Goal: Task Accomplishment & Management: Use online tool/utility

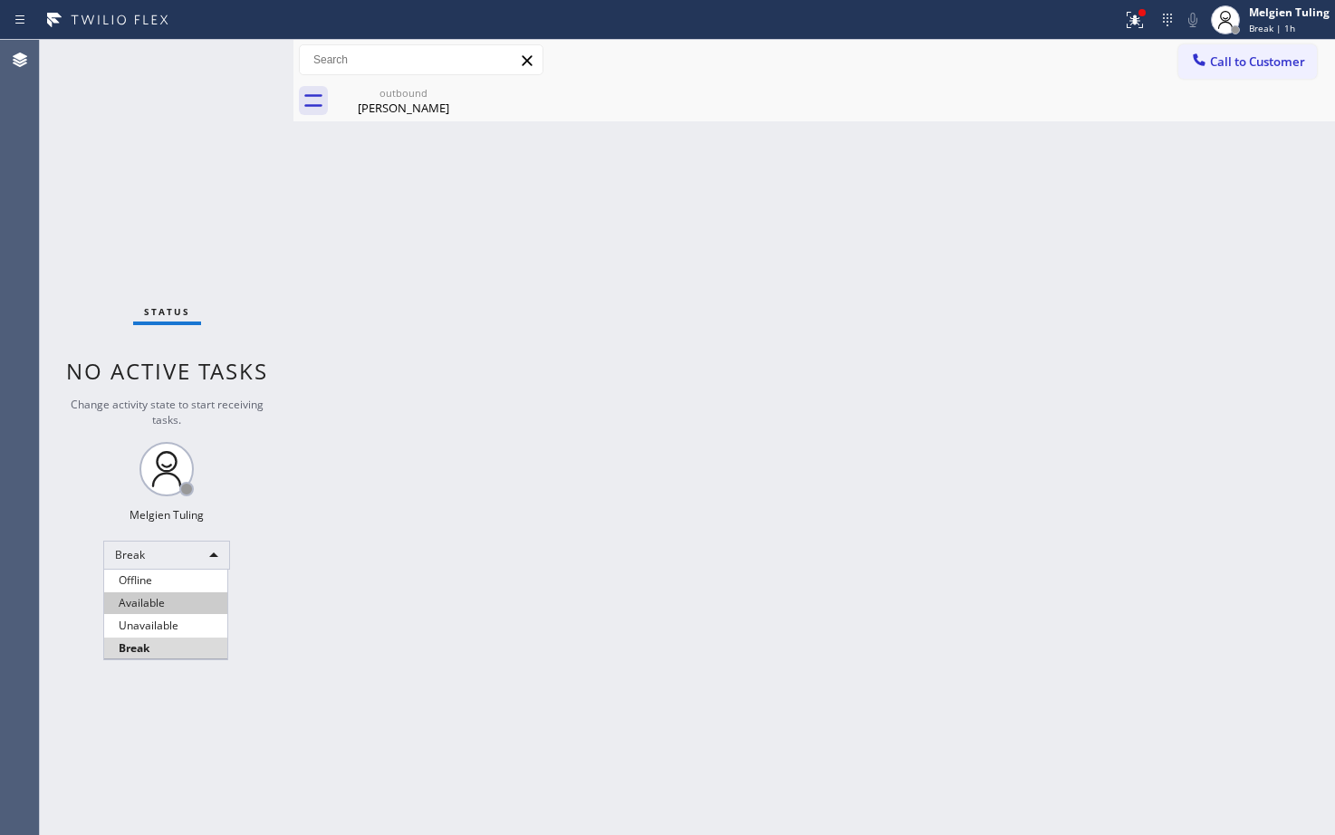
click at [139, 603] on li "Available" at bounding box center [165, 603] width 123 height 22
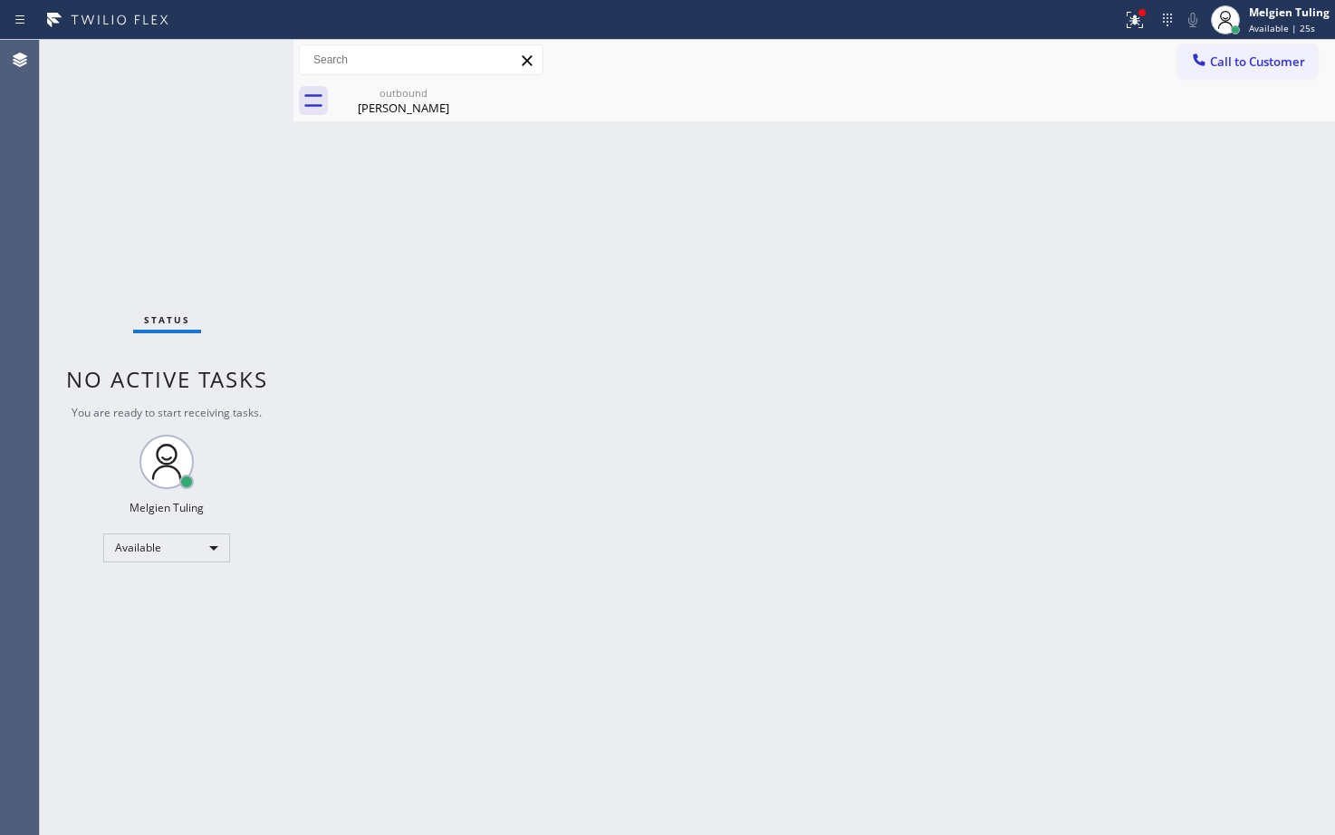
click at [115, 639] on div "Status No active tasks You are ready to start receiving tasks. Melgien Tuling A…" at bounding box center [167, 437] width 254 height 795
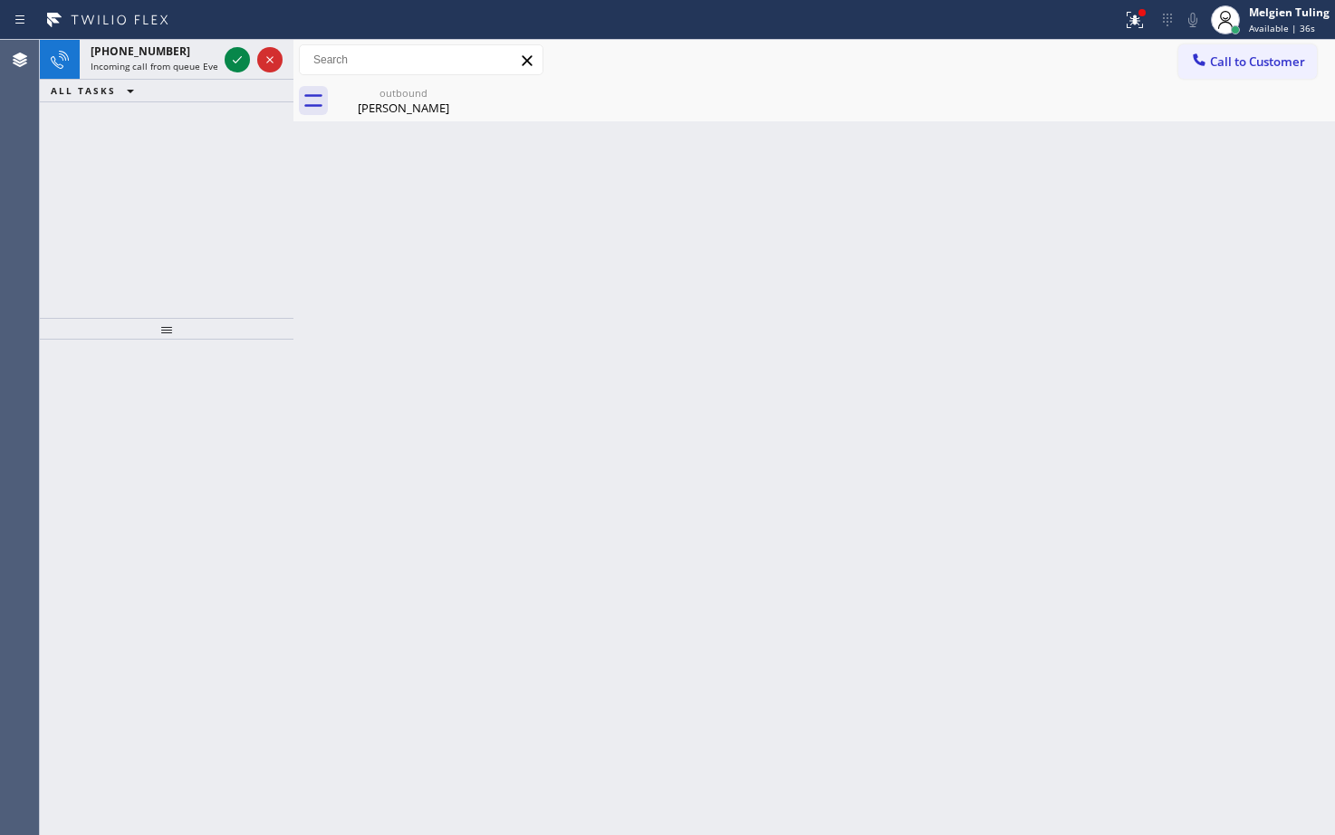
drag, startPoint x: 121, startPoint y: 163, endPoint x: 158, endPoint y: 38, distance: 130.1
click at [125, 151] on div "[PHONE_NUMBER] Incoming call from queue Everybody ALL TASKS ALL TASKS ACTIVE TA…" at bounding box center [167, 179] width 254 height 278
click at [232, 51] on icon at bounding box center [237, 60] width 22 height 22
click at [247, 61] on icon at bounding box center [237, 60] width 22 height 22
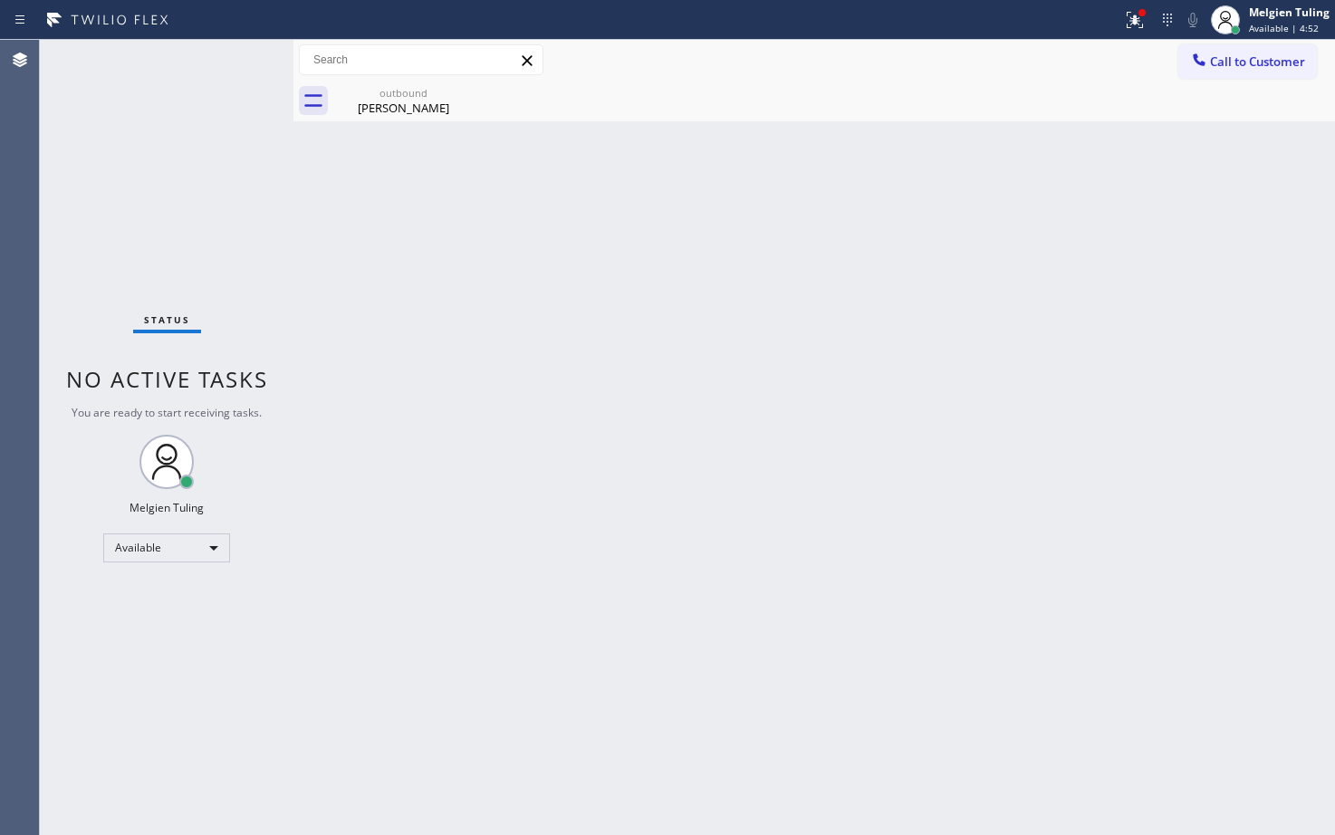
click at [492, 339] on div "Back to Dashboard Change Sender ID Customers Technicians Select a contact Outbo…" at bounding box center [814, 437] width 1042 height 795
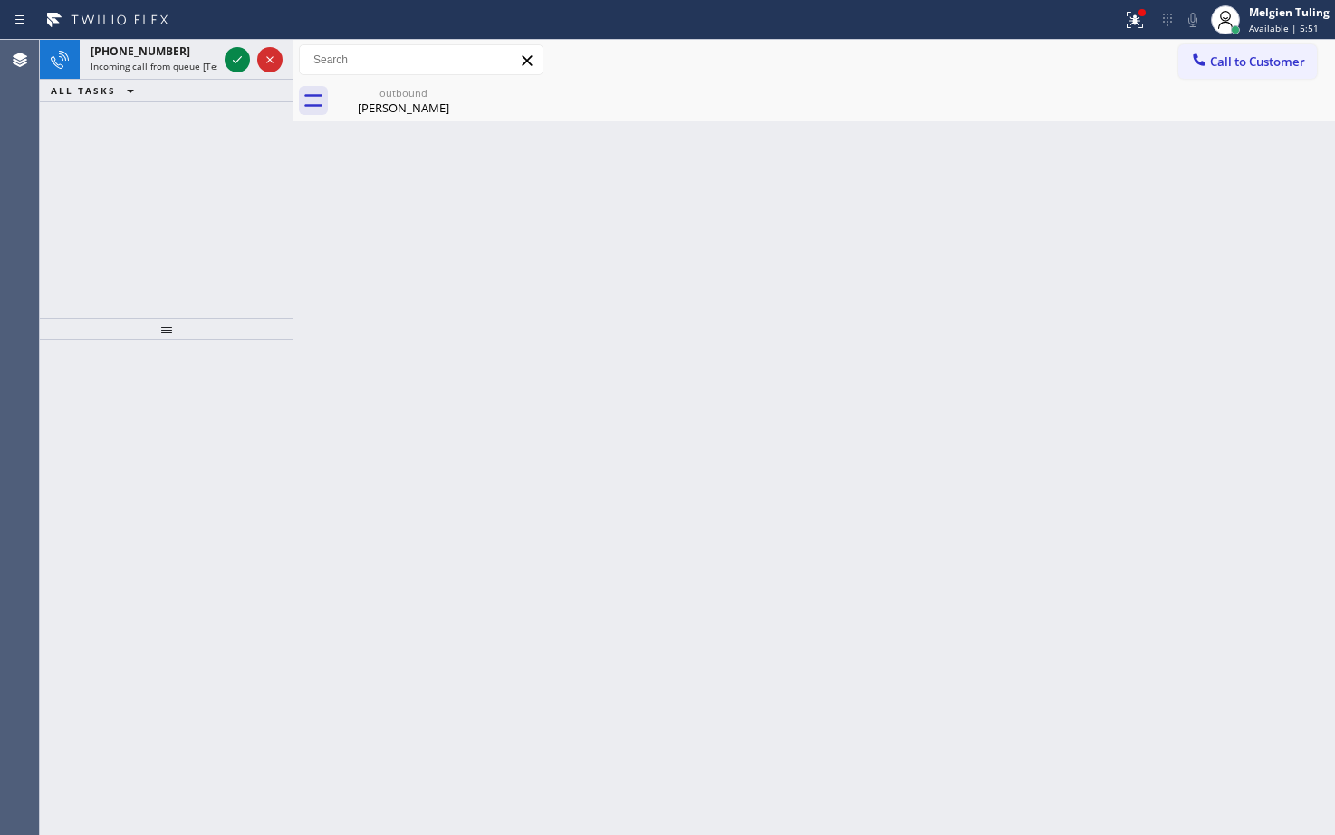
click at [139, 193] on div "[PHONE_NUMBER] Incoming call from queue [Test] All ALL TASKS ALL TASKS ACTIVE T…" at bounding box center [167, 179] width 254 height 278
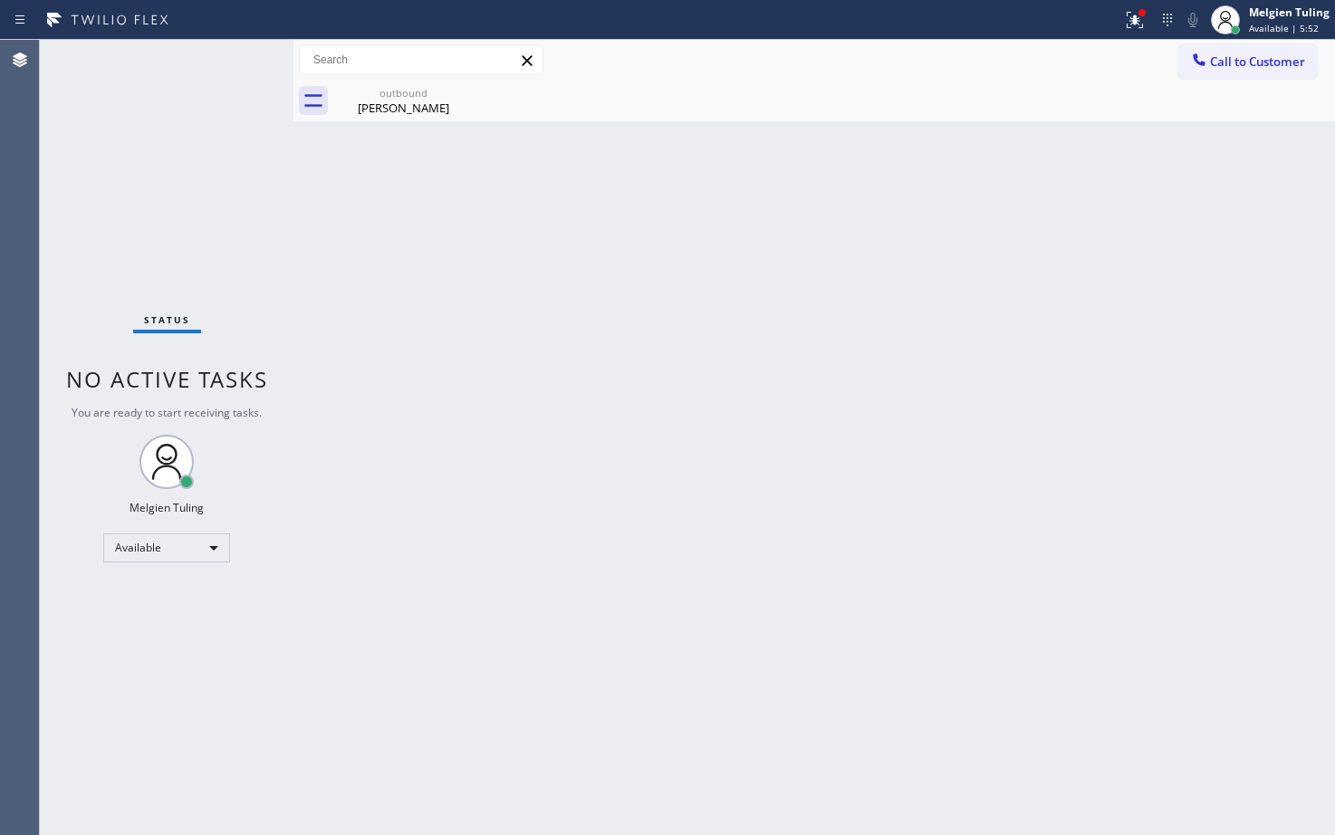
click at [229, 62] on div "Status No active tasks You are ready to start receiving tasks. Melgien Tuling A…" at bounding box center [167, 437] width 254 height 795
click at [229, 65] on div "Status No active tasks You are ready to start receiving tasks. Melgien Tuling A…" at bounding box center [167, 437] width 254 height 795
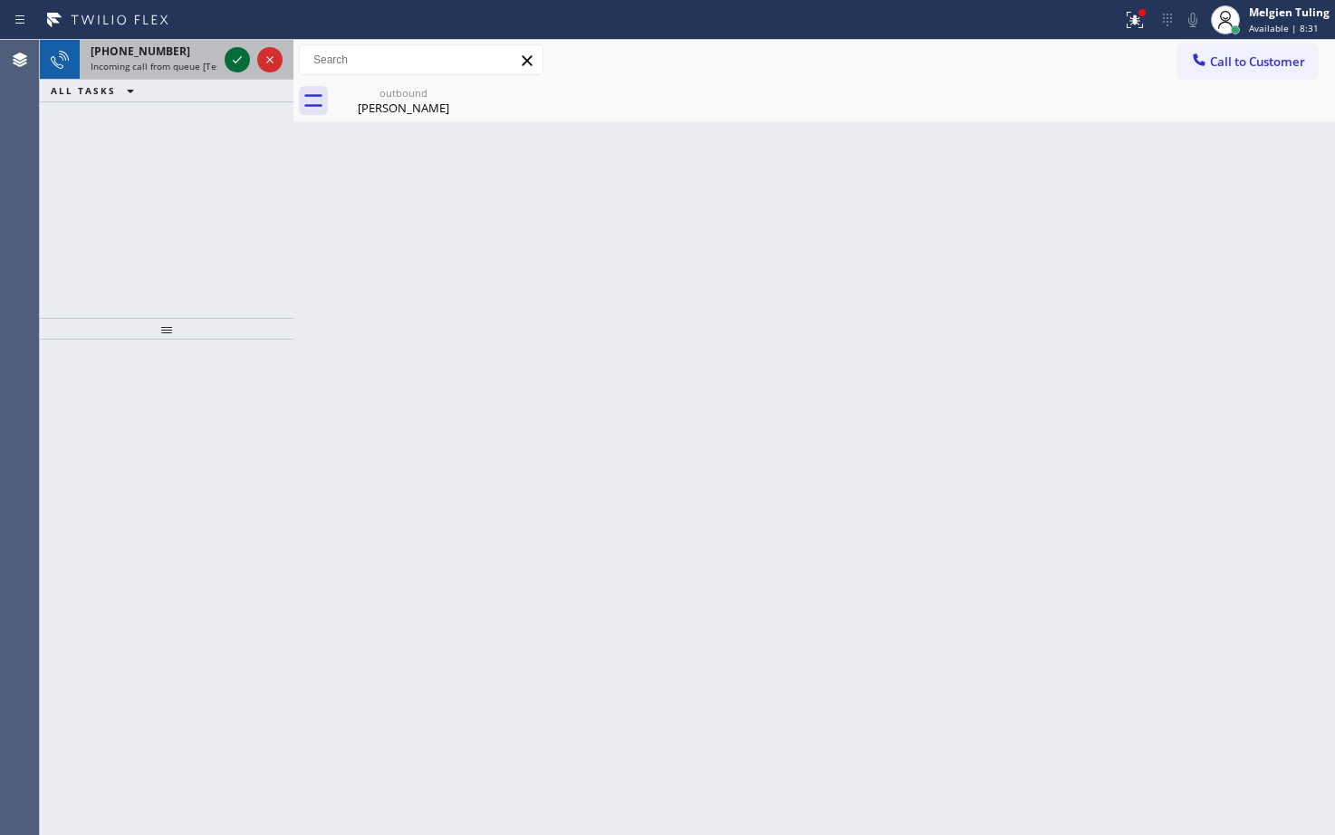
click at [229, 65] on icon at bounding box center [237, 60] width 22 height 22
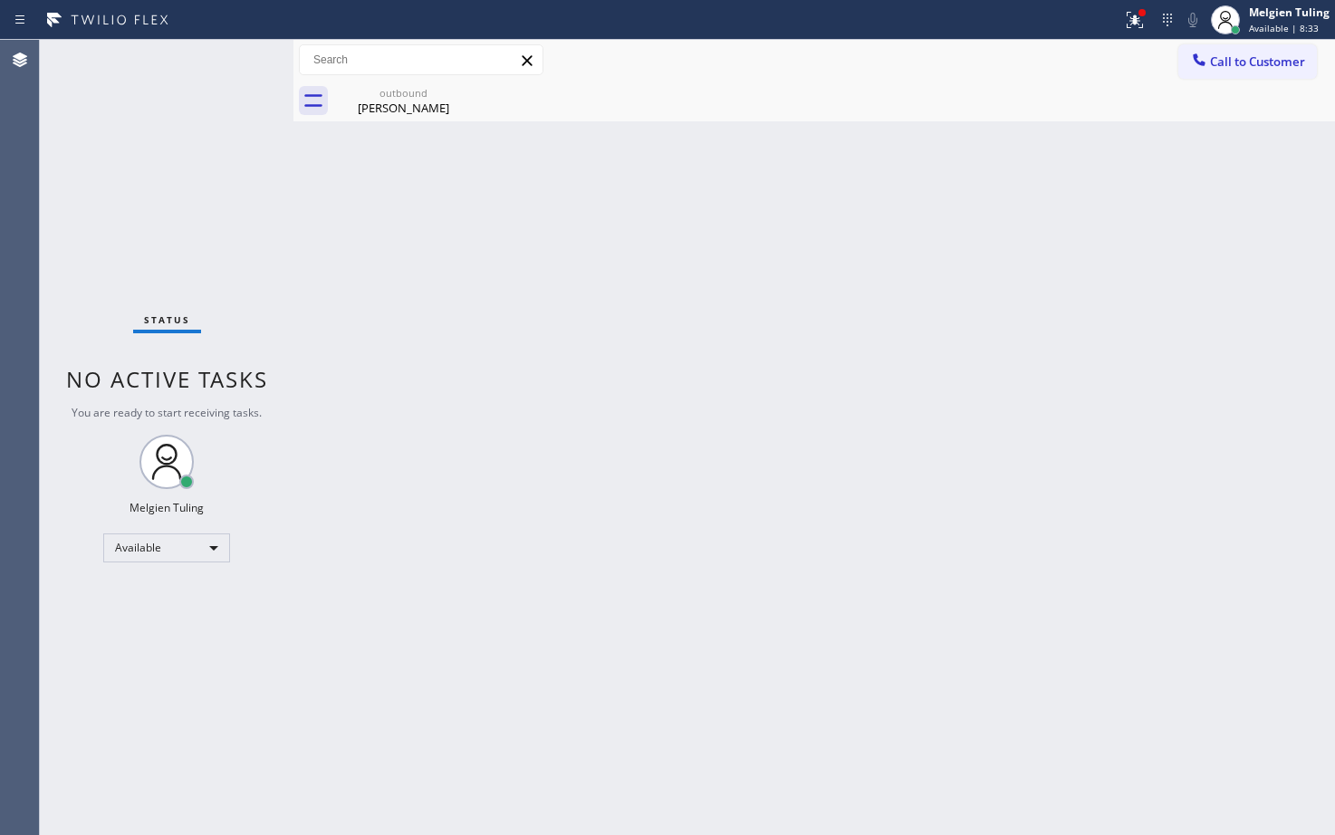
click at [229, 65] on div "Status No active tasks You are ready to start receiving tasks. Melgien Tuling A…" at bounding box center [167, 437] width 254 height 795
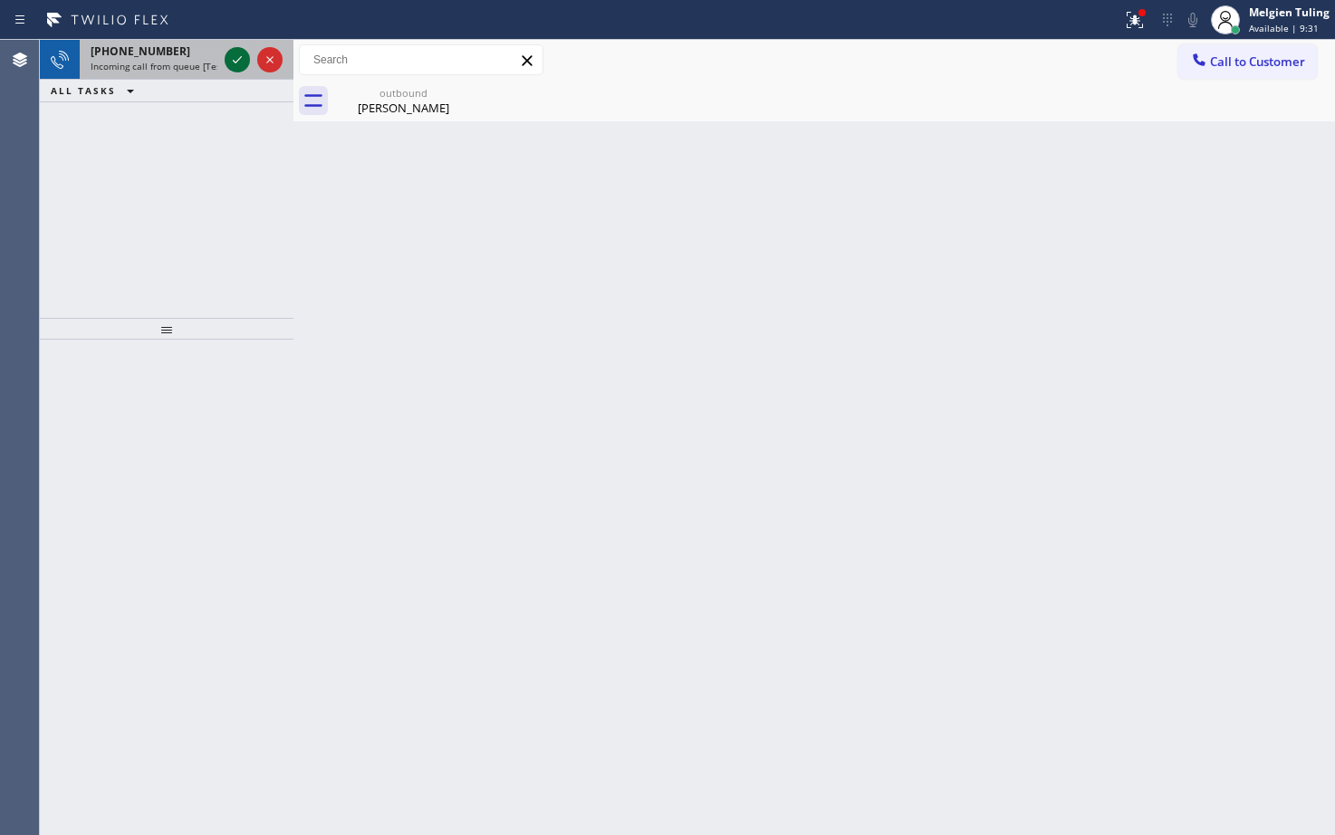
click at [231, 59] on icon at bounding box center [237, 60] width 22 height 22
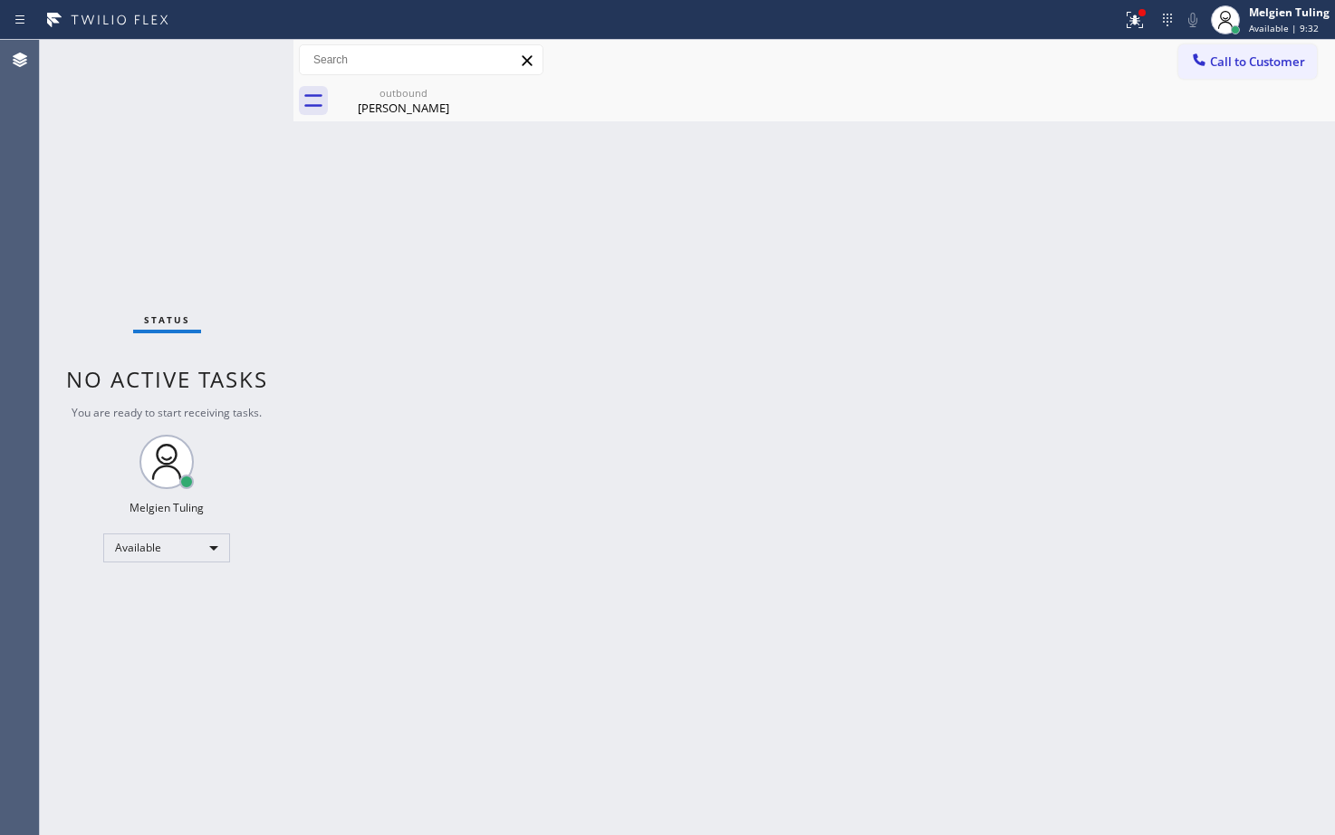
click at [231, 59] on div "Status No active tasks You are ready to start receiving tasks. Melgien Tuling A…" at bounding box center [167, 437] width 254 height 795
click at [1135, 18] on icon at bounding box center [1135, 20] width 16 height 16
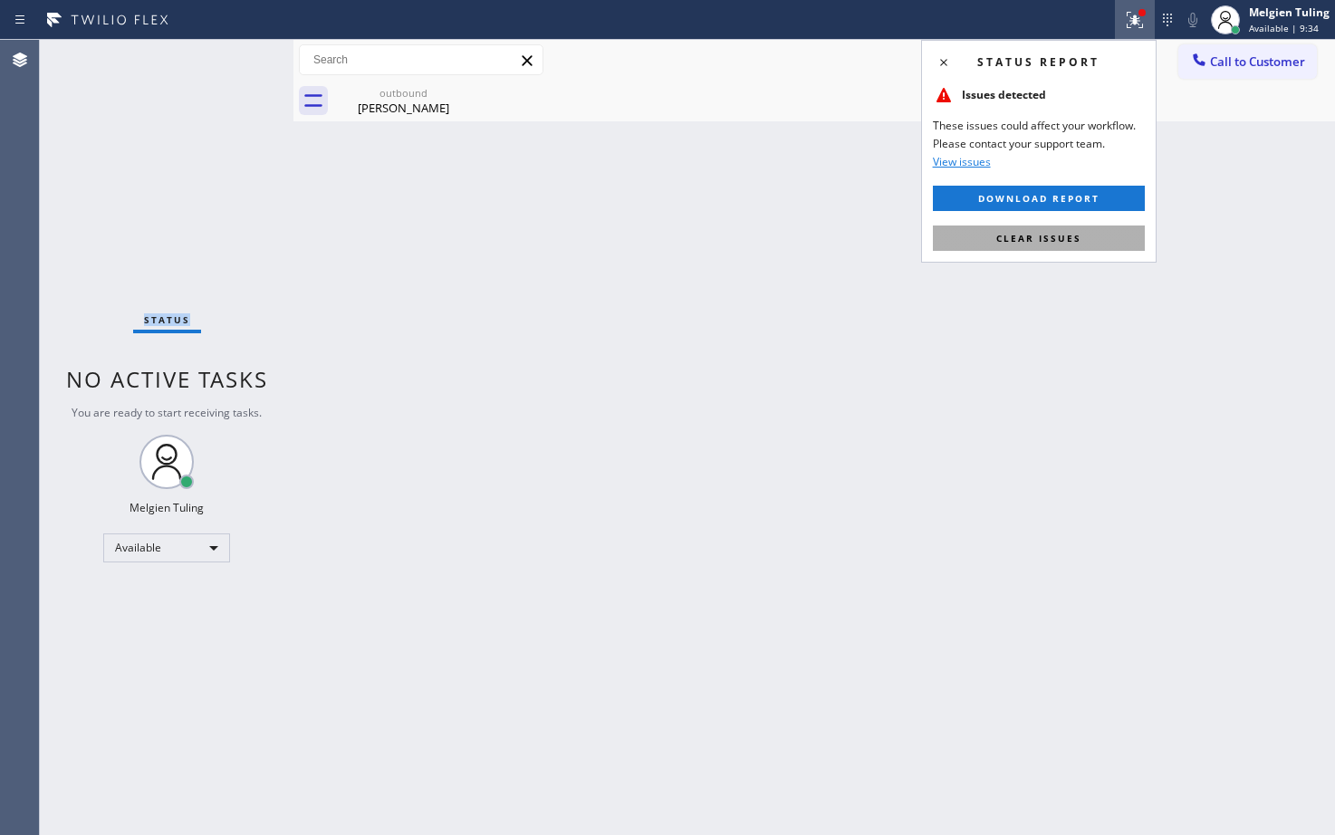
click at [994, 243] on button "Clear issues" at bounding box center [1039, 238] width 212 height 25
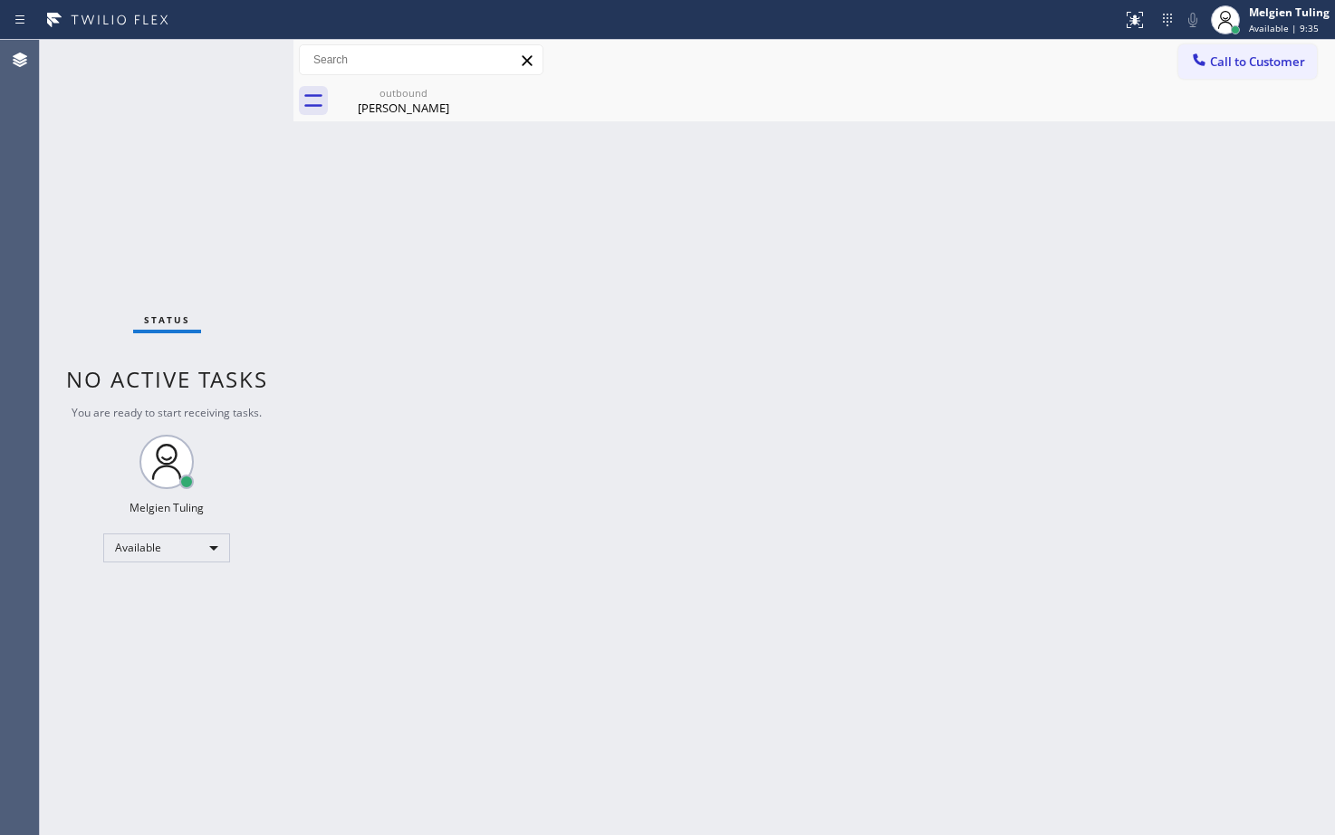
click at [668, 384] on div "Back to Dashboard Change Sender ID Customers Technicians Select a contact Outbo…" at bounding box center [814, 437] width 1042 height 795
click at [575, 306] on div "Back to Dashboard Change Sender ID Customers Technicians Select a contact Outbo…" at bounding box center [814, 437] width 1042 height 795
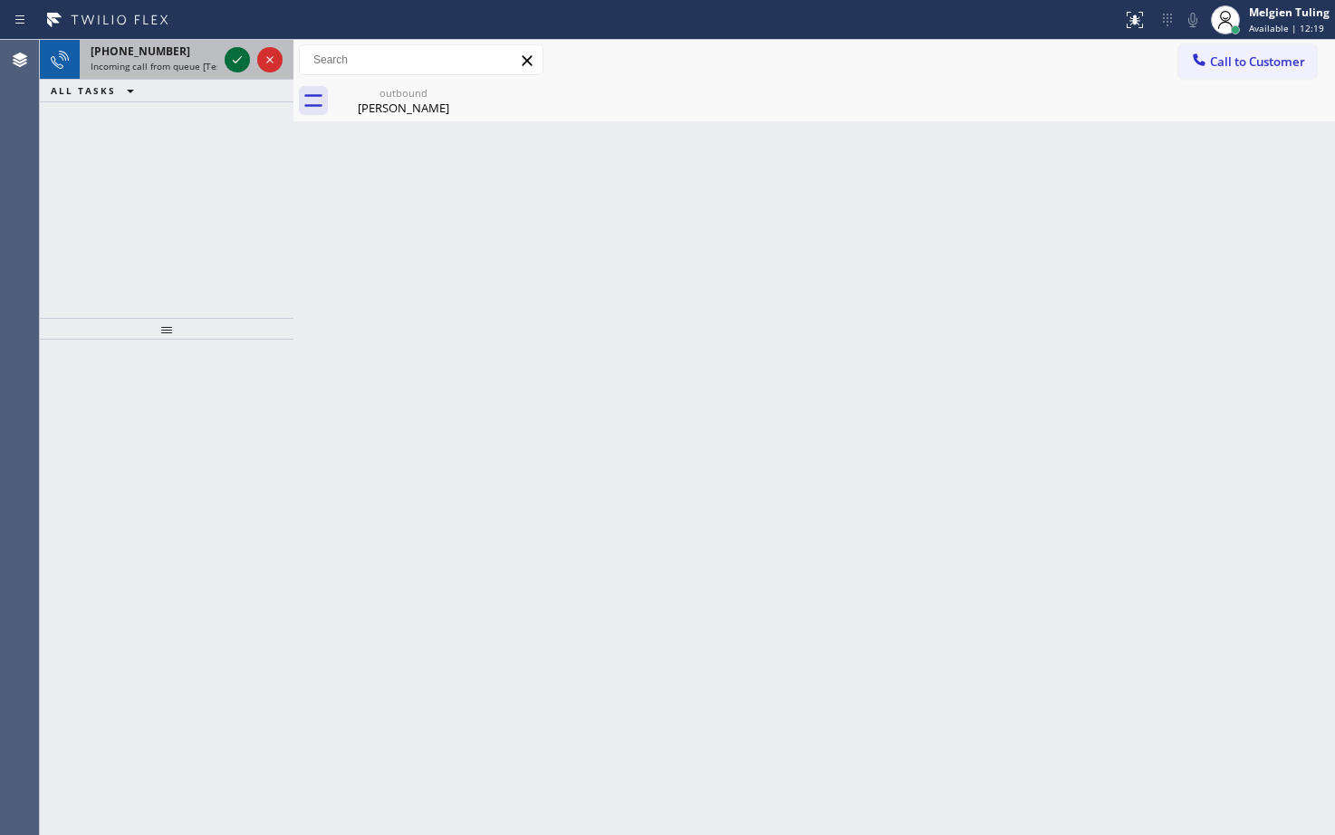
click at [246, 54] on icon at bounding box center [237, 60] width 22 height 22
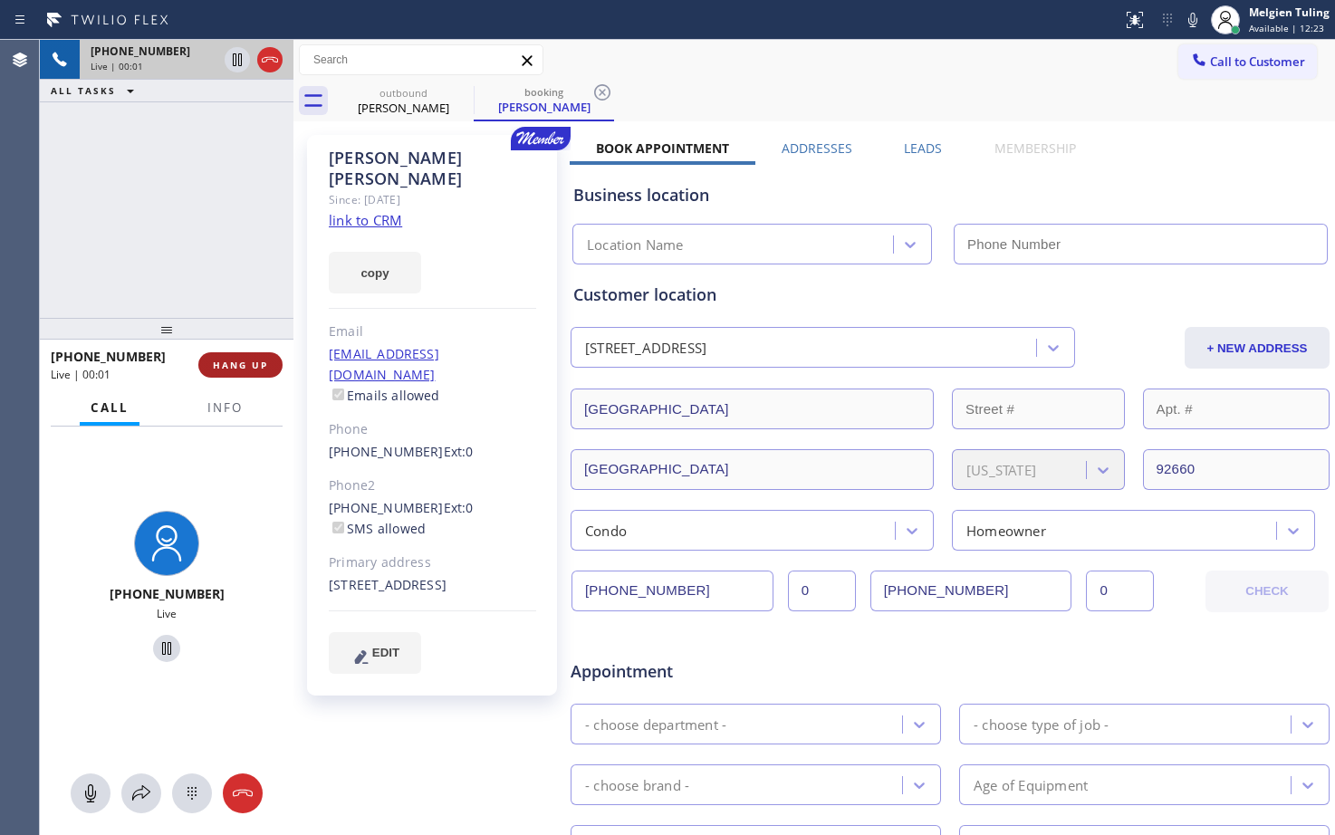
type input "[PHONE_NUMBER]"
click at [232, 369] on span "HANG UP" at bounding box center [240, 365] width 55 height 13
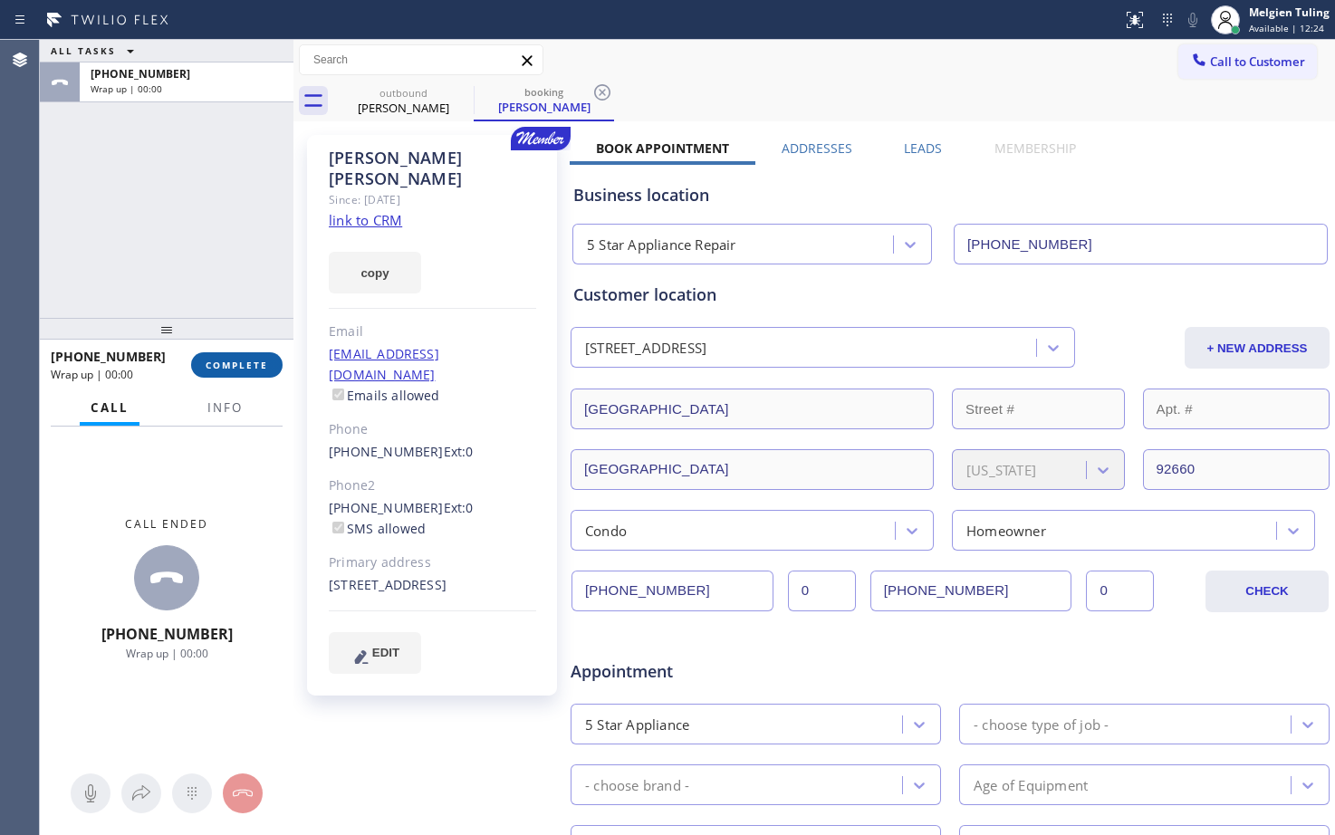
click at [232, 369] on span "COMPLETE" at bounding box center [237, 365] width 62 height 13
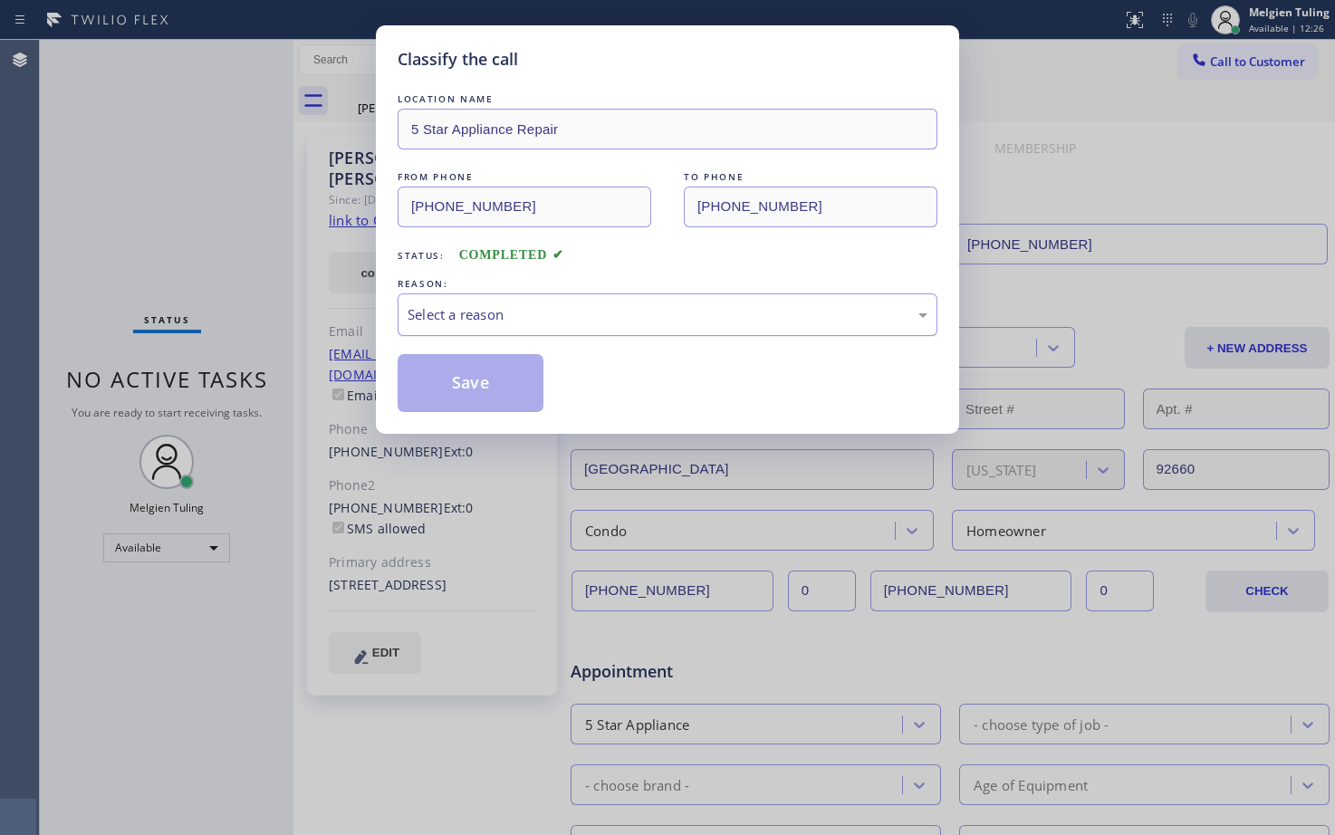
click at [442, 307] on div "Select a reason" at bounding box center [668, 314] width 520 height 21
click at [474, 394] on button "Save" at bounding box center [471, 383] width 146 height 58
type input "[PHONE_NUMBER]"
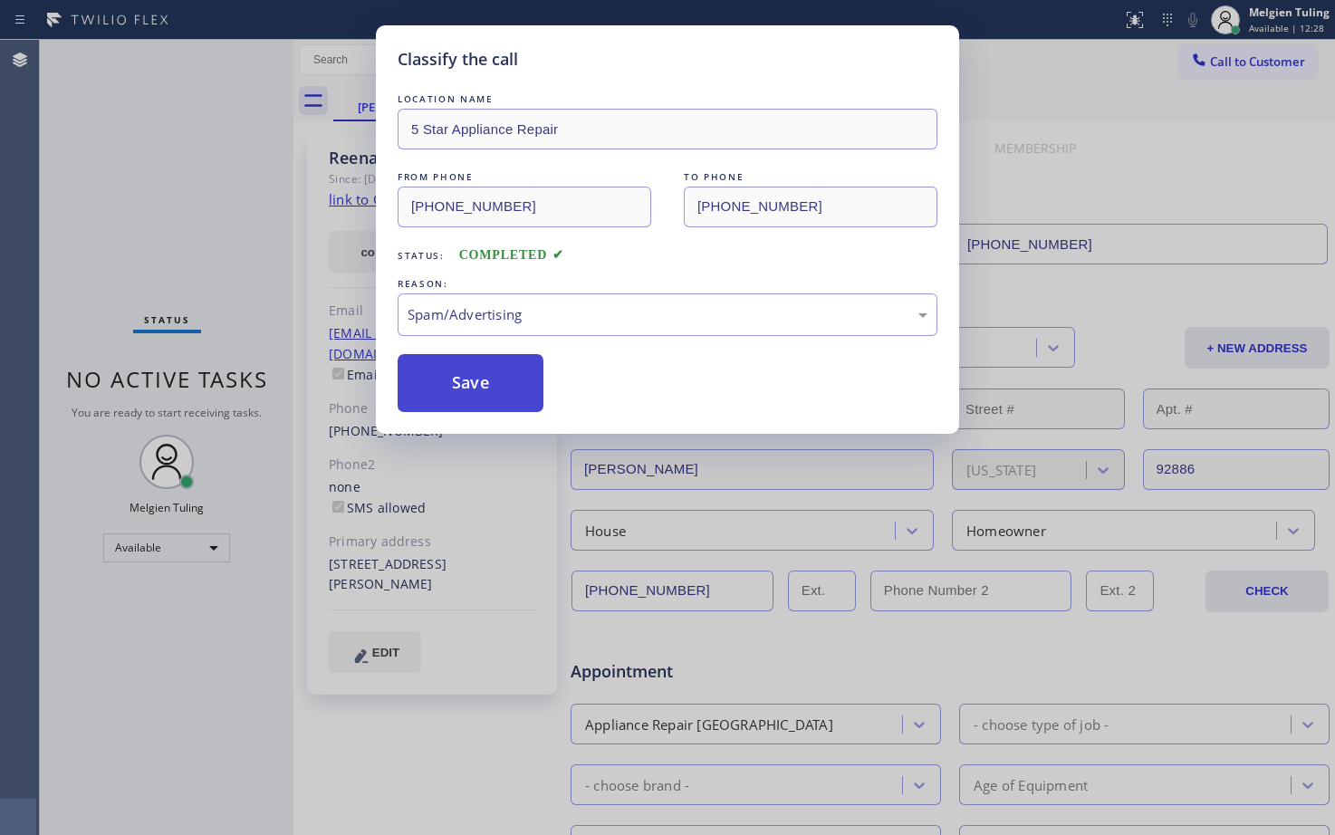
click at [474, 394] on button "Save" at bounding box center [471, 383] width 146 height 58
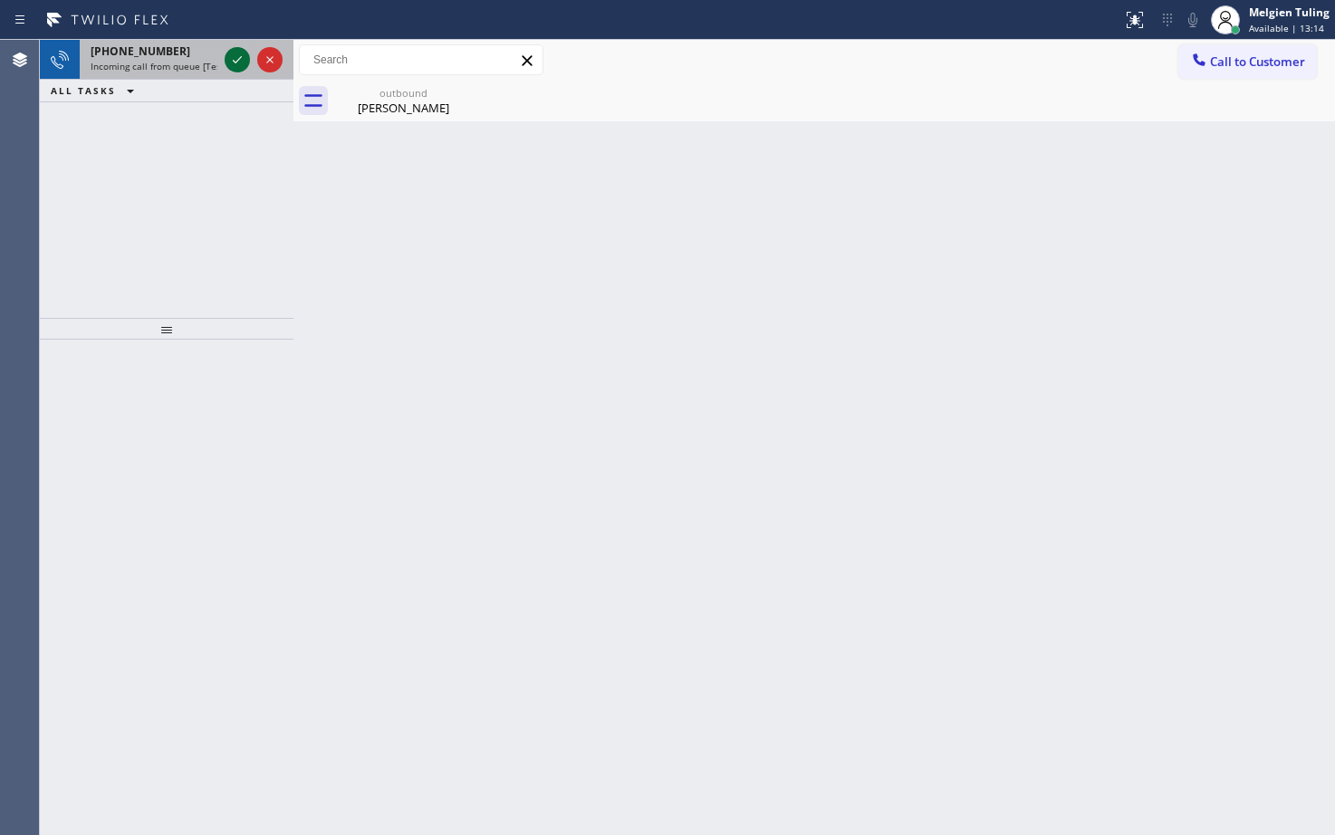
click at [232, 59] on icon at bounding box center [237, 60] width 22 height 22
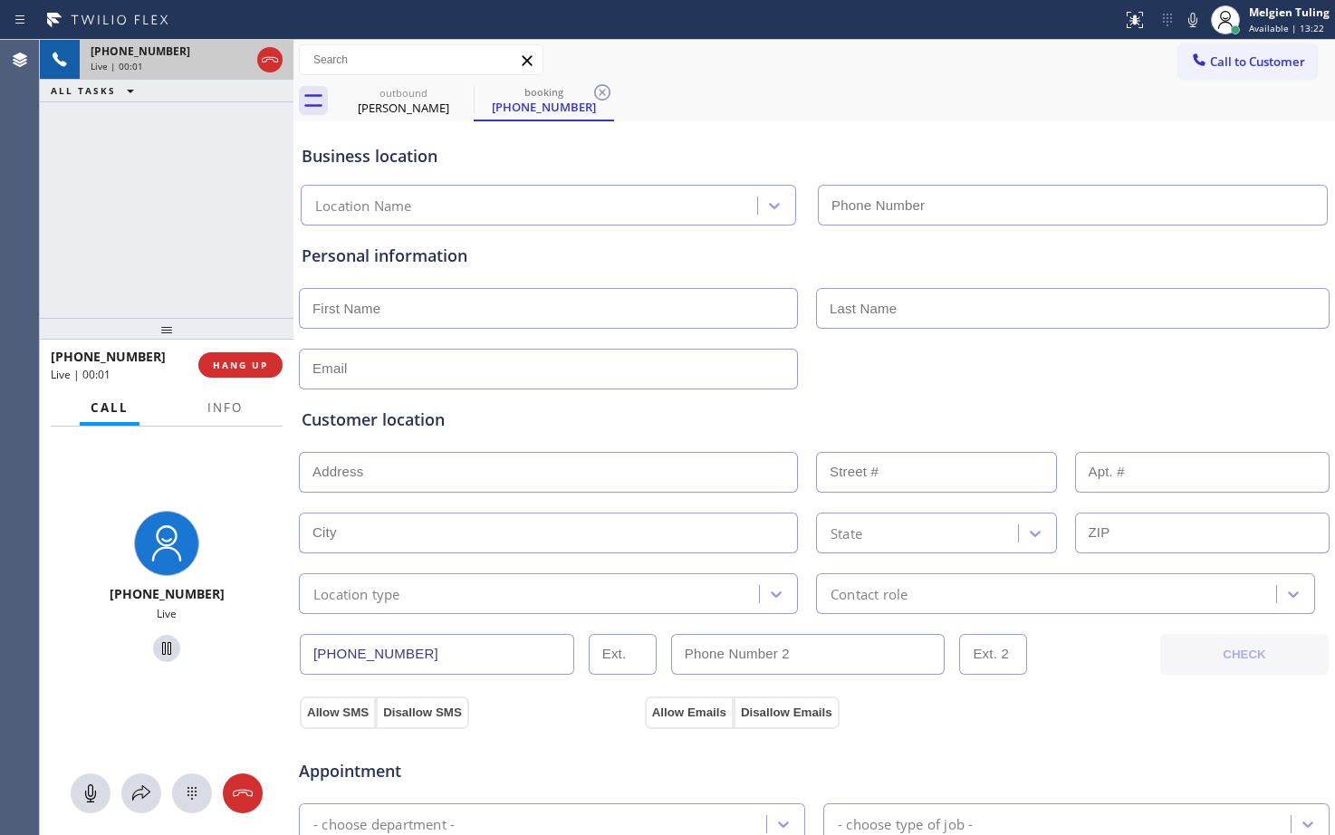
type input "[PHONE_NUMBER]"
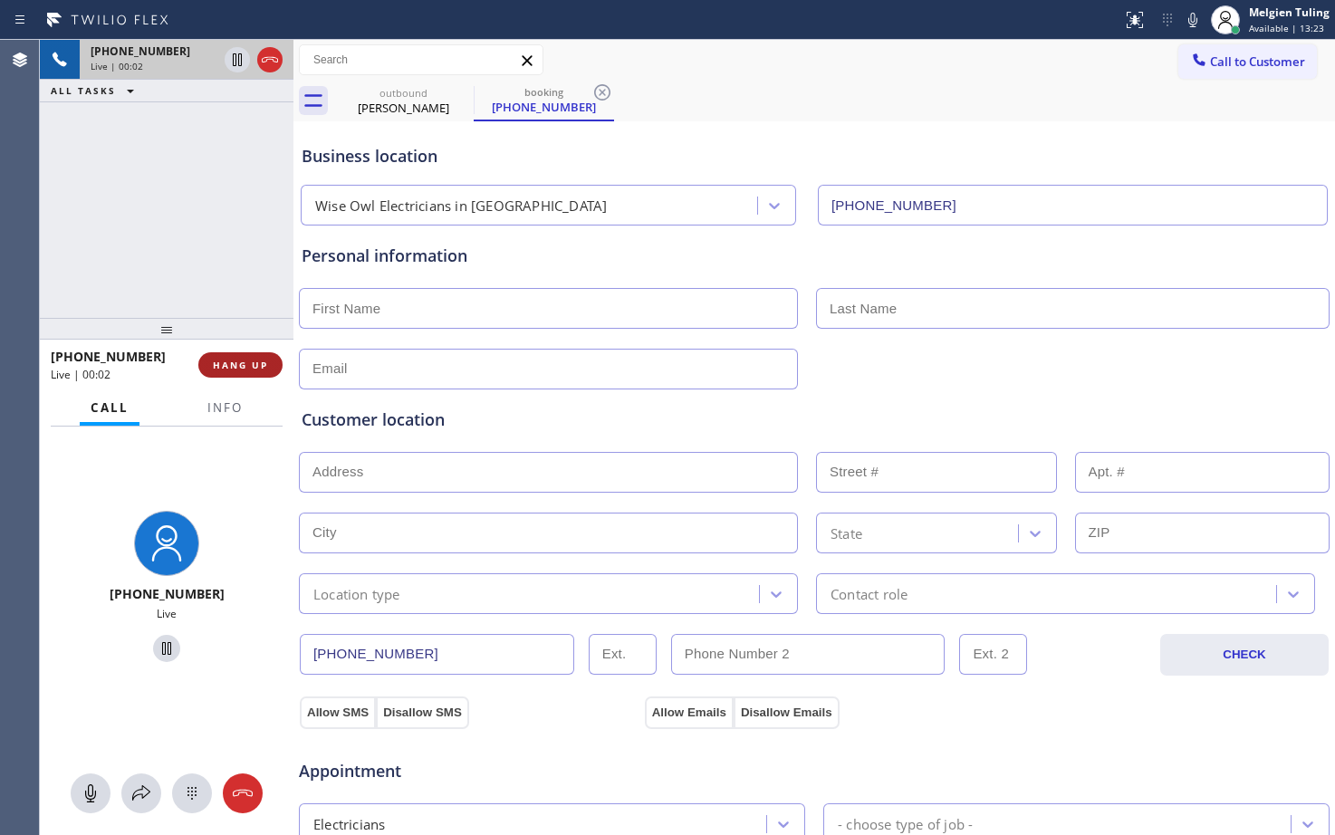
click at [236, 370] on span "HANG UP" at bounding box center [240, 365] width 55 height 13
click at [251, 360] on span "HANG UP" at bounding box center [240, 365] width 55 height 13
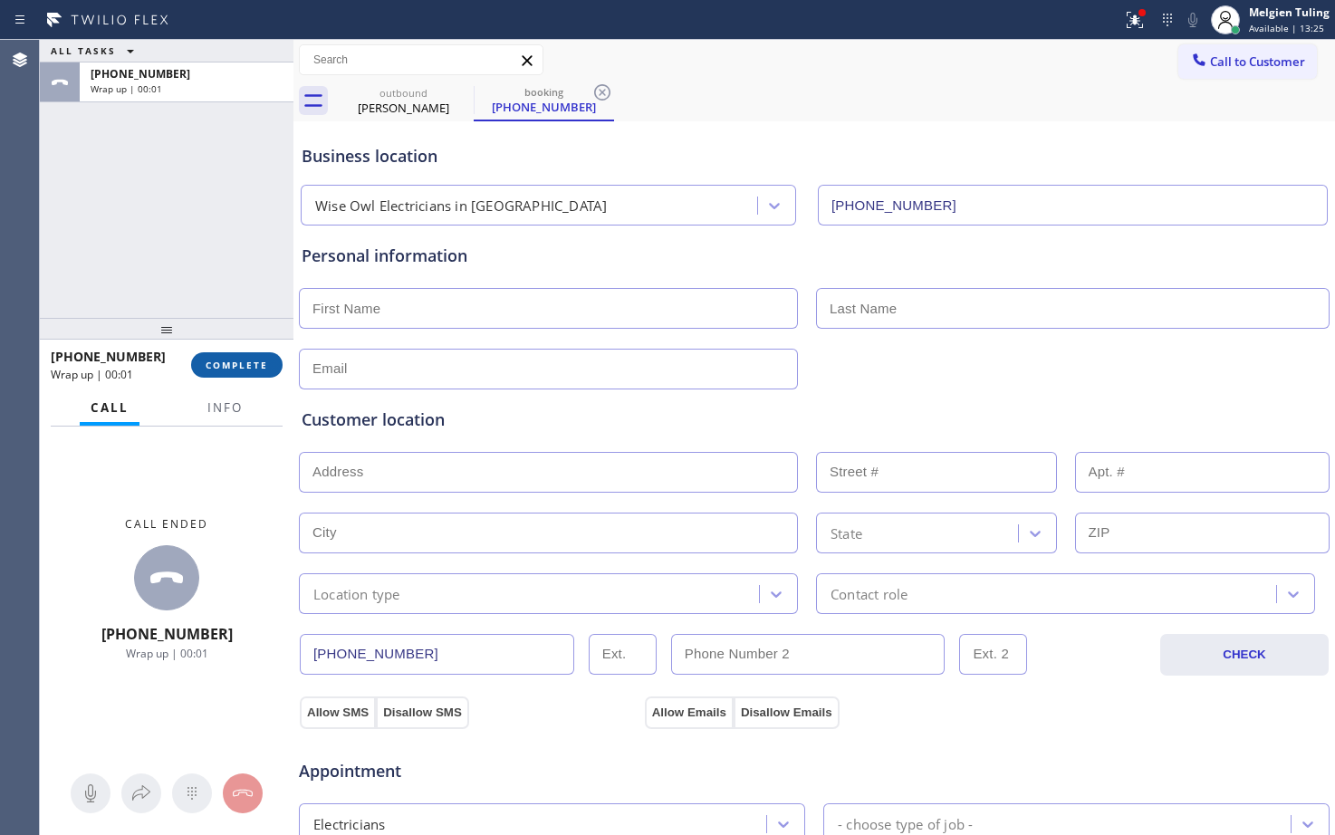
click at [251, 360] on span "COMPLETE" at bounding box center [237, 365] width 62 height 13
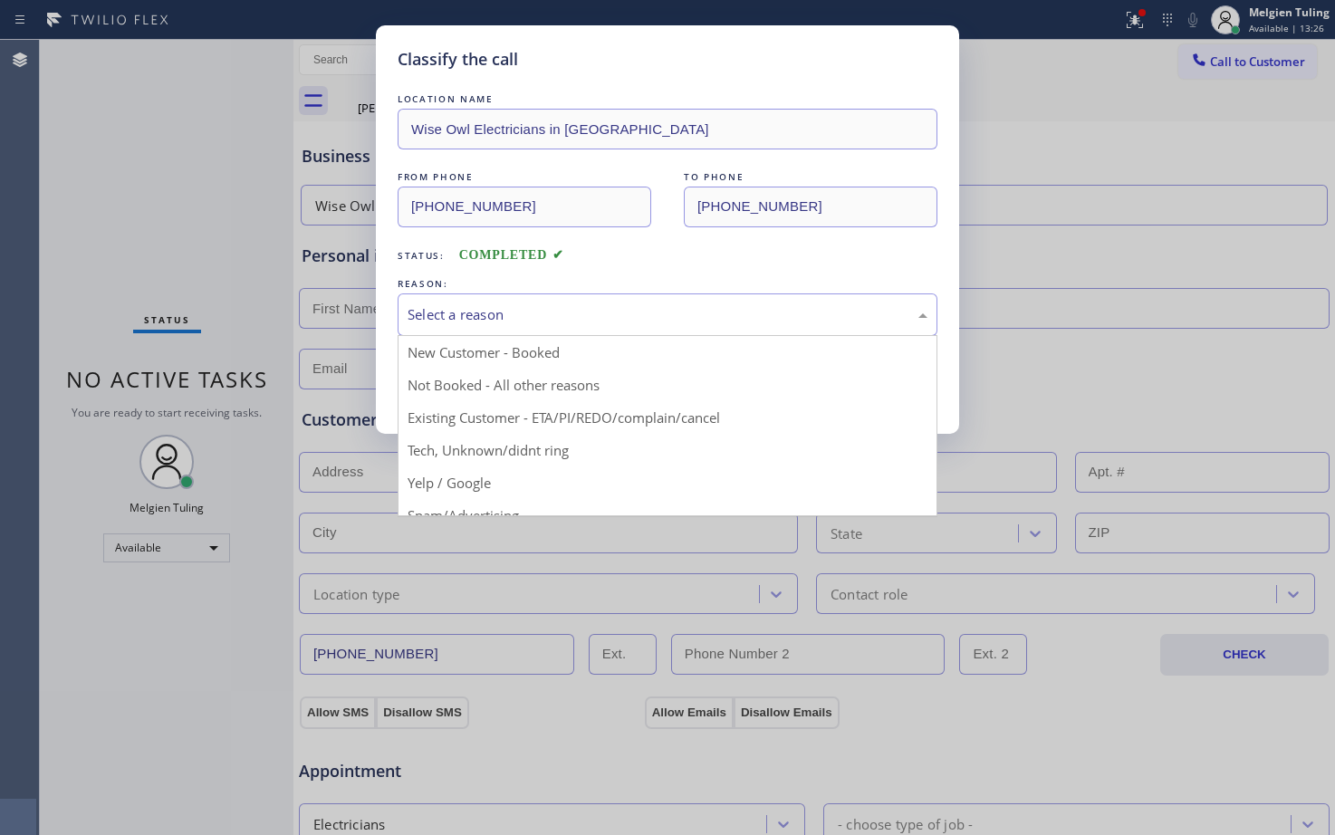
click at [503, 308] on div "Select a reason" at bounding box center [668, 314] width 520 height 21
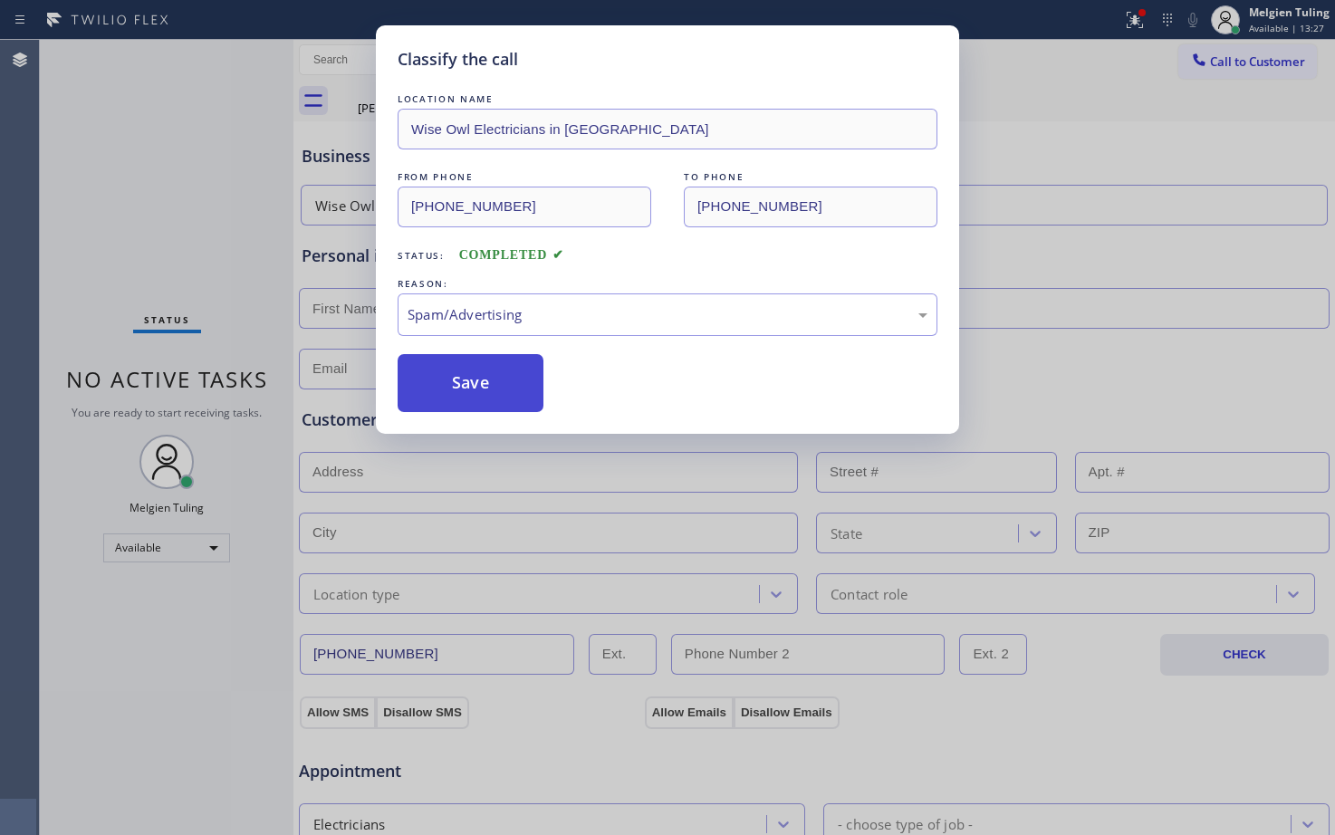
click at [438, 382] on button "Save" at bounding box center [471, 383] width 146 height 58
type input "[PHONE_NUMBER]"
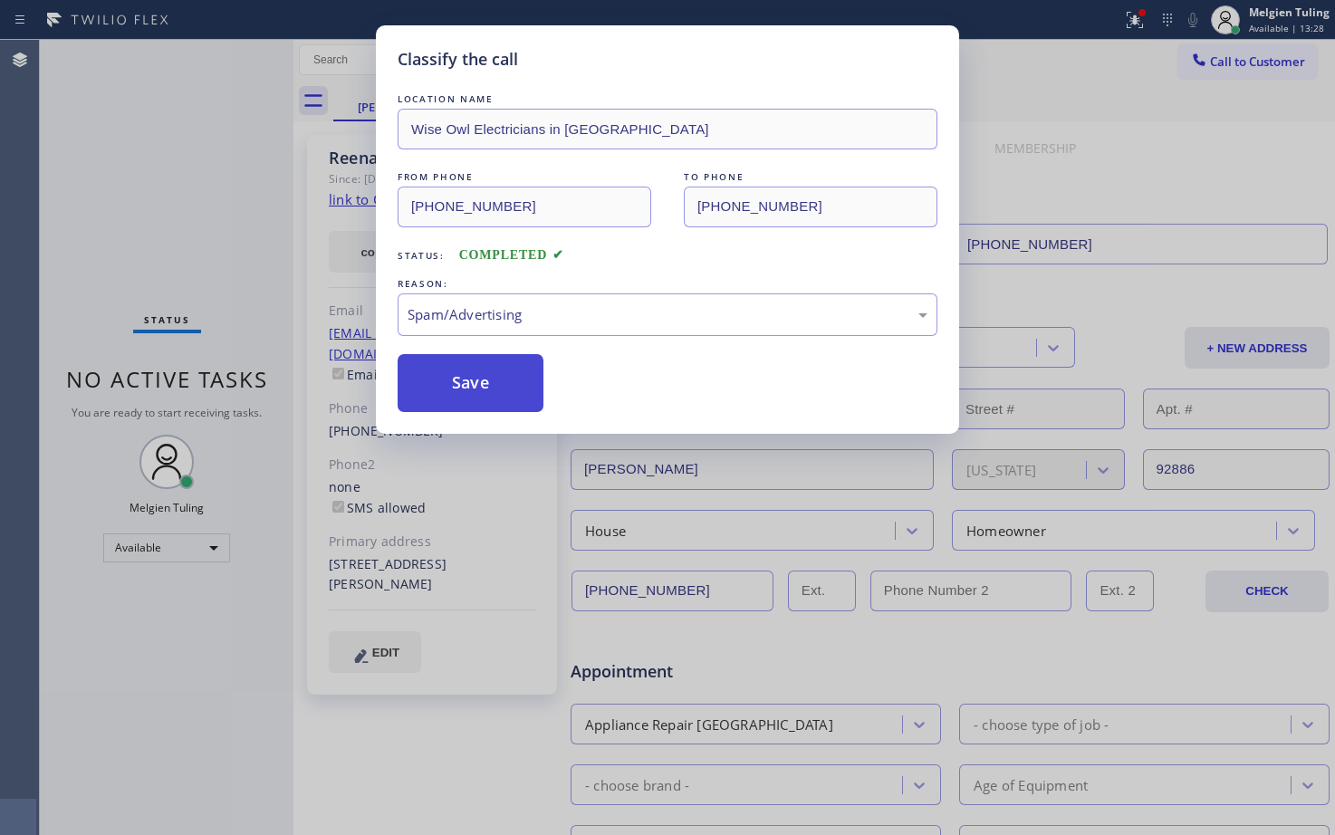
click at [438, 382] on button "Save" at bounding box center [471, 383] width 146 height 58
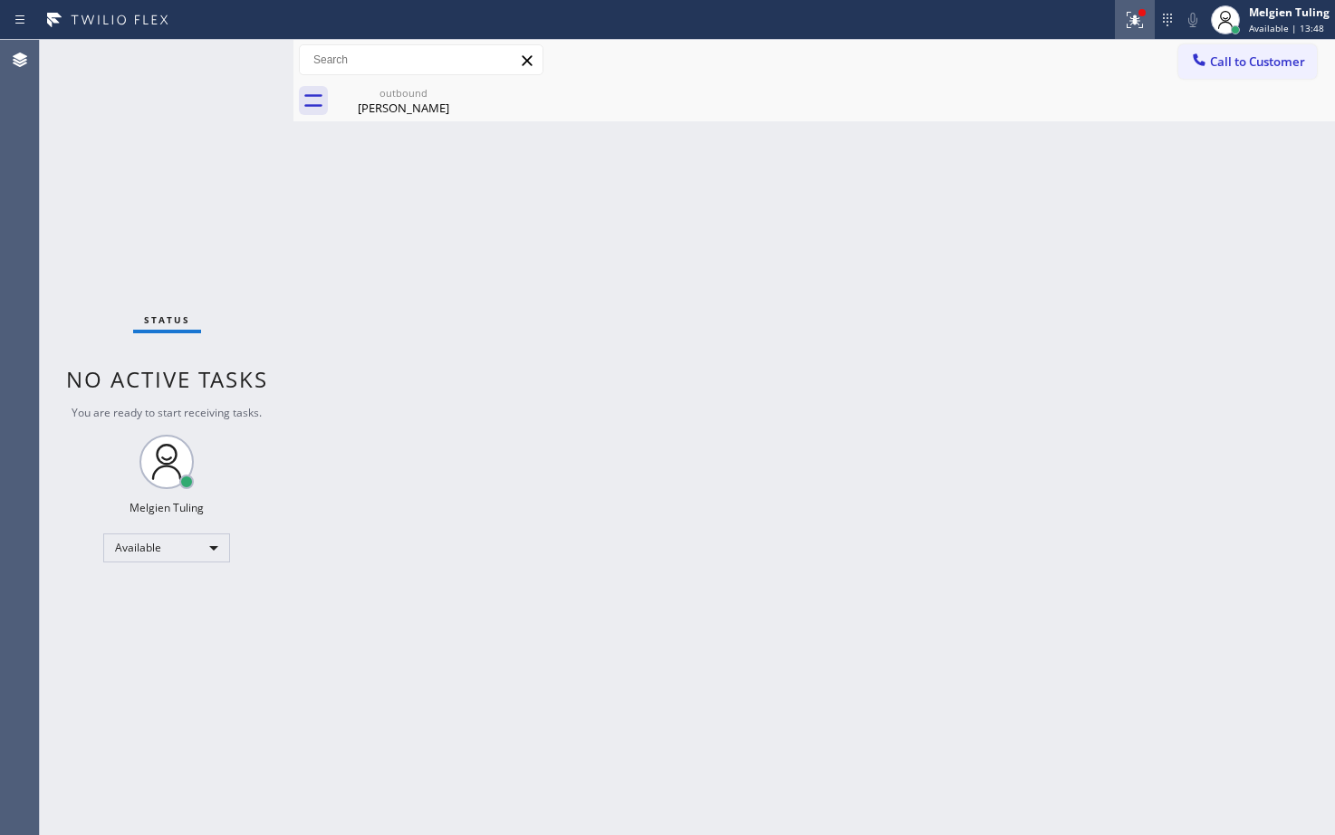
click at [1139, 24] on icon at bounding box center [1135, 20] width 22 height 22
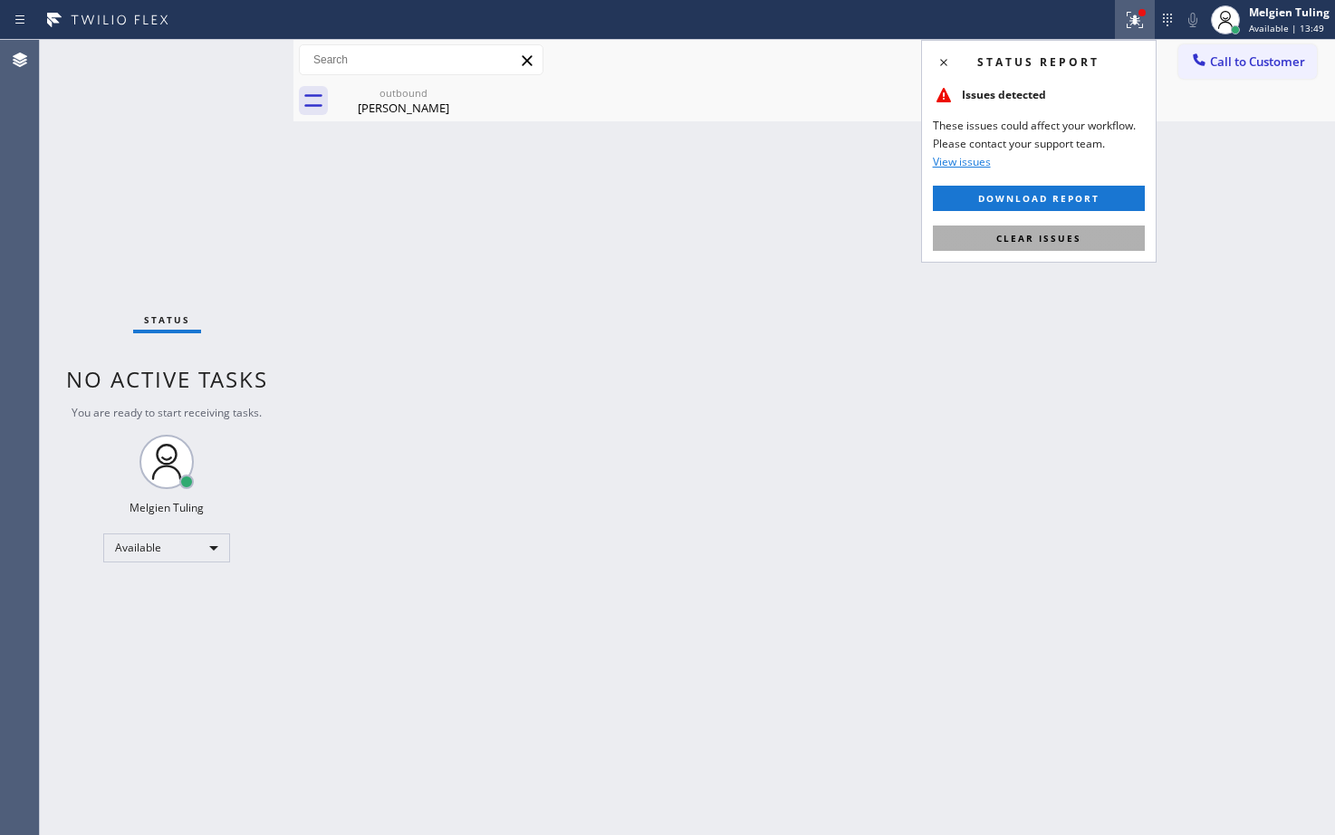
click at [1041, 248] on button "Clear issues" at bounding box center [1039, 238] width 212 height 25
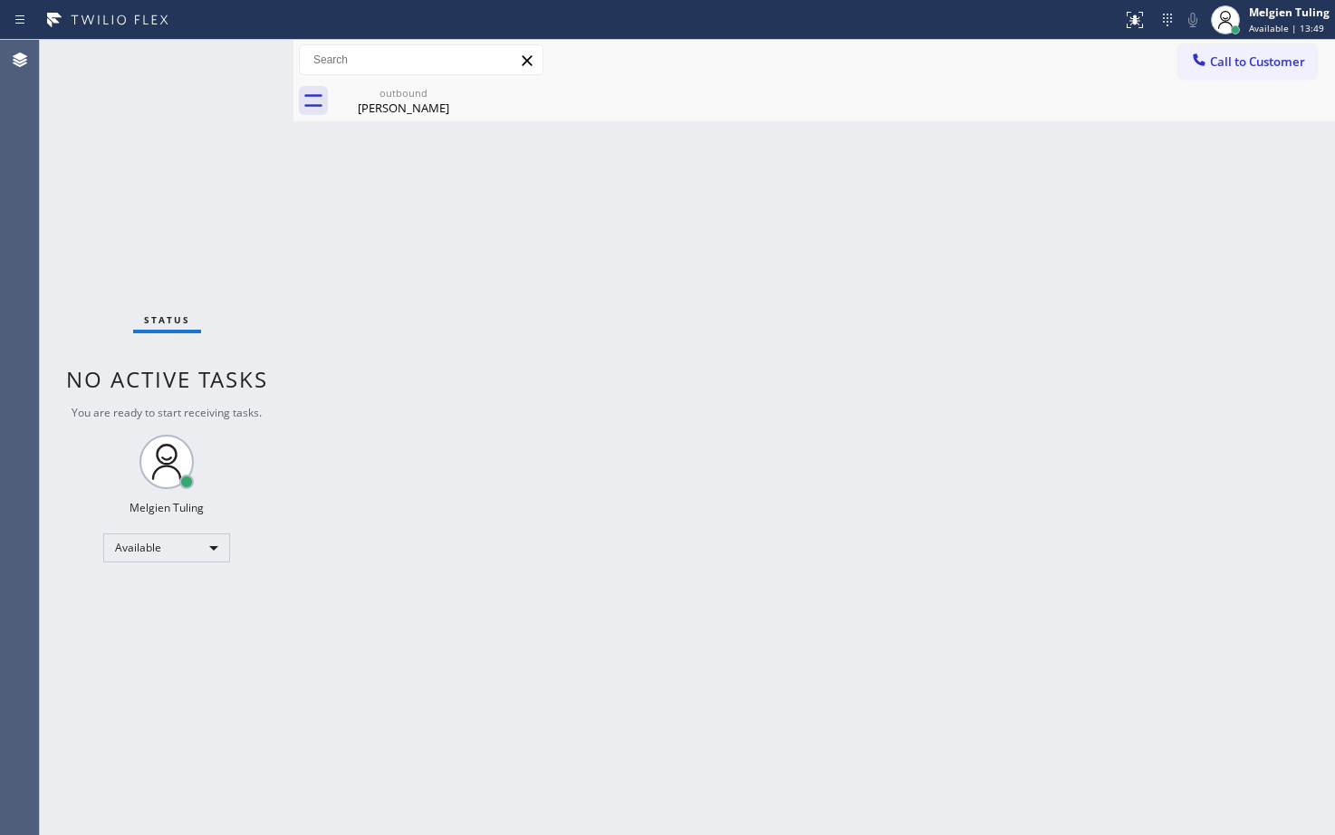
click at [899, 240] on div "Back to Dashboard Change Sender ID Customers Technicians Select a contact Outbo…" at bounding box center [814, 437] width 1042 height 795
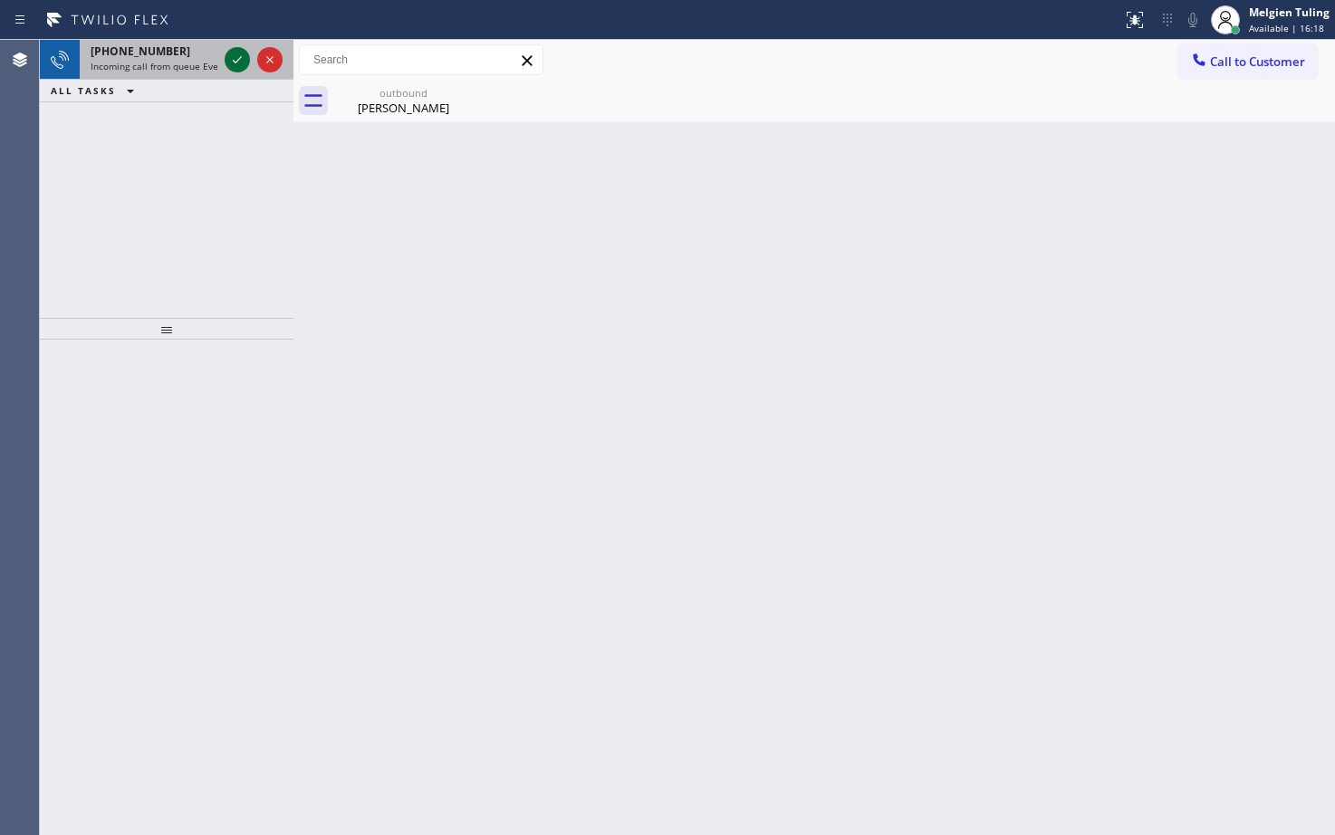
click at [228, 64] on icon at bounding box center [237, 60] width 22 height 22
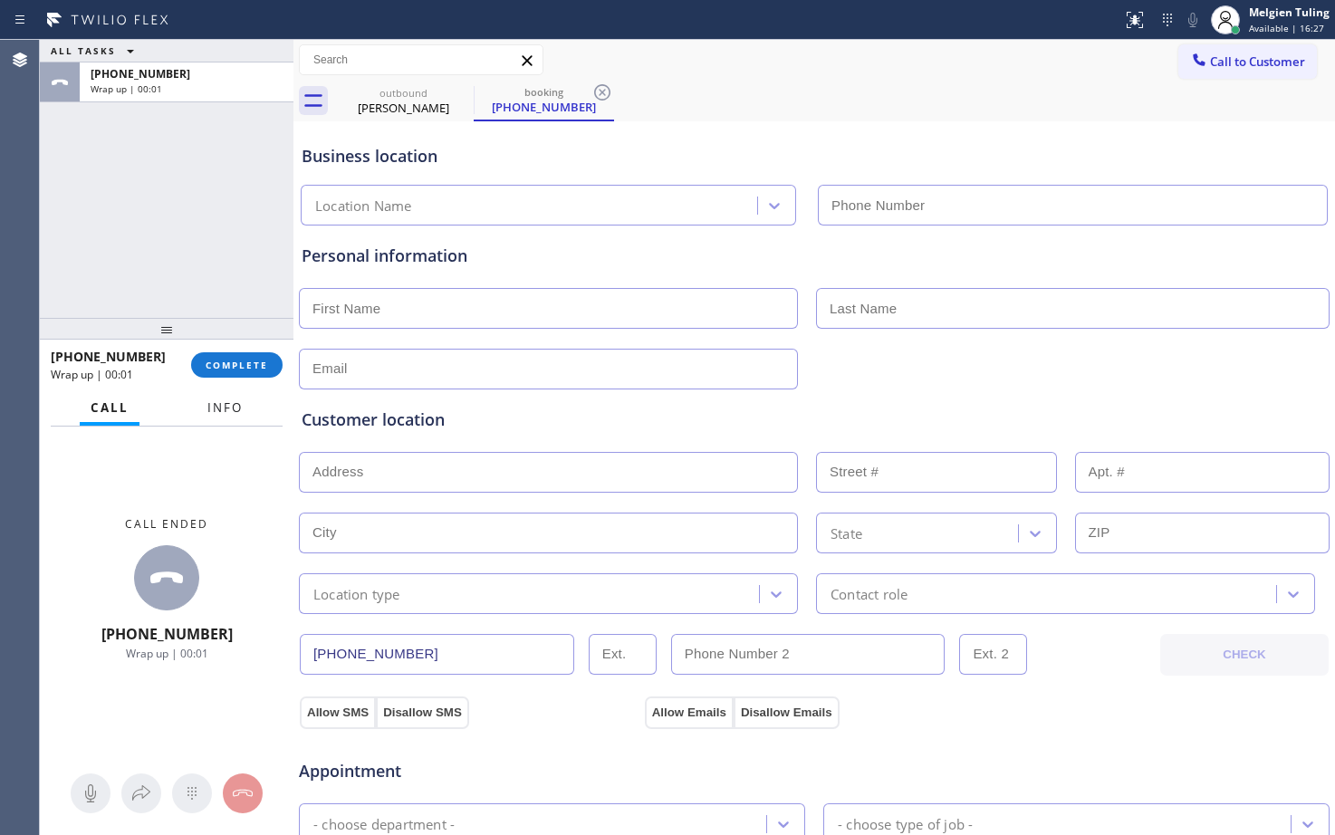
click at [224, 419] on button "Info" at bounding box center [225, 407] width 57 height 35
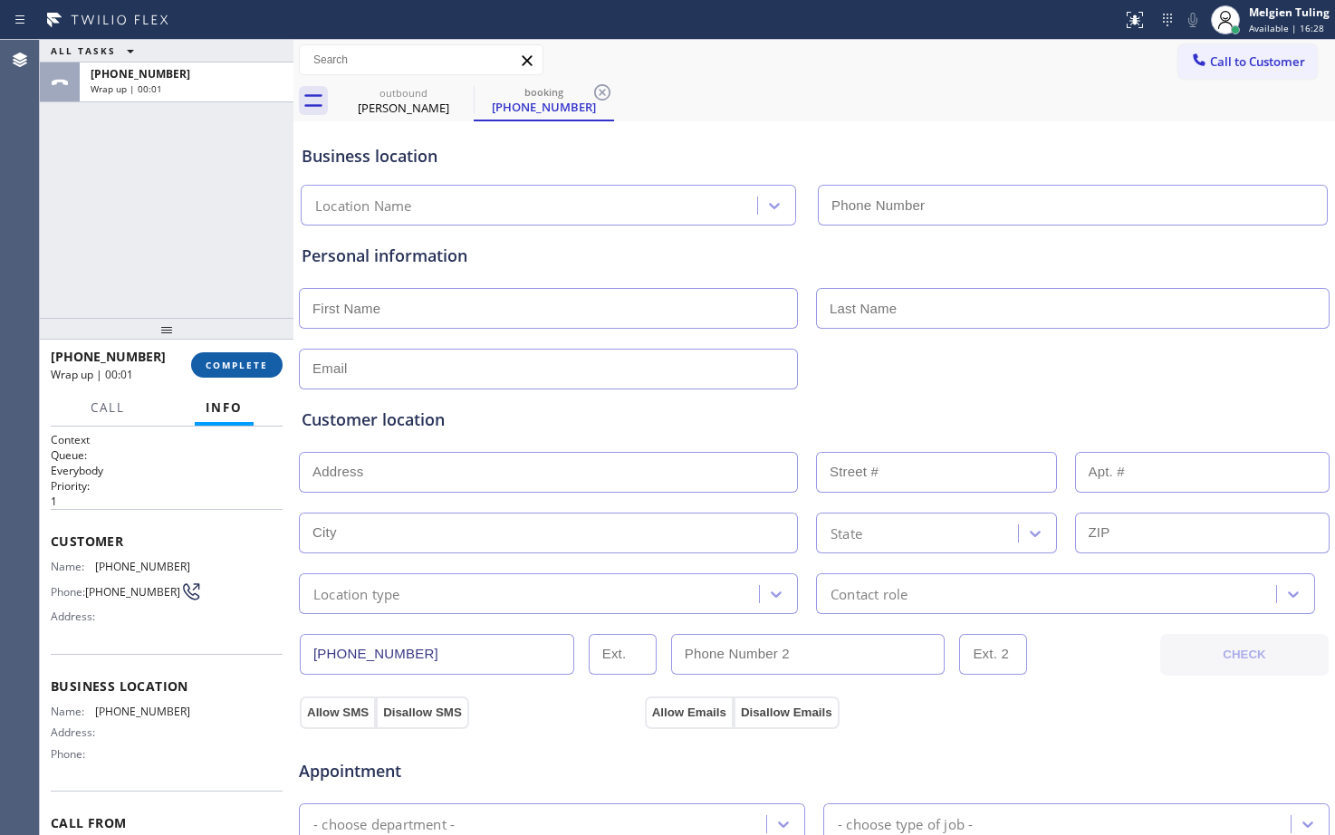
click at [251, 365] on span "COMPLETE" at bounding box center [237, 365] width 62 height 13
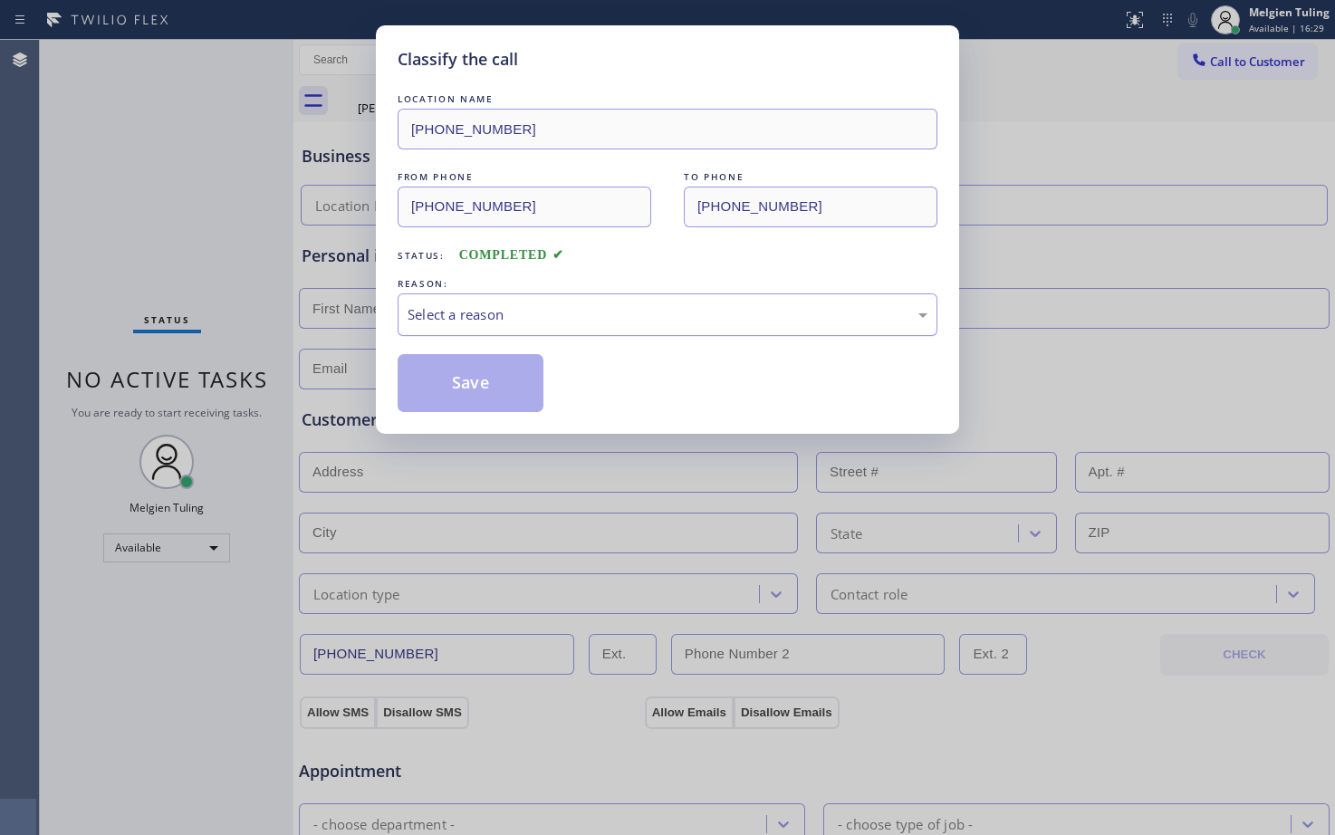
click at [485, 315] on div "Select a reason" at bounding box center [668, 314] width 520 height 21
click at [466, 358] on button "Save" at bounding box center [471, 383] width 146 height 58
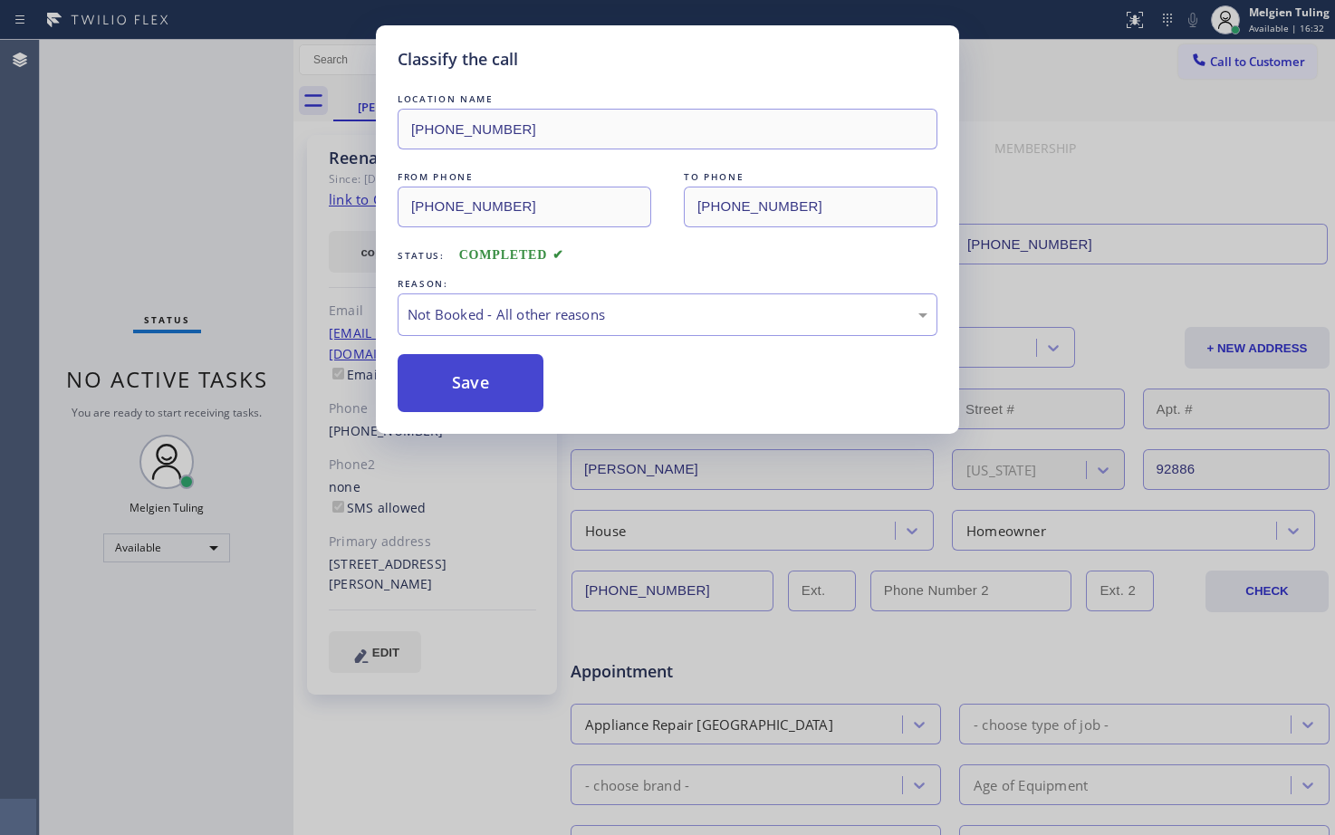
click at [443, 389] on button "Save" at bounding box center [471, 383] width 146 height 58
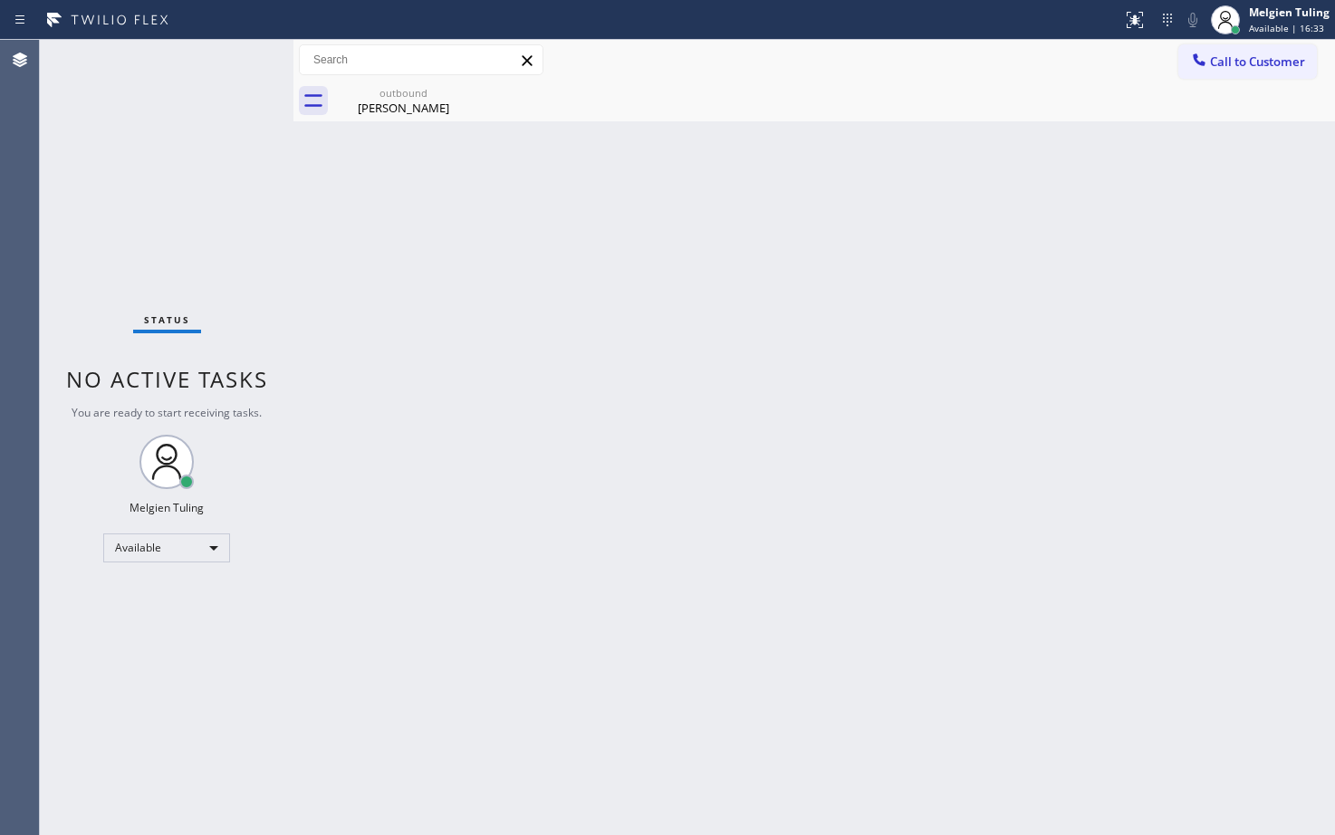
click at [446, 387] on div "Back to Dashboard Change Sender ID Customers Technicians Select a contact Outbo…" at bounding box center [814, 437] width 1042 height 795
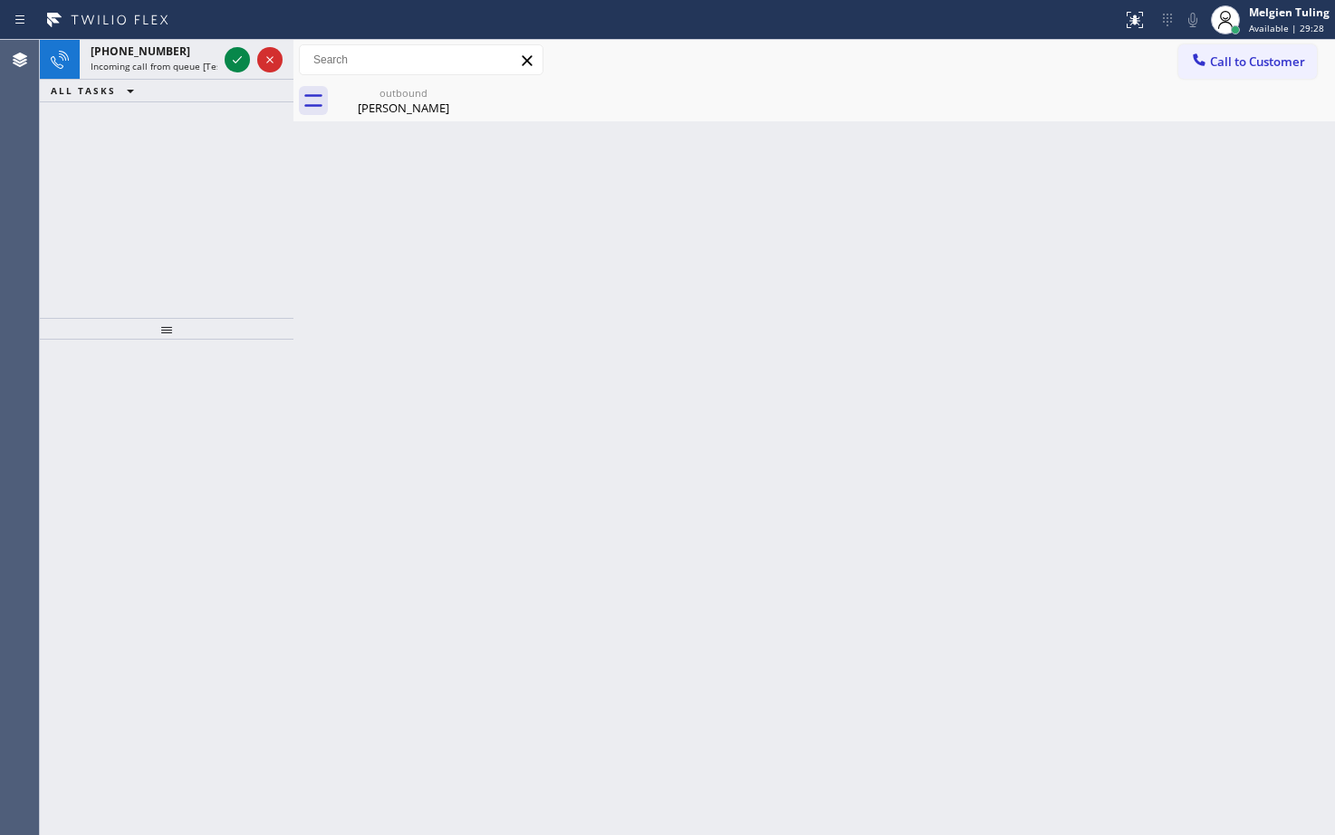
drag, startPoint x: 65, startPoint y: 198, endPoint x: 139, endPoint y: 136, distance: 96.4
click at [68, 197] on div "[PHONE_NUMBER] Incoming call from queue [Test] All ALL TASKS ALL TASKS ACTIVE T…" at bounding box center [167, 179] width 254 height 278
click at [234, 53] on icon at bounding box center [237, 60] width 22 height 22
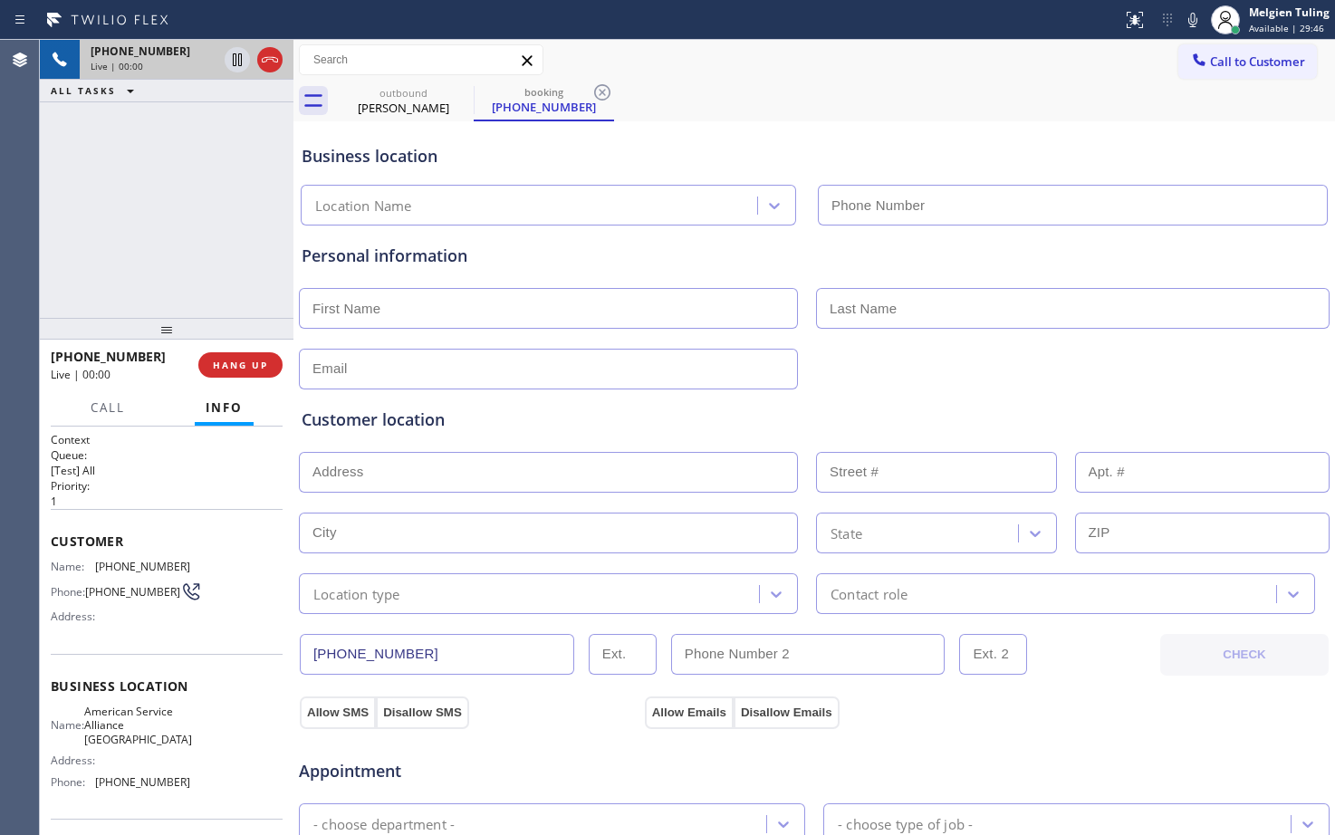
type input "[PHONE_NUMBER]"
click at [1193, 14] on icon at bounding box center [1192, 20] width 9 height 14
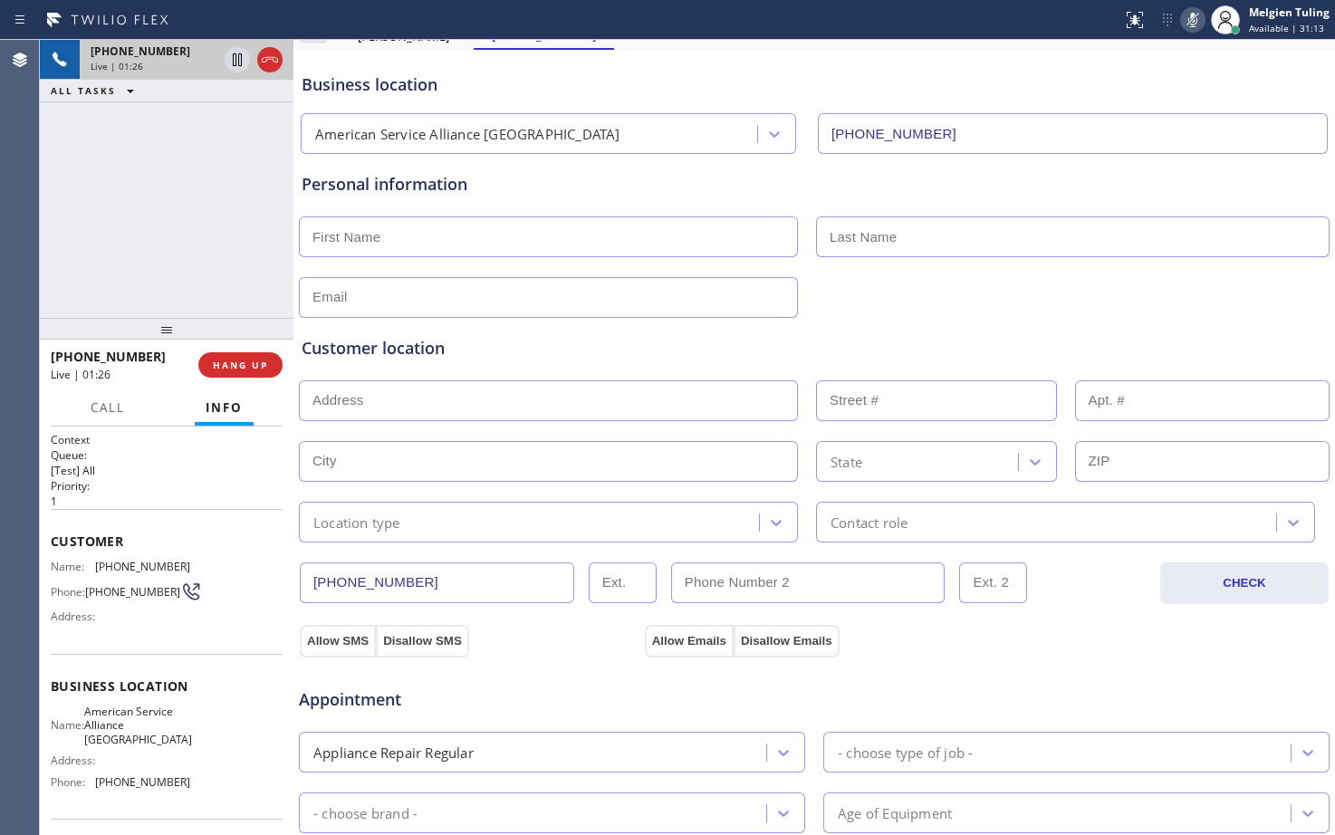
scroll to position [25, 0]
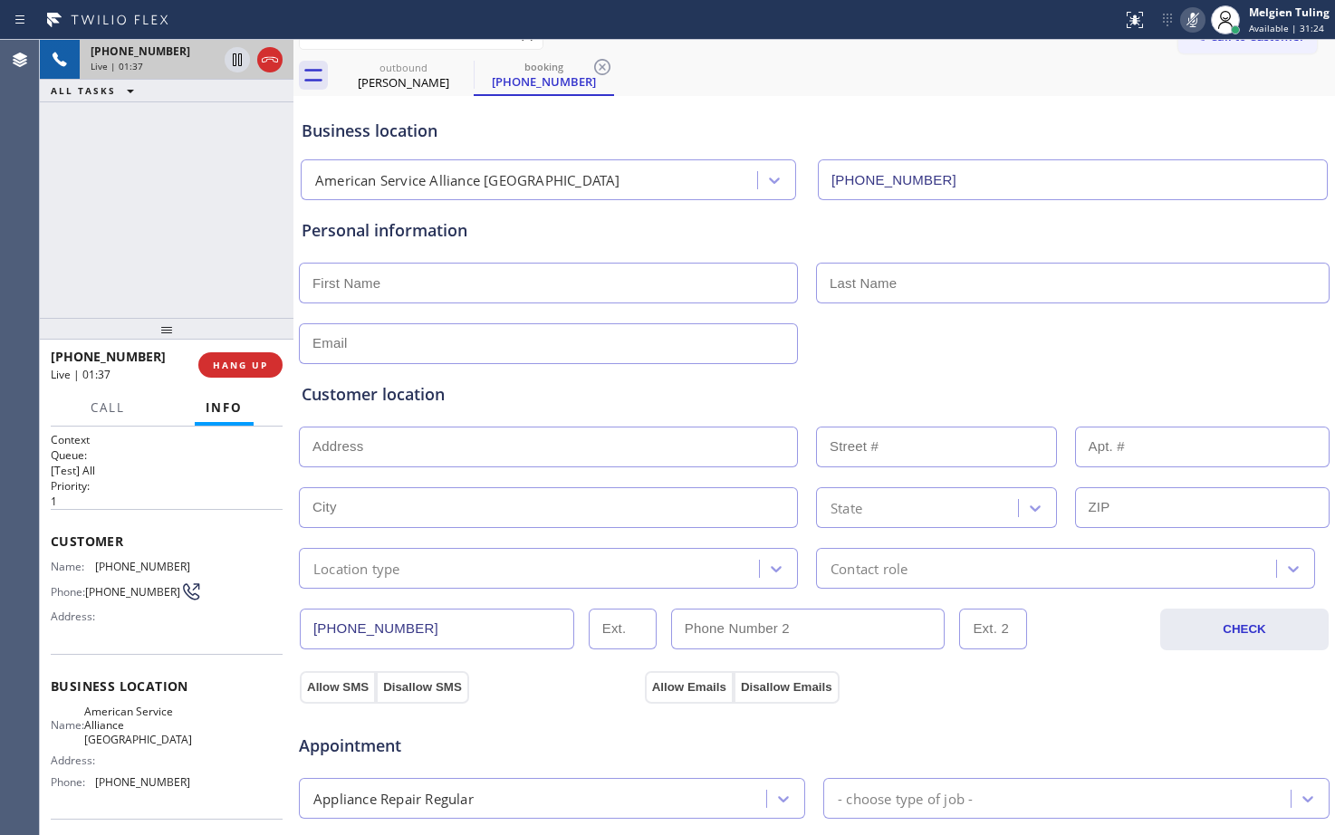
click at [1193, 21] on icon at bounding box center [1193, 20] width 22 height 22
click at [895, 111] on div "Business location American Service Alliance [GEOGRAPHIC_DATA] [PHONE_NUMBER]" at bounding box center [814, 151] width 1033 height 100
click at [228, 370] on span "HANG UP" at bounding box center [240, 365] width 55 height 13
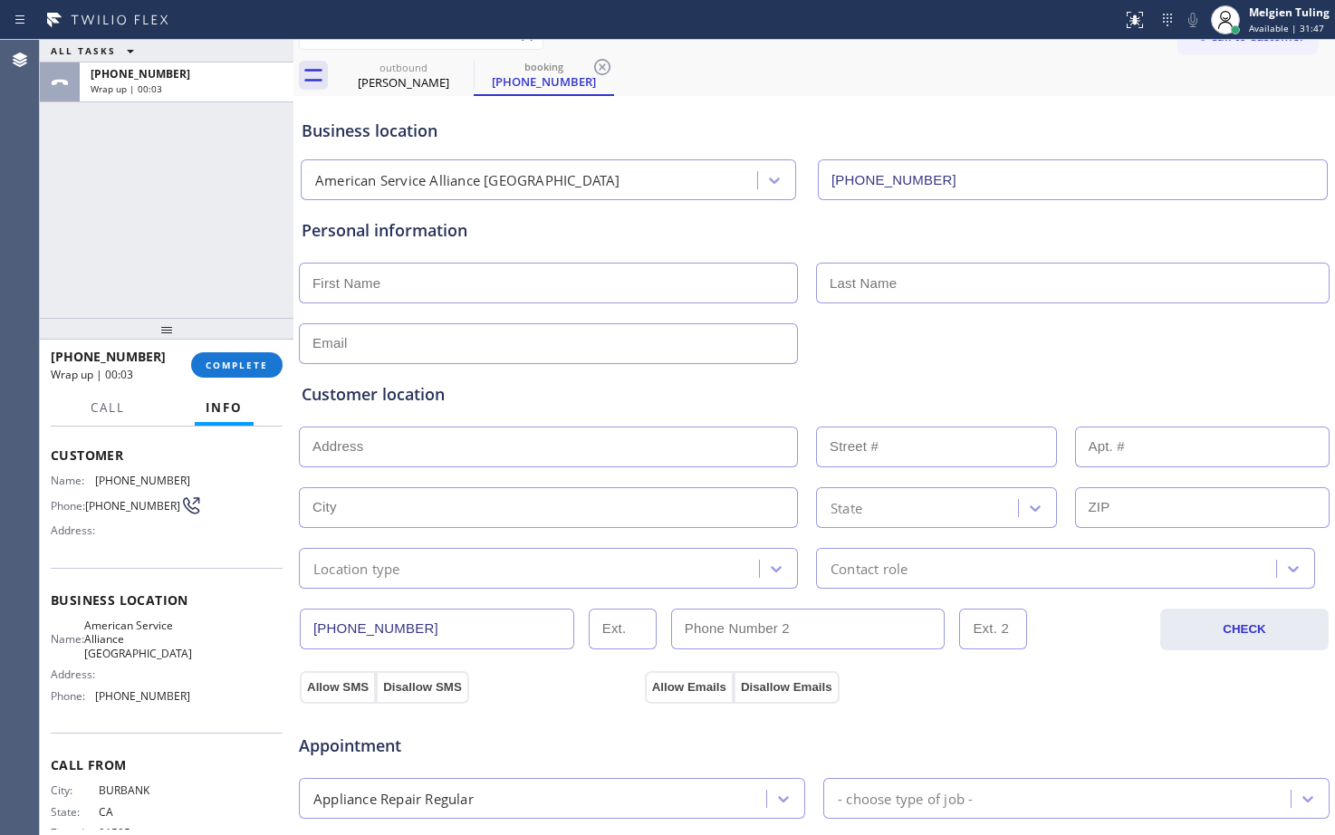
scroll to position [91, 0]
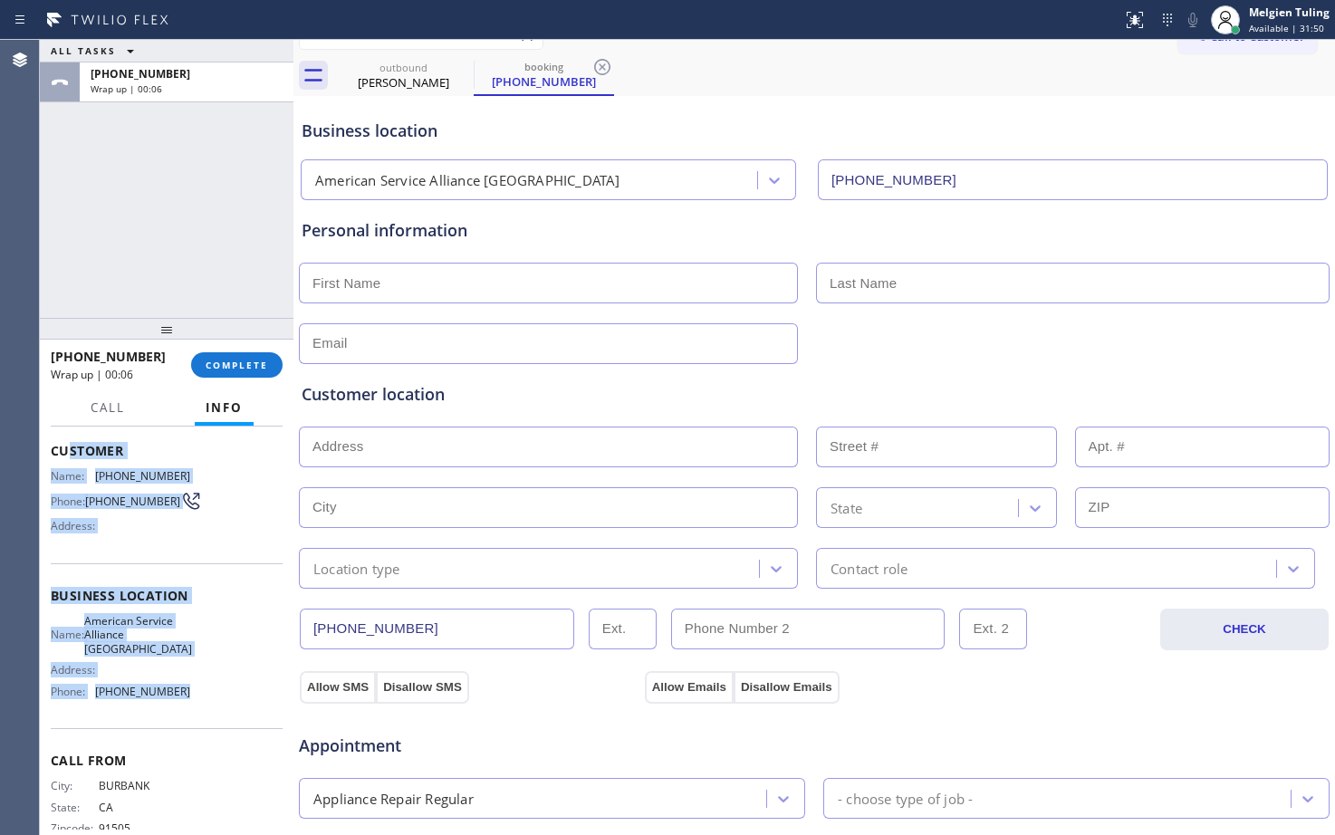
drag, startPoint x: 131, startPoint y: 450, endPoint x: 186, endPoint y: 701, distance: 256.7
click at [186, 701] on div "Context Queue: [Test] All Priority: 1 Customer Name: [PHONE_NUMBER] Phone: [PHO…" at bounding box center [167, 603] width 232 height 524
click at [247, 537] on div "Name: [PHONE_NUMBER] Phone: [PHONE_NUMBER] Address:" at bounding box center [167, 505] width 232 height 72
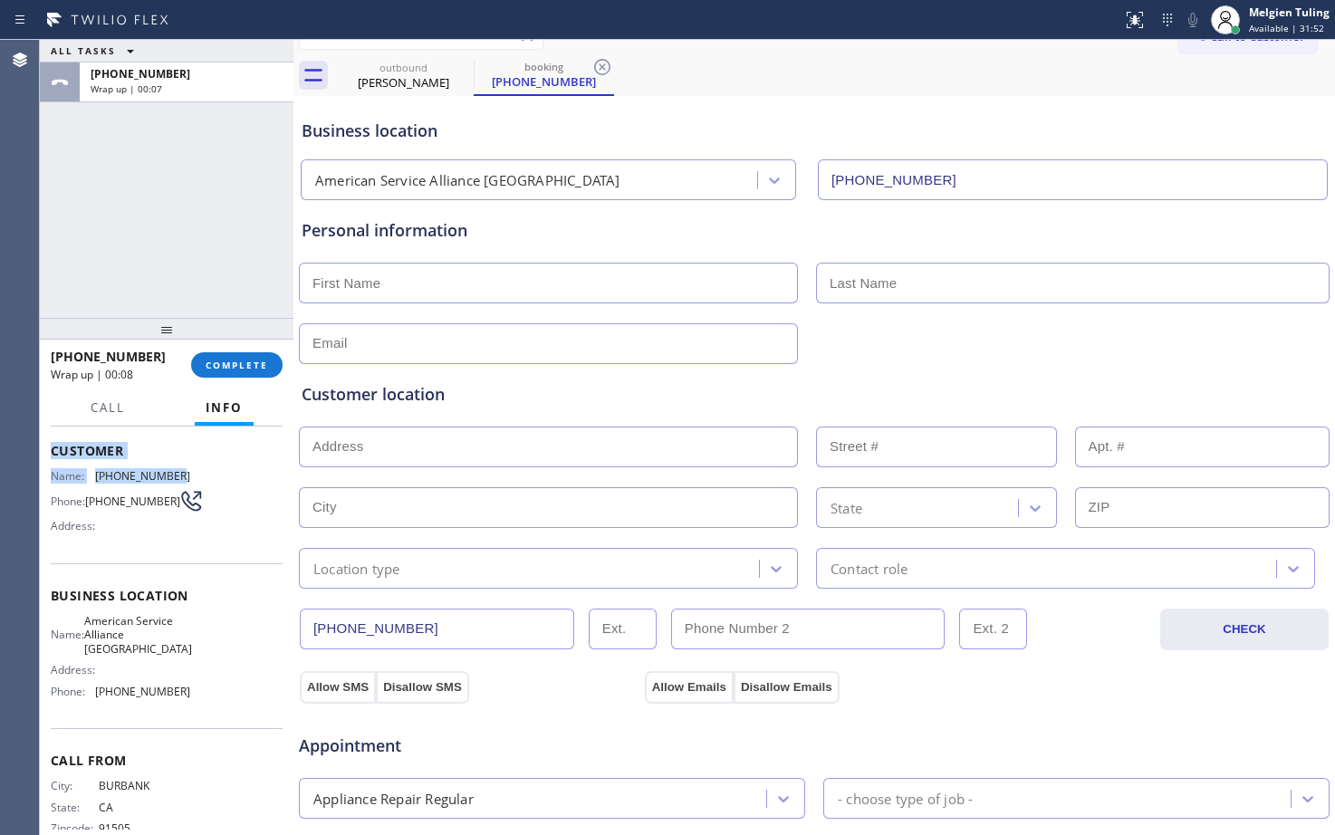
drag, startPoint x: 42, startPoint y: 450, endPoint x: 168, endPoint y: 505, distance: 137.5
click at [167, 493] on div "Context Queue: [Test] All Priority: 1 Customer Name: [PHONE_NUMBER] Phone: [PHO…" at bounding box center [167, 631] width 254 height 408
click at [246, 635] on div "Name: American Service Alliance Alhambra Address: Phone: [PHONE_NUMBER]" at bounding box center [167, 659] width 232 height 91
click at [239, 506] on div "Name: [PHONE_NUMBER] Phone: [PHONE_NUMBER] Address:" at bounding box center [167, 505] width 232 height 72
click at [72, 257] on div "ALL TASKS ALL TASKS ACTIVE TASKS TASKS IN WRAP UP [PHONE_NUMBER] Wrap up | 01:14" at bounding box center [167, 179] width 254 height 278
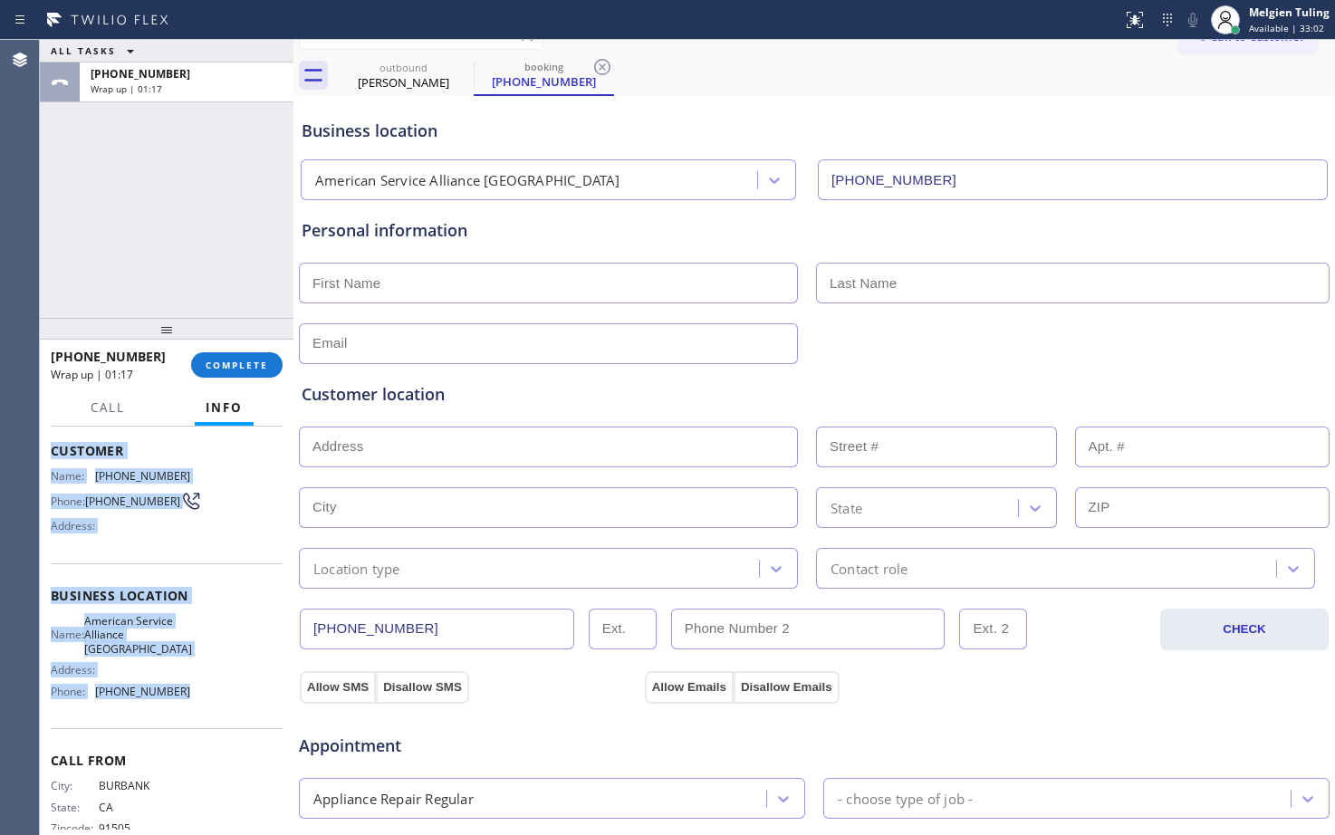
drag, startPoint x: 46, startPoint y: 453, endPoint x: 183, endPoint y: 713, distance: 293.7
click at [183, 713] on div "Context Queue: [Test] All Priority: 1 Customer Name: [PHONE_NUMBER] Phone: [PHO…" at bounding box center [167, 631] width 254 height 408
copy div "Customer Name: [PHONE_NUMBER] Phone: [PHONE_NUMBER] Address: Business location …"
click at [226, 367] on span "COMPLETE" at bounding box center [237, 365] width 62 height 13
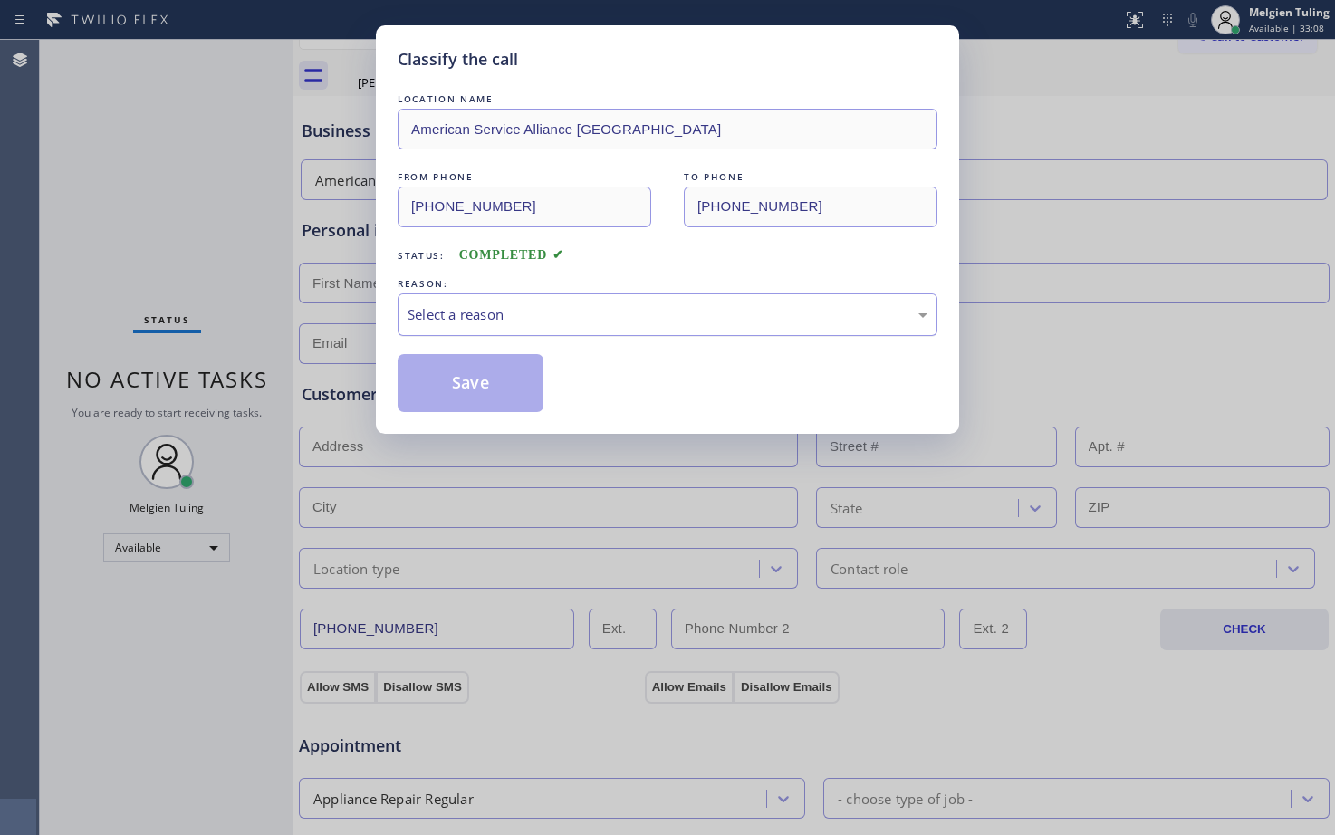
click at [435, 311] on div "Select a reason" at bounding box center [668, 314] width 520 height 21
click at [452, 379] on button "Save" at bounding box center [471, 383] width 146 height 58
type input "[PHONE_NUMBER]"
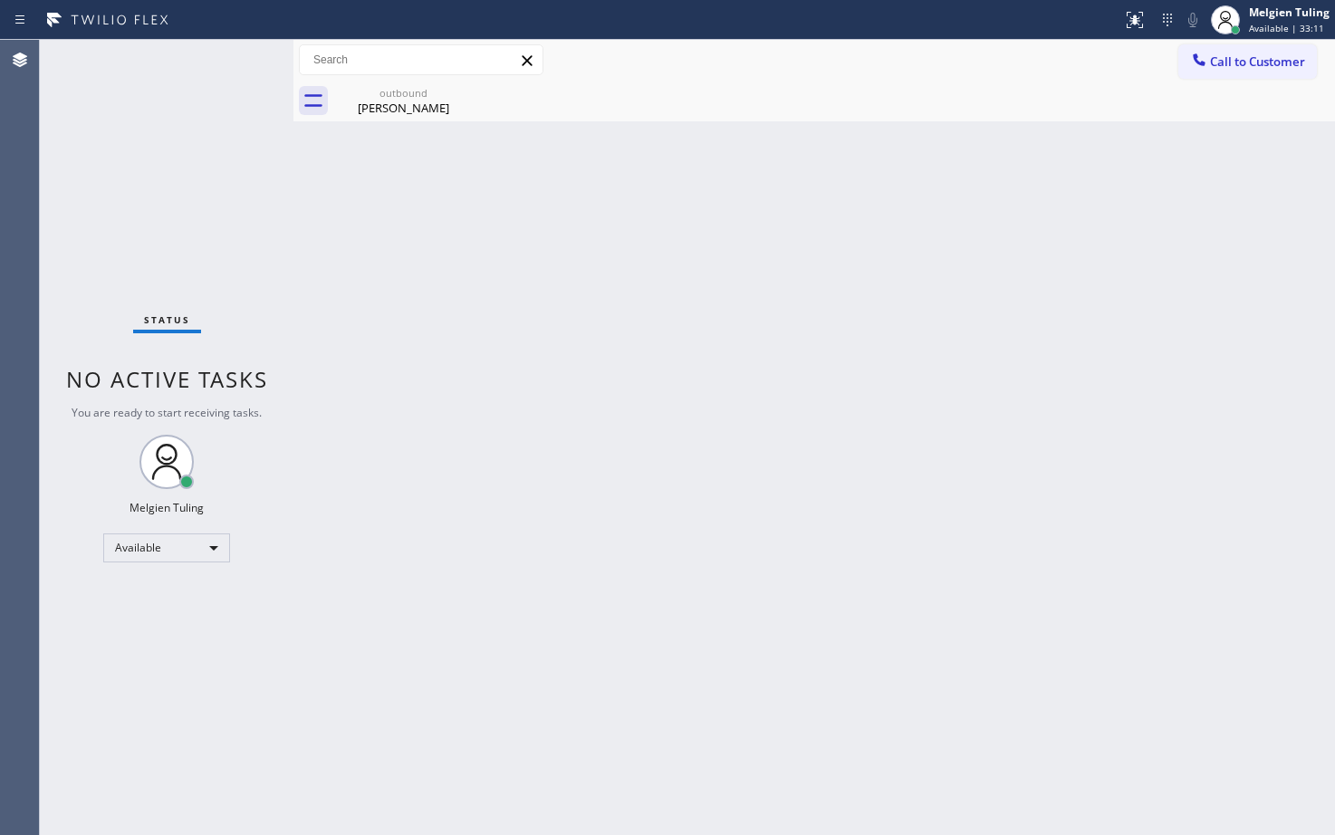
click at [442, 328] on div "Back to Dashboard Change Sender ID Customers Technicians Select a contact Outbo…" at bounding box center [814, 437] width 1042 height 795
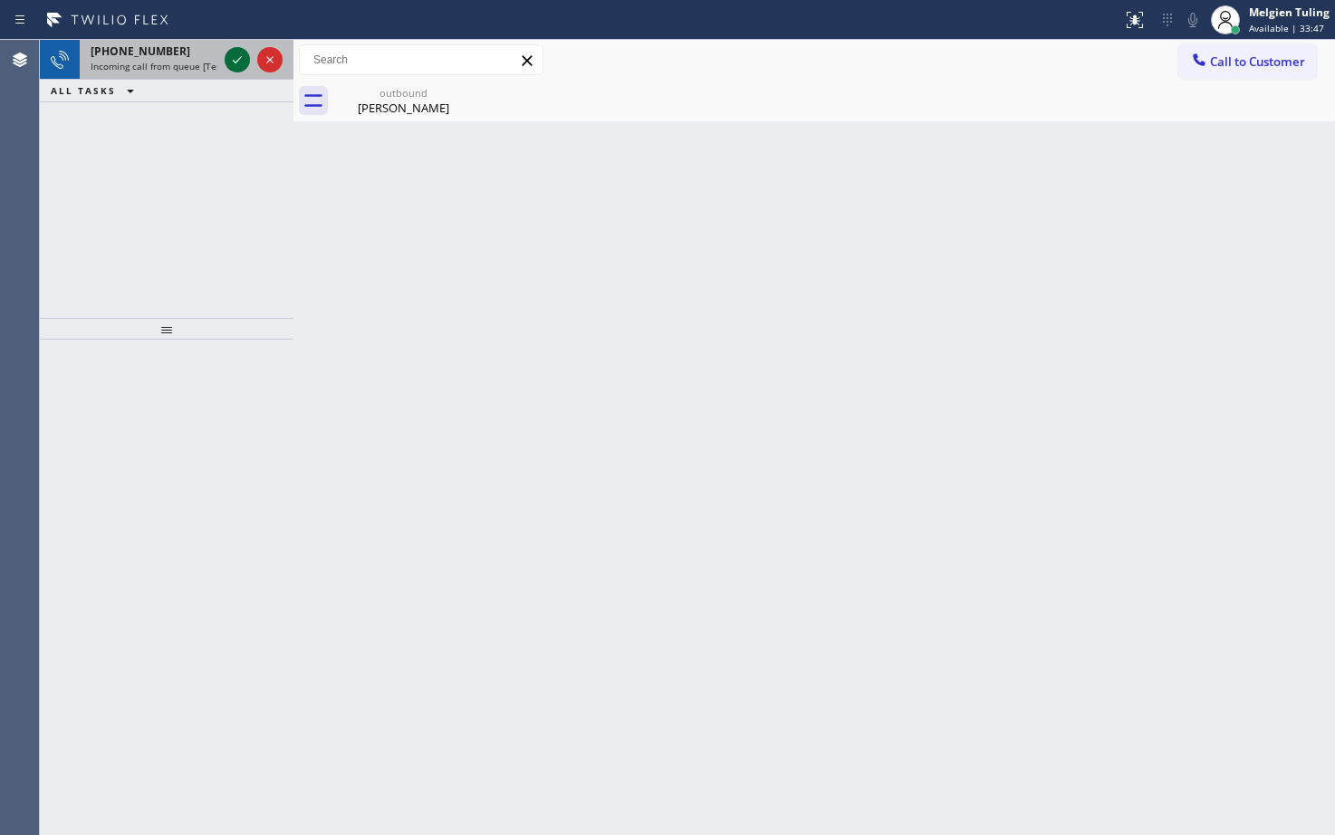
drag, startPoint x: 91, startPoint y: 181, endPoint x: 231, endPoint y: 71, distance: 177.9
click at [101, 177] on div "[PHONE_NUMBER] Incoming call from queue [Test] All ALL TASKS ALL TASKS ACTIVE T…" at bounding box center [167, 179] width 254 height 278
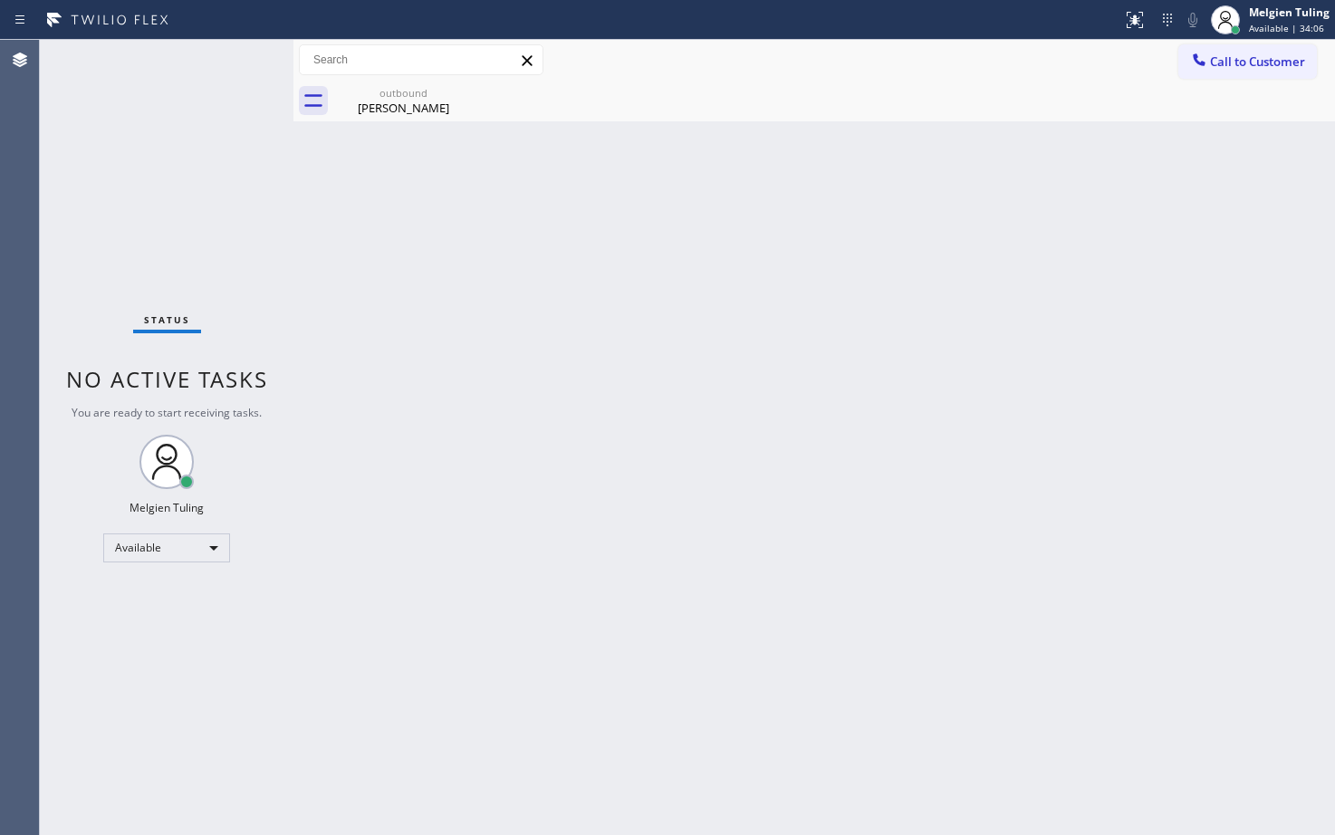
click at [110, 214] on div "Status No active tasks You are ready to start receiving tasks. Melgien Tuling A…" at bounding box center [167, 437] width 254 height 795
click at [559, 296] on div "Back to Dashboard Change Sender ID Customers Technicians Select a contact Outbo…" at bounding box center [814, 437] width 1042 height 795
click at [98, 695] on div "Status No active tasks You are ready to start receiving tasks. Melgien Tuling A…" at bounding box center [167, 437] width 254 height 795
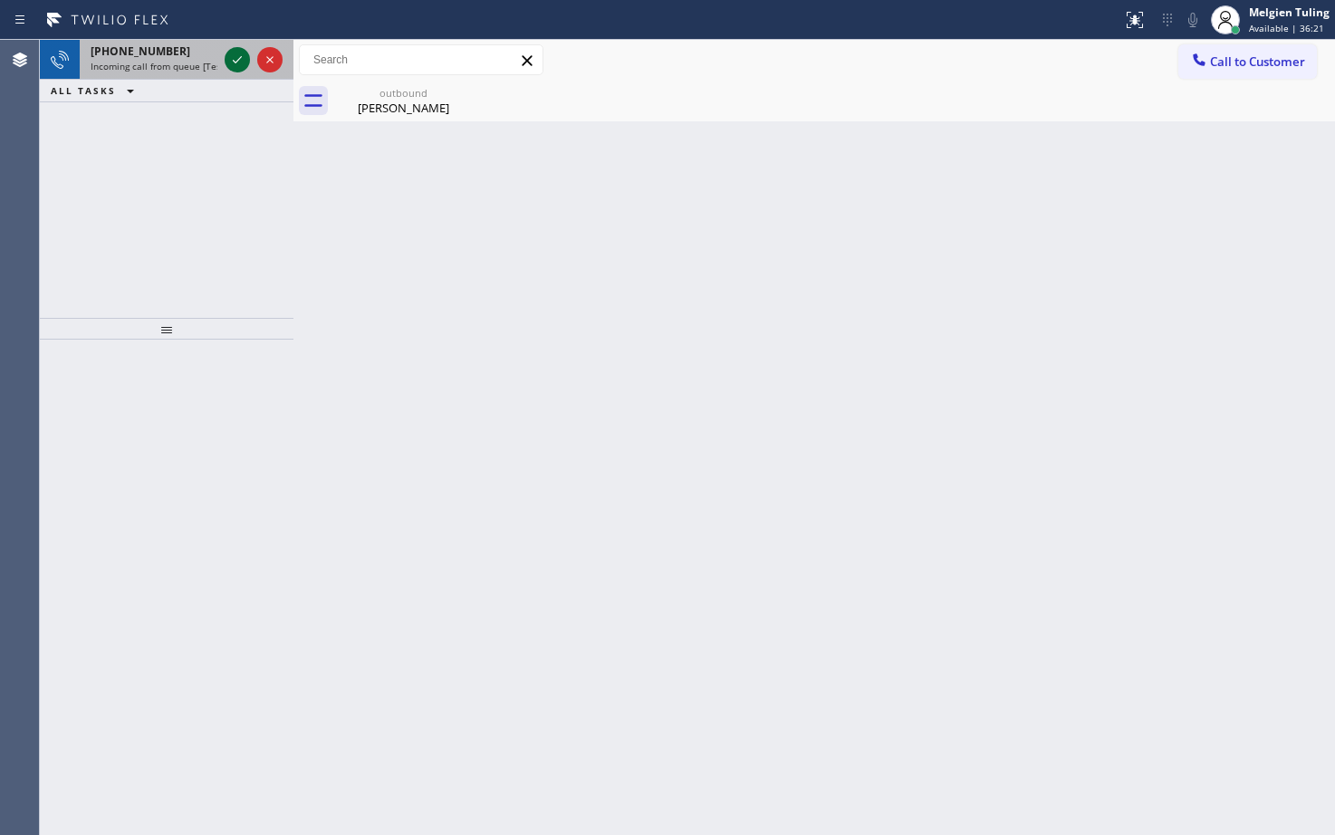
click at [238, 54] on icon at bounding box center [237, 60] width 22 height 22
click at [229, 53] on icon at bounding box center [237, 60] width 22 height 22
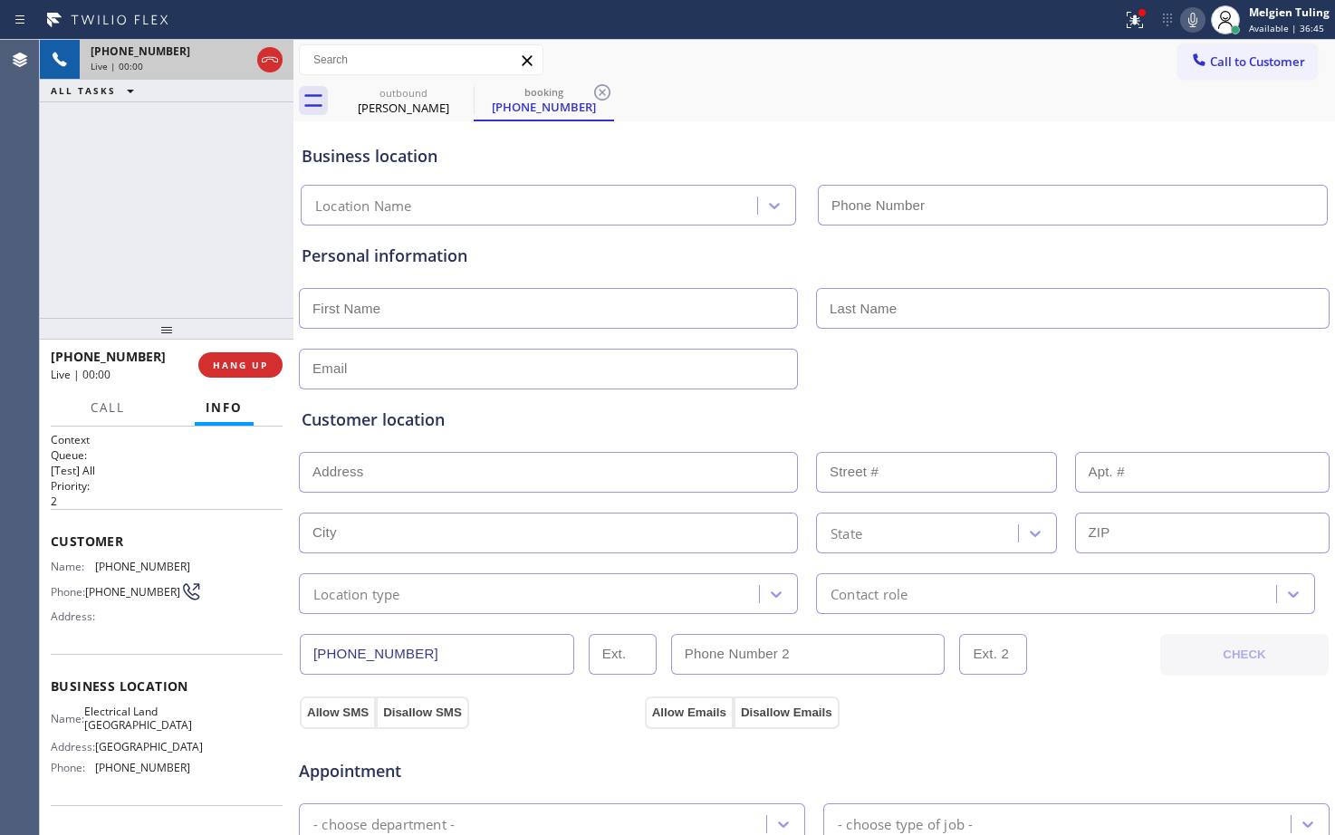
type input "[PHONE_NUMBER]"
click at [1138, 16] on icon at bounding box center [1134, 17] width 11 height 6
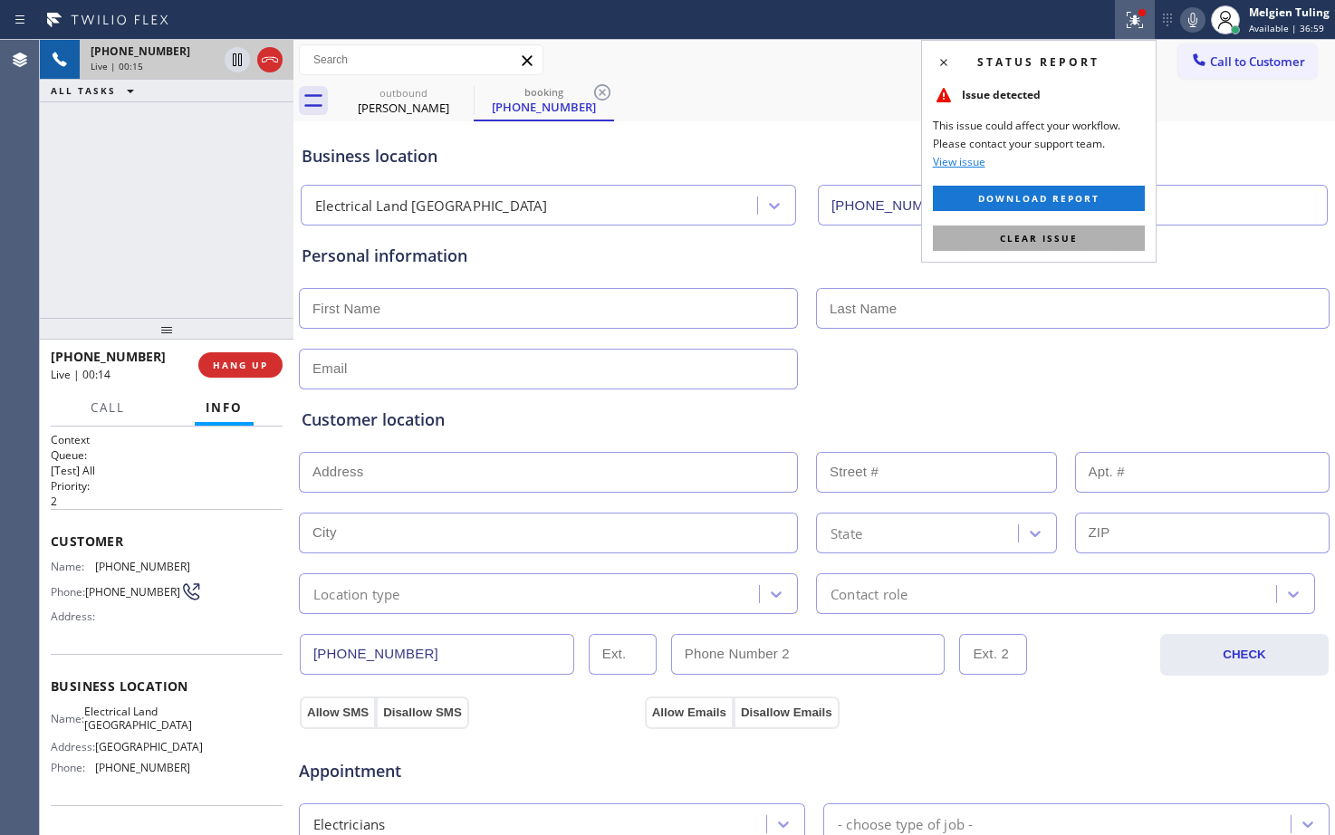
click at [1030, 230] on button "Clear issue" at bounding box center [1039, 238] width 212 height 25
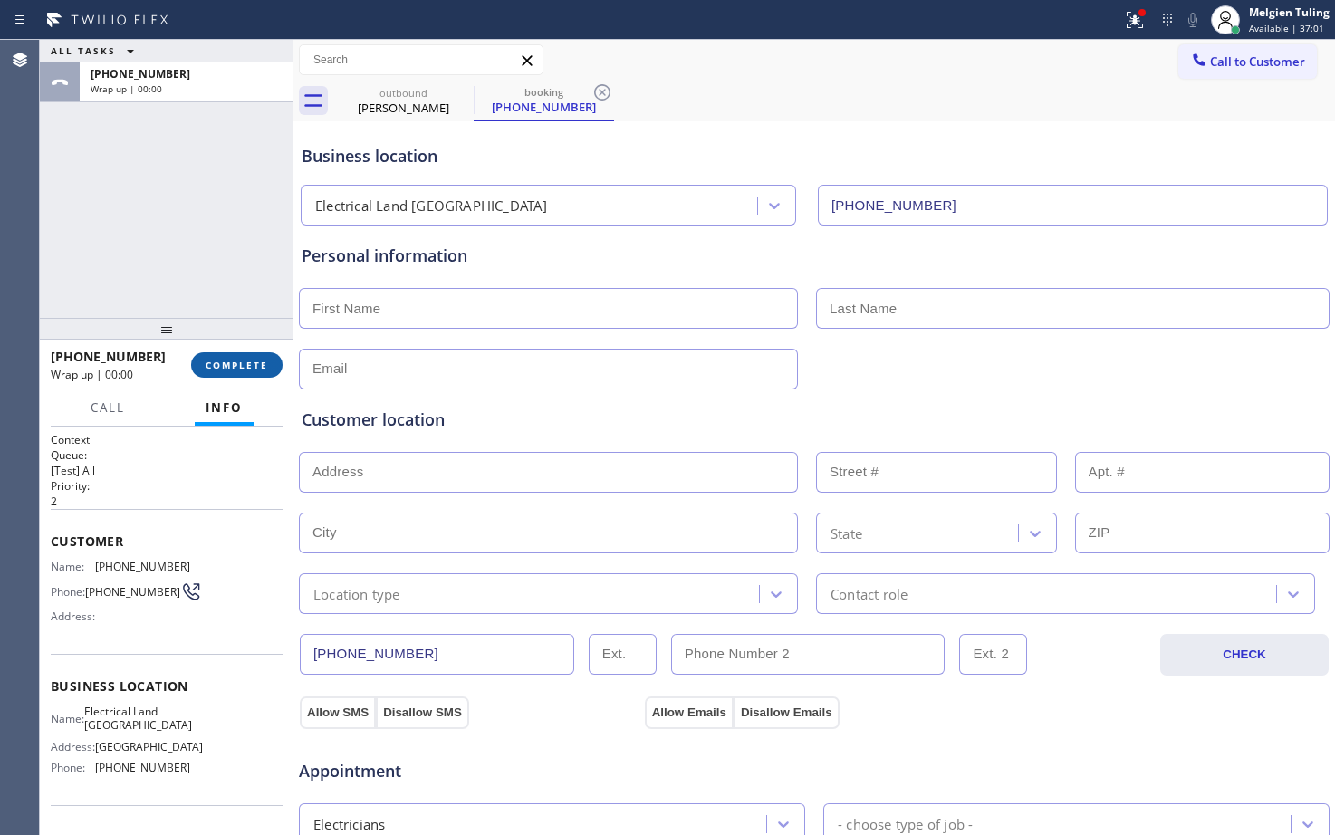
click at [227, 363] on span "COMPLETE" at bounding box center [237, 365] width 62 height 13
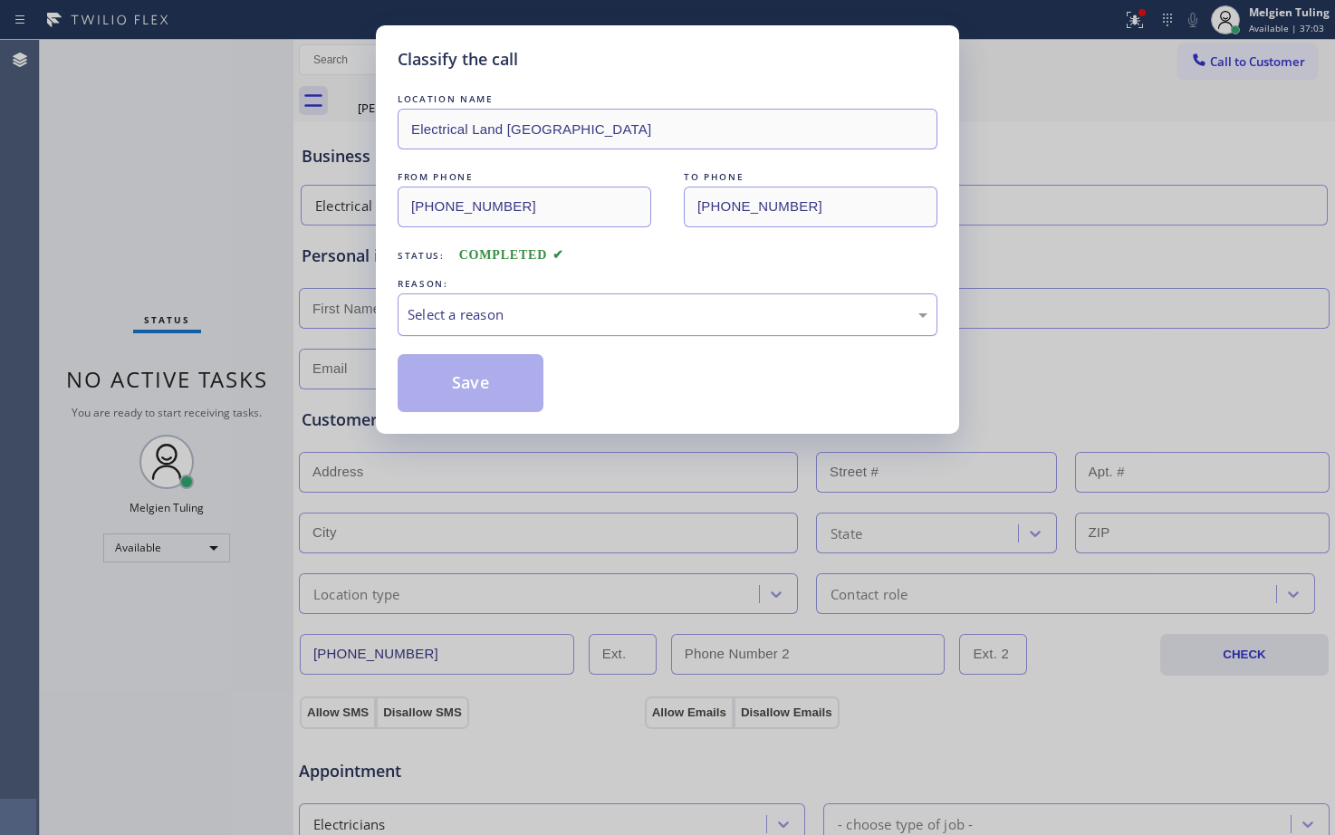
click at [528, 296] on div "Select a reason" at bounding box center [668, 314] width 540 height 43
click at [482, 404] on button "Save" at bounding box center [471, 383] width 146 height 58
type input "[PHONE_NUMBER]"
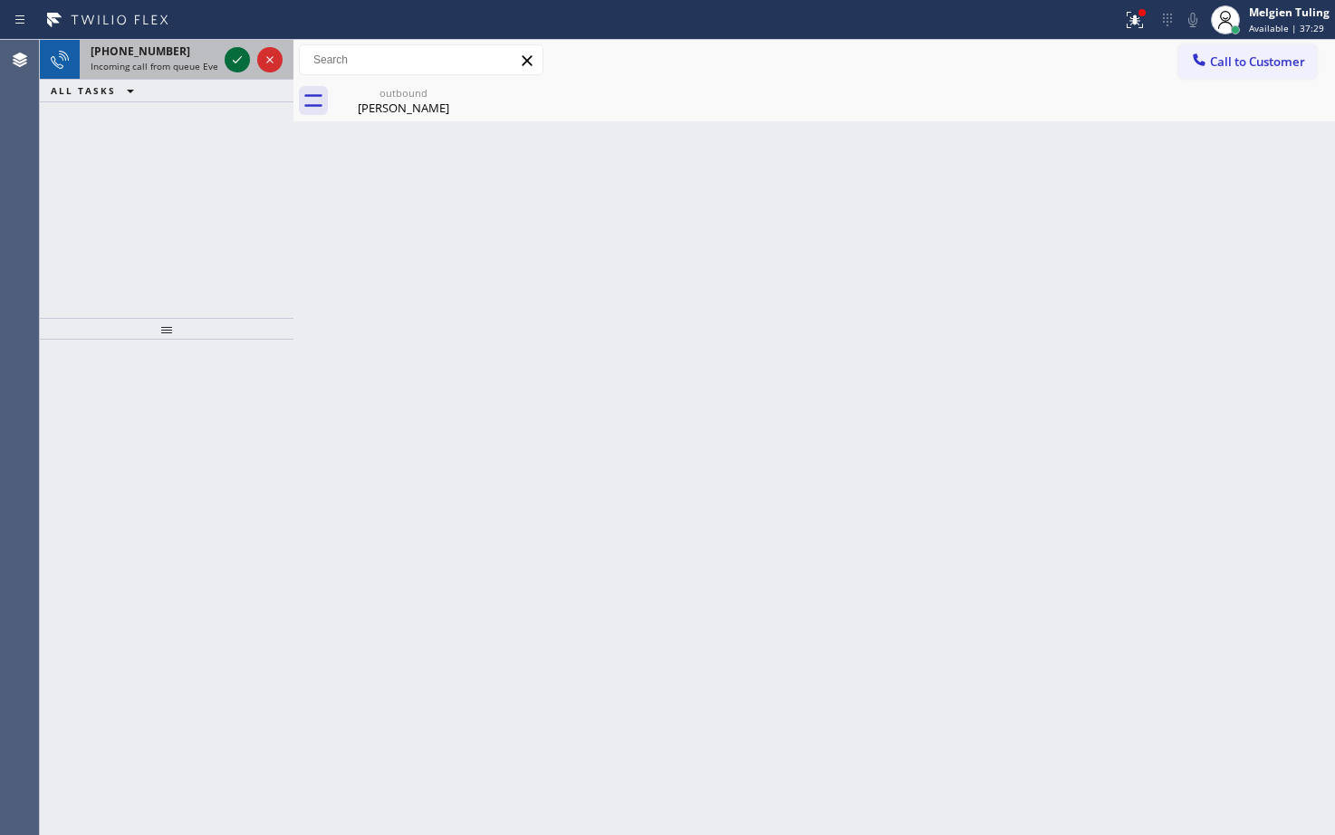
click at [231, 52] on icon at bounding box center [237, 60] width 22 height 22
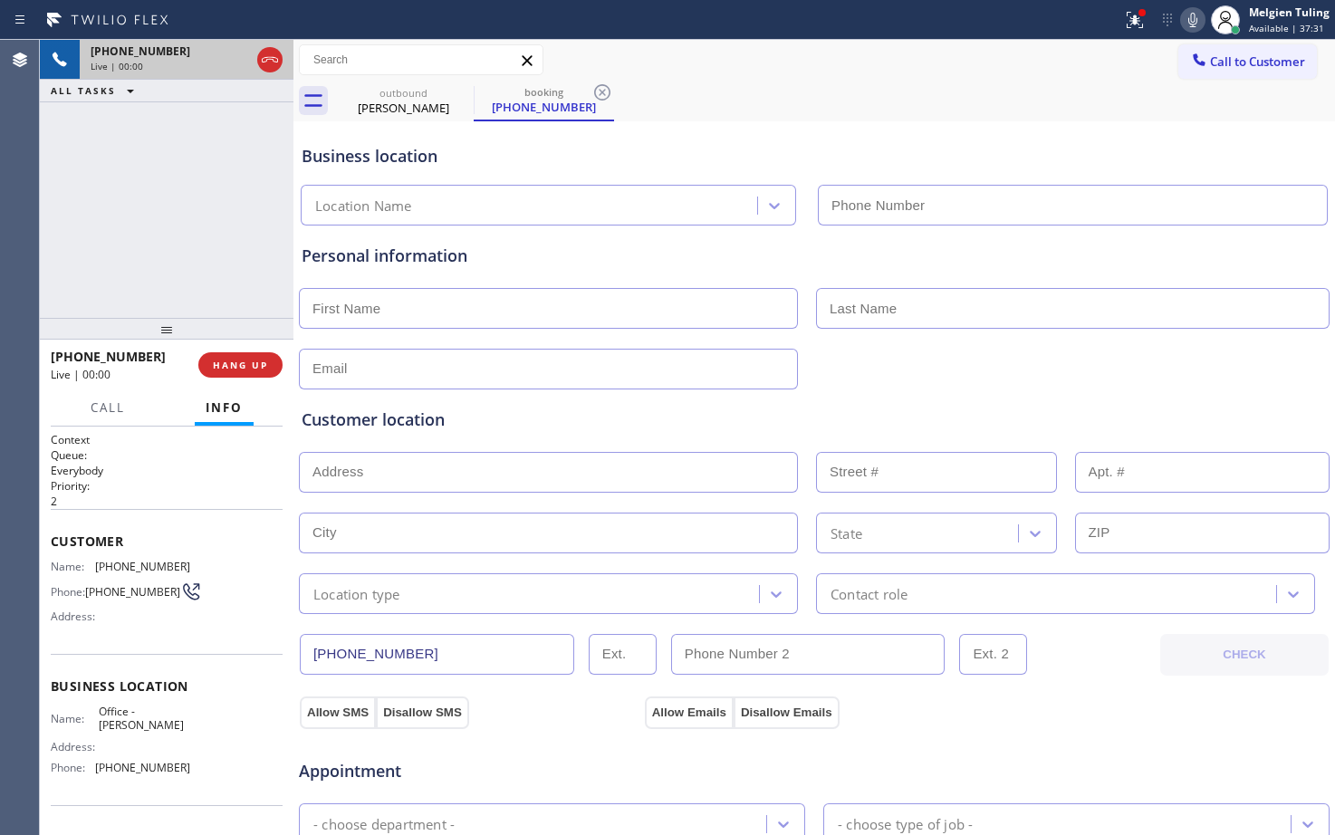
type input "[PHONE_NUMBER]"
click at [128, 255] on div "[PHONE_NUMBER] Live | 00:15 ALL TASKS ALL TASKS ACTIVE TASKS TASKS IN WRAP UP" at bounding box center [167, 179] width 254 height 278
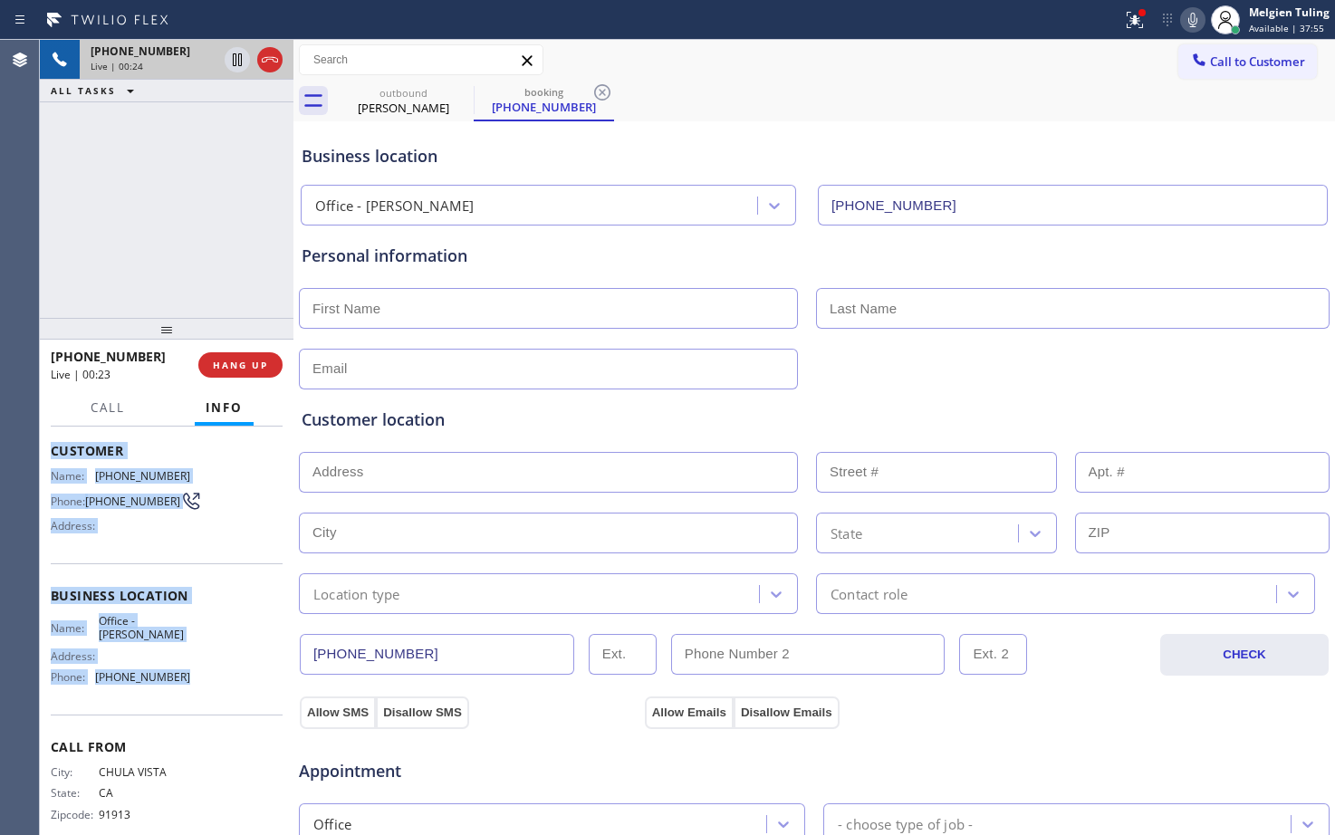
drag, startPoint x: 45, startPoint y: 450, endPoint x: 178, endPoint y: 669, distance: 256.5
click at [178, 669] on div "Context Queue: Everybody Priority: 2 Customer Name: [PHONE_NUMBER] Phone: [PHON…" at bounding box center [167, 631] width 254 height 408
copy div "Customer Name: [PHONE_NUMBER] Phone: [PHONE_NUMBER] Address: Business location …"
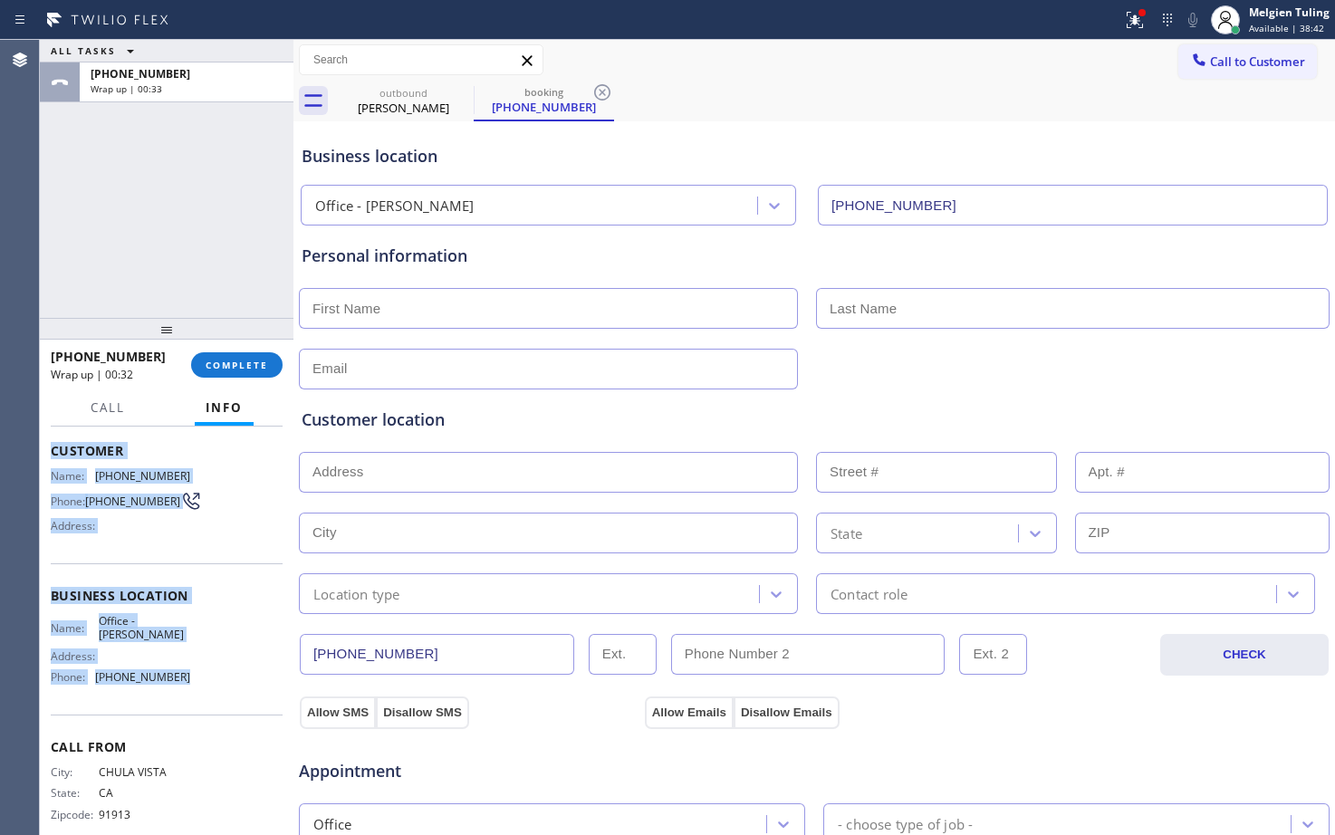
click at [103, 276] on div "ALL TASKS ALL TASKS ACTIVE TASKS TASKS IN WRAP UP [PHONE_NUMBER] Wrap up | 00:33" at bounding box center [167, 179] width 254 height 278
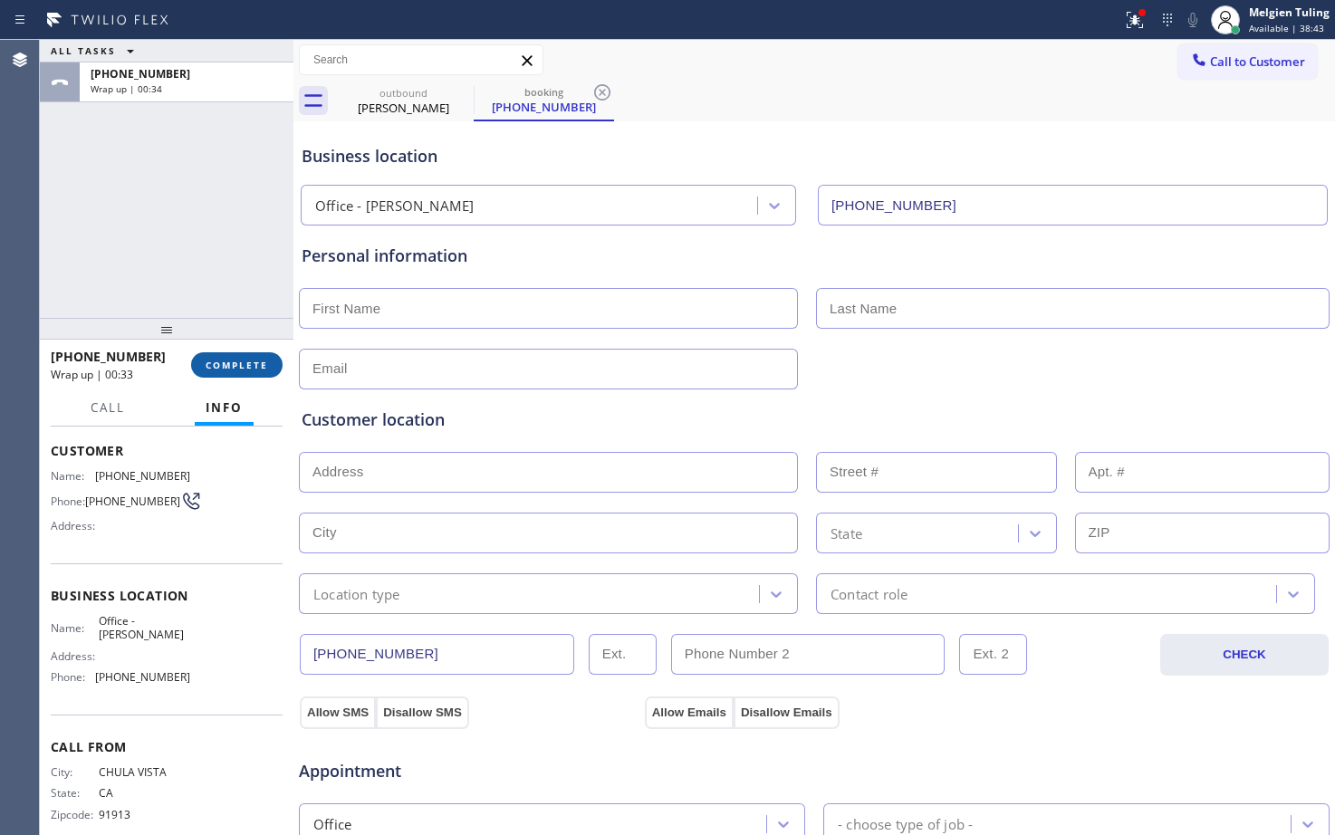
click at [240, 373] on button "COMPLETE" at bounding box center [236, 364] width 91 height 25
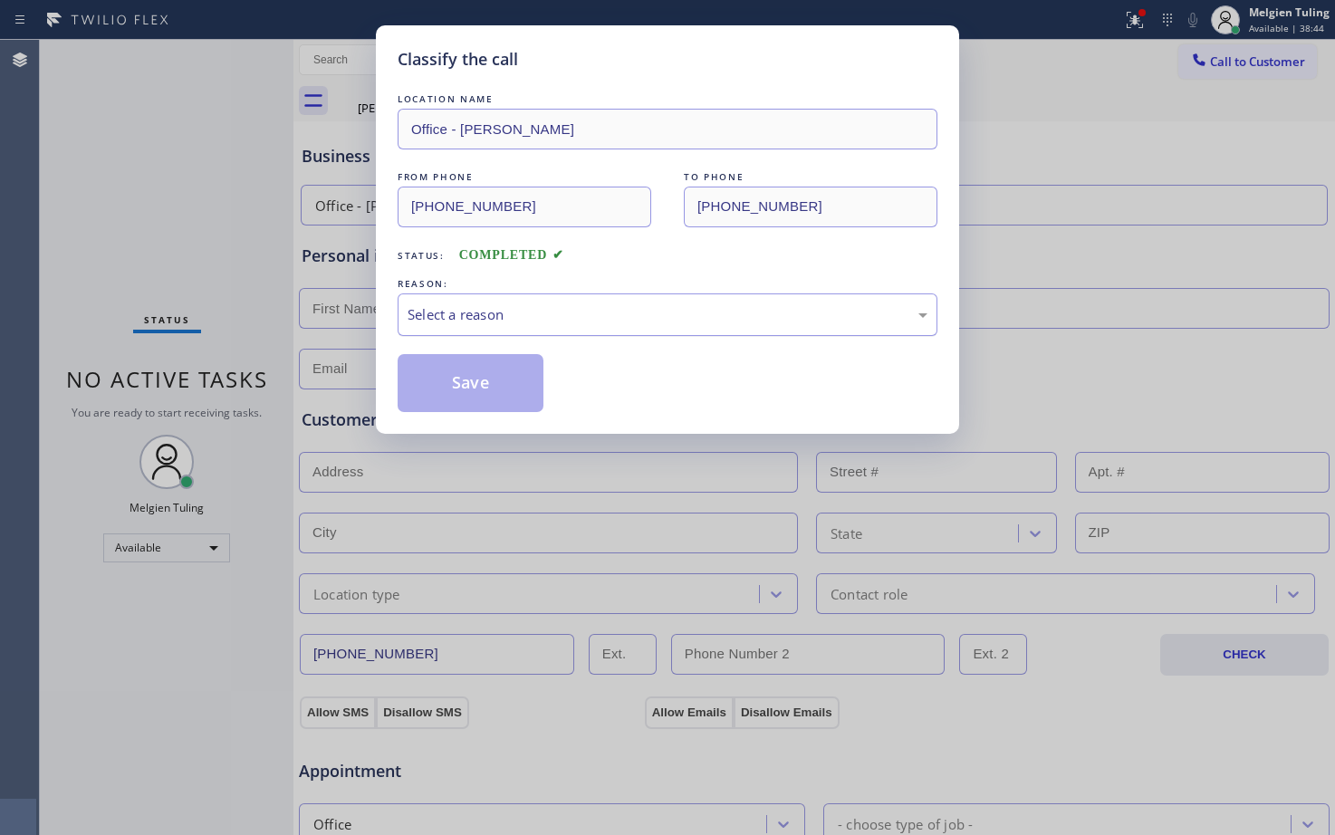
click at [445, 313] on div "Select a reason" at bounding box center [668, 314] width 520 height 21
click at [447, 385] on button "Save" at bounding box center [471, 383] width 146 height 58
type input "[PHONE_NUMBER]"
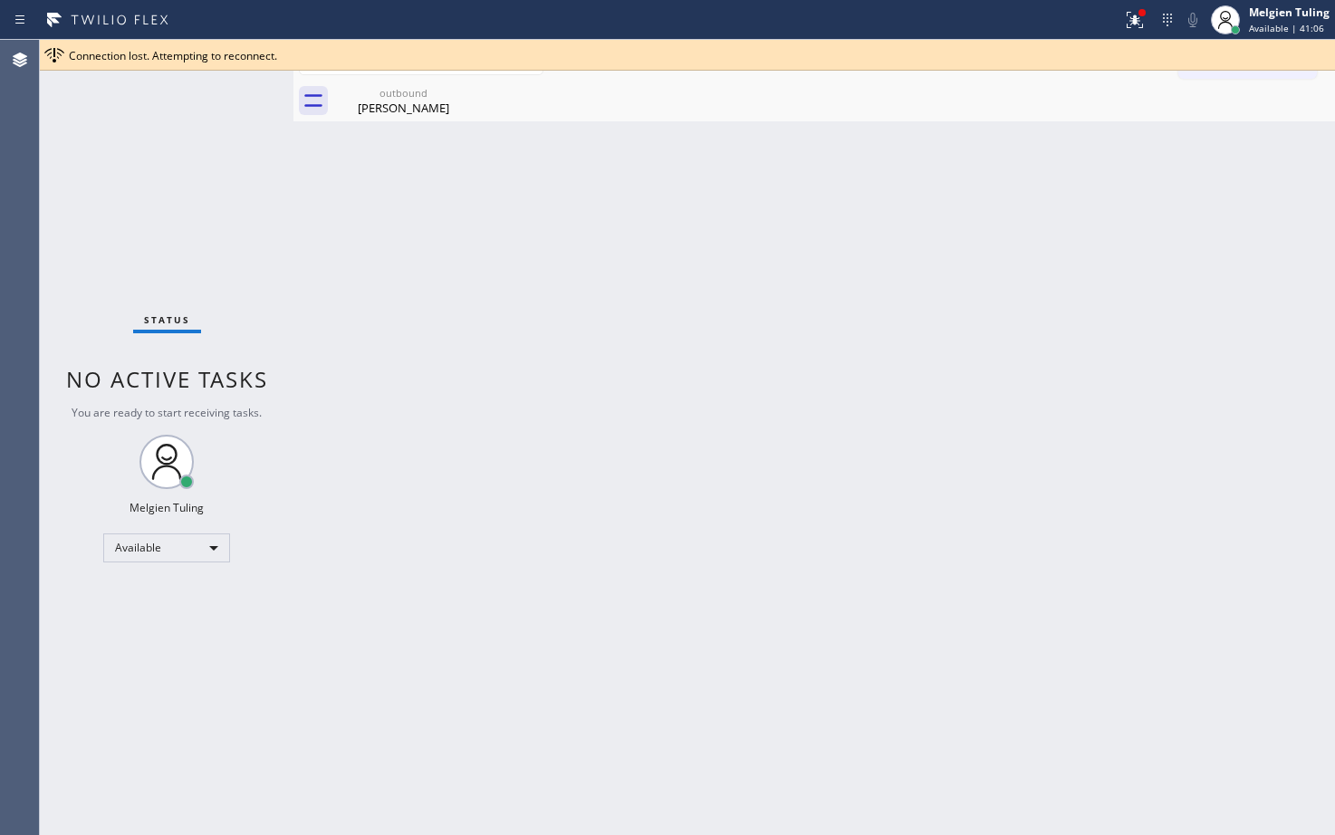
click at [82, 245] on div "Status No active tasks You are ready to start receiving tasks. Melgien Tuling A…" at bounding box center [167, 437] width 254 height 795
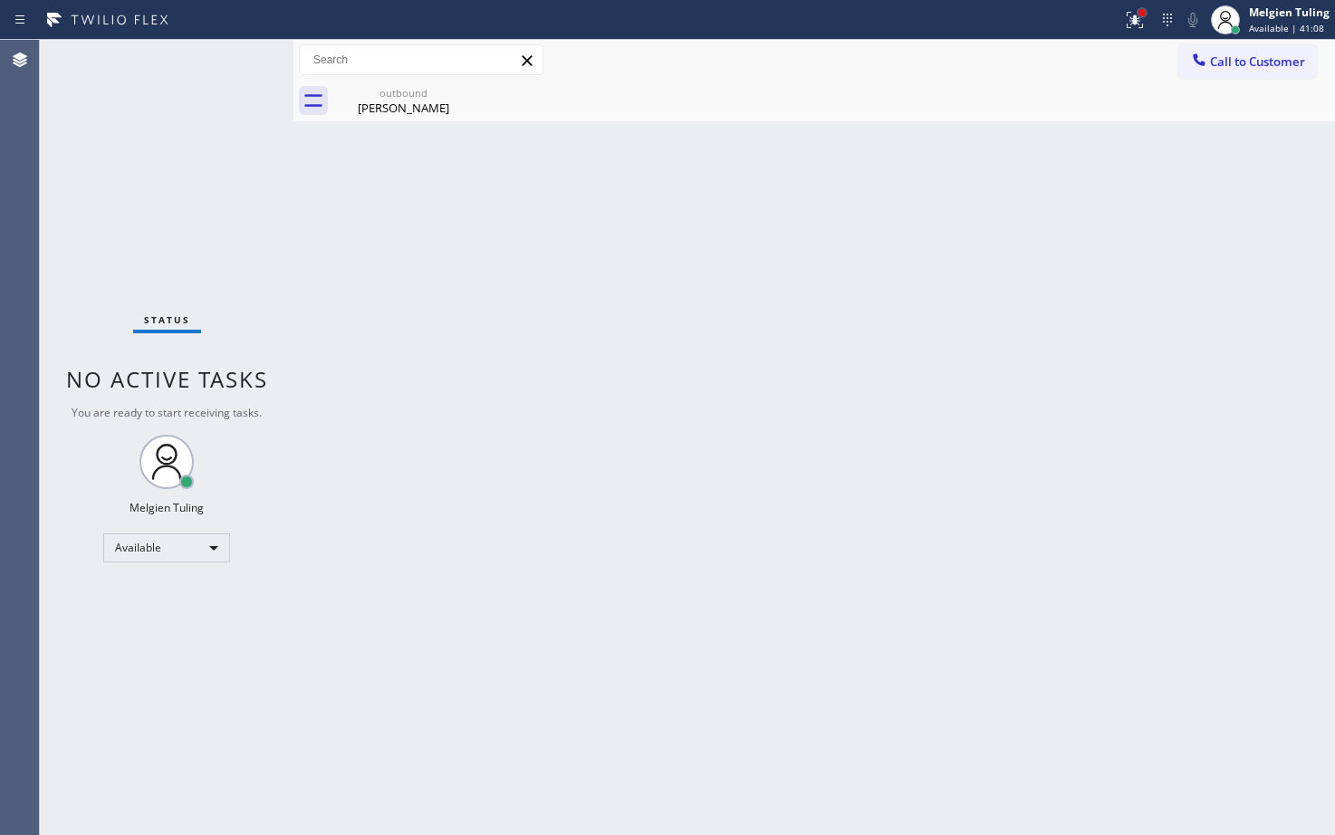
click at [1143, 15] on div at bounding box center [1142, 12] width 7 height 7
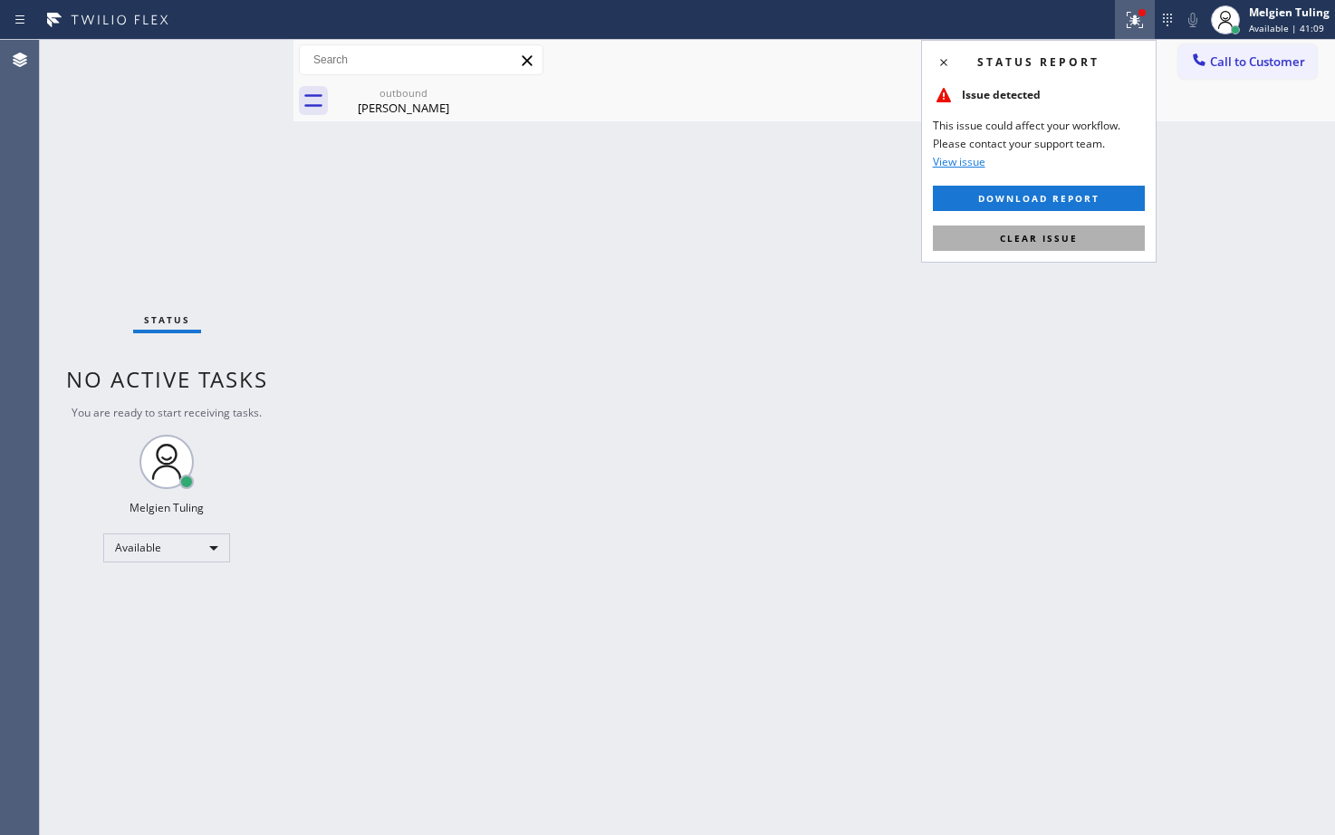
click at [1013, 226] on button "Clear issue" at bounding box center [1039, 238] width 212 height 25
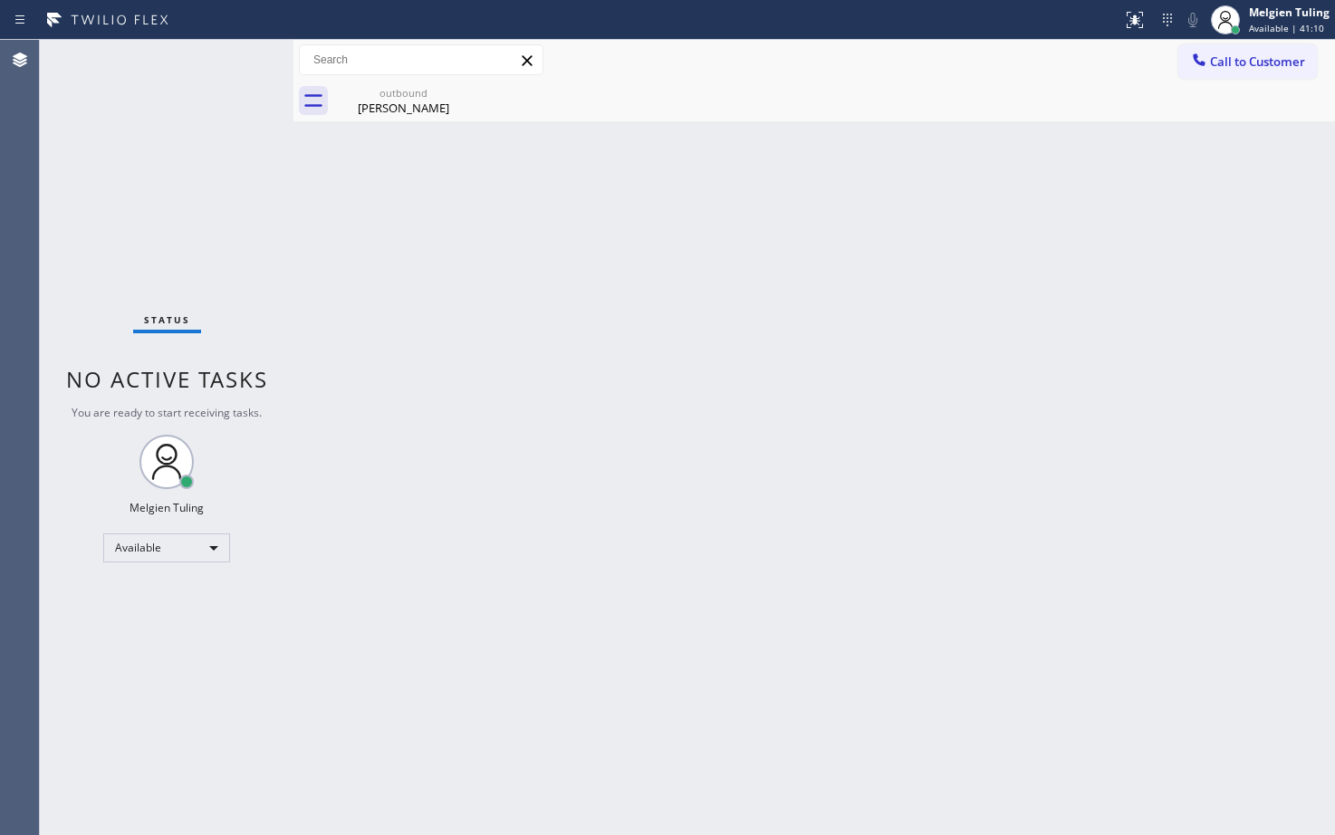
click at [677, 326] on div "Back to Dashboard Change Sender ID Customers Technicians Select a contact Outbo…" at bounding box center [814, 437] width 1042 height 795
click at [463, 93] on icon at bounding box center [462, 92] width 16 height 16
click at [411, 102] on div "[PERSON_NAME]" at bounding box center [403, 108] width 137 height 16
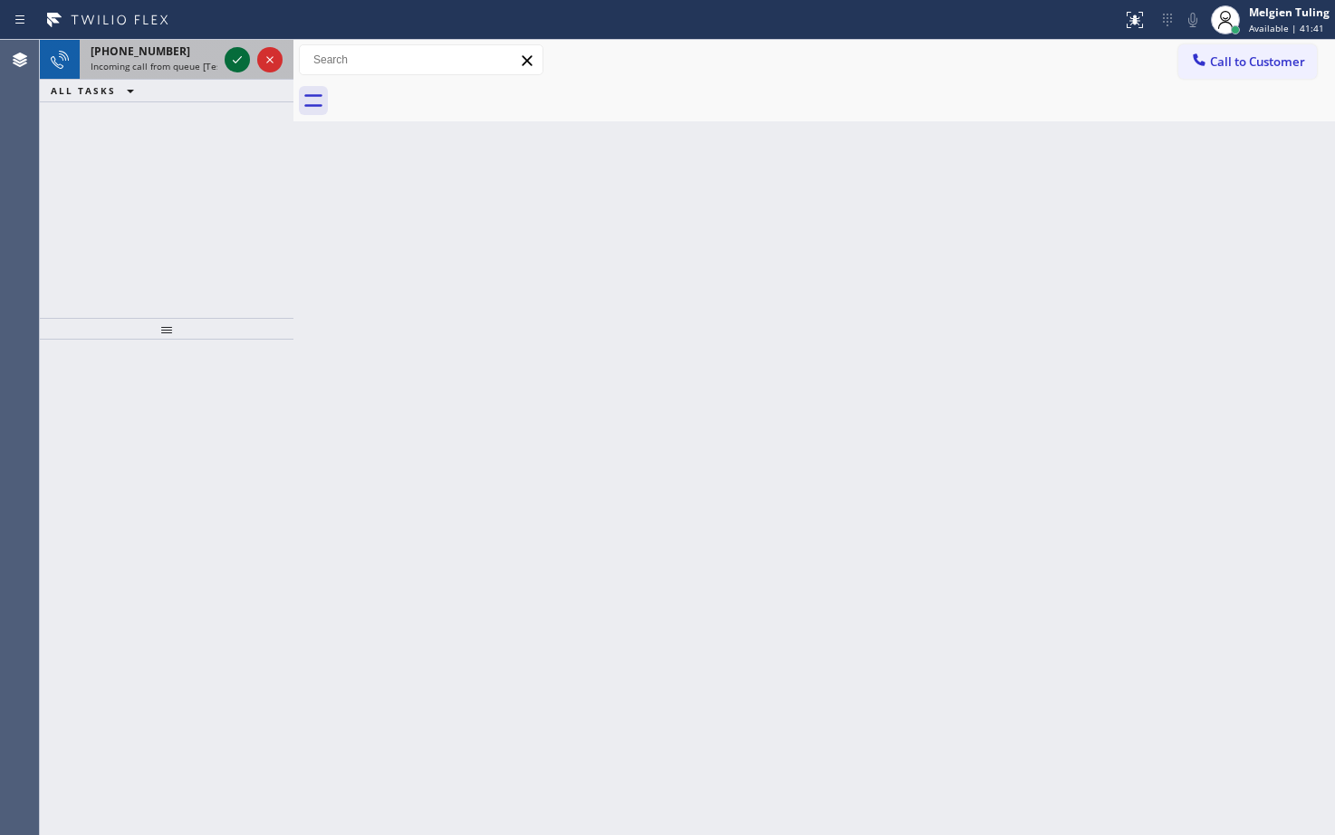
click at [231, 57] on icon at bounding box center [237, 60] width 22 height 22
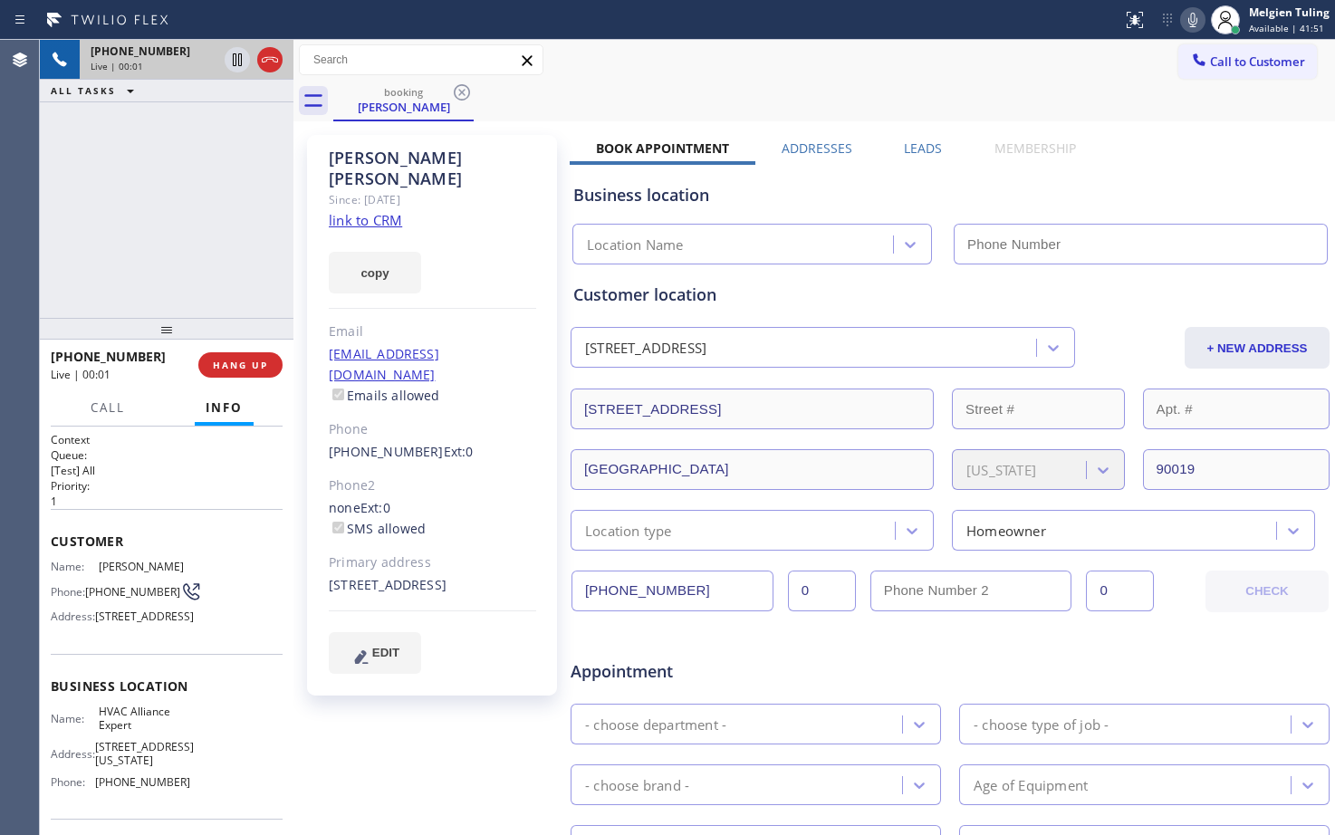
type input "[PHONE_NUMBER]"
click at [354, 211] on link "link to CRM" at bounding box center [365, 220] width 73 height 18
click at [236, 55] on icon at bounding box center [237, 59] width 9 height 13
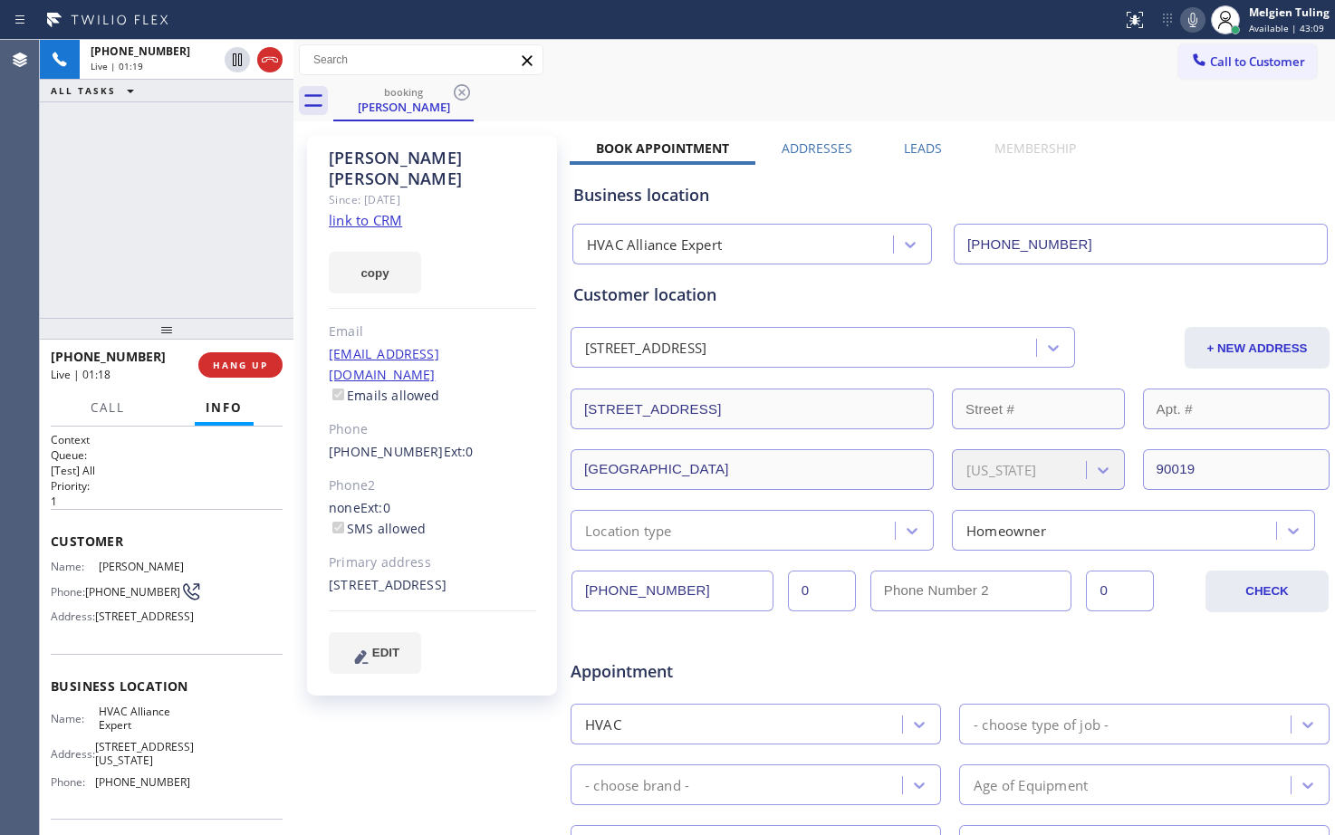
click at [1201, 24] on icon at bounding box center [1193, 20] width 22 height 22
click at [104, 408] on span "Call" at bounding box center [108, 407] width 34 height 16
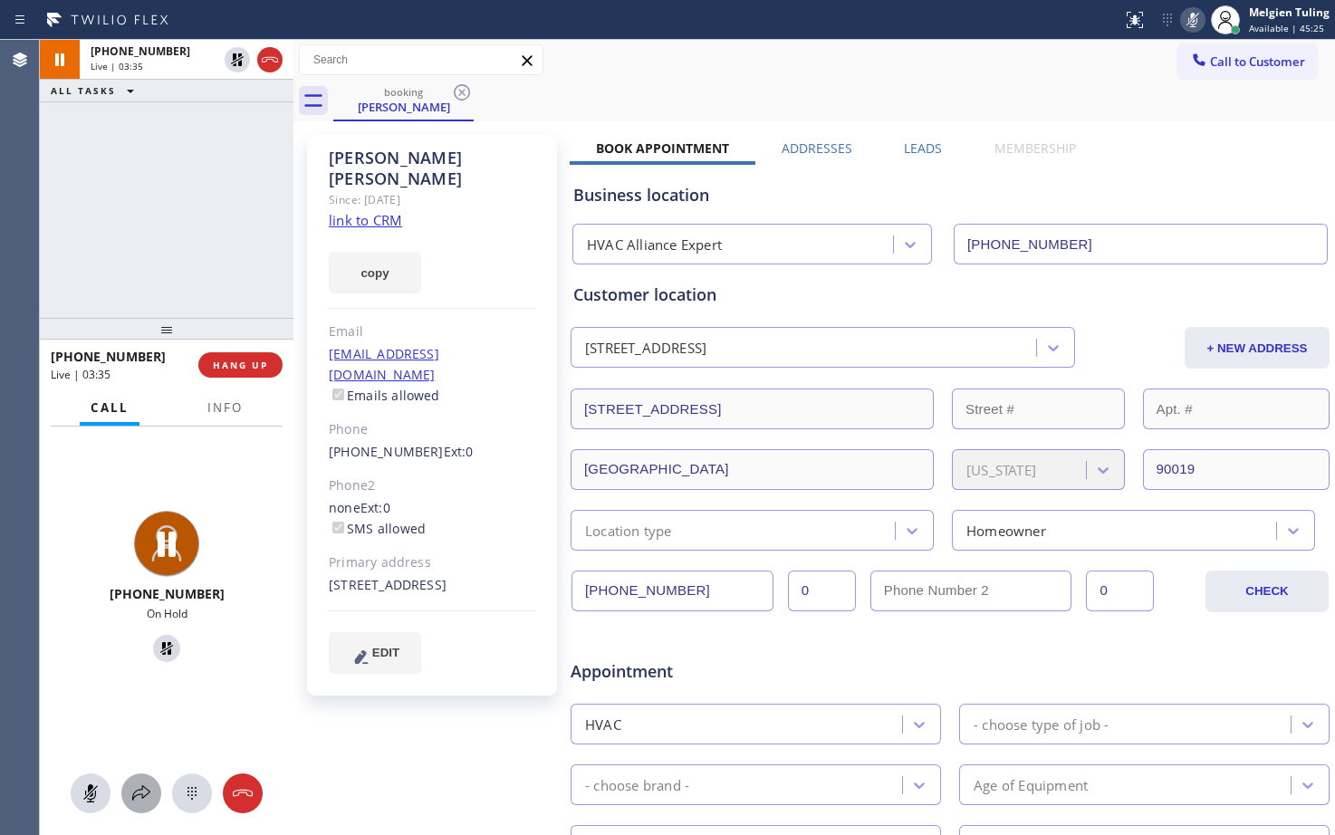
click at [143, 789] on icon at bounding box center [141, 794] width 22 height 22
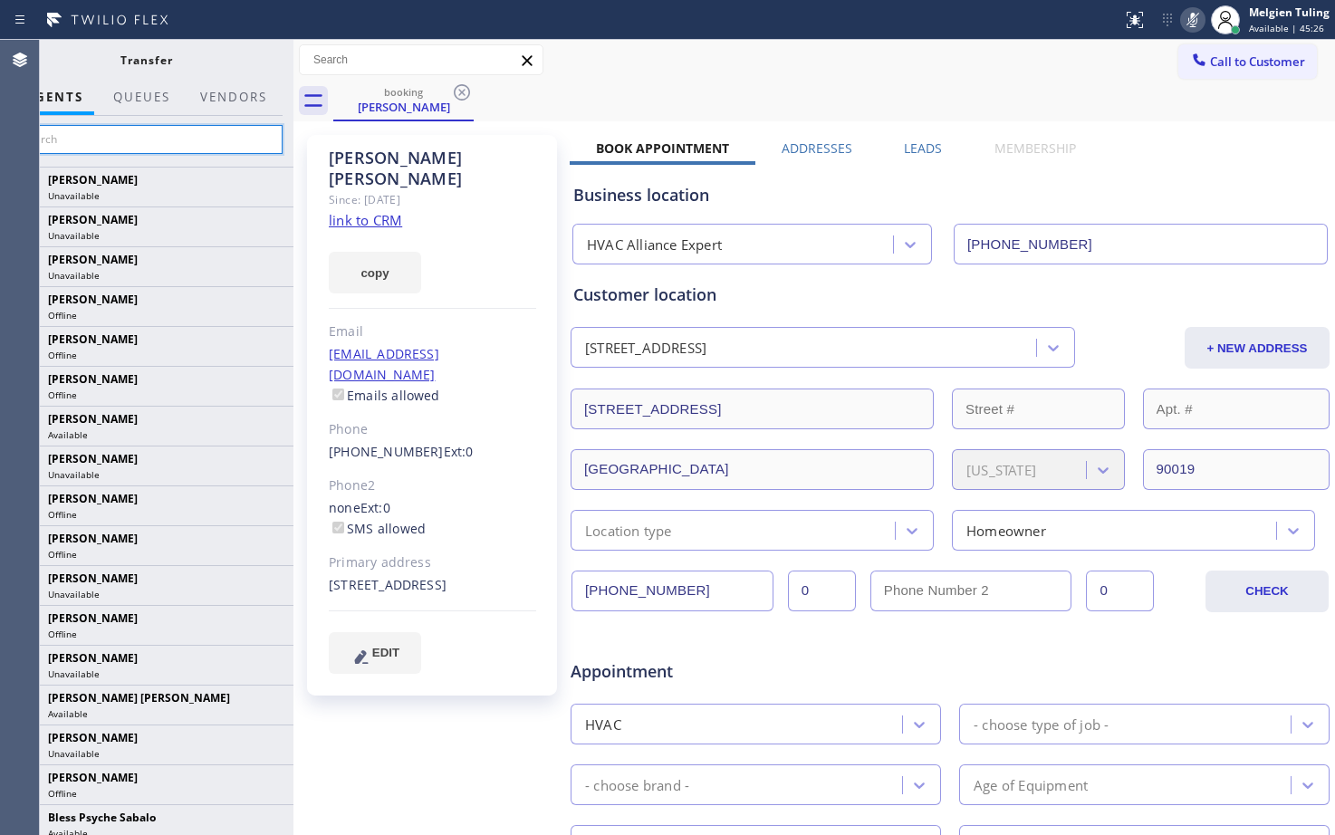
click at [161, 130] on input "text" at bounding box center [146, 139] width 273 height 29
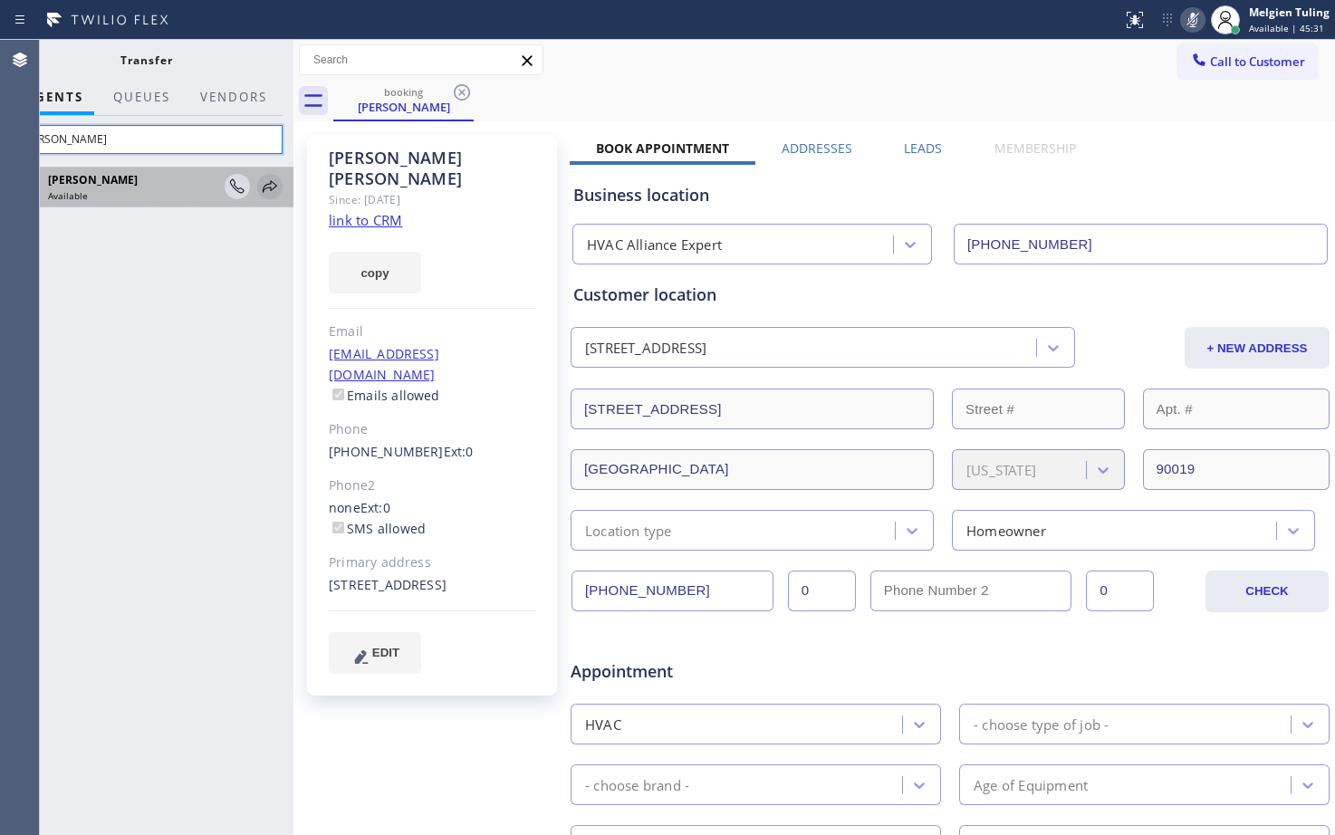
type input "[PERSON_NAME]"
click at [269, 186] on icon at bounding box center [270, 187] width 22 height 22
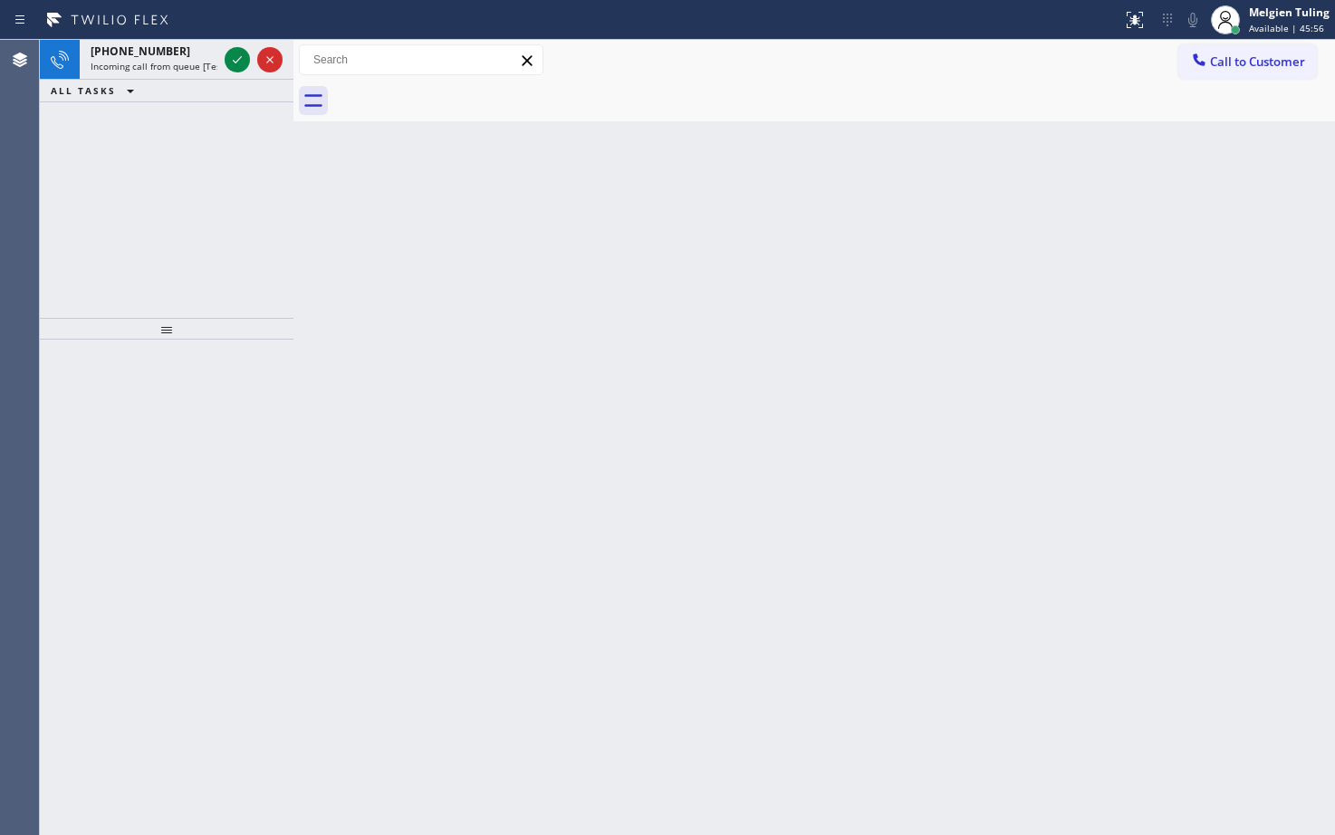
click at [243, 58] on icon at bounding box center [237, 60] width 22 height 22
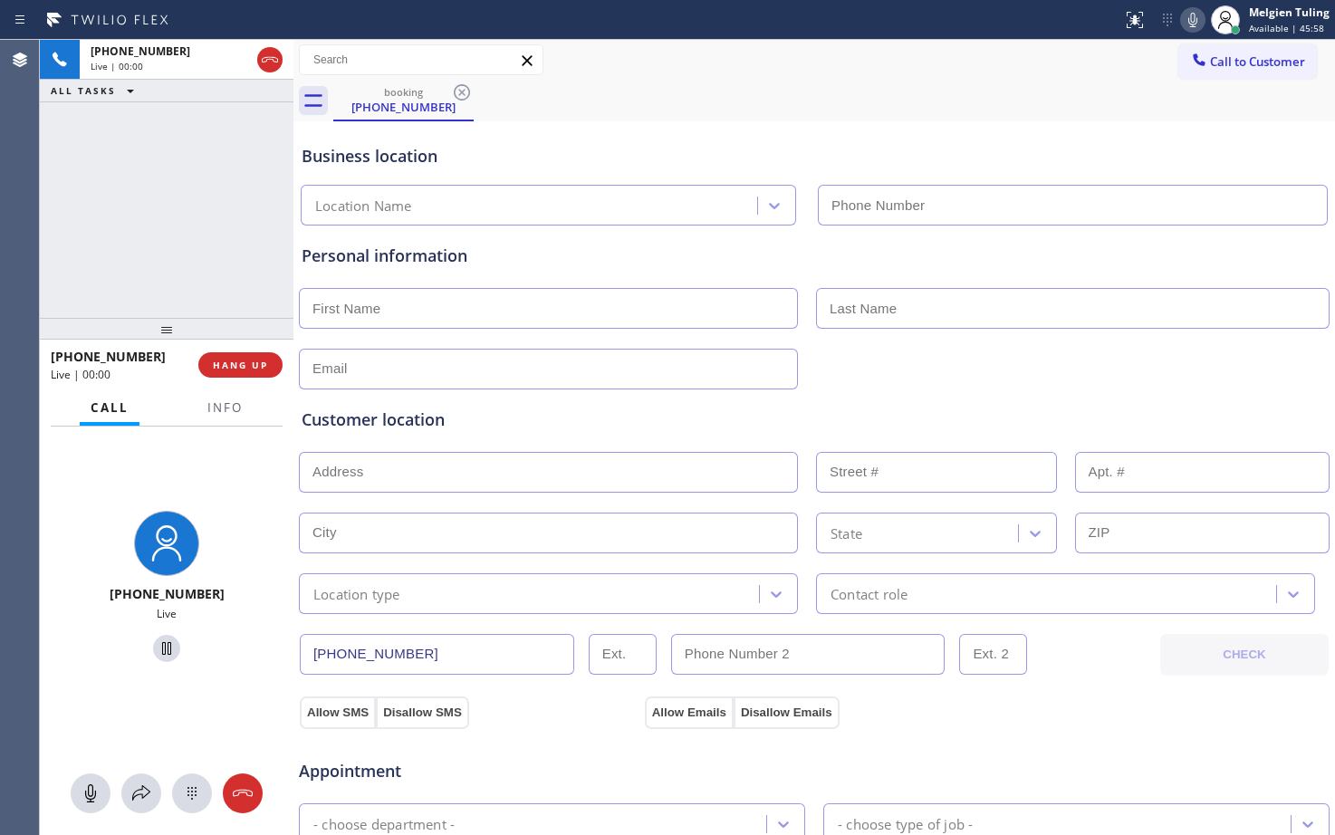
type input "[PHONE_NUMBER]"
click at [229, 367] on span "HANG UP" at bounding box center [240, 365] width 55 height 13
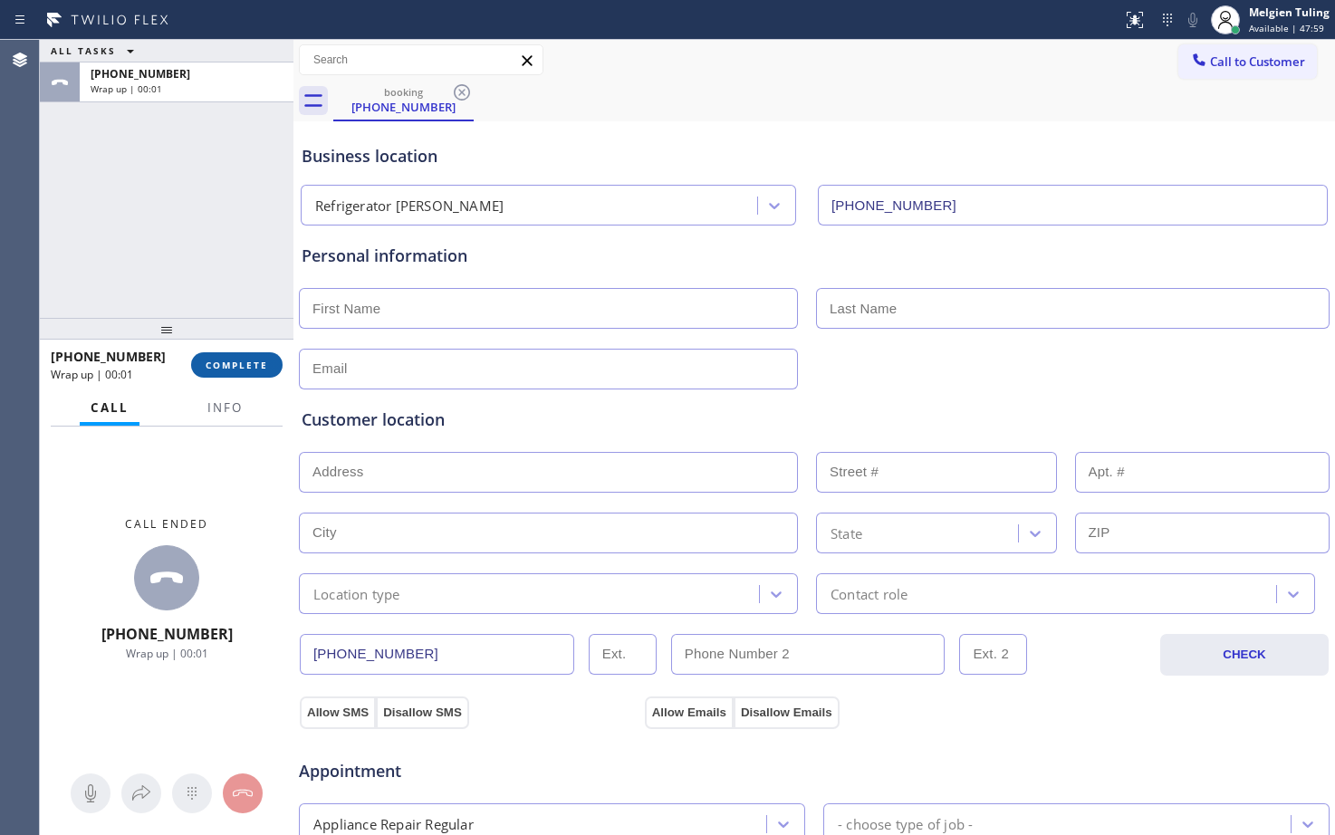
click at [229, 367] on span "COMPLETE" at bounding box center [237, 365] width 62 height 13
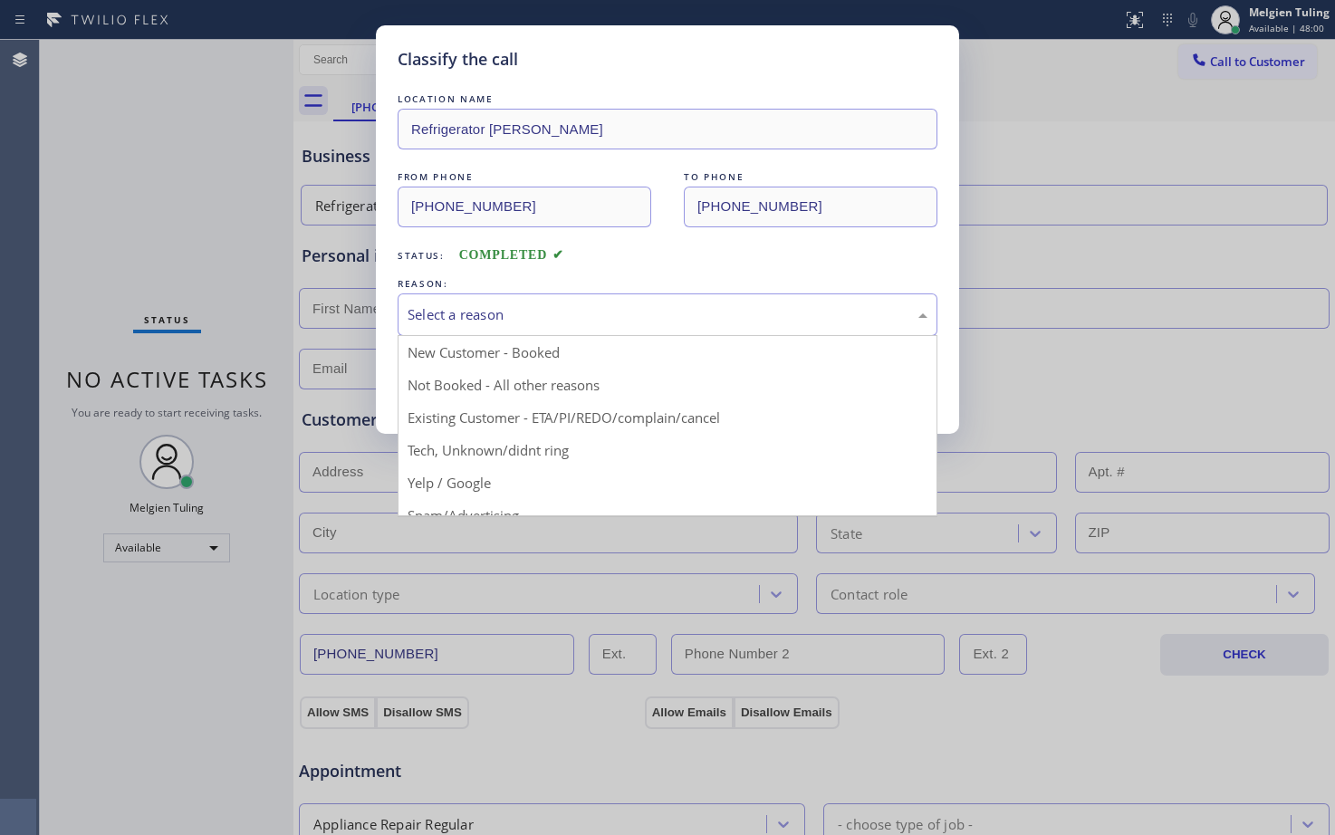
click at [523, 311] on div "Select a reason" at bounding box center [668, 314] width 520 height 21
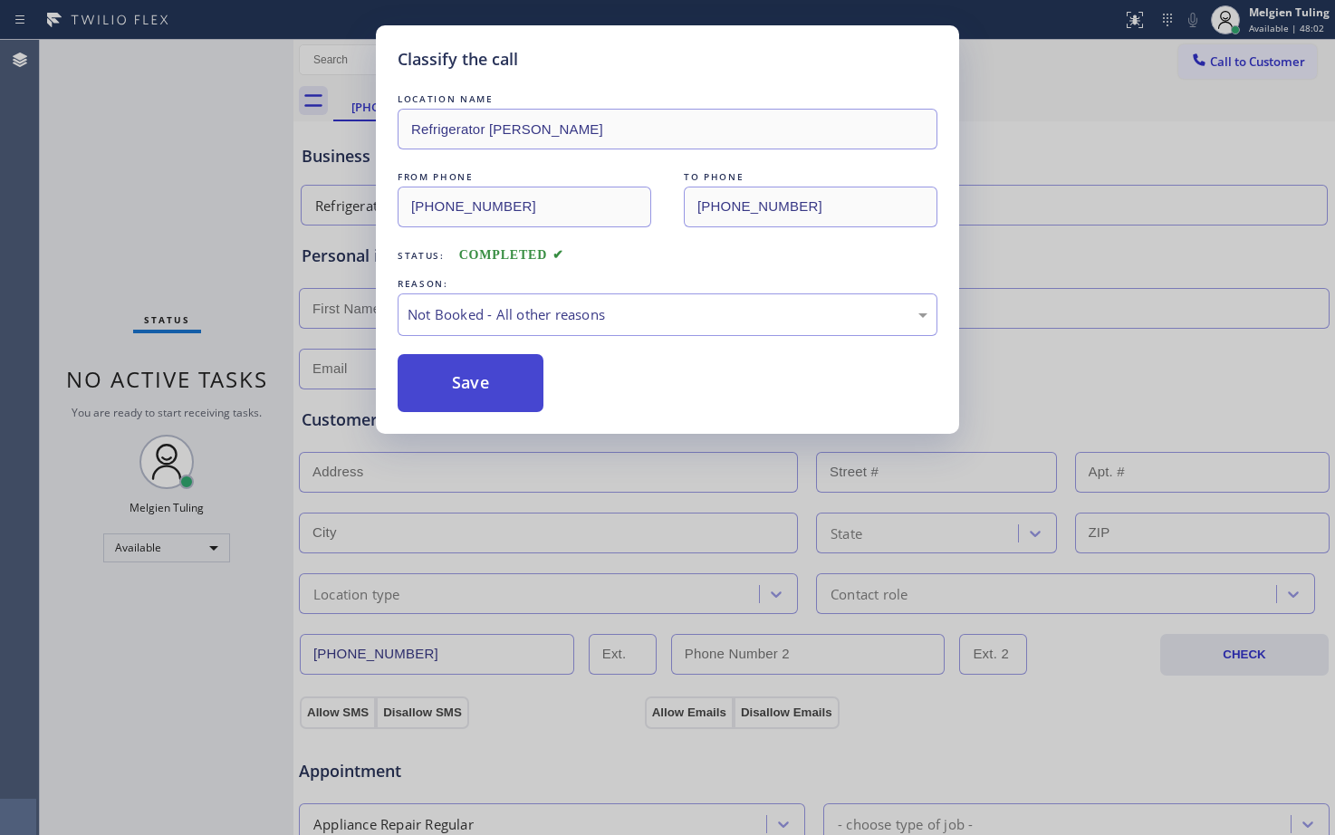
click at [476, 384] on button "Save" at bounding box center [471, 383] width 146 height 58
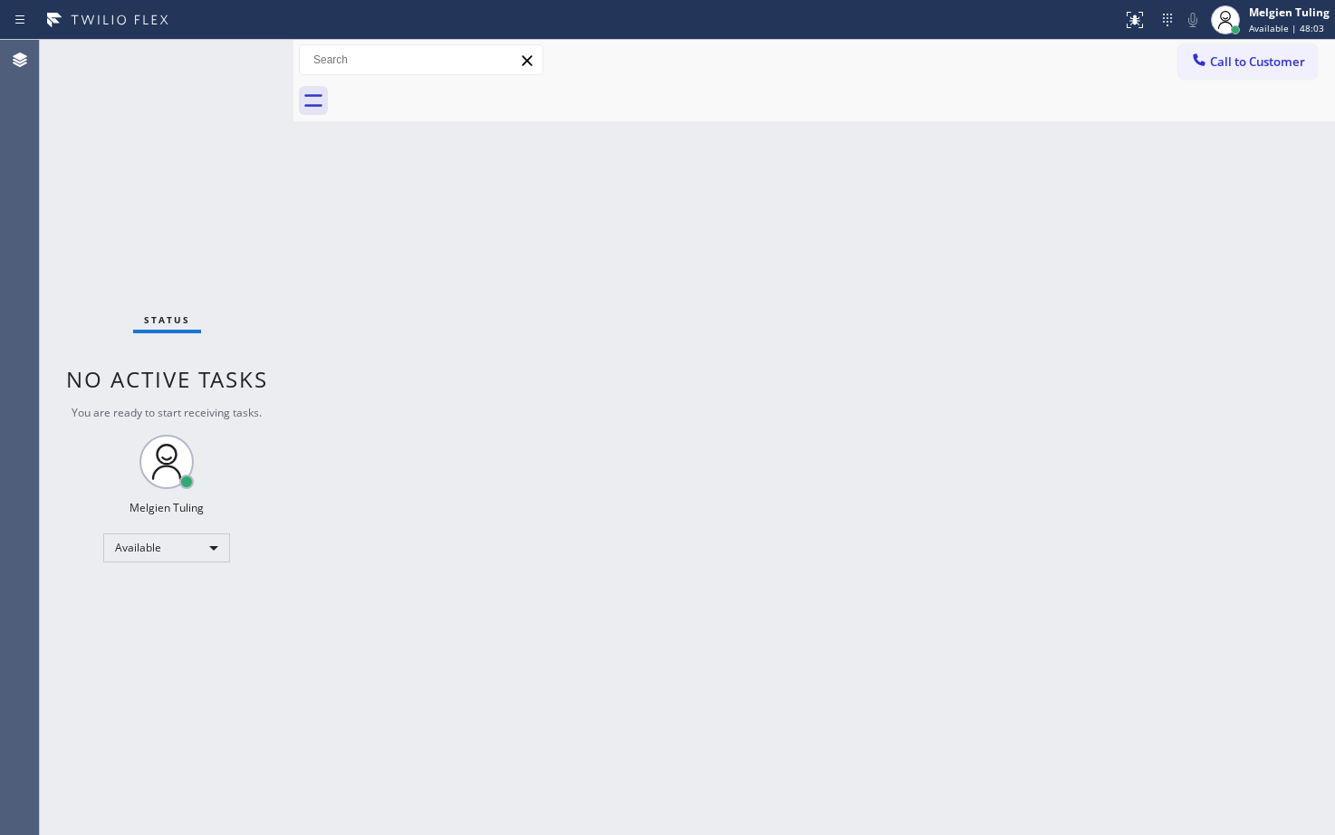
click at [1002, 630] on div "Back to Dashboard Change Sender ID Customers Technicians Select a contact Outbo…" at bounding box center [814, 437] width 1042 height 795
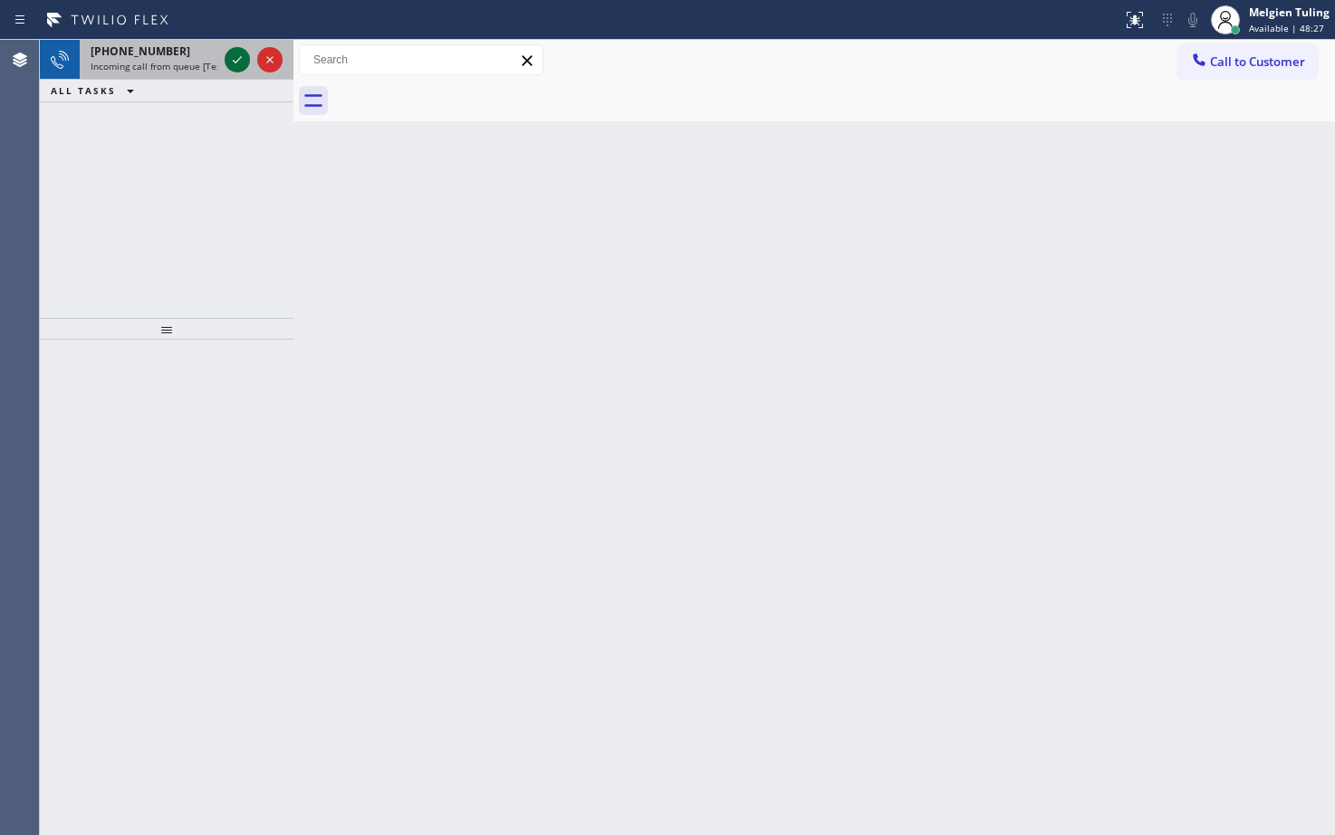
click at [230, 61] on icon at bounding box center [237, 60] width 22 height 22
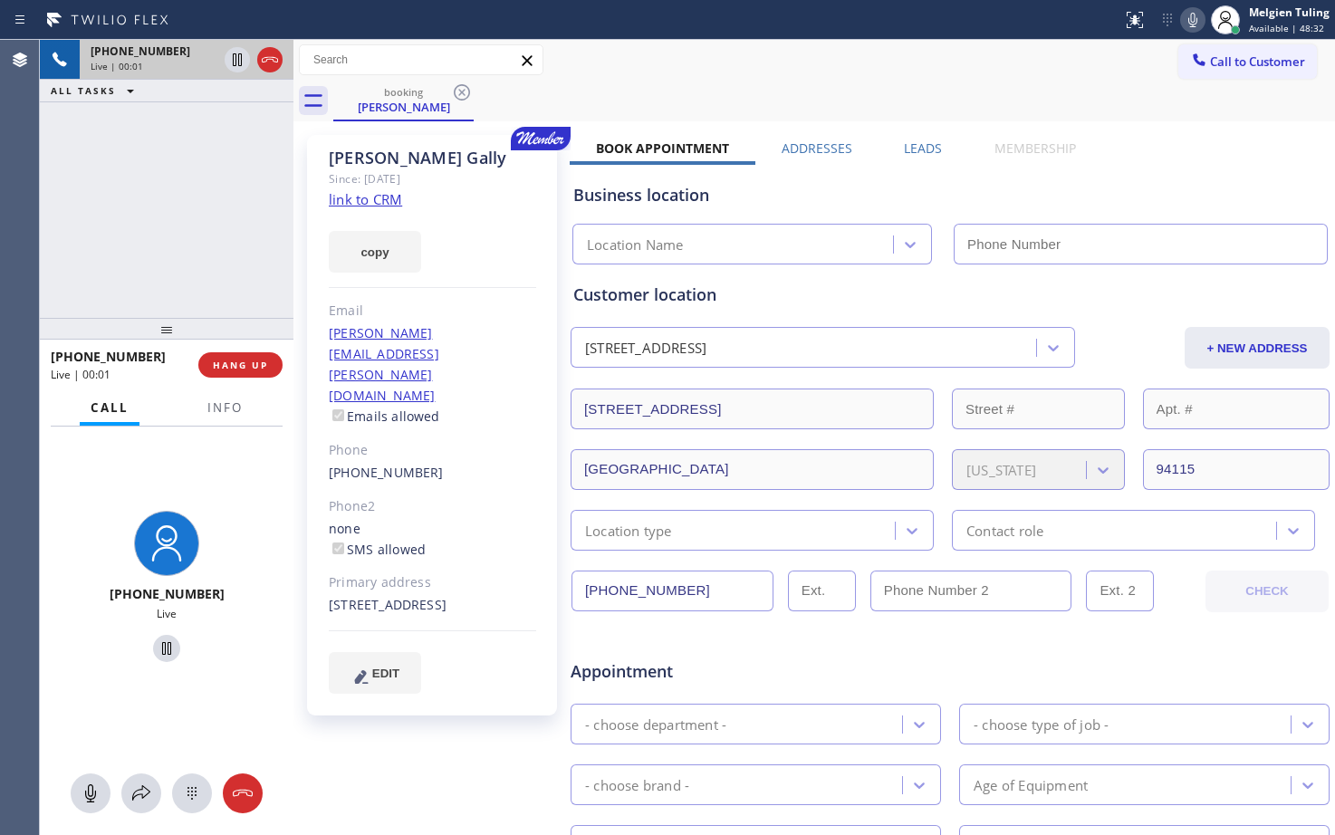
type input "[PHONE_NUMBER]"
click at [360, 198] on link "link to CRM" at bounding box center [365, 199] width 73 height 18
click at [1200, 24] on icon at bounding box center [1193, 20] width 22 height 22
click at [238, 58] on icon at bounding box center [237, 59] width 9 height 13
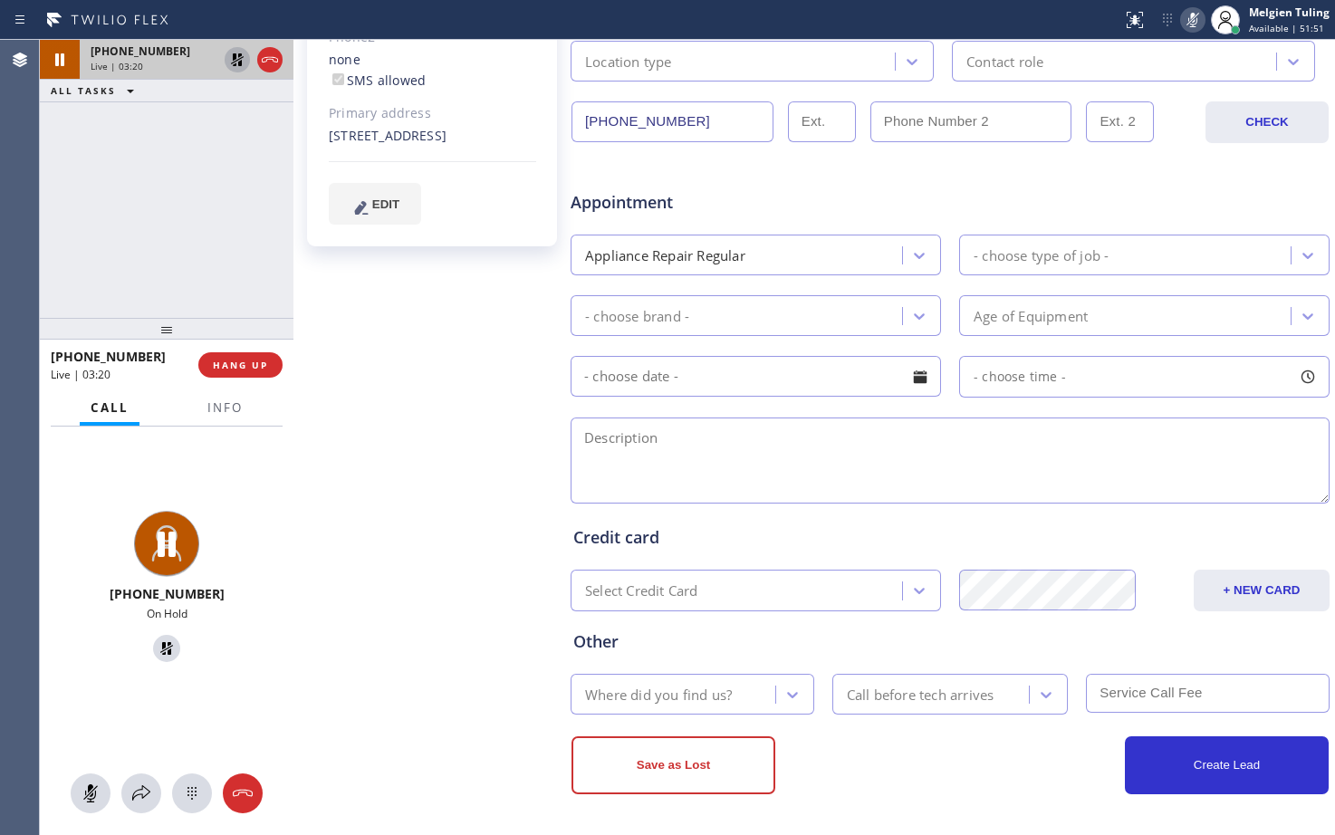
scroll to position [107, 0]
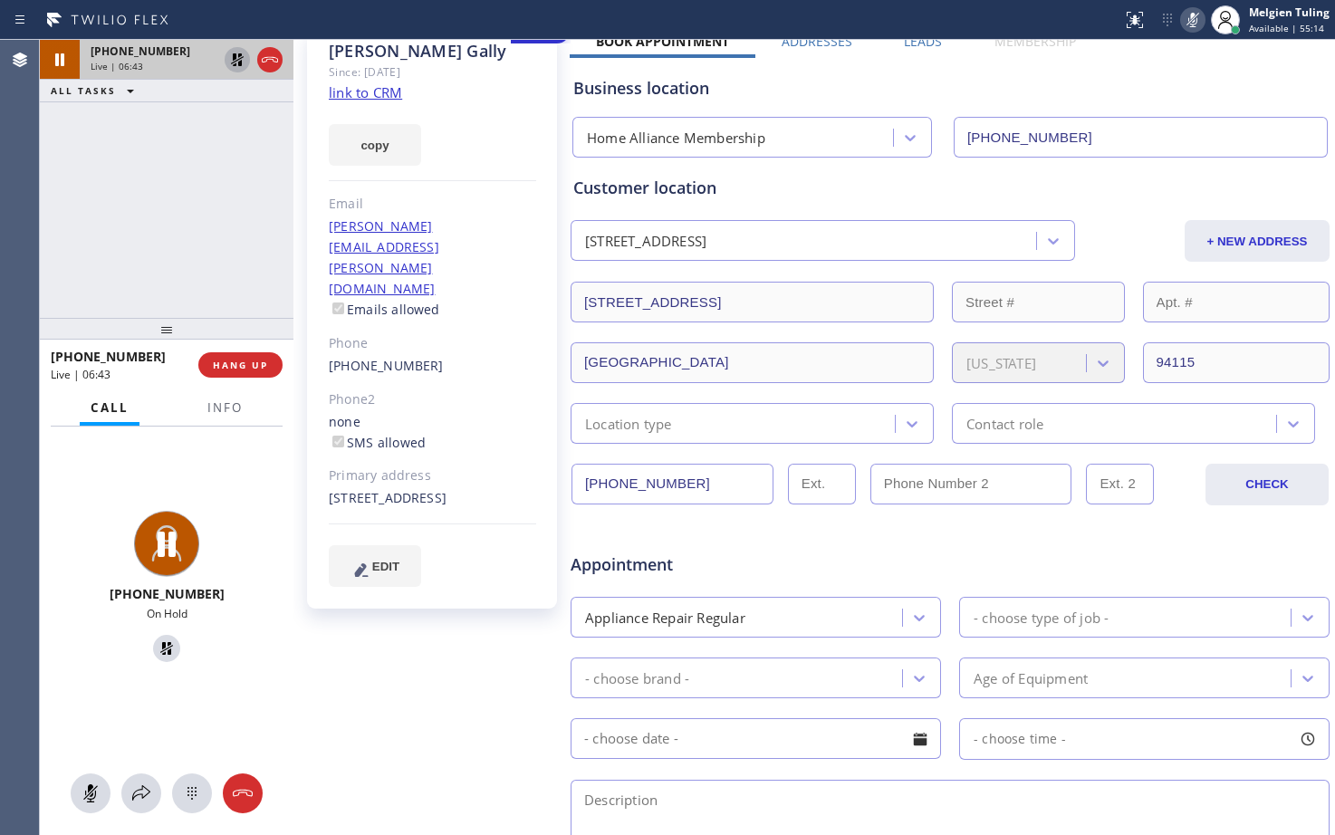
click at [450, 655] on div "[PERSON_NAME] Since: [DATE] link to CRM copy Email [PERSON_NAME][EMAIL_ADDRESS]…" at bounding box center [434, 606] width 272 height 1174
click at [236, 57] on icon at bounding box center [237, 59] width 13 height 13
click at [1189, 24] on rect at bounding box center [1193, 18] width 13 height 13
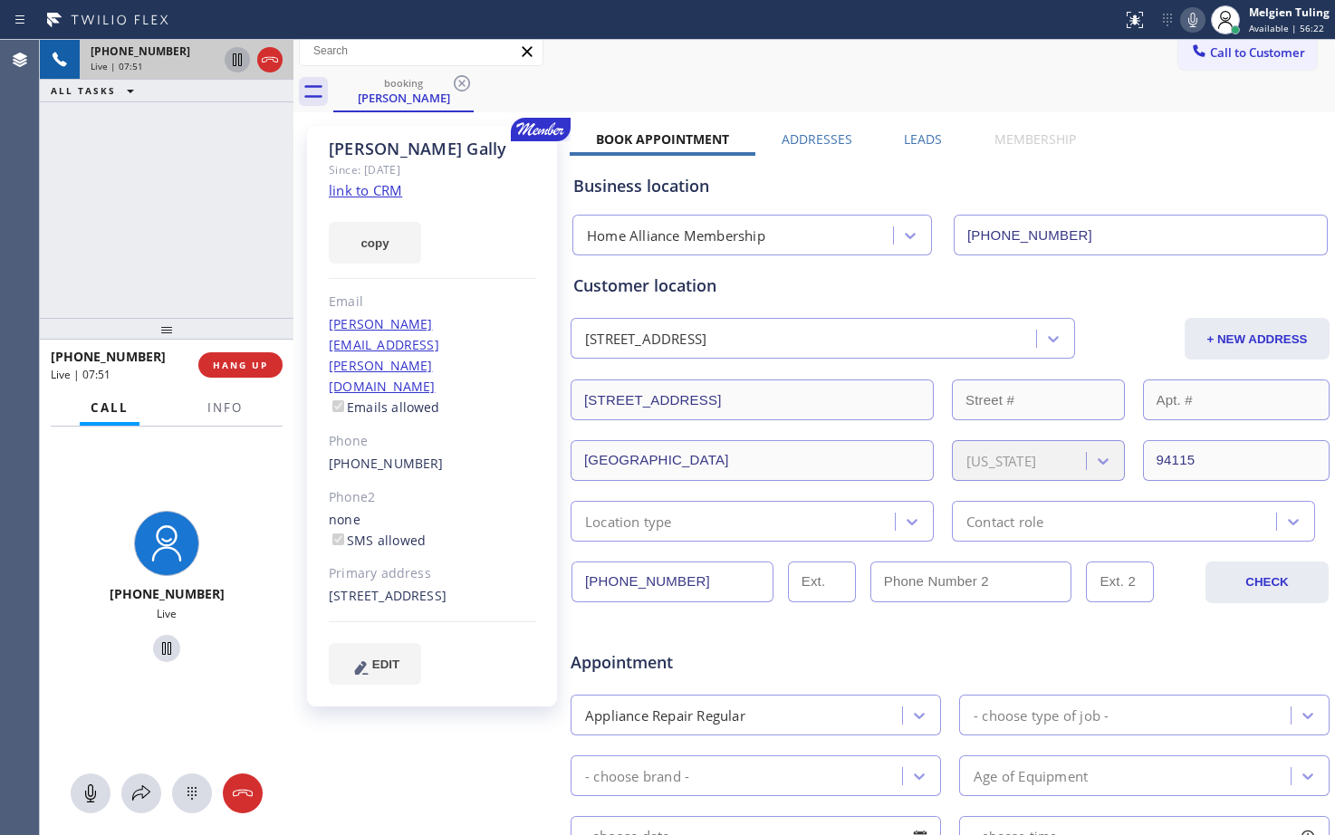
scroll to position [0, 0]
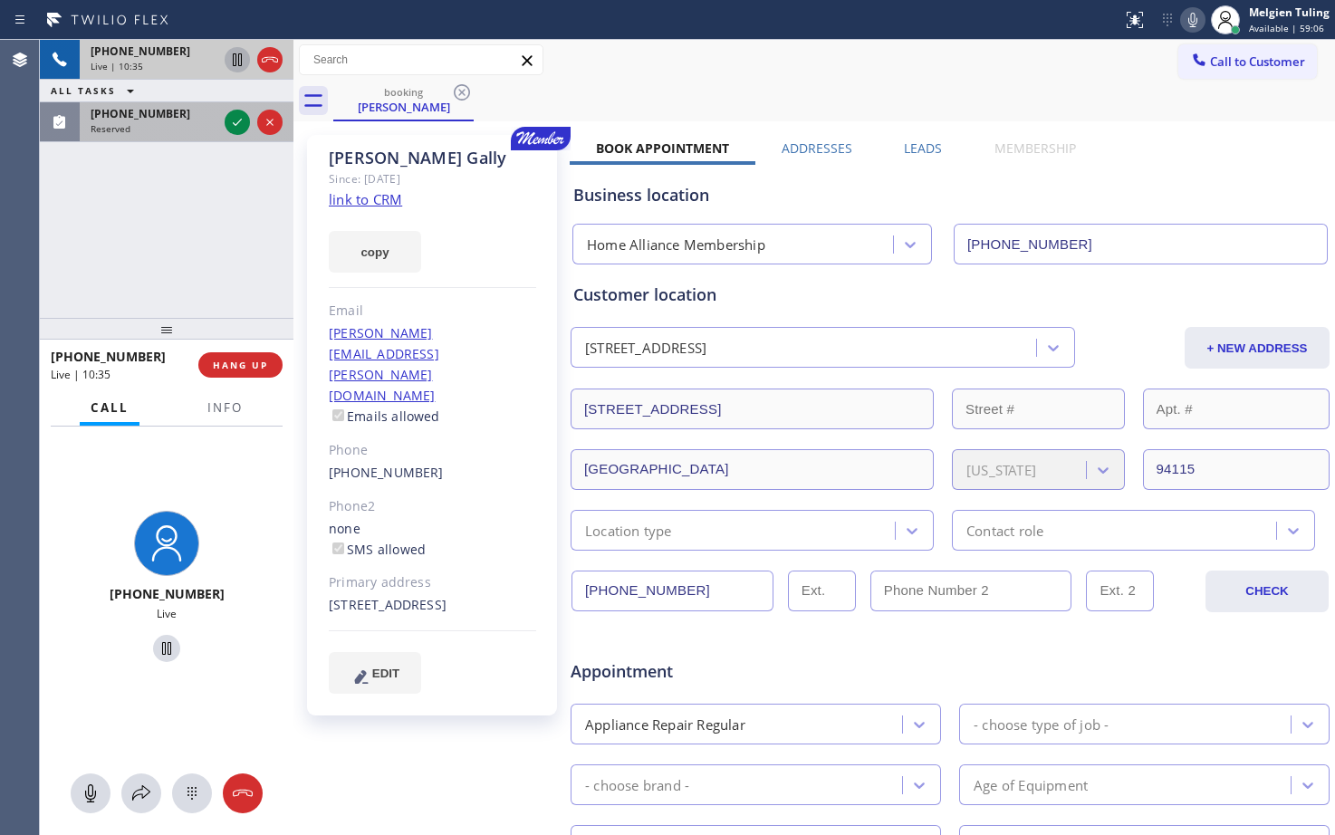
click at [174, 128] on div "Reserved" at bounding box center [154, 128] width 127 height 13
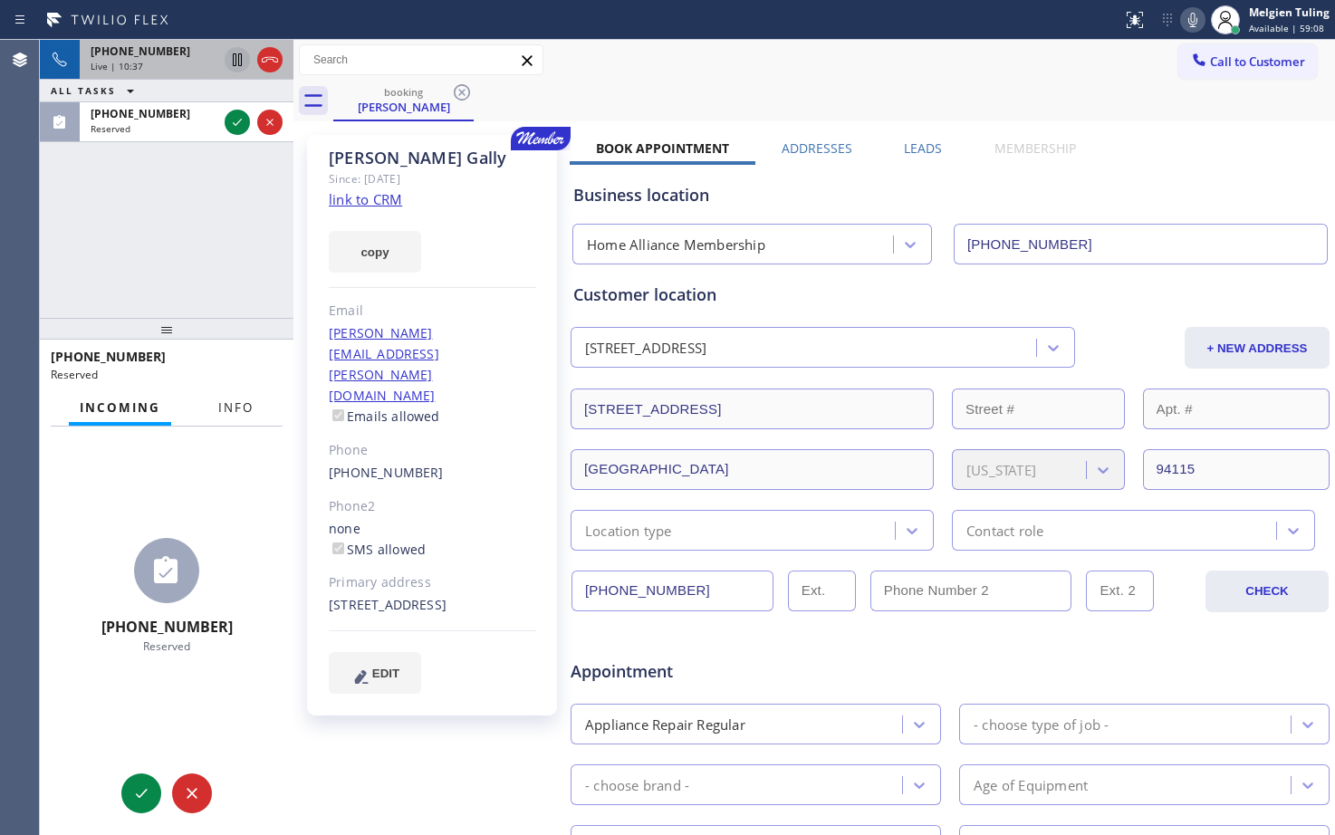
click at [245, 407] on span "Info" at bounding box center [235, 407] width 35 height 16
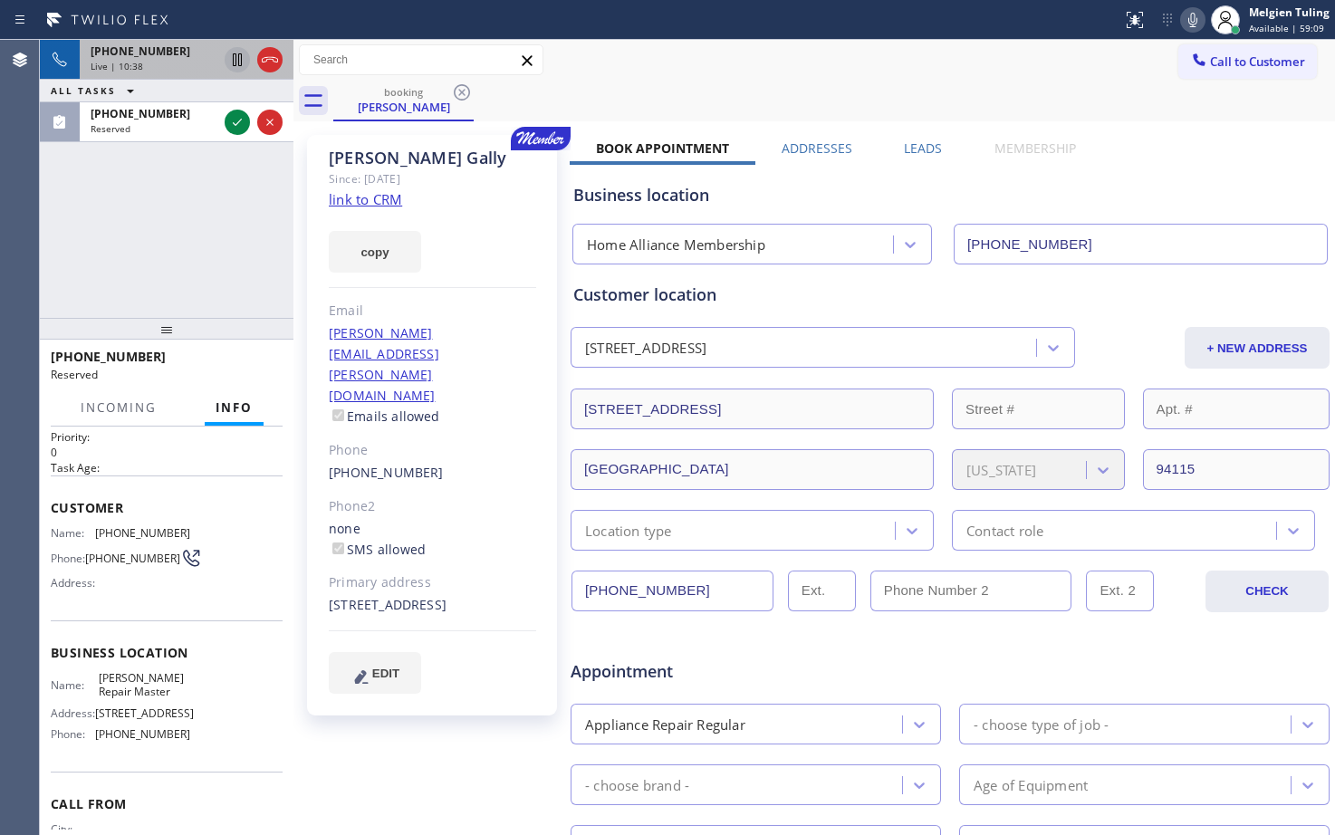
scroll to position [91, 0]
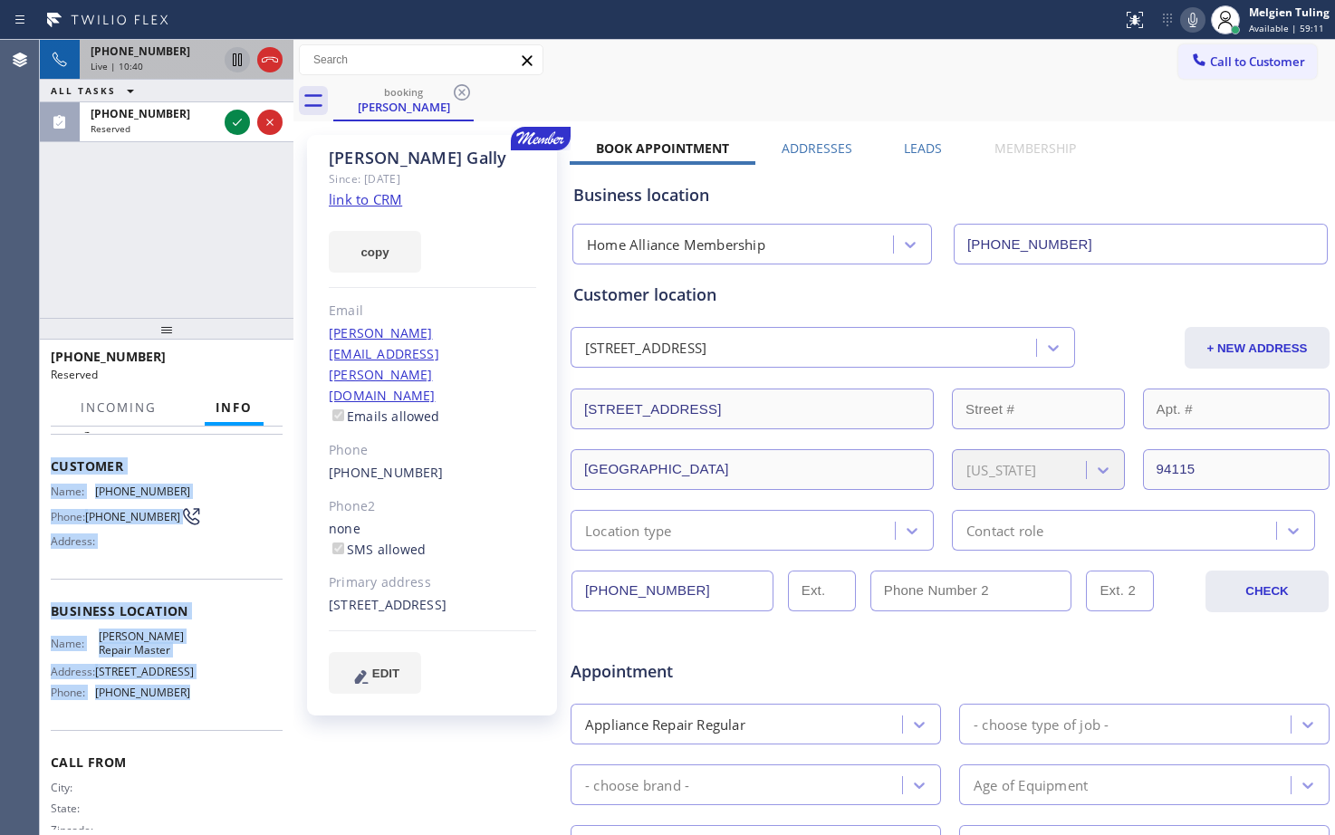
drag, startPoint x: 50, startPoint y: 464, endPoint x: 175, endPoint y: 725, distance: 289.3
click at [175, 725] on div "Context Queue: Appliance Repair Priority: 0 Task Age: Customer Name: [PHONE_NUM…" at bounding box center [167, 631] width 254 height 408
copy div "Customer Name: [PHONE_NUMBER] Phone: [PHONE_NUMBER] Address: Business location …"
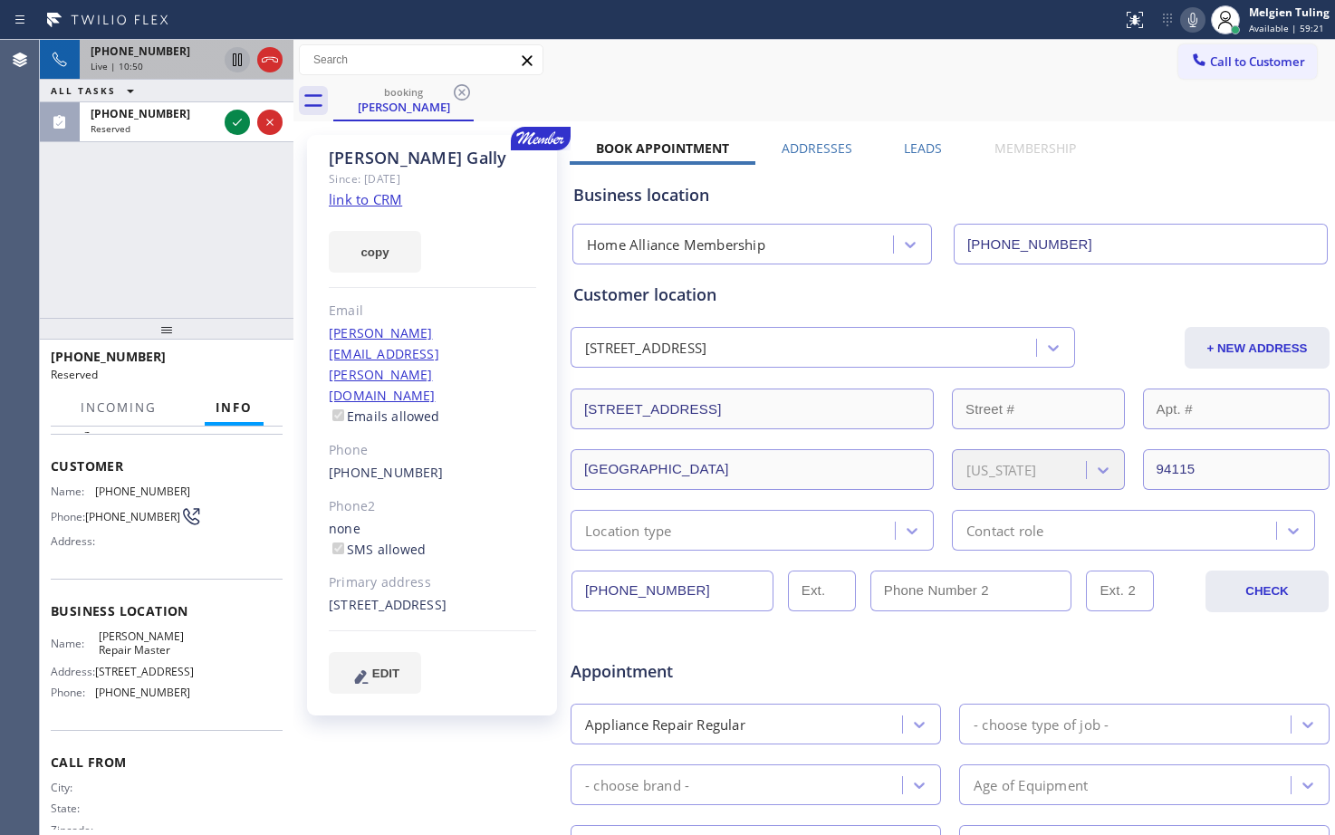
click at [113, 239] on div "[PHONE_NUMBER] Live | 10:50 ALL TASKS ALL TASKS ACTIVE TASKS TASKS IN WRAP UP […" at bounding box center [167, 179] width 254 height 278
click at [235, 120] on icon at bounding box center [237, 122] width 22 height 22
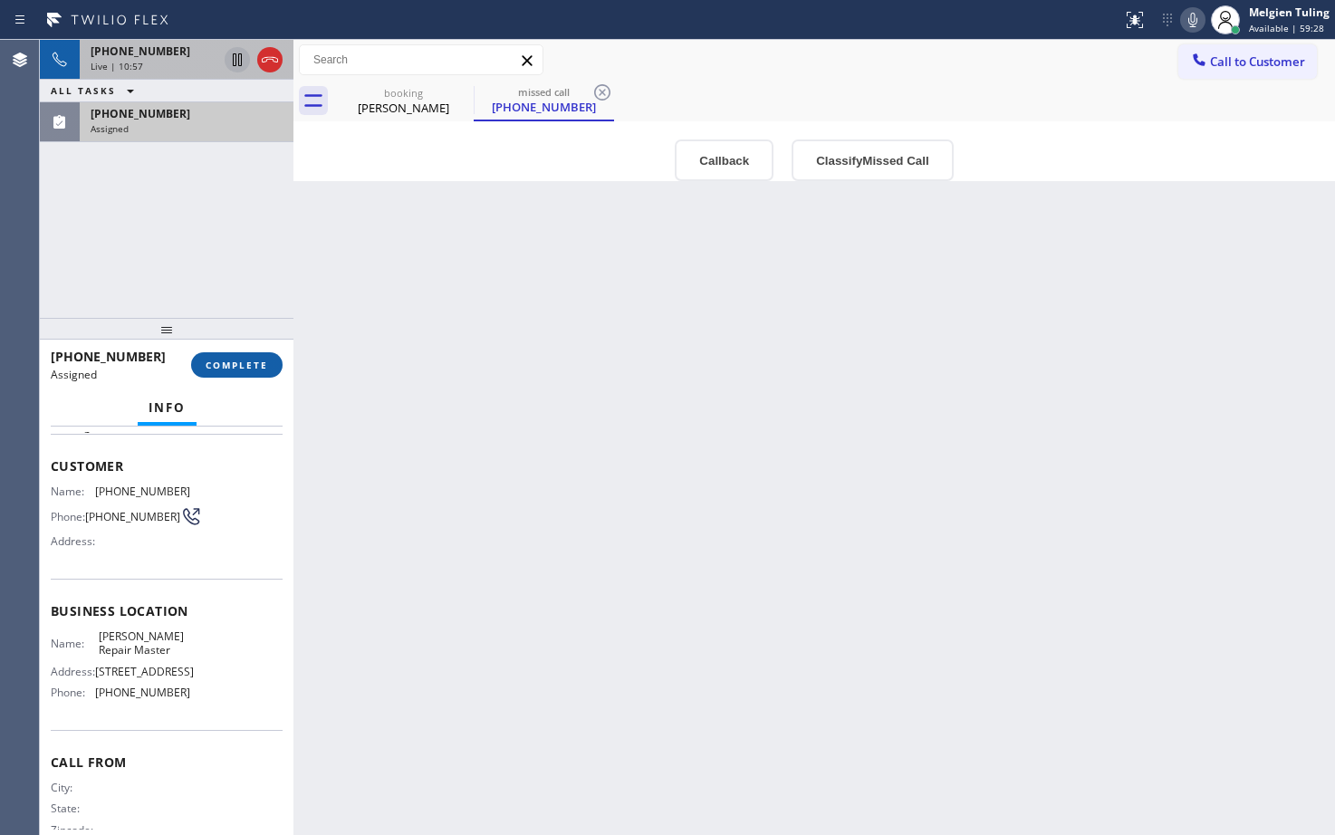
click at [230, 366] on span "COMPLETE" at bounding box center [237, 365] width 62 height 13
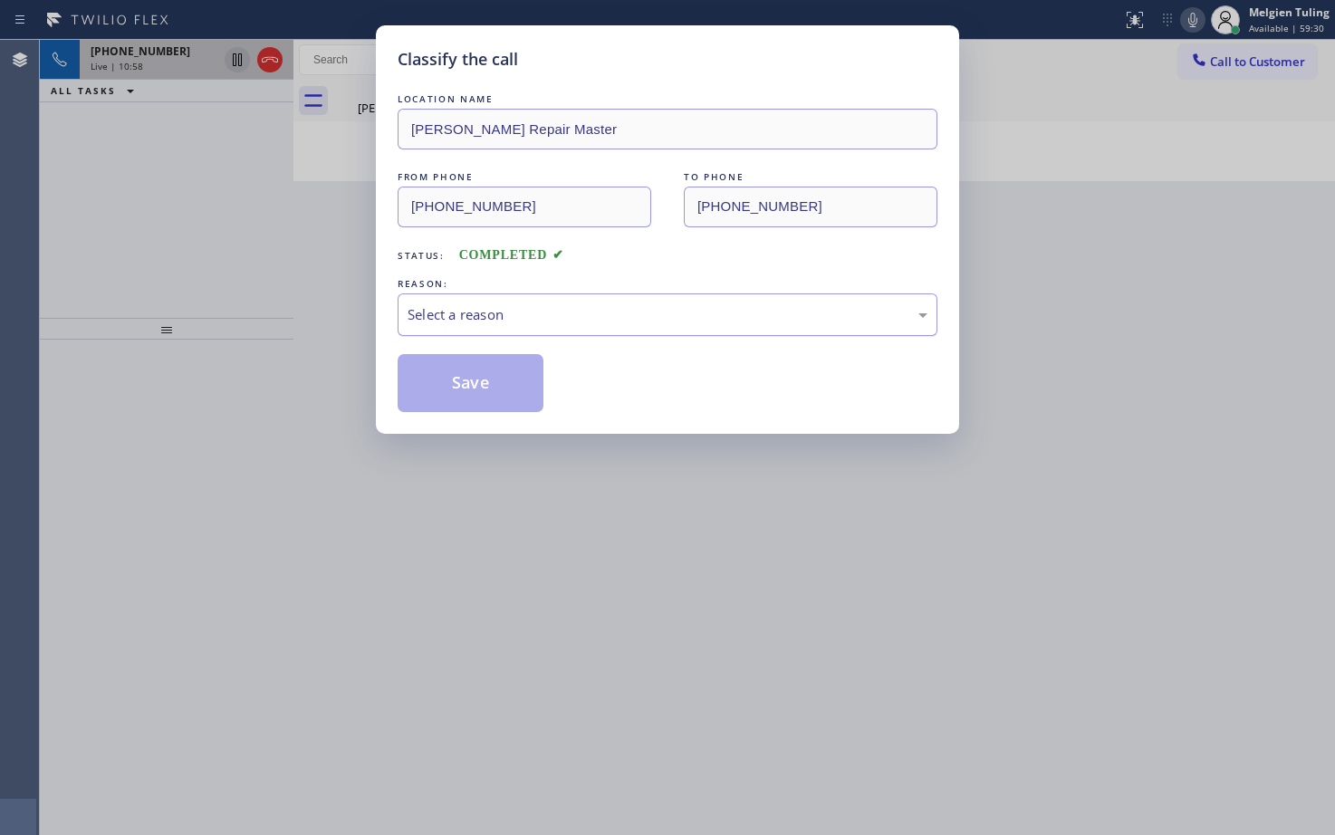
click at [508, 301] on div "Select a reason" at bounding box center [668, 314] width 540 height 43
click at [431, 391] on button "Save" at bounding box center [471, 383] width 146 height 58
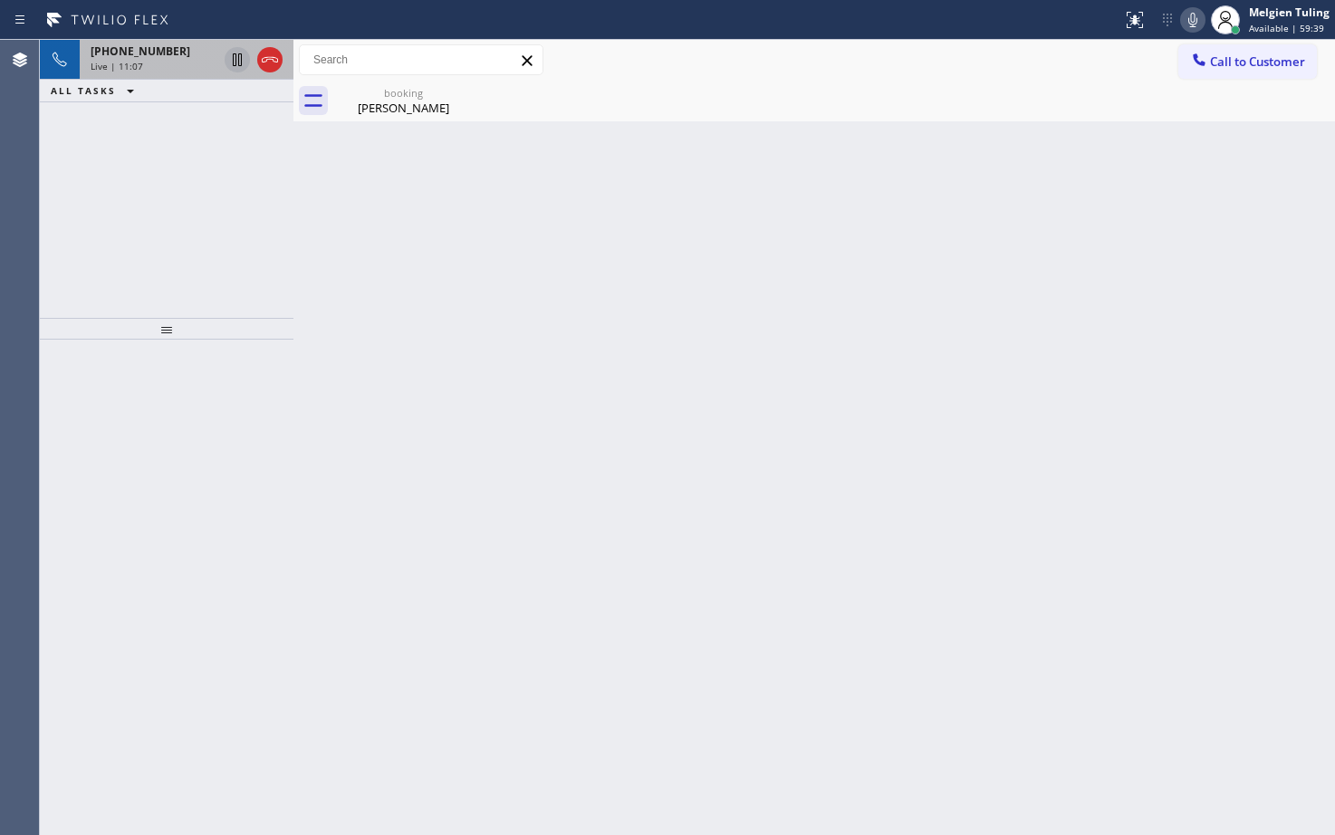
click at [159, 54] on span "[PHONE_NUMBER]" at bounding box center [141, 50] width 100 height 15
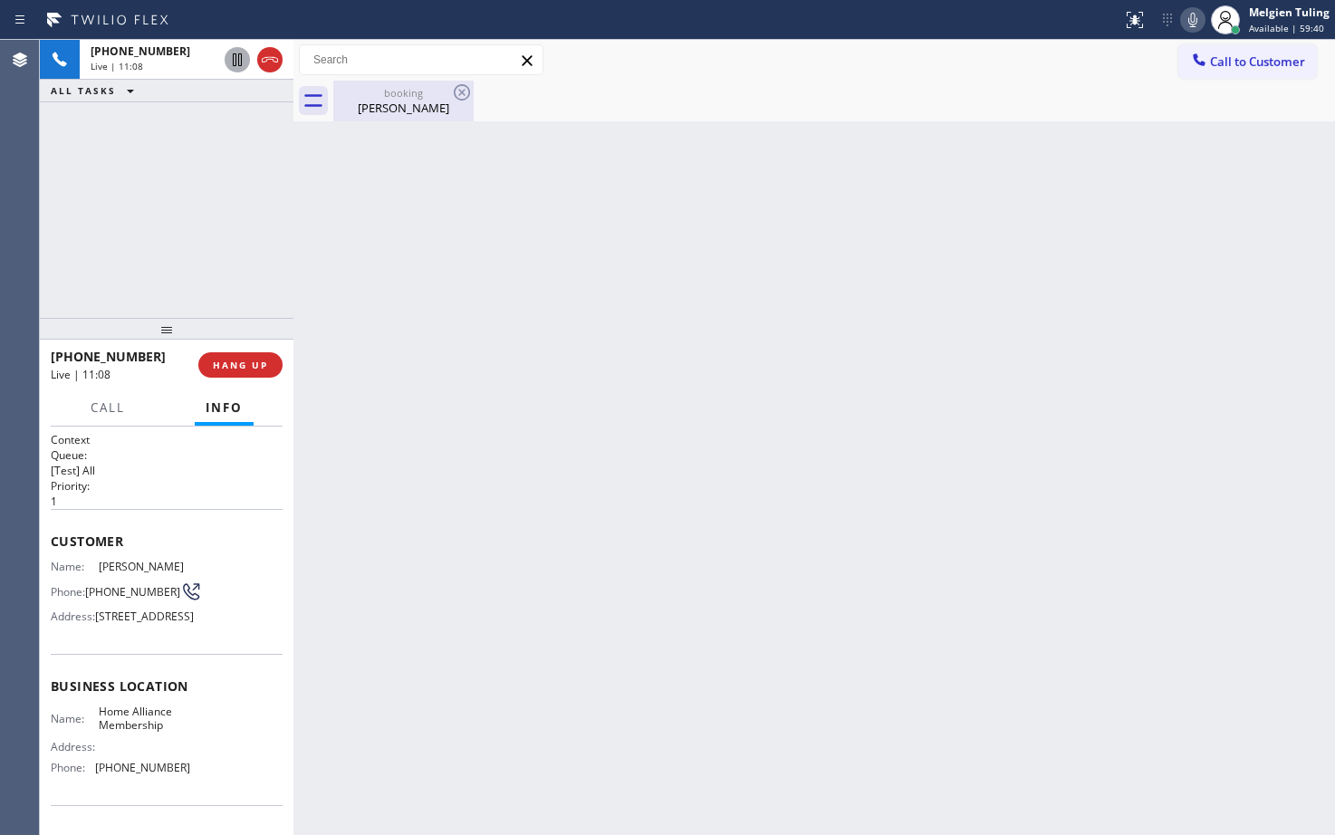
click at [379, 97] on div "booking" at bounding box center [403, 93] width 137 height 14
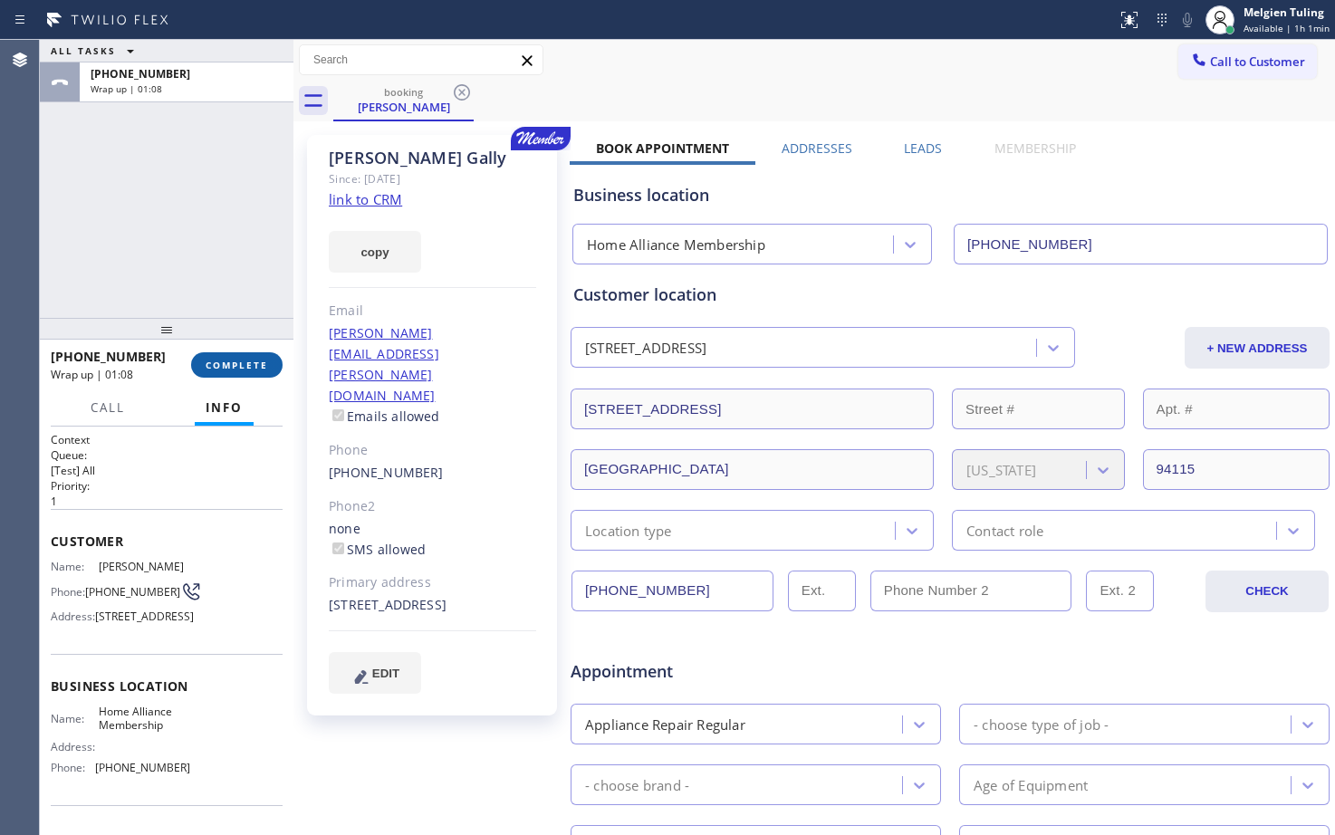
click at [218, 356] on button "COMPLETE" at bounding box center [236, 364] width 91 height 25
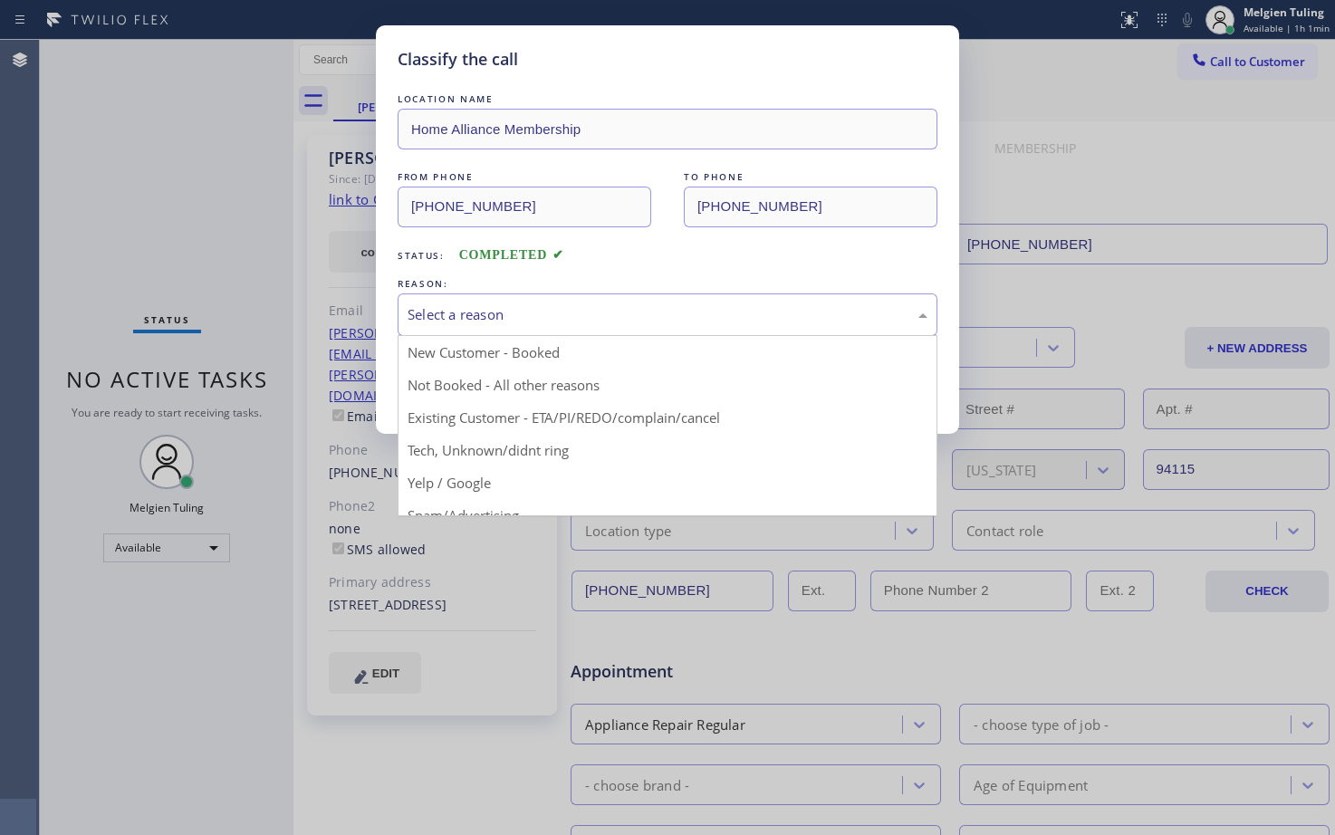
click at [457, 325] on div "Select a reason" at bounding box center [668, 314] width 540 height 43
click at [426, 423] on div "Classify the call LOCATION NAME Home Alliance Membership FROM PHONE [PHONE_NUMB…" at bounding box center [667, 229] width 583 height 408
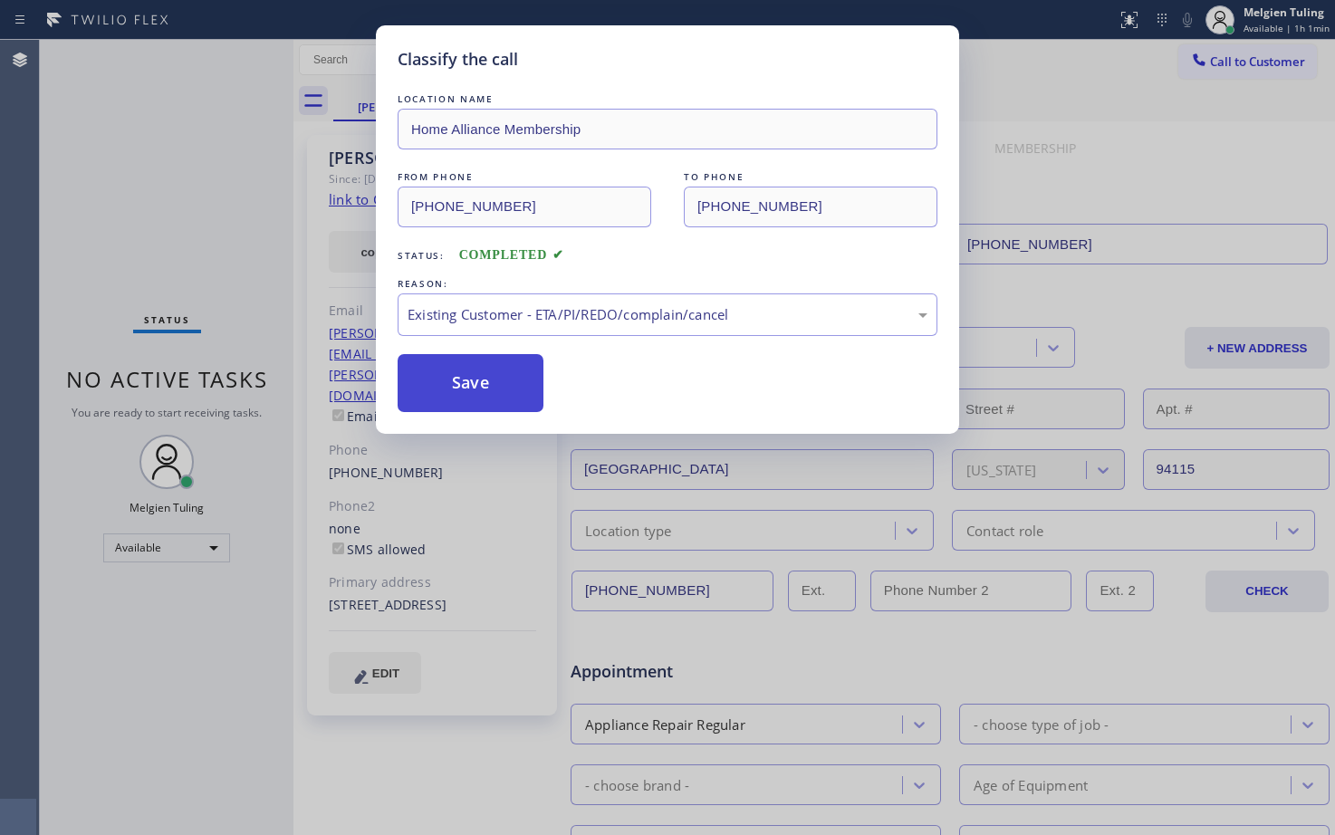
click at [460, 356] on button "Save" at bounding box center [471, 383] width 146 height 58
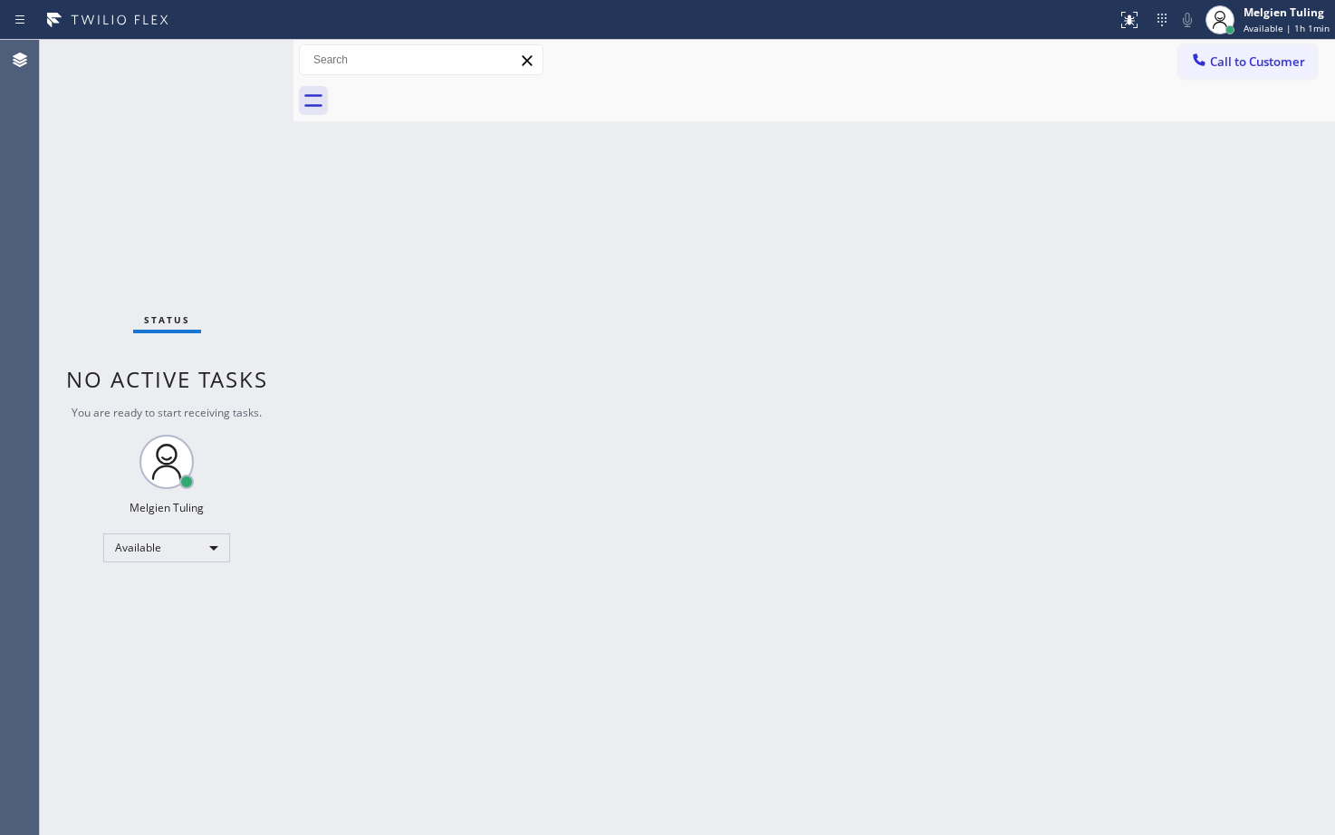
click at [271, 197] on div "Status No active tasks You are ready to start receiving tasks. Melgien Tuling A…" at bounding box center [167, 437] width 254 height 795
click at [159, 553] on div "Available" at bounding box center [166, 547] width 127 height 29
click at [124, 643] on li "Break" at bounding box center [165, 641] width 123 height 22
click at [94, 684] on div "Status No active tasks Change activity state to start receiving tasks. Melgien …" at bounding box center [167, 437] width 254 height 795
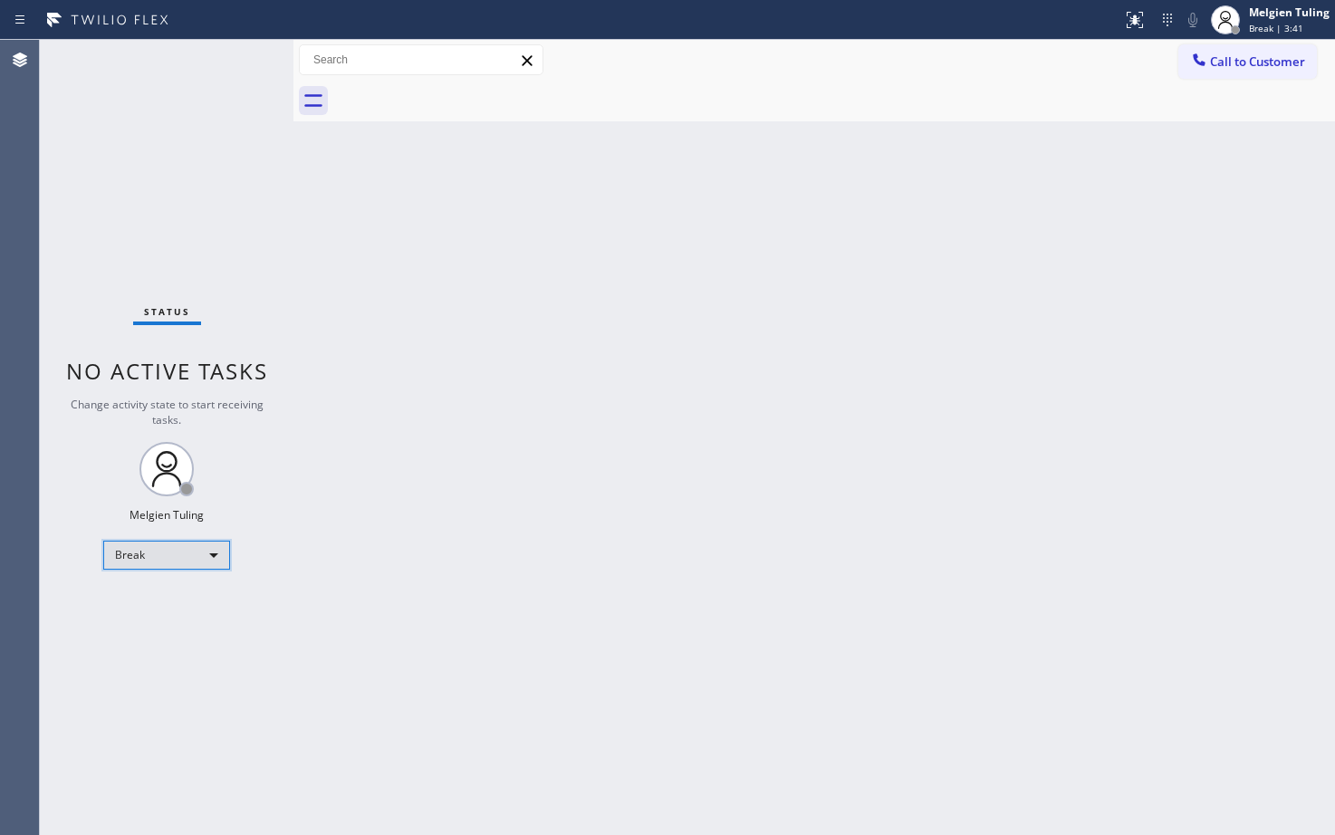
click at [204, 554] on div "Break" at bounding box center [166, 555] width 127 height 29
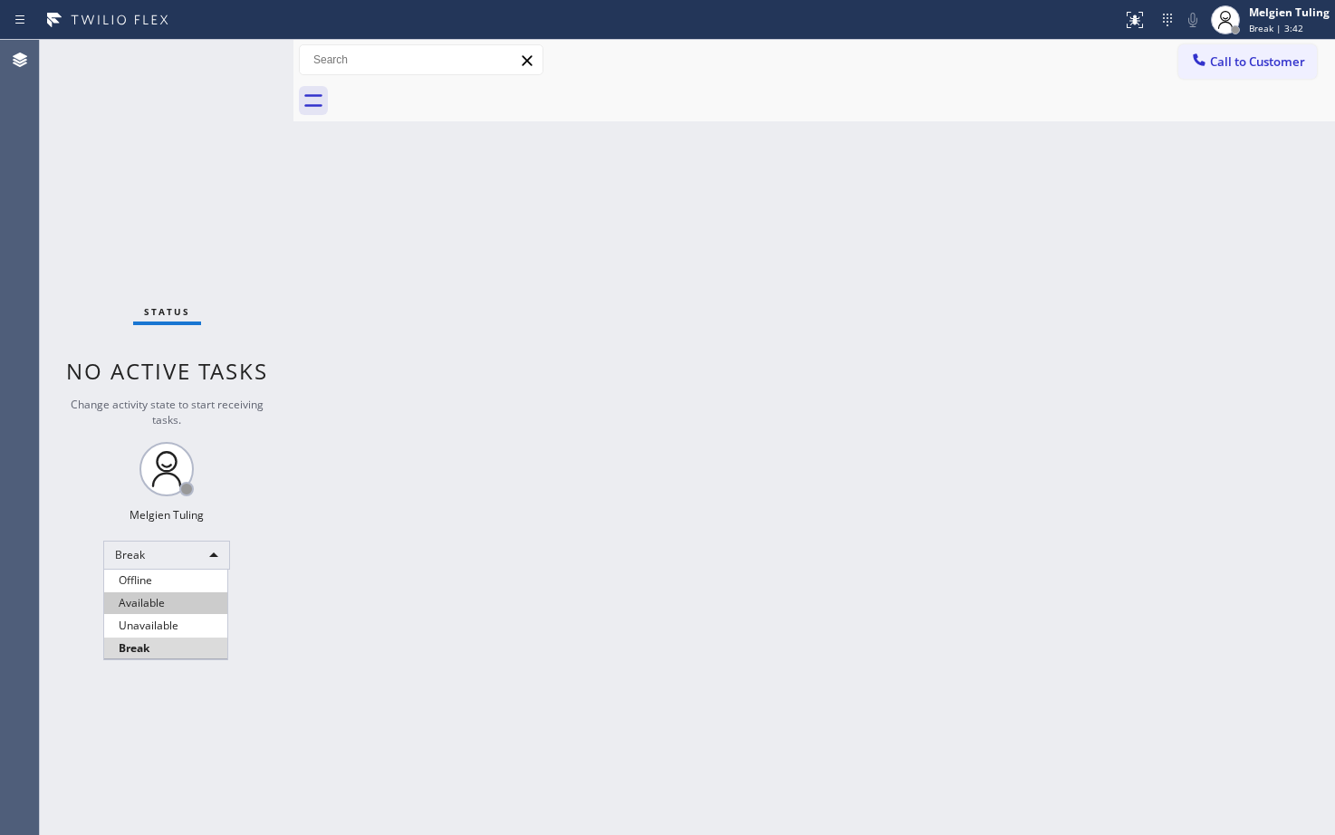
click at [184, 605] on li "Available" at bounding box center [165, 603] width 123 height 22
click at [467, 545] on div "Back to Dashboard Change Sender ID Customers Technicians Select a contact Outbo…" at bounding box center [814, 437] width 1042 height 795
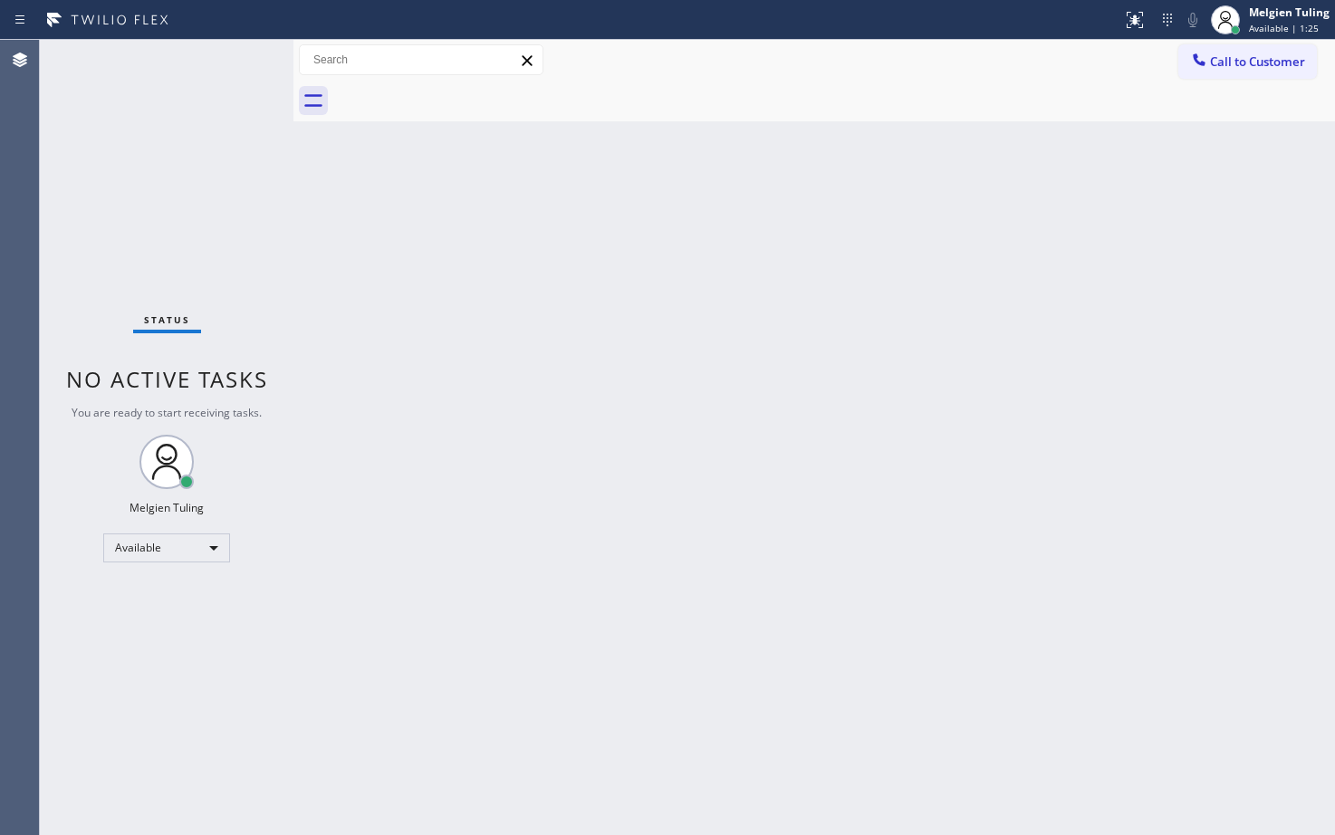
click at [116, 645] on div "Status No active tasks You are ready to start receiving tasks. Melgien Tuling A…" at bounding box center [167, 437] width 254 height 795
click at [139, 251] on div "Status No active tasks You are ready to start receiving tasks. Melgien Tuling A…" at bounding box center [167, 437] width 254 height 795
click at [237, 62] on div "Status No active tasks You are ready to start receiving tasks. Melgien Tuling A…" at bounding box center [167, 437] width 254 height 795
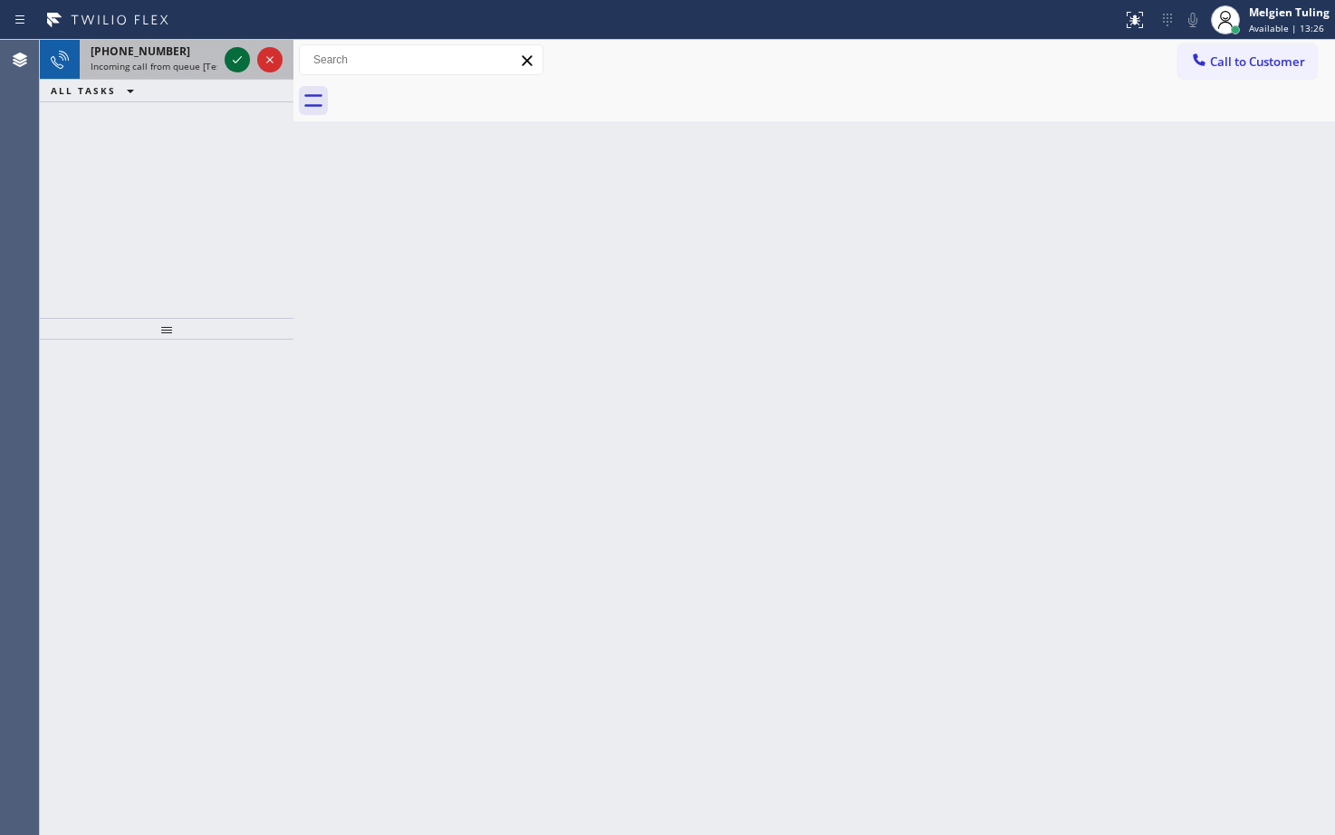
click at [234, 62] on icon at bounding box center [237, 59] width 9 height 7
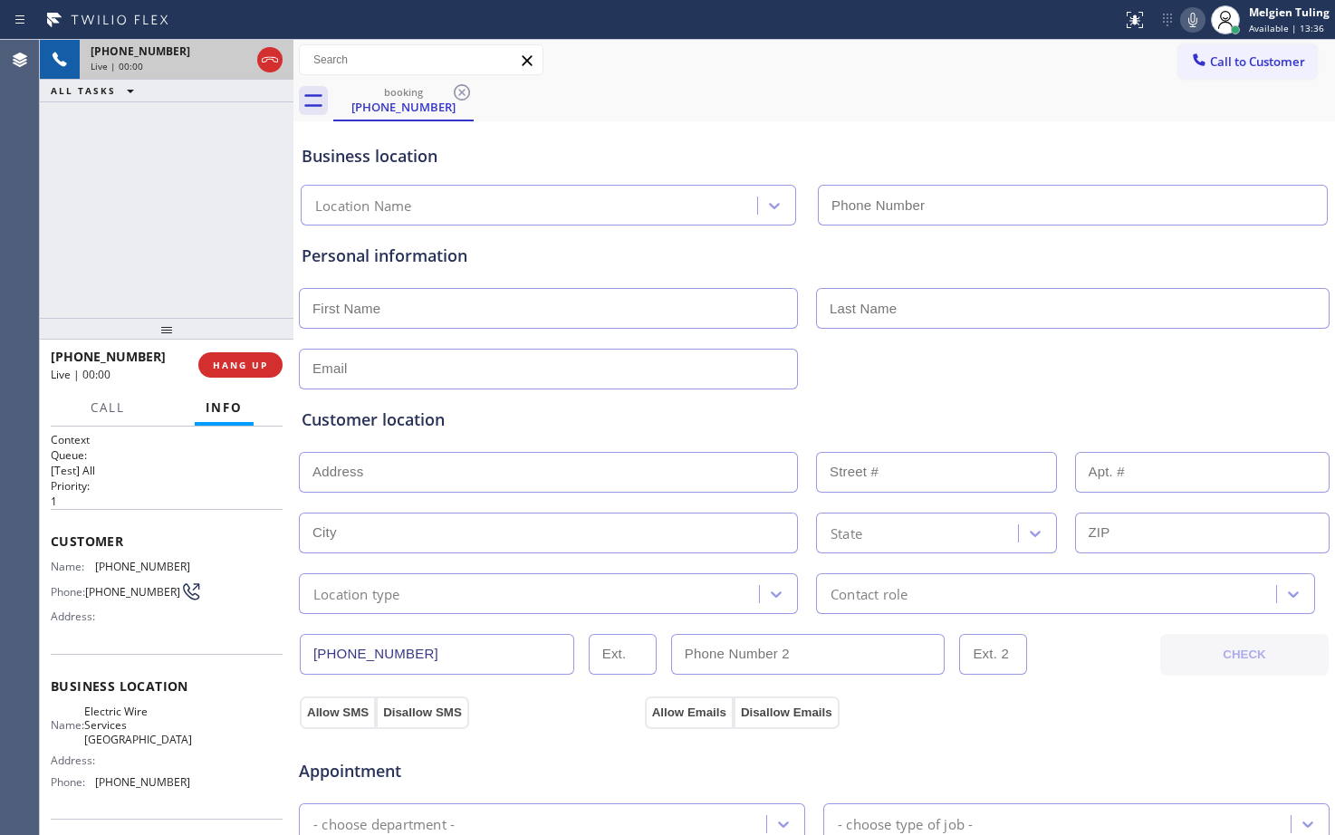
type input "[PHONE_NUMBER]"
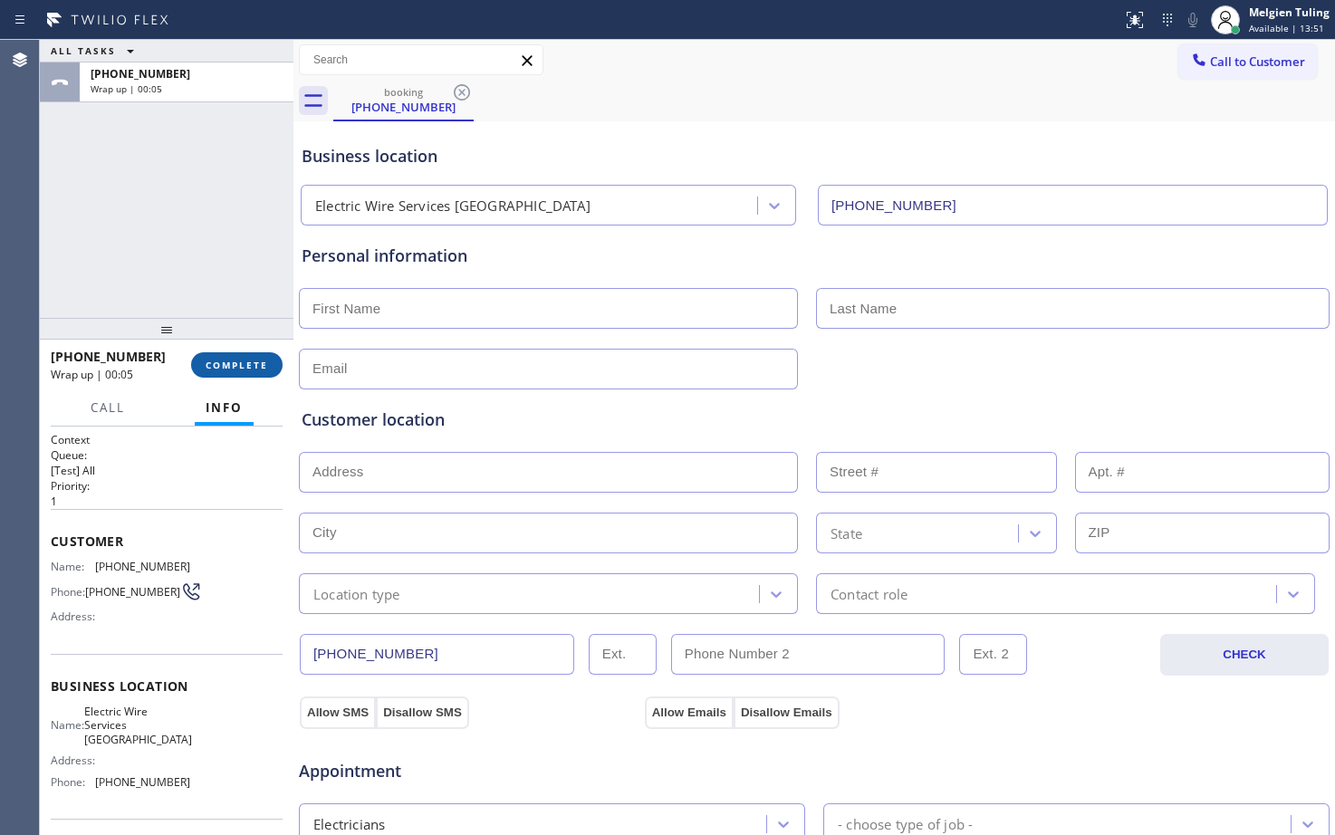
click at [251, 372] on button "COMPLETE" at bounding box center [236, 364] width 91 height 25
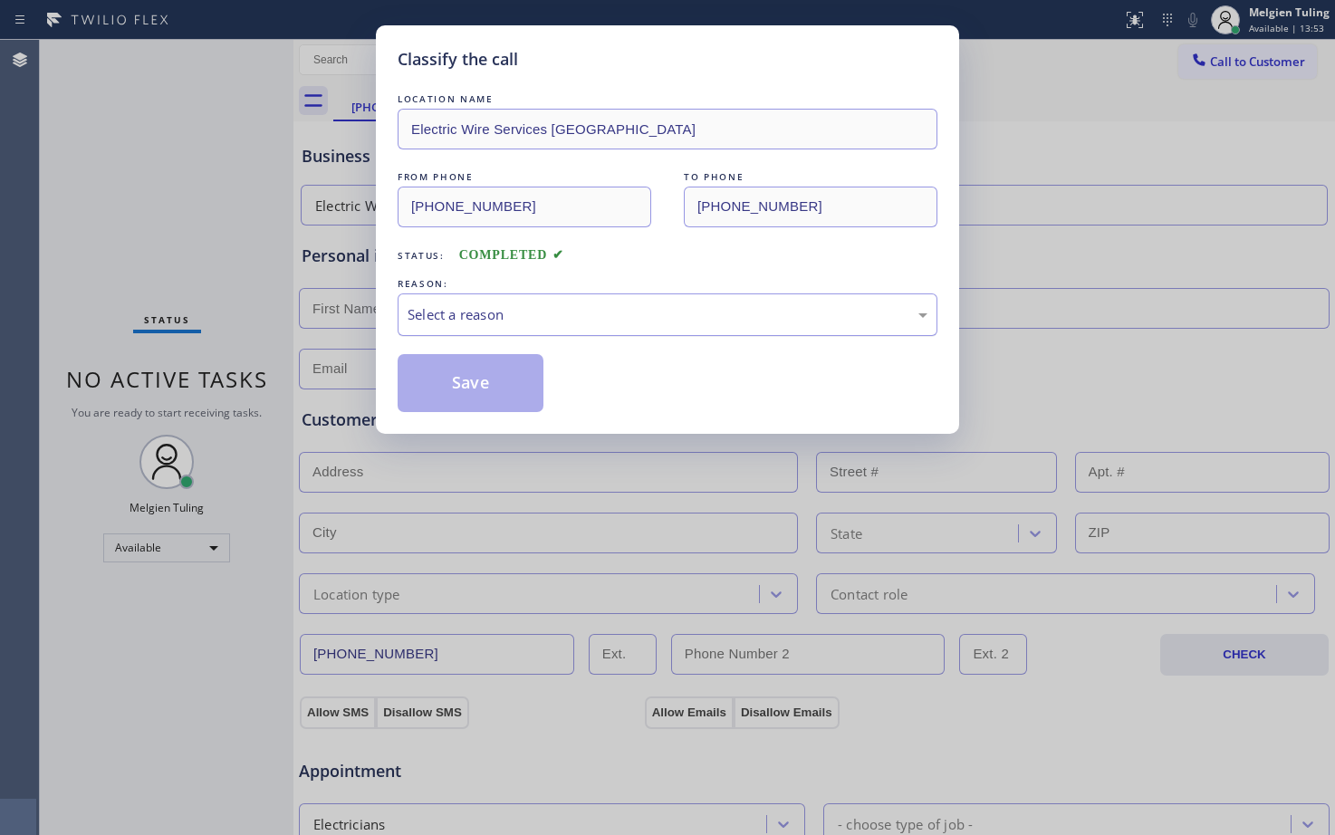
click at [428, 310] on div "Select a reason" at bounding box center [668, 314] width 520 height 21
click at [437, 381] on button "Save" at bounding box center [471, 383] width 146 height 58
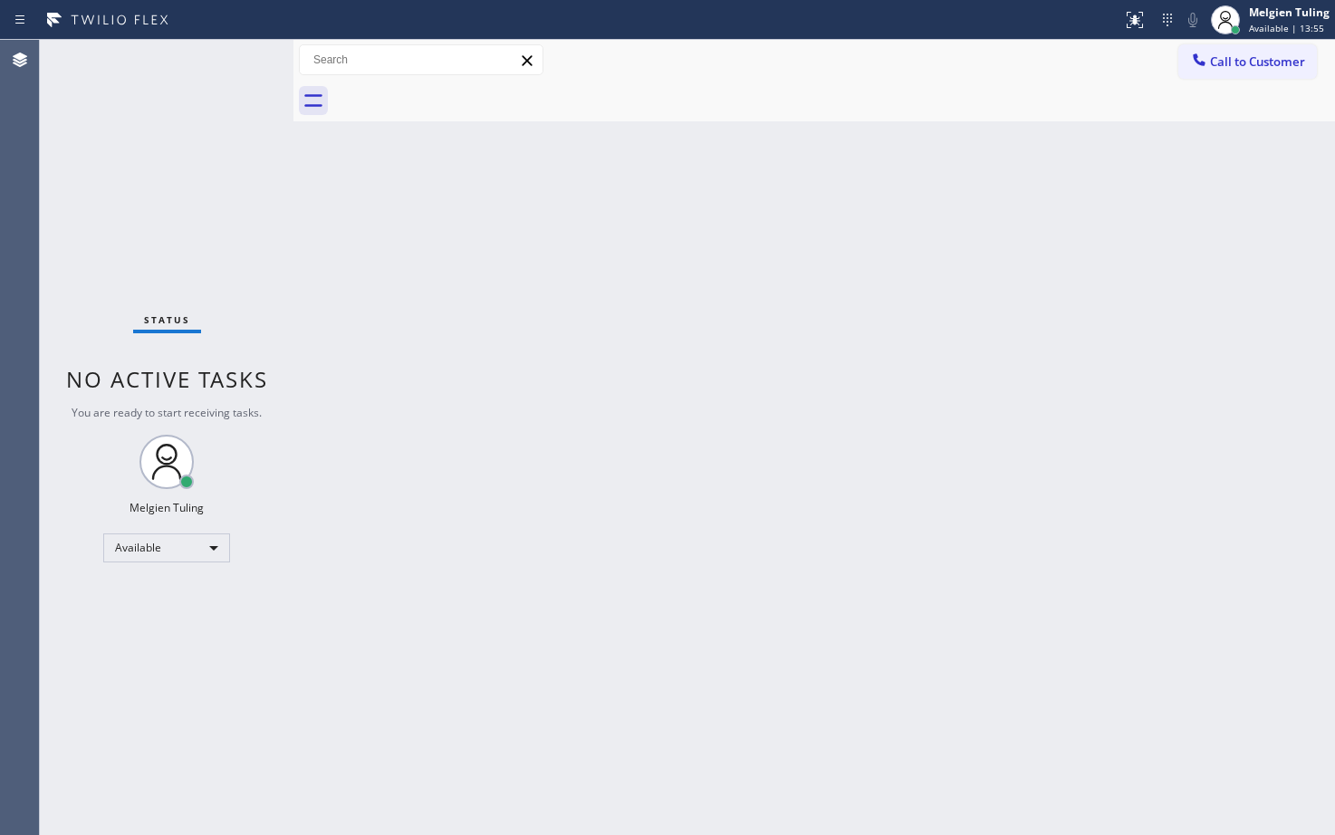
click at [394, 264] on div "Back to Dashboard Change Sender ID Customers Technicians Select a contact Outbo…" at bounding box center [814, 437] width 1042 height 795
click at [230, 57] on div "Status No active tasks You are ready to start receiving tasks. Melgien Tuling A…" at bounding box center [167, 437] width 254 height 795
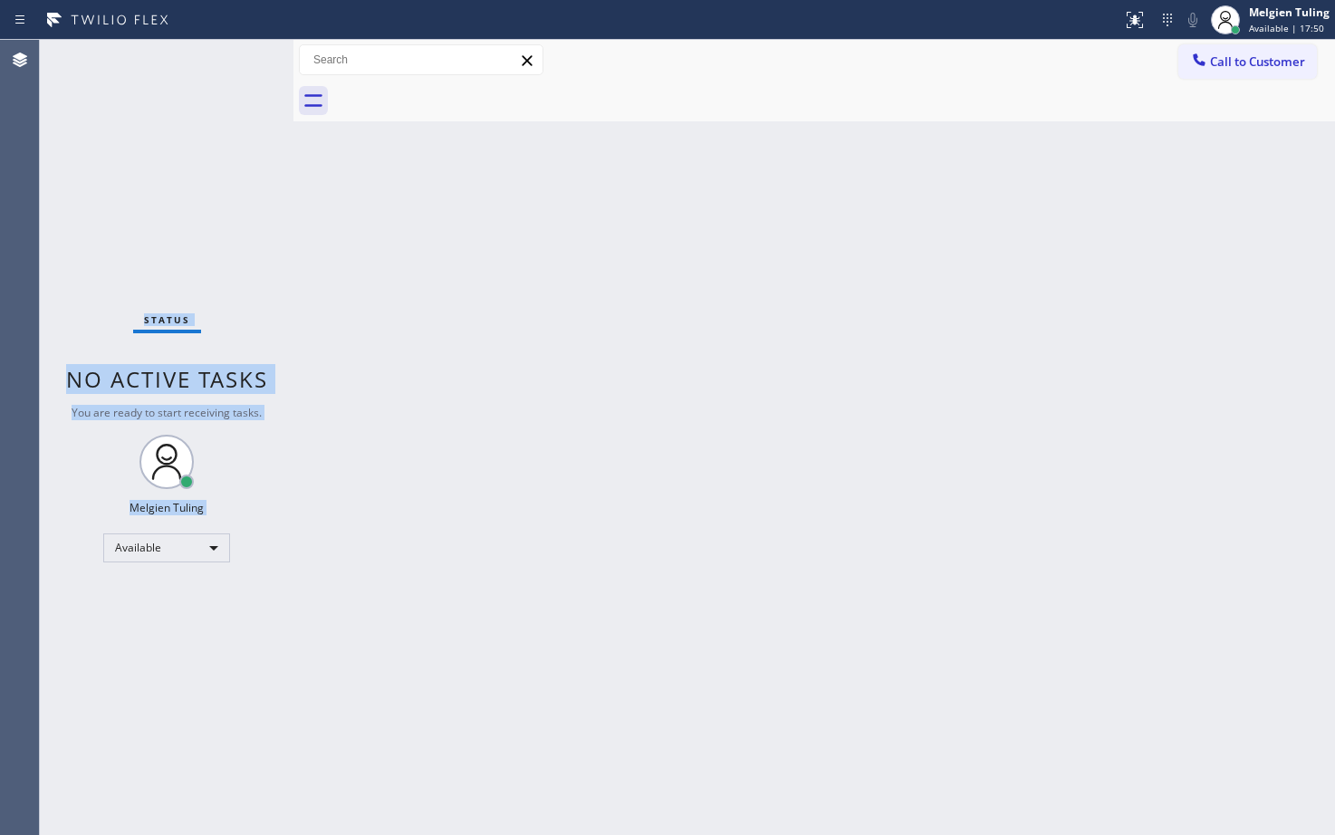
click at [239, 66] on div "Status No active tasks You are ready to start receiving tasks. Melgien Tuling A…" at bounding box center [167, 437] width 254 height 795
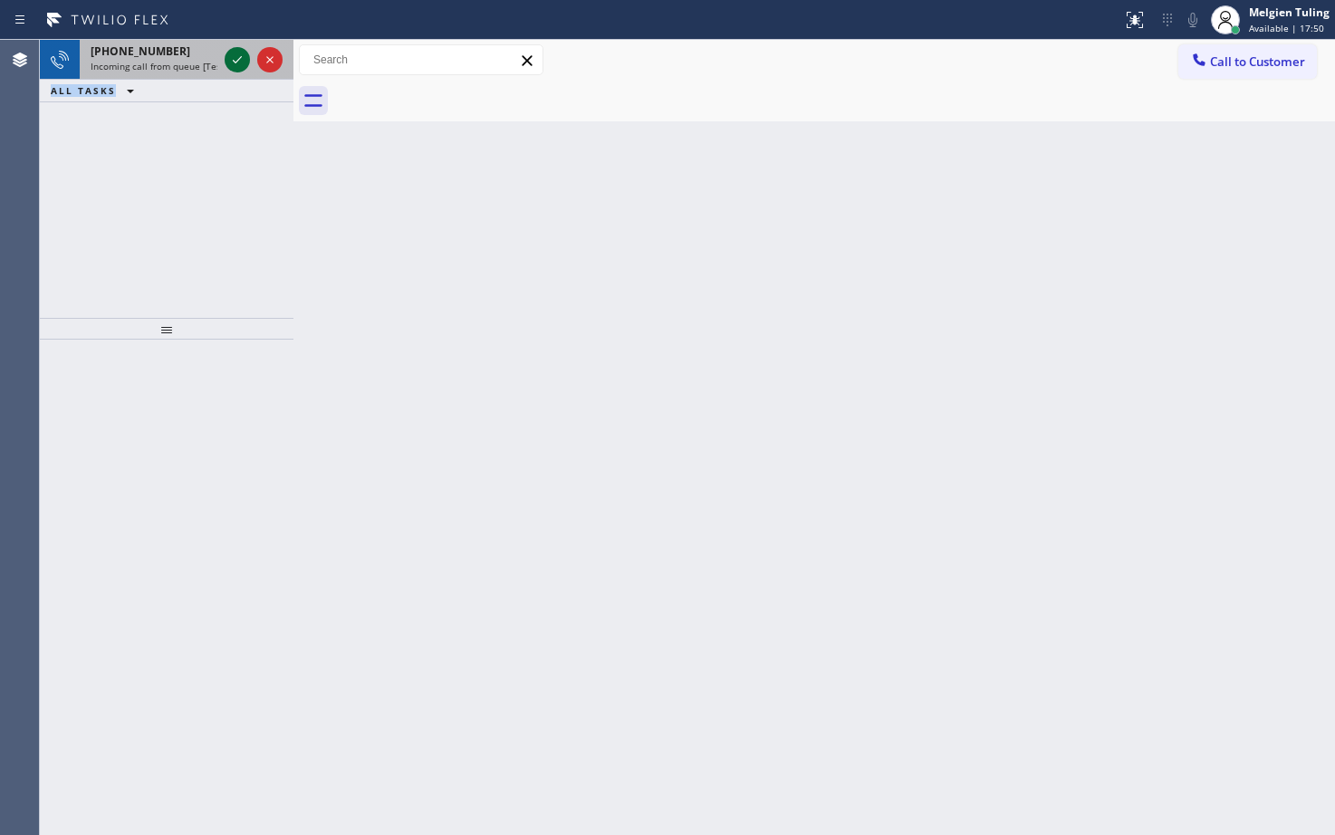
click at [239, 66] on icon at bounding box center [237, 60] width 22 height 22
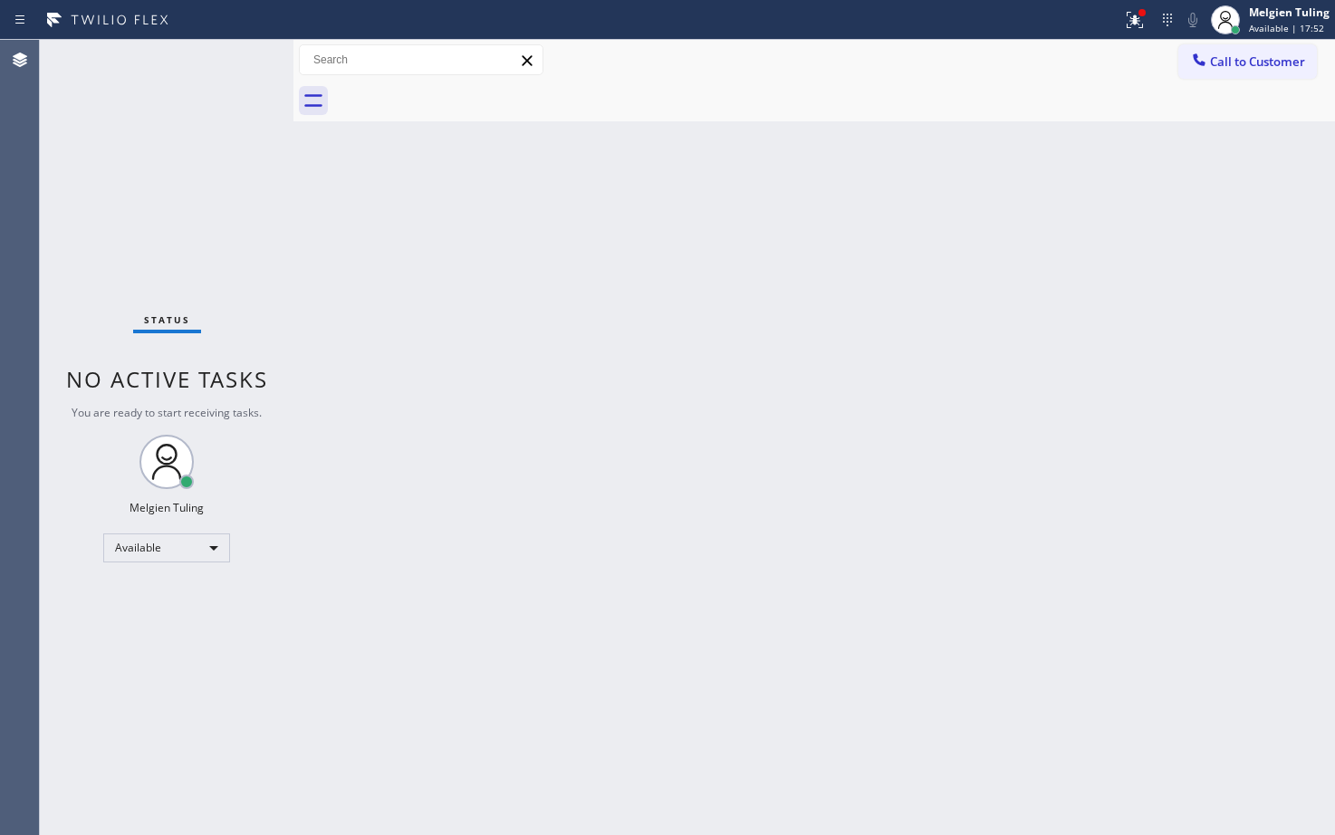
click at [239, 53] on div "Status No active tasks You are ready to start receiving tasks. Melgien Tuling A…" at bounding box center [167, 437] width 254 height 795
click at [1126, 30] on icon at bounding box center [1135, 20] width 22 height 22
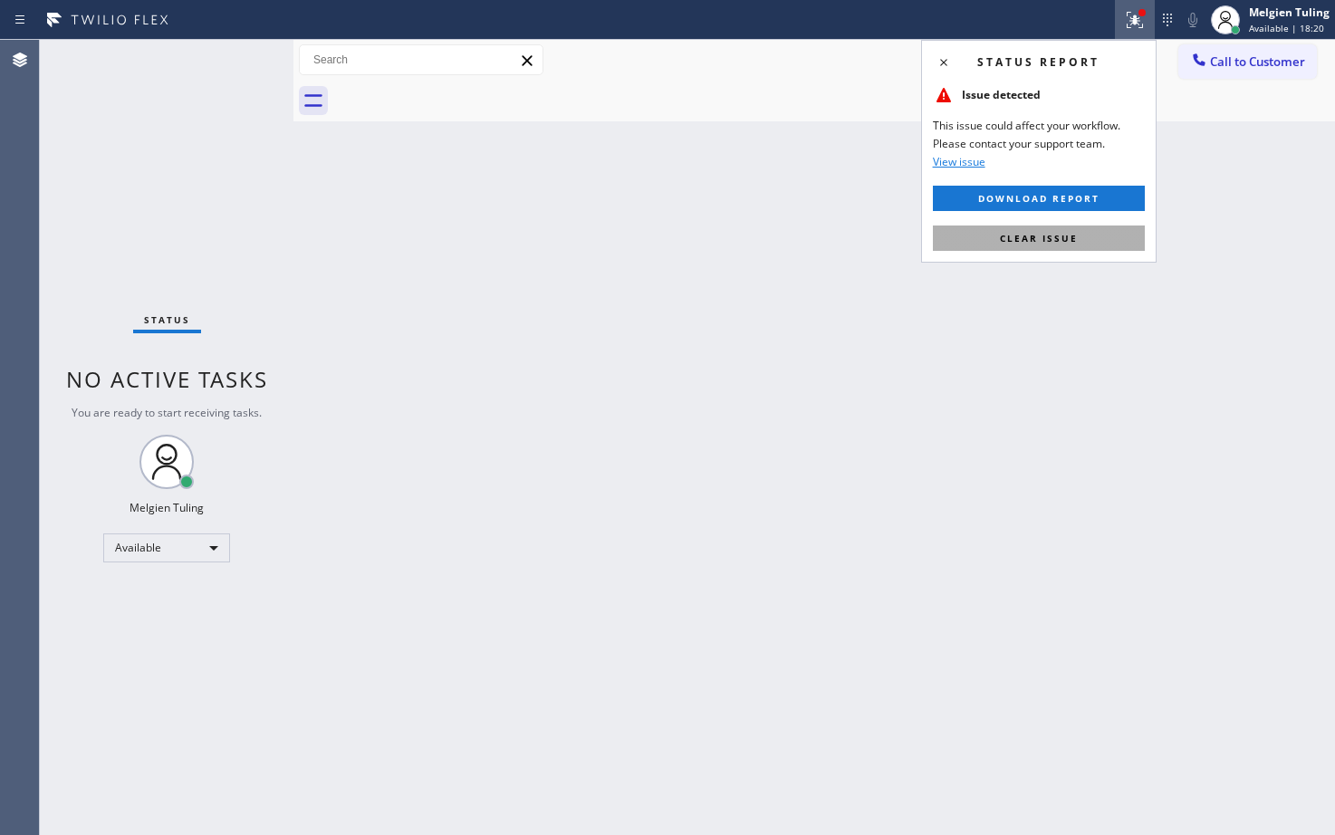
click at [1006, 226] on button "Clear issue" at bounding box center [1039, 238] width 212 height 25
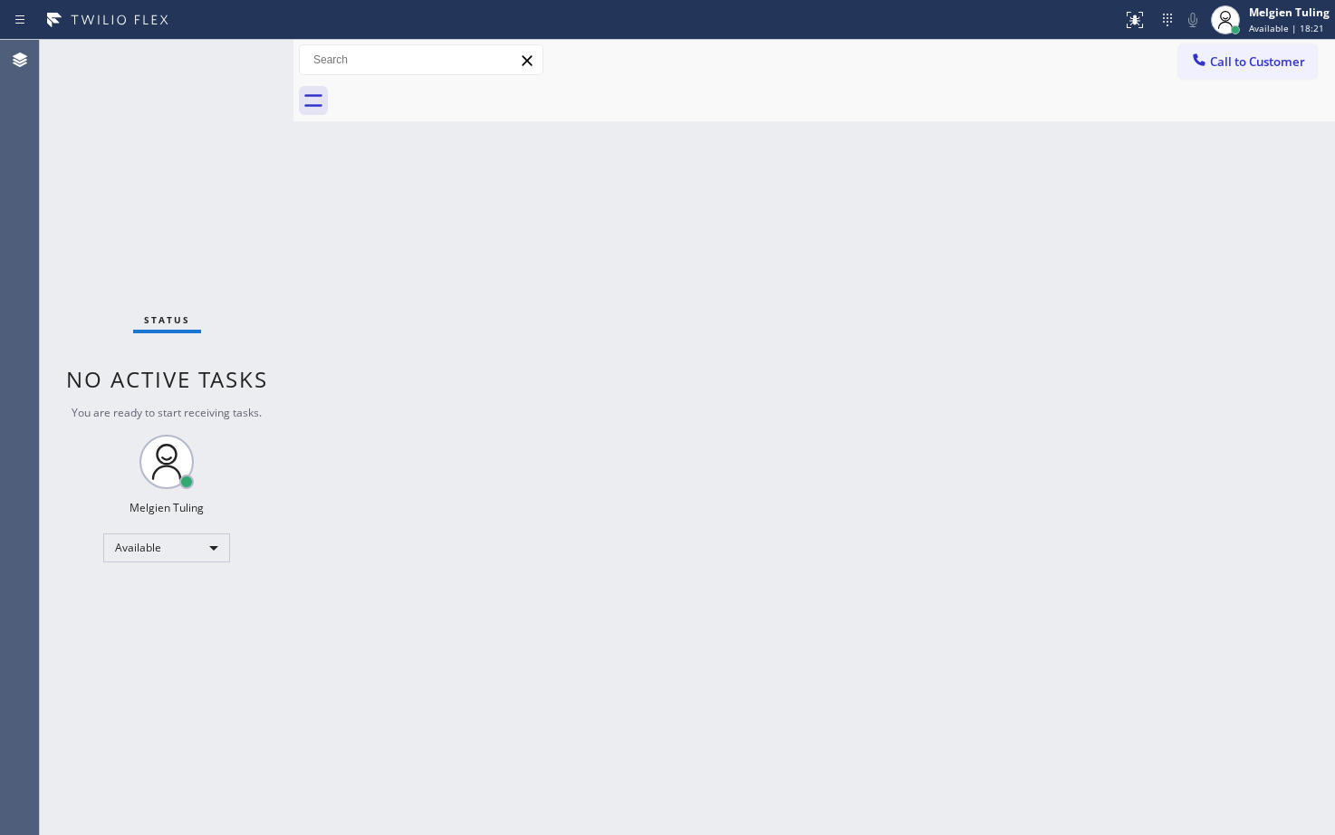
click at [767, 455] on div "Back to Dashboard Change Sender ID Customers Technicians Select a contact Outbo…" at bounding box center [814, 437] width 1042 height 795
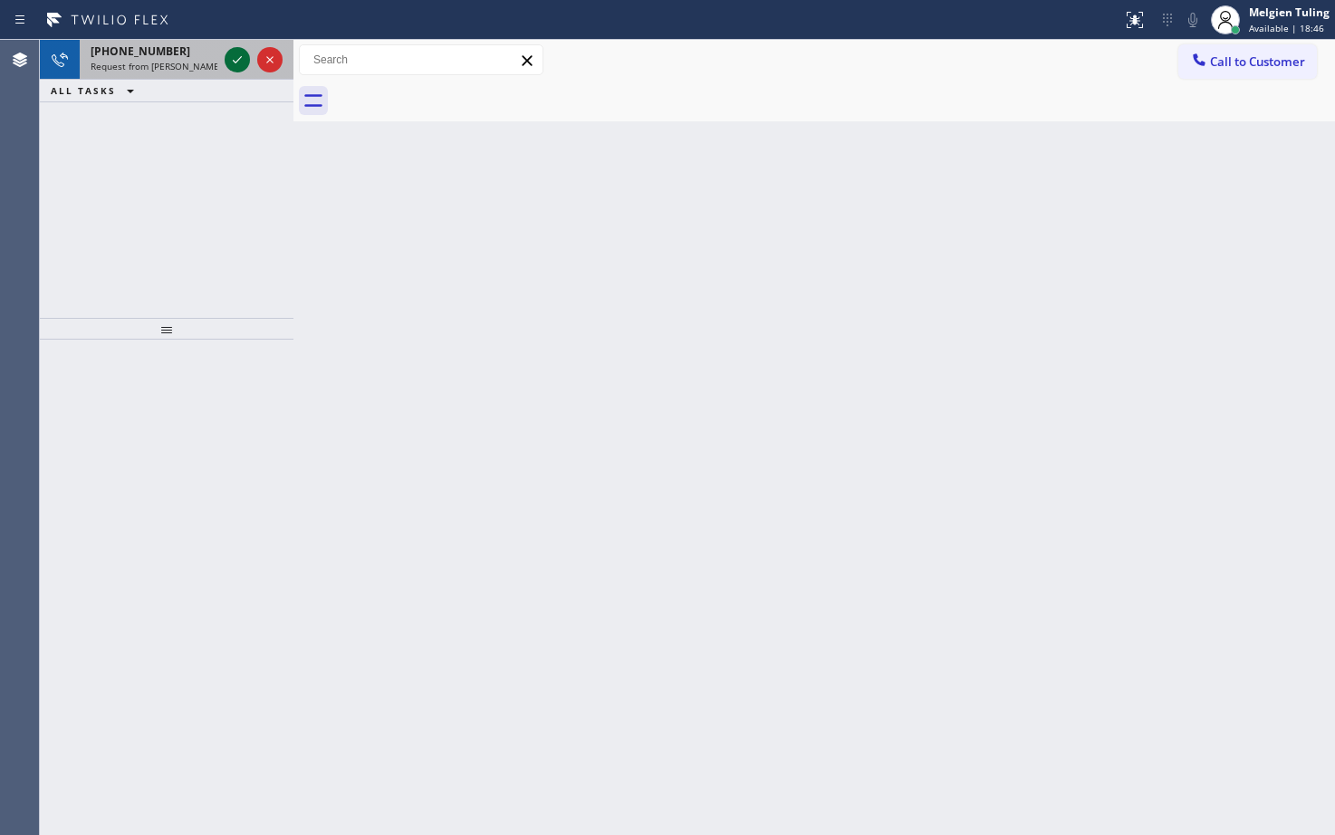
click at [226, 59] on icon at bounding box center [237, 60] width 22 height 22
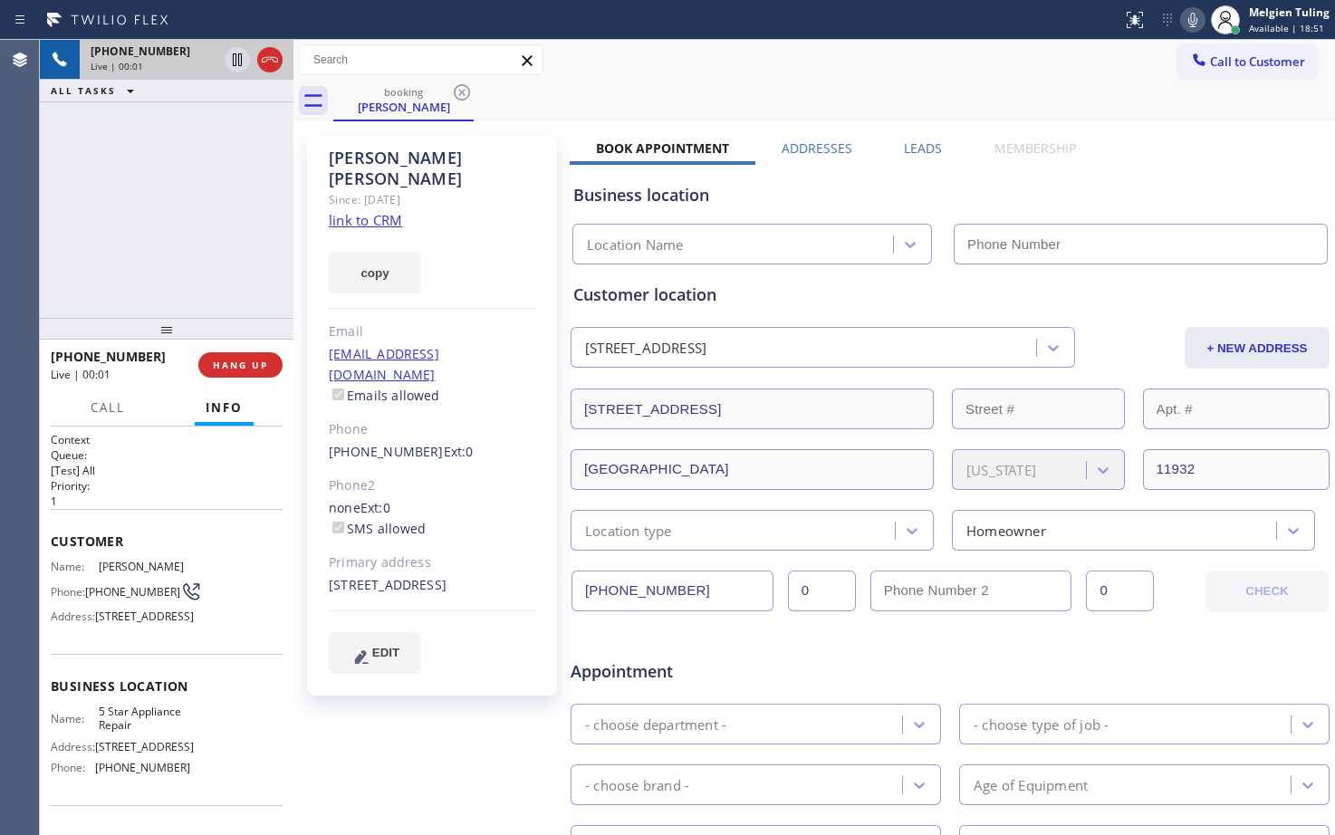
type input "[PHONE_NUMBER]"
click at [352, 211] on link "link to CRM" at bounding box center [365, 220] width 73 height 18
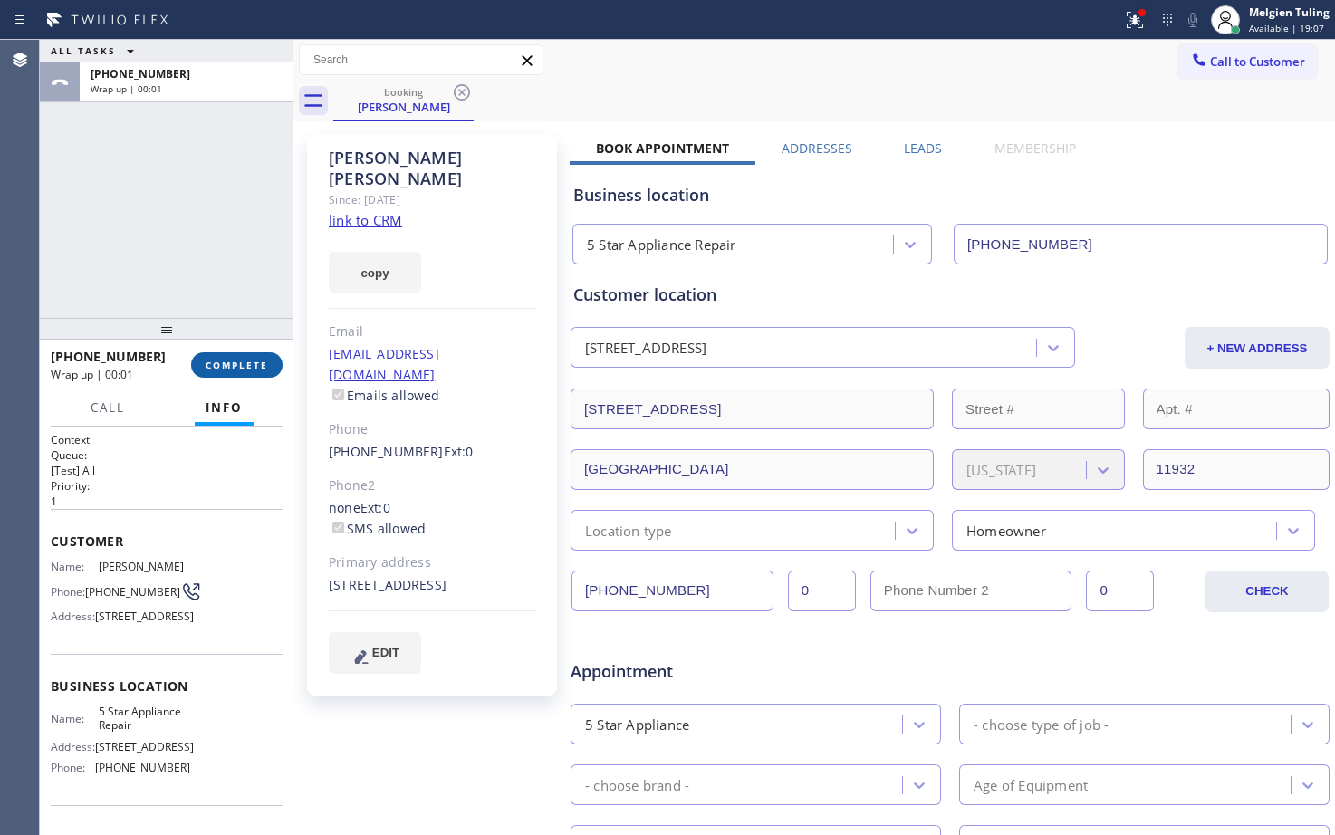
click at [210, 362] on span "COMPLETE" at bounding box center [237, 365] width 62 height 13
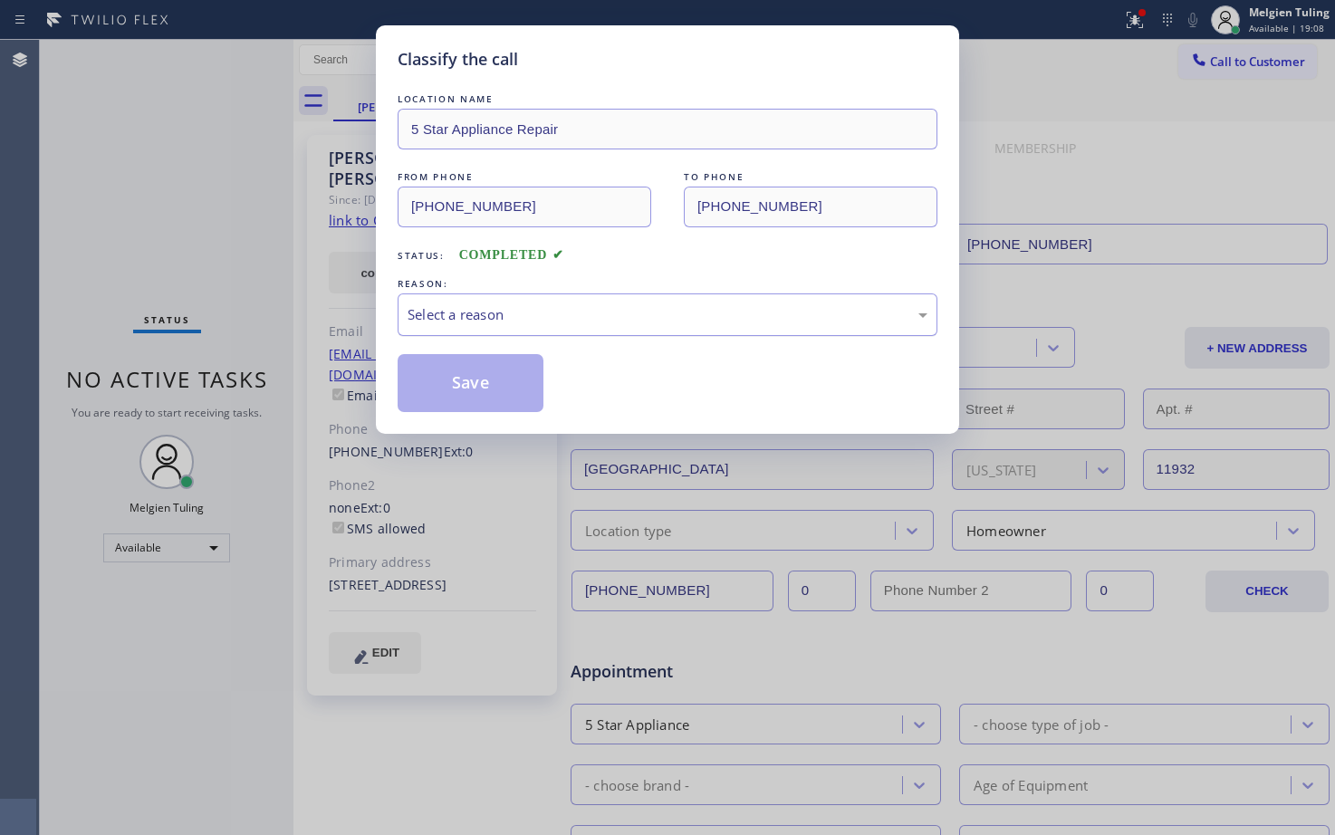
click at [545, 314] on div "Select a reason" at bounding box center [668, 314] width 520 height 21
click at [441, 375] on button "Save" at bounding box center [471, 383] width 146 height 58
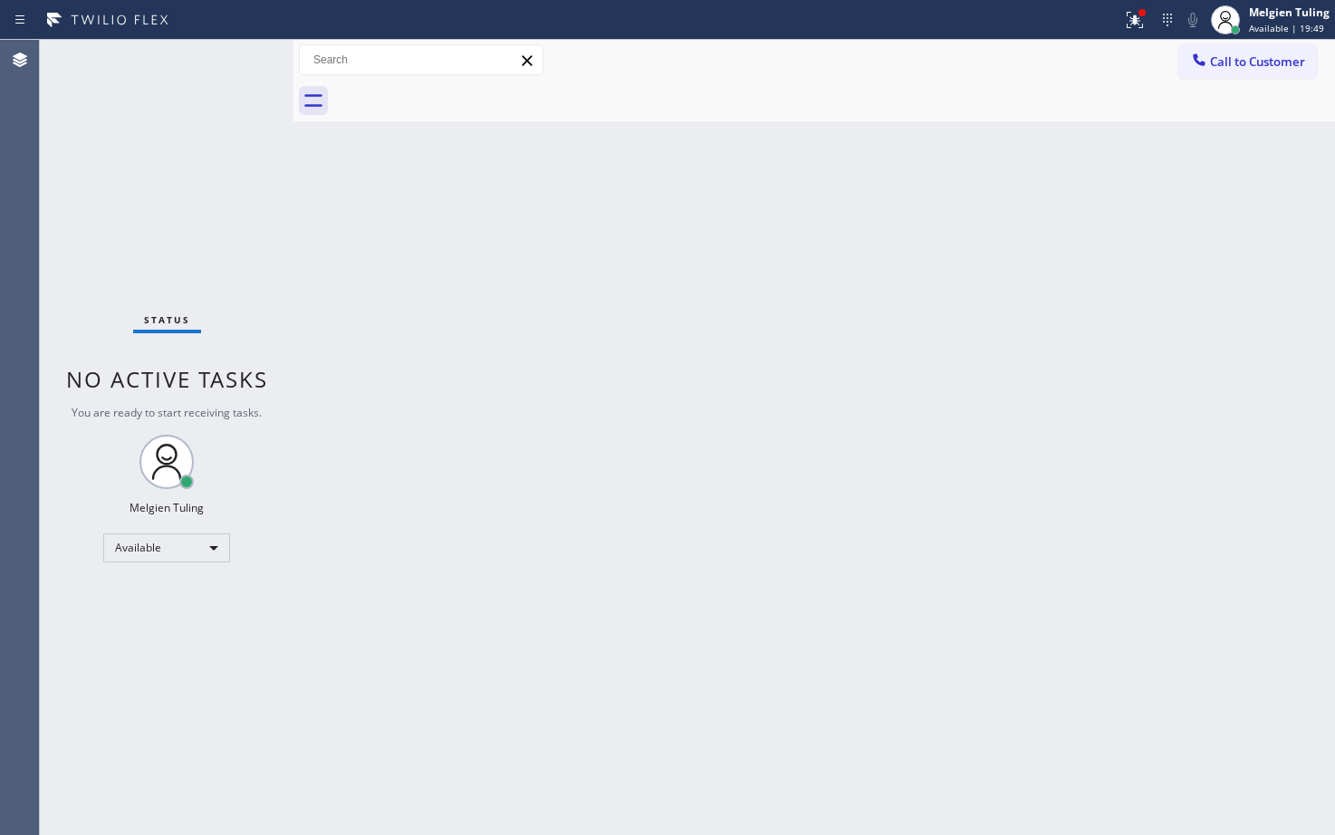
click at [111, 646] on div "Status No active tasks You are ready to start receiving tasks. Melgien Tuling A…" at bounding box center [167, 437] width 254 height 795
click at [1136, 30] on icon at bounding box center [1135, 20] width 22 height 22
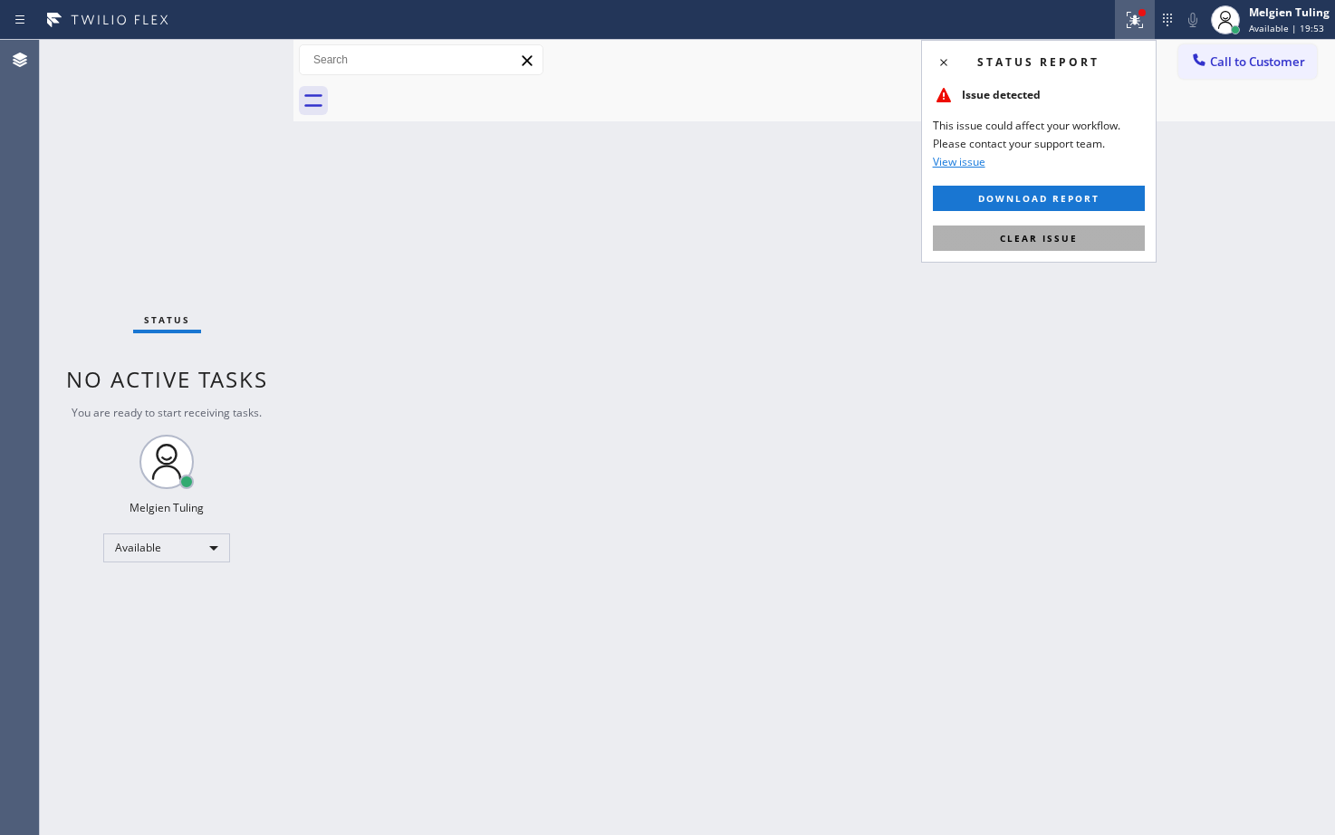
click at [989, 233] on button "Clear issue" at bounding box center [1039, 238] width 212 height 25
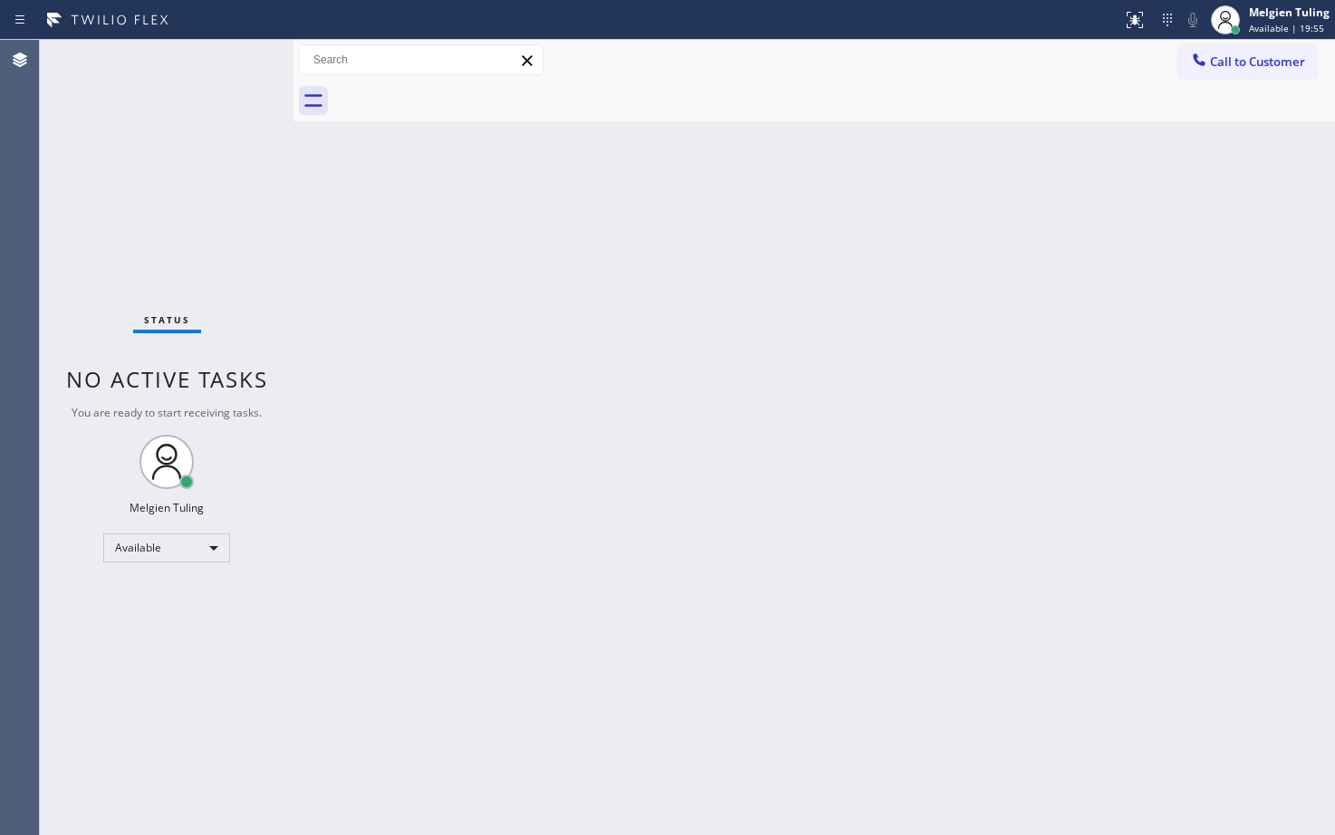
click at [824, 277] on div "Back to Dashboard Change Sender ID Customers Technicians Select a contact Outbo…" at bounding box center [814, 437] width 1042 height 795
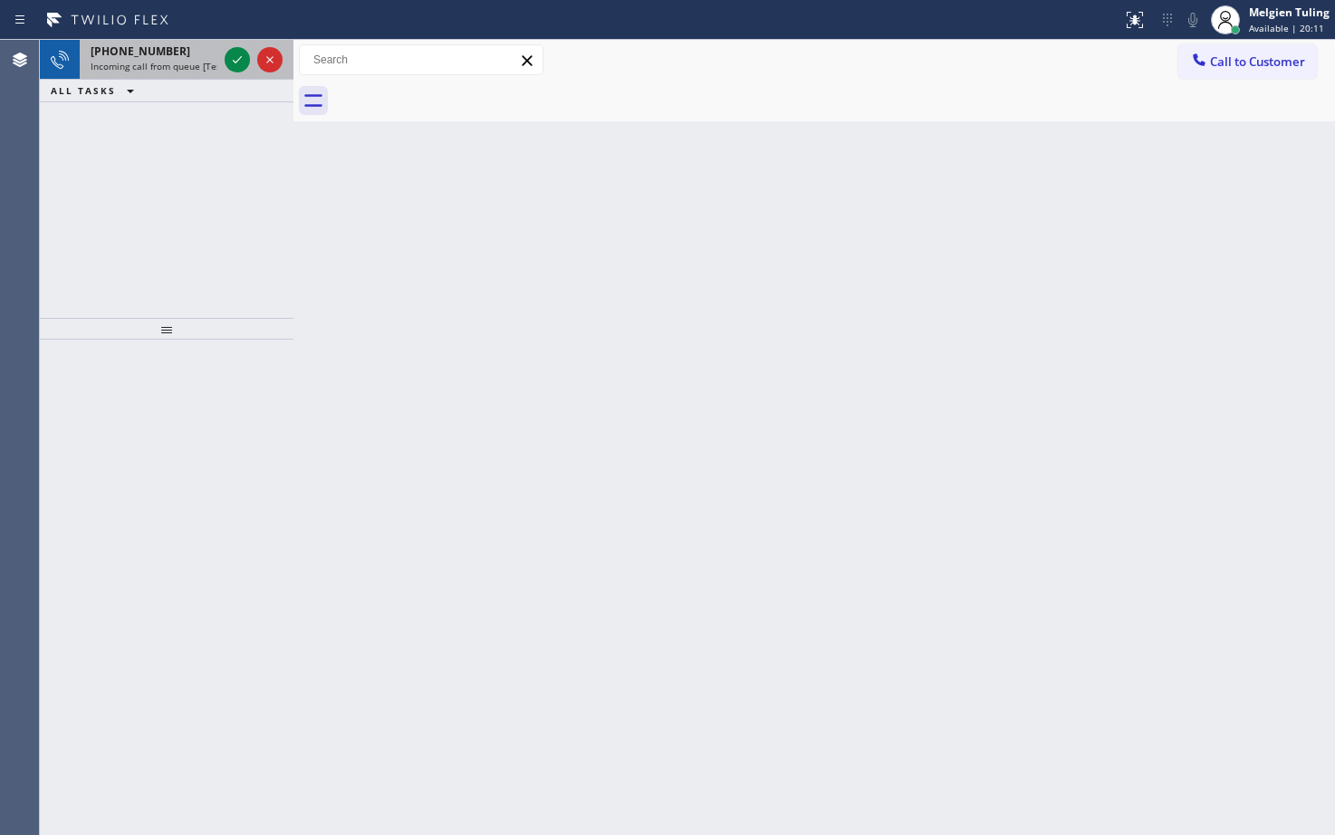
click at [134, 62] on span "Incoming call from queue [Test] All" at bounding box center [166, 66] width 150 height 13
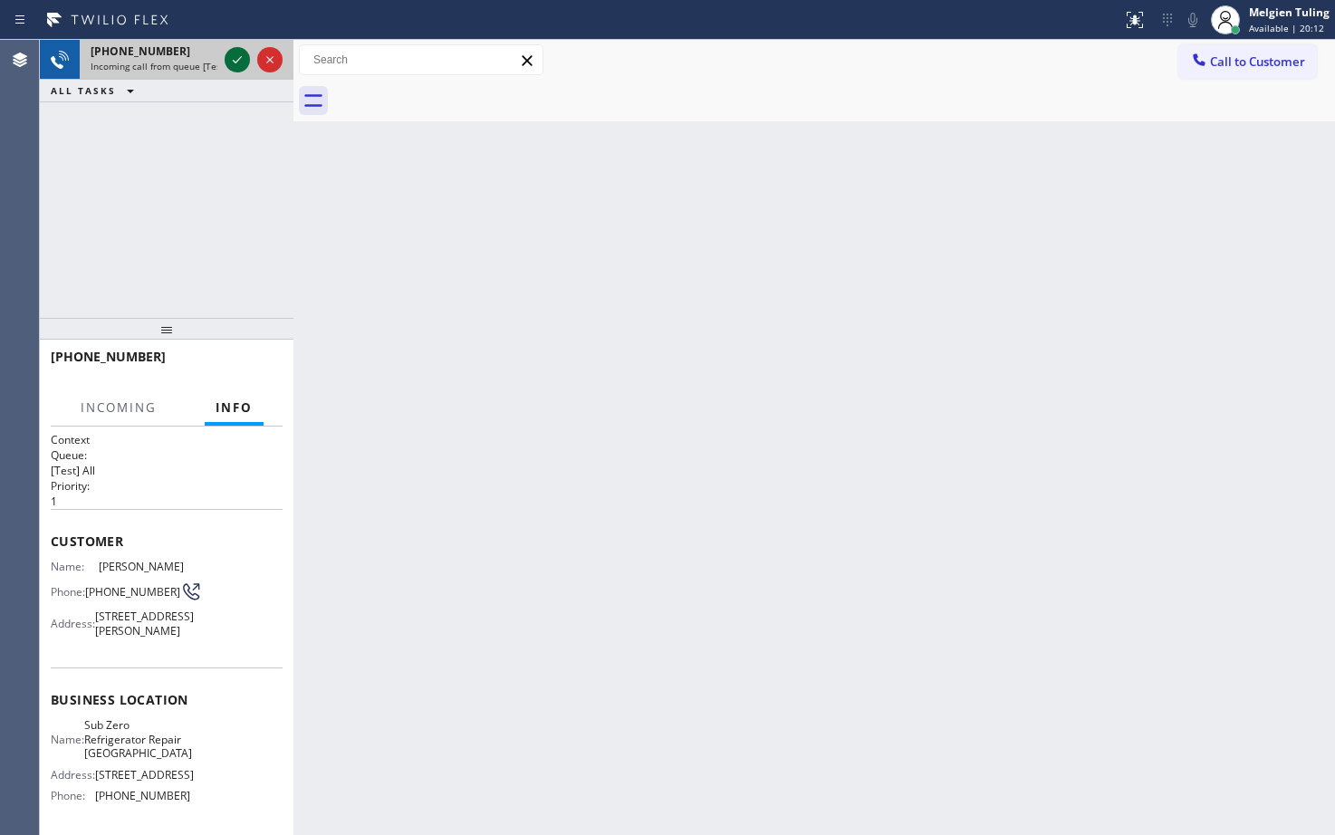
click at [243, 56] on icon at bounding box center [237, 60] width 22 height 22
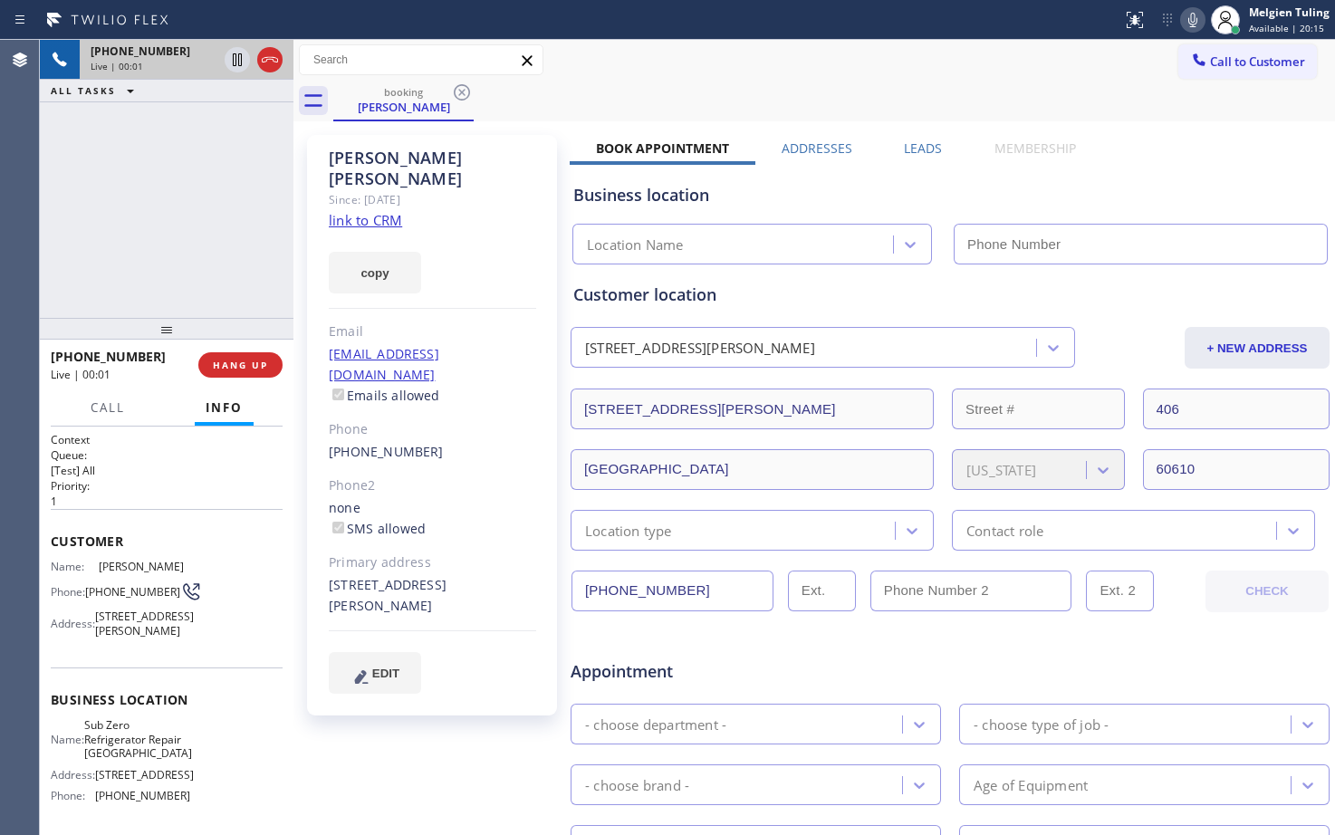
type input "[PHONE_NUMBER]"
click at [370, 211] on link "link to CRM" at bounding box center [365, 220] width 73 height 18
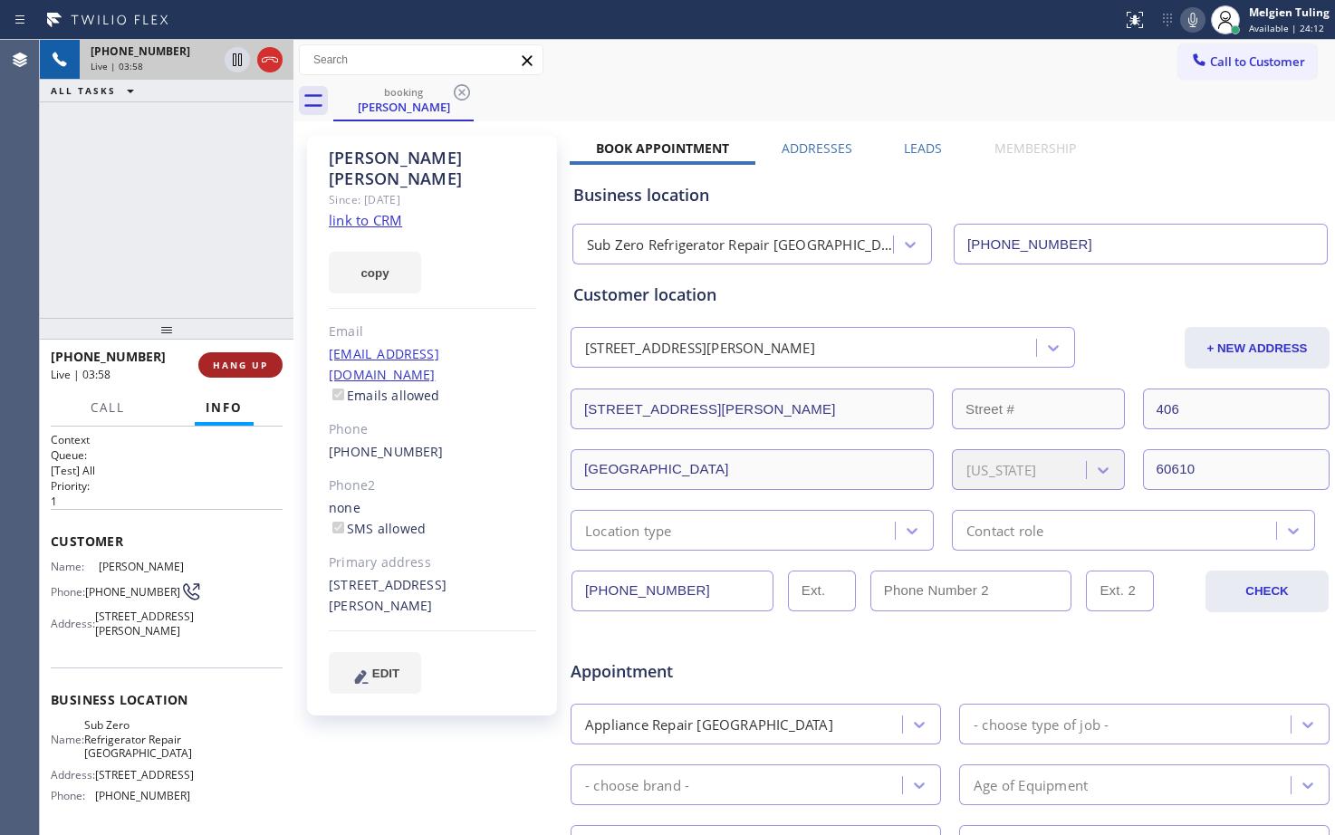
click at [235, 370] on span "HANG UP" at bounding box center [240, 365] width 55 height 13
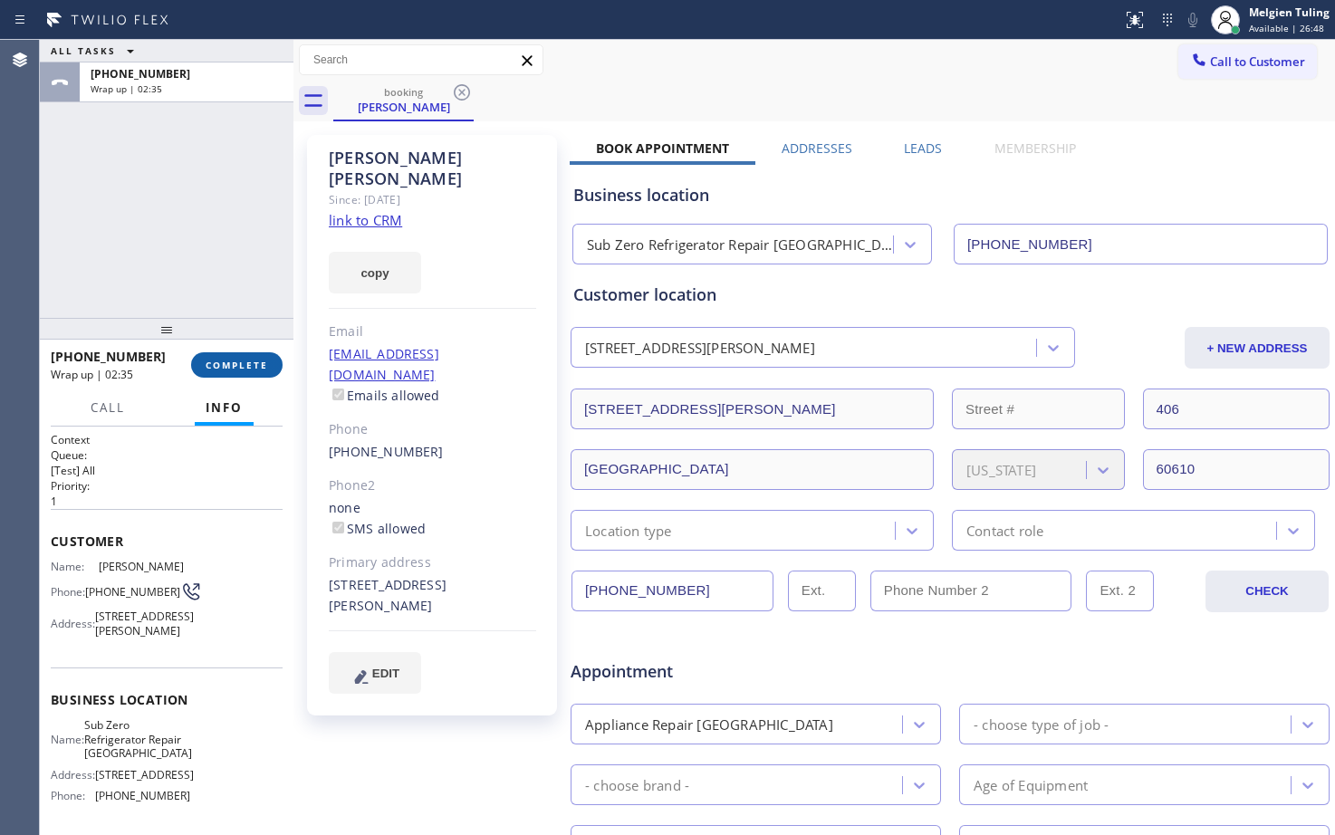
click at [226, 364] on span "COMPLETE" at bounding box center [237, 365] width 62 height 13
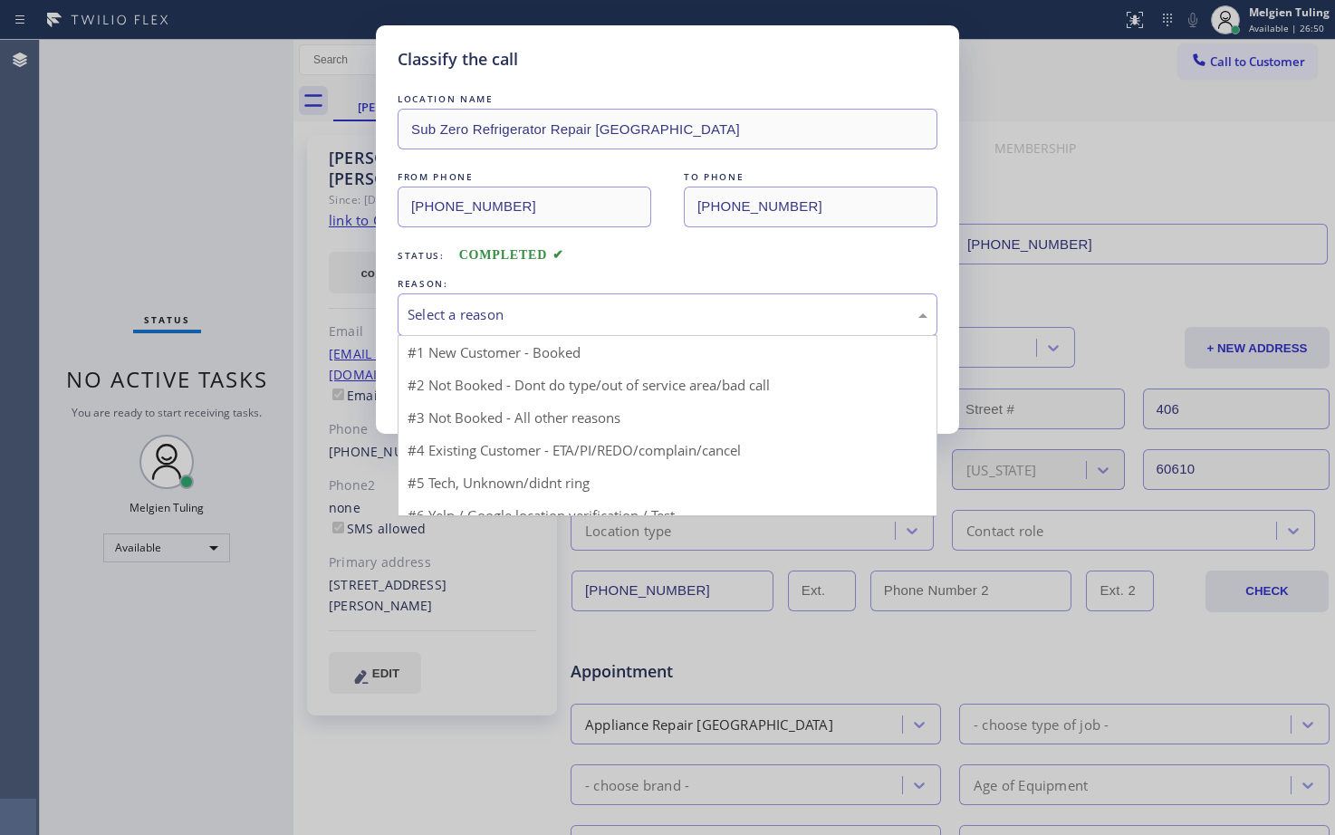
click at [523, 313] on div "Select a reason" at bounding box center [668, 314] width 520 height 21
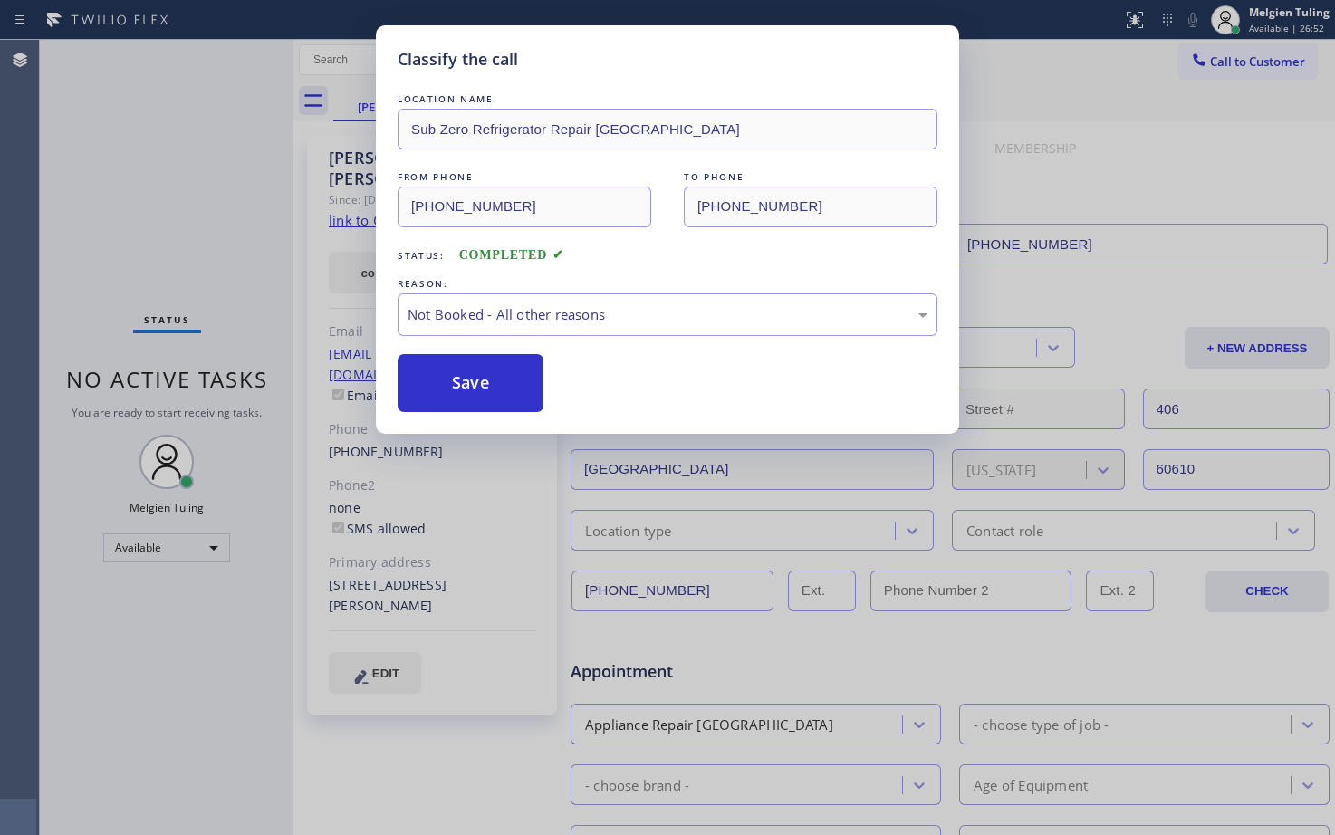
click at [475, 387] on button "Save" at bounding box center [471, 383] width 146 height 58
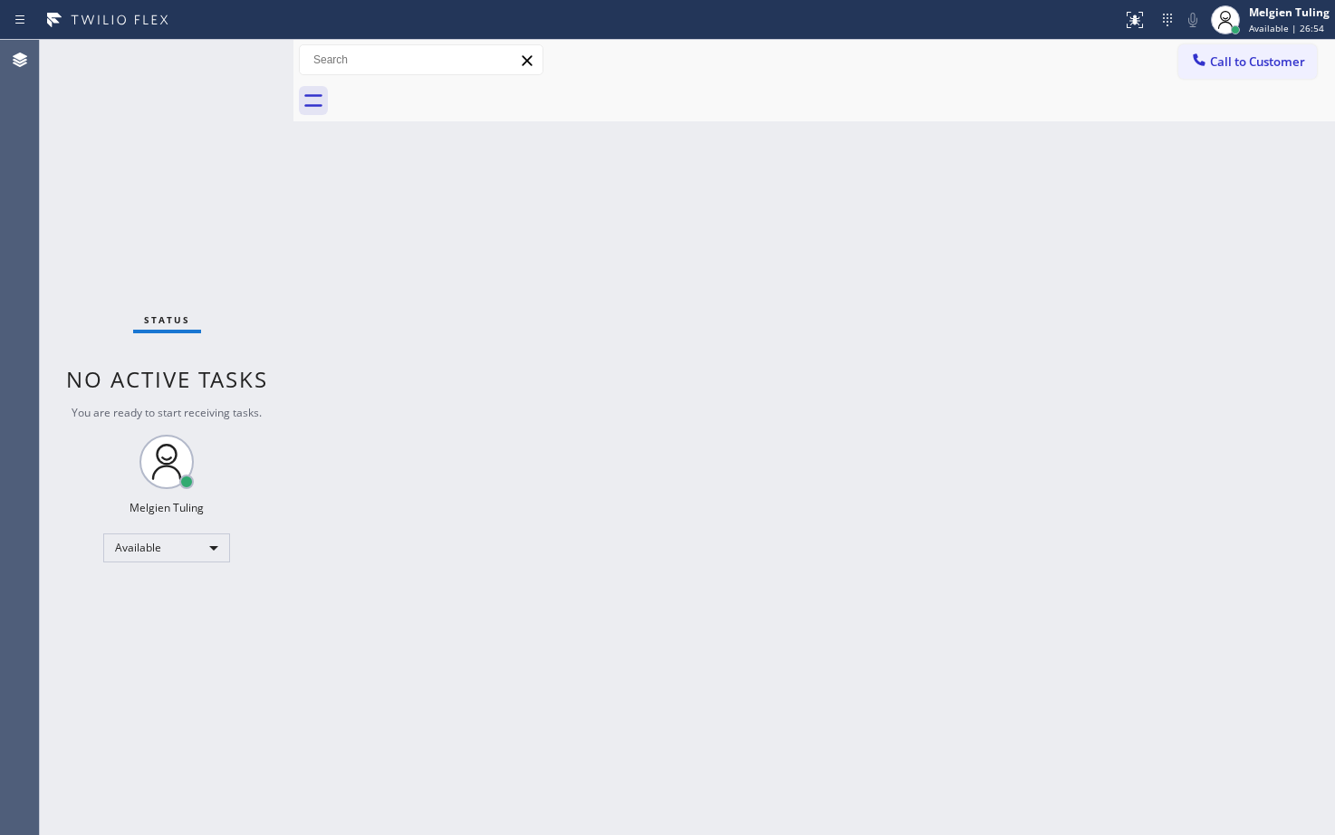
click at [472, 473] on div "Back to Dashboard Change Sender ID Customers Technicians Select a contact Outbo…" at bounding box center [814, 437] width 1042 height 795
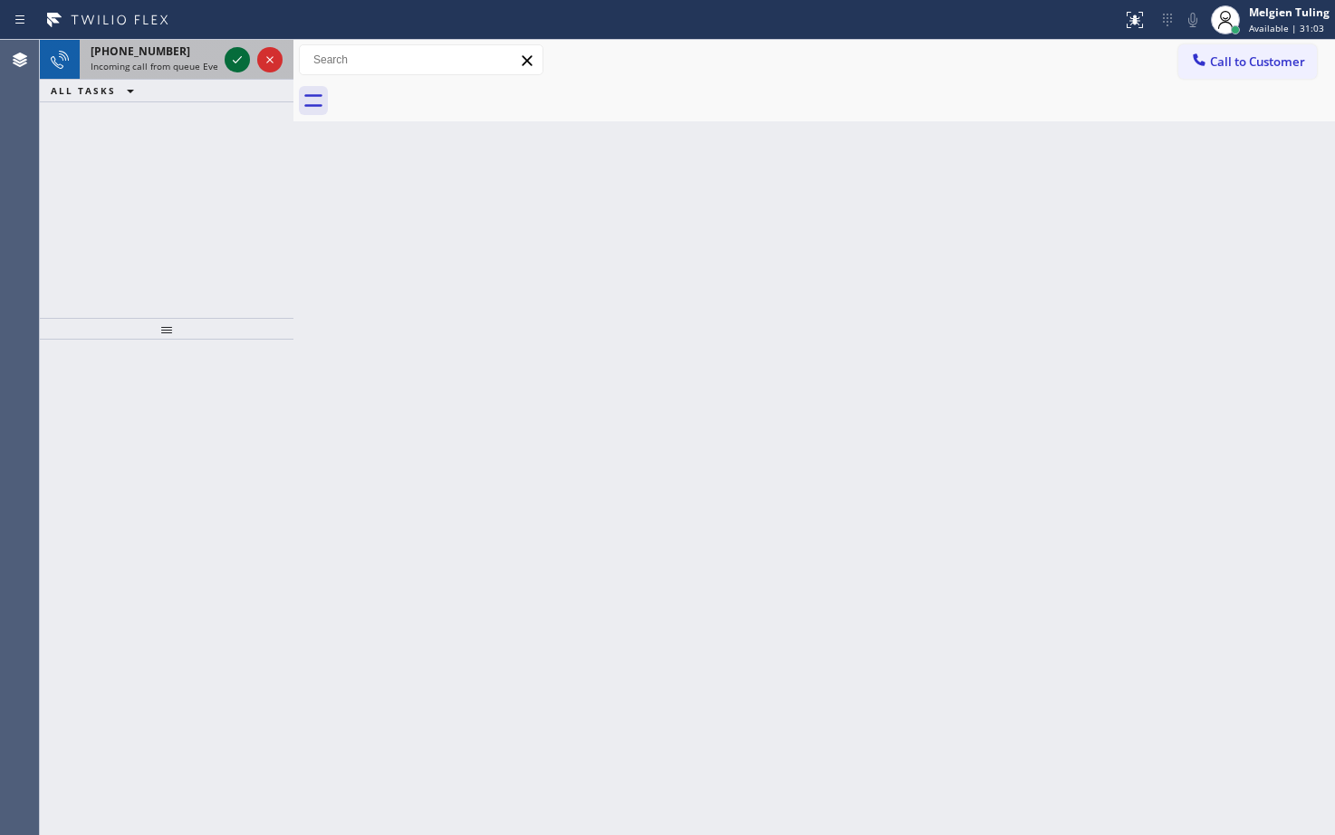
click at [245, 56] on icon at bounding box center [237, 60] width 22 height 22
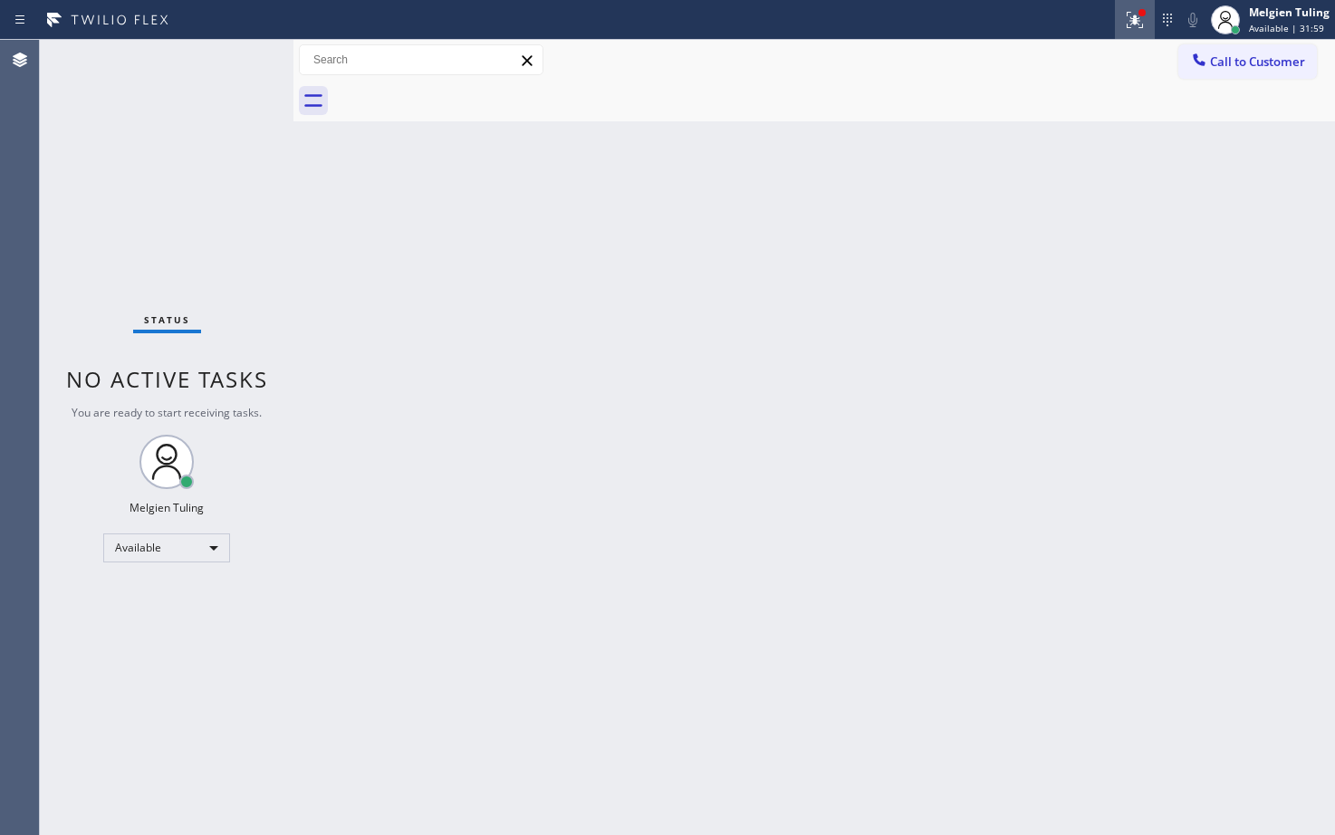
click at [1133, 14] on icon at bounding box center [1135, 20] width 22 height 22
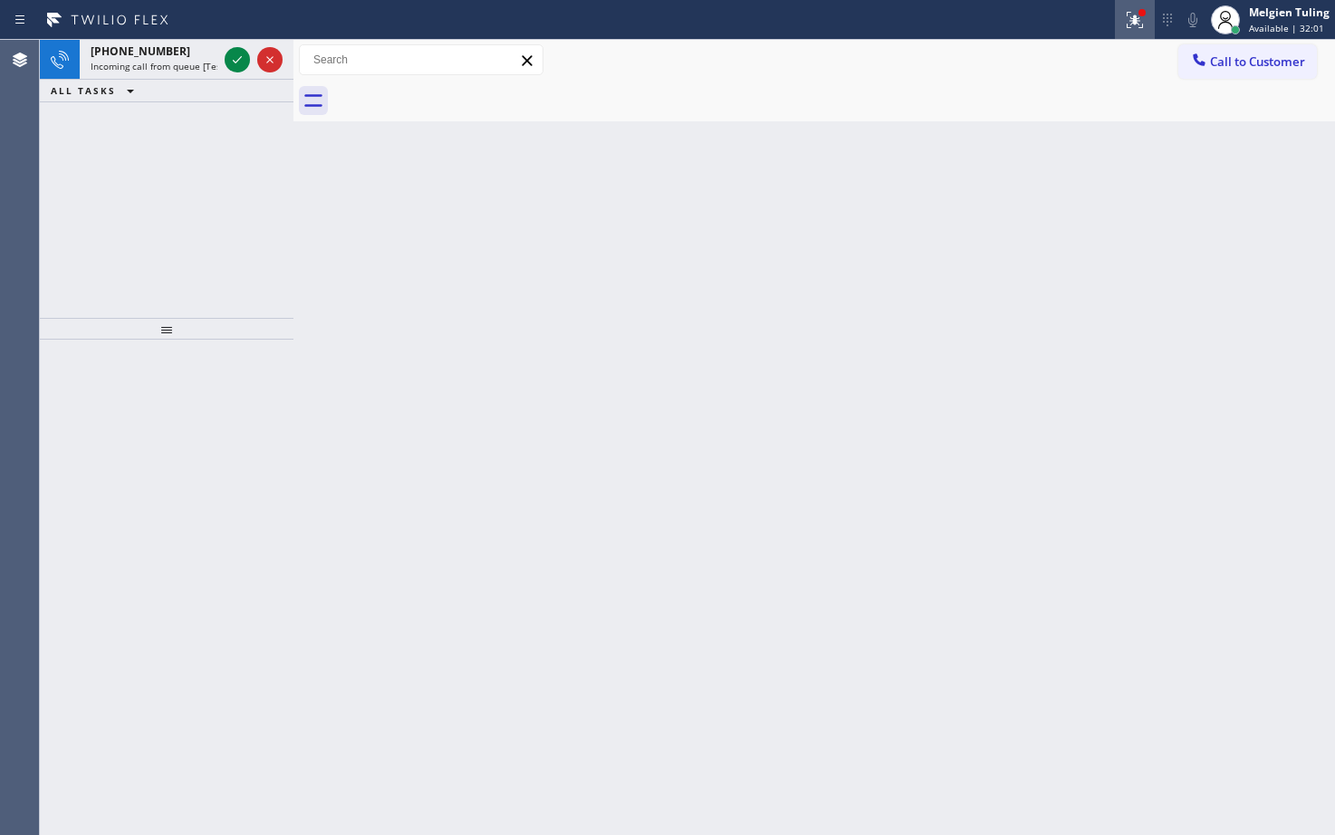
click at [1138, 21] on icon at bounding box center [1132, 18] width 11 height 13
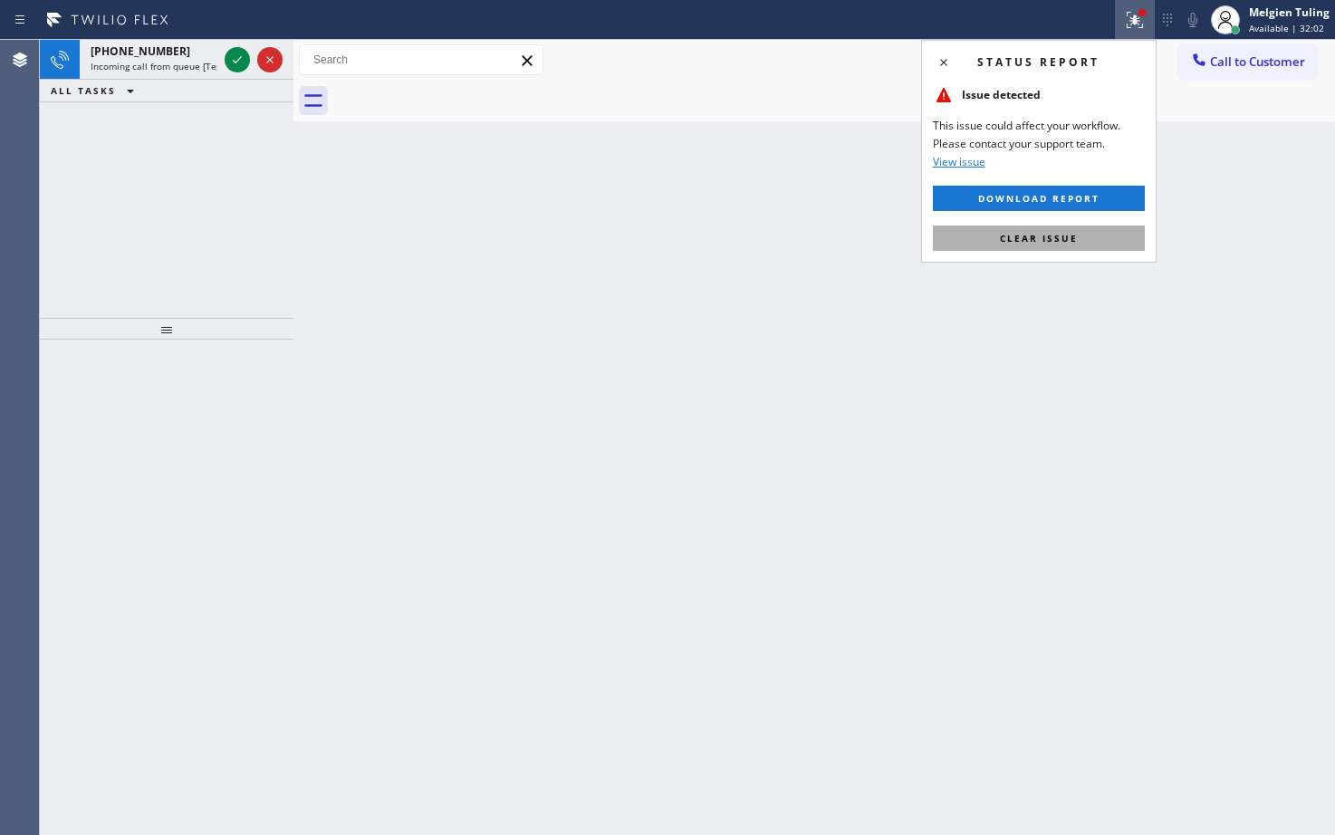
click at [1025, 242] on span "Clear issue" at bounding box center [1039, 238] width 78 height 13
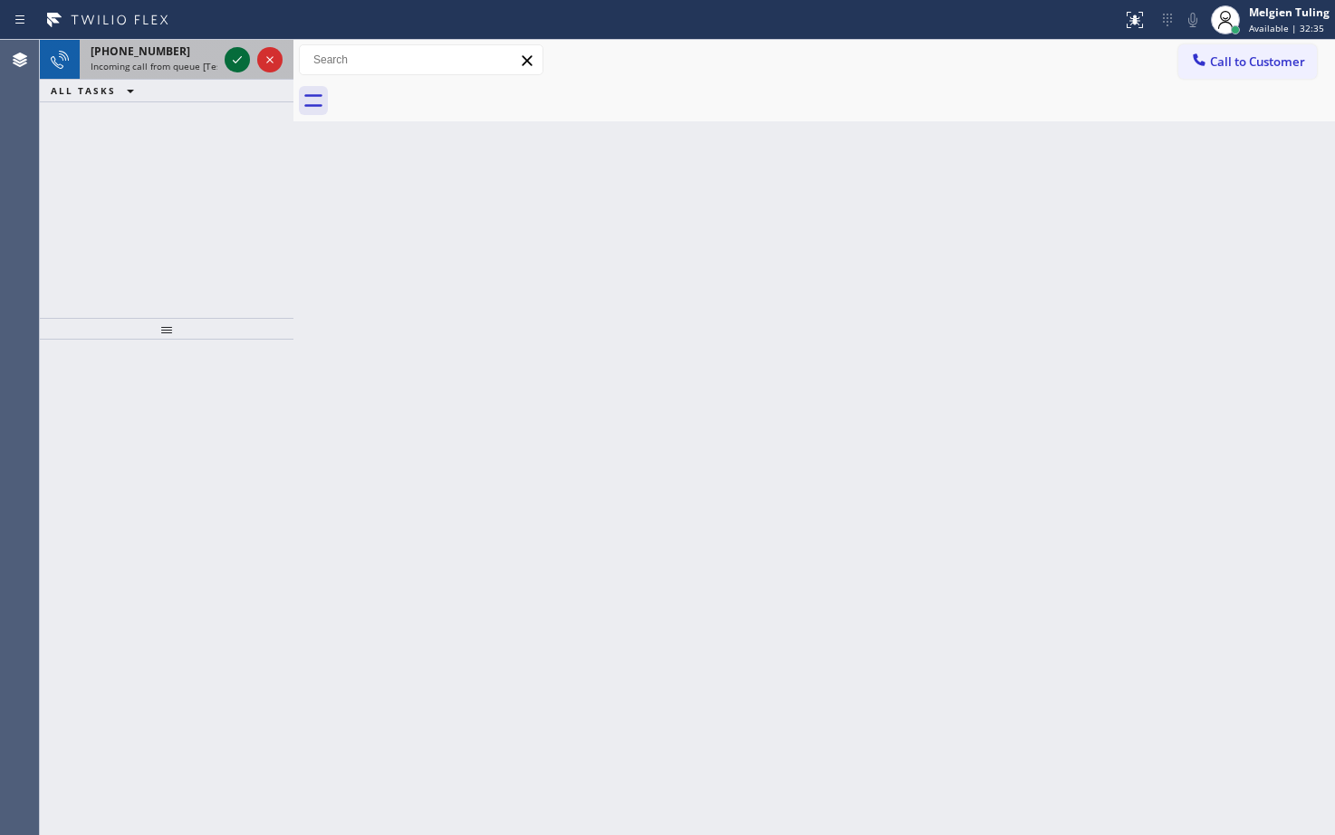
click at [231, 61] on icon at bounding box center [237, 60] width 22 height 22
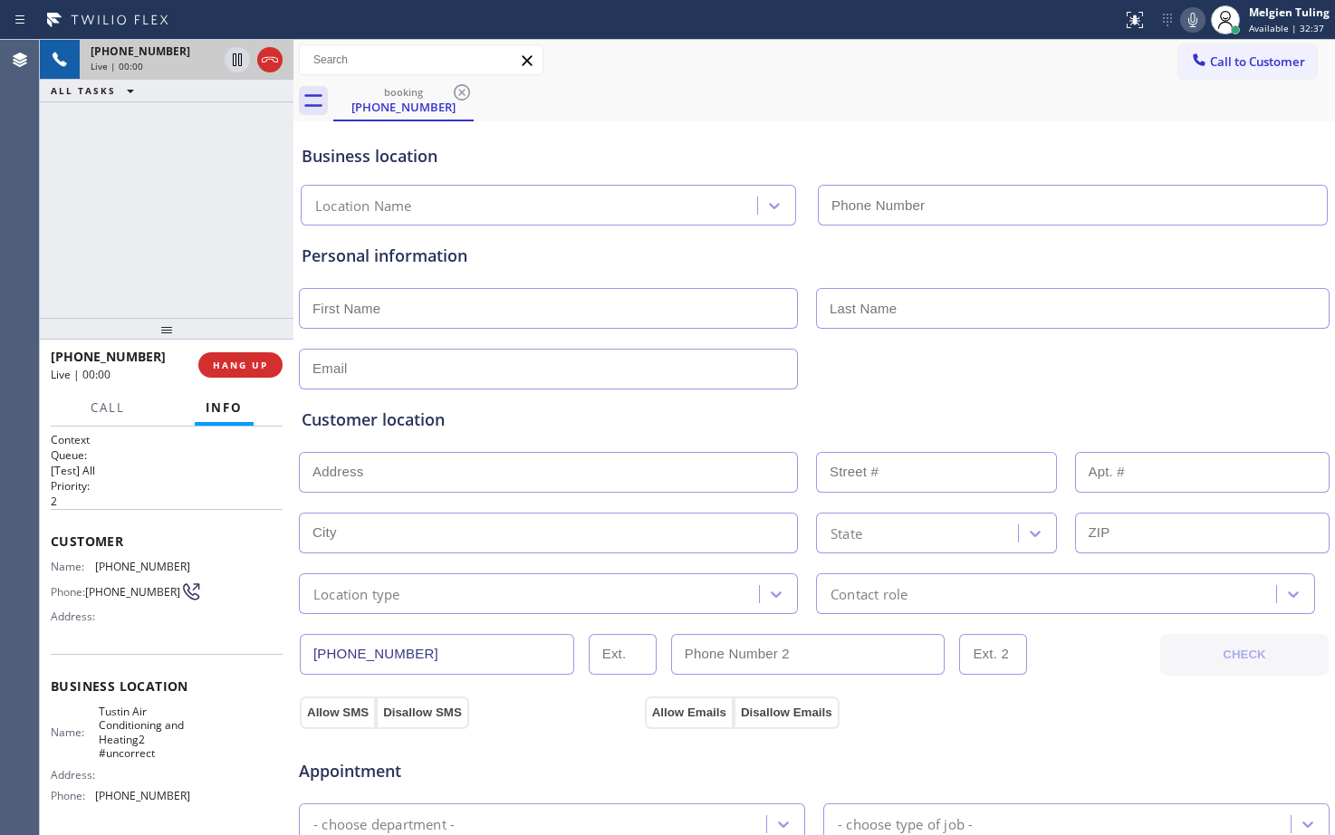
type input "[PHONE_NUMBER]"
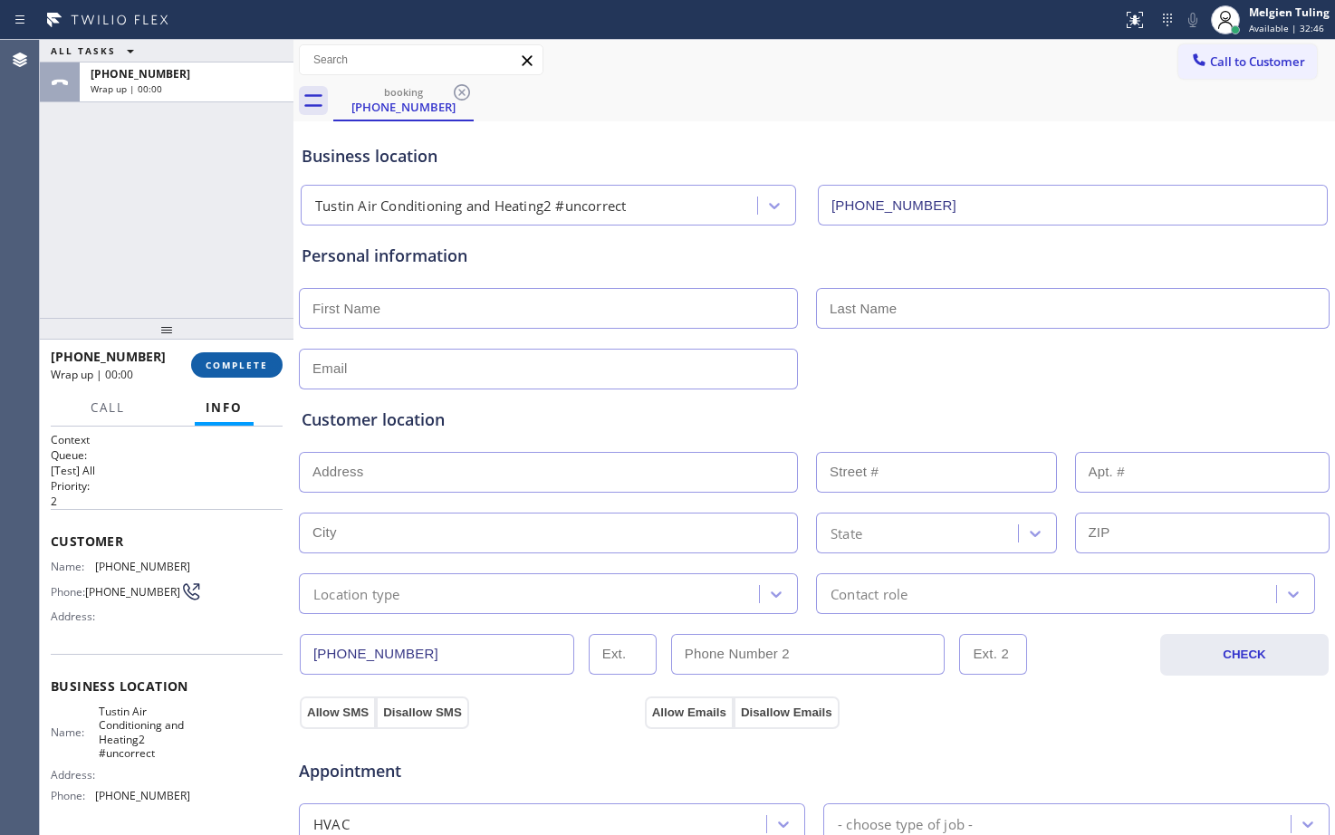
click at [237, 360] on span "COMPLETE" at bounding box center [237, 365] width 62 height 13
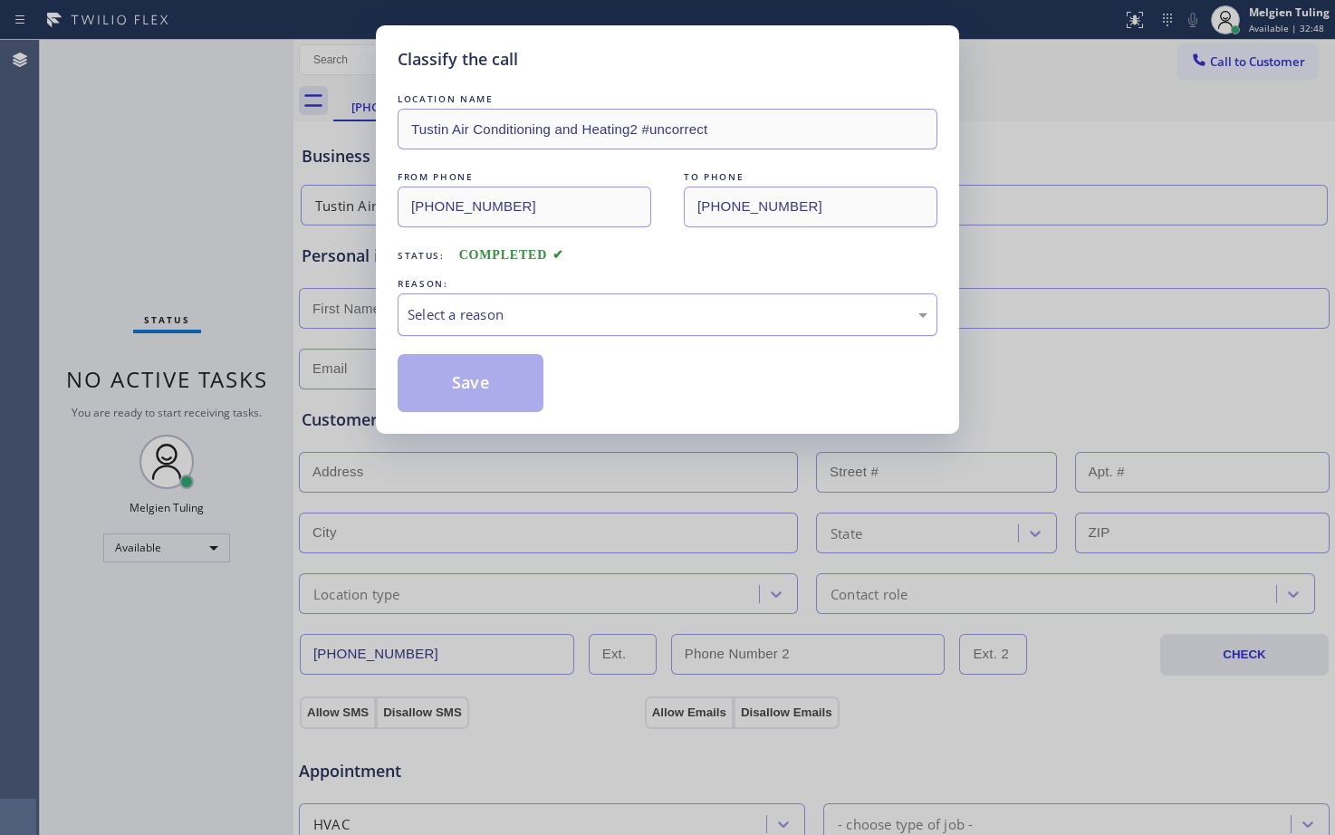
click at [513, 318] on div "Select a reason" at bounding box center [668, 314] width 520 height 21
click at [470, 386] on button "Save" at bounding box center [471, 383] width 146 height 58
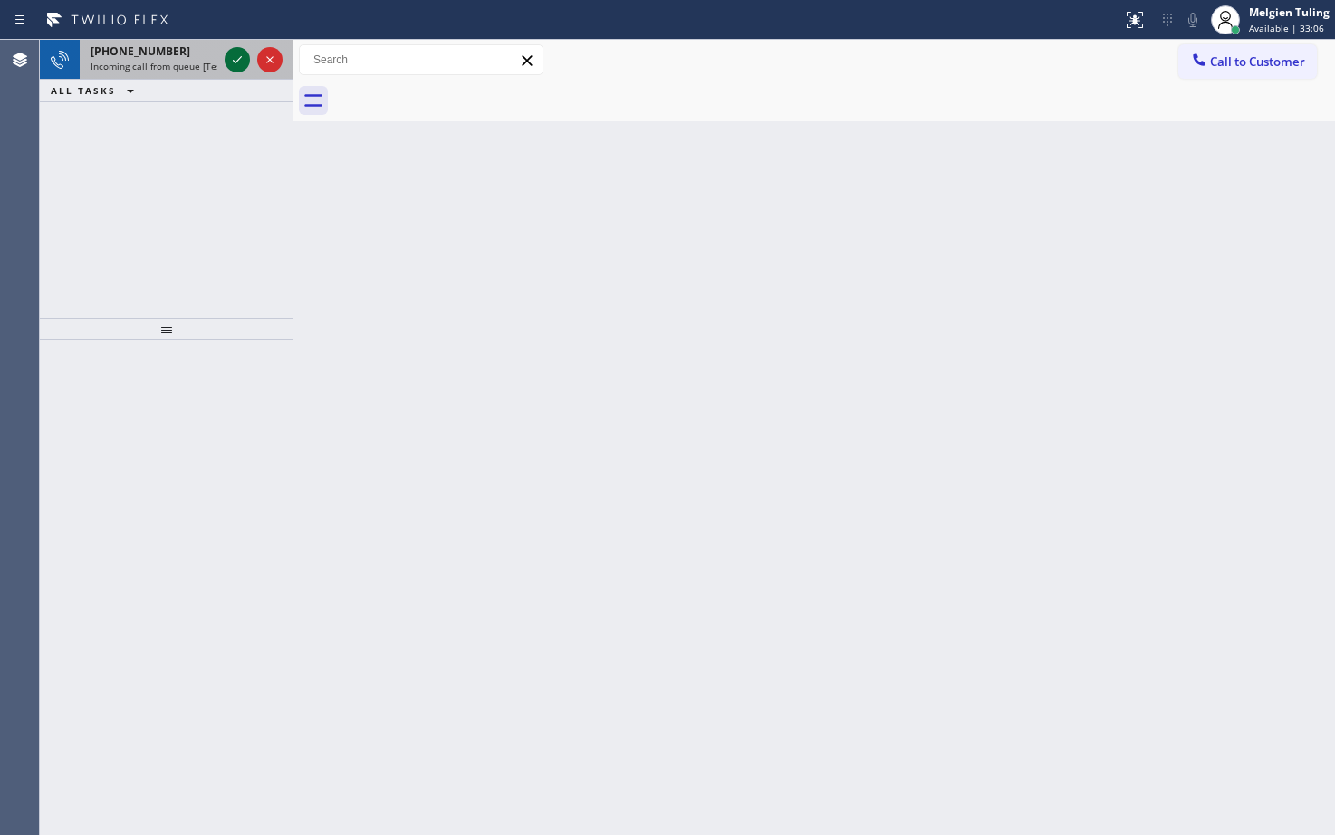
click at [234, 54] on icon at bounding box center [237, 60] width 22 height 22
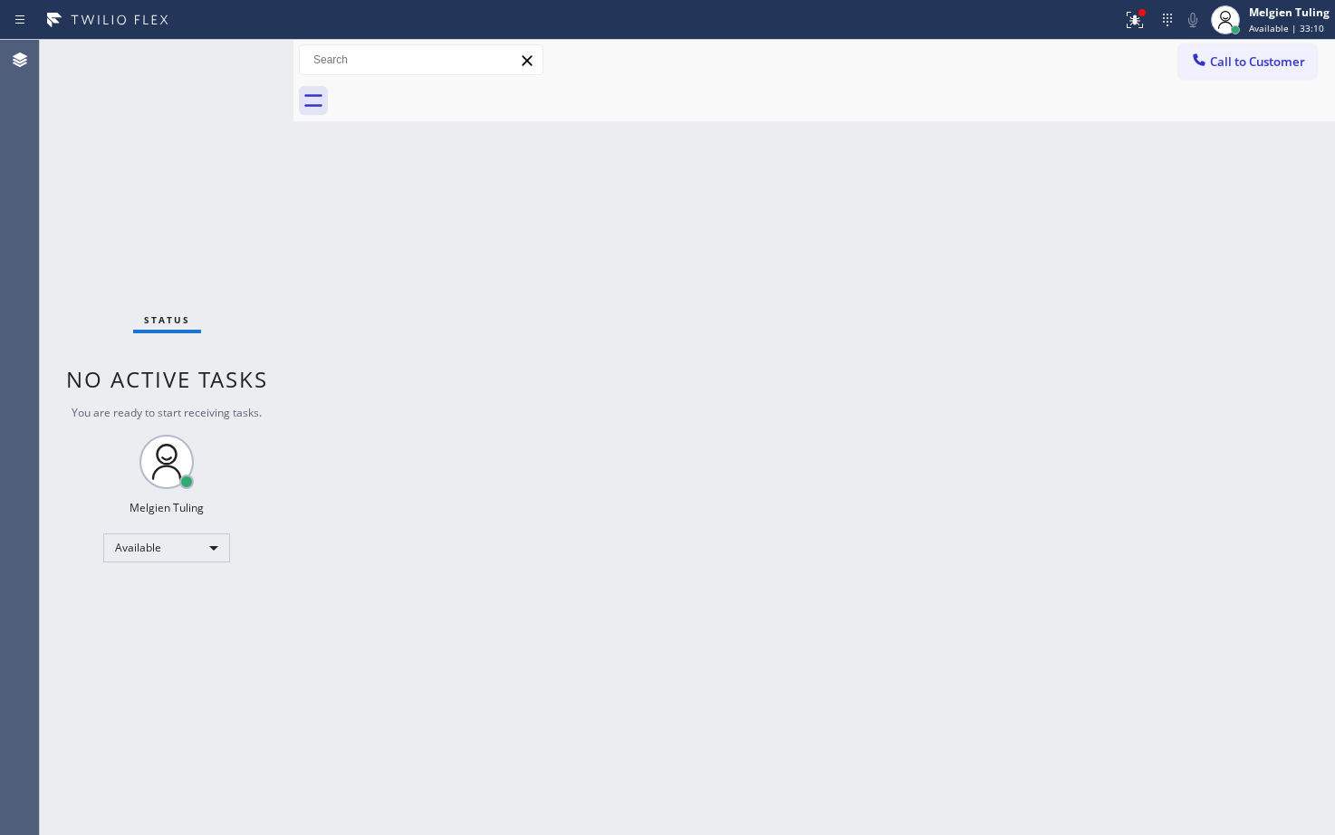
click at [234, 54] on div "Status No active tasks You are ready to start receiving tasks. Melgien Tuling A…" at bounding box center [167, 437] width 254 height 795
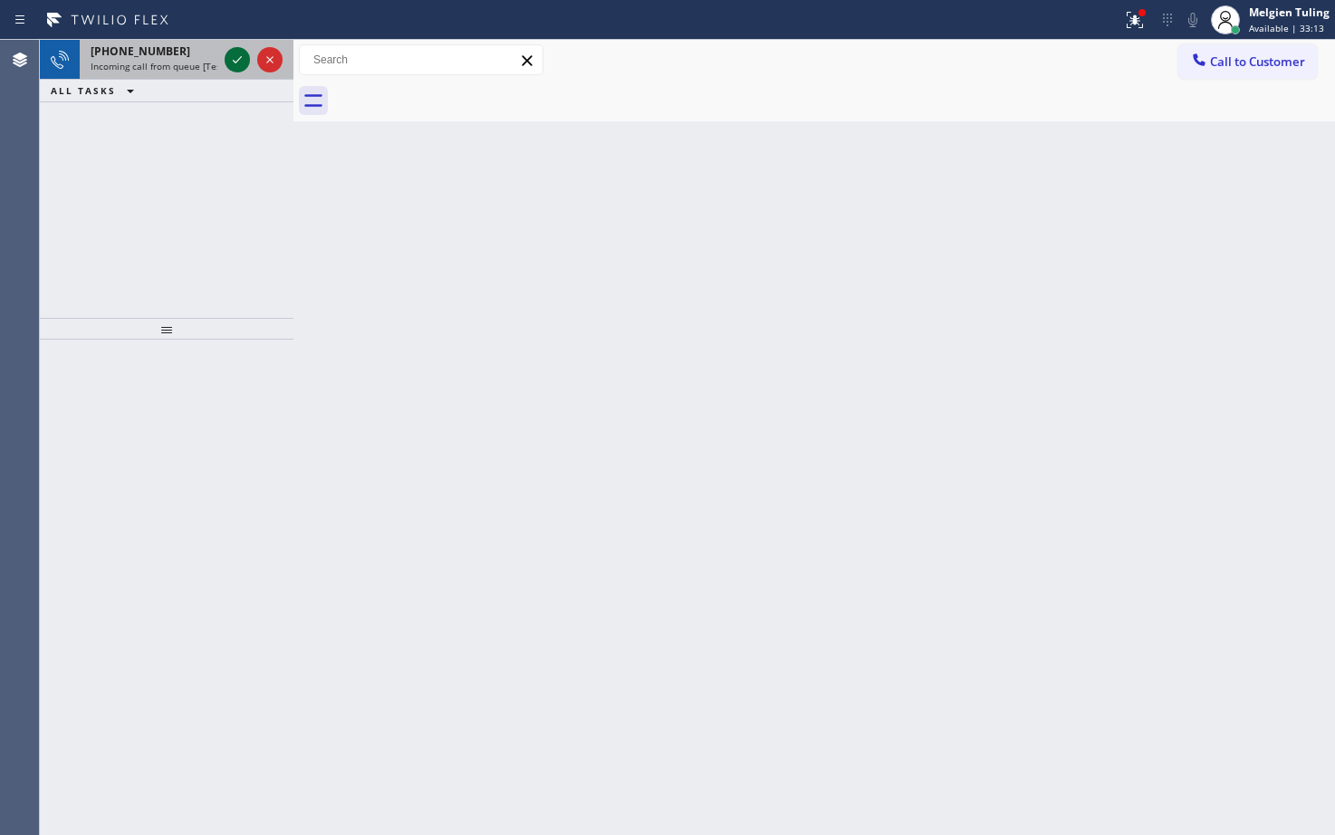
click at [233, 54] on icon at bounding box center [237, 60] width 22 height 22
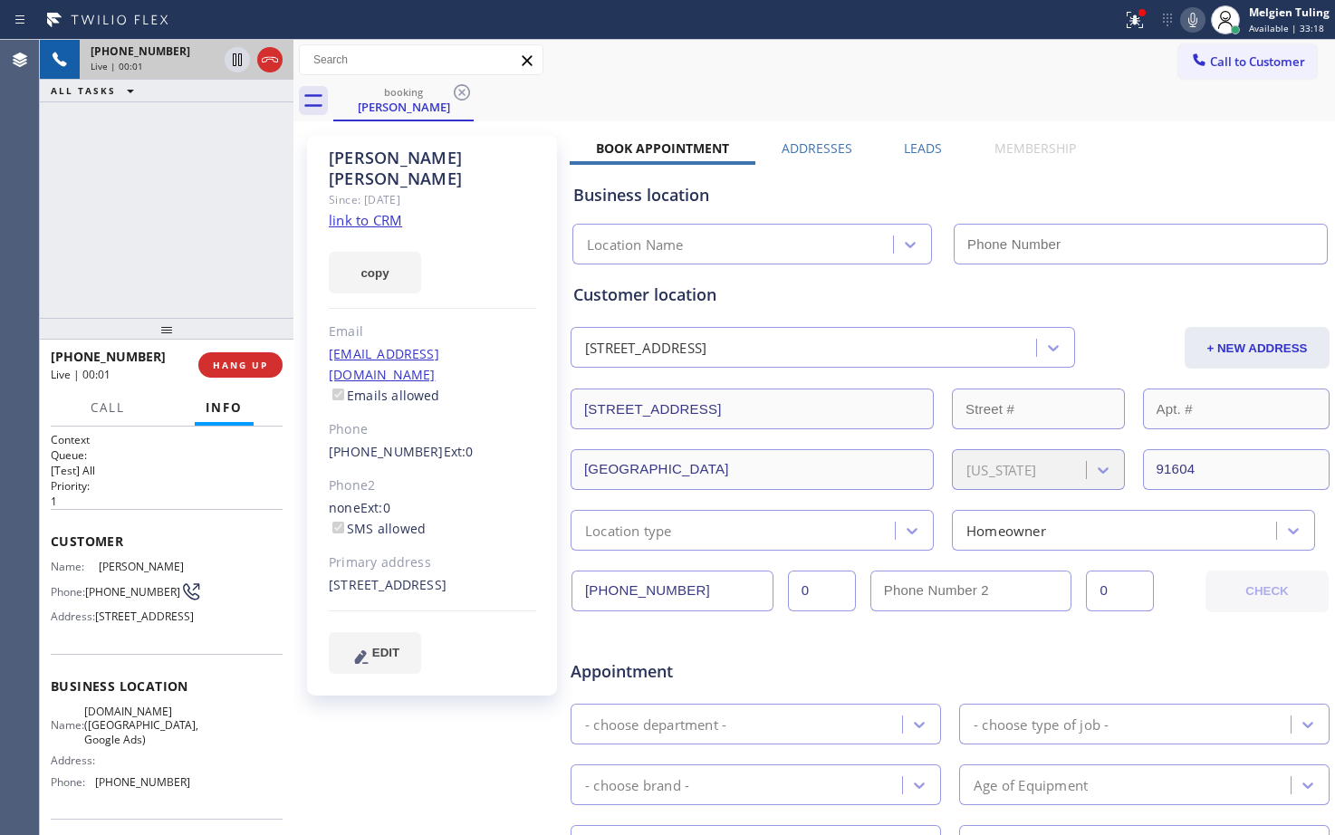
type input "[PHONE_NUMBER]"
click at [376, 211] on link "link to CRM" at bounding box center [365, 220] width 73 height 18
click at [238, 53] on icon at bounding box center [237, 60] width 22 height 22
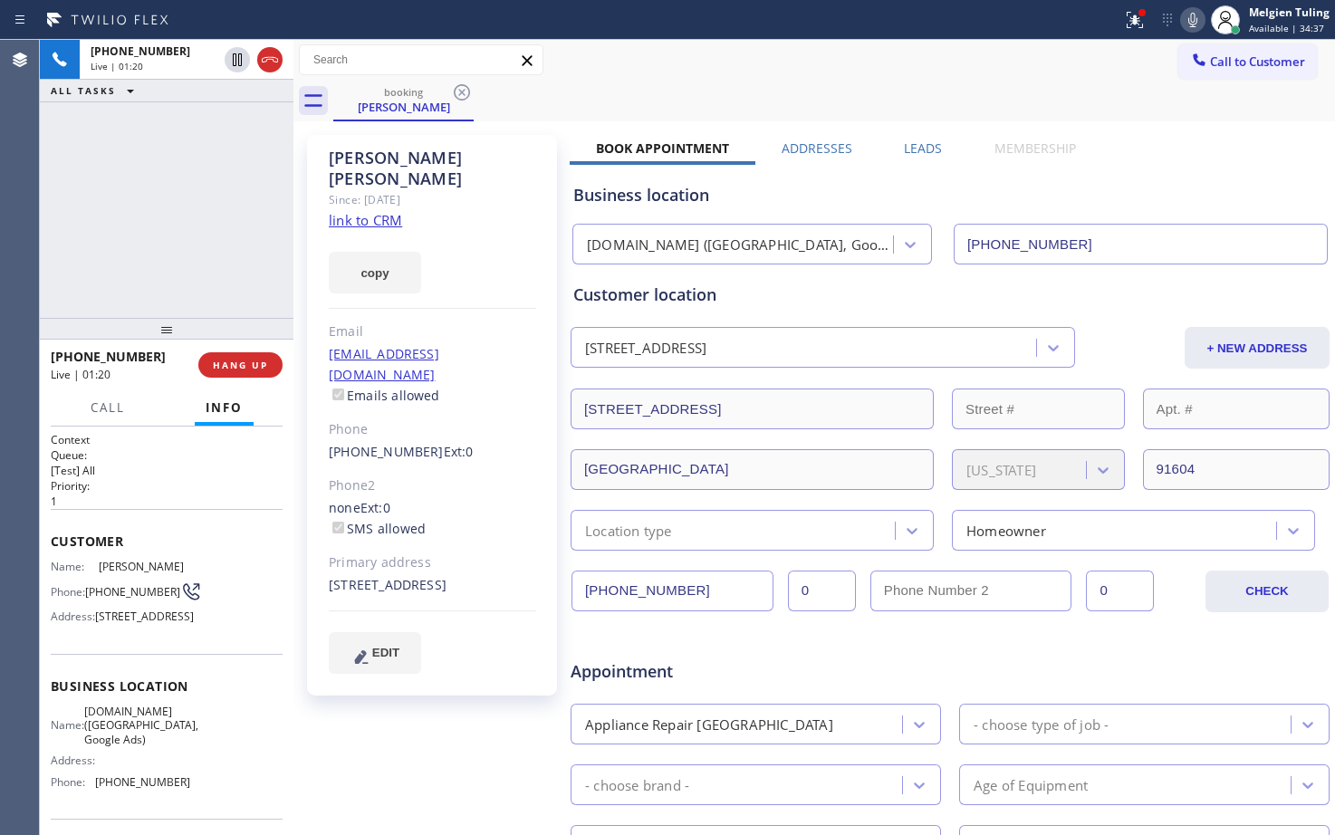
click at [1194, 22] on icon at bounding box center [1192, 20] width 9 height 14
click at [244, 53] on icon at bounding box center [237, 60] width 22 height 22
click at [1197, 21] on icon at bounding box center [1192, 20] width 9 height 14
click at [1135, 26] on icon at bounding box center [1135, 20] width 22 height 22
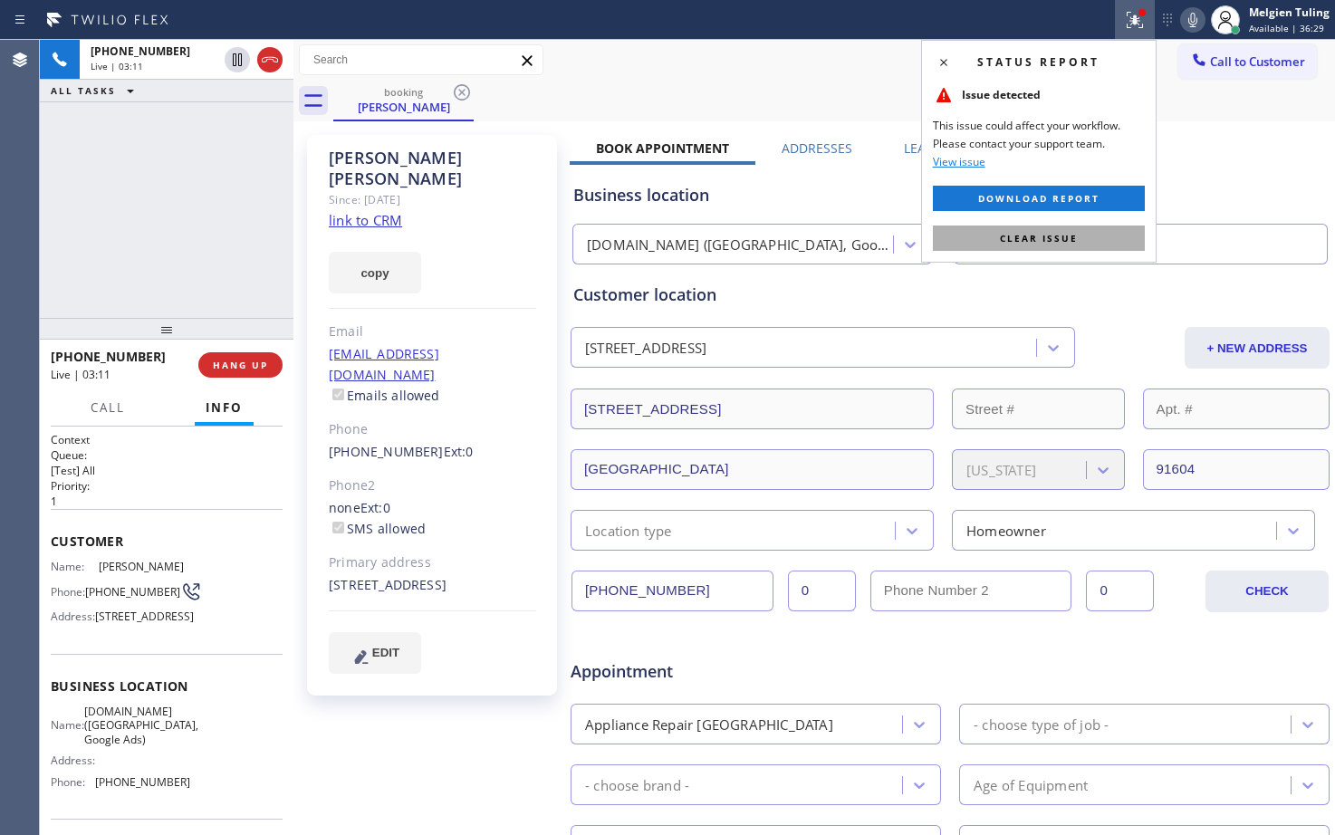
click at [1025, 232] on span "Clear issue" at bounding box center [1039, 238] width 78 height 13
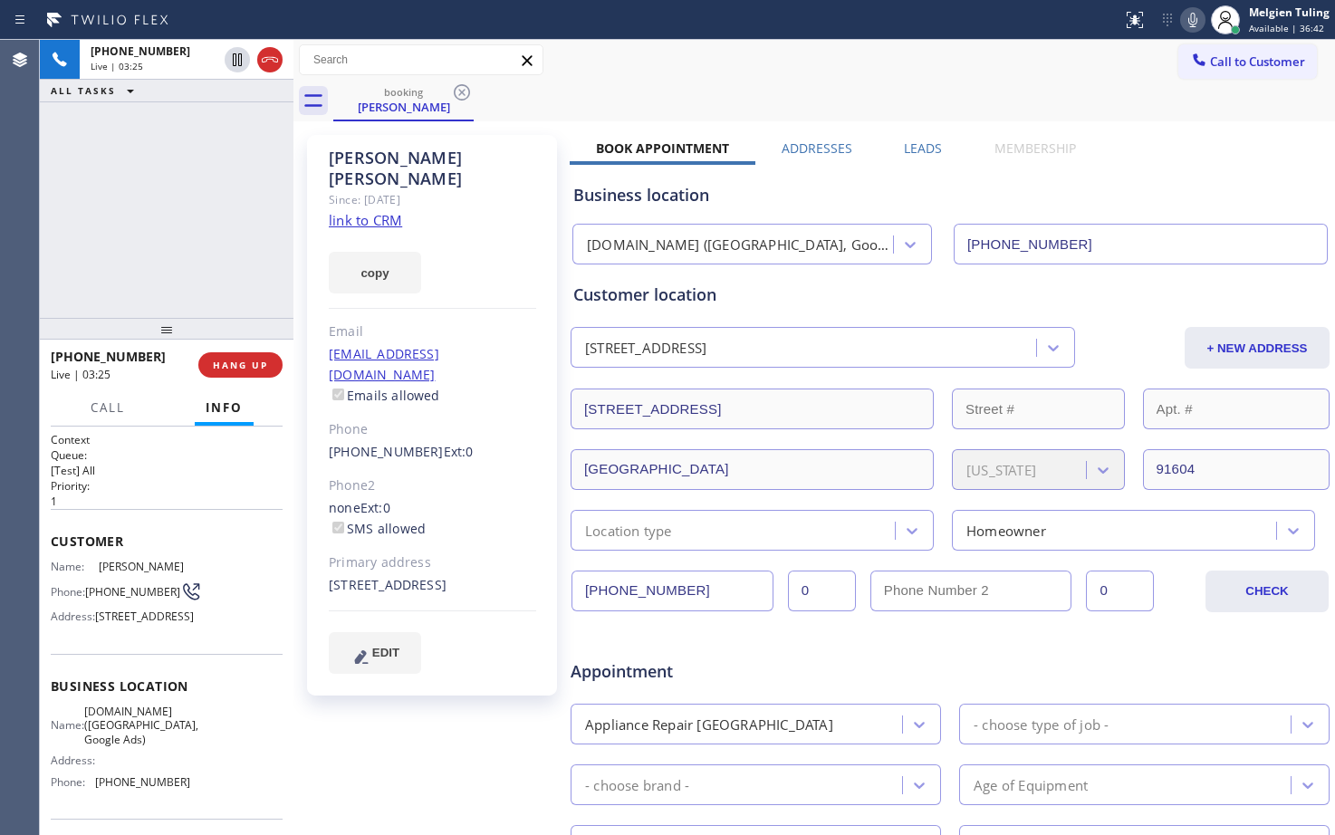
click at [102, 243] on div "[PHONE_NUMBER] Live | 03:25 ALL TASKS ALL TASKS ACTIVE TASKS TASKS IN WRAP UP" at bounding box center [167, 179] width 254 height 278
click at [233, 365] on span "HANG UP" at bounding box center [240, 365] width 55 height 13
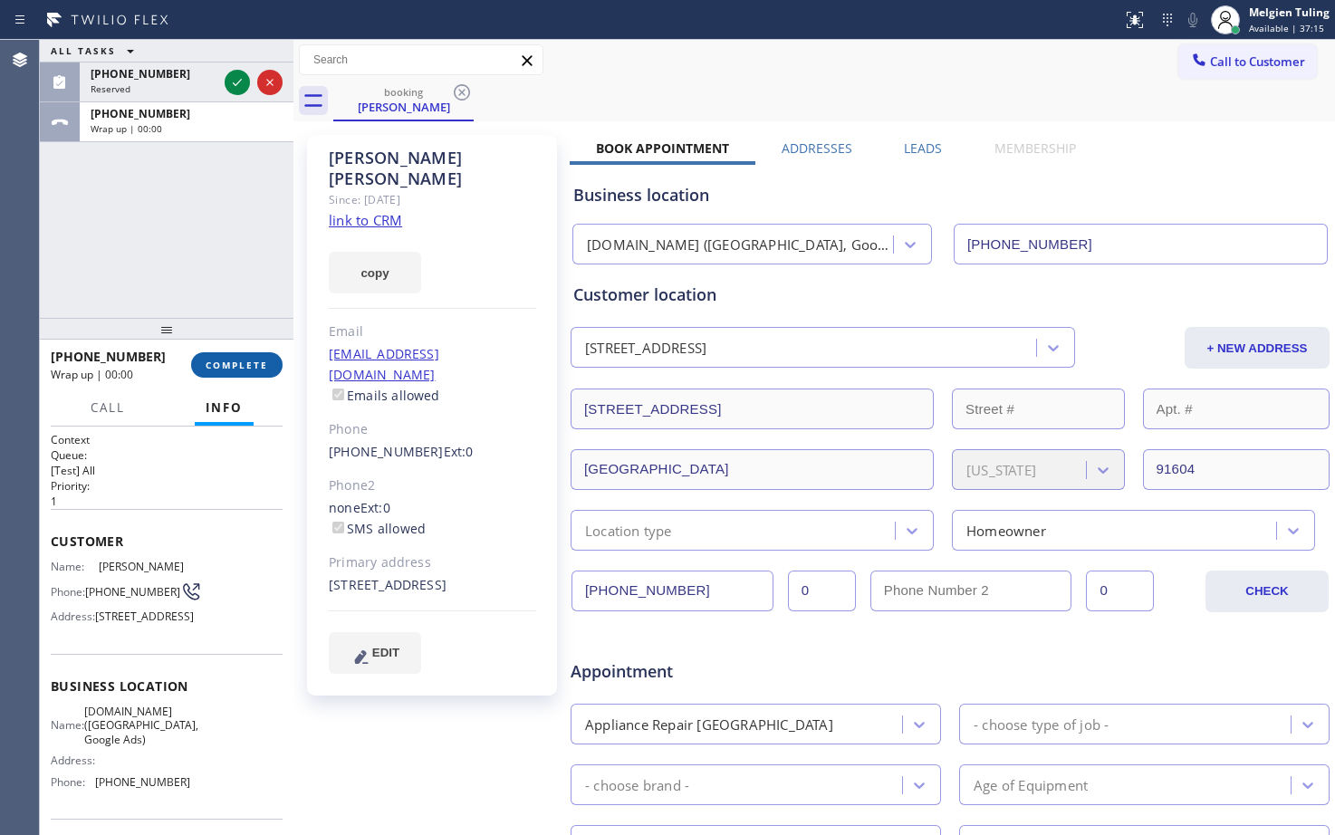
click at [259, 360] on span "COMPLETE" at bounding box center [237, 365] width 62 height 13
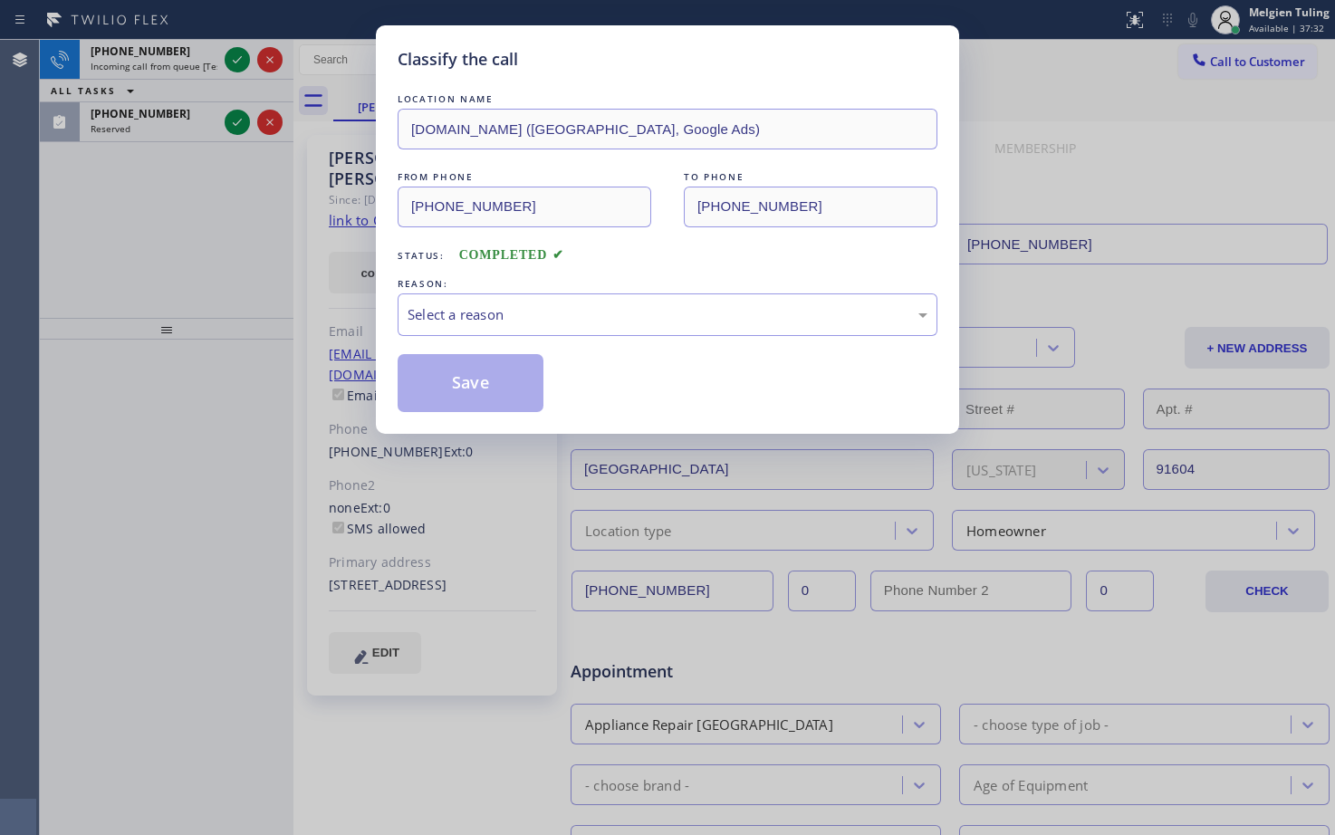
click at [148, 256] on div "Classify the call LOCATION NAME [DOMAIN_NAME] ([GEOGRAPHIC_DATA], Google Ads) F…" at bounding box center [667, 417] width 1335 height 835
click at [473, 321] on div "Select a reason" at bounding box center [668, 314] width 520 height 21
click at [450, 392] on button "Save" at bounding box center [471, 383] width 146 height 58
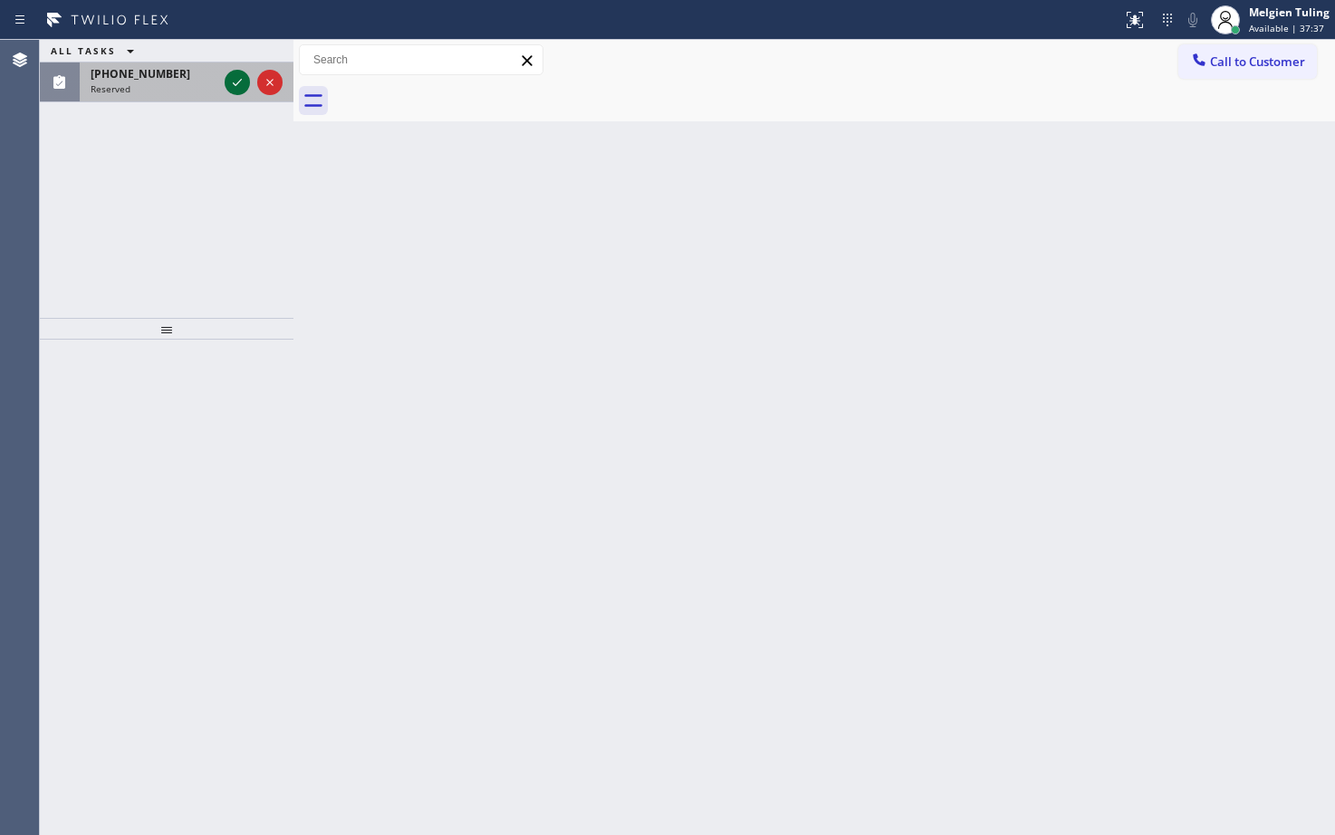
click at [235, 76] on icon at bounding box center [237, 83] width 22 height 22
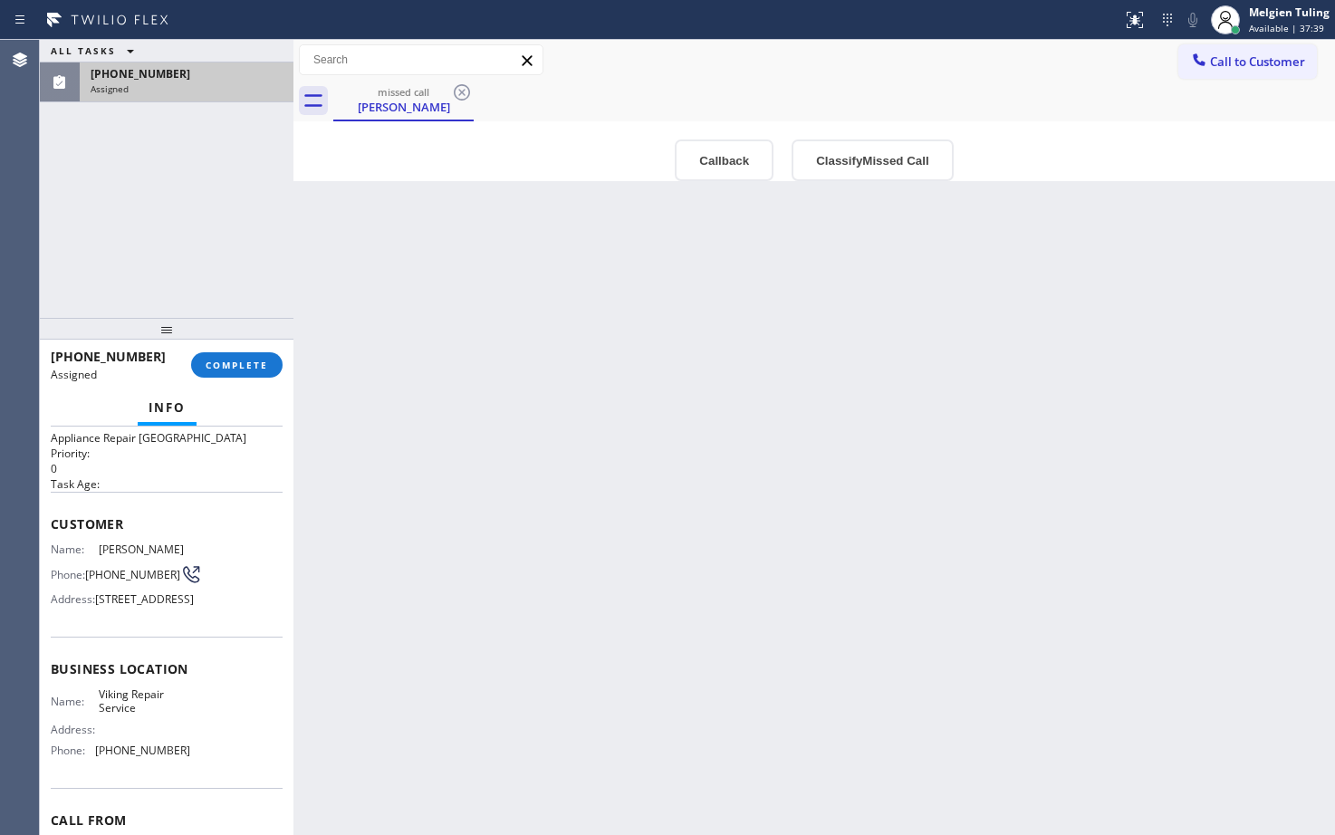
scroll to position [91, 0]
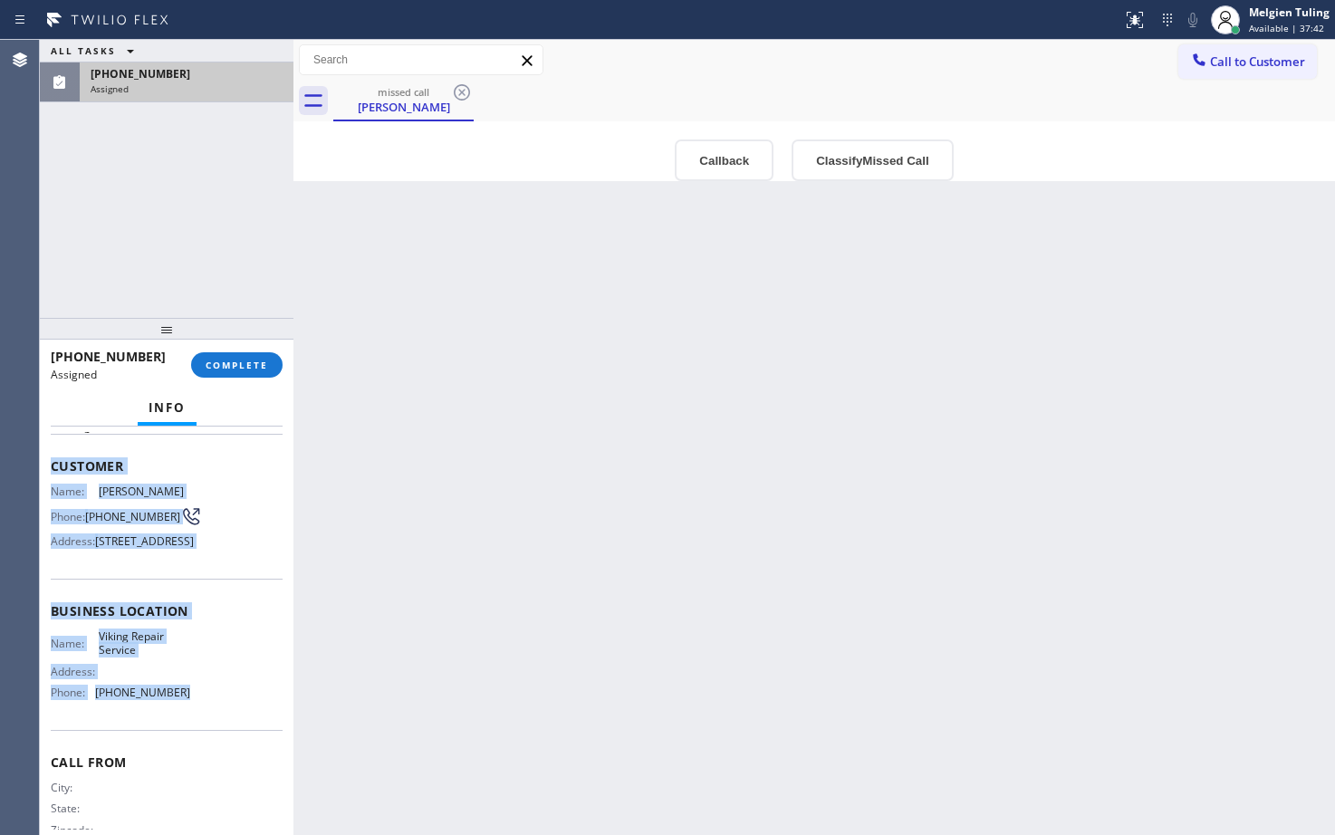
drag, startPoint x: 52, startPoint y: 465, endPoint x: 169, endPoint y: 746, distance: 305.3
click at [169, 746] on div "Context Queue: Appliance Repair High End Priority: 0 Task Age: Customer Name: […" at bounding box center [167, 603] width 232 height 525
copy div "Customer Name: [PERSON_NAME] Phone: [PHONE_NUMBER] Address: [STREET_ADDRESS] Bu…"
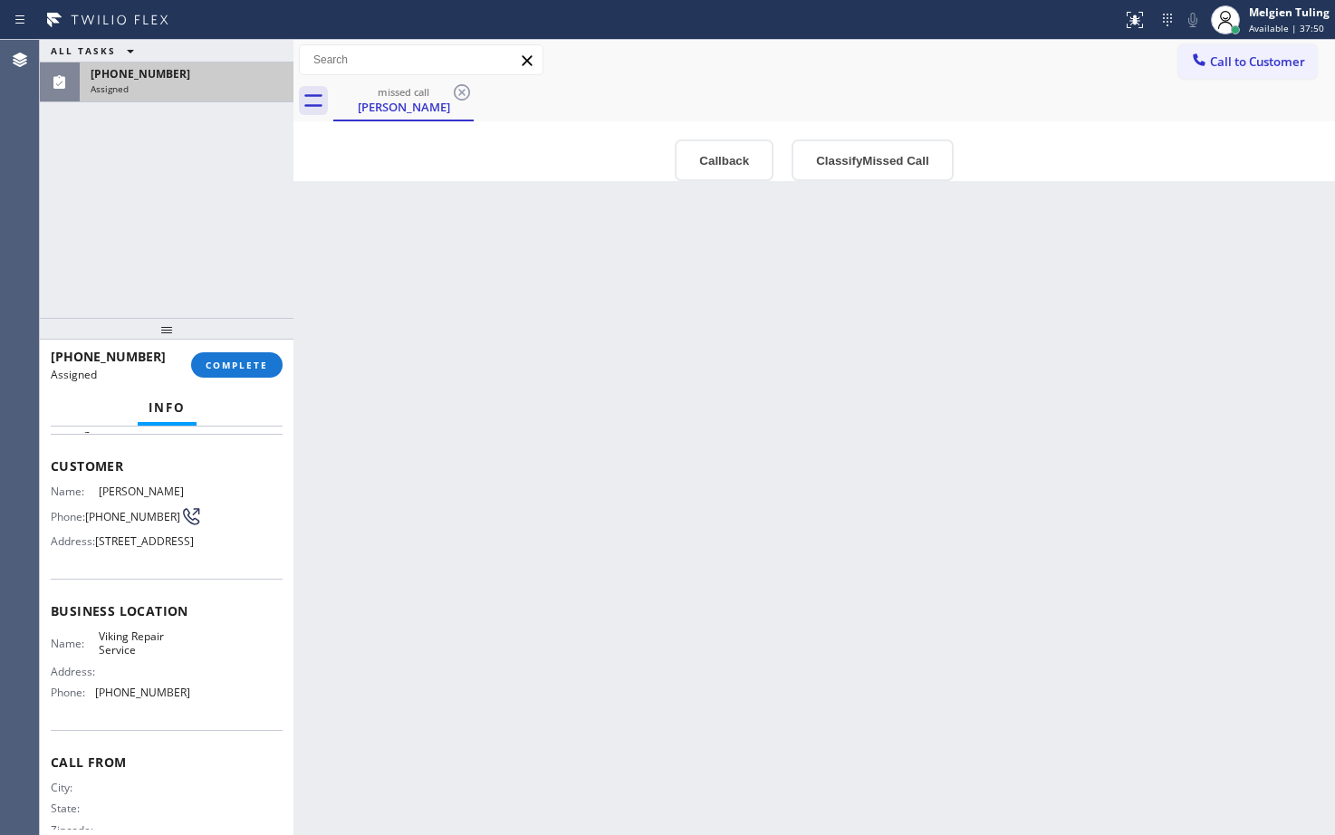
click at [97, 421] on div "Info" at bounding box center [167, 408] width 232 height 36
click at [245, 368] on span "COMPLETE" at bounding box center [237, 365] width 62 height 13
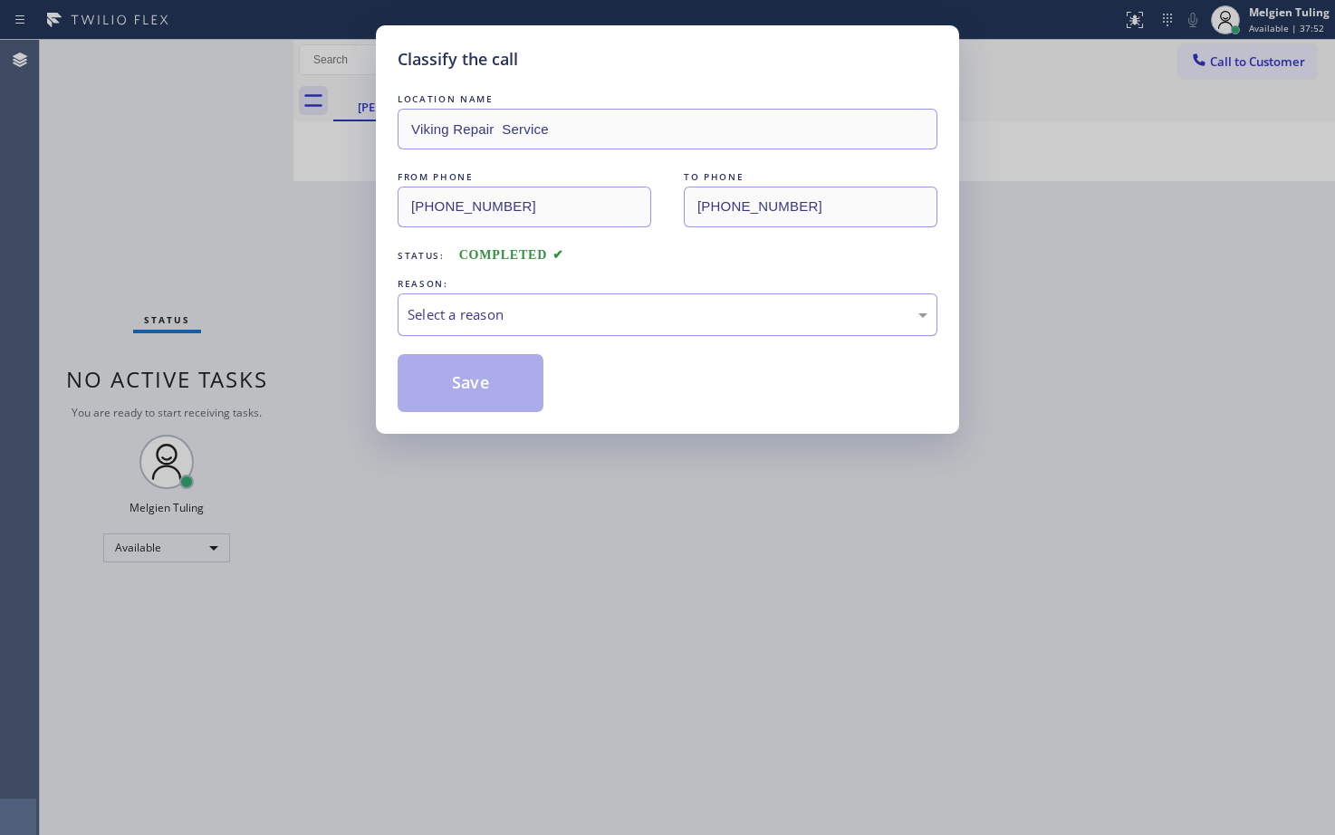
click at [460, 310] on div "Select a reason" at bounding box center [668, 314] width 520 height 21
click at [457, 390] on button "Save" at bounding box center [471, 383] width 146 height 58
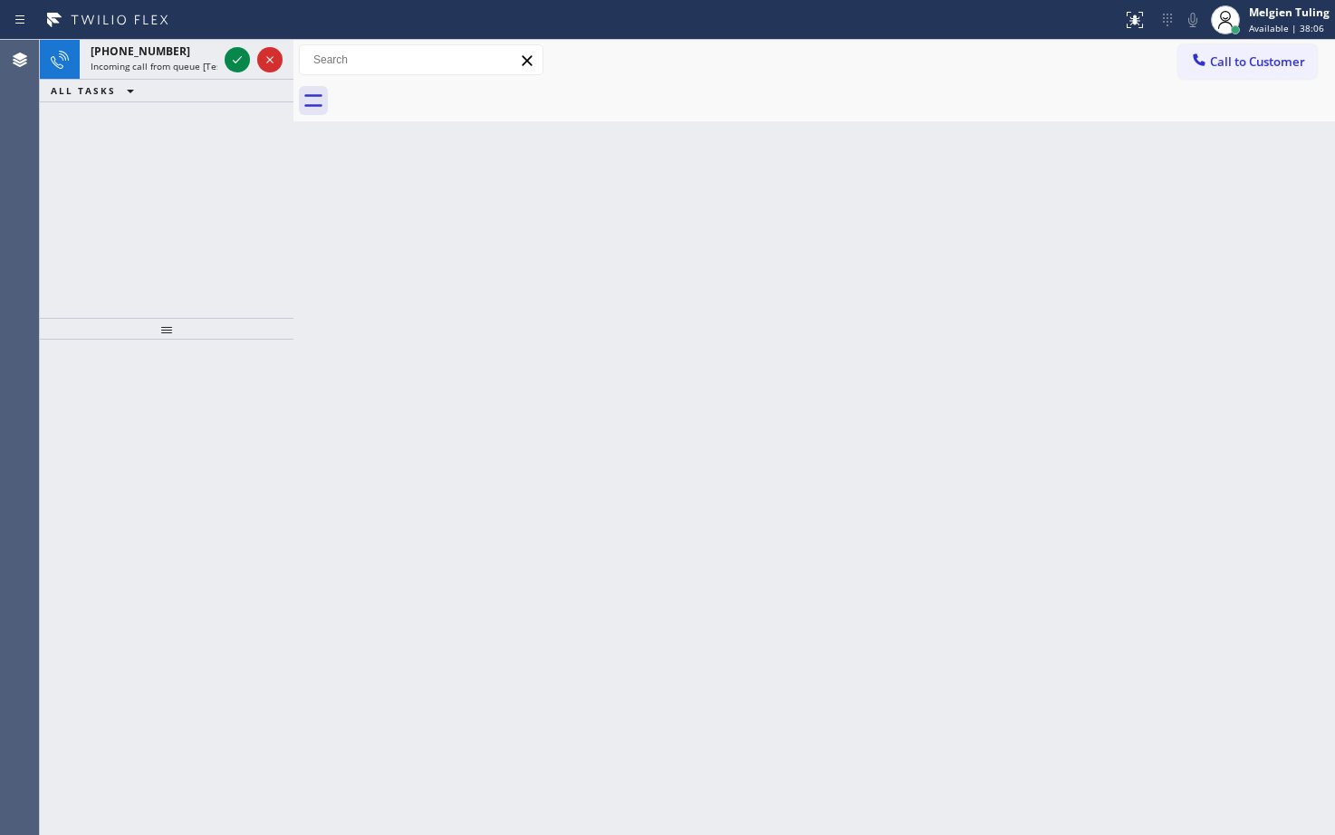
click at [124, 435] on div at bounding box center [167, 587] width 254 height 495
click at [245, 63] on icon at bounding box center [237, 60] width 22 height 22
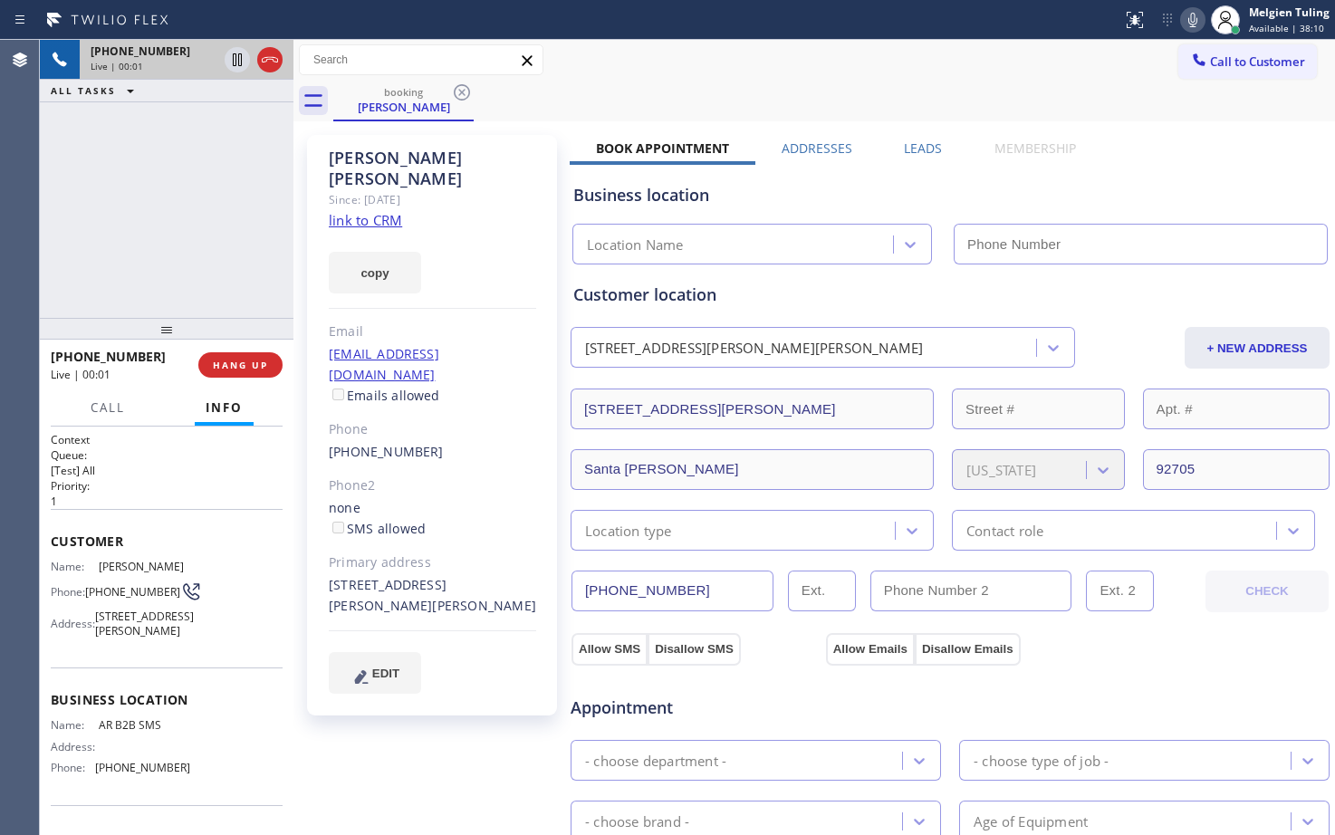
type input "[PHONE_NUMBER]"
click at [1190, 22] on icon at bounding box center [1192, 20] width 9 height 14
click at [1194, 19] on rect at bounding box center [1193, 18] width 13 height 13
drag, startPoint x: 402, startPoint y: 564, endPoint x: 333, endPoint y: 546, distance: 71.2
click at [333, 575] on div "[STREET_ADDRESS][PERSON_NAME][PERSON_NAME]" at bounding box center [432, 596] width 207 height 42
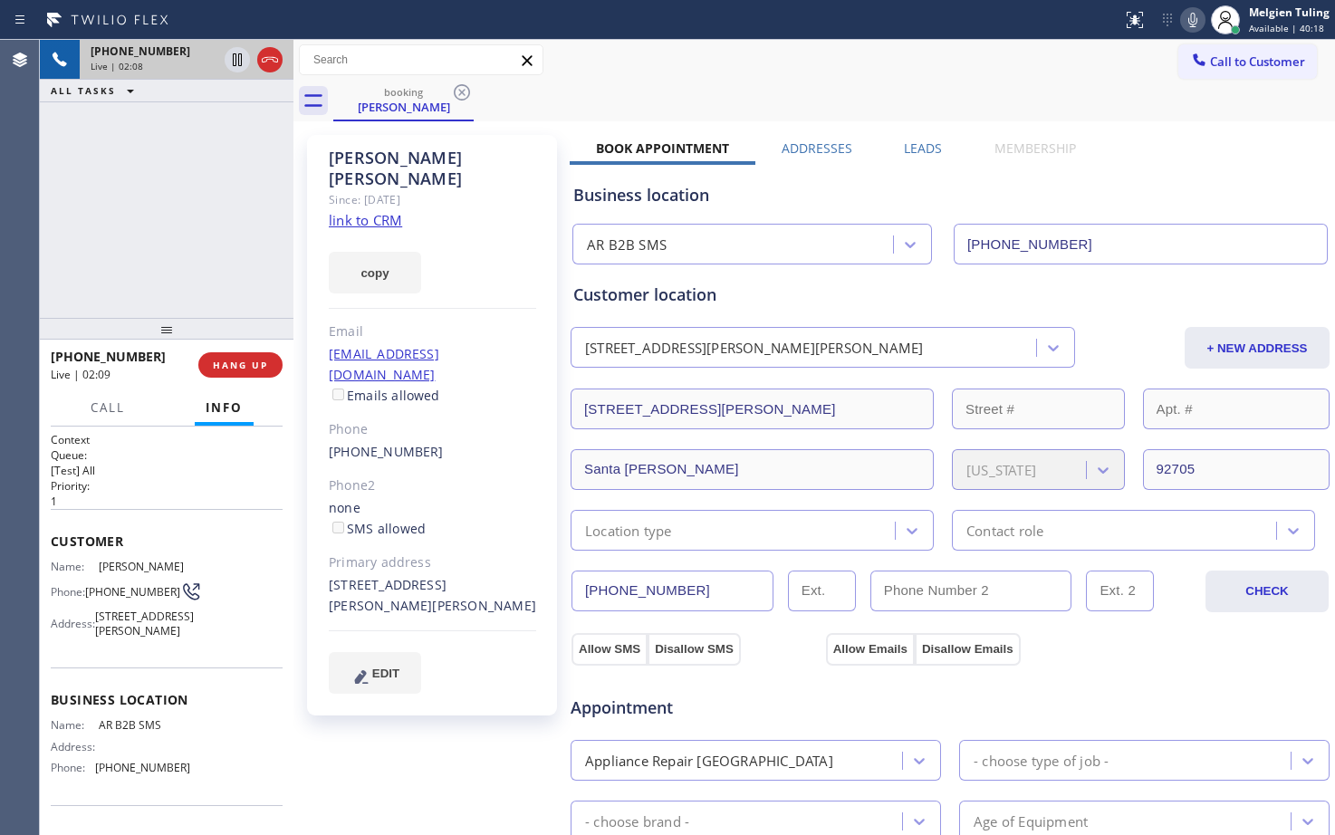
click at [333, 575] on div "[STREET_ADDRESS][PERSON_NAME][PERSON_NAME]" at bounding box center [432, 596] width 207 height 42
click at [418, 575] on div "[STREET_ADDRESS][PERSON_NAME][PERSON_NAME]" at bounding box center [432, 596] width 207 height 42
drag, startPoint x: 389, startPoint y: 564, endPoint x: 322, endPoint y: 543, distance: 70.5
click at [322, 543] on div "[PERSON_NAME] Since: [DATE] link to CRM copy Email [EMAIL_ADDRESS][DOMAIN_NAME]…" at bounding box center [432, 425] width 250 height 581
copy div "[STREET_ADDRESS][PERSON_NAME][PERSON_NAME]"
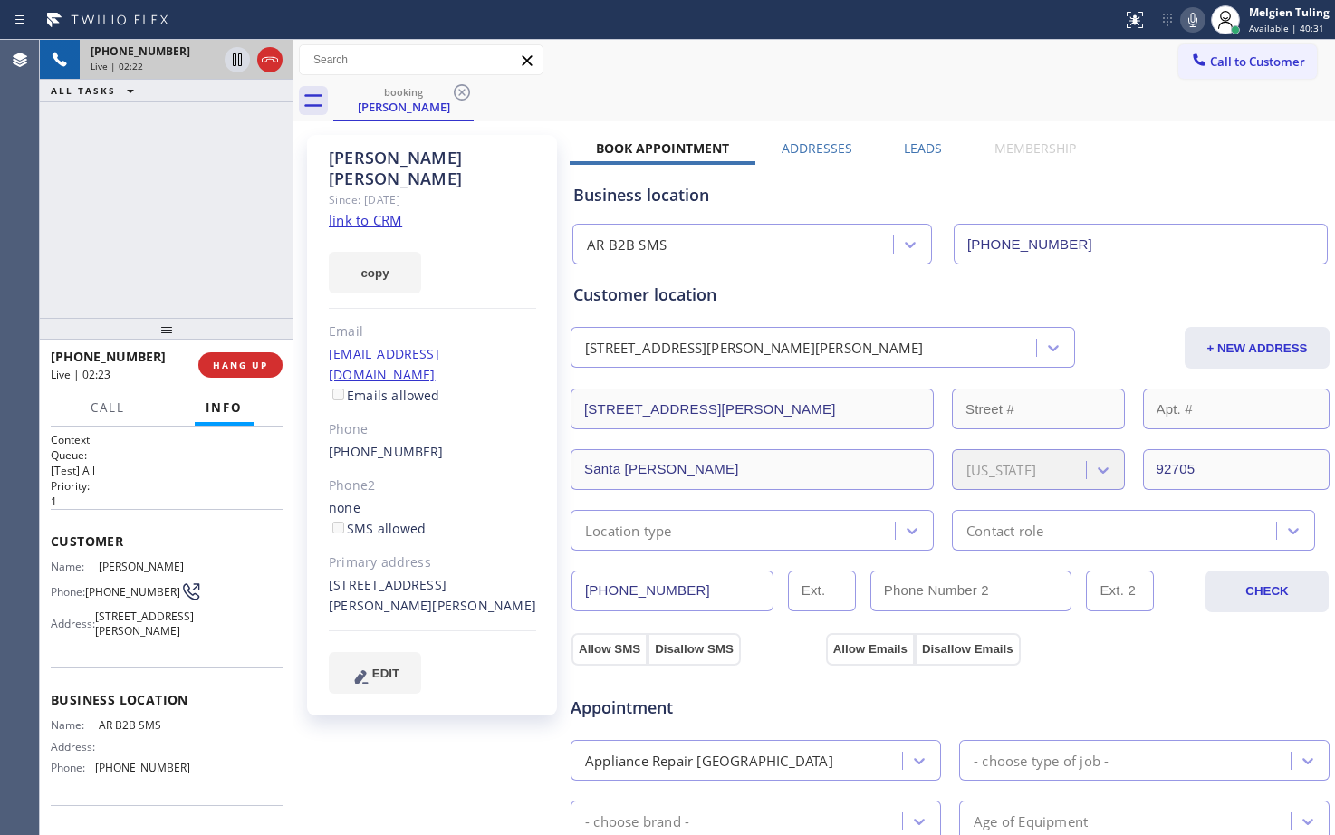
click at [218, 198] on div "[PHONE_NUMBER] Live | 02:22 ALL TASKS ALL TASKS ACTIVE TASKS TASKS IN WRAP UP" at bounding box center [167, 179] width 254 height 278
click at [769, 114] on div "booking [PERSON_NAME]" at bounding box center [834, 101] width 1002 height 41
click at [1050, 67] on div "Call to Customer Outbound call Location Search location Your caller id phone nu…" at bounding box center [814, 60] width 1042 height 32
click at [819, 82] on div "booking [PERSON_NAME]" at bounding box center [834, 101] width 1002 height 41
click at [799, 73] on div "Call to Customer Outbound call Location Search location Your caller id phone nu…" at bounding box center [814, 60] width 1042 height 32
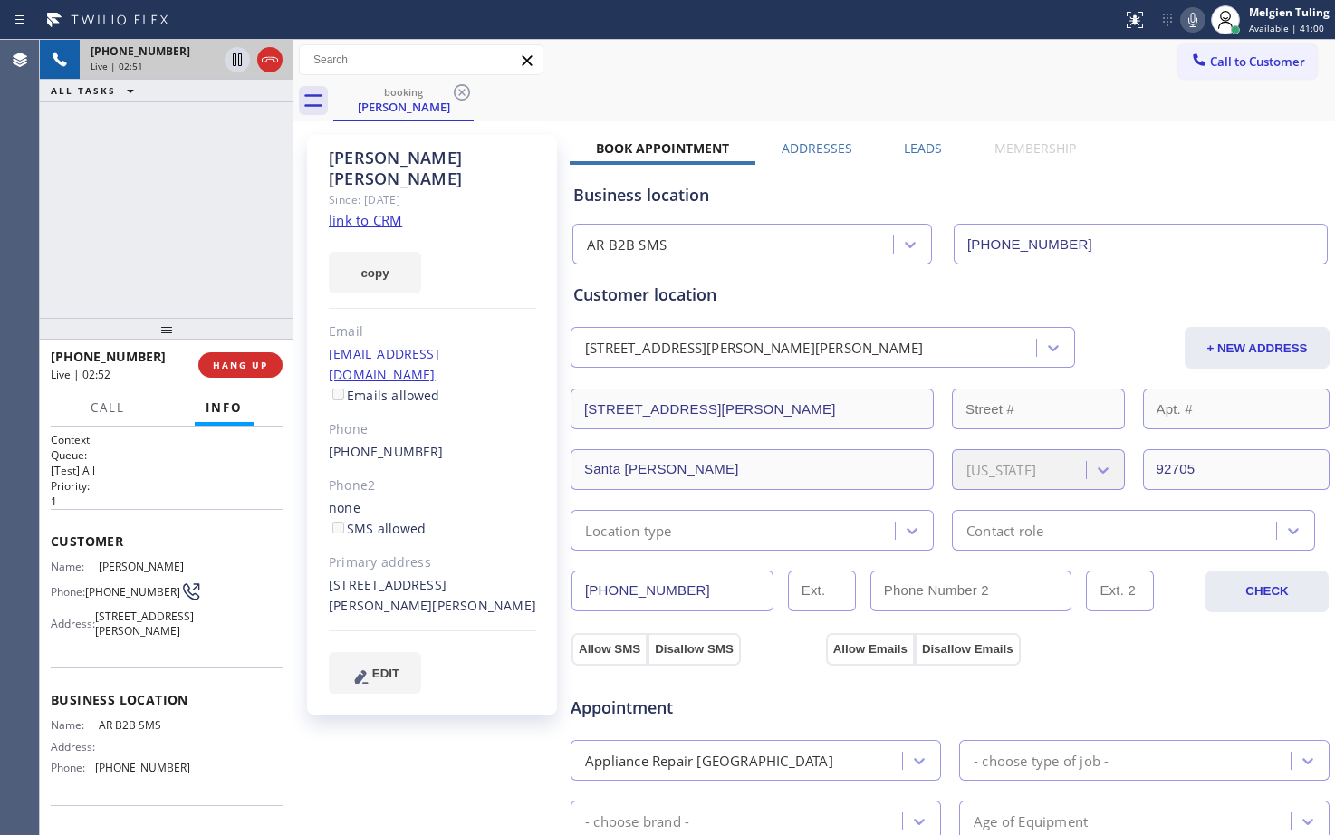
click at [808, 69] on div "Call to Customer Outbound call Location Search location Your caller id phone nu…" at bounding box center [814, 60] width 1042 height 32
click at [828, 72] on div "Call to Customer Outbound call Location Search location Your caller id phone nu…" at bounding box center [814, 60] width 1042 height 32
click at [1190, 21] on icon at bounding box center [1192, 20] width 9 height 14
click at [237, 56] on icon at bounding box center [237, 60] width 22 height 22
click at [802, 101] on div "booking [PERSON_NAME]" at bounding box center [834, 101] width 1002 height 41
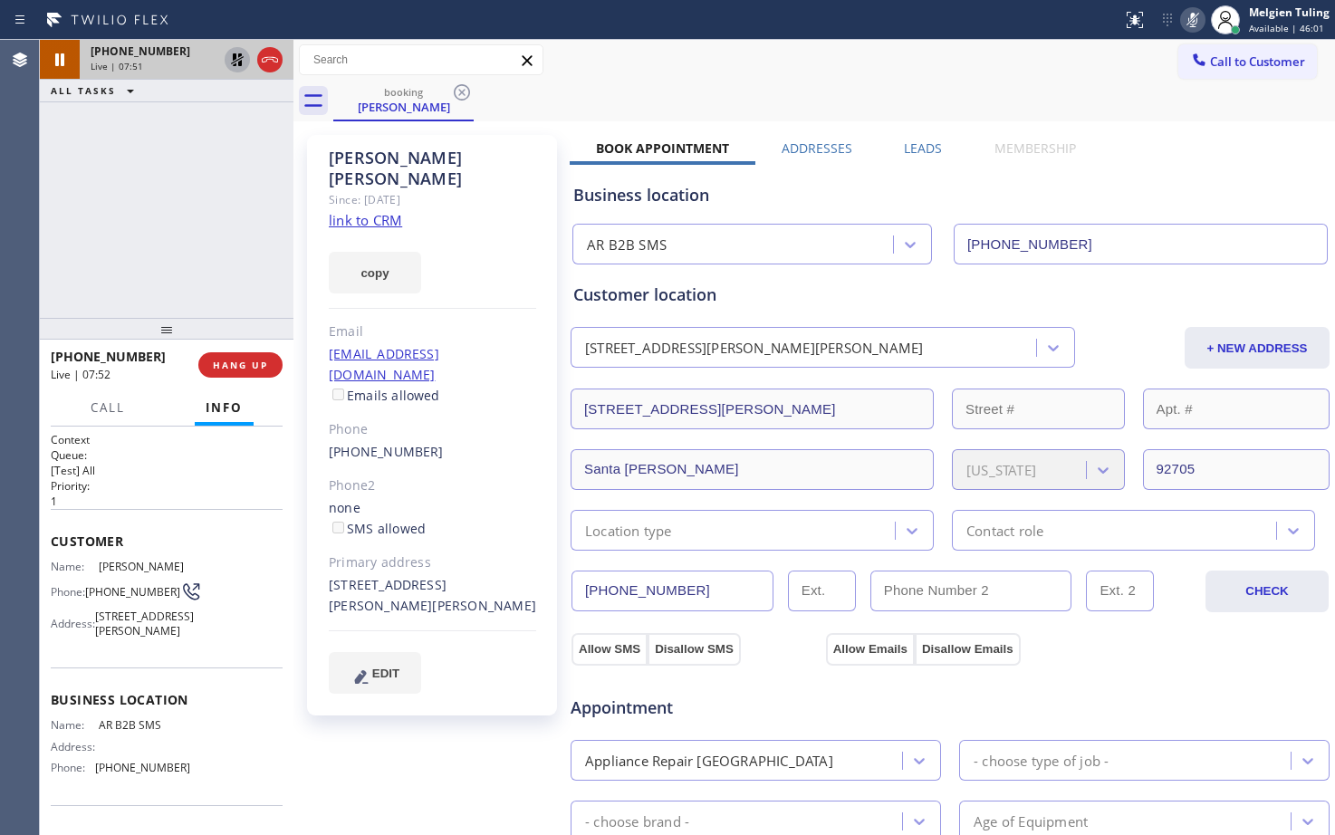
click at [123, 59] on div "[PHONE_NUMBER] Live | 07:51" at bounding box center [150, 60] width 141 height 40
click at [236, 57] on icon at bounding box center [237, 59] width 13 height 13
click at [1195, 16] on icon at bounding box center [1192, 20] width 9 height 14
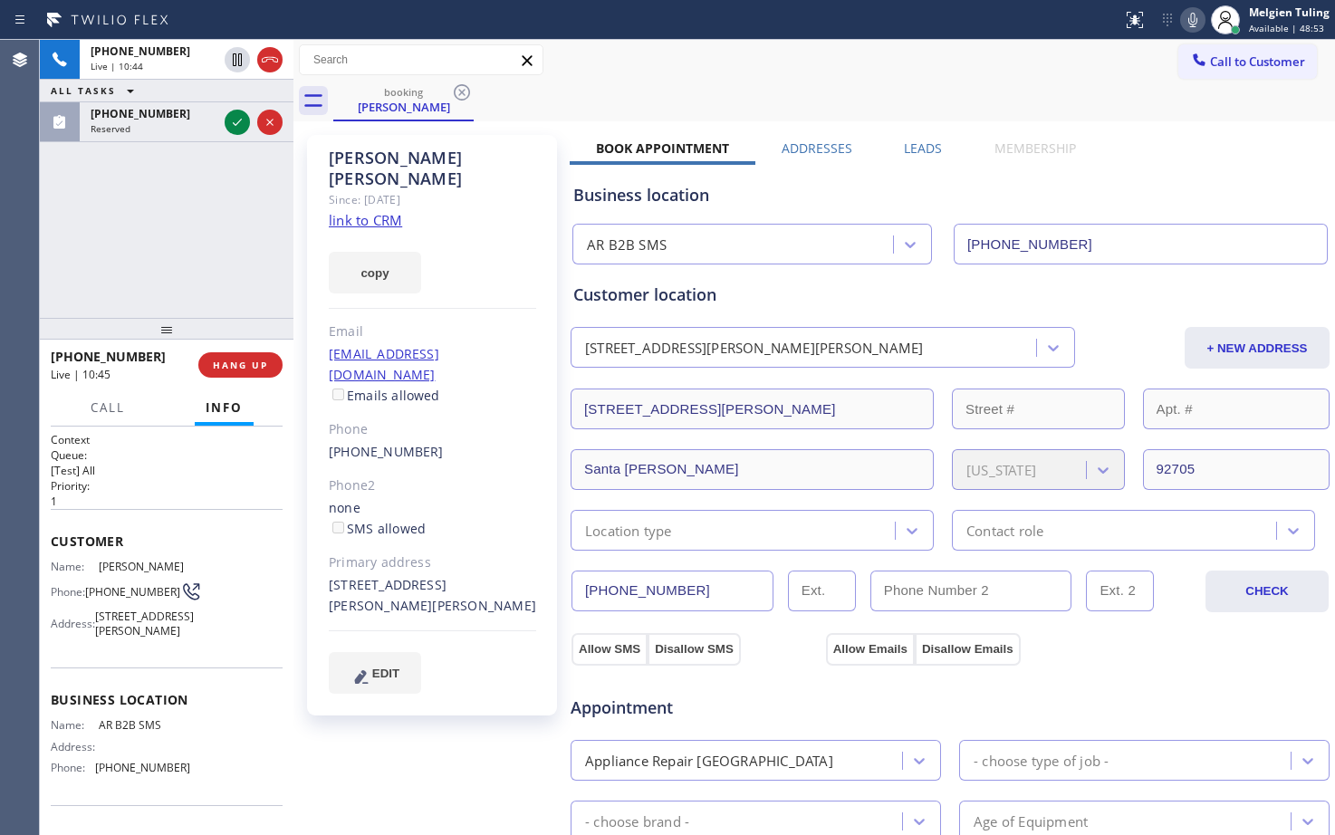
click at [106, 246] on div "[PHONE_NUMBER] Live | 10:44 ALL TASKS ALL TASKS ACTIVE TASKS TASKS IN WRAP UP […" at bounding box center [167, 179] width 254 height 278
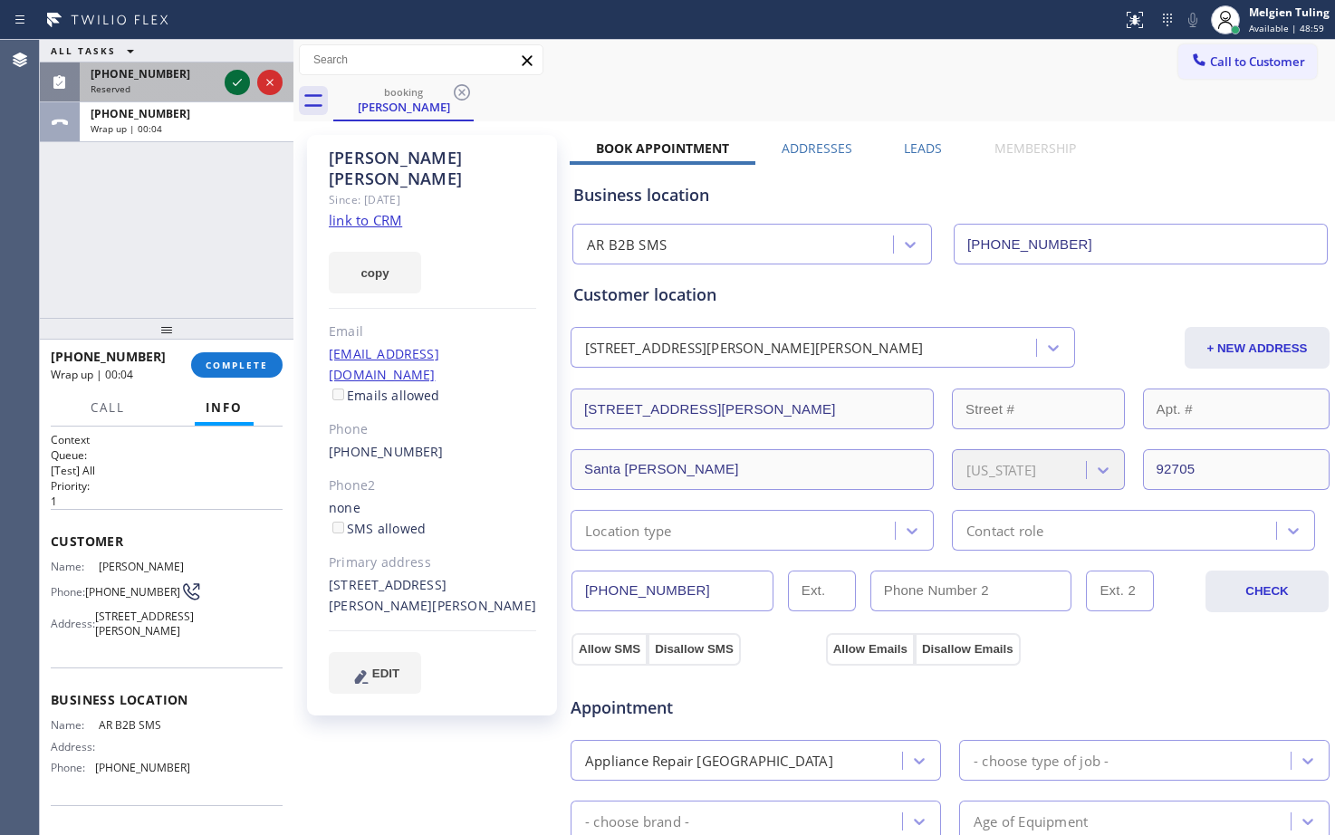
click at [233, 81] on icon at bounding box center [237, 83] width 22 height 22
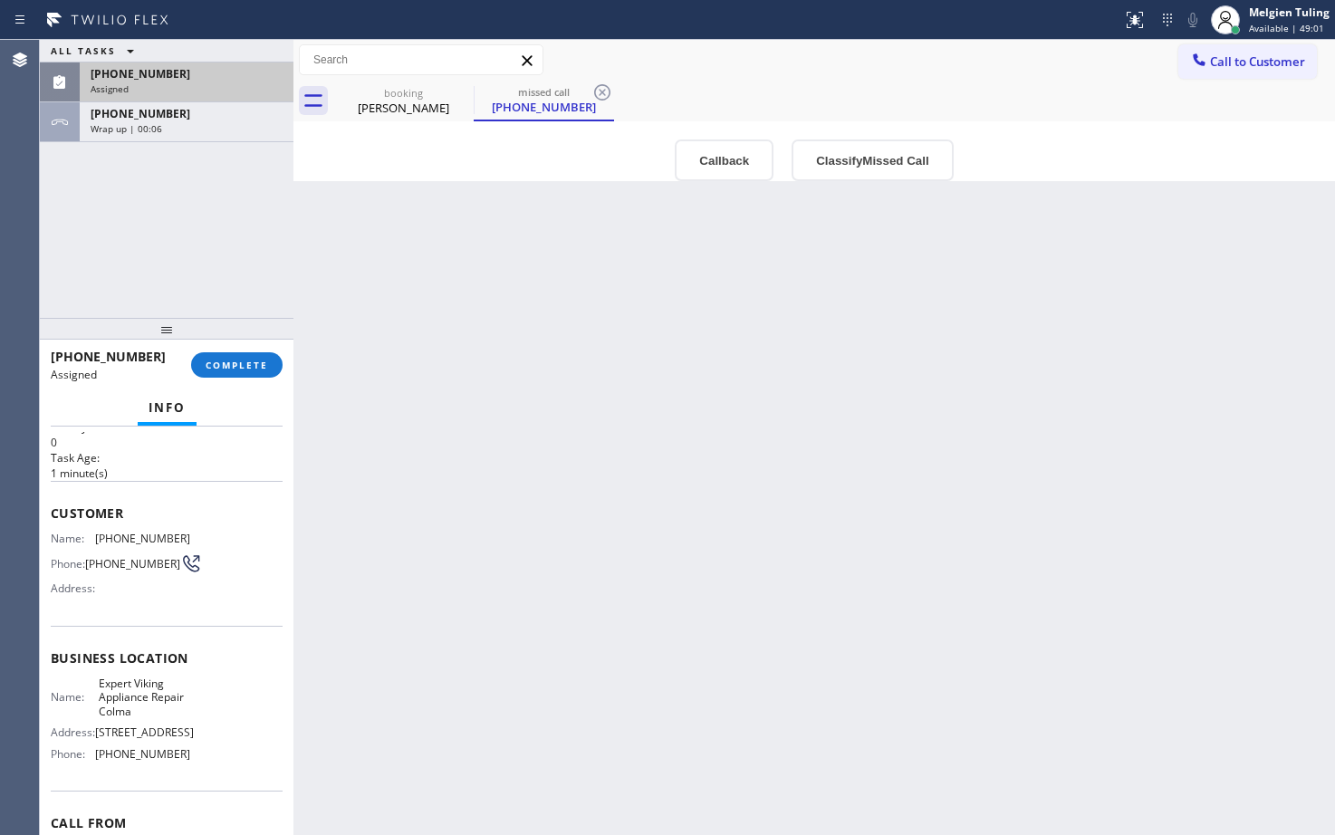
scroll to position [91, 0]
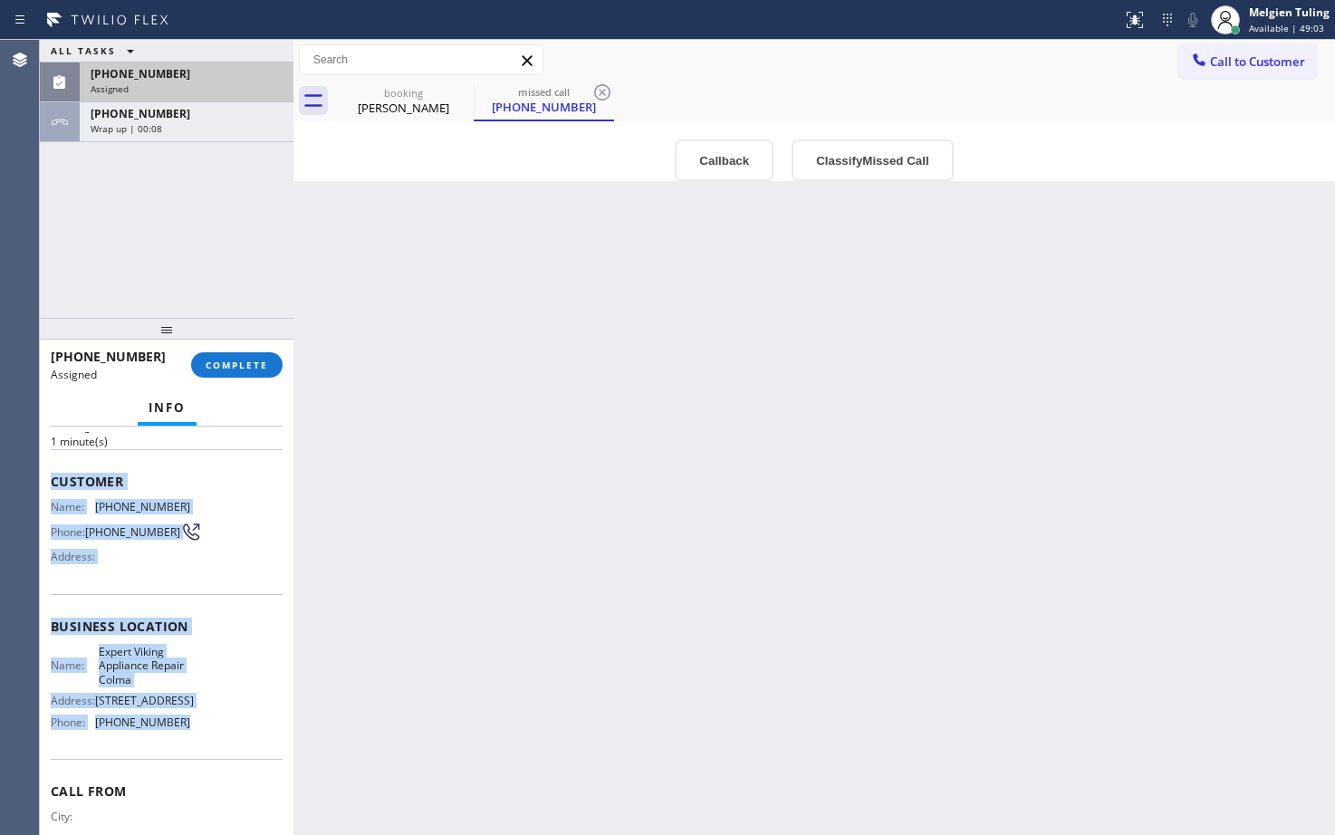
drag, startPoint x: 42, startPoint y: 479, endPoint x: 182, endPoint y: 744, distance: 299.4
click at [182, 744] on div "Context Queue: Appliance Repair High End Priority: 0 Task Age: [DEMOGRAPHIC_DAT…" at bounding box center [167, 631] width 254 height 408
copy div "Customer Name: [PHONE_NUMBER] Phone: [PHONE_NUMBER] Address: Business location …"
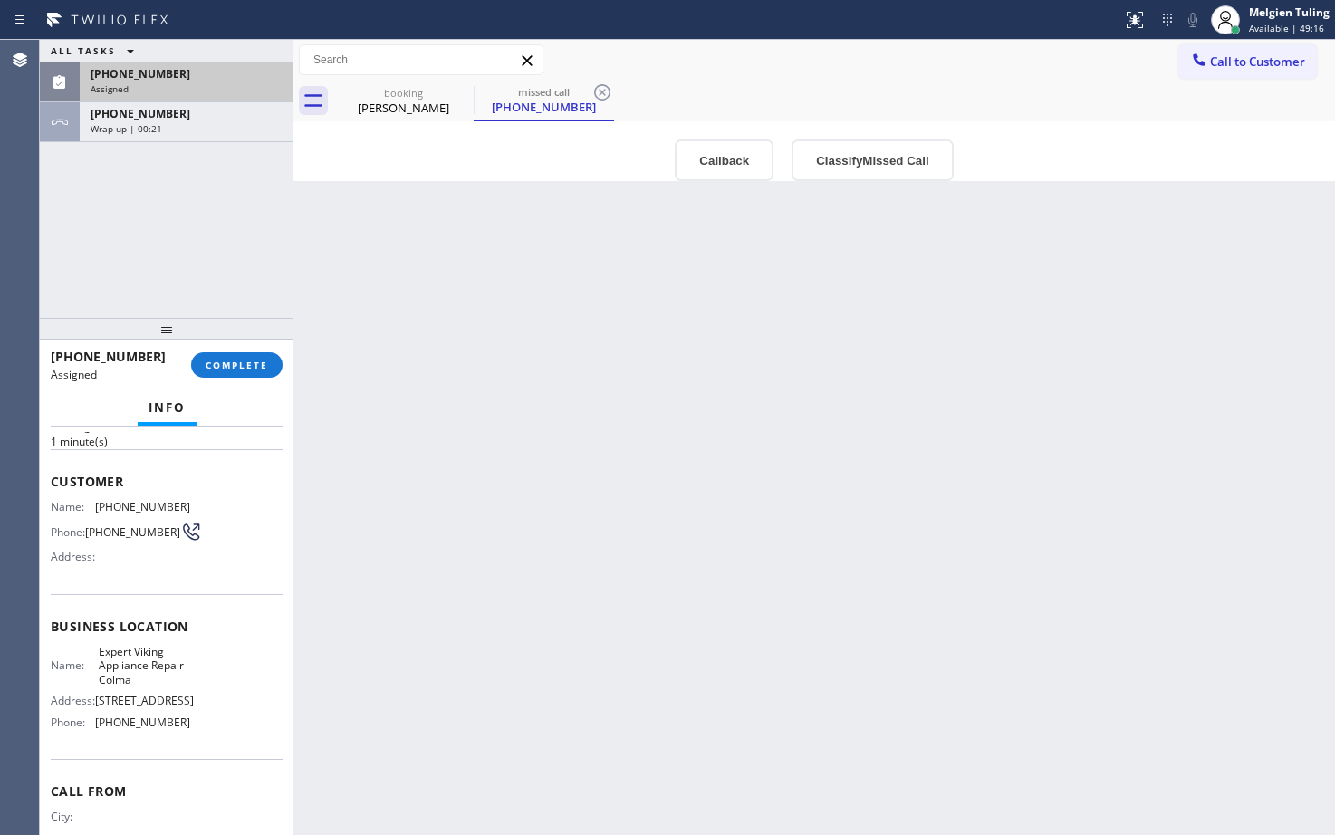
drag, startPoint x: 79, startPoint y: 399, endPoint x: 127, endPoint y: 396, distance: 48.1
click at [79, 399] on div "Info" at bounding box center [167, 408] width 232 height 36
click at [224, 366] on span "COMPLETE" at bounding box center [237, 365] width 62 height 13
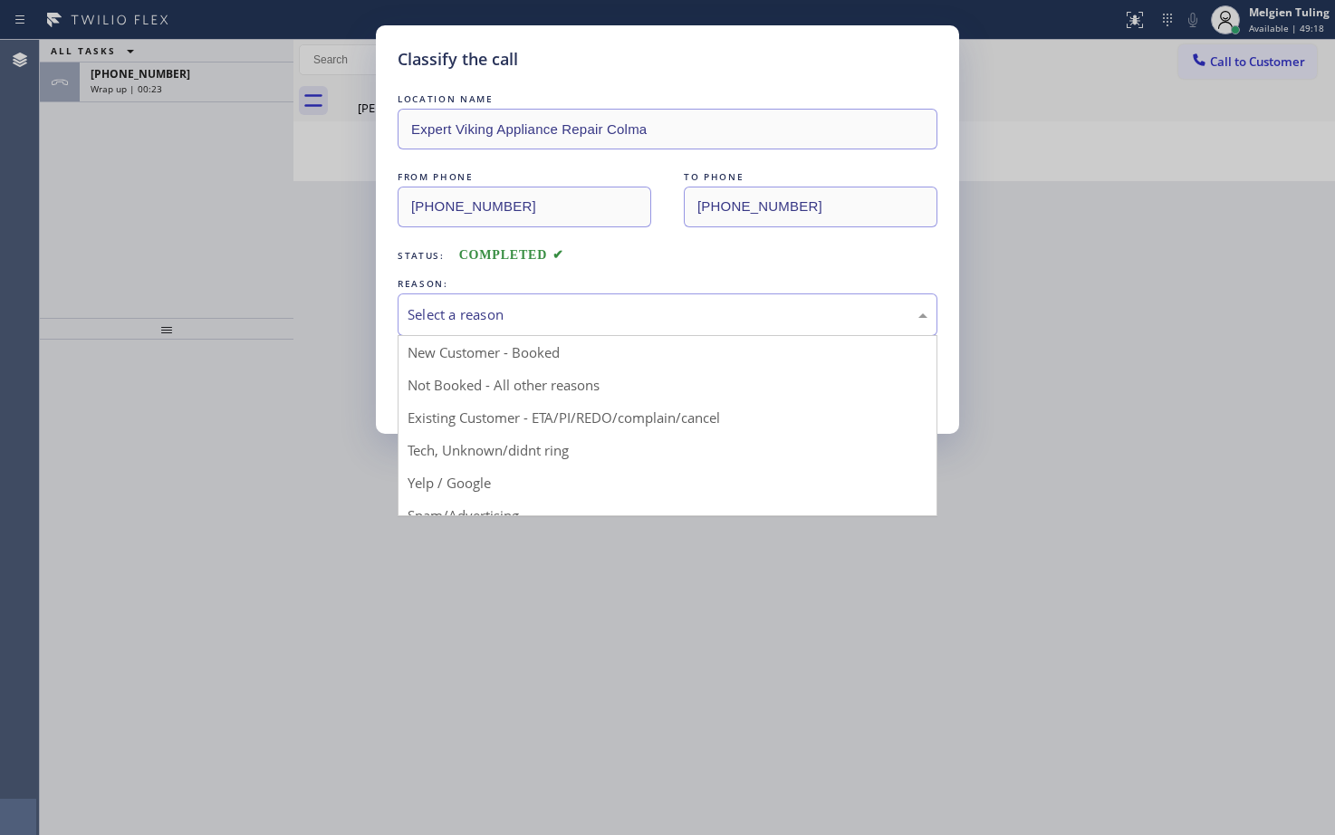
click at [455, 306] on div "Select a reason" at bounding box center [668, 314] width 520 height 21
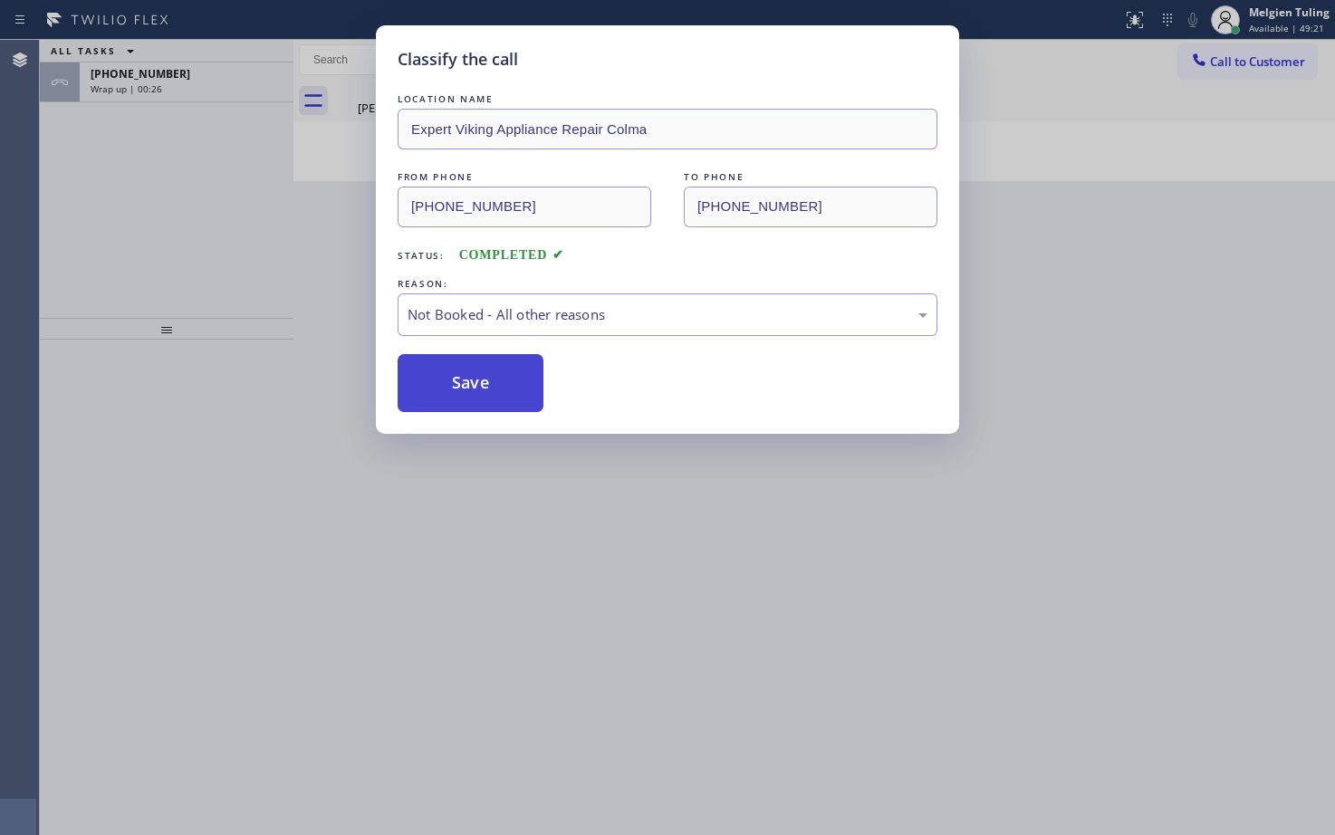
click at [439, 381] on button "Save" at bounding box center [471, 383] width 146 height 58
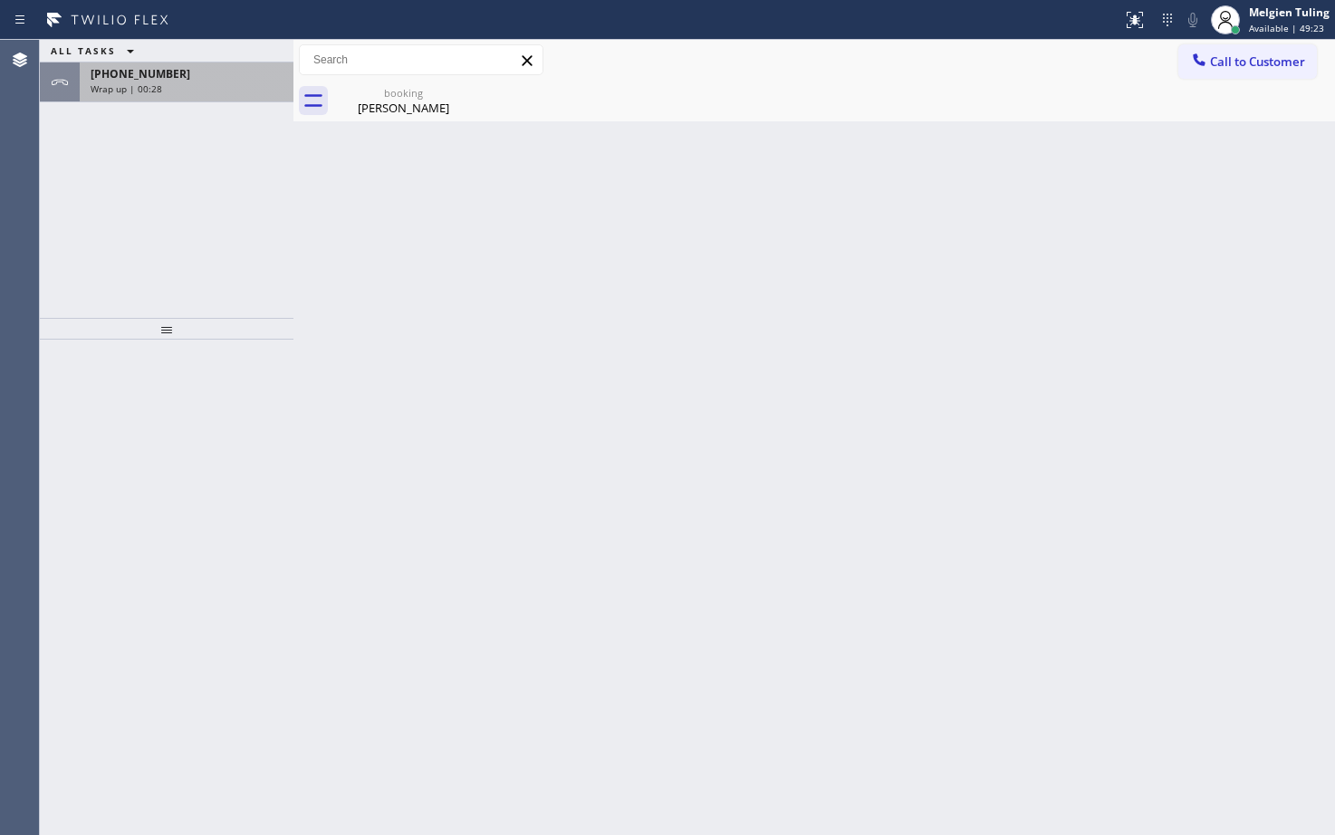
click at [169, 85] on div "Wrap up | 00:28" at bounding box center [187, 88] width 192 height 13
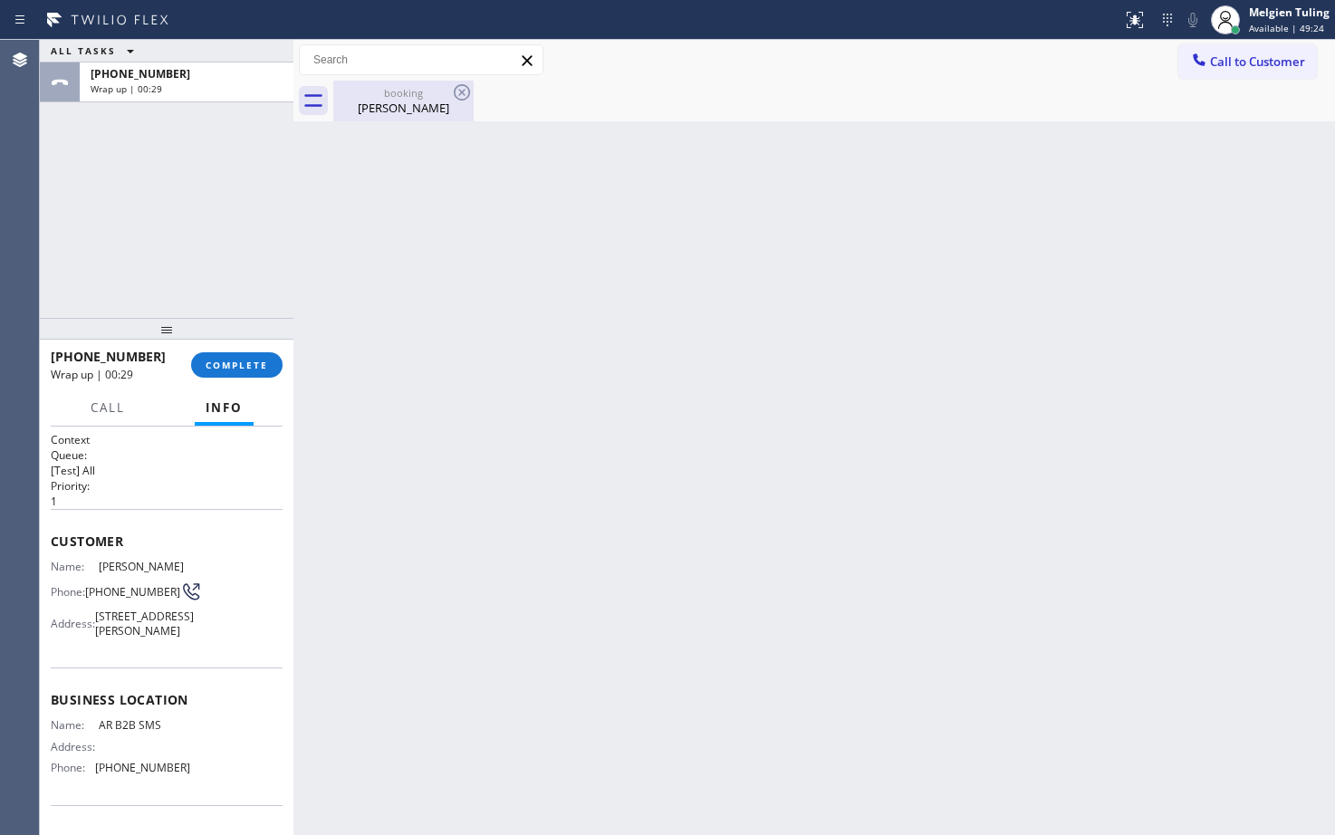
click at [412, 109] on div "[PERSON_NAME]" at bounding box center [403, 108] width 137 height 16
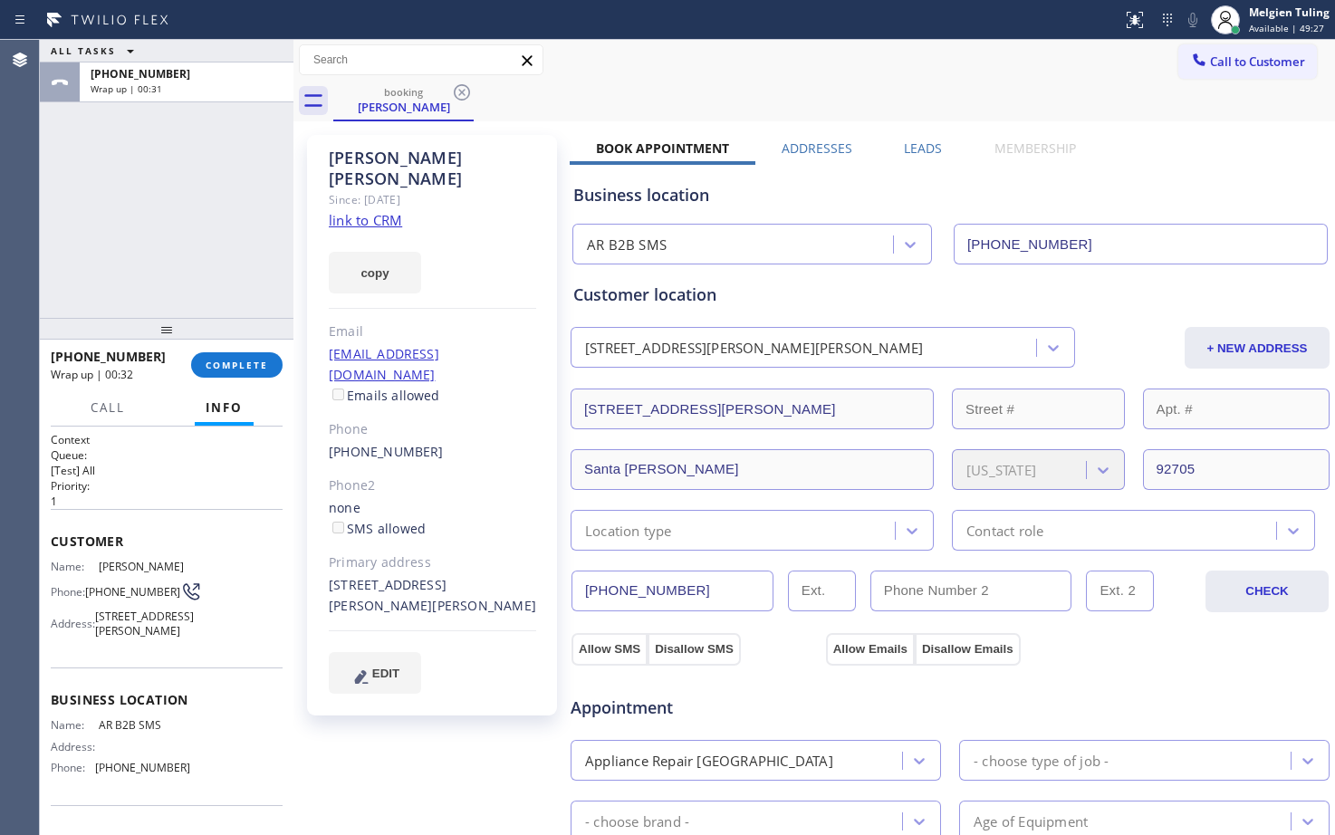
click at [699, 526] on div "Location type" at bounding box center [735, 530] width 319 height 32
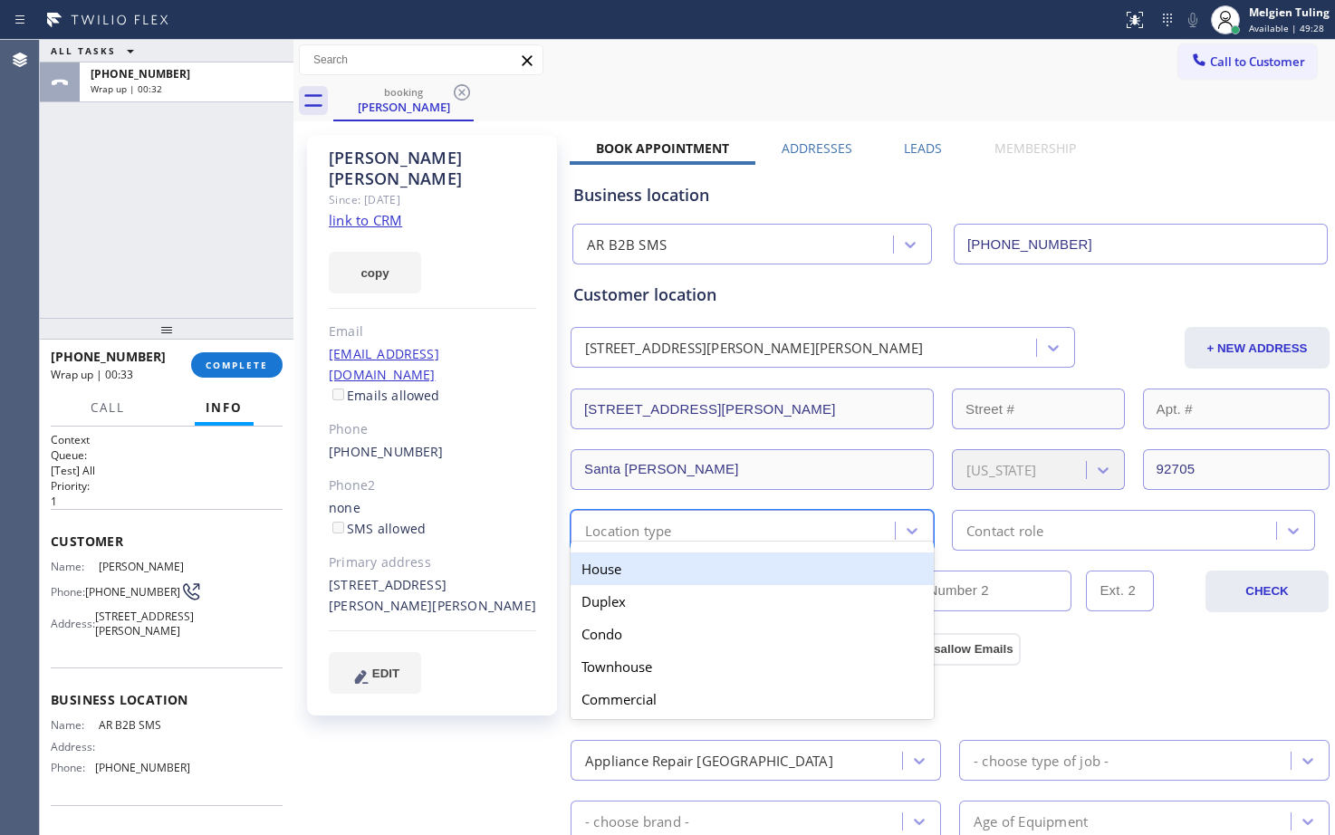
click at [644, 567] on div "House" at bounding box center [752, 569] width 363 height 33
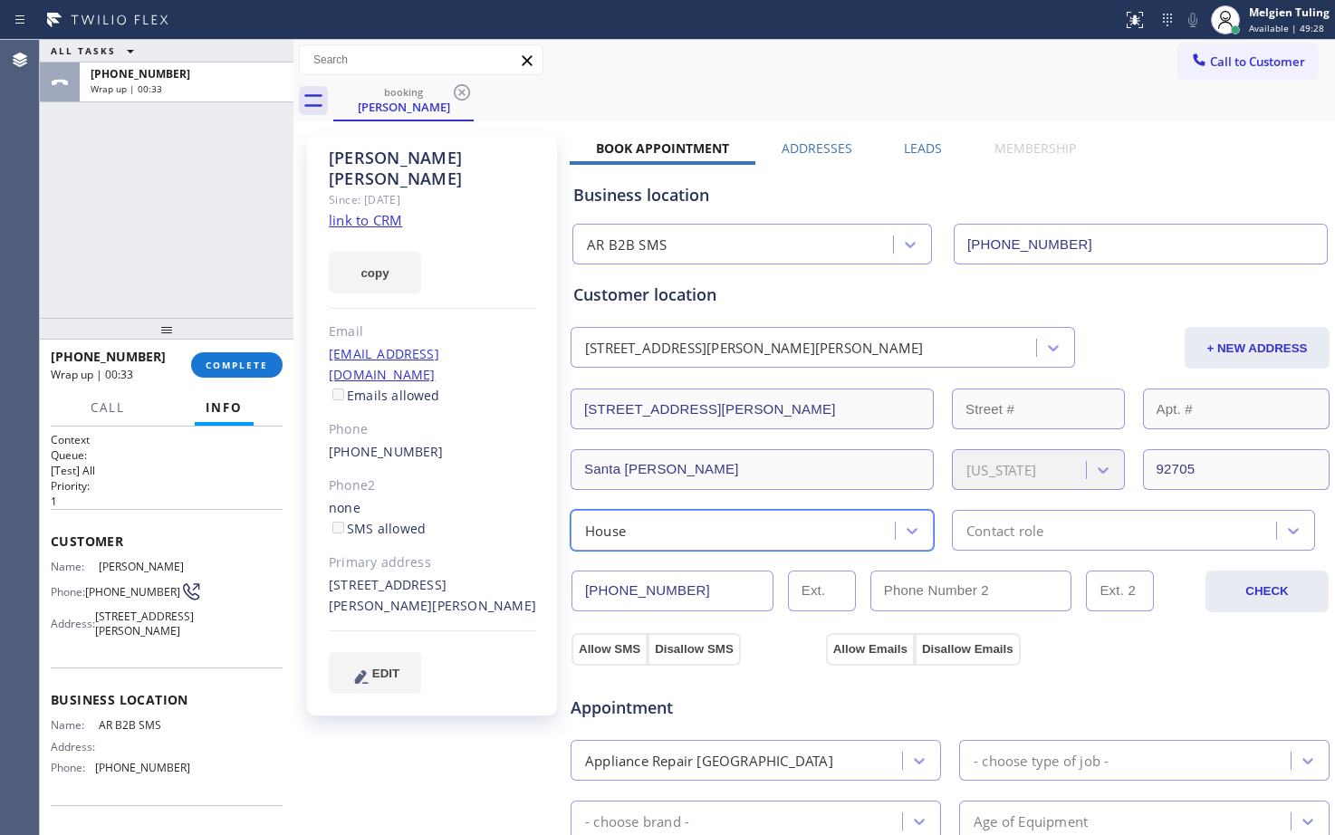
click at [970, 524] on div "Contact role" at bounding box center [1004, 530] width 77 height 21
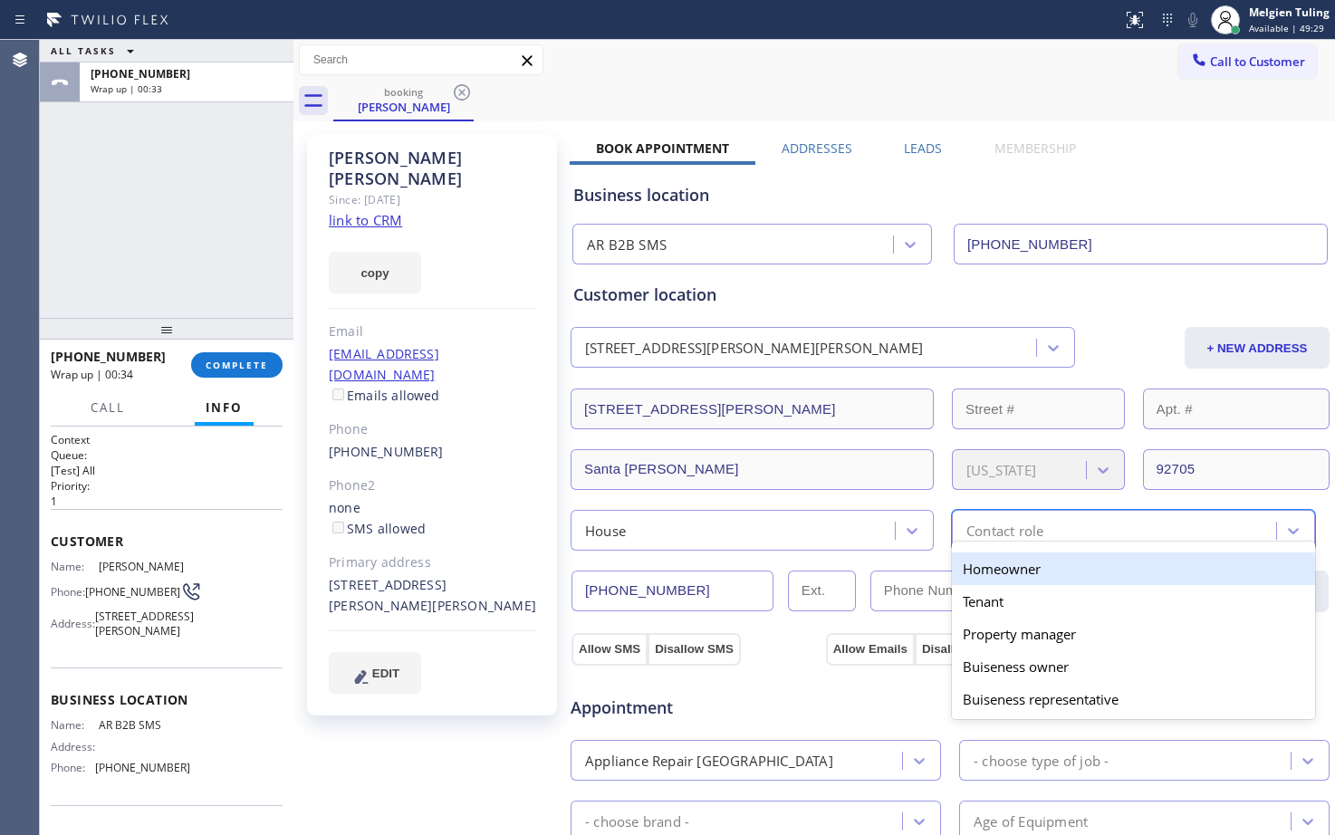
click at [971, 576] on div "Homeowner" at bounding box center [1133, 569] width 363 height 33
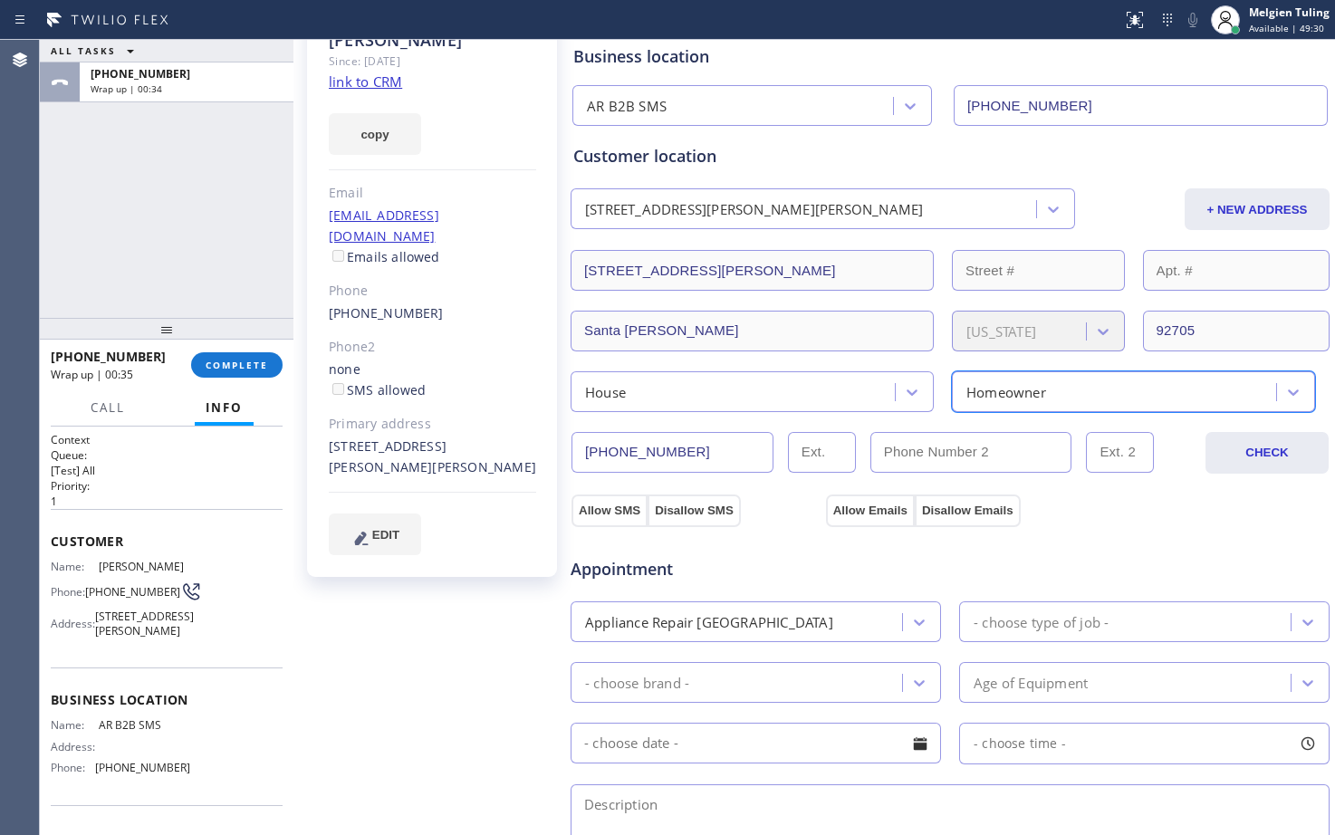
scroll to position [181, 0]
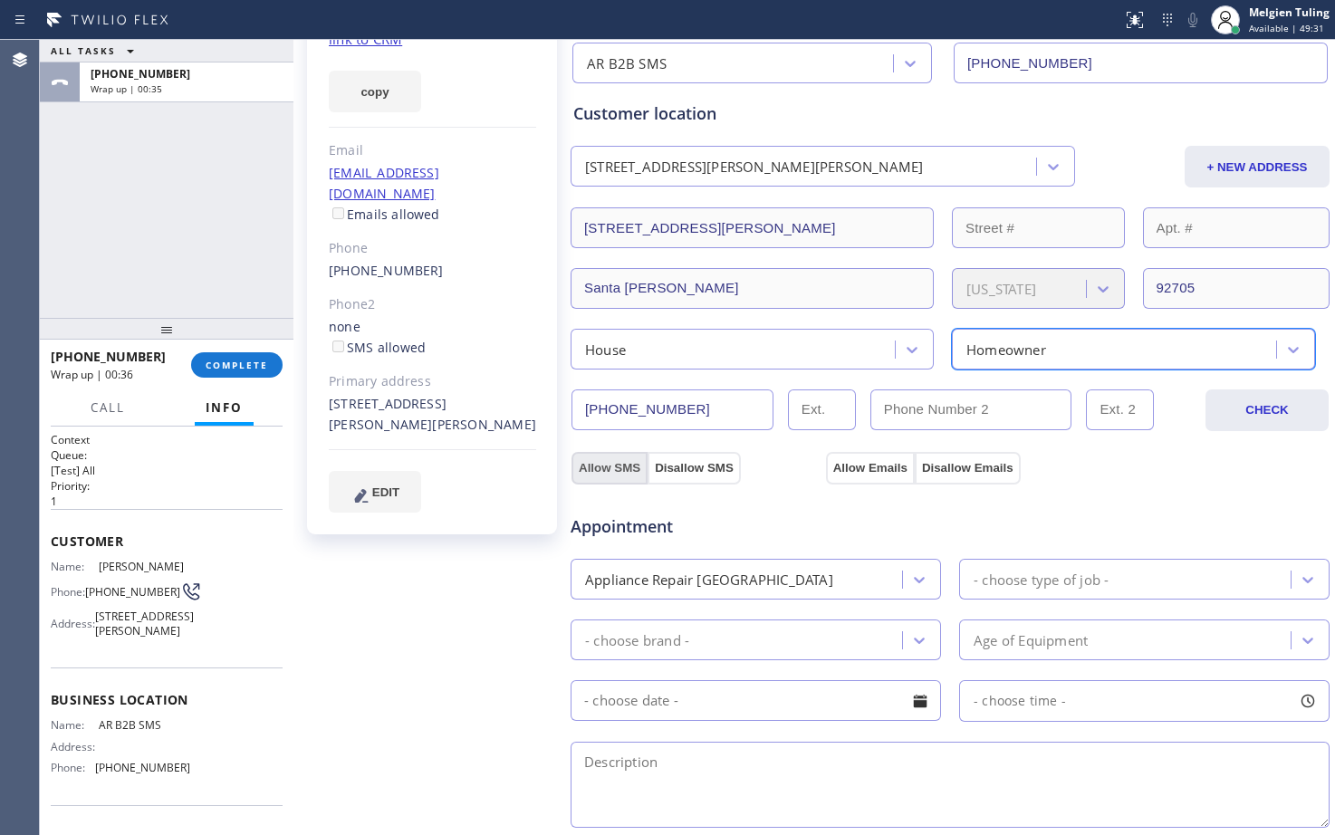
click at [604, 468] on button "Allow SMS" at bounding box center [610, 468] width 76 height 33
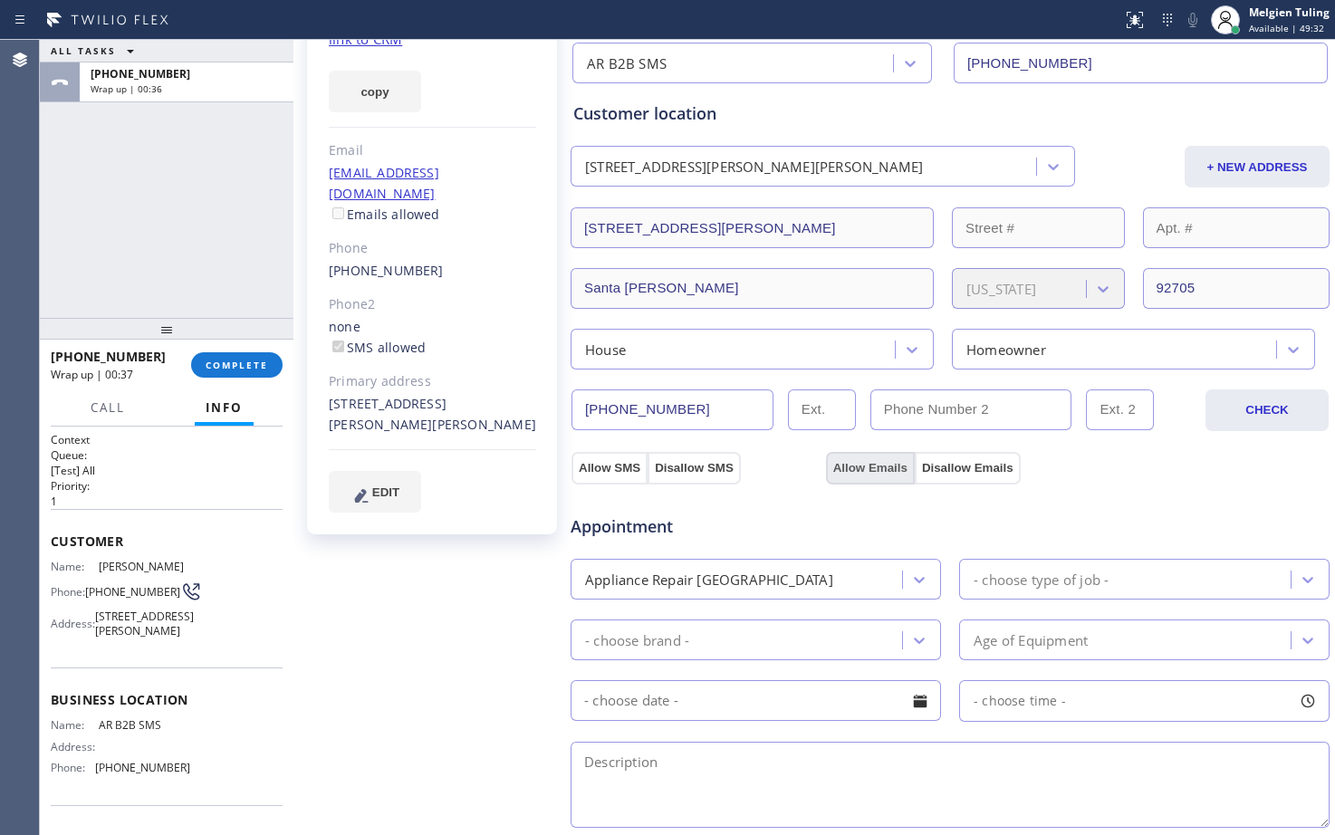
click at [839, 466] on button "Allow Emails" at bounding box center [870, 468] width 89 height 33
checkbox input "true"
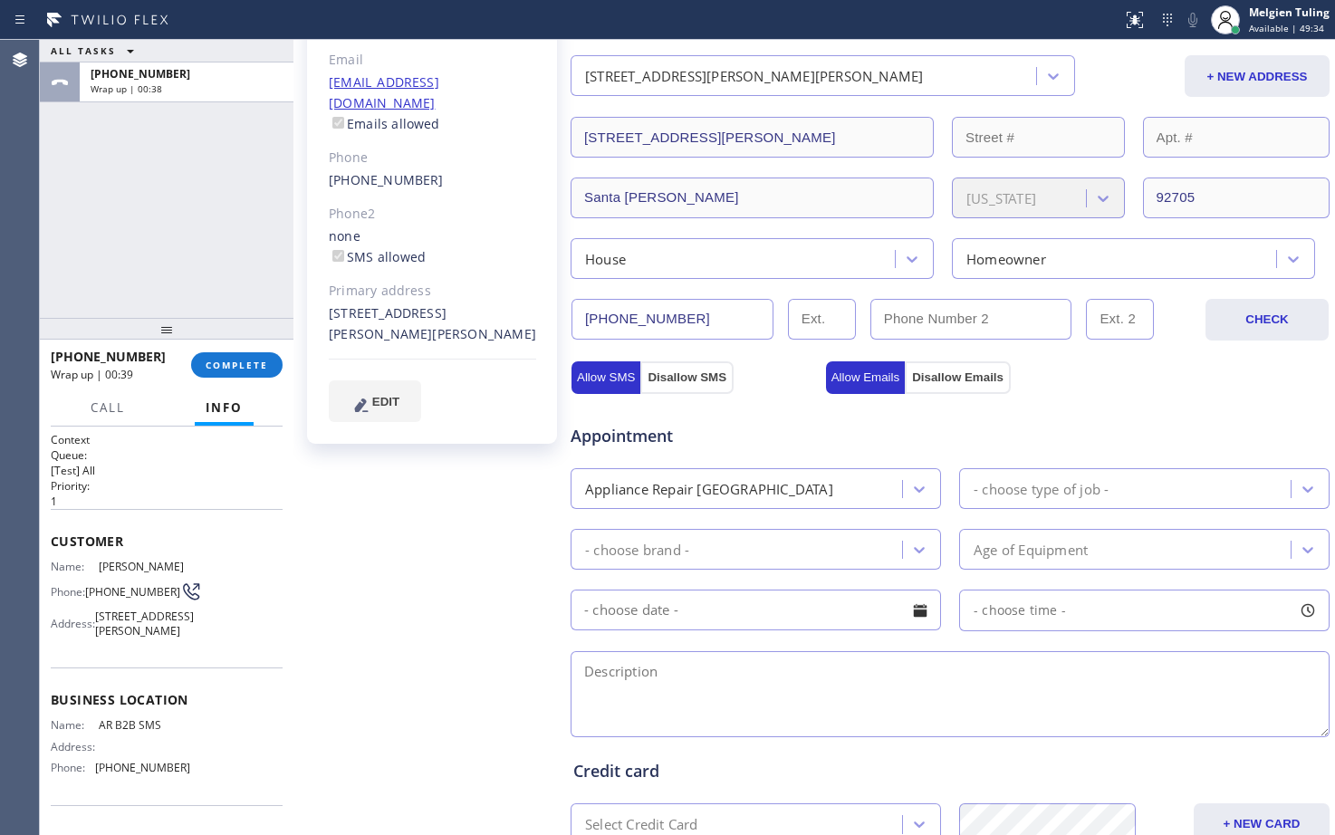
click at [992, 489] on div "- choose type of job -" at bounding box center [1041, 488] width 135 height 21
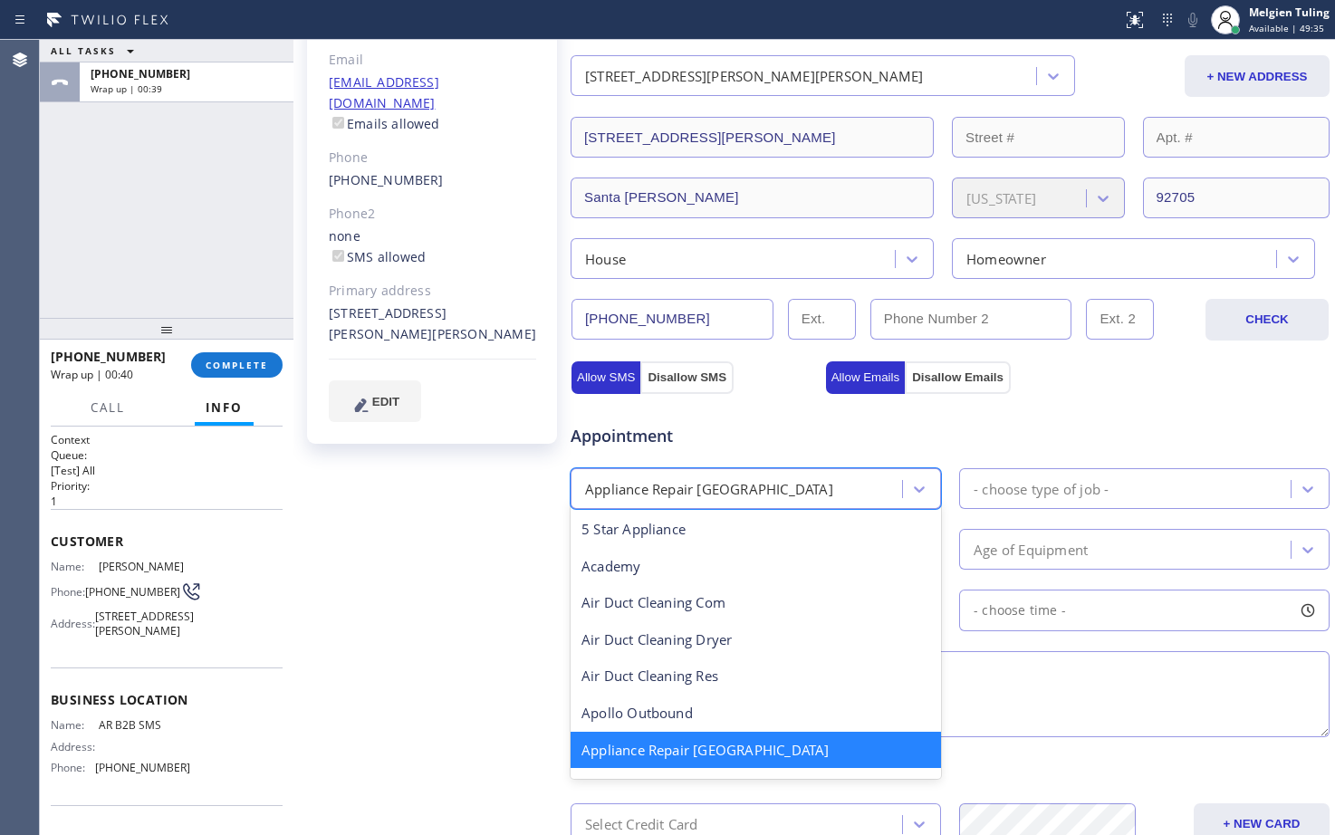
click at [783, 484] on div "Appliance Repair [GEOGRAPHIC_DATA]" at bounding box center [739, 489] width 326 height 32
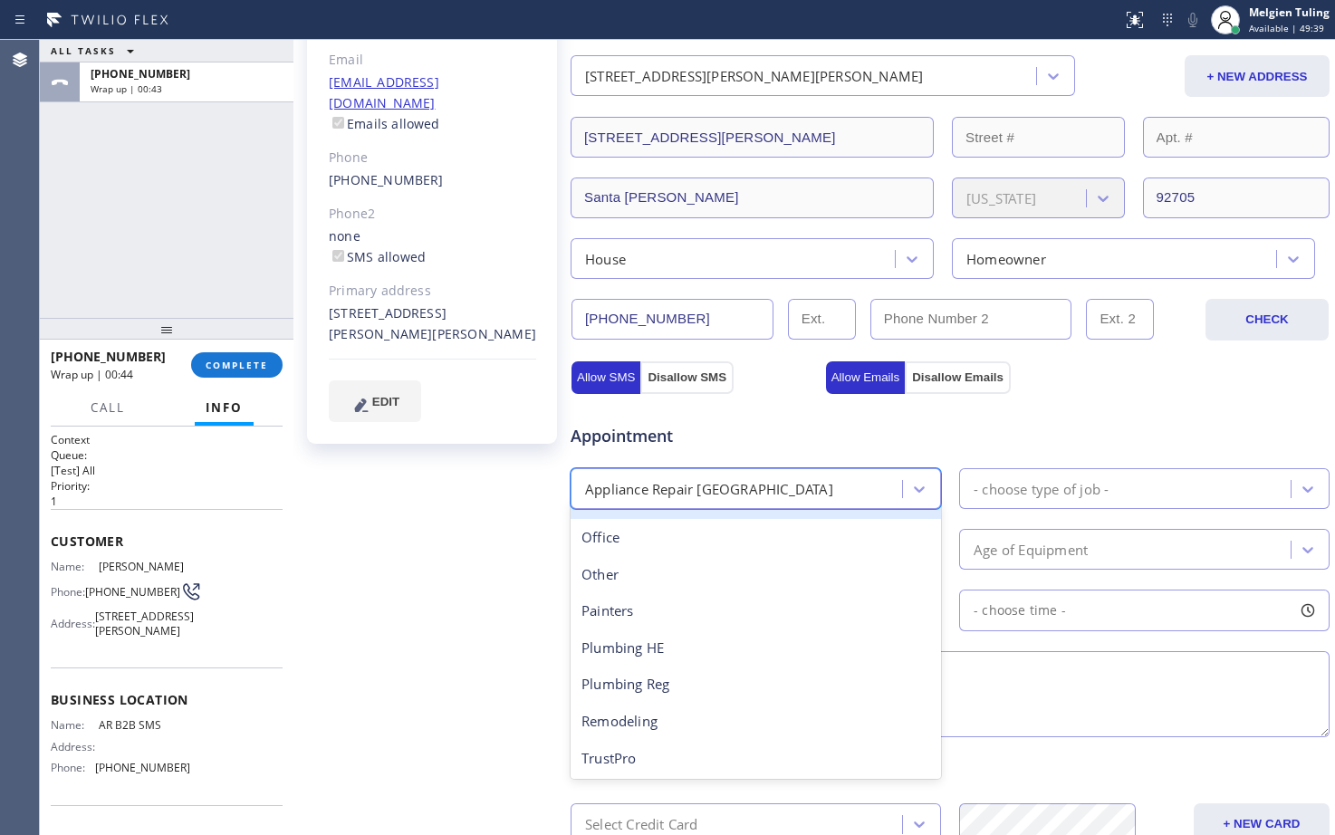
scroll to position [618, 0]
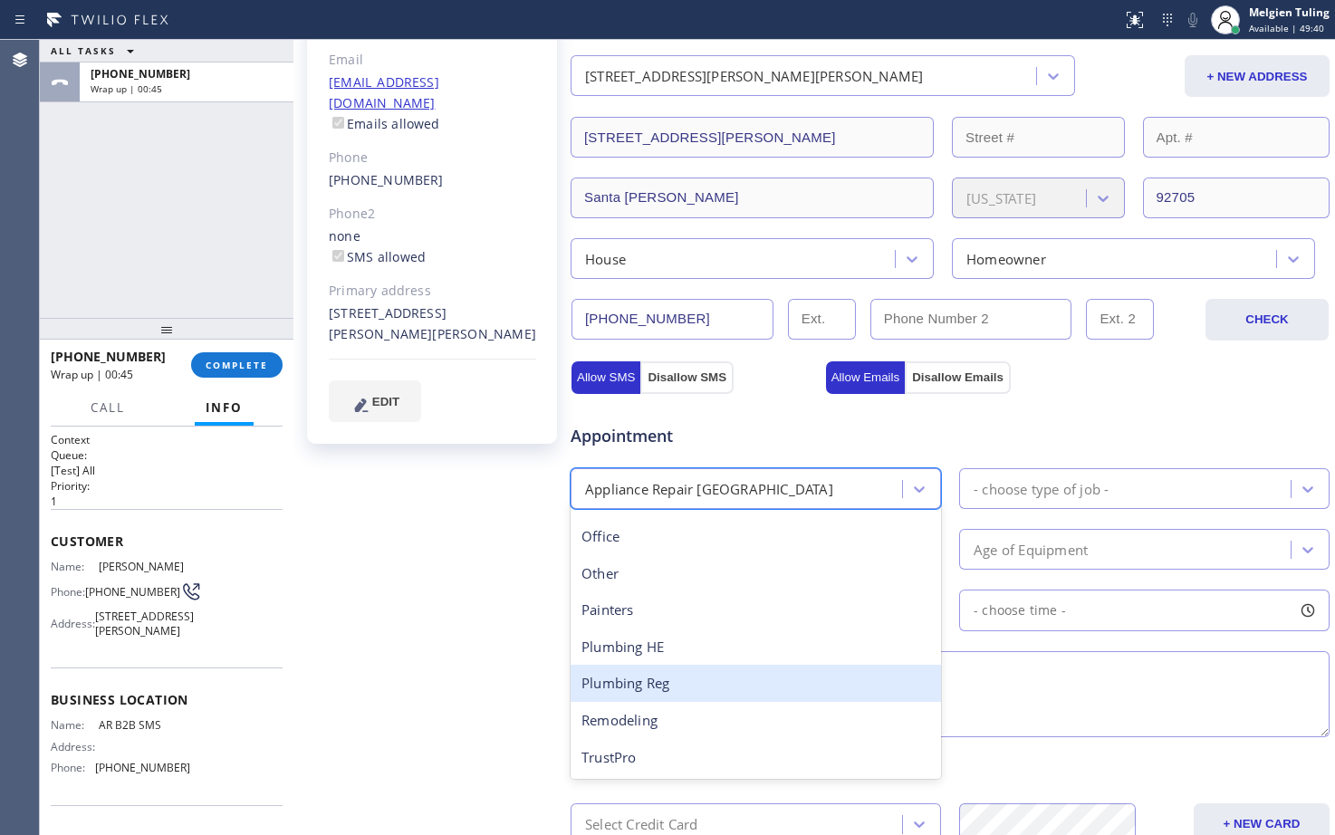
click at [658, 681] on div "Plumbing Reg" at bounding box center [756, 683] width 370 height 37
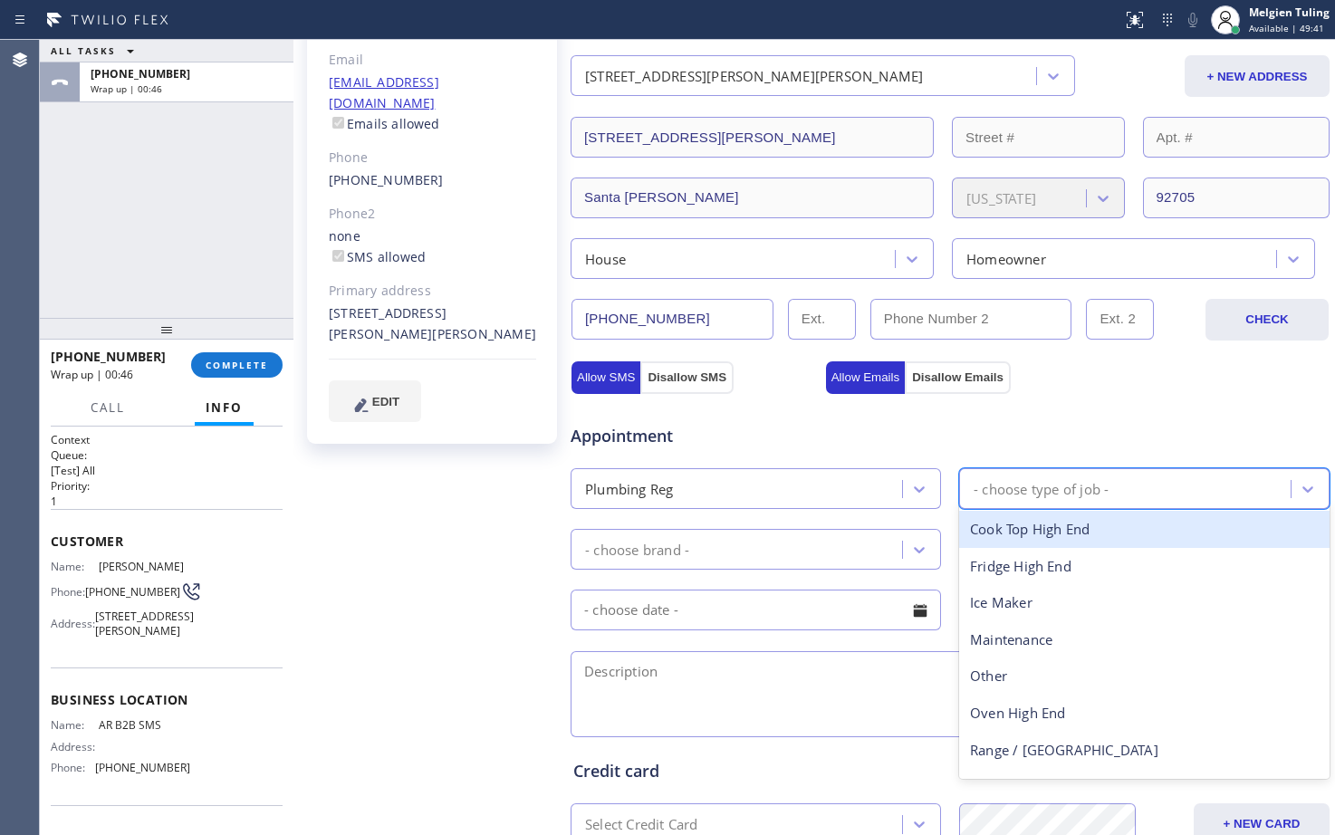
click at [1023, 485] on div "- choose type of job -" at bounding box center [1041, 488] width 135 height 21
click at [1001, 523] on div "Other" at bounding box center [1144, 529] width 370 height 37
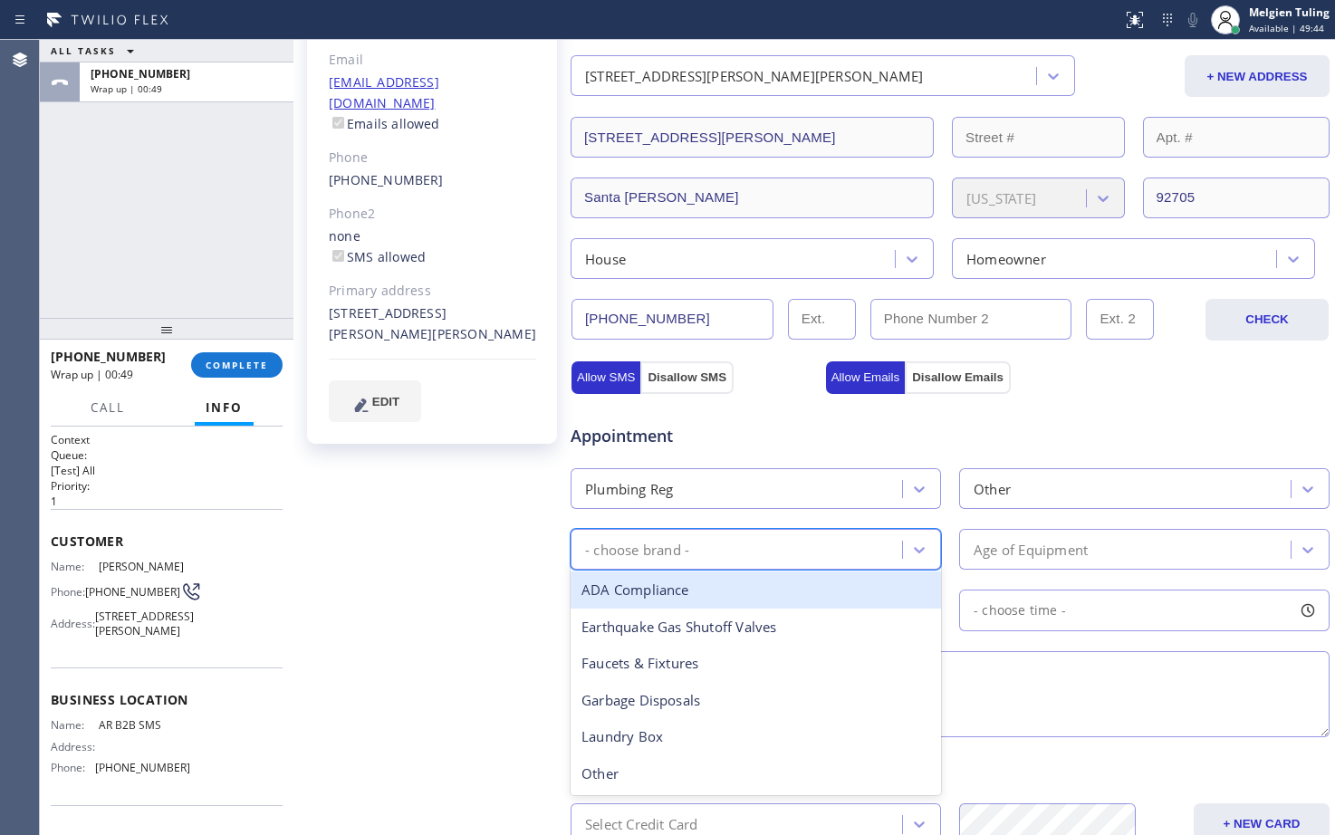
click at [756, 536] on div "- choose brand -" at bounding box center [739, 549] width 326 height 32
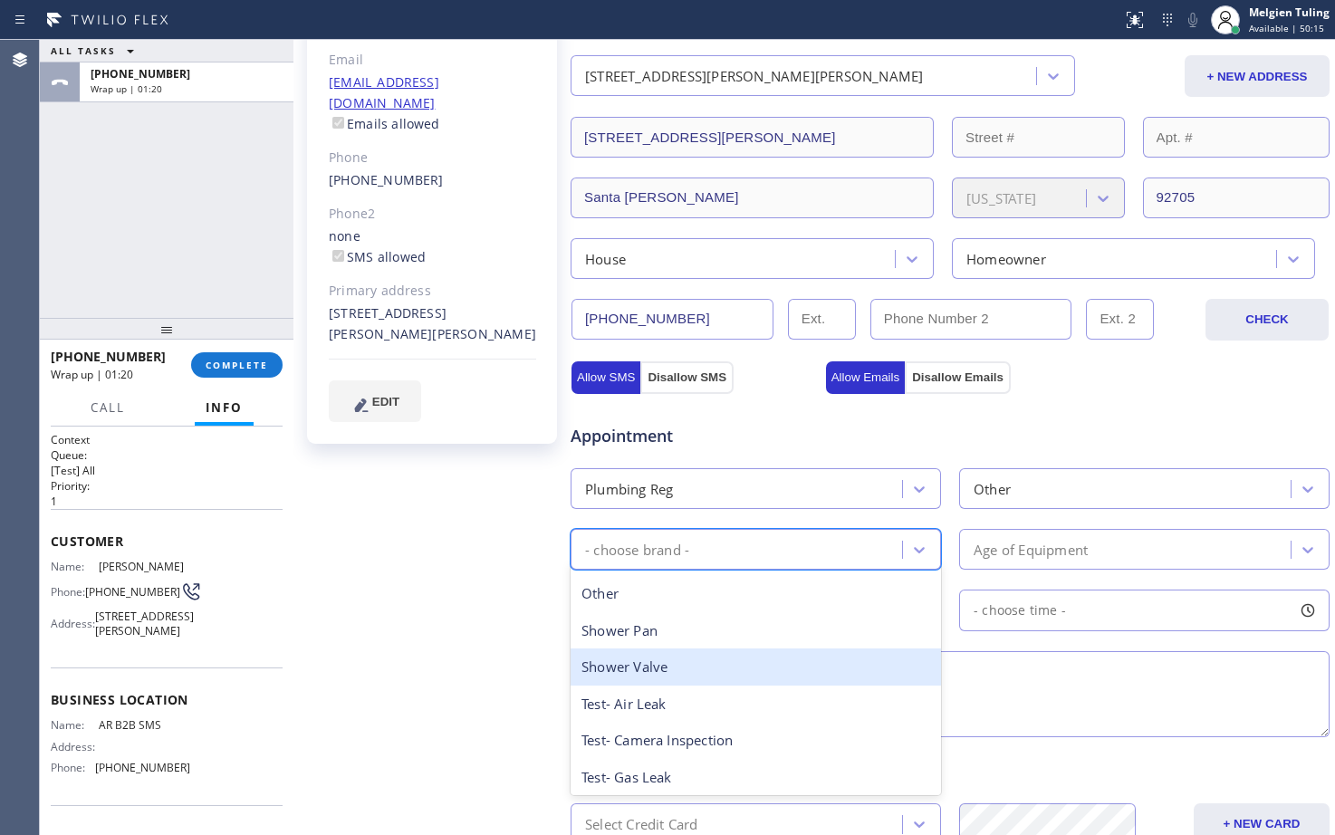
scroll to position [181, 0]
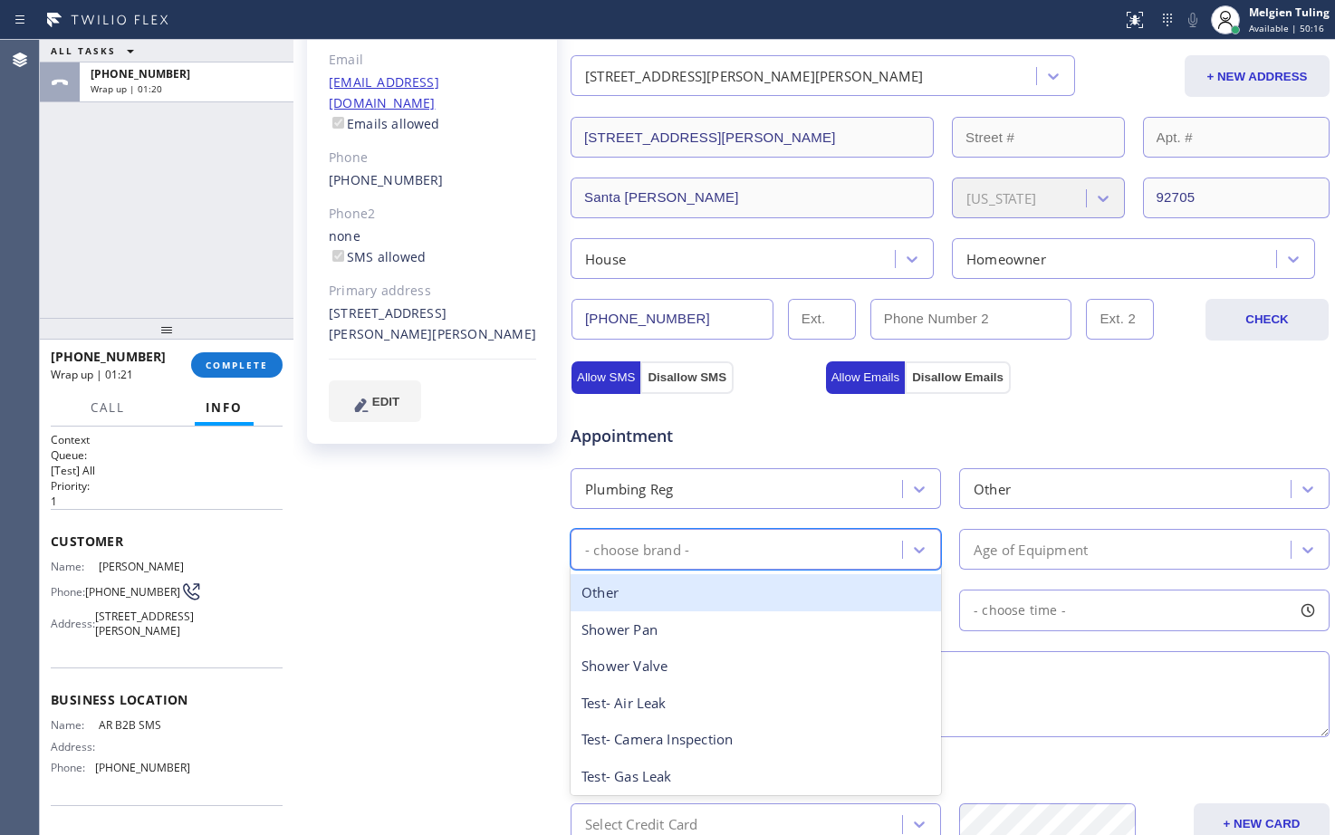
click at [647, 599] on div "Other" at bounding box center [756, 592] width 370 height 37
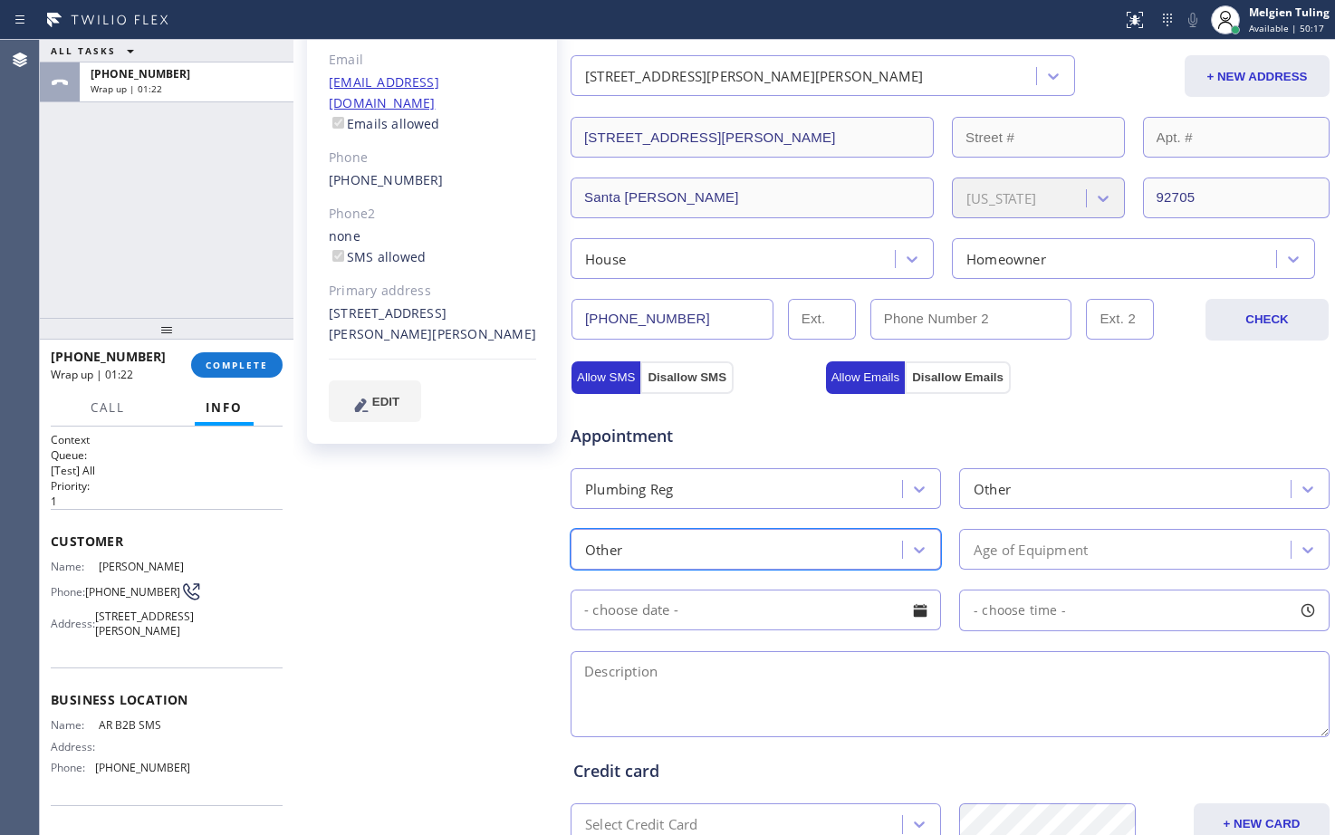
click at [1005, 483] on div "Other" at bounding box center [1128, 489] width 326 height 32
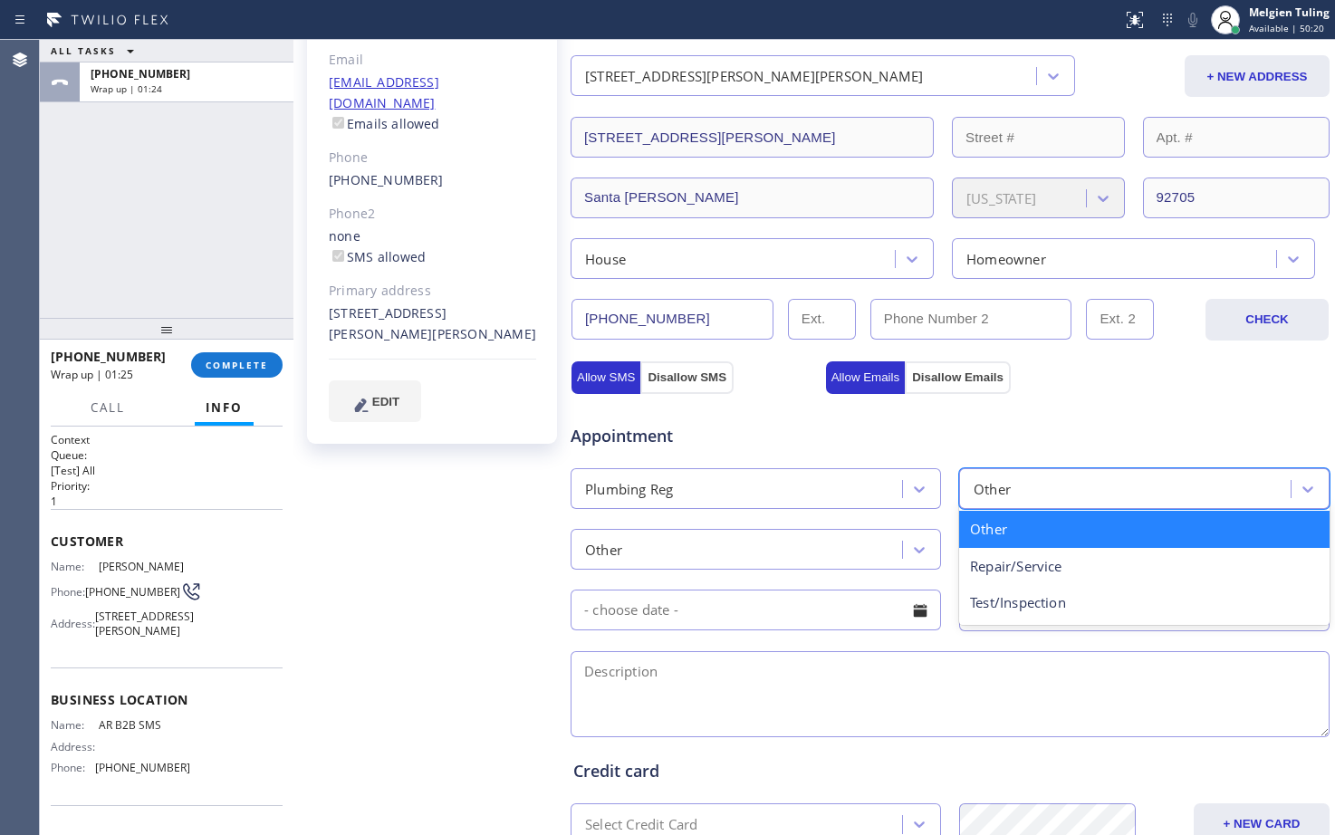
click at [989, 538] on div "Other" at bounding box center [1144, 529] width 370 height 37
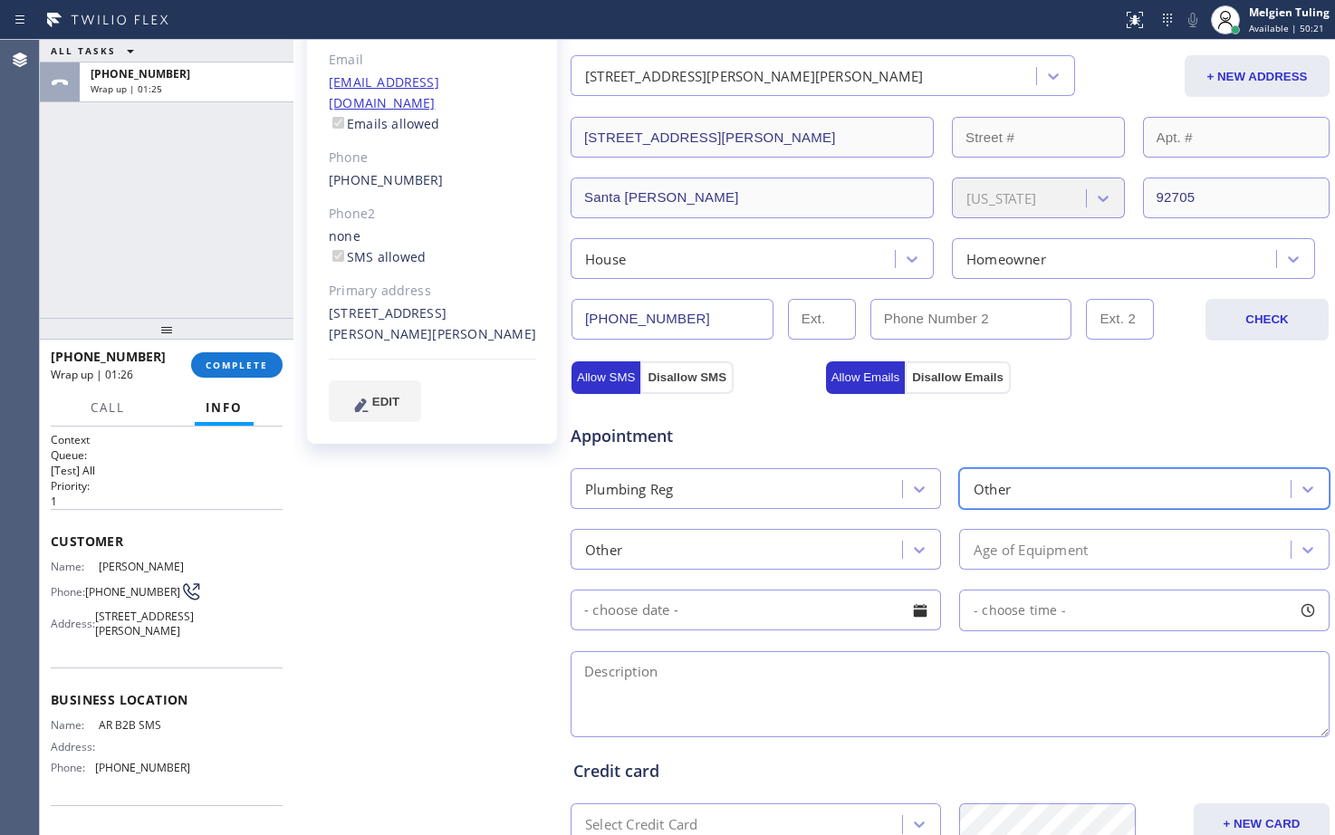
click at [1015, 543] on div "Age of Equipment" at bounding box center [1031, 549] width 114 height 21
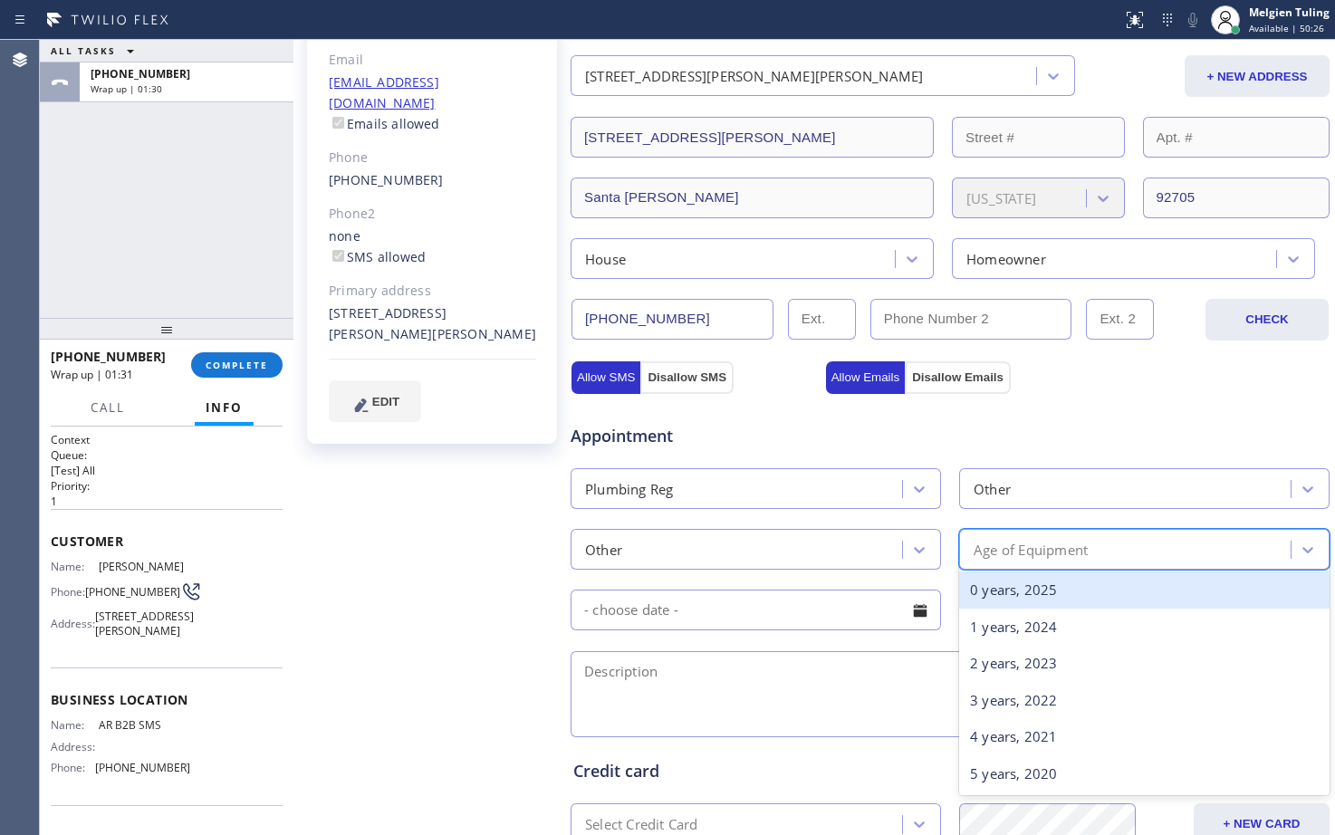
click at [1044, 489] on div "Other" at bounding box center [1128, 489] width 326 height 32
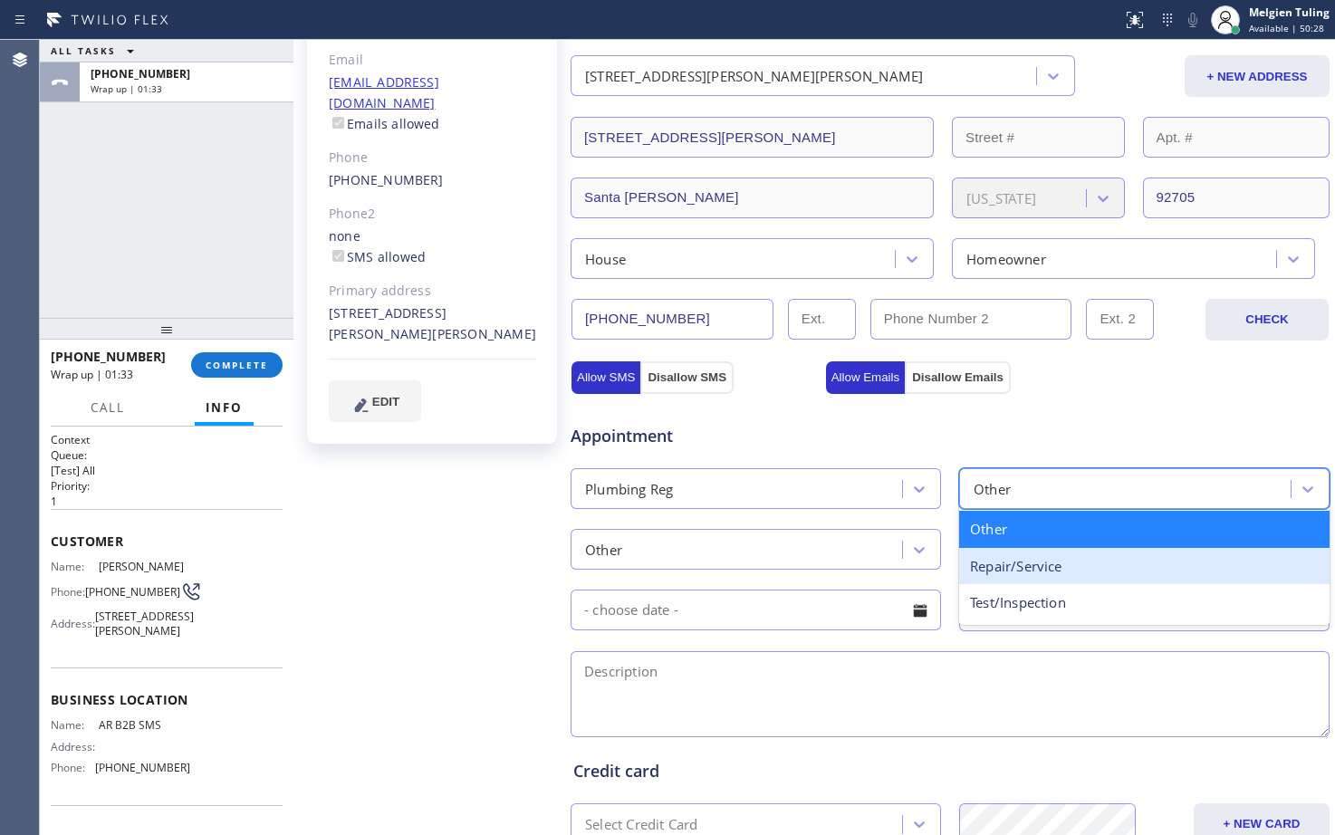
click at [1003, 572] on div "Repair/Service" at bounding box center [1144, 566] width 370 height 37
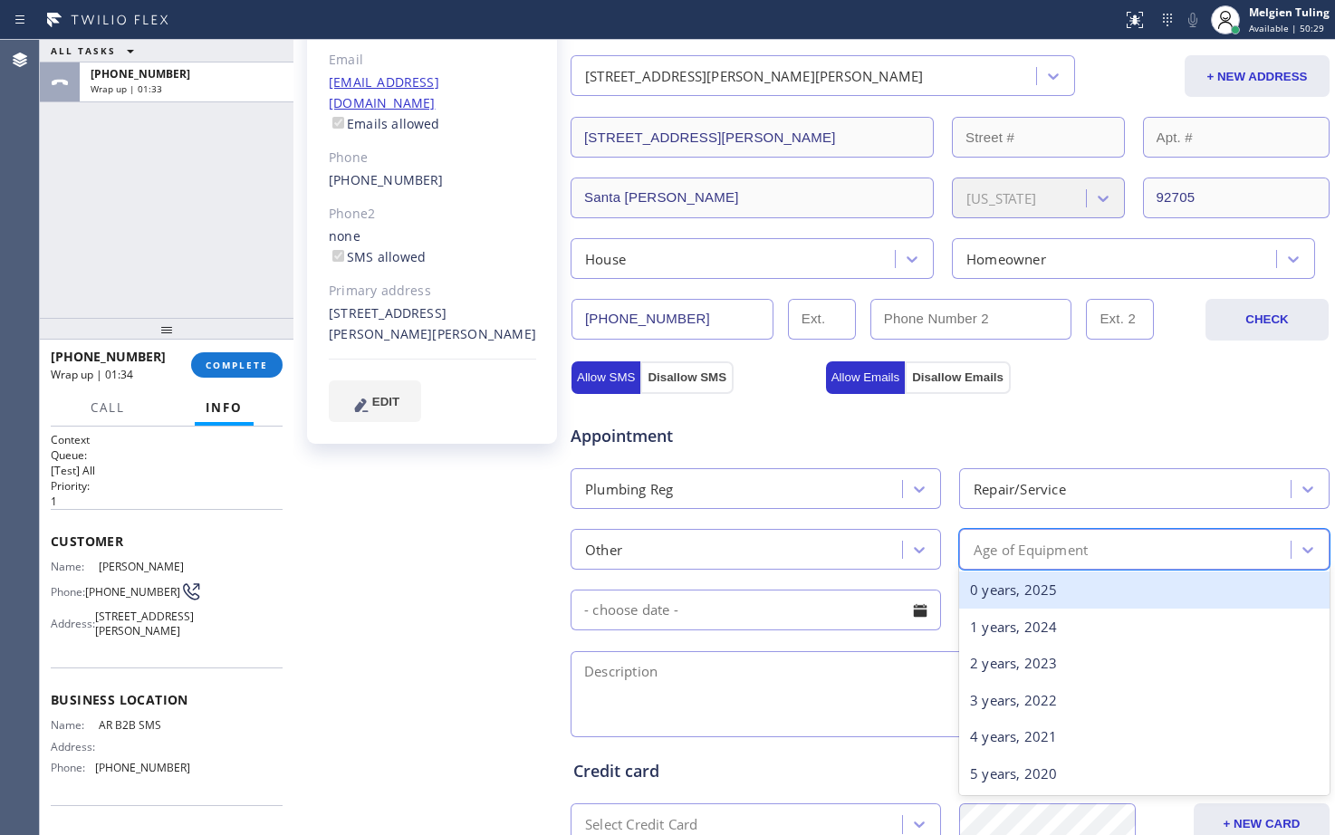
click at [998, 544] on div "Age of Equipment" at bounding box center [1031, 549] width 114 height 21
click at [1005, 603] on div "0 years, 2025" at bounding box center [1144, 590] width 370 height 37
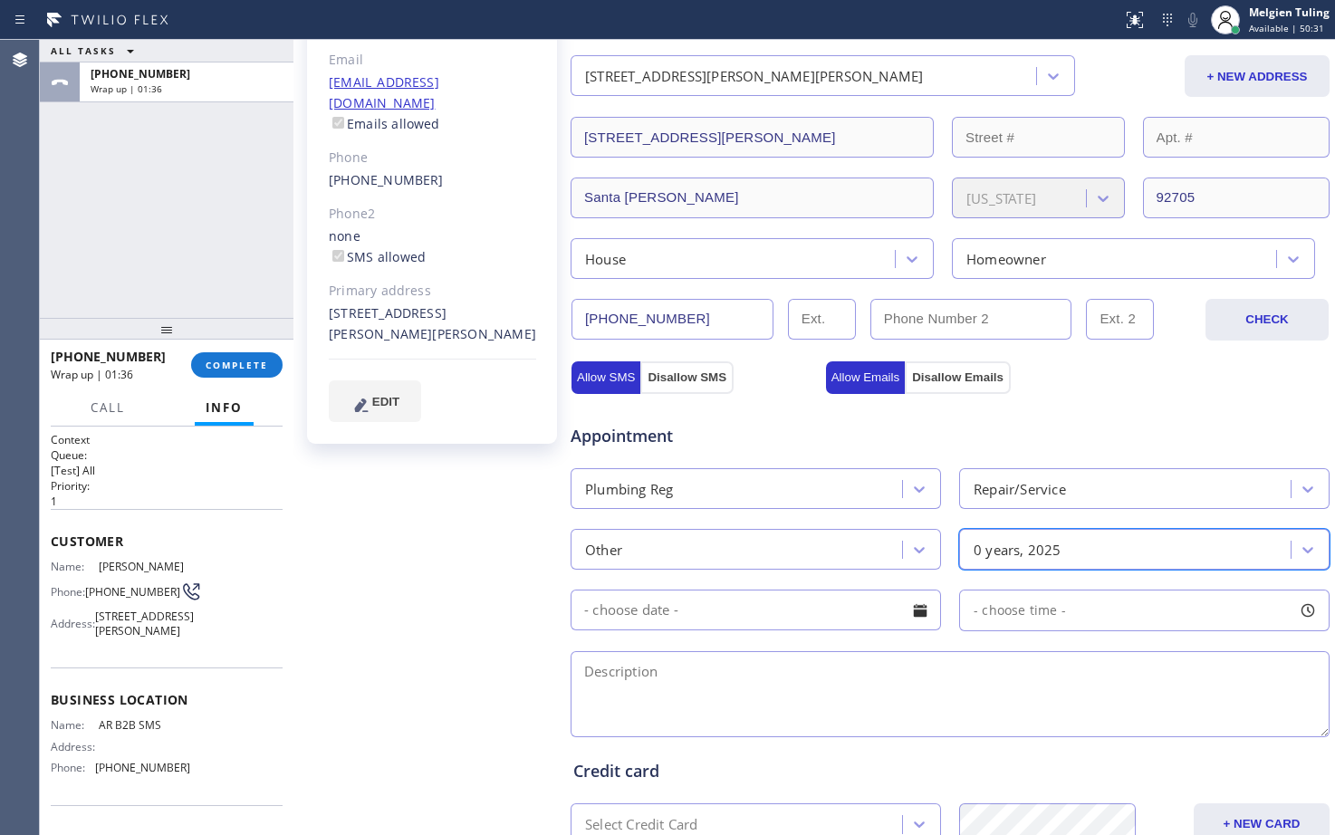
click at [610, 609] on input "text" at bounding box center [756, 610] width 370 height 41
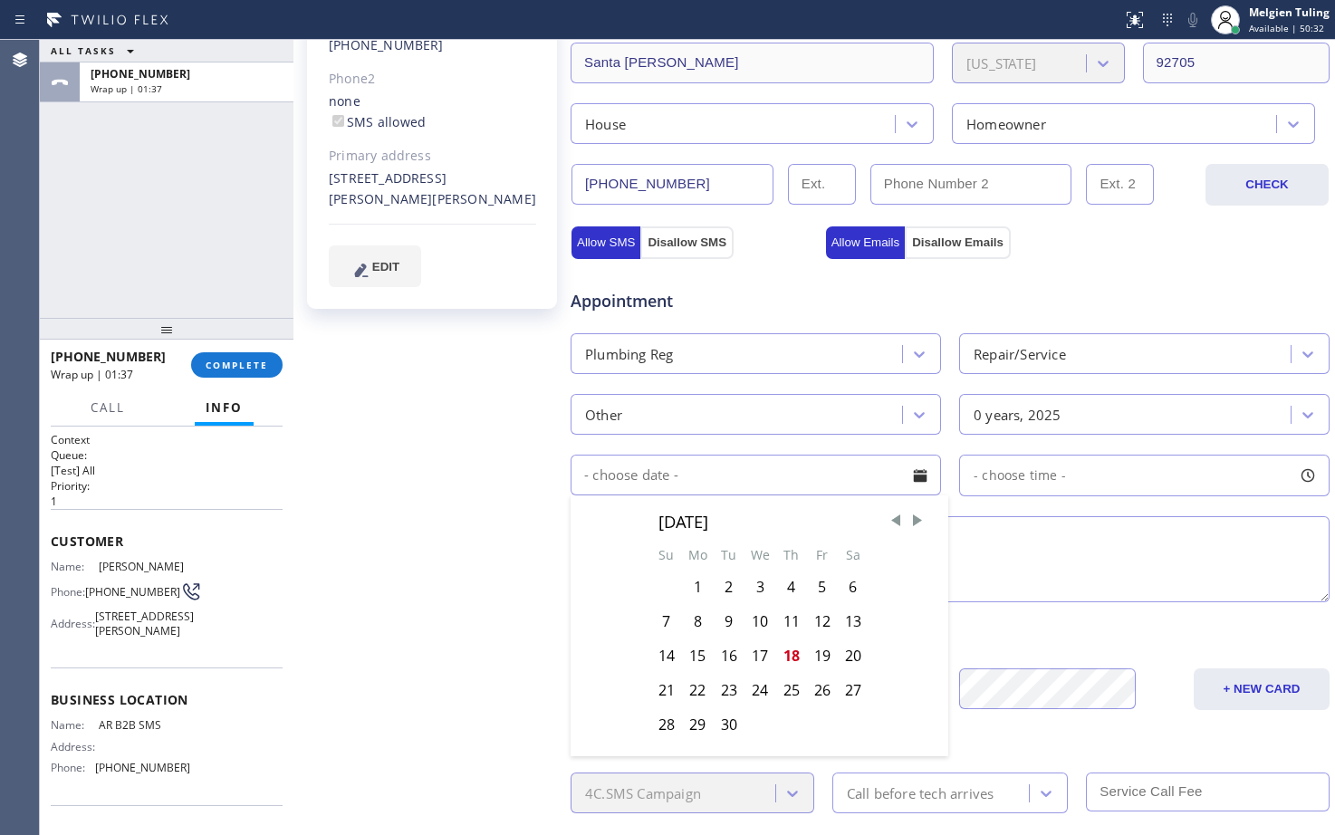
scroll to position [453, 0]
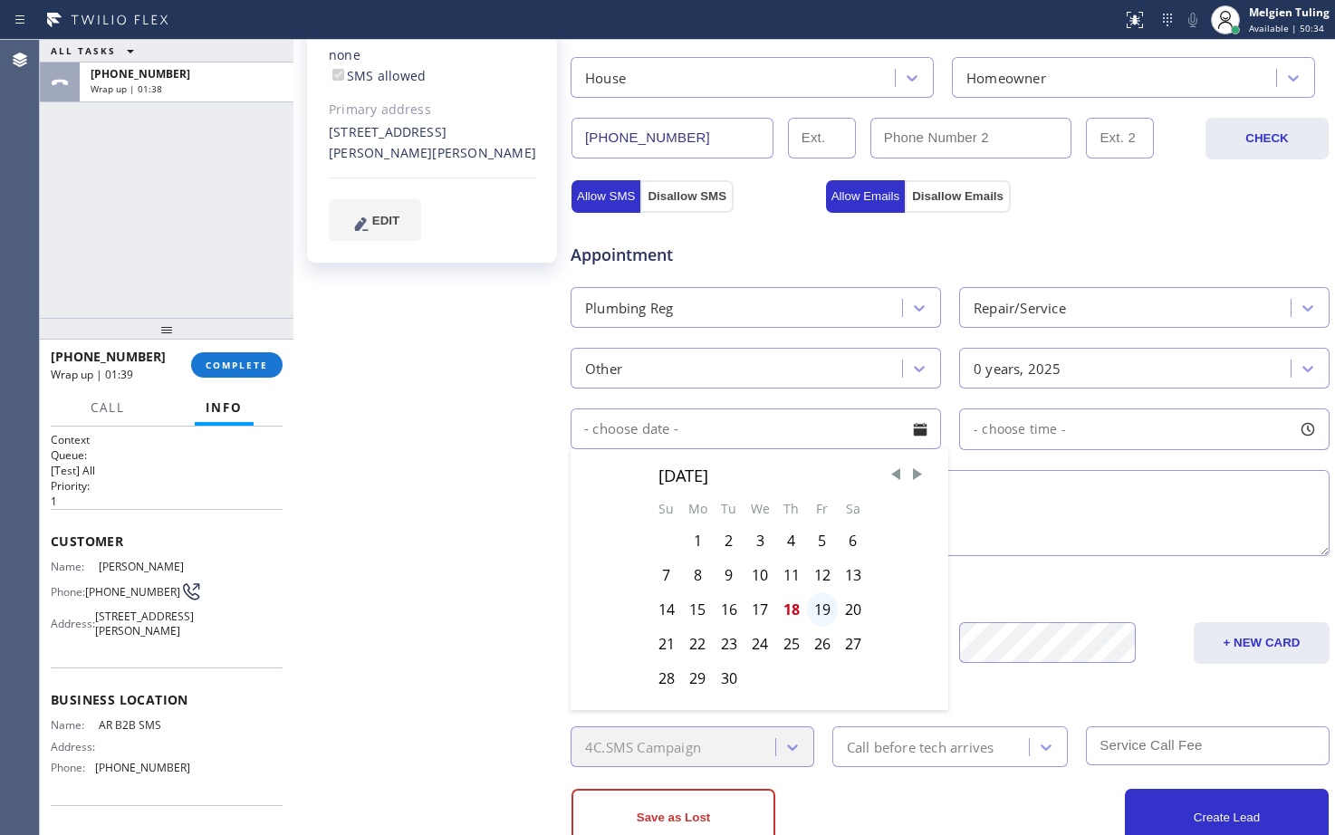
click at [822, 602] on div "19" at bounding box center [822, 609] width 31 height 34
type input "[DATE]"
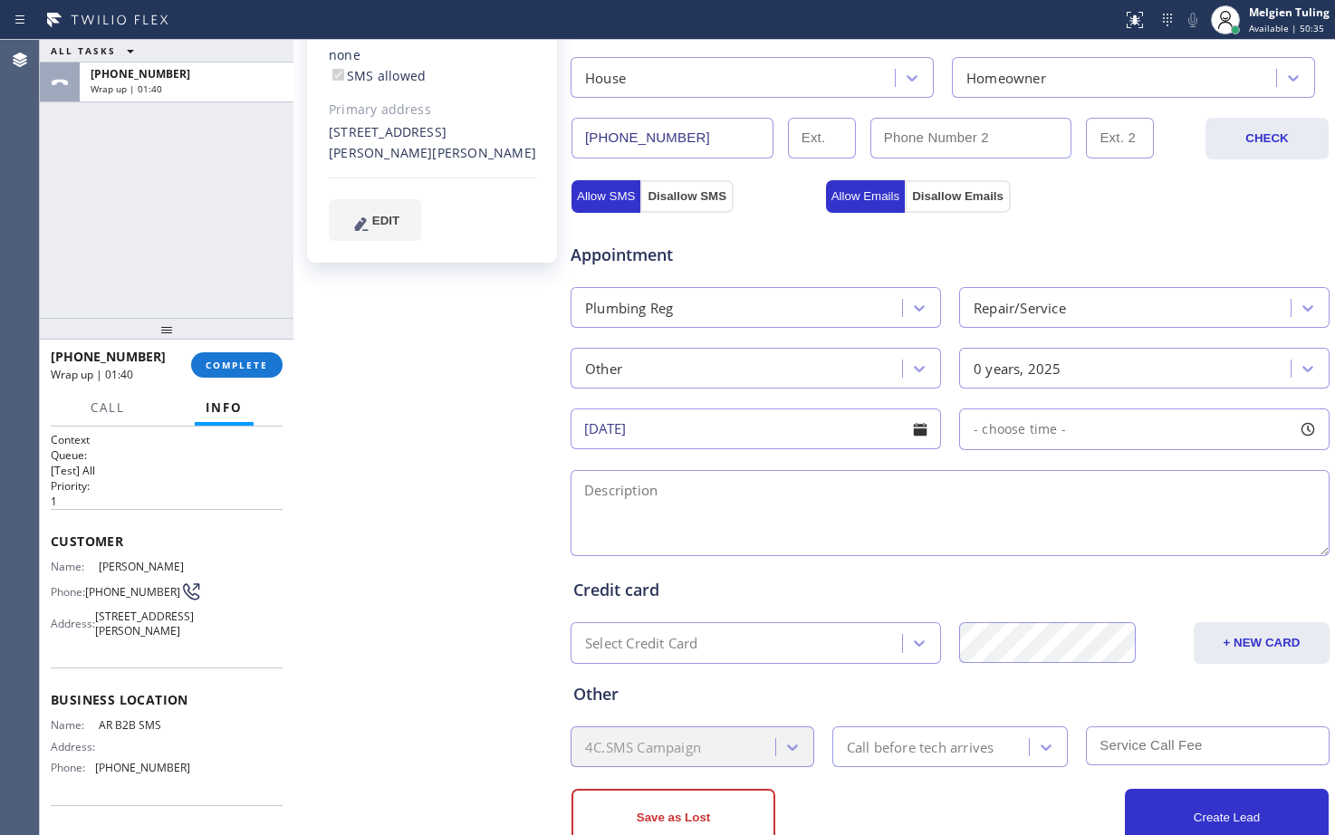
click at [1046, 430] on span "- choose time -" at bounding box center [1020, 428] width 92 height 17
drag, startPoint x: 966, startPoint y: 536, endPoint x: 1069, endPoint y: 551, distance: 103.4
click at [1069, 551] on div at bounding box center [1078, 540] width 22 height 38
drag, startPoint x: 975, startPoint y: 540, endPoint x: 989, endPoint y: 541, distance: 14.5
click at [992, 541] on div at bounding box center [1003, 540] width 22 height 38
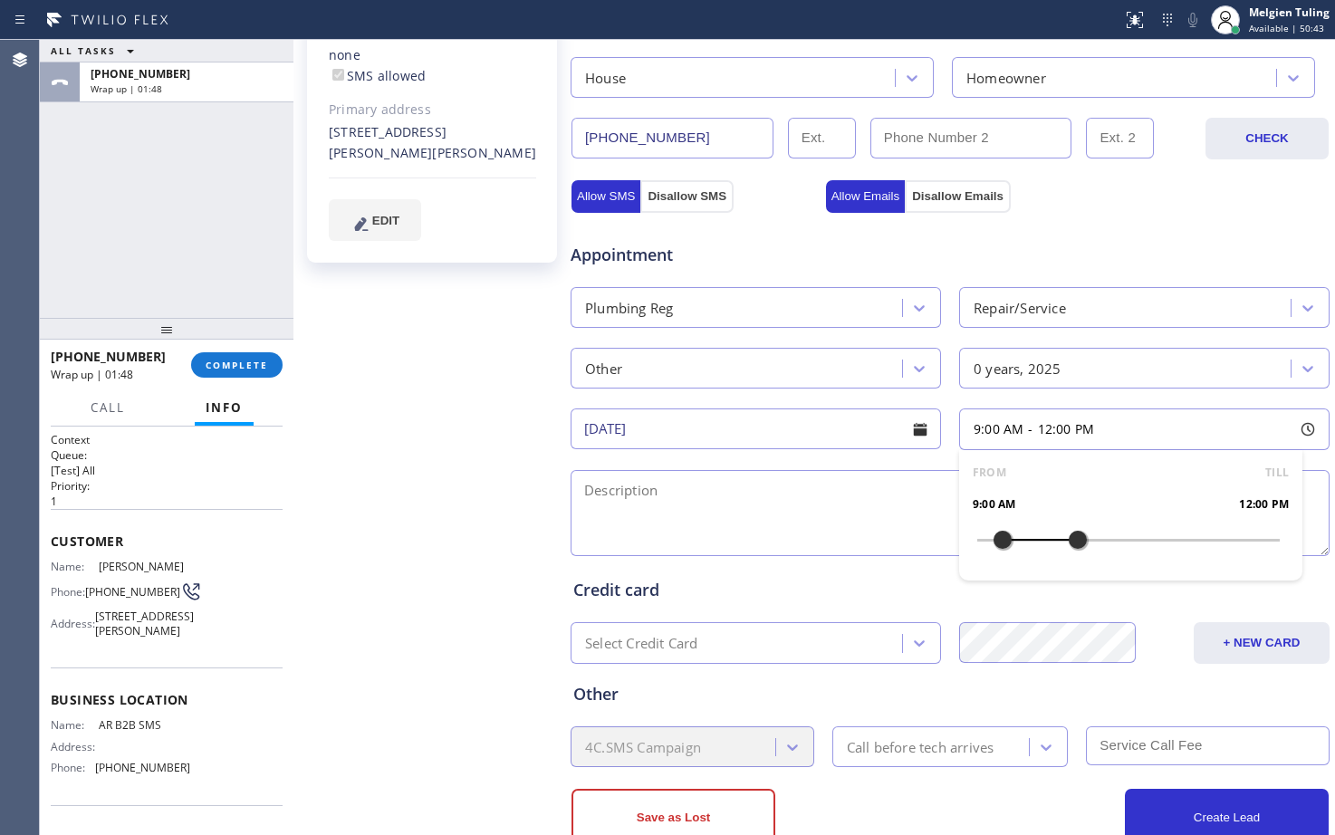
click at [727, 518] on textarea at bounding box center [950, 513] width 759 height 86
click at [592, 490] on textarea at bounding box center [950, 513] width 759 height 86
paste textarea "plumbing pipe is leaking in the yard/house-ho/[STREET_ADDRESS][PERSON_NAME][PER…"
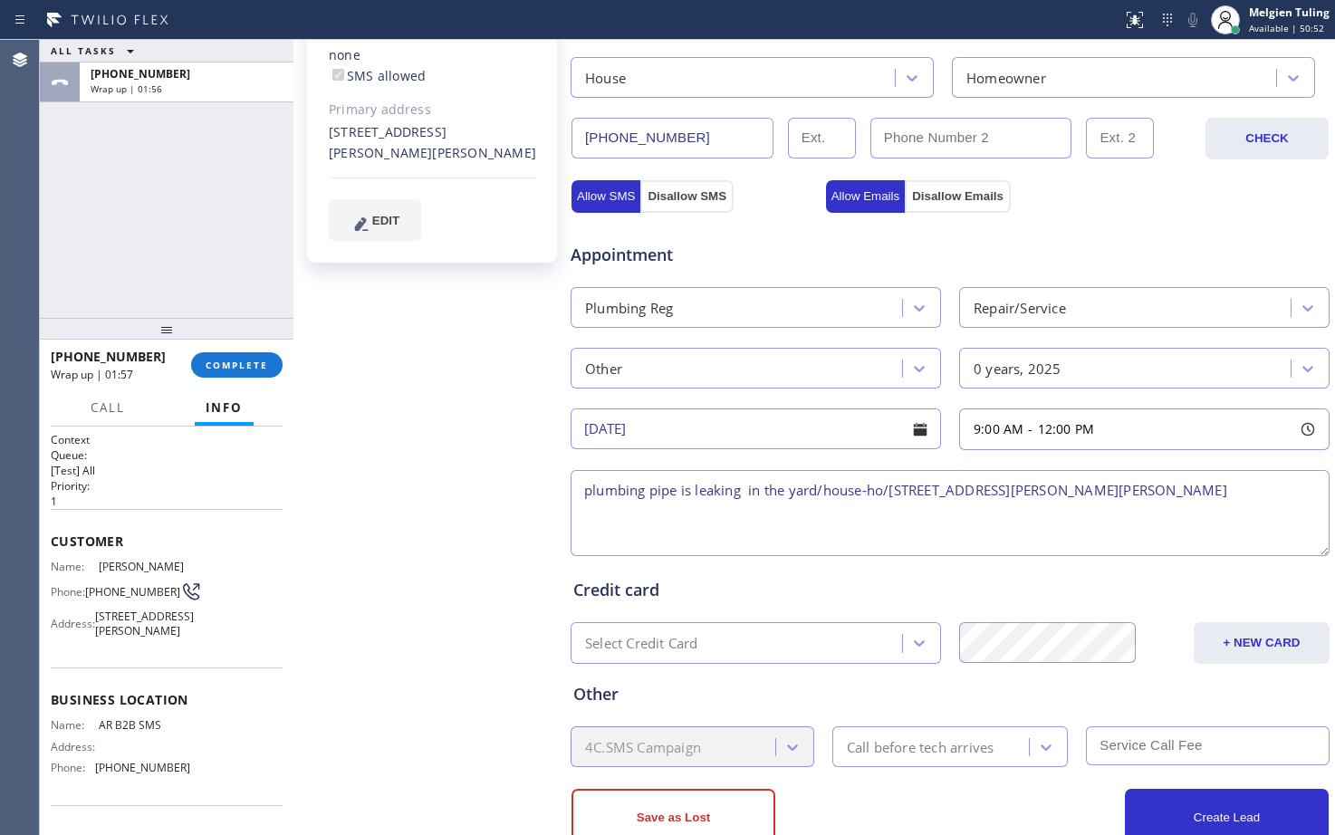
click at [581, 491] on textarea "plumbing pipe is leaking in the yard/house-ho/[STREET_ADDRESS][PERSON_NAME][PER…" at bounding box center [950, 513] width 759 height 86
click at [1261, 682] on div "Other" at bounding box center [950, 694] width 754 height 24
click at [892, 485] on textarea "9-12 |$69 |plumbing pipe is leaking in the yard/house-ho/[STREET_ADDRESS][PERSO…" at bounding box center [950, 513] width 759 height 86
click at [844, 520] on textarea "9-12 |$69 |plumbing pipe is leaking in the yard, just the pipe that attached to…" at bounding box center [950, 513] width 759 height 86
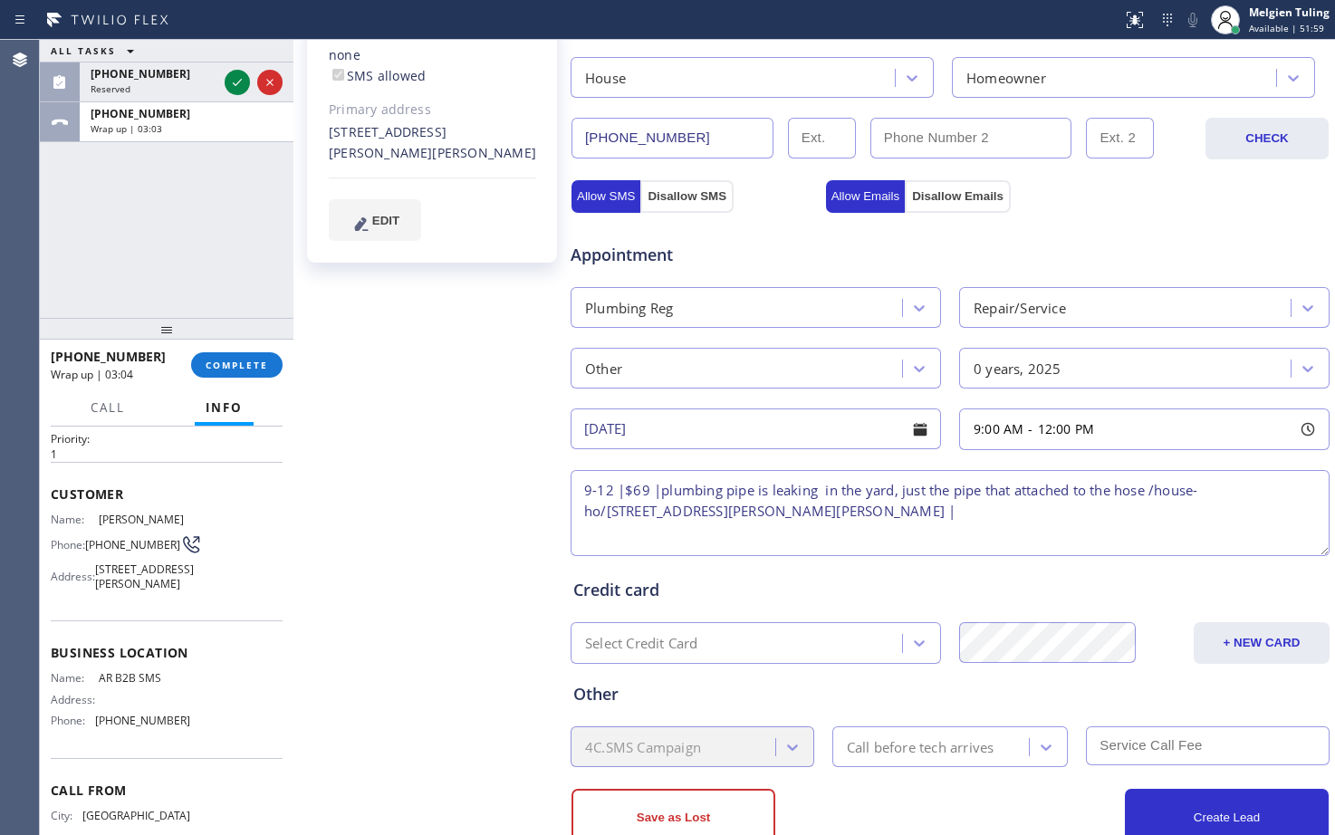
scroll to position [91, 0]
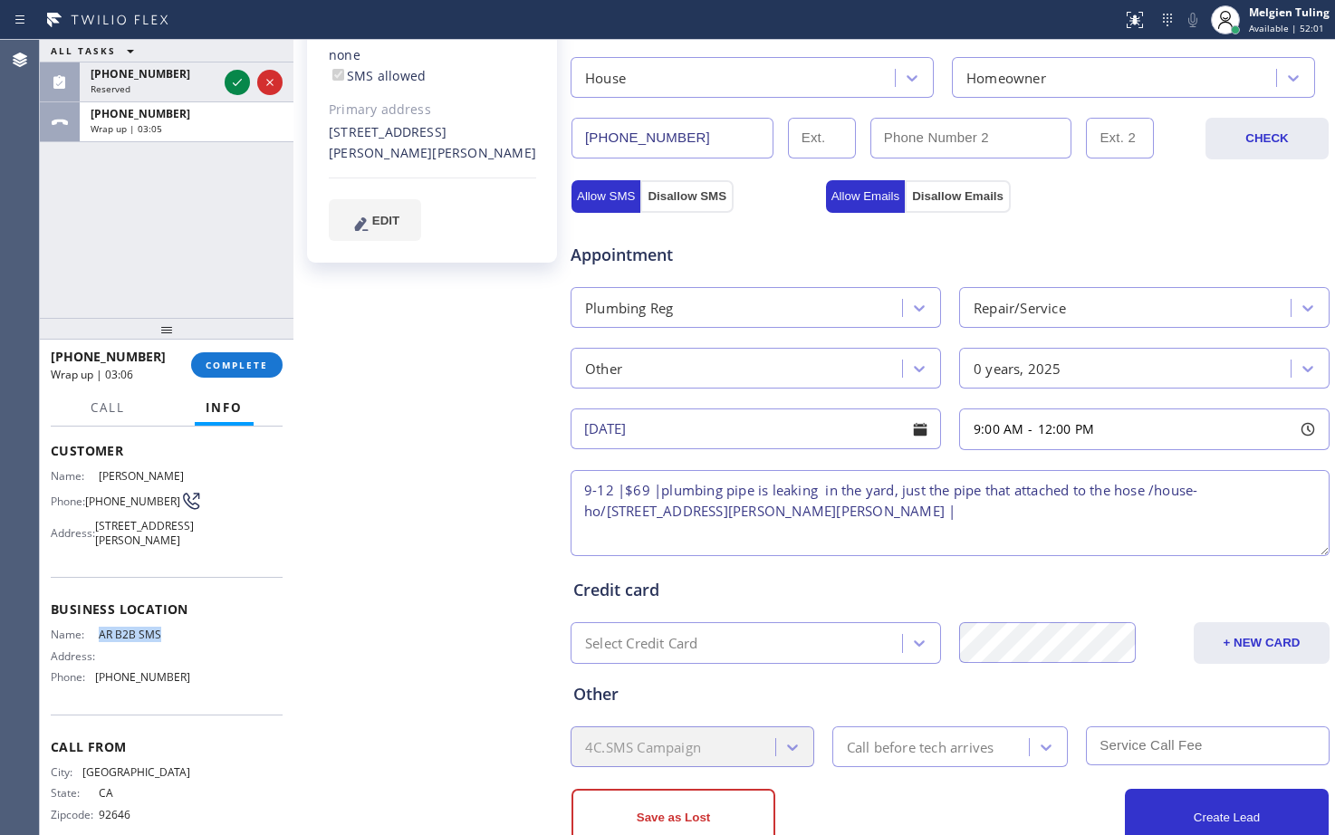
drag, startPoint x: 172, startPoint y: 663, endPoint x: 100, endPoint y: 650, distance: 73.6
click at [100, 650] on div "Name: AR B2B SMS Address: Phone: [PHONE_NUMBER]" at bounding box center [120, 659] width 139 height 63
copy span "AR B2B SMS"
click at [849, 516] on textarea "9-12 |$69 |plumbing pipe is leaking in the yard, just the pipe that attached to…" at bounding box center [950, 513] width 759 height 86
paste textarea "AR B2B SMS"
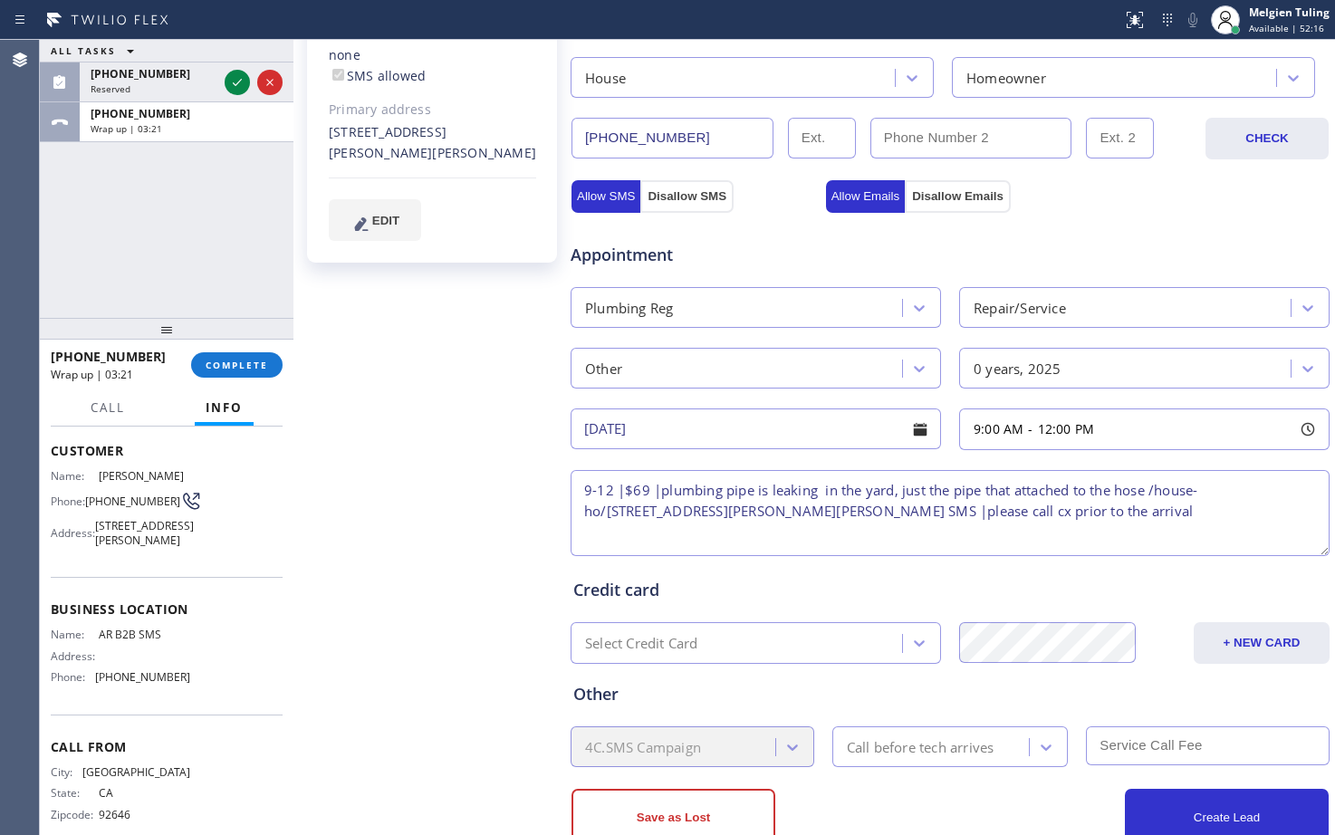
click at [1011, 513] on textarea "9-12 |$69 |plumbing pipe is leaking in the yard, just the pipe that attached to…" at bounding box center [950, 513] width 759 height 86
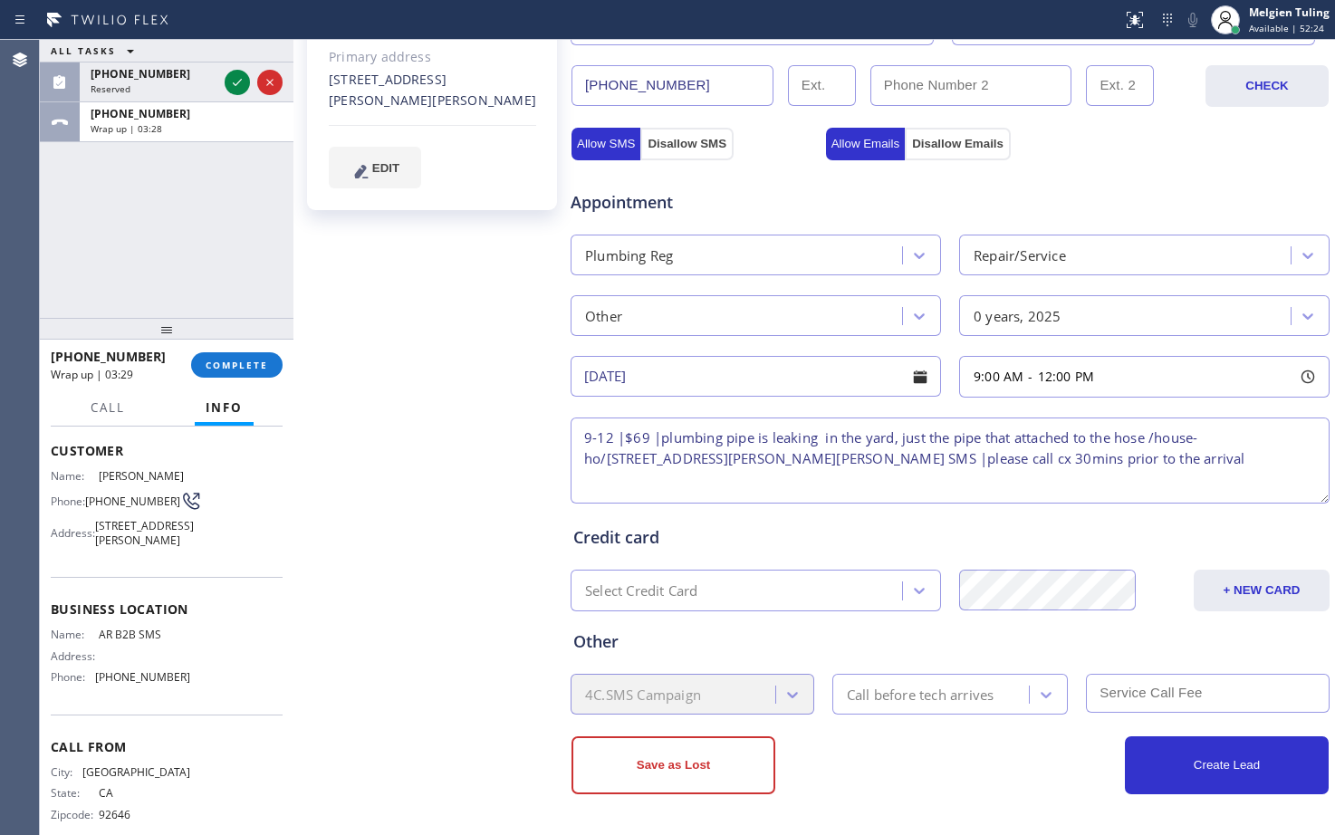
type textarea "9-12 |$69 |plumbing pipe is leaking in the yard, just the pipe that attached to…"
click at [890, 695] on div "Call before tech arrives" at bounding box center [921, 694] width 148 height 21
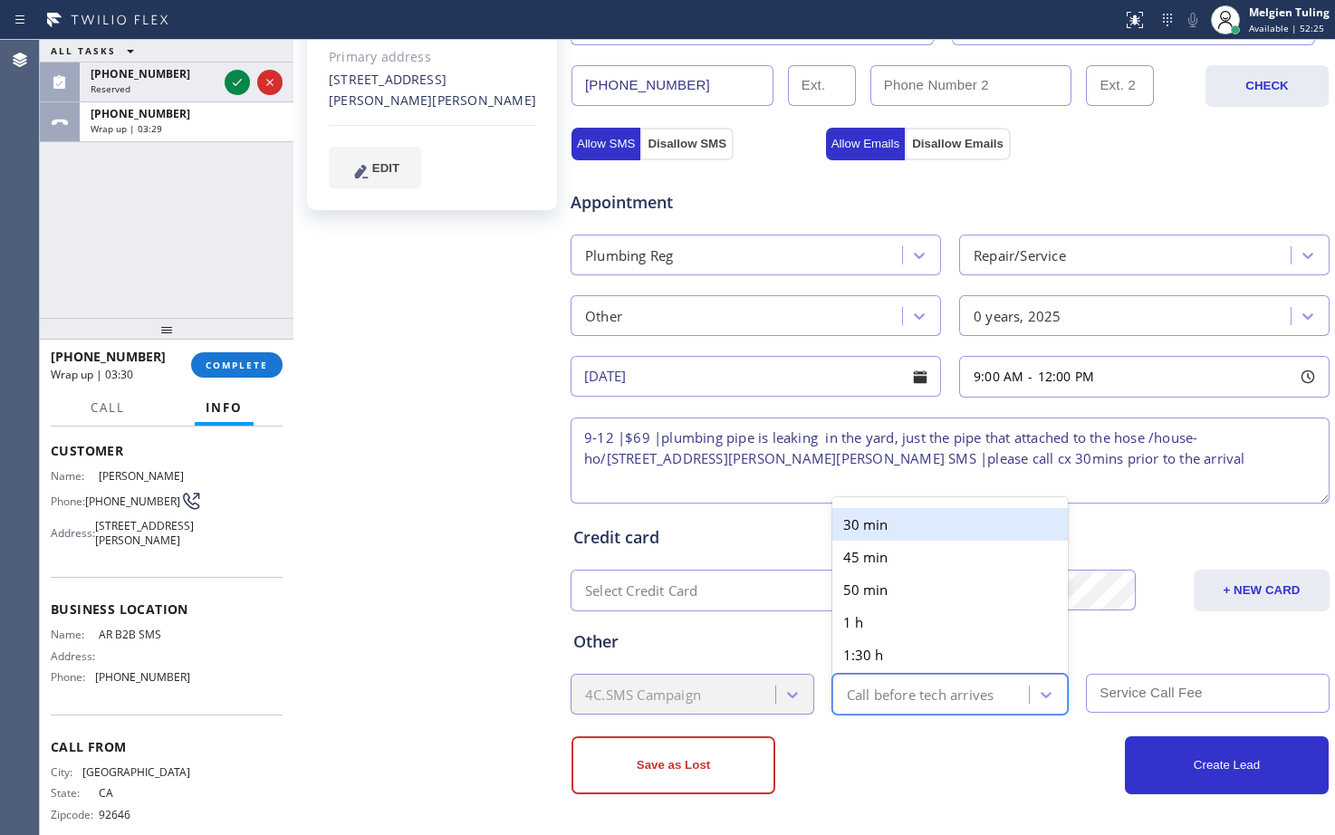
click at [899, 523] on div "30 min" at bounding box center [950, 524] width 236 height 33
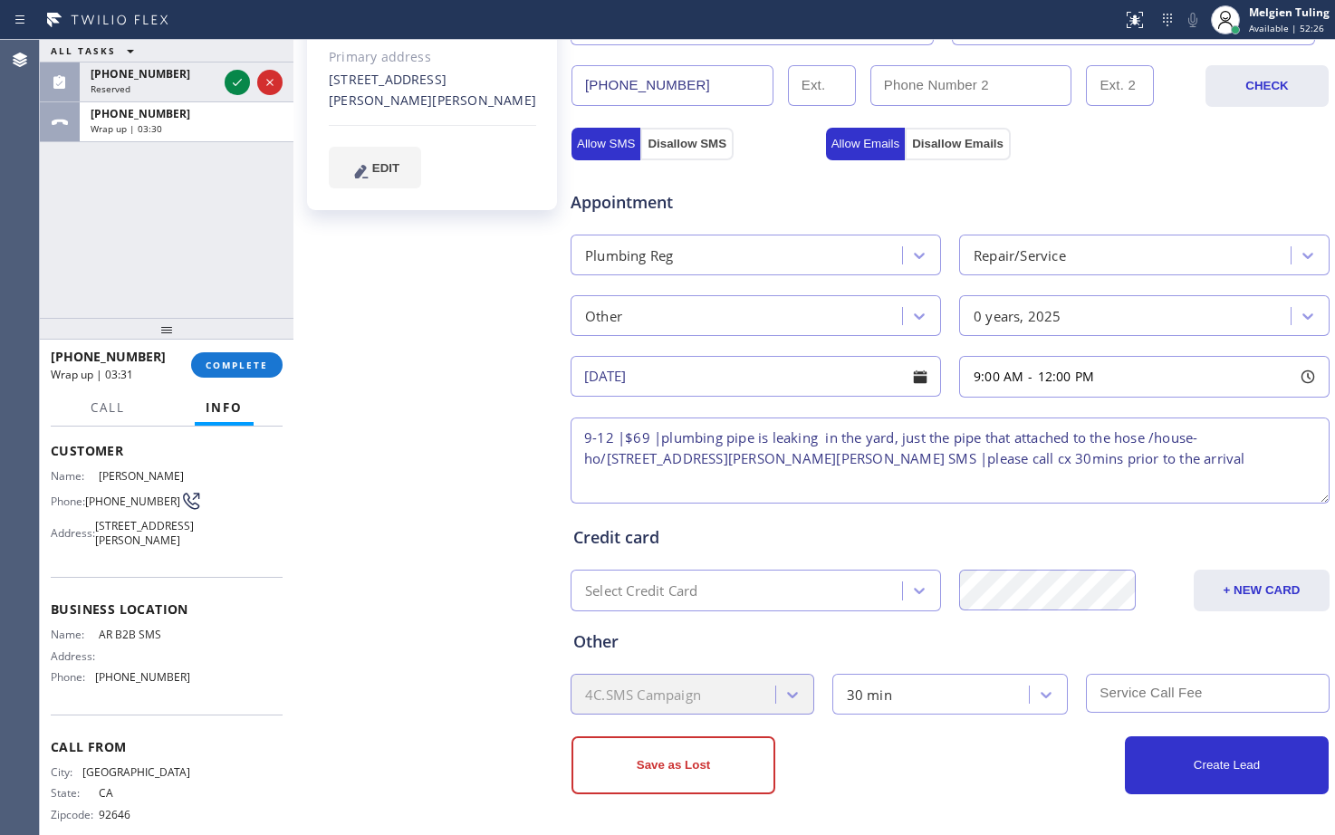
click at [1107, 688] on input "text" at bounding box center [1208, 693] width 244 height 39
type input "69"
click at [1167, 757] on button "Create Lead" at bounding box center [1227, 765] width 204 height 58
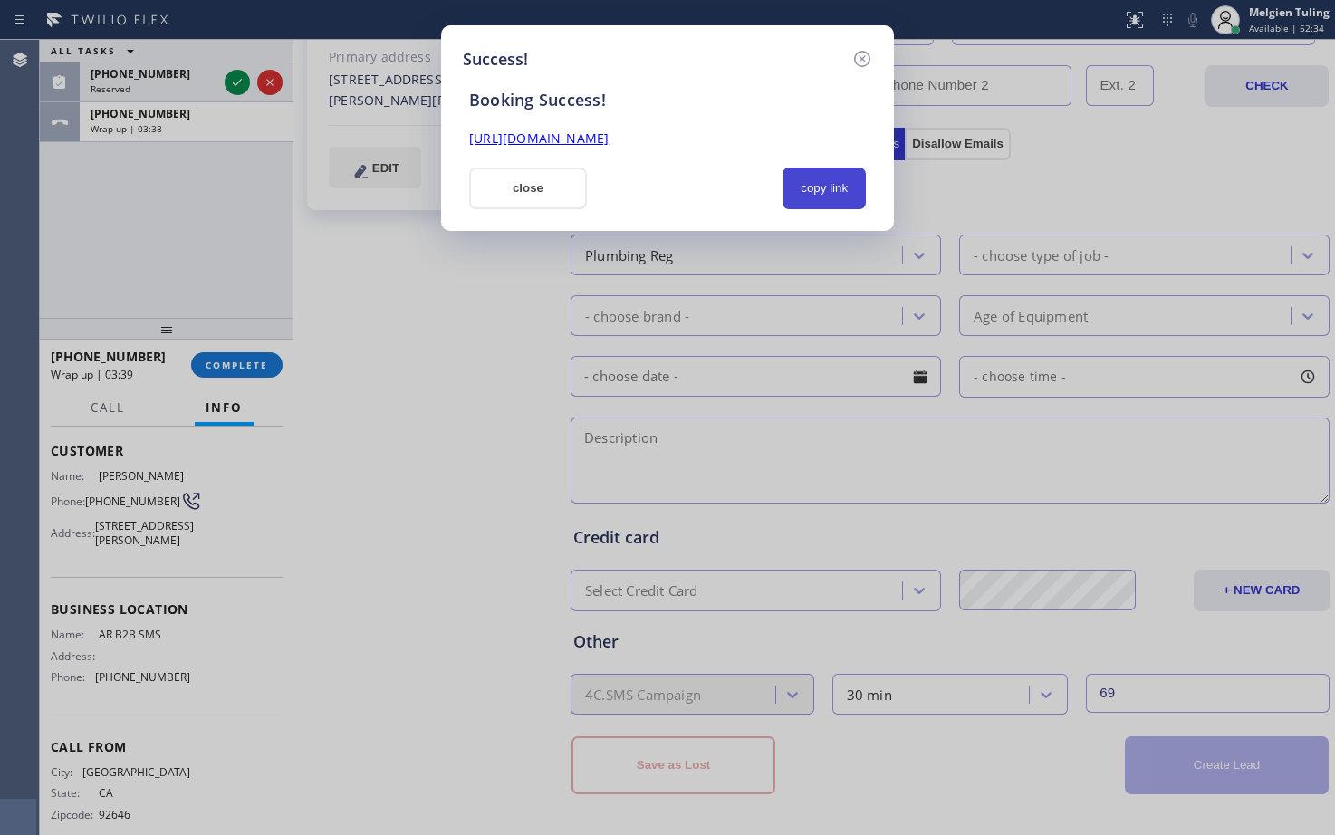
click at [817, 189] on button "copy link" at bounding box center [824, 189] width 83 height 42
click at [609, 130] on link "[URL][DOMAIN_NAME]" at bounding box center [538, 138] width 139 height 17
click at [527, 185] on button "close" at bounding box center [528, 189] width 118 height 42
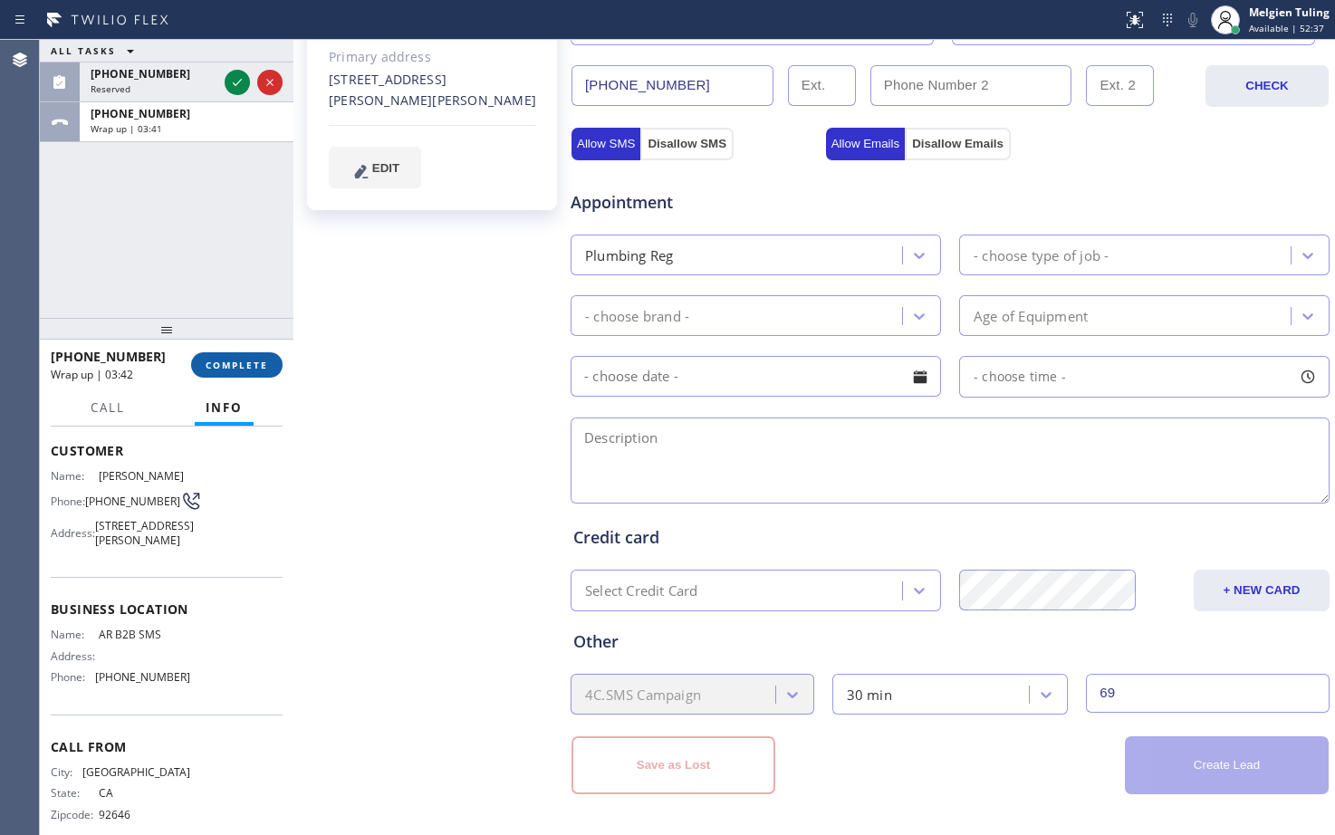
click at [231, 366] on span "COMPLETE" at bounding box center [237, 365] width 62 height 13
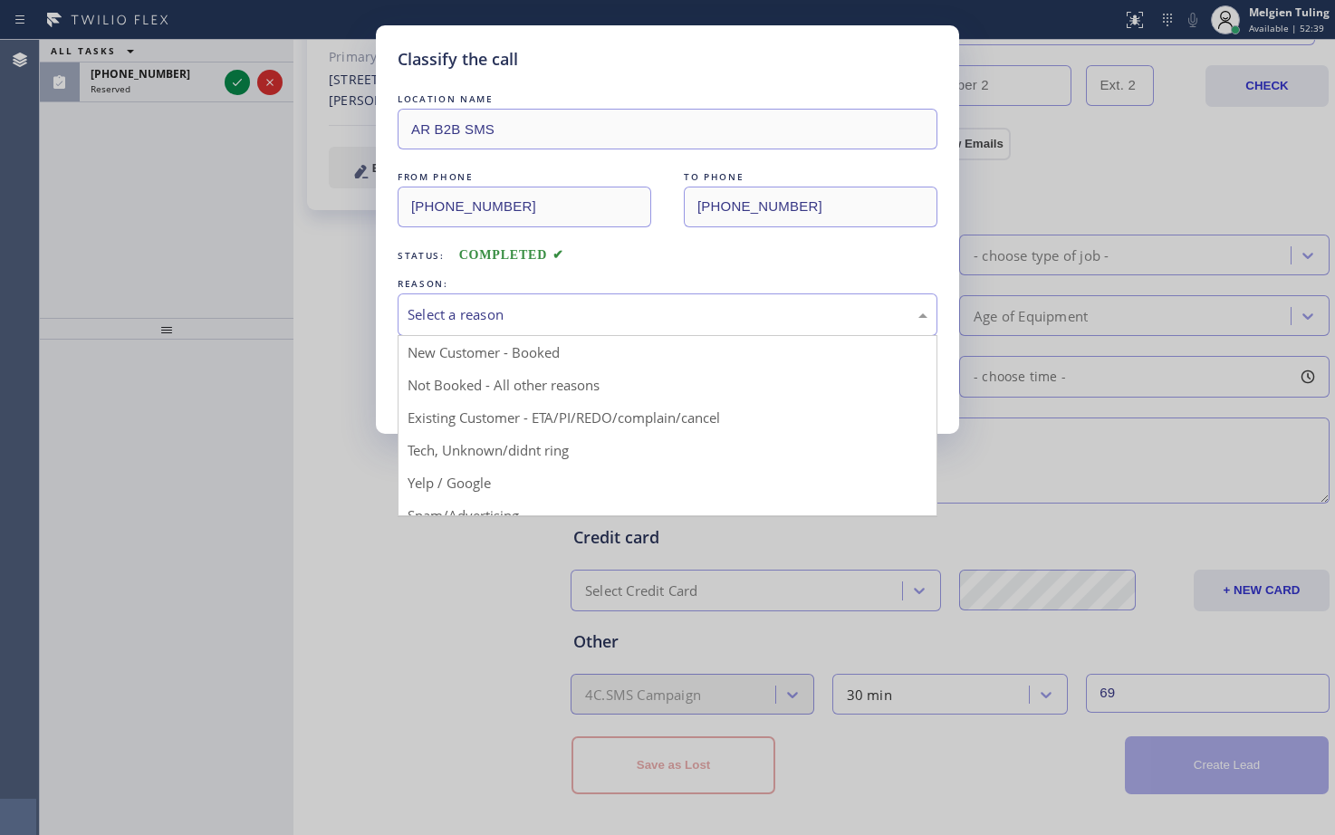
click at [452, 316] on div "Select a reason" at bounding box center [668, 314] width 520 height 21
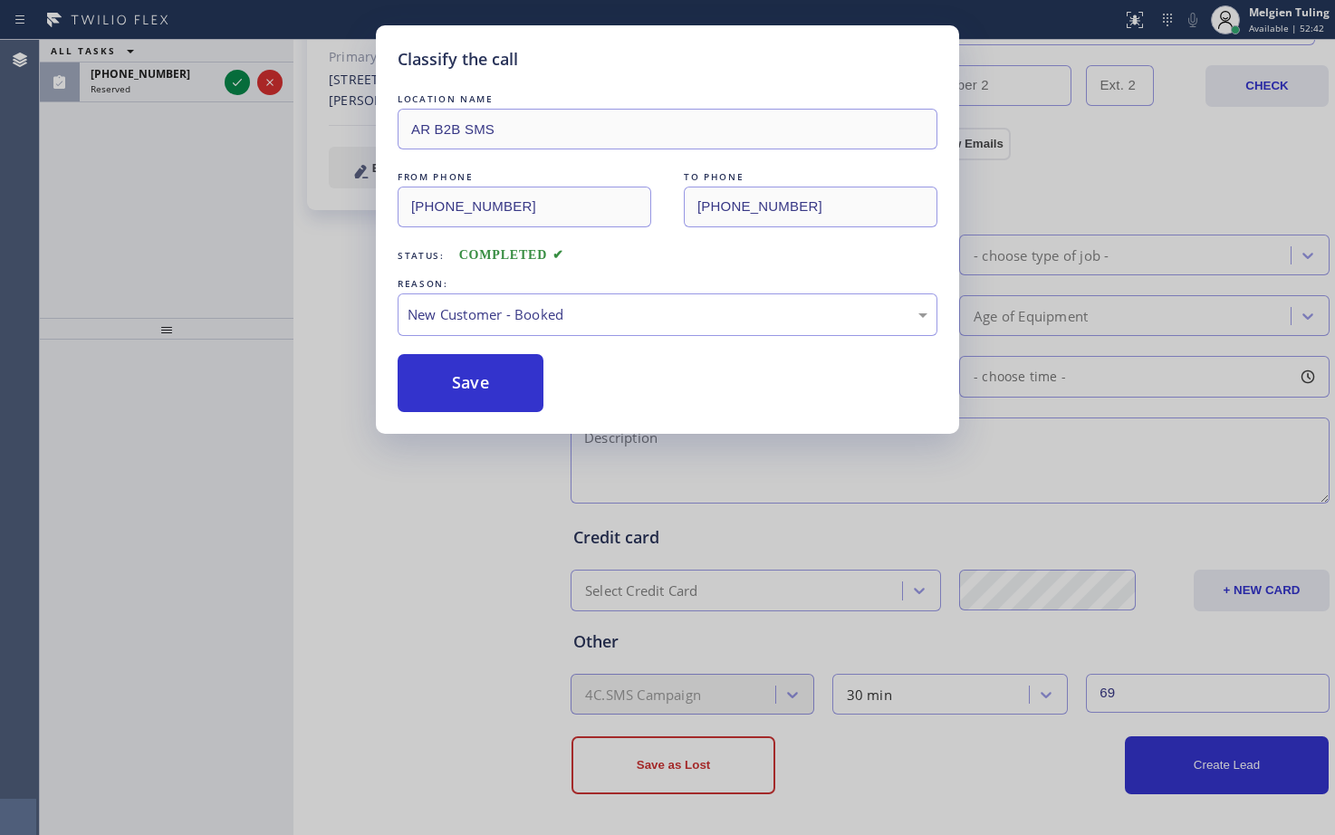
click at [450, 357] on button "Save" at bounding box center [471, 383] width 146 height 58
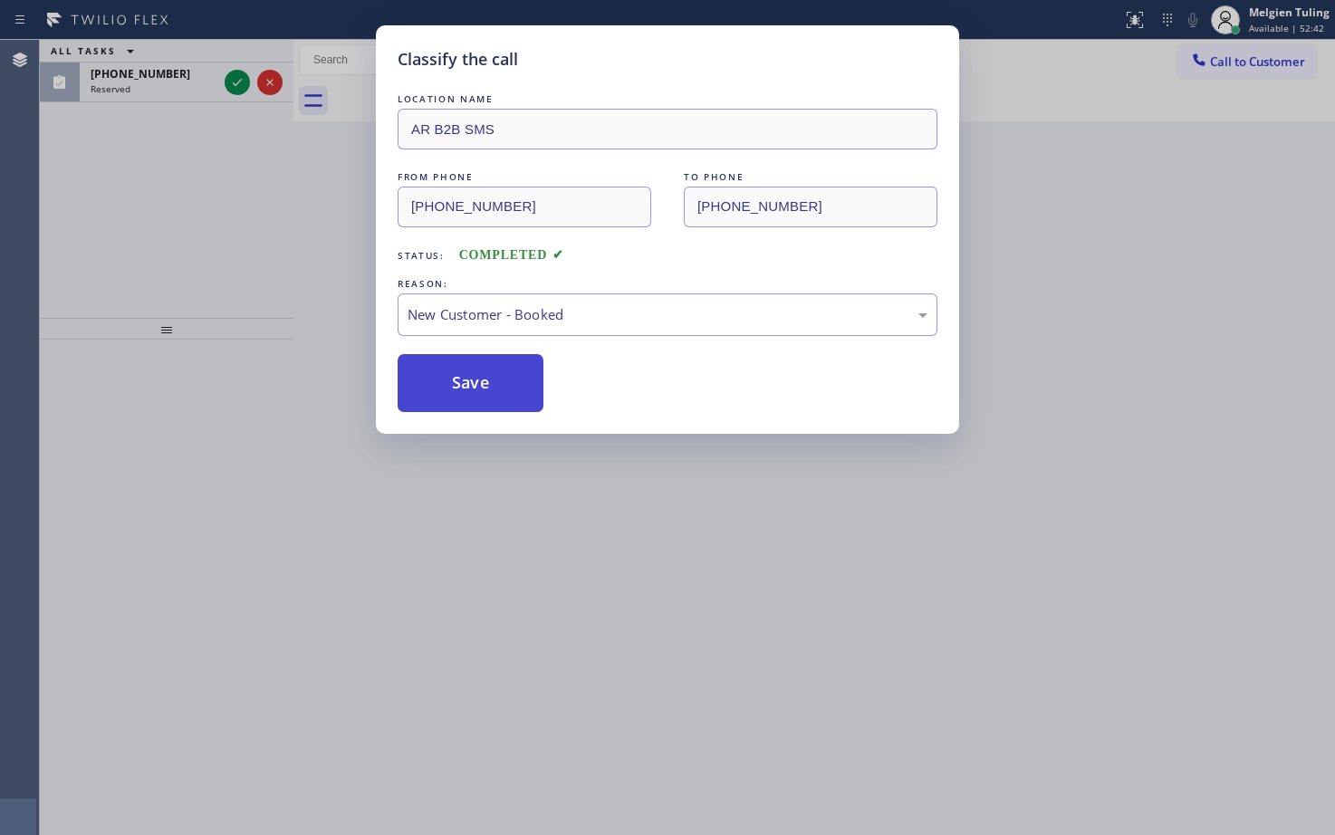
click at [448, 379] on button "Save" at bounding box center [471, 383] width 146 height 58
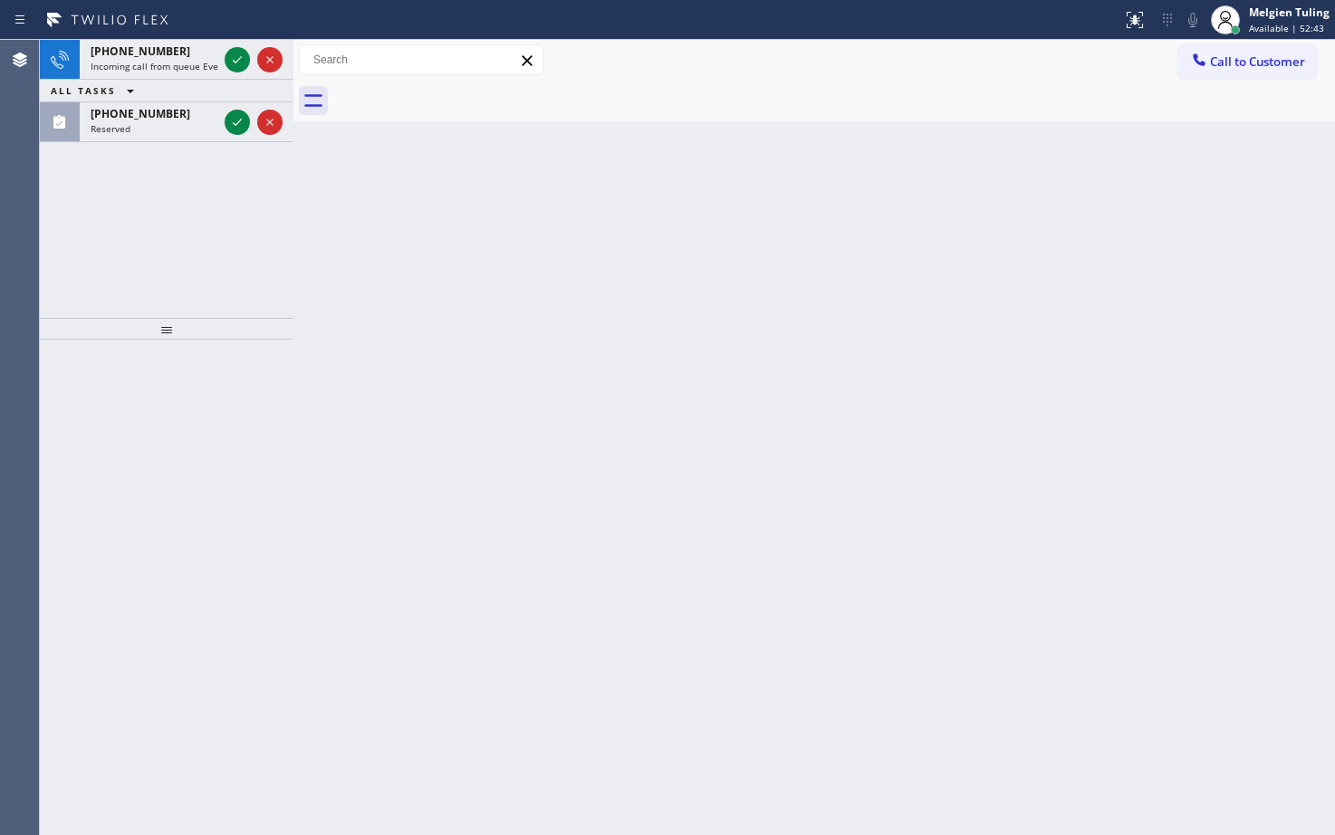
click at [182, 168] on div "[PHONE_NUMBER] Incoming call from queue Everybody ALL TASKS ALL TASKS ACTIVE TA…" at bounding box center [167, 179] width 254 height 278
click at [235, 119] on icon at bounding box center [237, 122] width 22 height 22
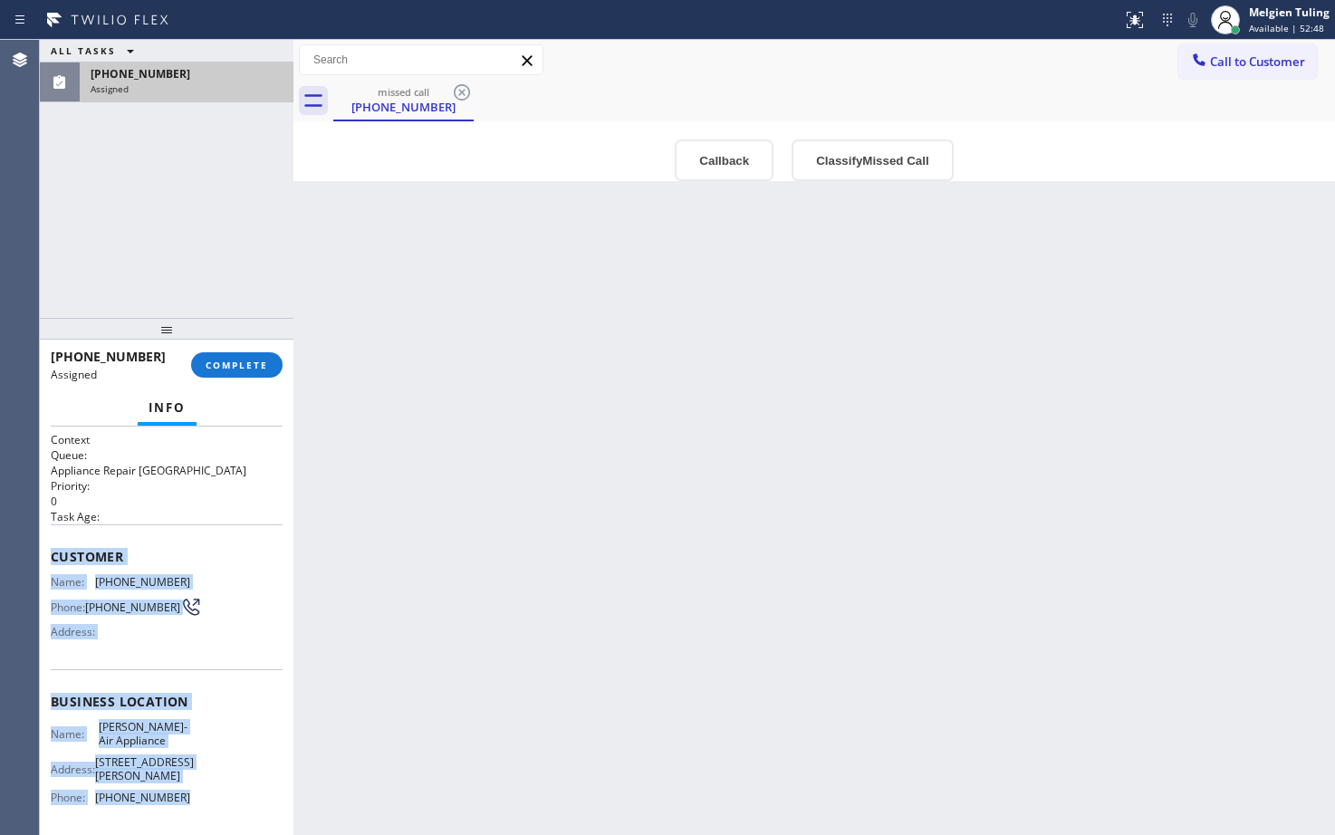
drag, startPoint x: 47, startPoint y: 559, endPoint x: 186, endPoint y: 796, distance: 274.8
click at [186, 796] on div "Context Queue: Appliance Repair High End Priority: 0 Task Age: Customer Name: […" at bounding box center [167, 631] width 254 height 408
copy div "Customer Name: [PHONE_NUMBER] Phone: [PHONE_NUMBER] Address: Business location …"
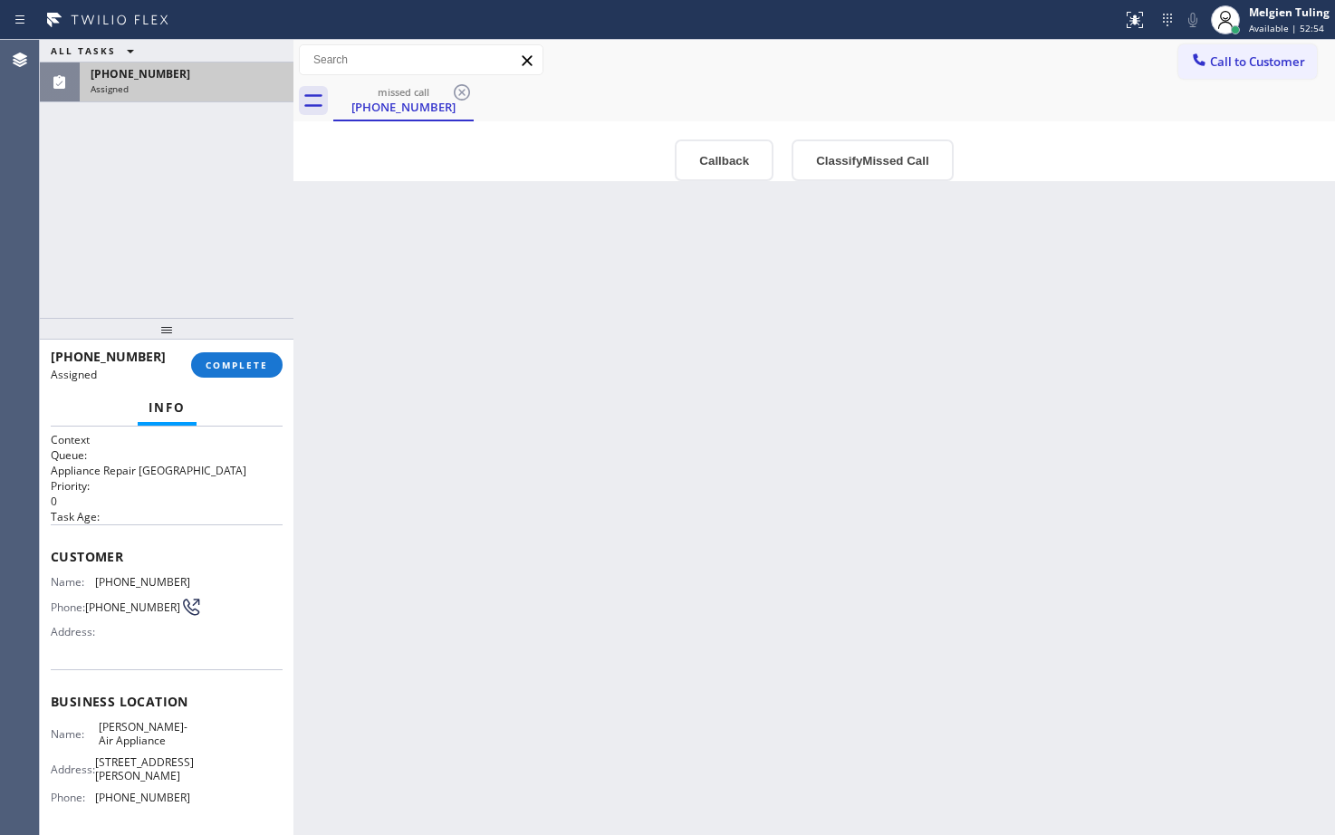
click at [123, 412] on div "Info" at bounding box center [167, 408] width 232 height 36
click at [237, 365] on span "COMPLETE" at bounding box center [237, 365] width 62 height 13
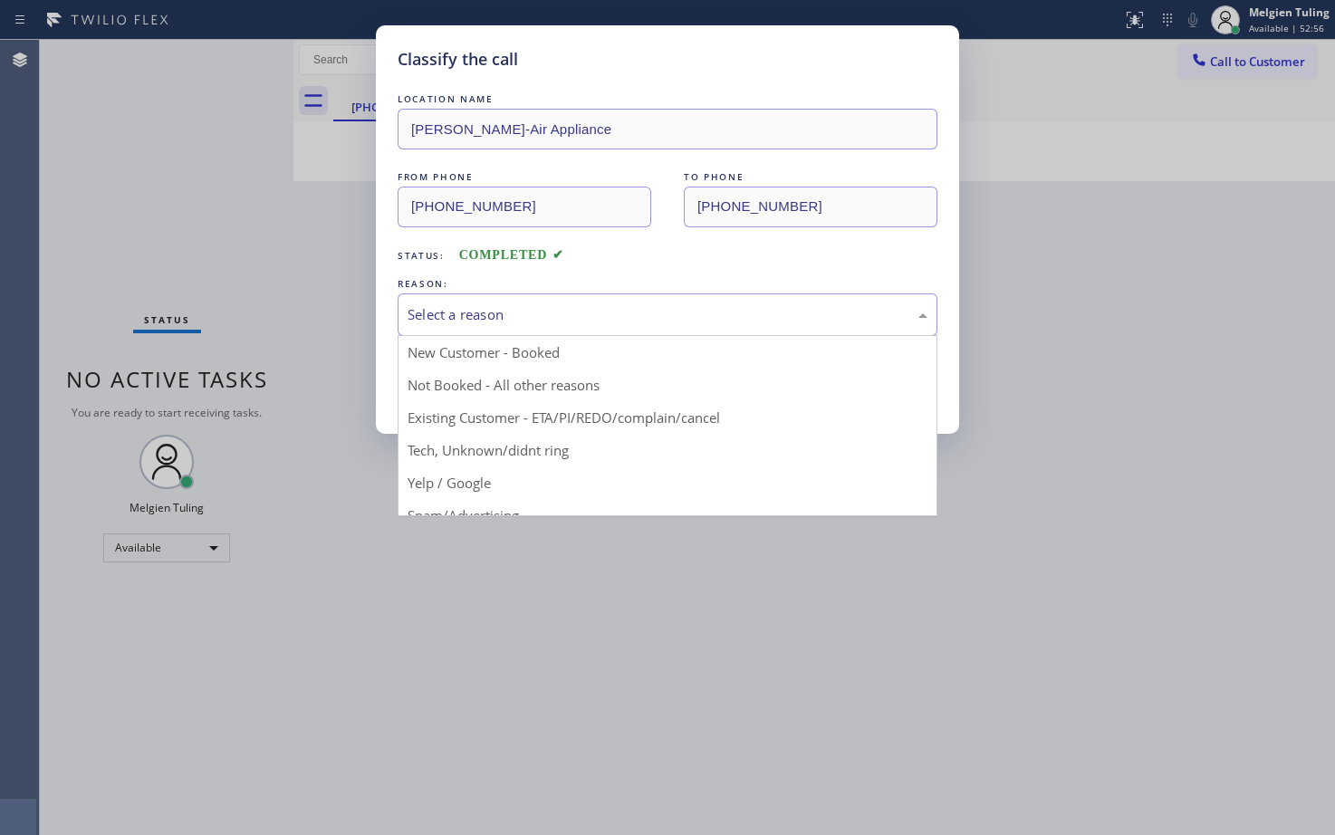
click at [464, 312] on div "Select a reason" at bounding box center [668, 314] width 520 height 21
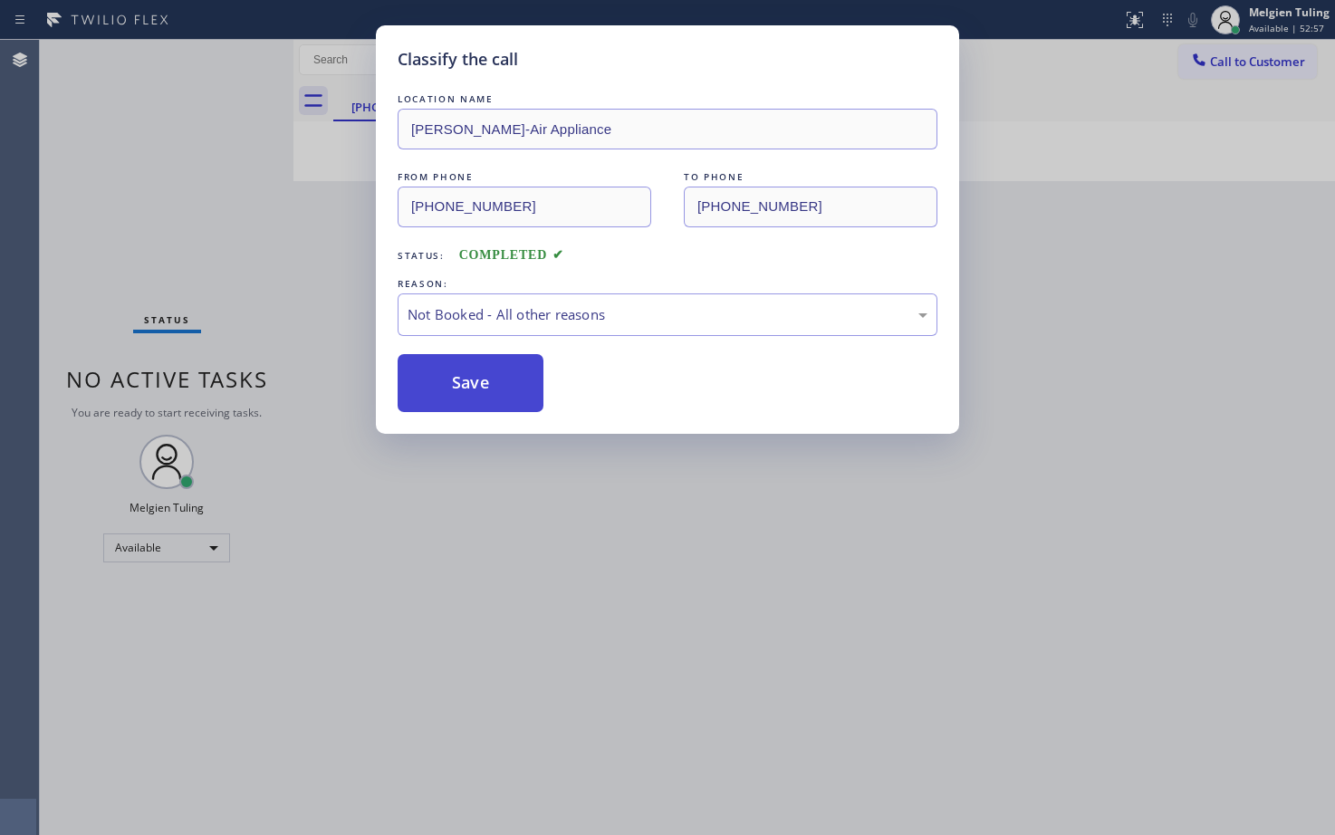
click at [427, 380] on button "Save" at bounding box center [471, 383] width 146 height 58
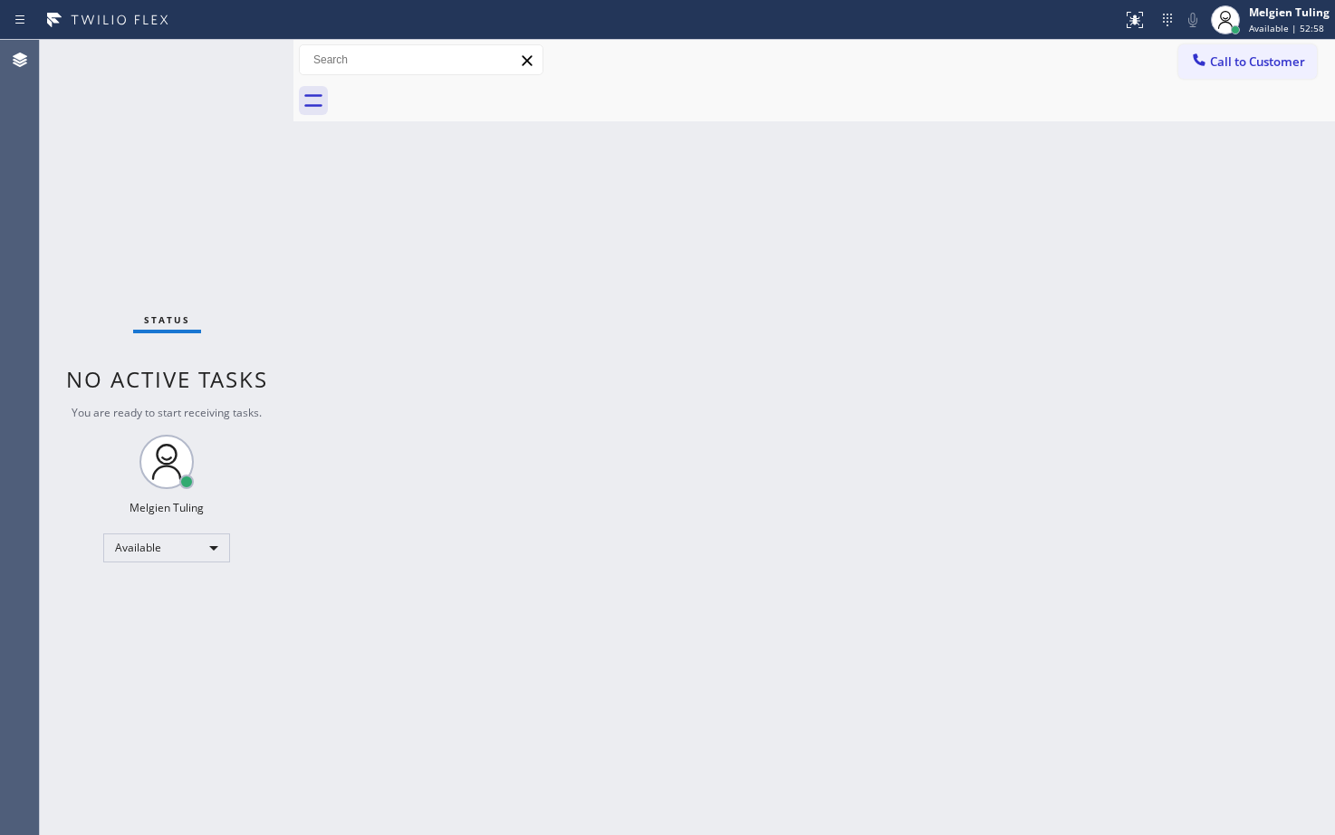
click at [280, 213] on div "Status No active tasks You are ready to start receiving tasks. Melgien Tuling A…" at bounding box center [167, 437] width 254 height 795
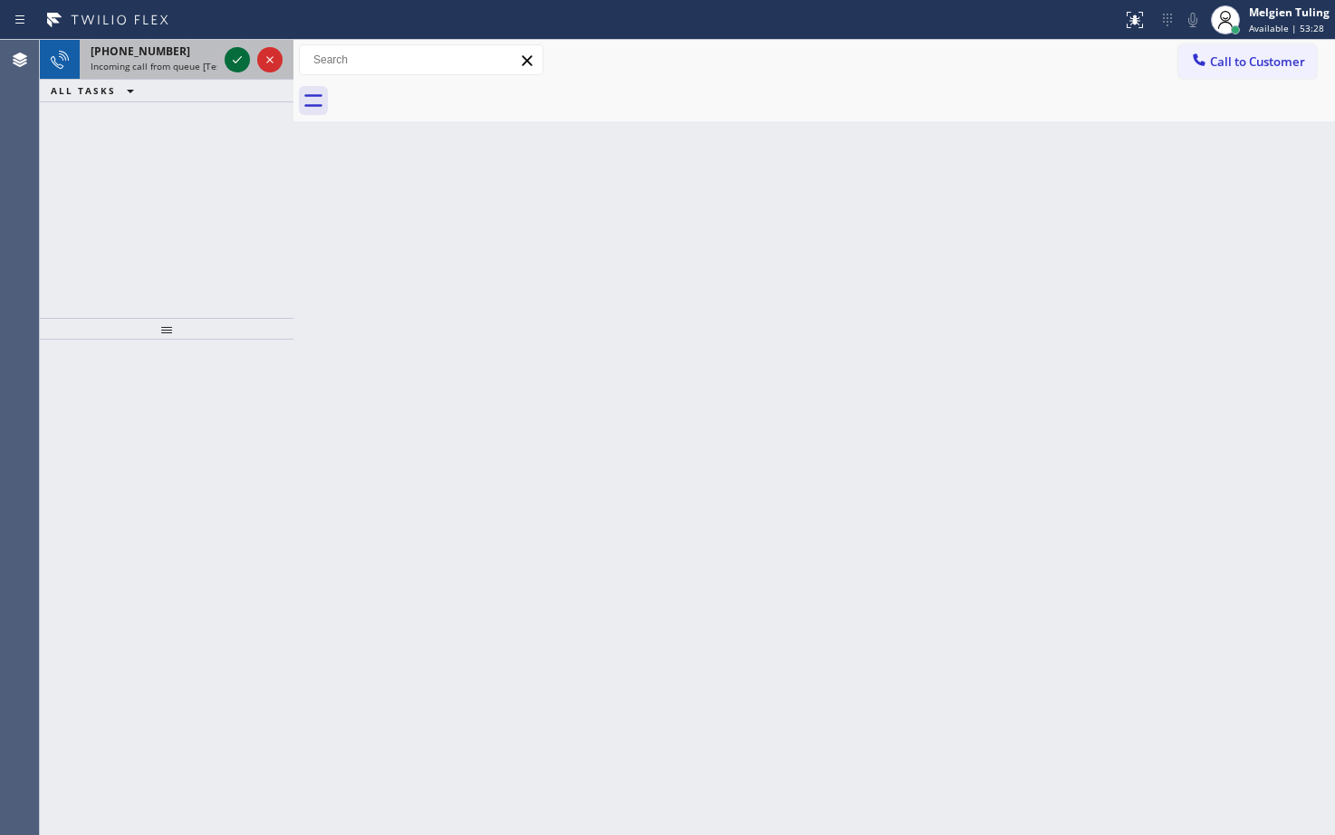
click at [235, 55] on icon at bounding box center [237, 60] width 22 height 22
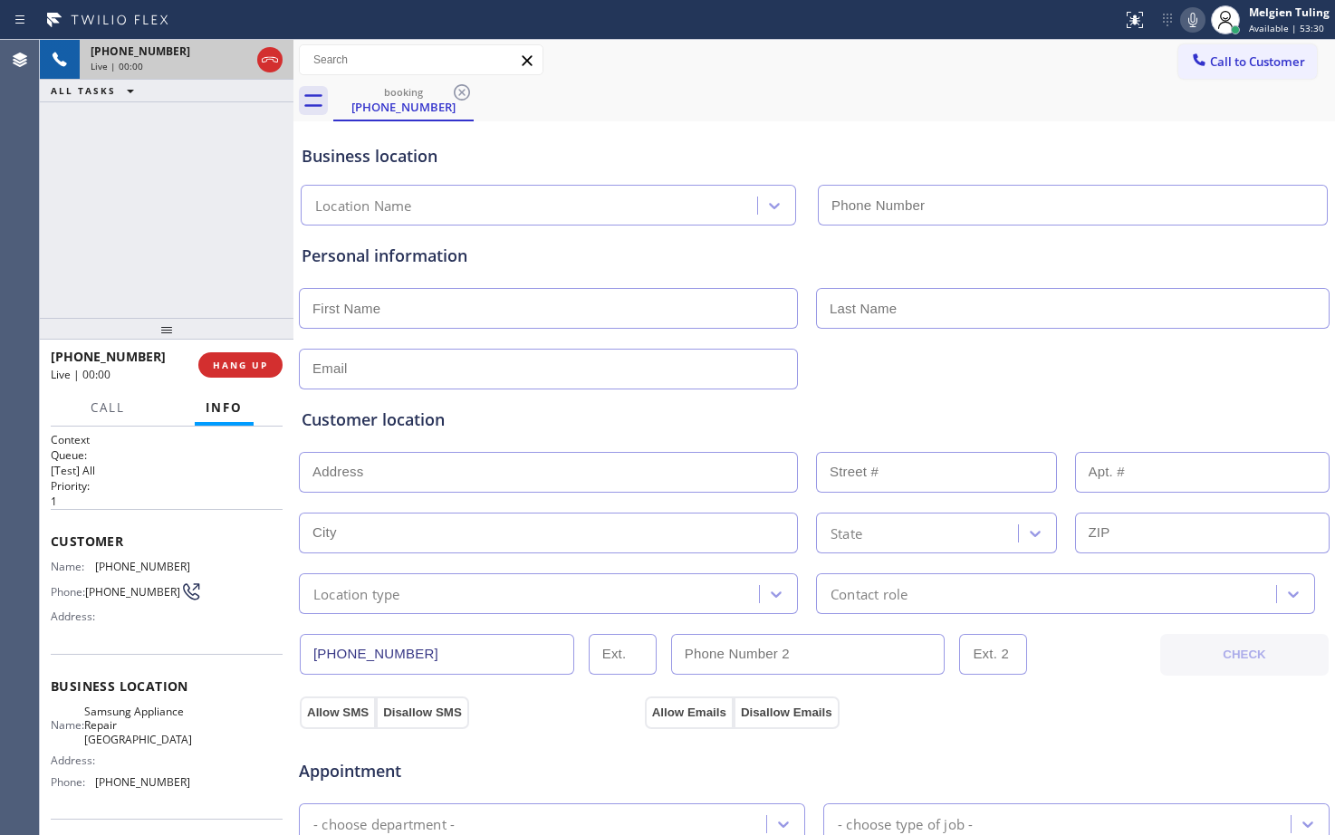
type input "[PHONE_NUMBER]"
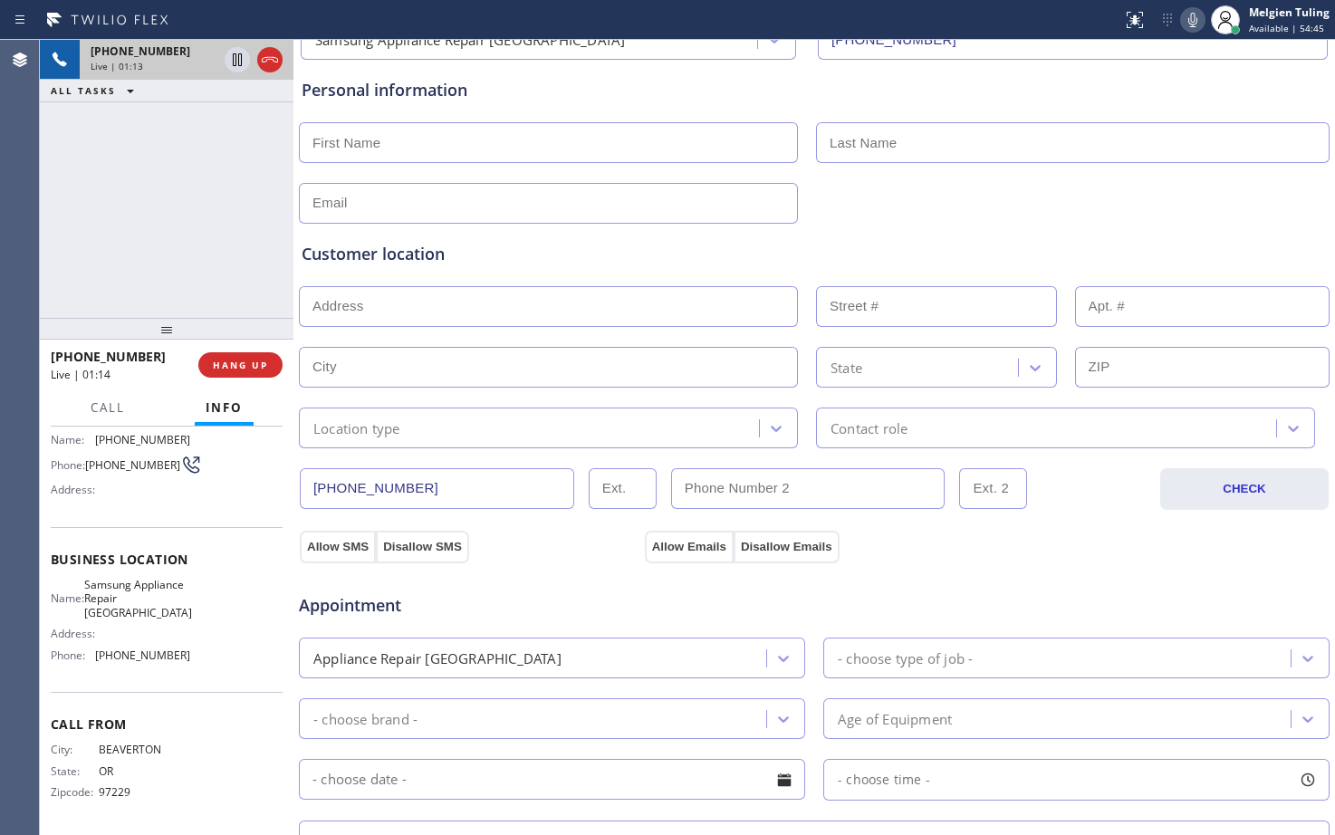
scroll to position [181, 0]
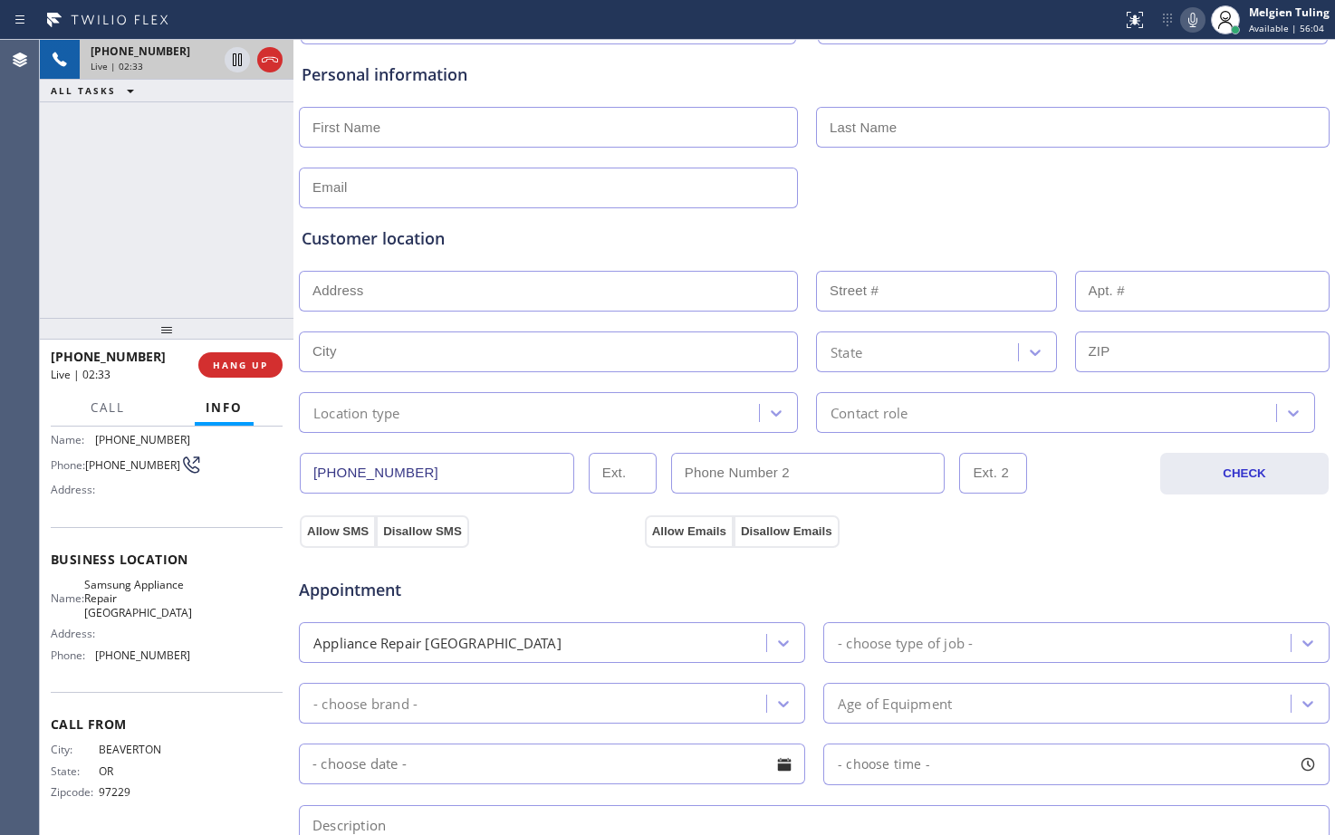
click at [1194, 18] on icon at bounding box center [1193, 20] width 22 height 22
click at [231, 55] on icon at bounding box center [237, 60] width 22 height 22
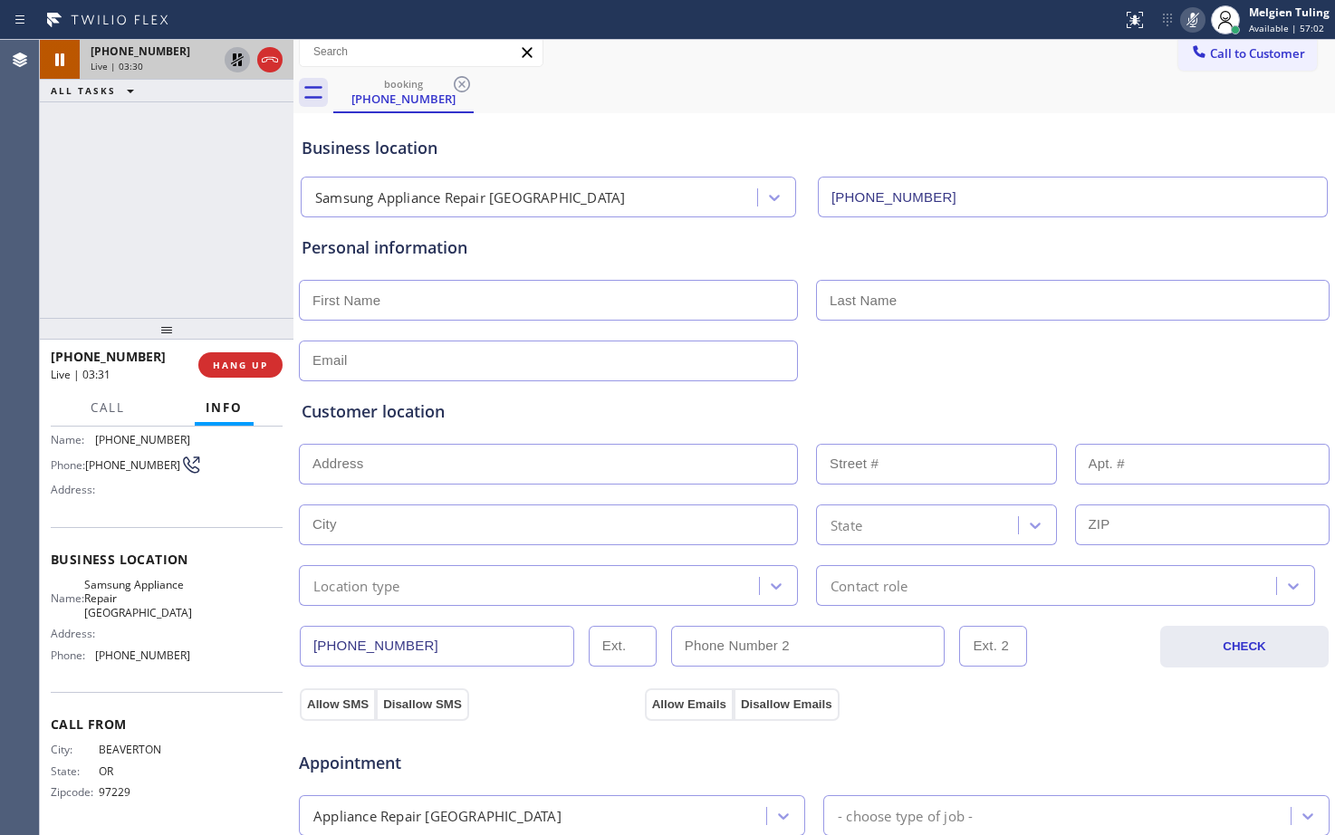
scroll to position [0, 0]
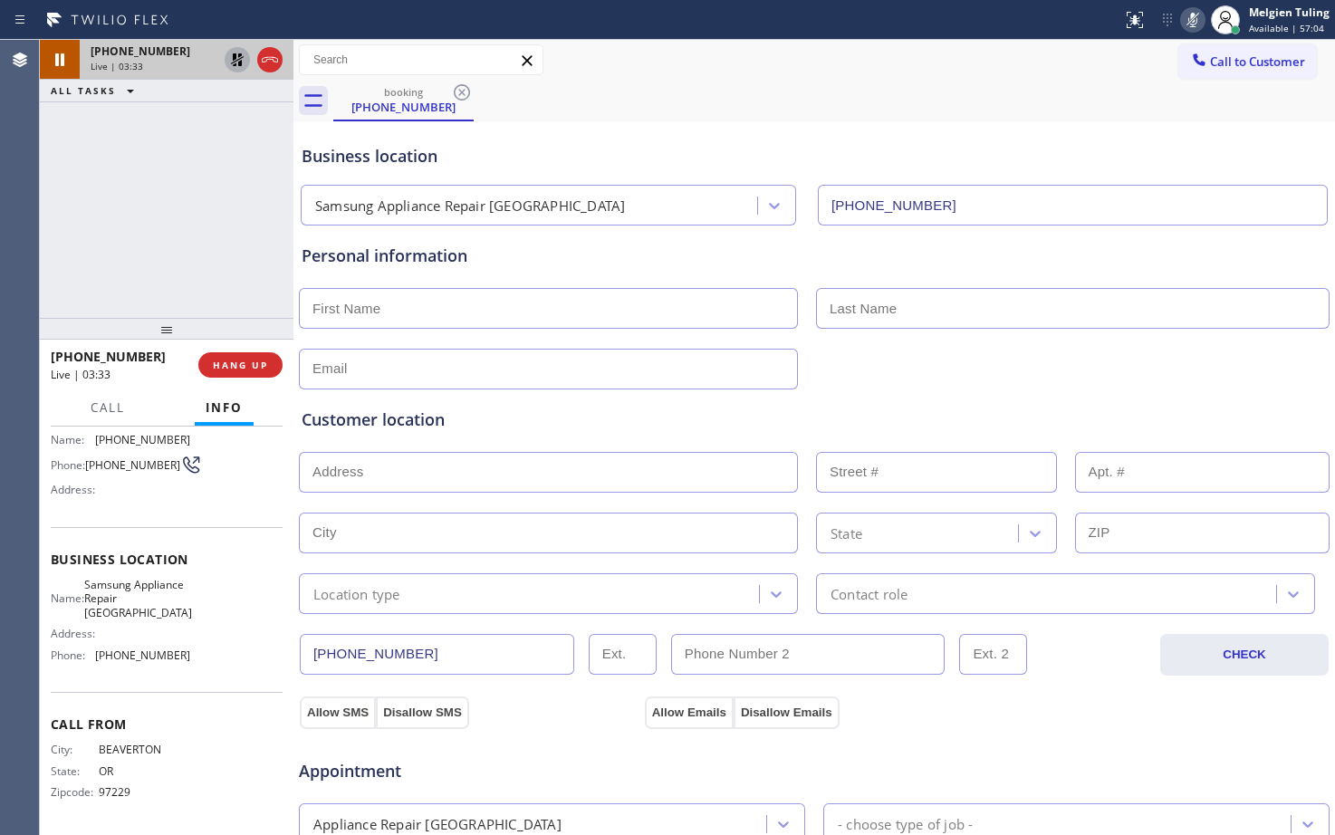
click at [236, 59] on icon at bounding box center [237, 60] width 22 height 22
click at [1199, 15] on icon at bounding box center [1193, 20] width 22 height 22
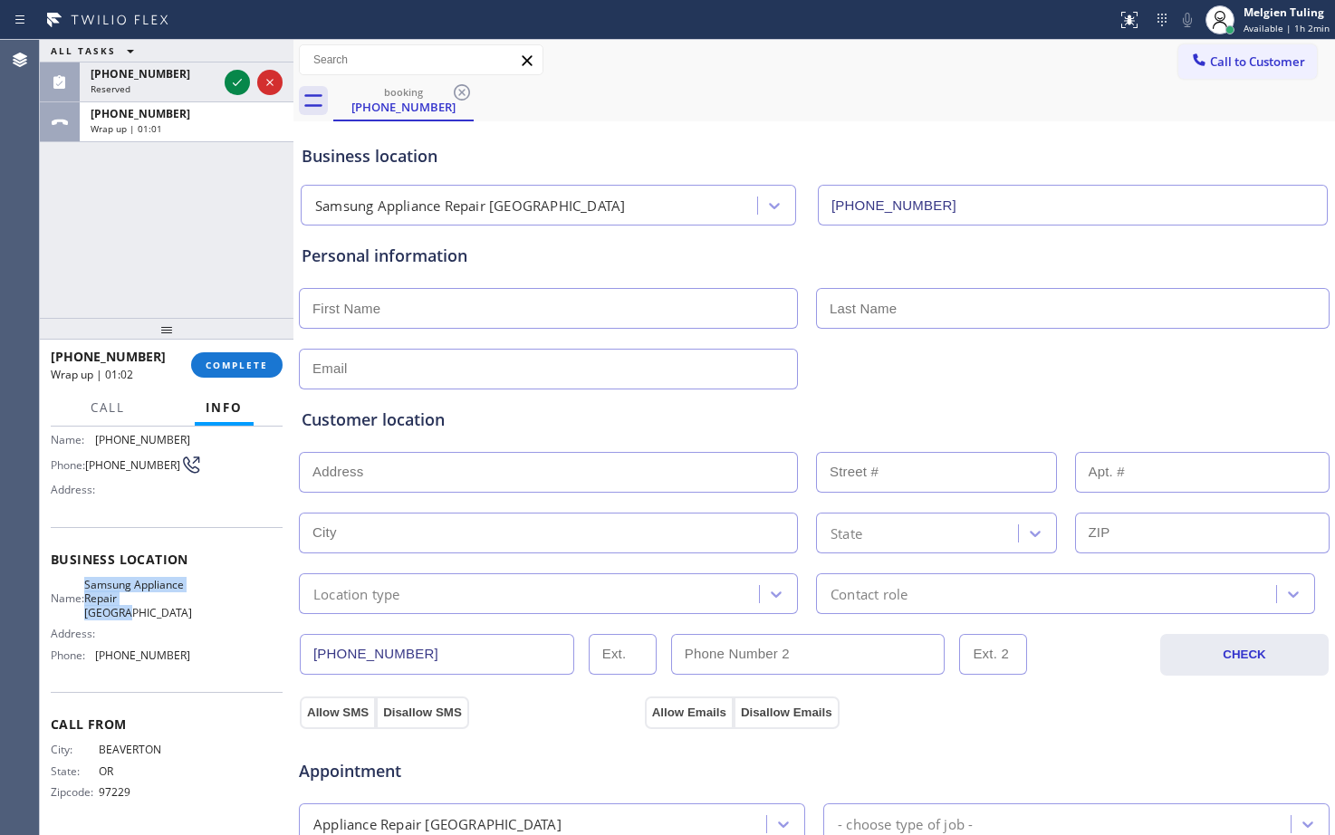
drag, startPoint x: 139, startPoint y: 606, endPoint x: 98, endPoint y: 587, distance: 45.0
click at [98, 587] on span "Samsung Appliance Repair [GEOGRAPHIC_DATA]" at bounding box center [138, 599] width 108 height 42
copy span "Samsung Appliance Repair [GEOGRAPHIC_DATA]"
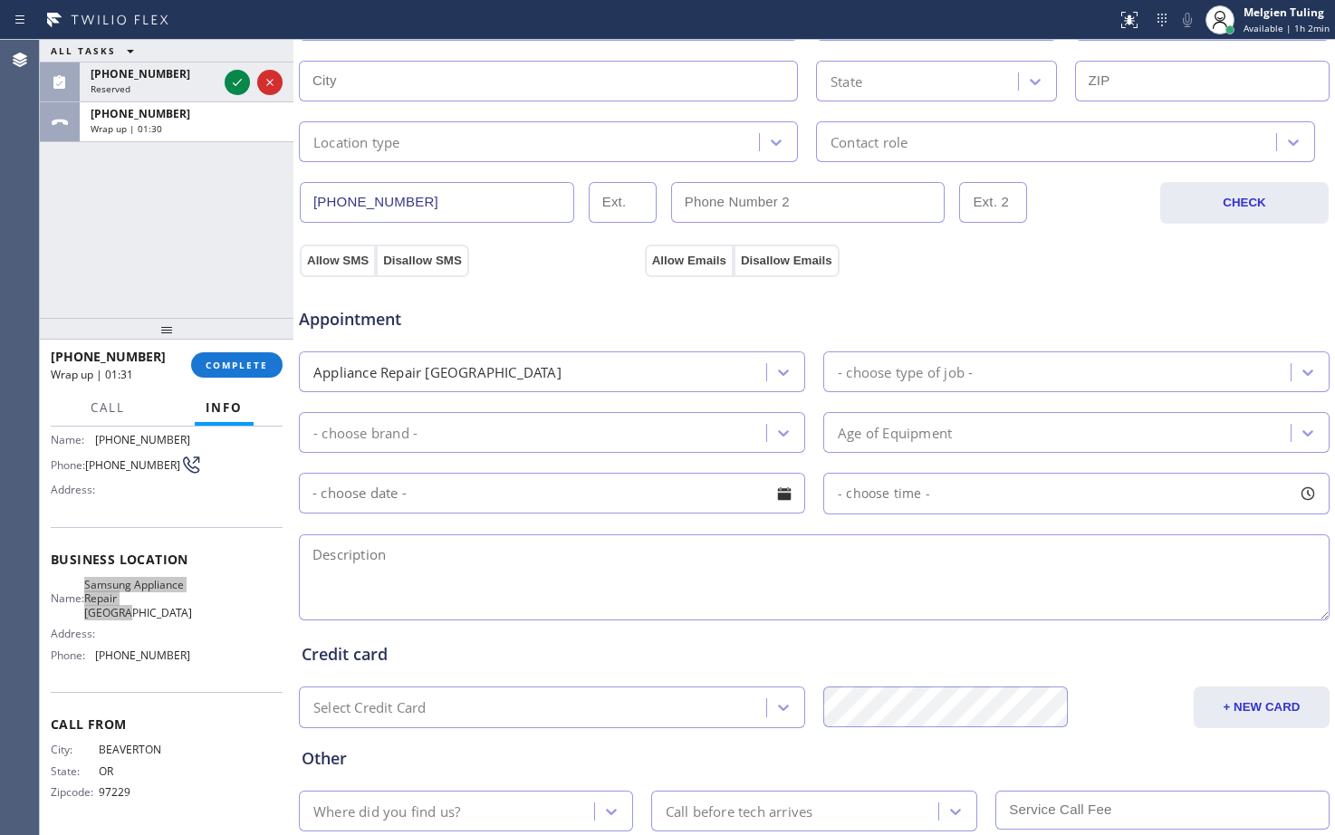
scroll to position [453, 0]
click at [354, 562] on textarea at bounding box center [814, 576] width 1031 height 86
paste textarea "samsung/fridge / icemaker didnt work long time/at least [DEMOGRAPHIC_DATA]/hous…"
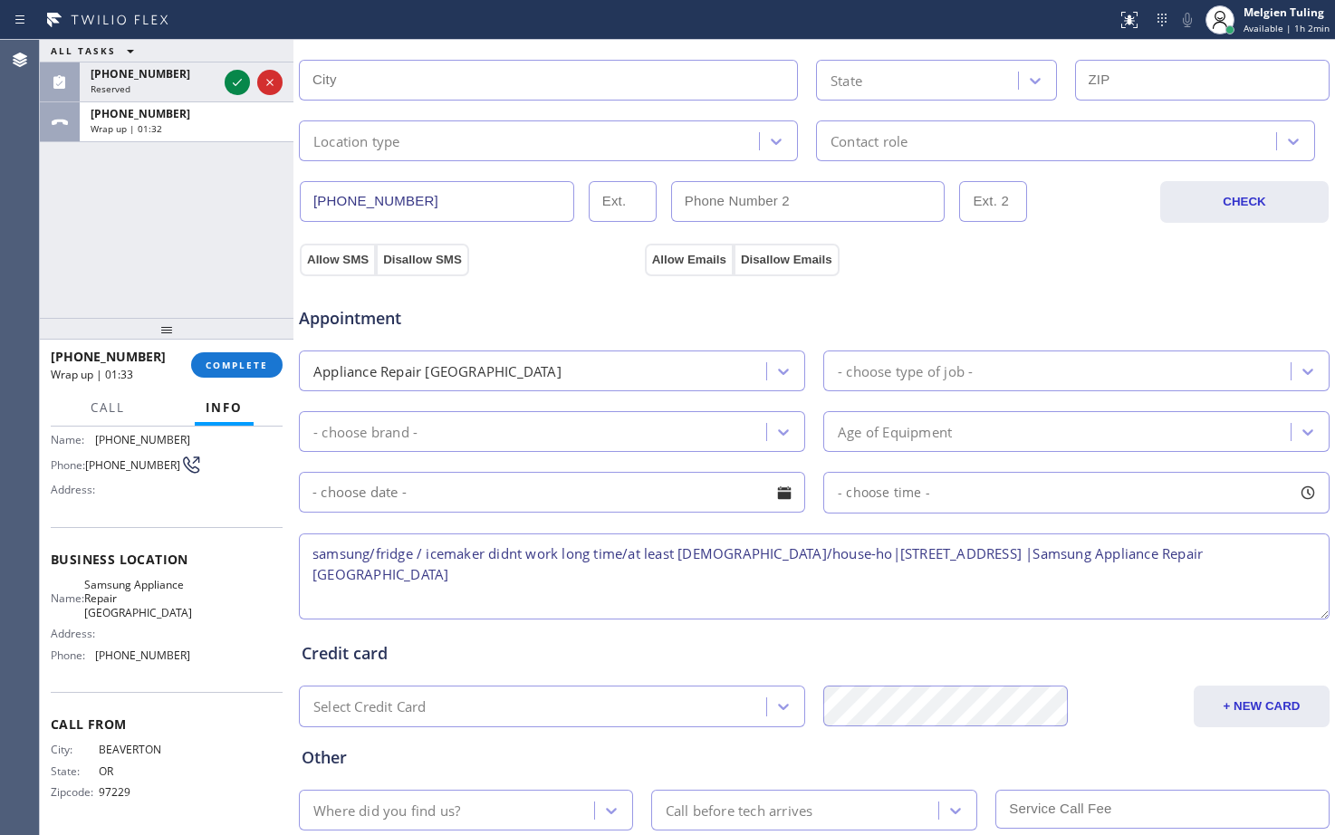
click at [313, 553] on textarea "samsung/fridge / icemaker didnt work long time/at least [DEMOGRAPHIC_DATA]/hous…" at bounding box center [814, 576] width 1031 height 86
click at [459, 551] on textarea "9-12 |no scf |samsung/fridge / icemaker didnt work long time/at least [DEMOGRAP…" at bounding box center [814, 576] width 1031 height 86
click at [469, 551] on textarea "9-12 |no scf |samsung /fridge / icemaker didnt work long time/at least [DEMOGRA…" at bounding box center [814, 576] width 1031 height 86
type textarea "9-12 |no scf |Samsung /fridge / icemaker didnt work long time/at least [DEMOGRA…"
click at [188, 249] on div "ALL TASKS ALL TASKS ACTIVE TASKS TASKS IN WRAP UP [PHONE_NUMBER] Reserved [PHON…" at bounding box center [167, 179] width 254 height 278
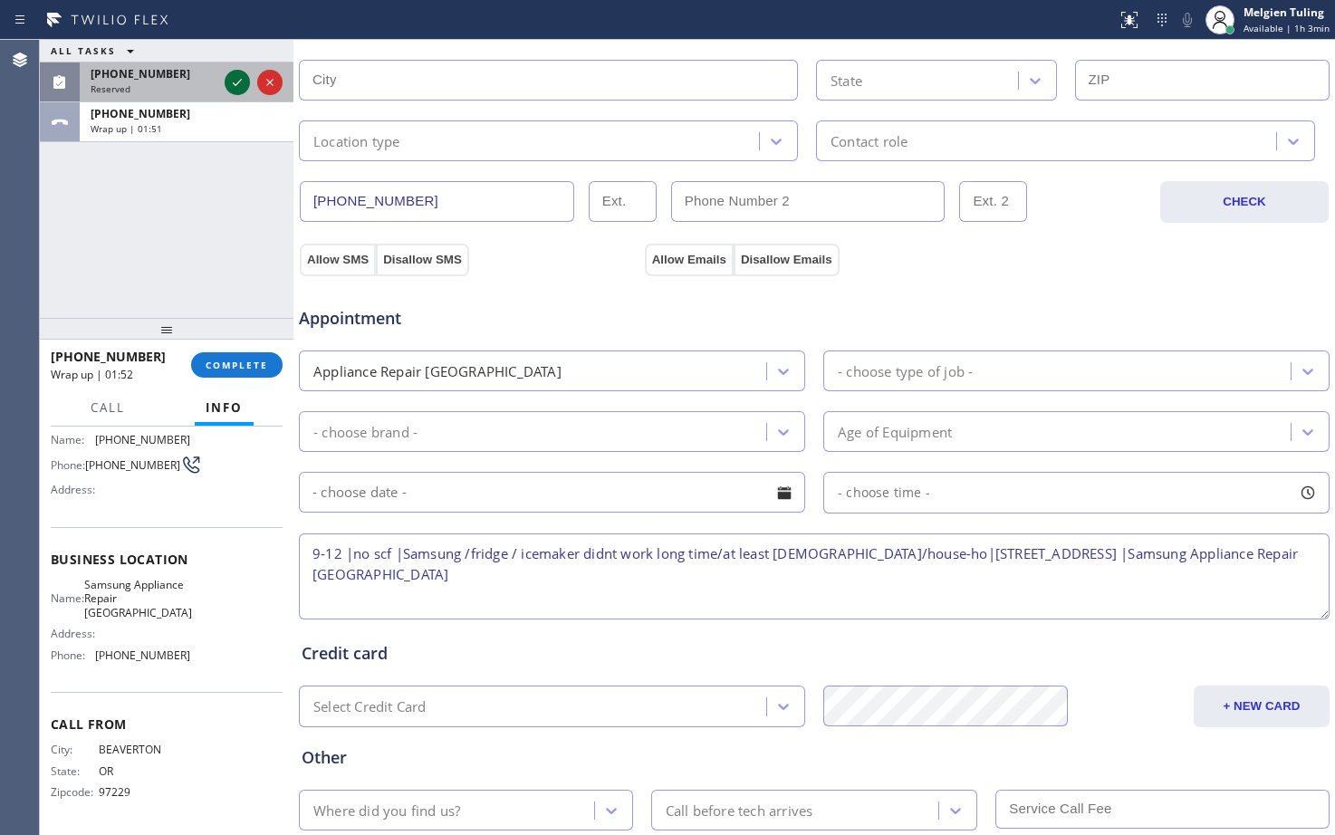
click at [234, 82] on icon at bounding box center [237, 83] width 22 height 22
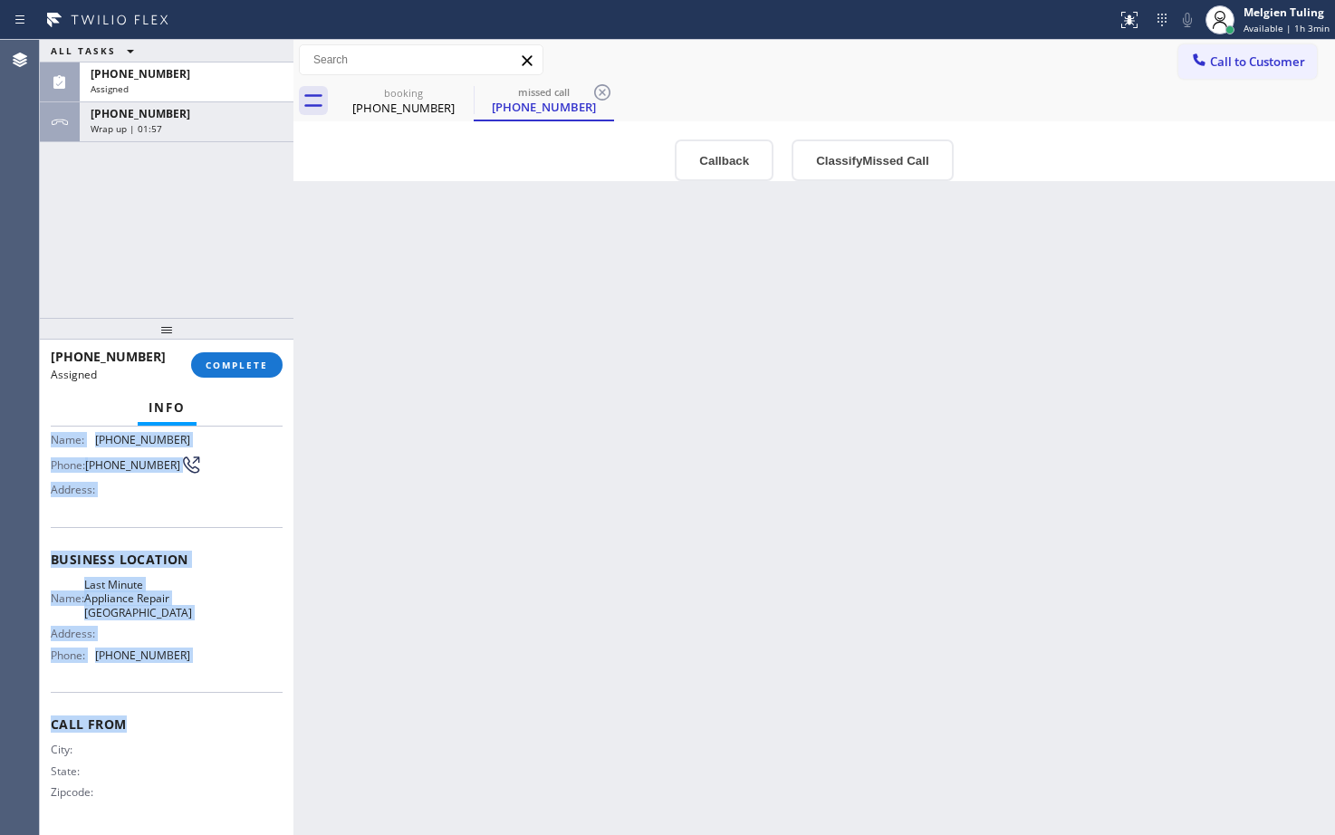
scroll to position [164, 0]
drag, startPoint x: 112, startPoint y: 574, endPoint x: 193, endPoint y: 667, distance: 122.6
click at [193, 667] on div "Context Queue: Appliance Repair High End Priority: 0 Task Age: [DEMOGRAPHIC_DAT…" at bounding box center [167, 631] width 254 height 408
copy div "Customer Name: [PHONE_NUMBER] Phone: [PHONE_NUMBER] Address: Business location …"
click at [100, 245] on div "ALL TASKS ALL TASKS ACTIVE TASKS TASKS IN WRAP UP [PHONE_NUMBER] Assigned [PHON…" at bounding box center [167, 179] width 254 height 278
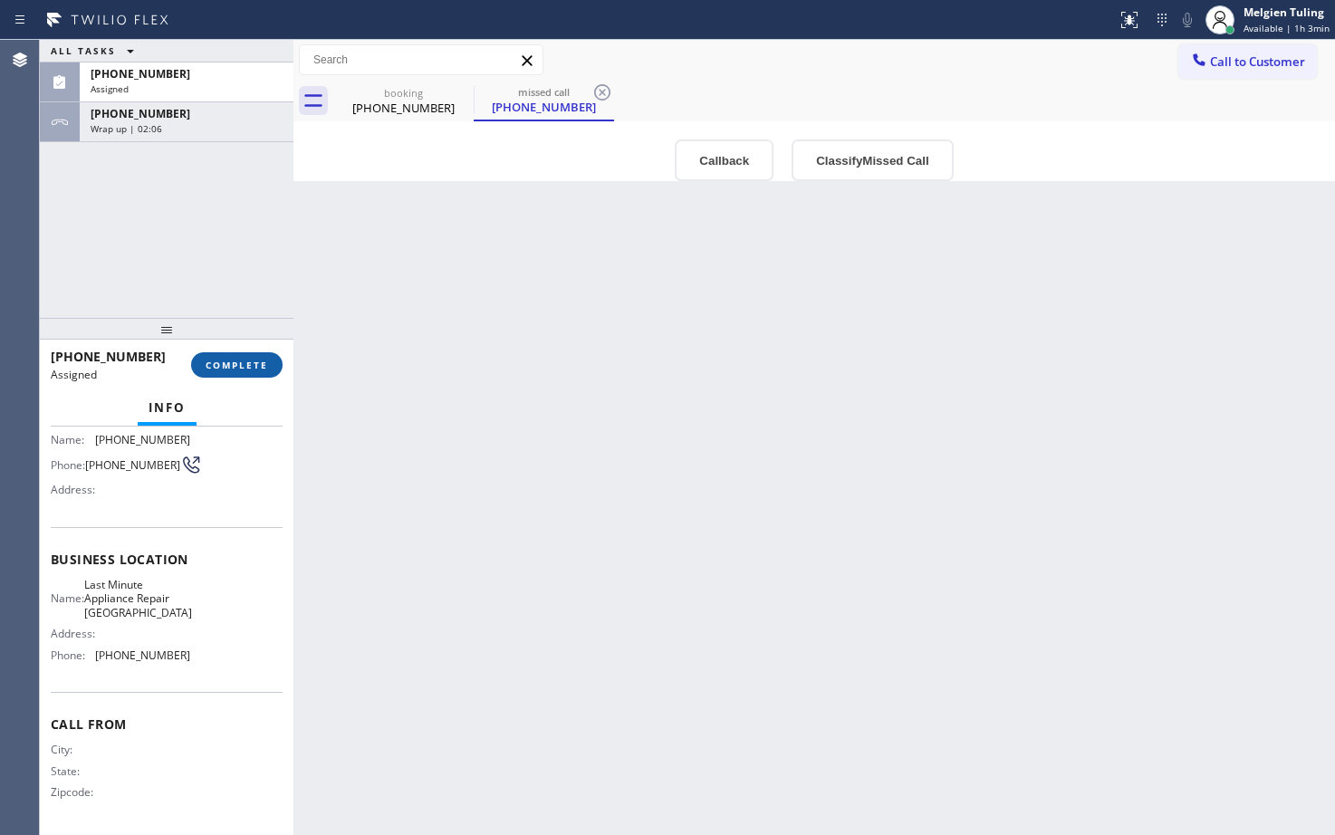
click at [218, 366] on span "COMPLETE" at bounding box center [237, 365] width 62 height 13
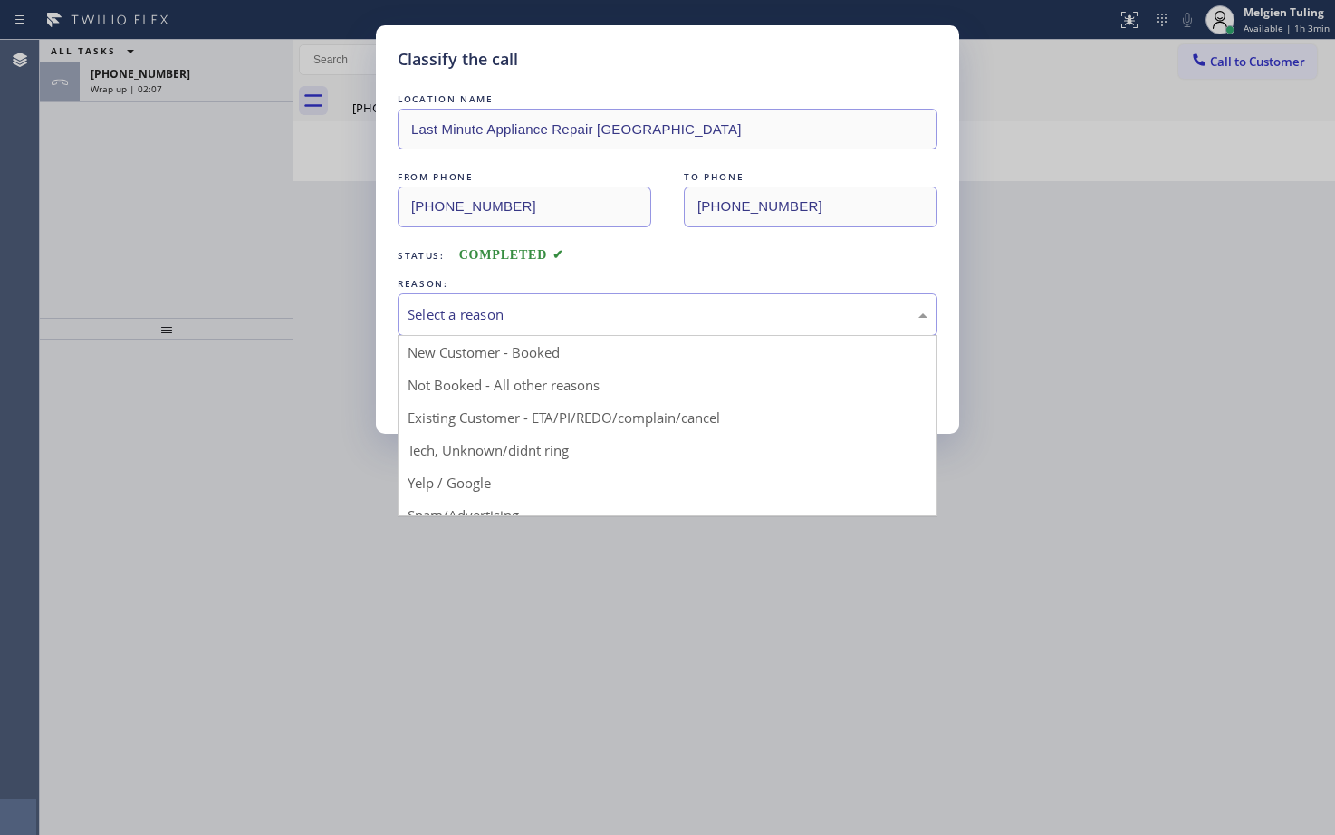
click at [473, 309] on div "Select a reason" at bounding box center [668, 314] width 520 height 21
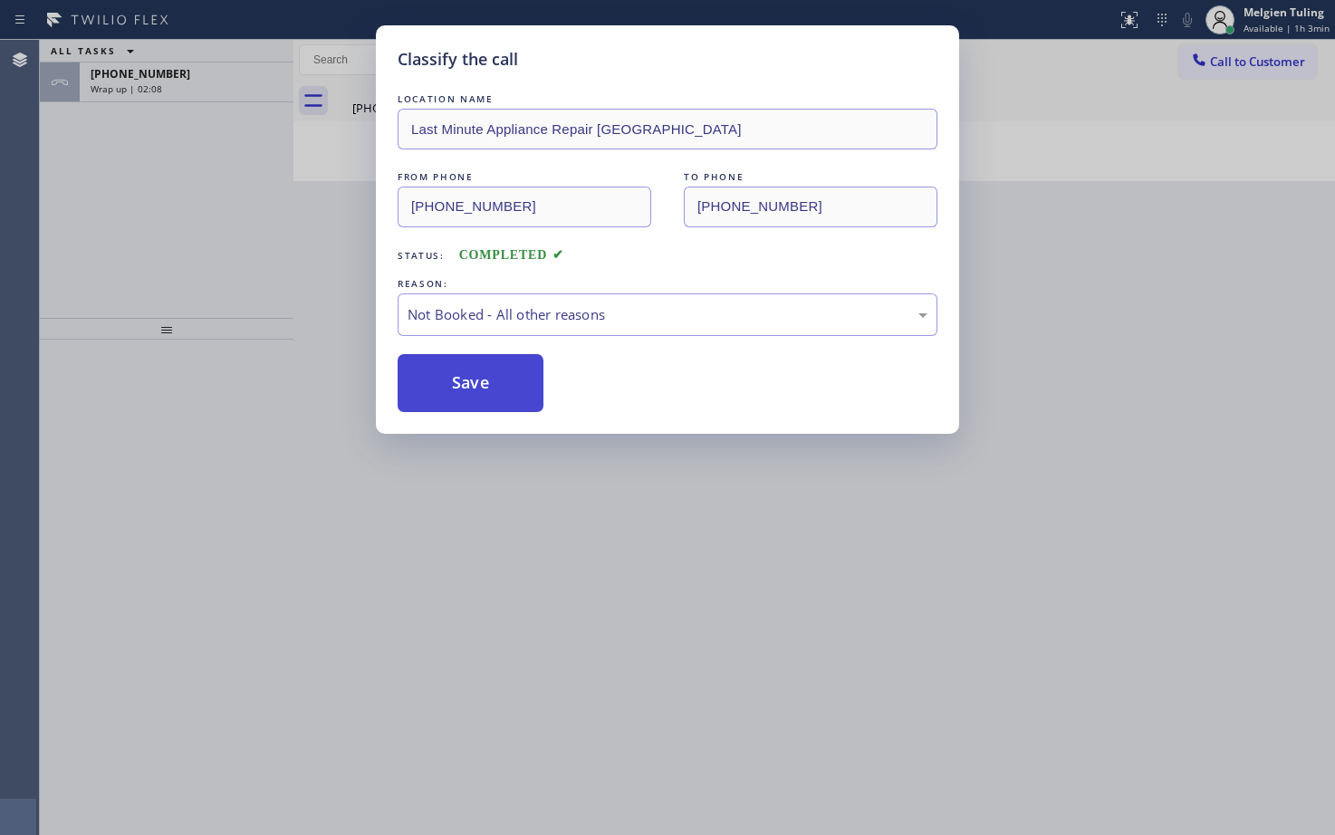
click at [461, 371] on button "Save" at bounding box center [471, 383] width 146 height 58
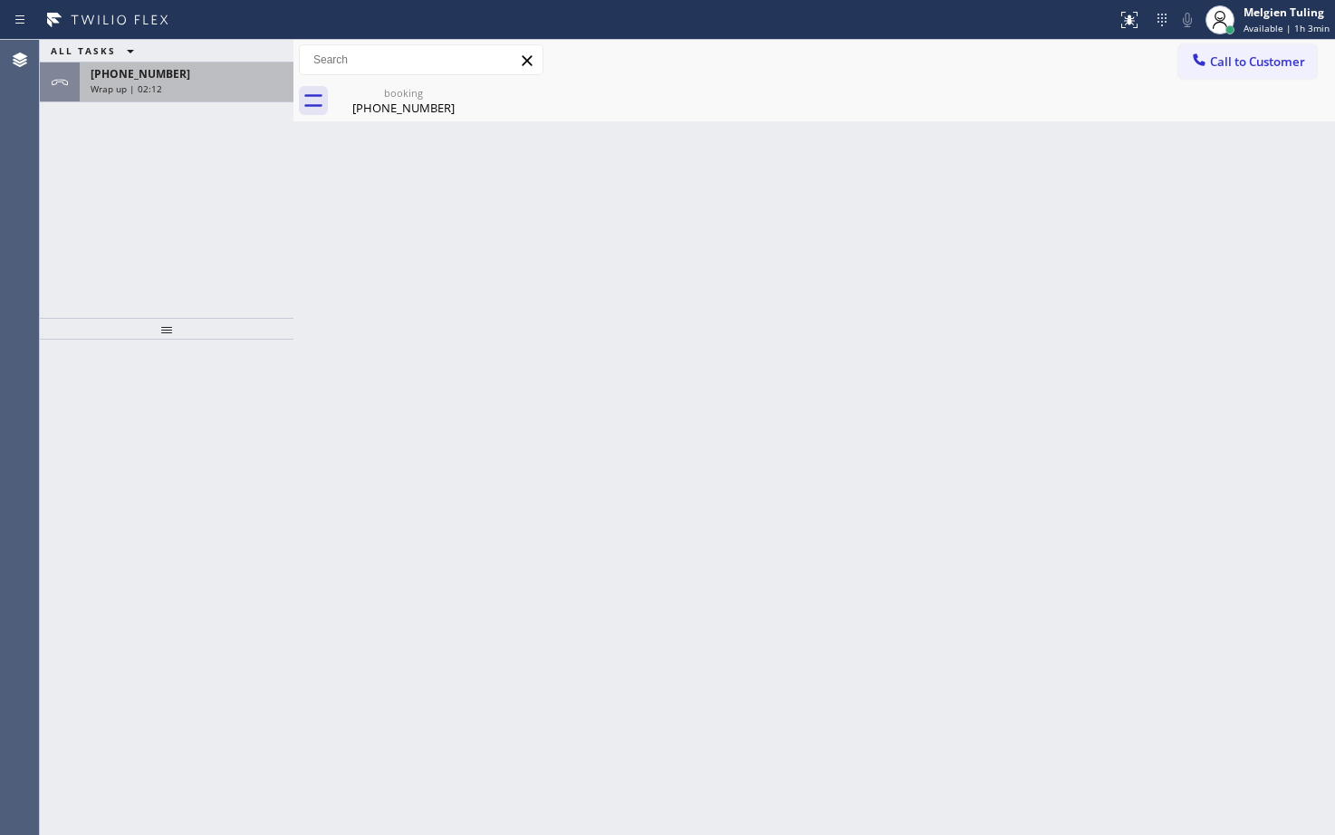
click at [221, 87] on div "Wrap up | 02:12" at bounding box center [187, 88] width 192 height 13
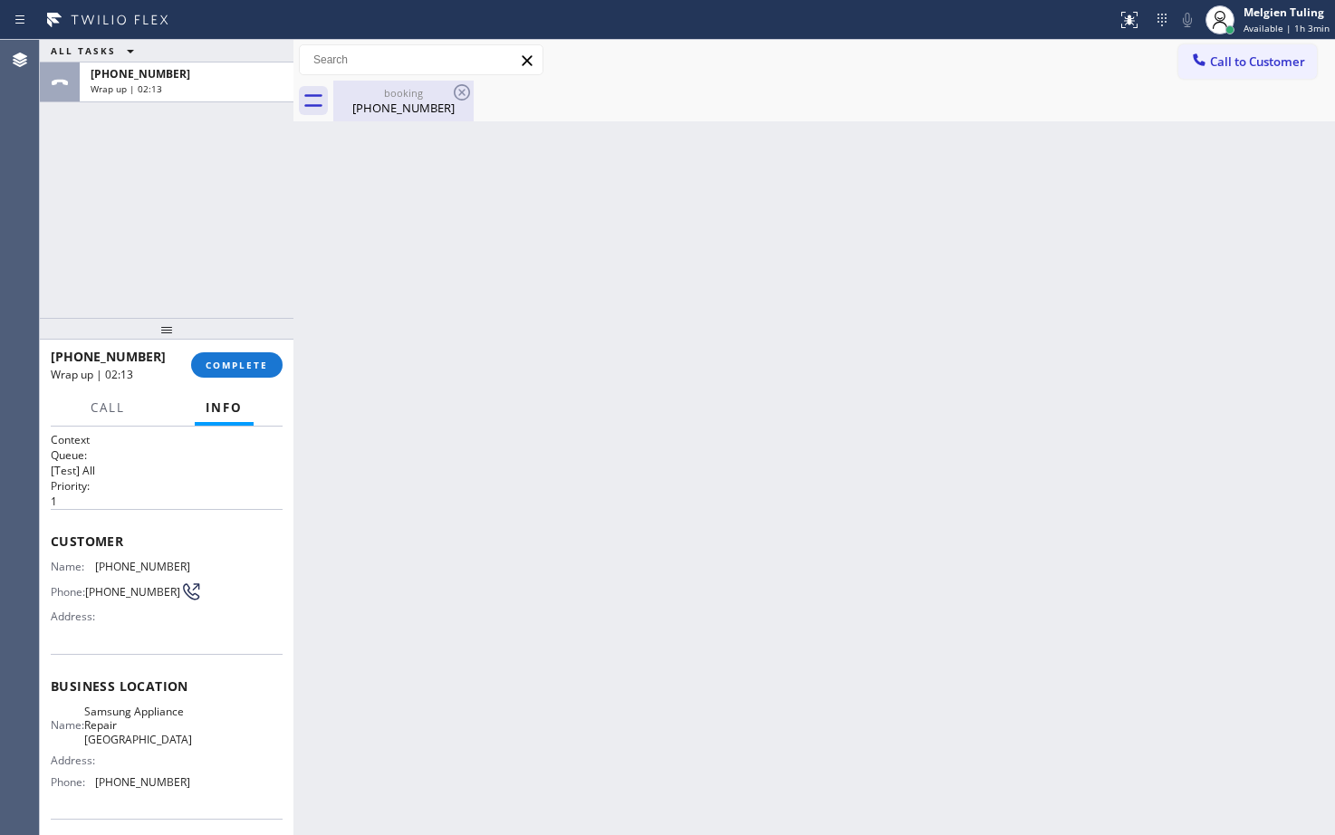
click at [393, 98] on div "booking" at bounding box center [403, 93] width 137 height 14
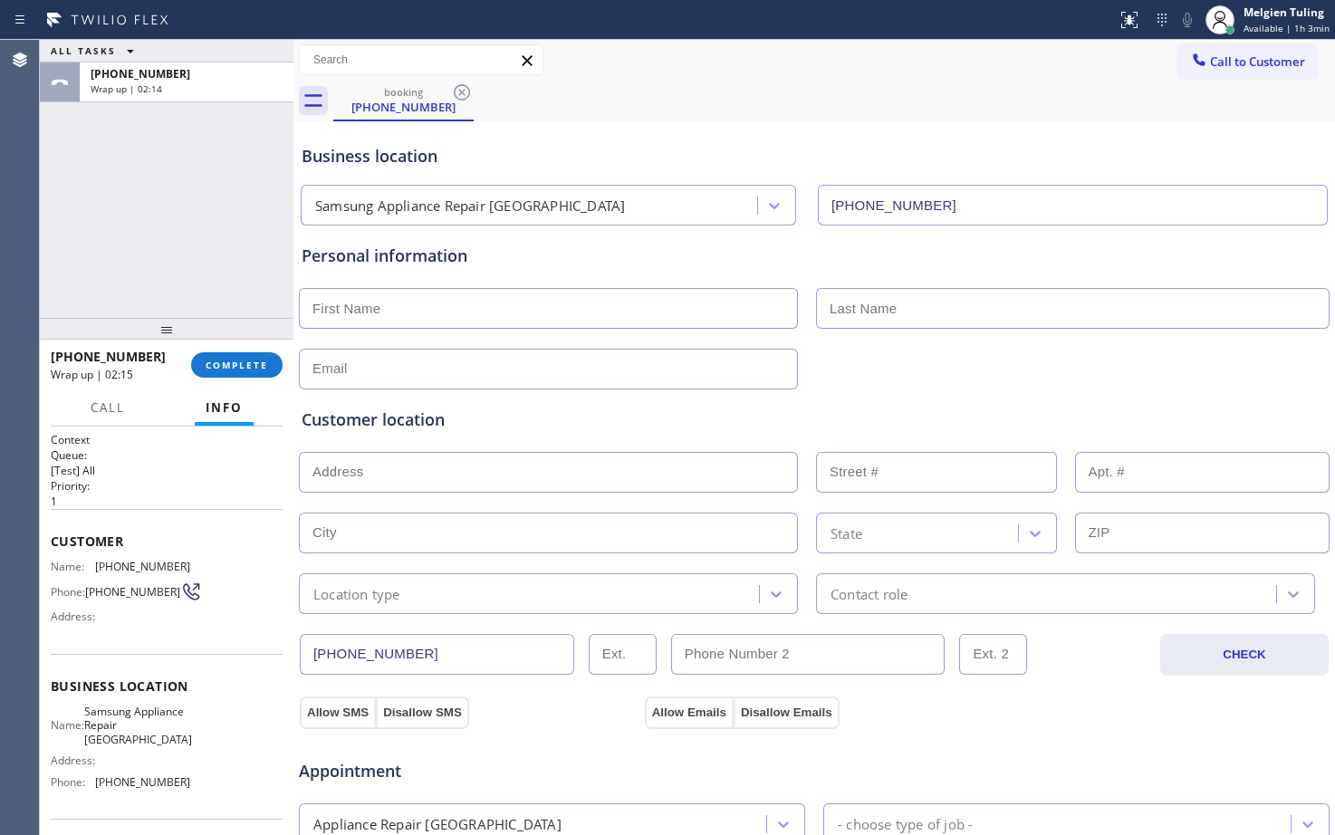
click at [416, 308] on input "text" at bounding box center [548, 308] width 499 height 41
type input "[PERSON_NAME]"
click at [897, 316] on input "text" at bounding box center [1073, 308] width 514 height 41
type input "Olden"
click at [511, 378] on input "text" at bounding box center [548, 369] width 499 height 41
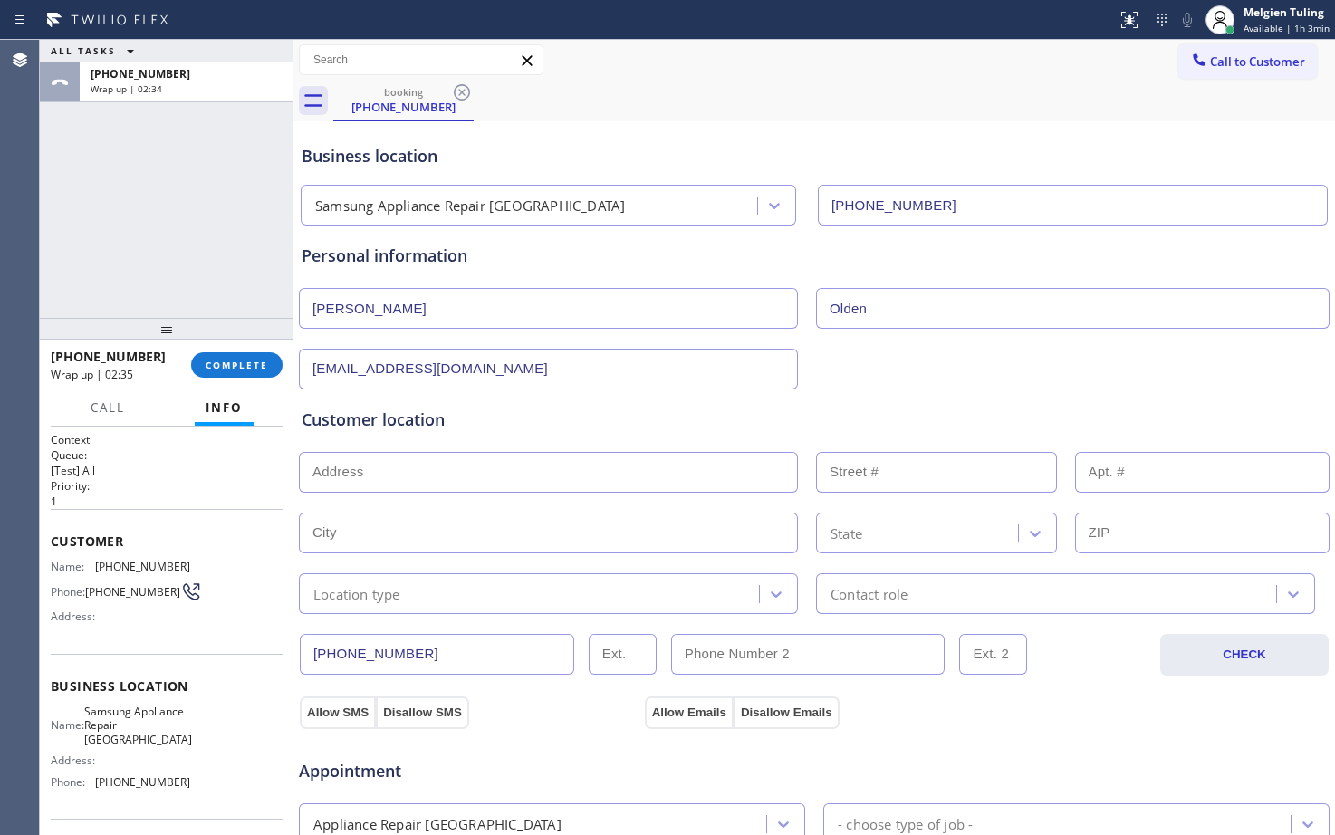
type input "[EMAIL_ADDRESS][DOMAIN_NAME]"
click at [410, 461] on input "text" at bounding box center [548, 472] width 499 height 41
click at [413, 476] on input "text" at bounding box center [548, 472] width 499 height 41
paste input "[STREET_ADDRESS]"
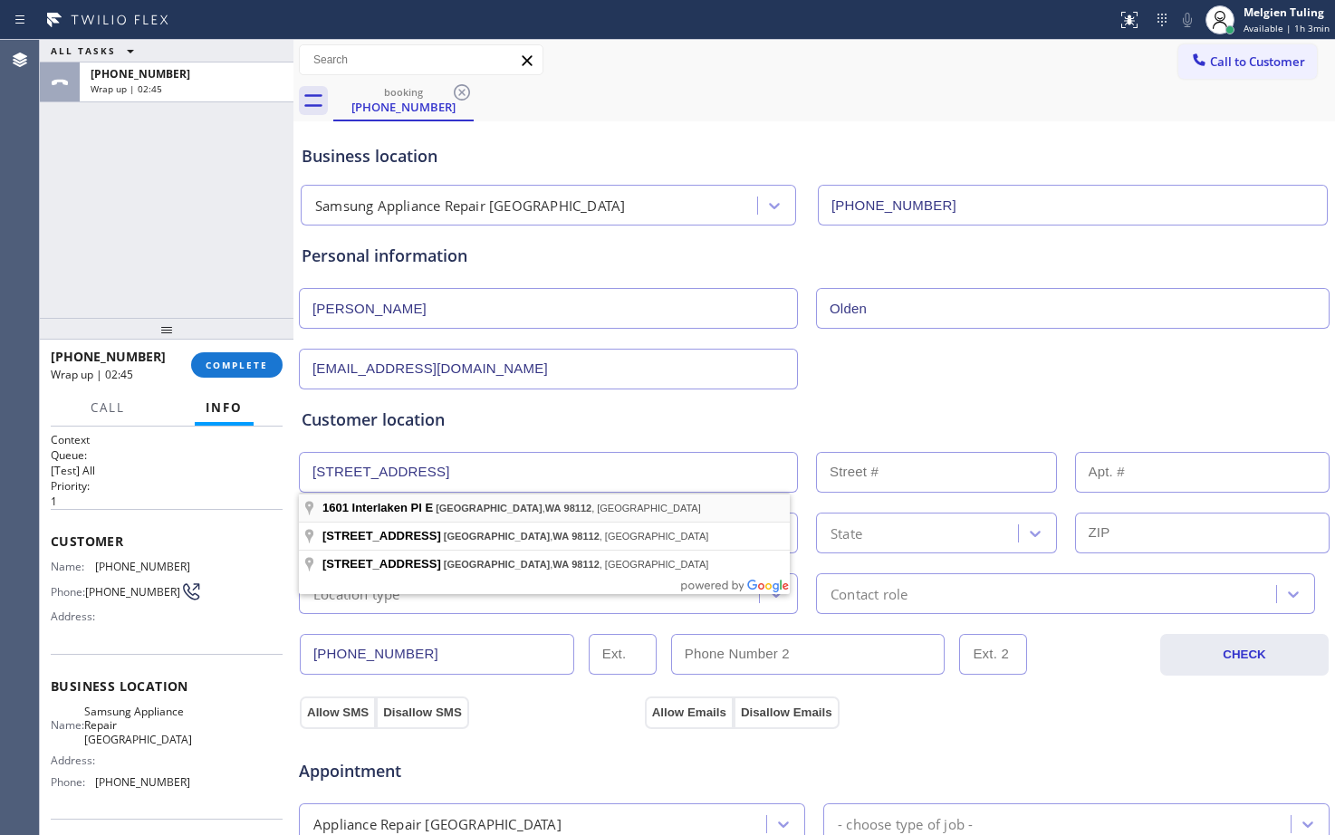
type input "1601 Interlaken Pl E"
type input "1601"
type input "[GEOGRAPHIC_DATA]"
type input "98112"
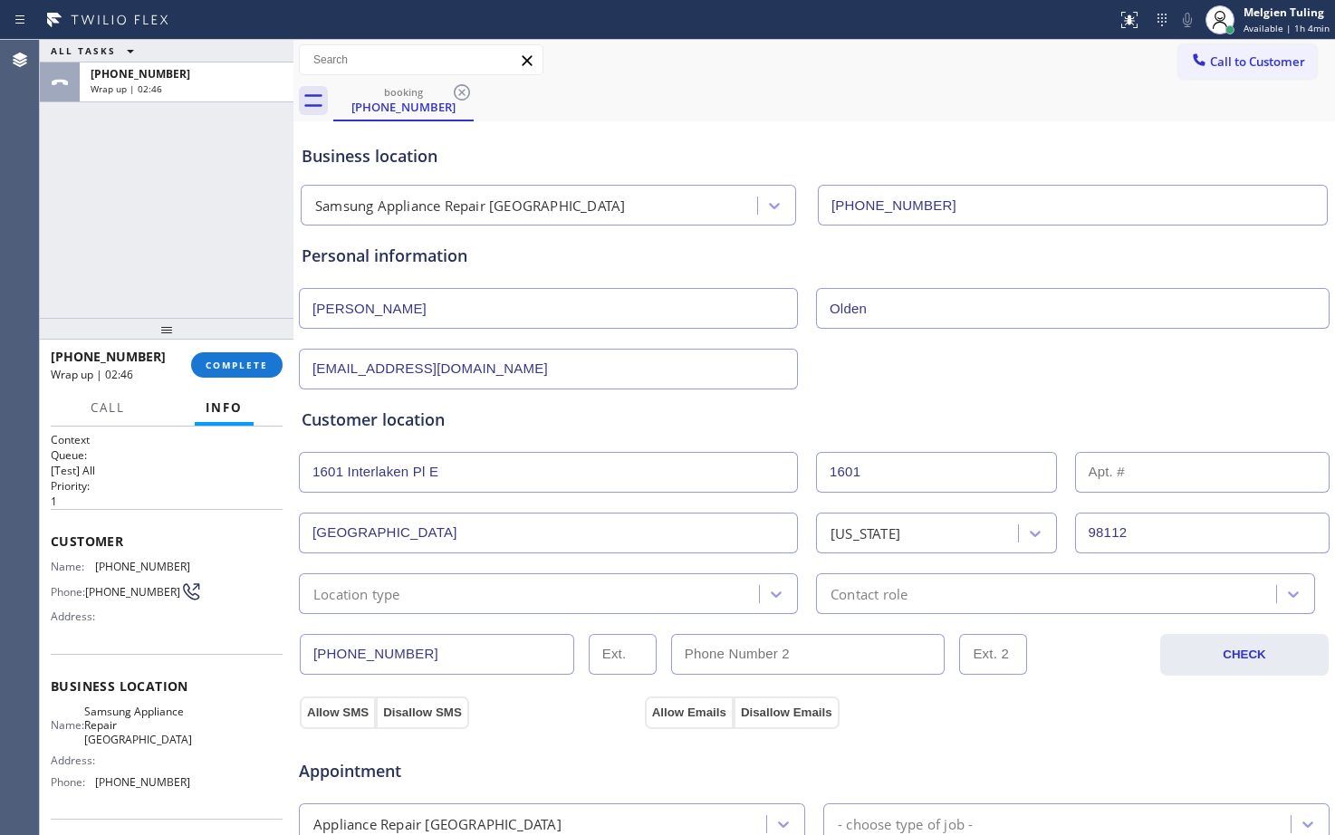
scroll to position [91, 0]
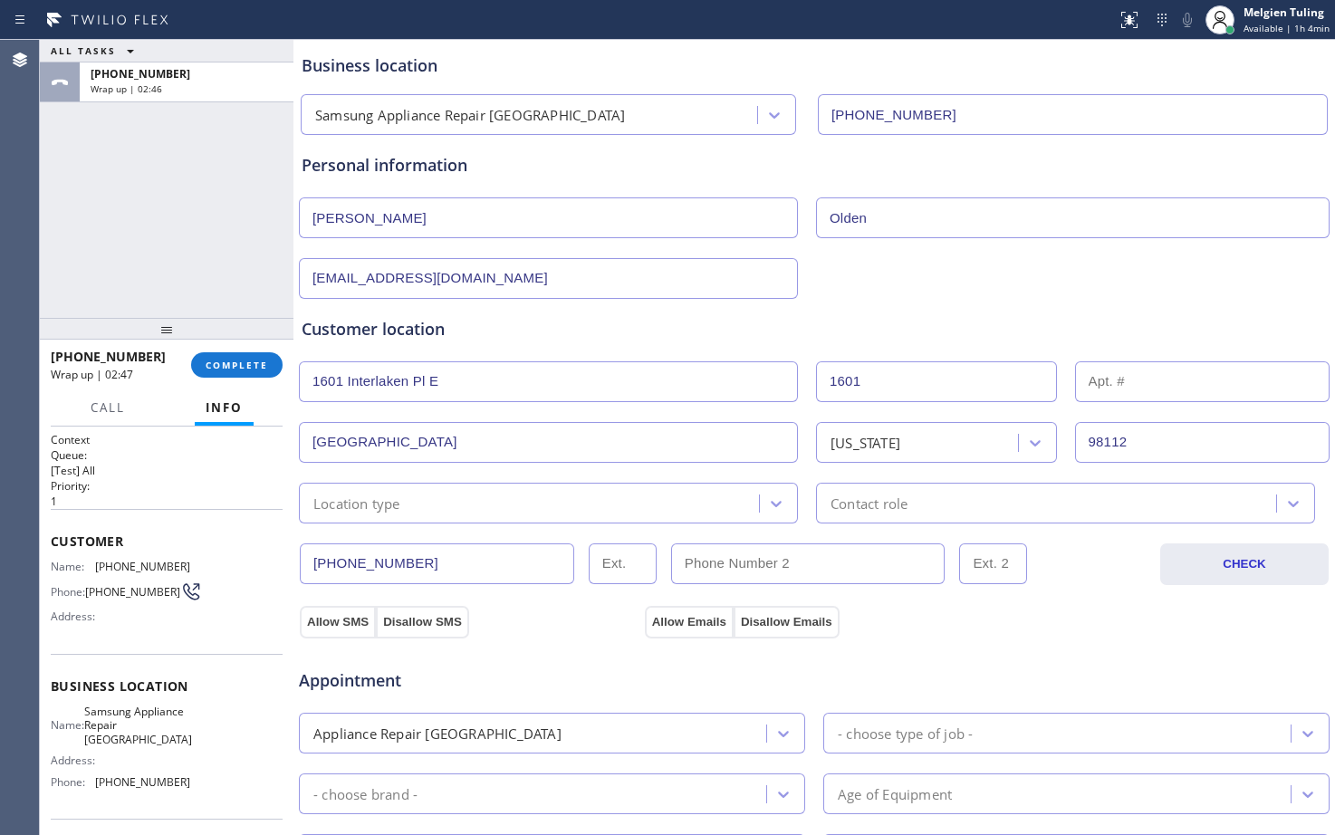
click at [485, 500] on div "Location type" at bounding box center [531, 503] width 455 height 32
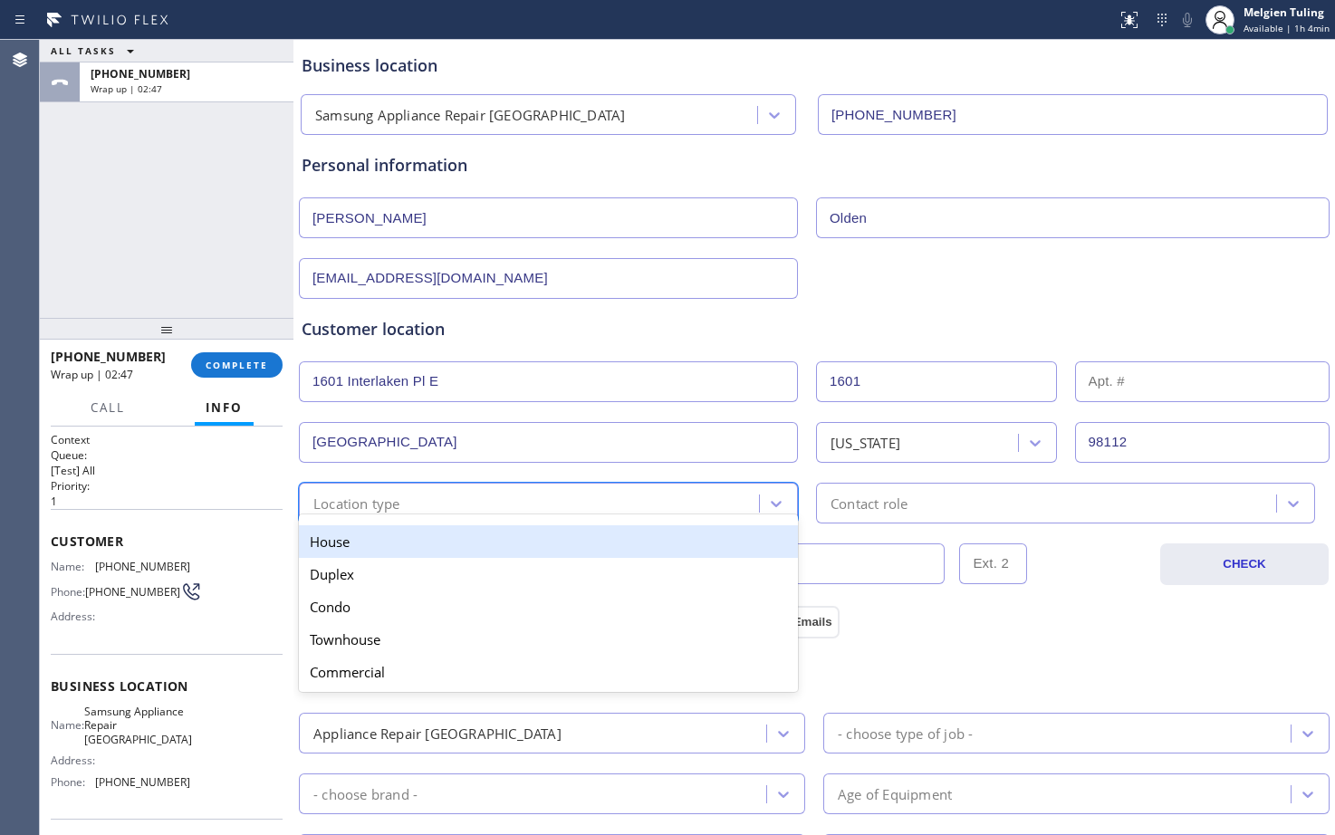
click at [443, 543] on div "House" at bounding box center [548, 541] width 499 height 33
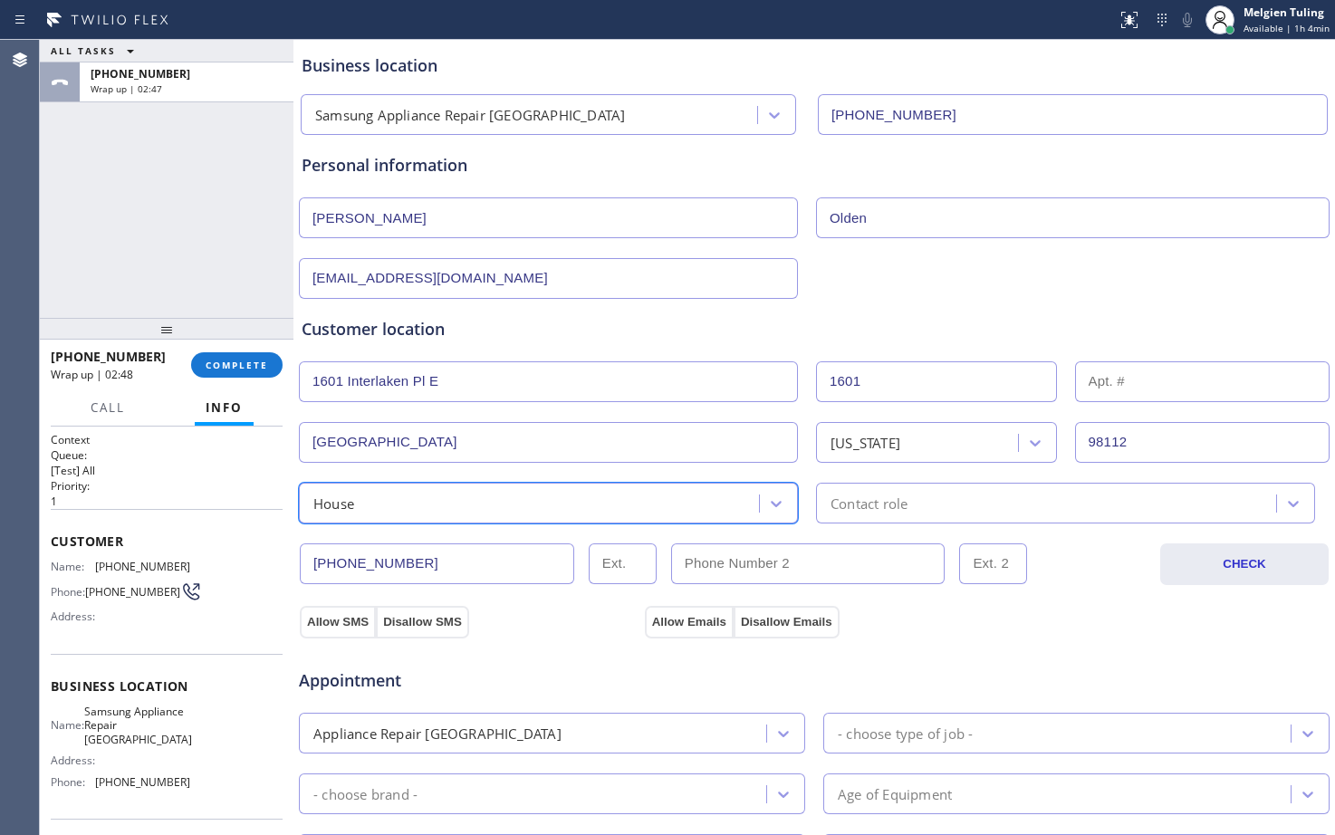
click at [892, 516] on div "Contact role" at bounding box center [1065, 503] width 499 height 41
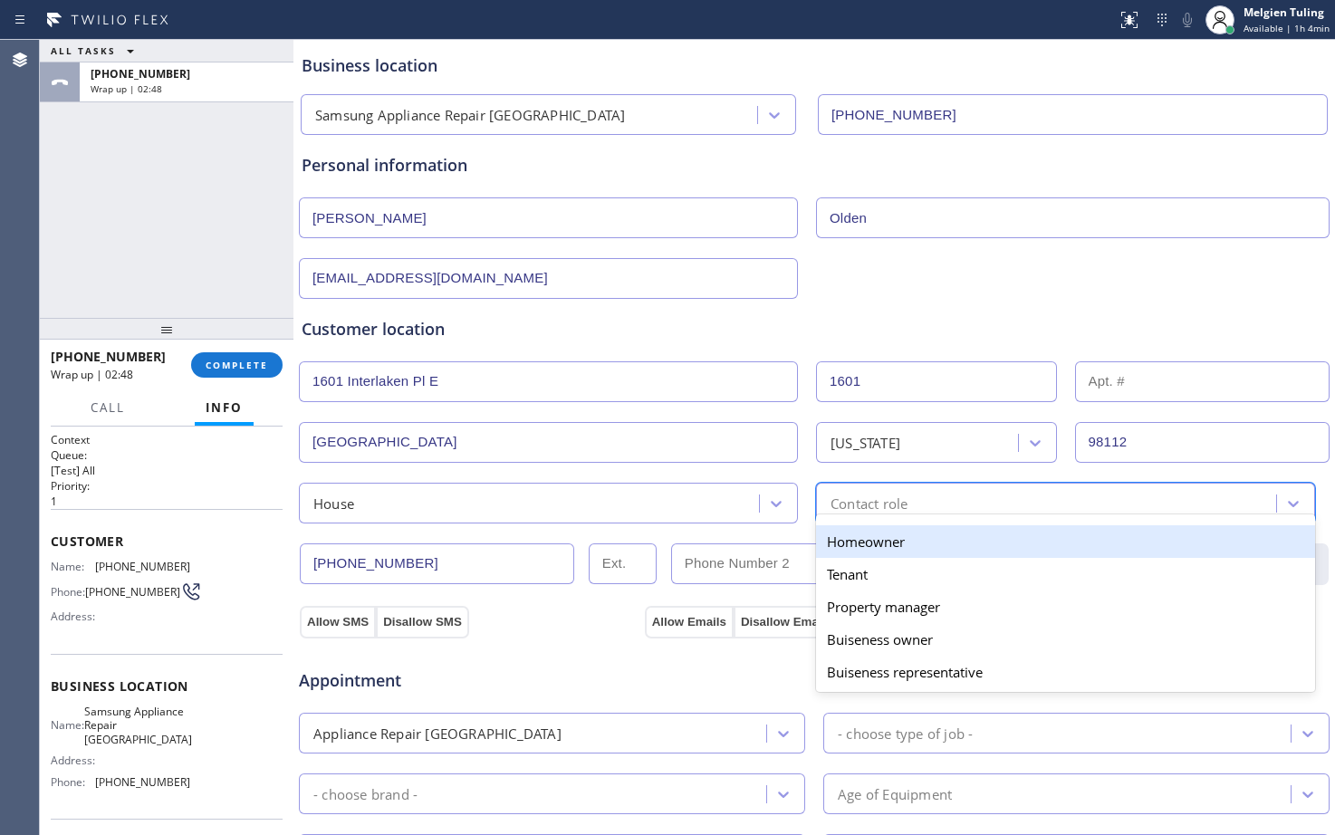
click at [860, 545] on div "Homeowner" at bounding box center [1065, 541] width 499 height 33
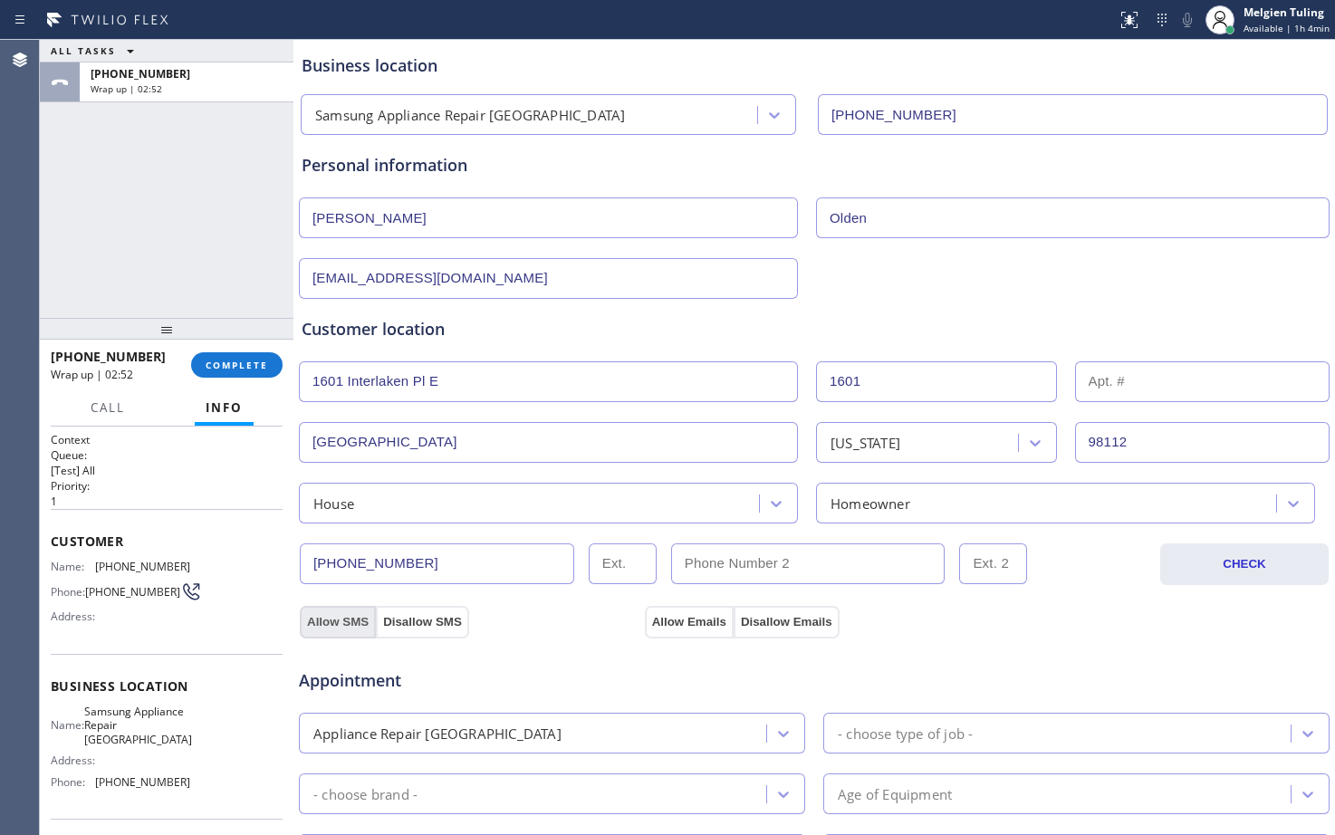
click at [331, 617] on button "Allow SMS" at bounding box center [338, 622] width 76 height 33
click at [696, 622] on button "Allow Emails" at bounding box center [689, 622] width 89 height 33
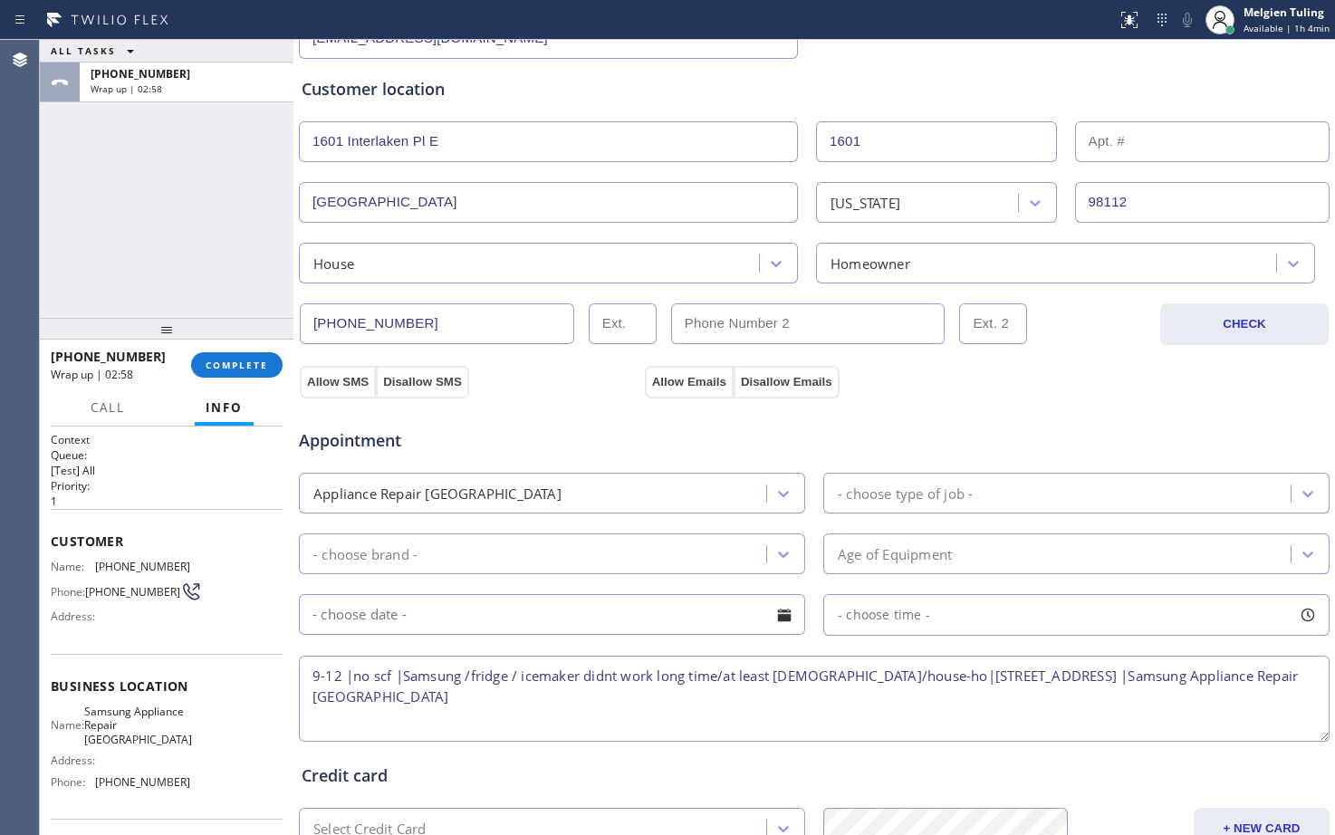
scroll to position [362, 0]
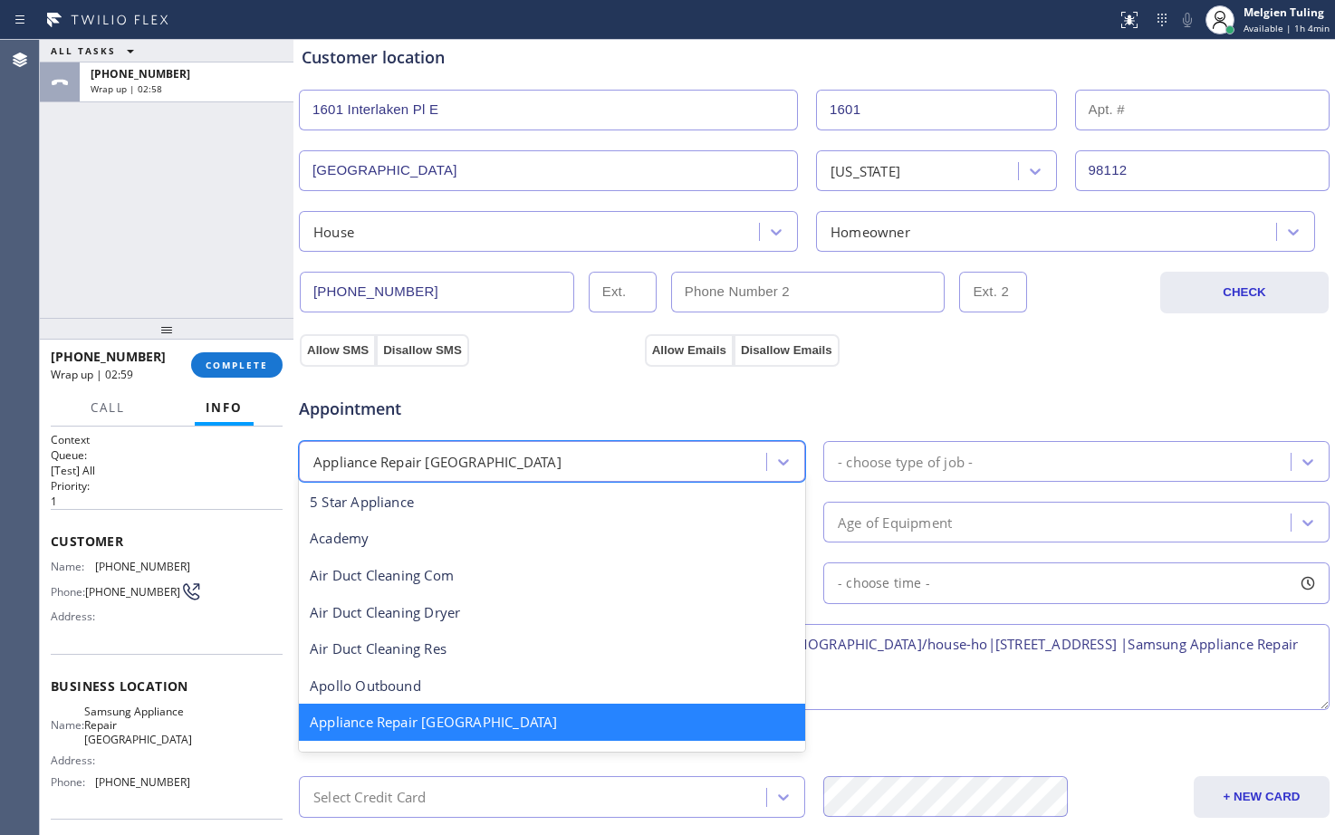
click at [611, 466] on div "Appliance Repair [GEOGRAPHIC_DATA]" at bounding box center [535, 462] width 462 height 32
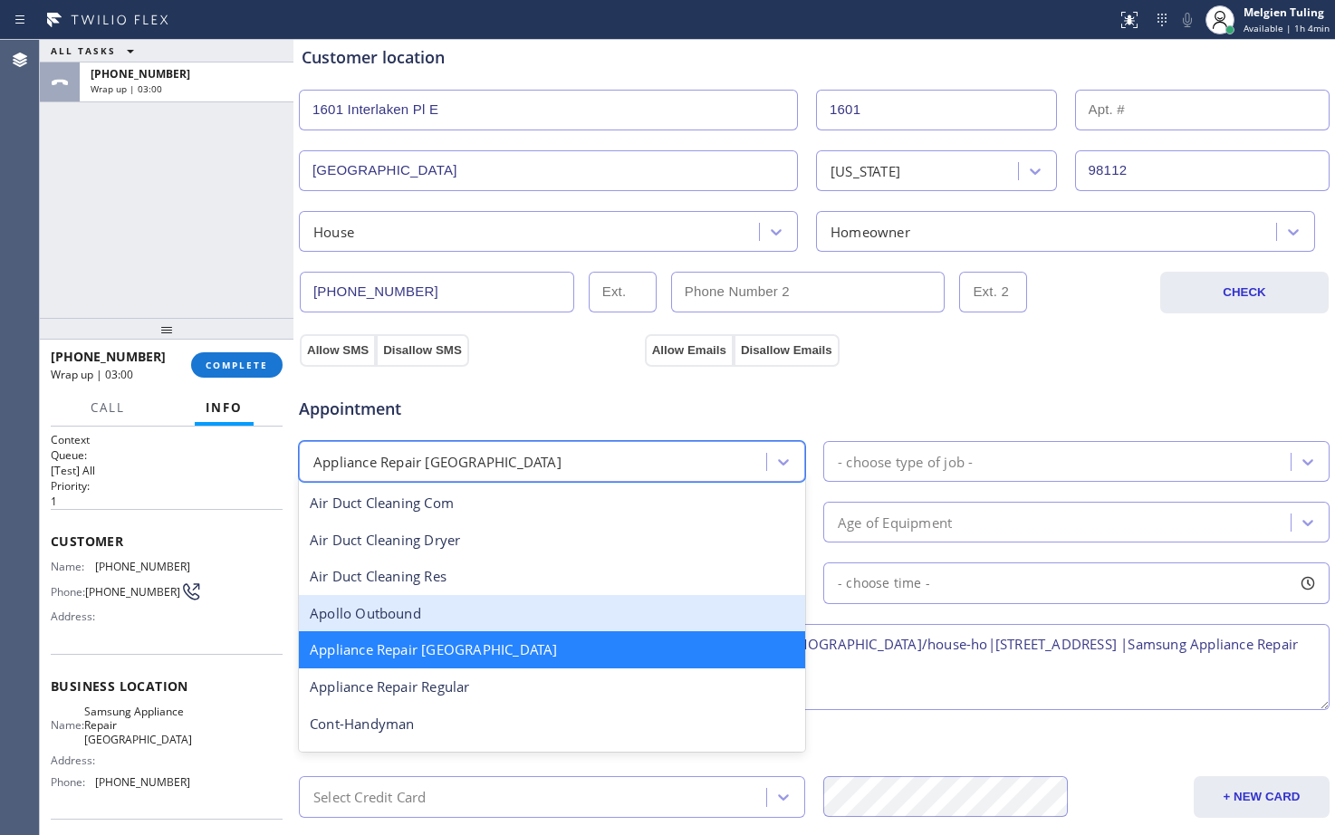
scroll to position [184, 0]
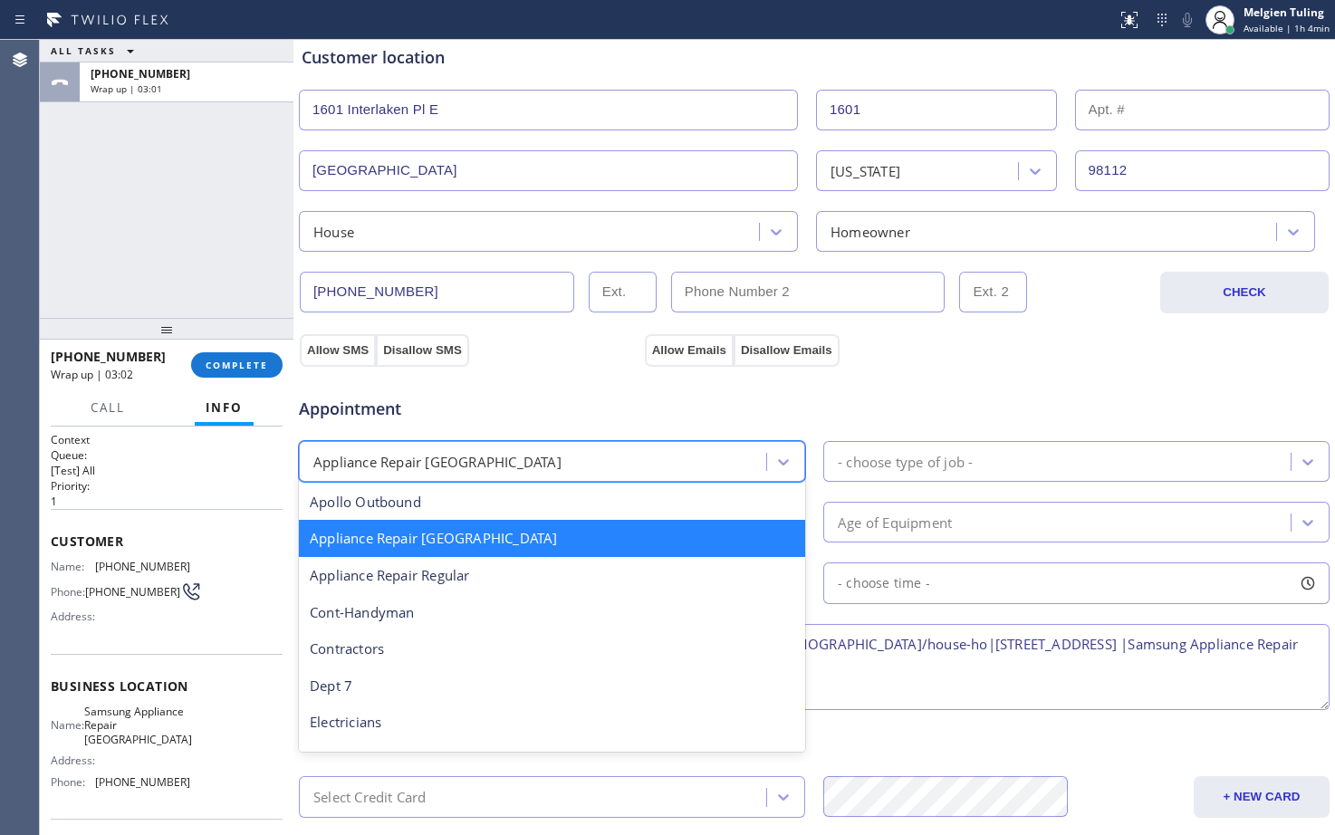
click at [558, 547] on div "Appliance Repair [GEOGRAPHIC_DATA]" at bounding box center [552, 538] width 506 height 37
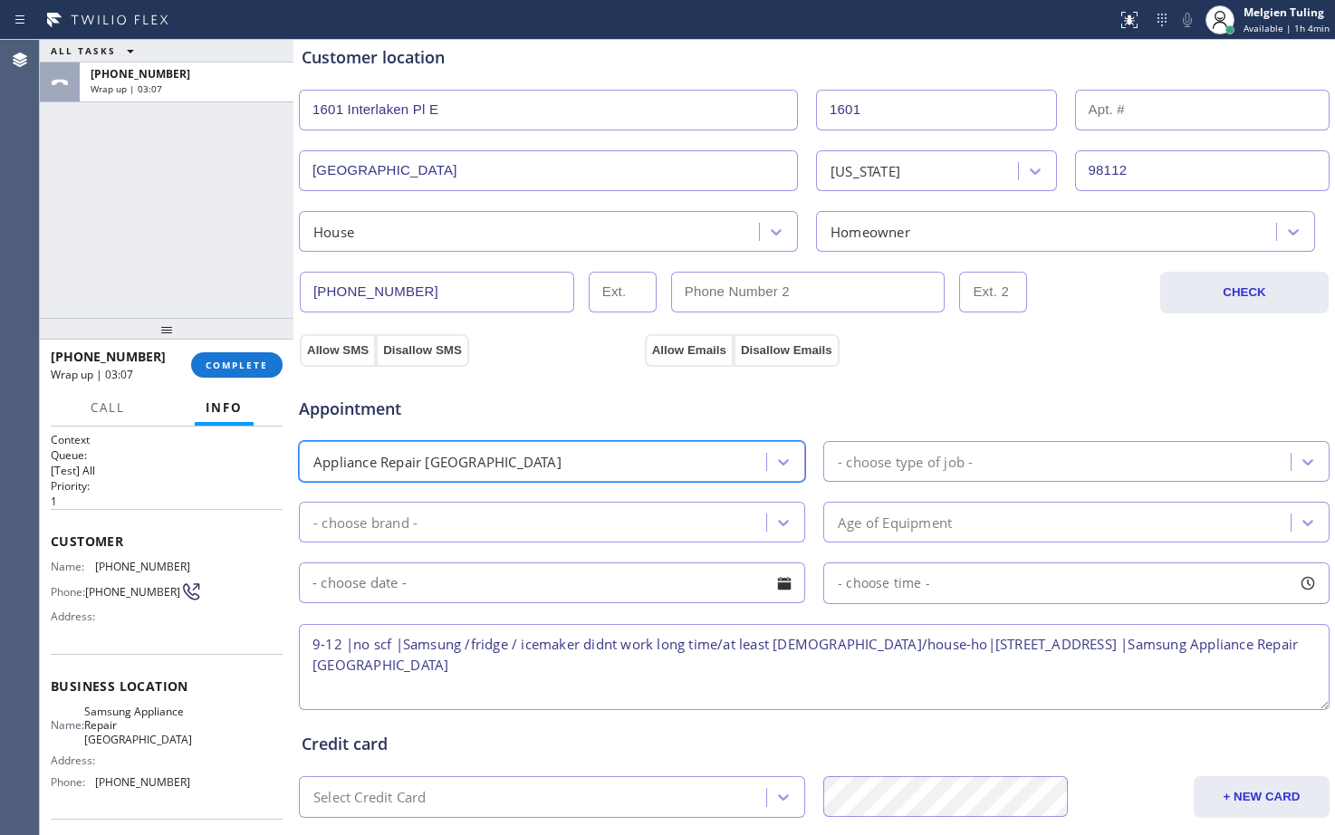
click at [558, 514] on div "- choose brand -" at bounding box center [535, 522] width 462 height 32
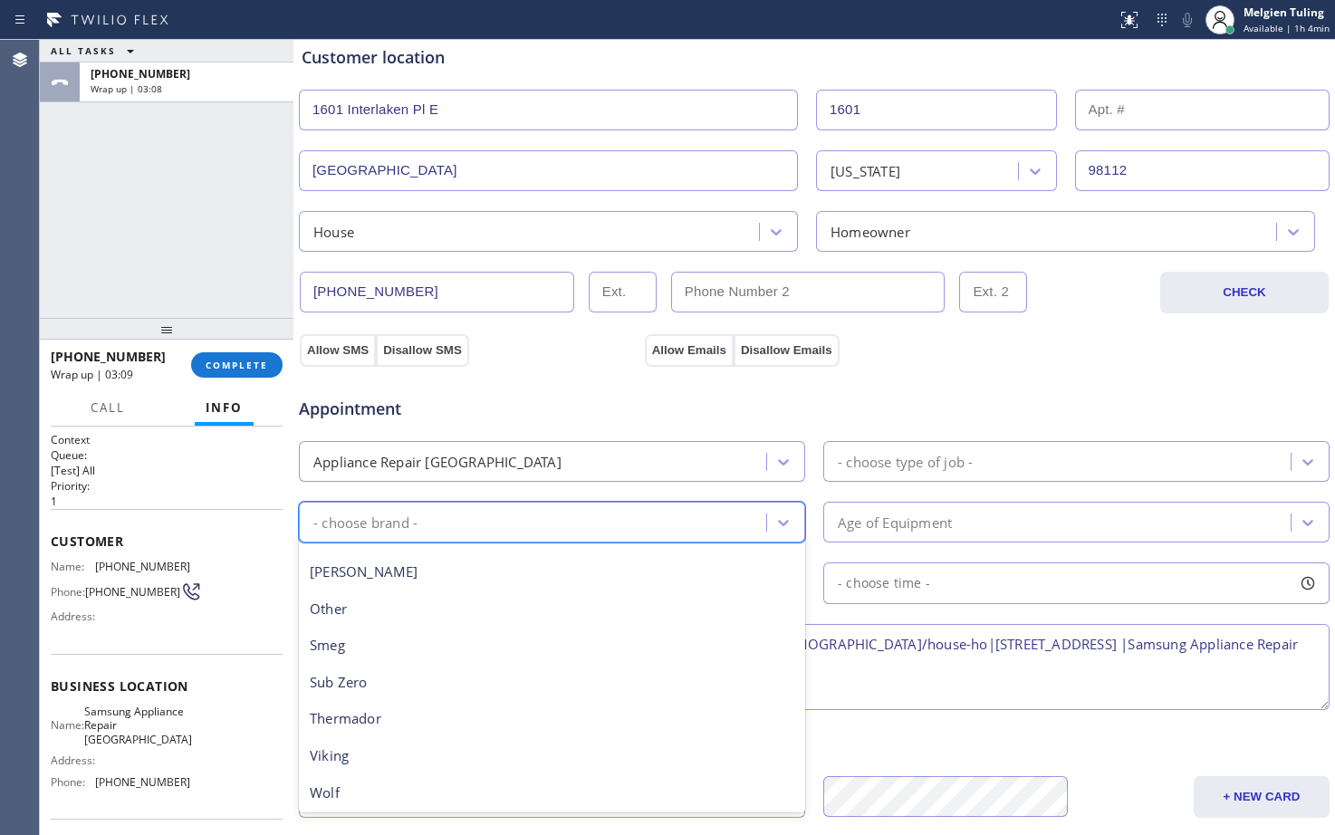
scroll to position [250, 0]
click at [532, 453] on div "Appliance Repair [GEOGRAPHIC_DATA]" at bounding box center [535, 462] width 462 height 32
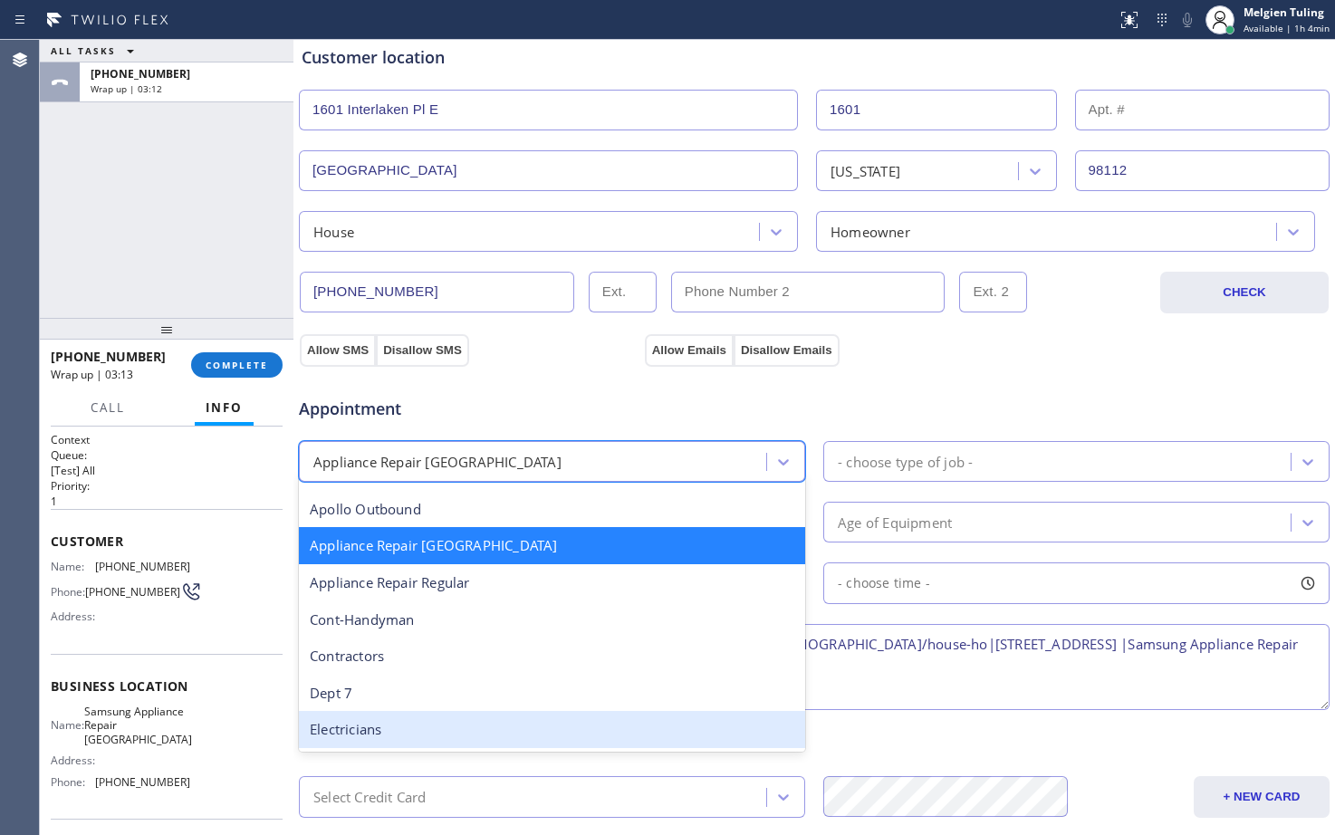
scroll to position [184, 0]
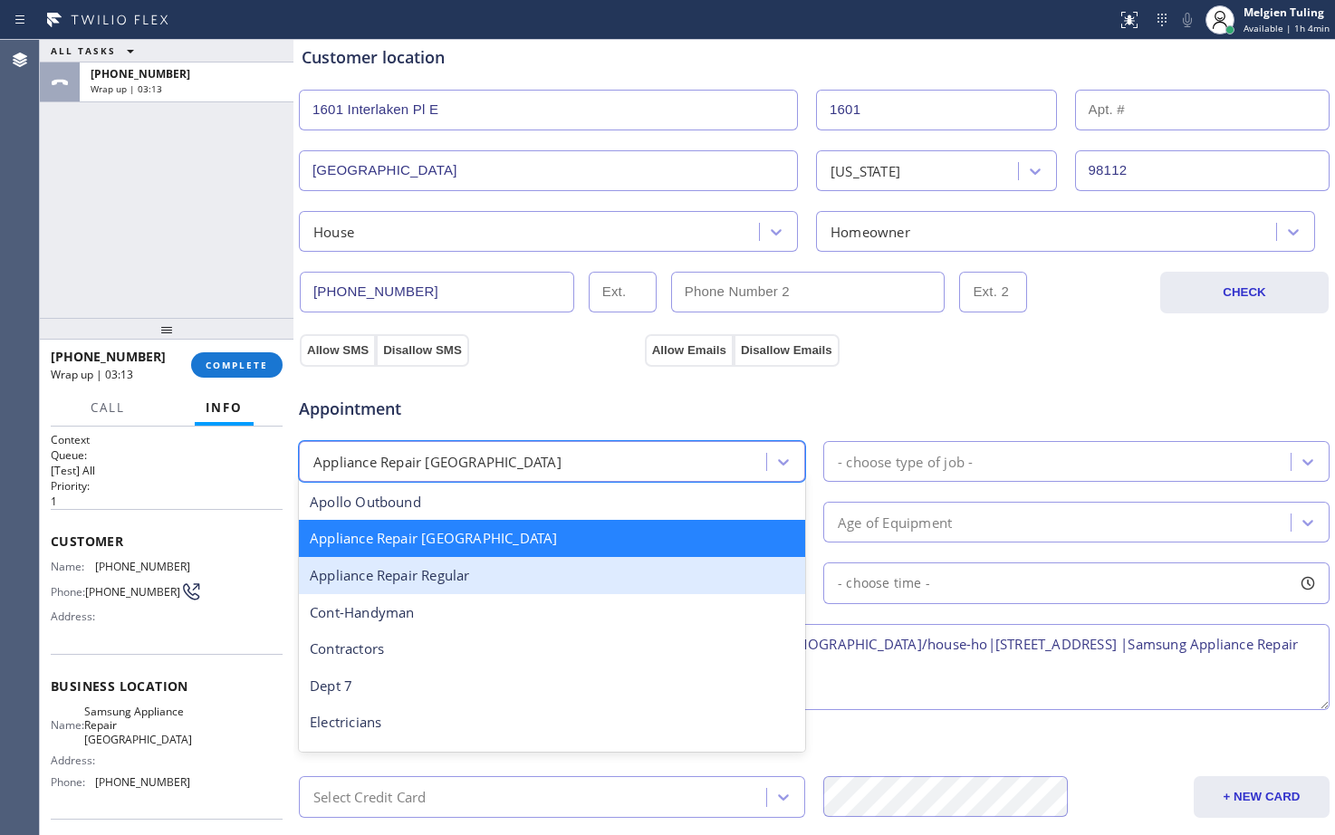
click at [478, 574] on div "Appliance Repair Regular" at bounding box center [552, 575] width 506 height 37
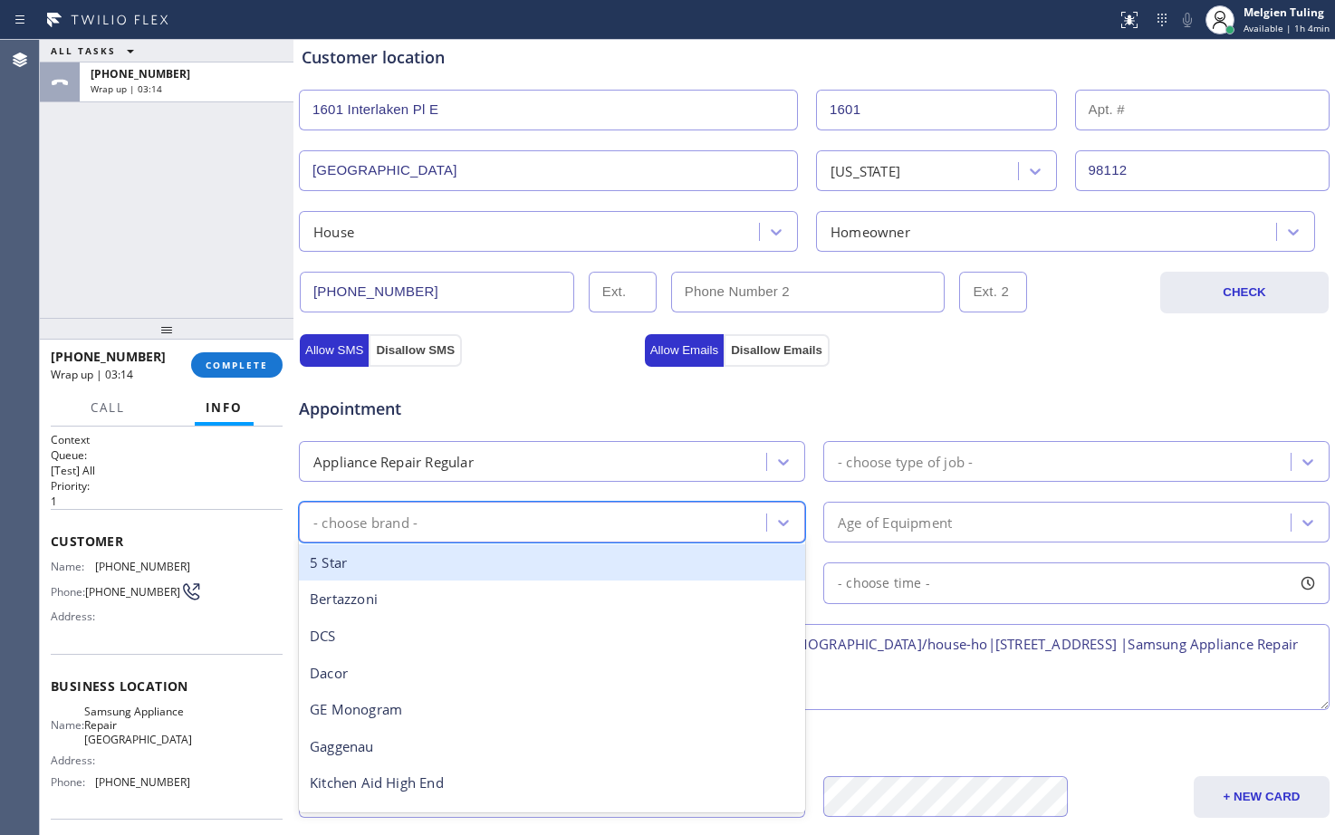
click at [489, 521] on div "- choose brand -" at bounding box center [535, 522] width 462 height 32
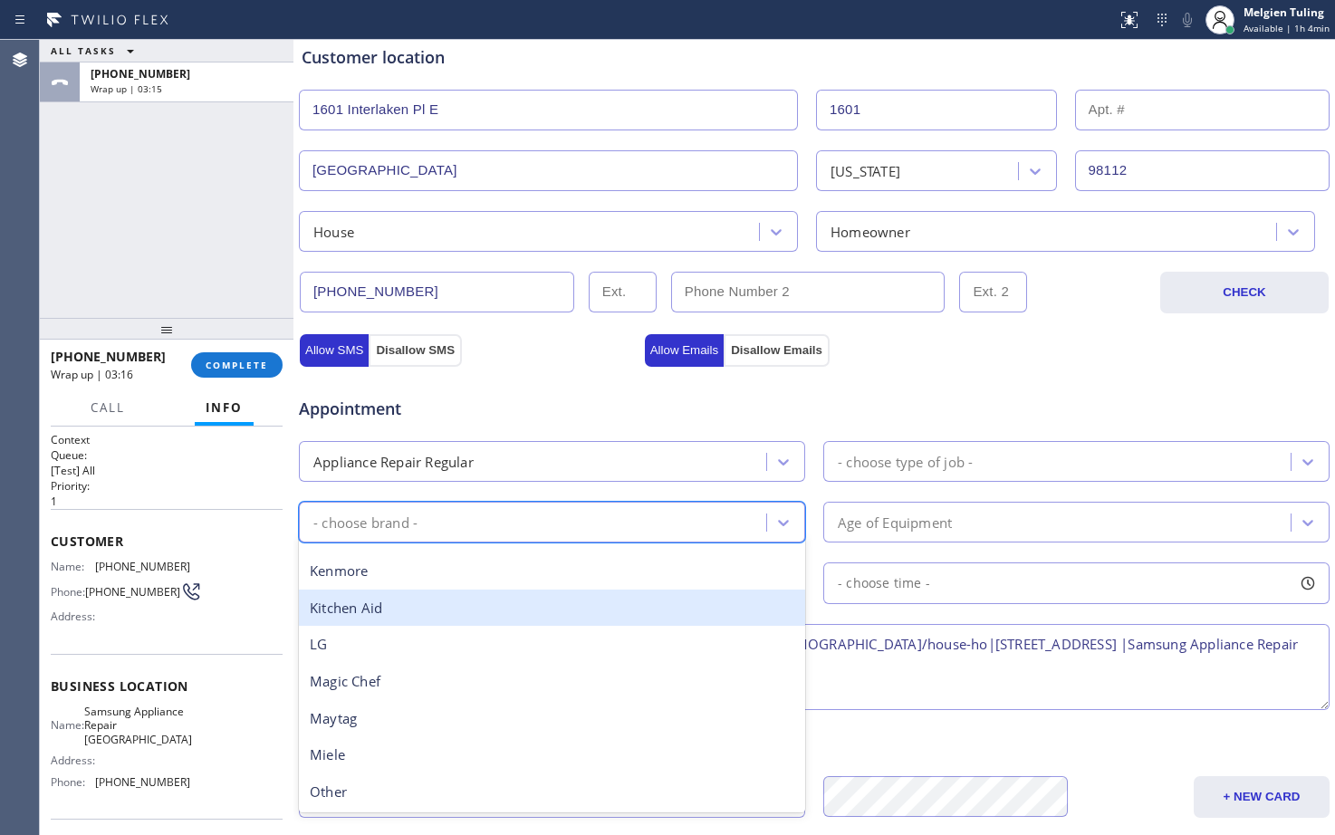
scroll to position [398, 0]
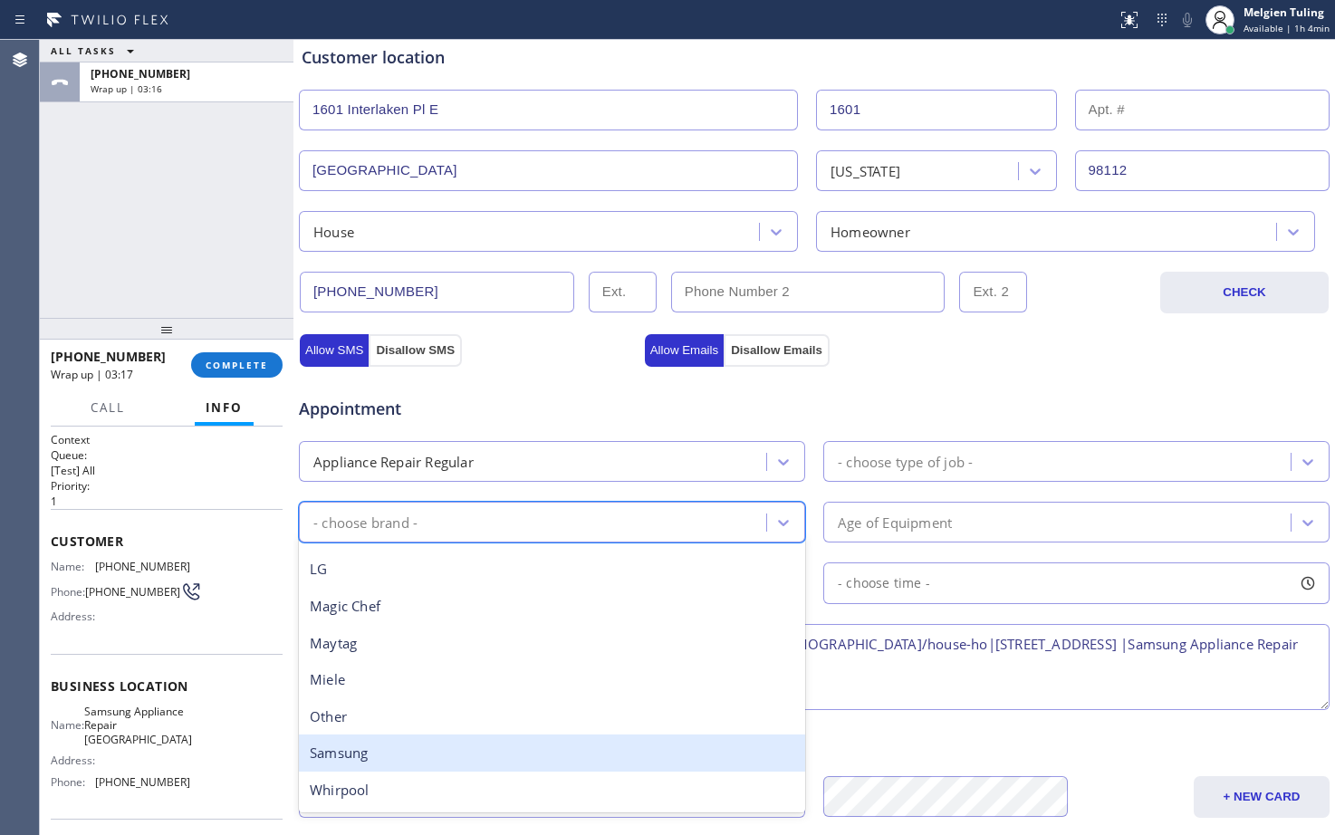
click at [395, 750] on div "Samsung" at bounding box center [552, 753] width 506 height 37
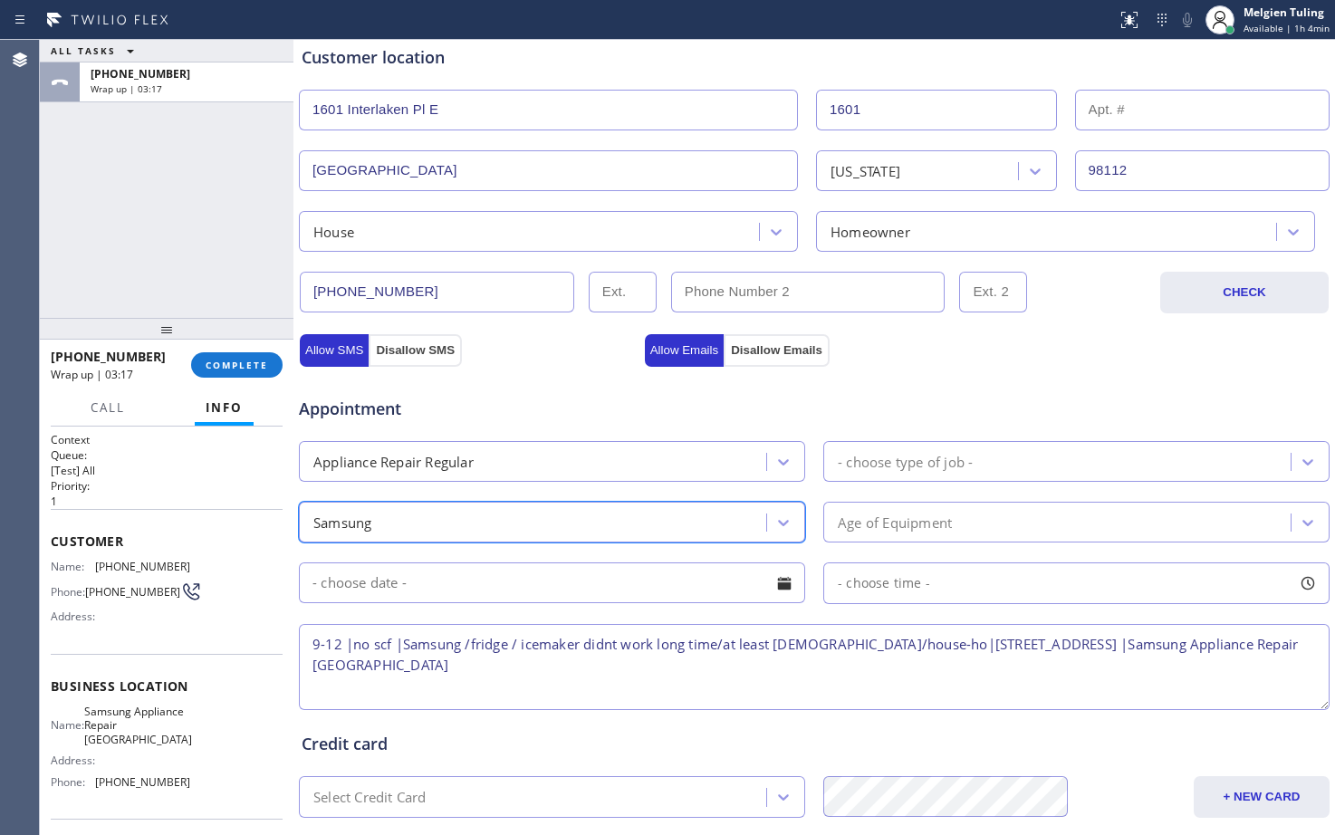
click at [866, 455] on div "- choose type of job -" at bounding box center [905, 461] width 135 height 21
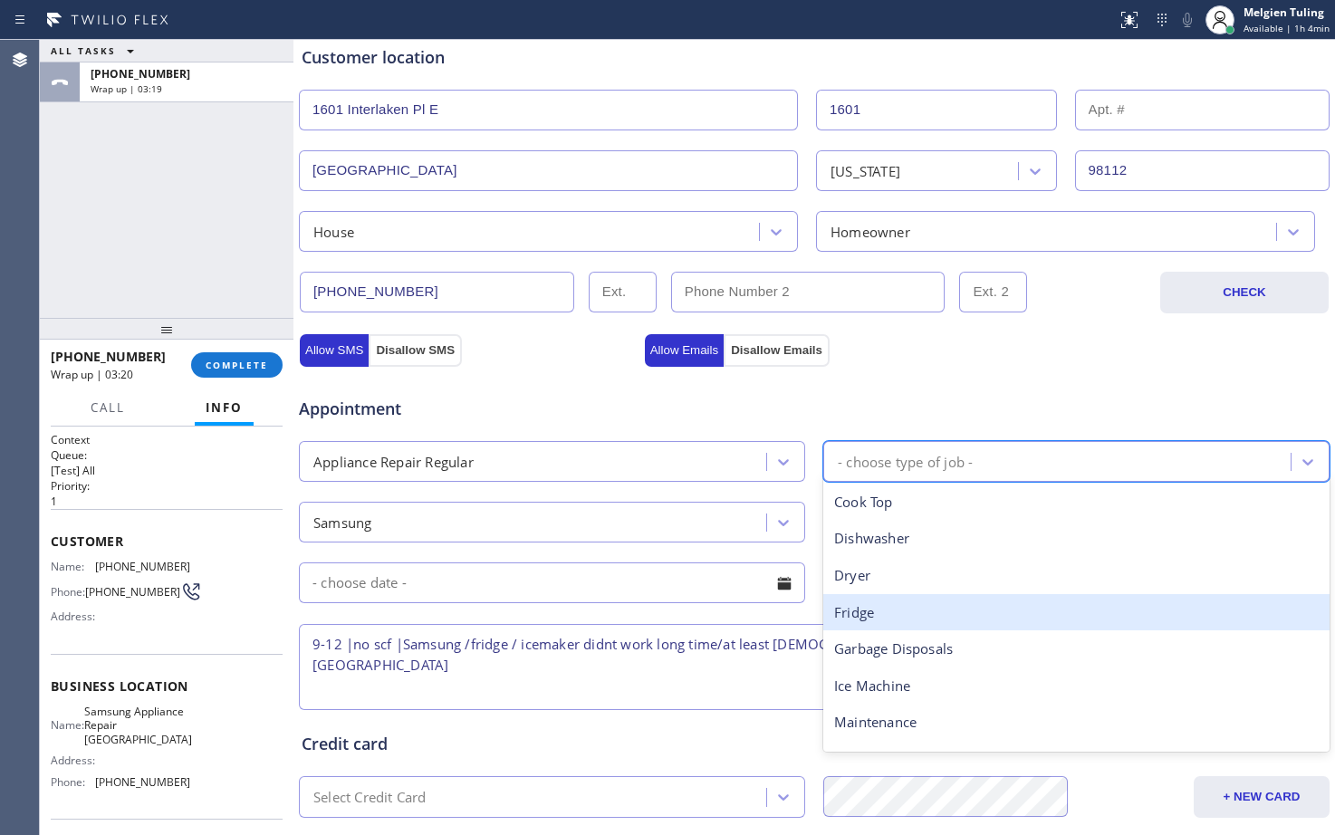
click at [856, 617] on div "Fridge" at bounding box center [1076, 612] width 506 height 37
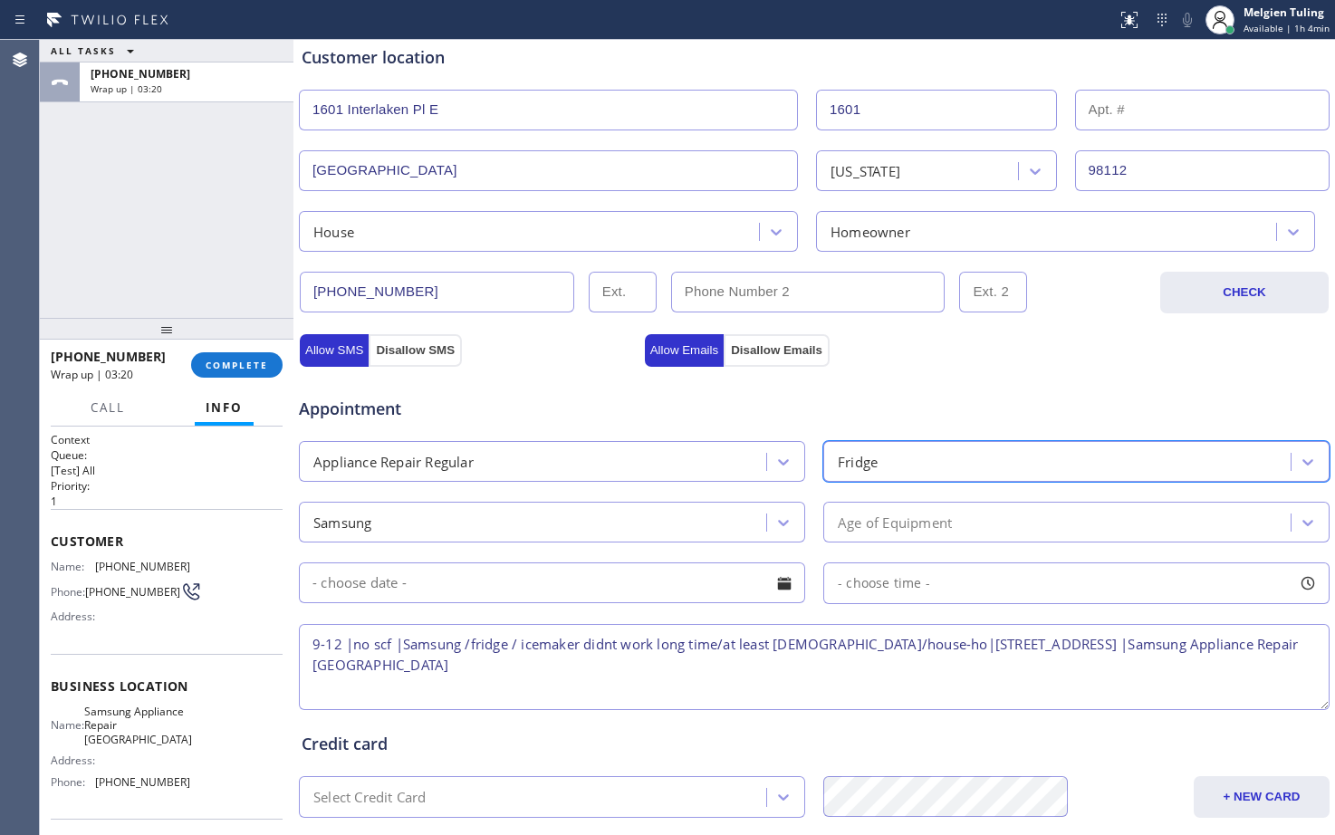
click at [873, 526] on div "Age of Equipment" at bounding box center [895, 522] width 114 height 21
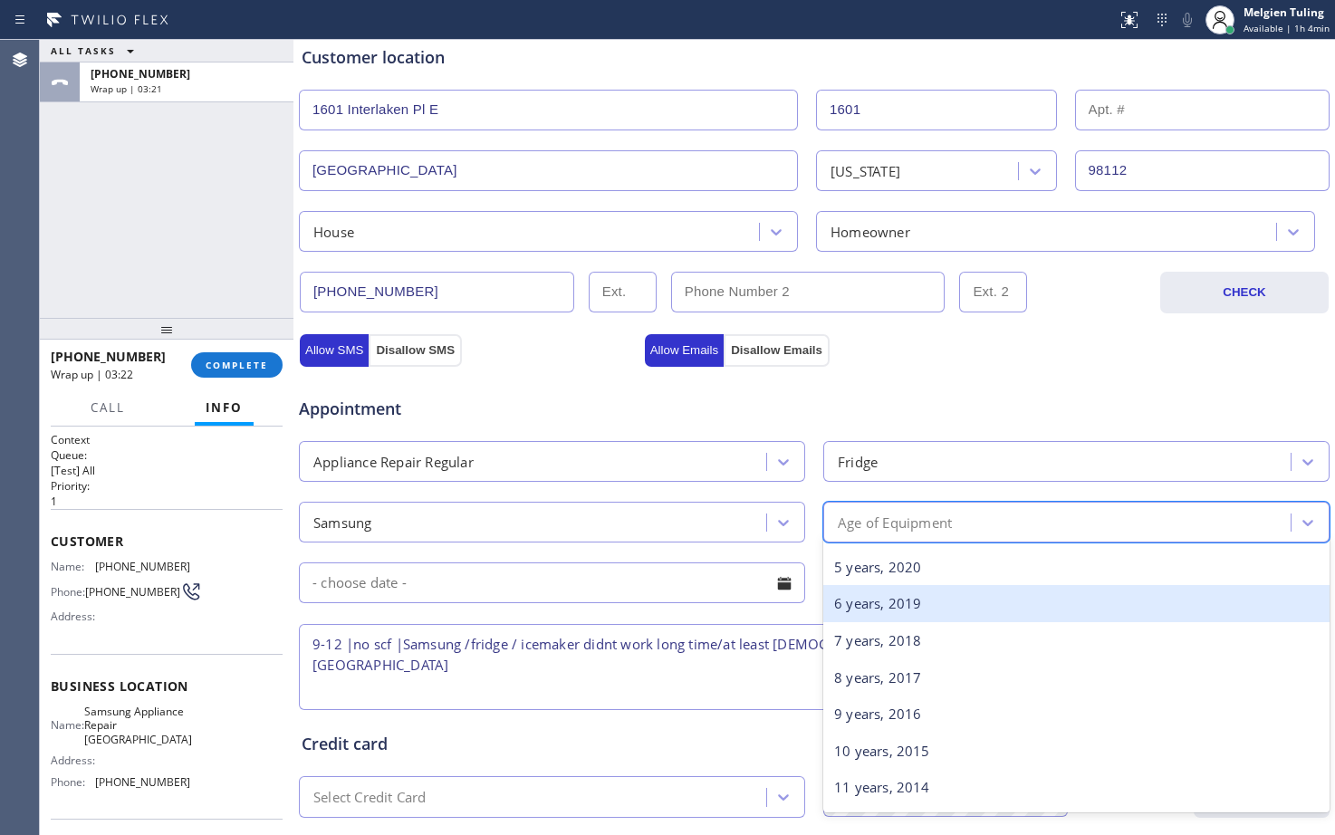
scroll to position [181, 0]
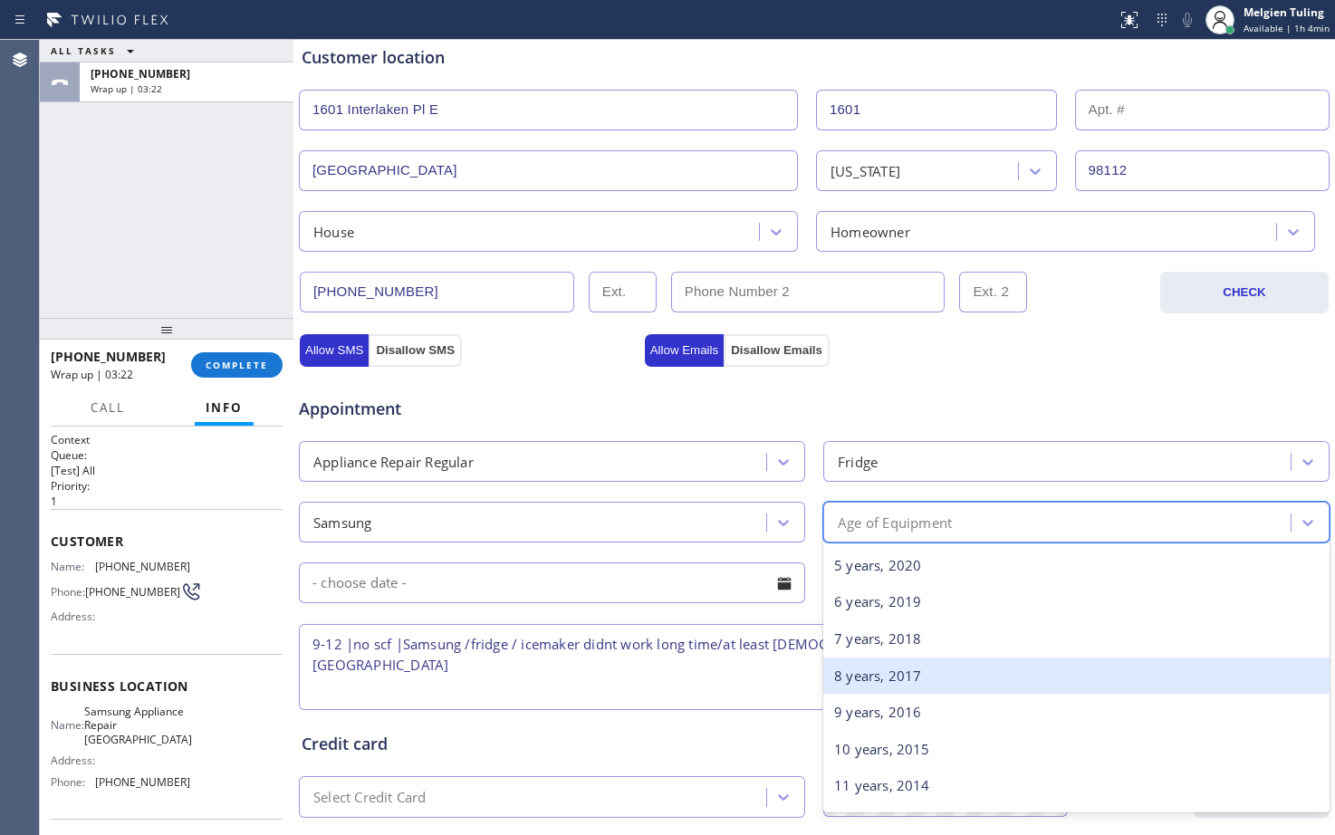
click at [867, 677] on div "8 years, 2017" at bounding box center [1076, 676] width 506 height 37
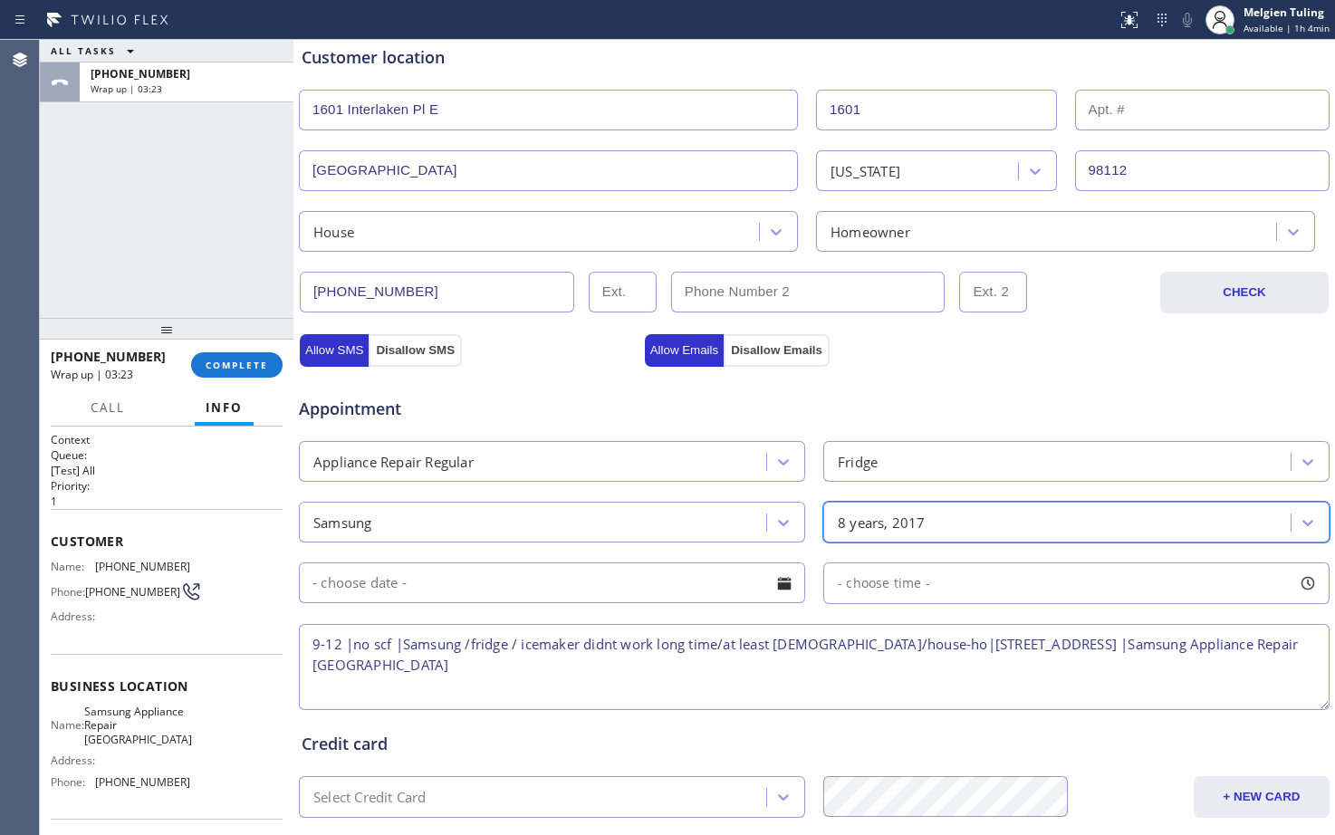
click at [575, 584] on input "text" at bounding box center [552, 582] width 506 height 41
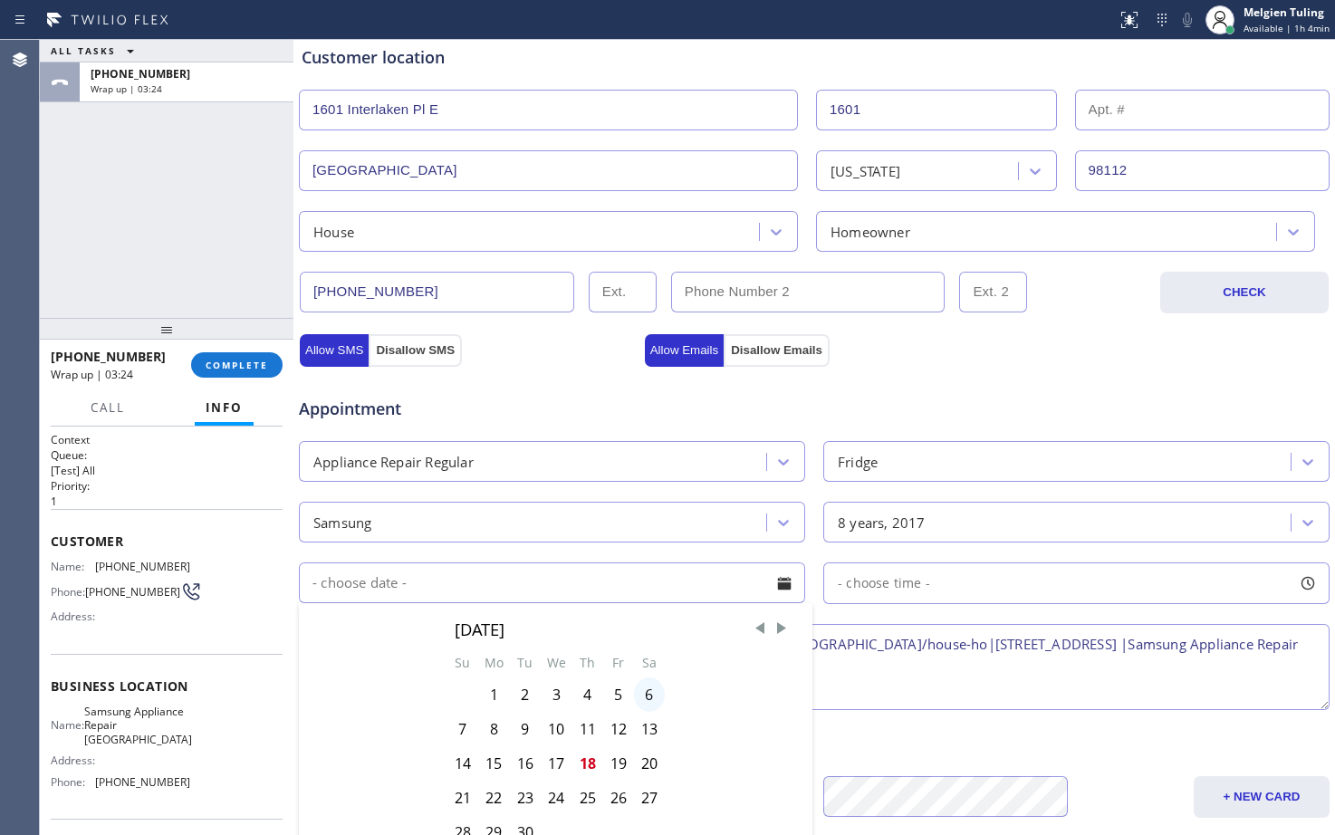
scroll to position [453, 0]
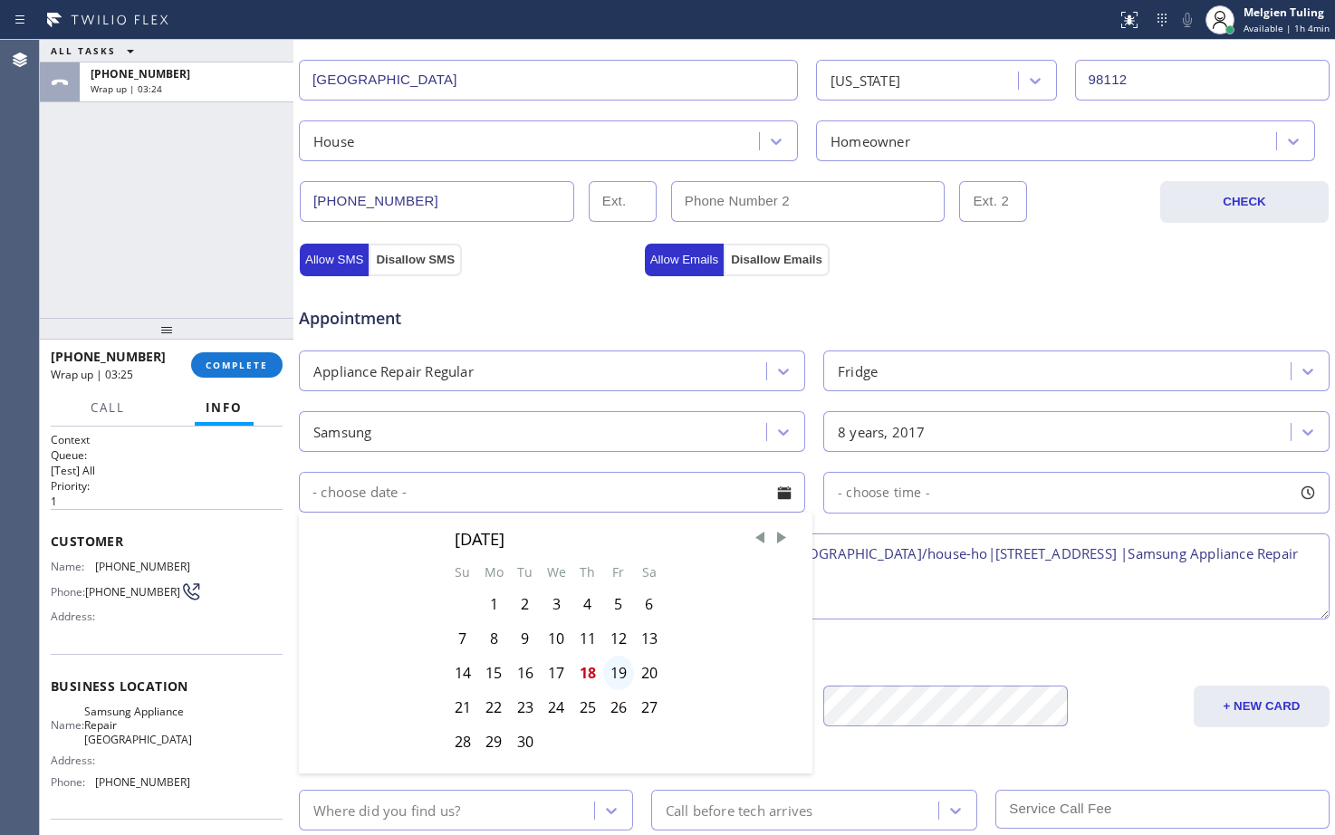
click at [612, 672] on div "19" at bounding box center [618, 673] width 31 height 34
type input "[DATE]"
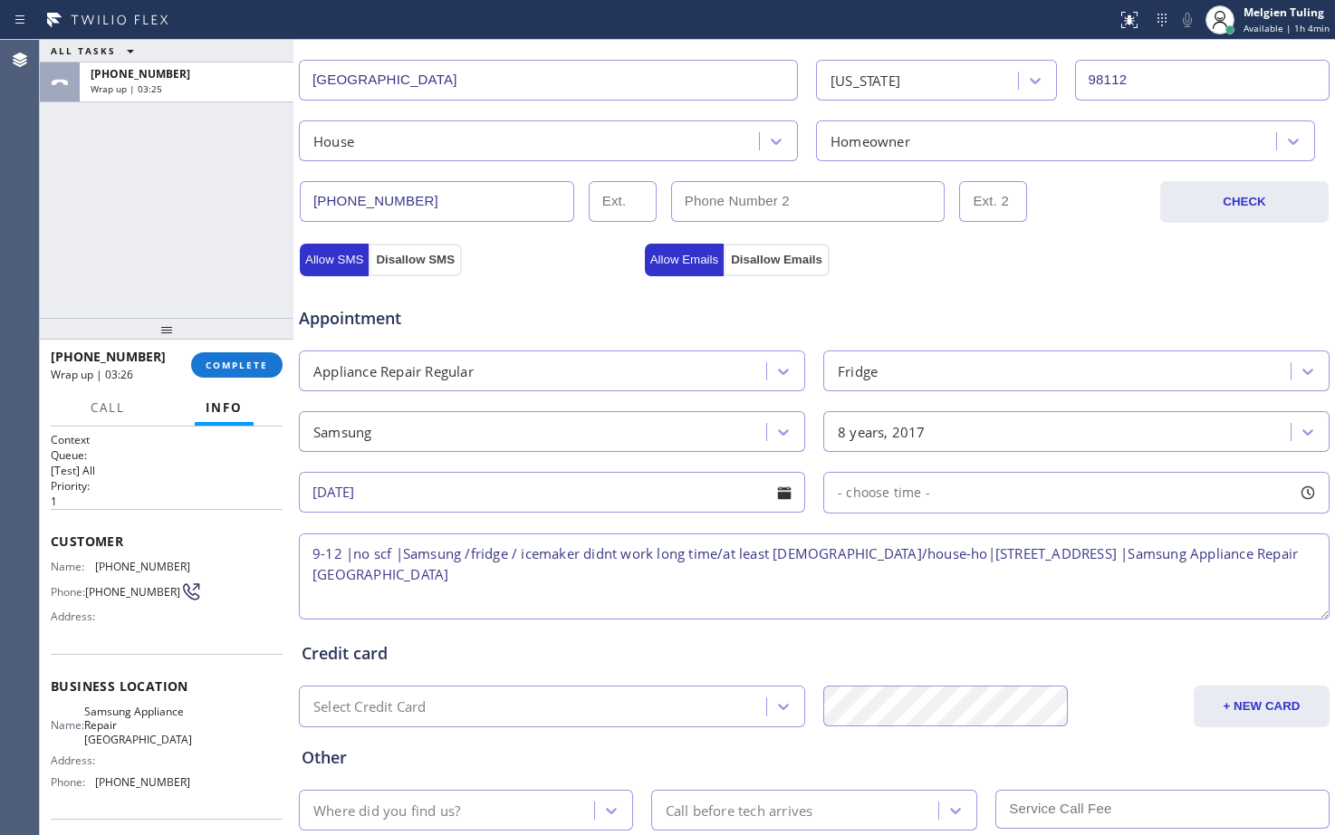
click at [845, 485] on span "- choose time -" at bounding box center [884, 492] width 92 height 17
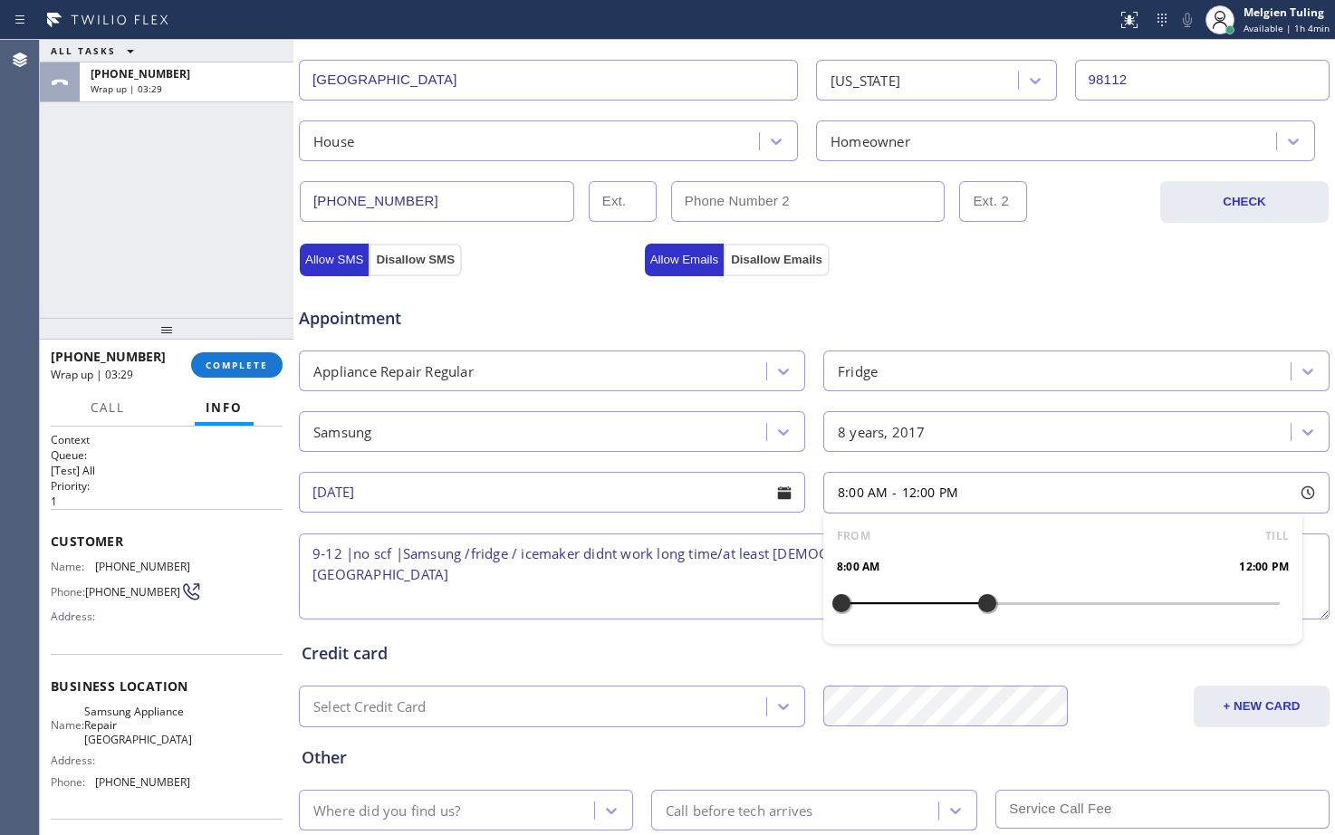
drag, startPoint x: 835, startPoint y: 600, endPoint x: 973, endPoint y: 602, distance: 137.7
click at [976, 602] on div at bounding box center [987, 603] width 22 height 38
drag, startPoint x: 836, startPoint y: 603, endPoint x: 875, endPoint y: 601, distance: 39.0
click at [875, 601] on div at bounding box center [878, 603] width 22 height 38
click at [616, 592] on textarea "9-12 |no scf |Samsung /fridge / icemaker didnt work long time/at least [DEMOGRA…" at bounding box center [814, 576] width 1031 height 86
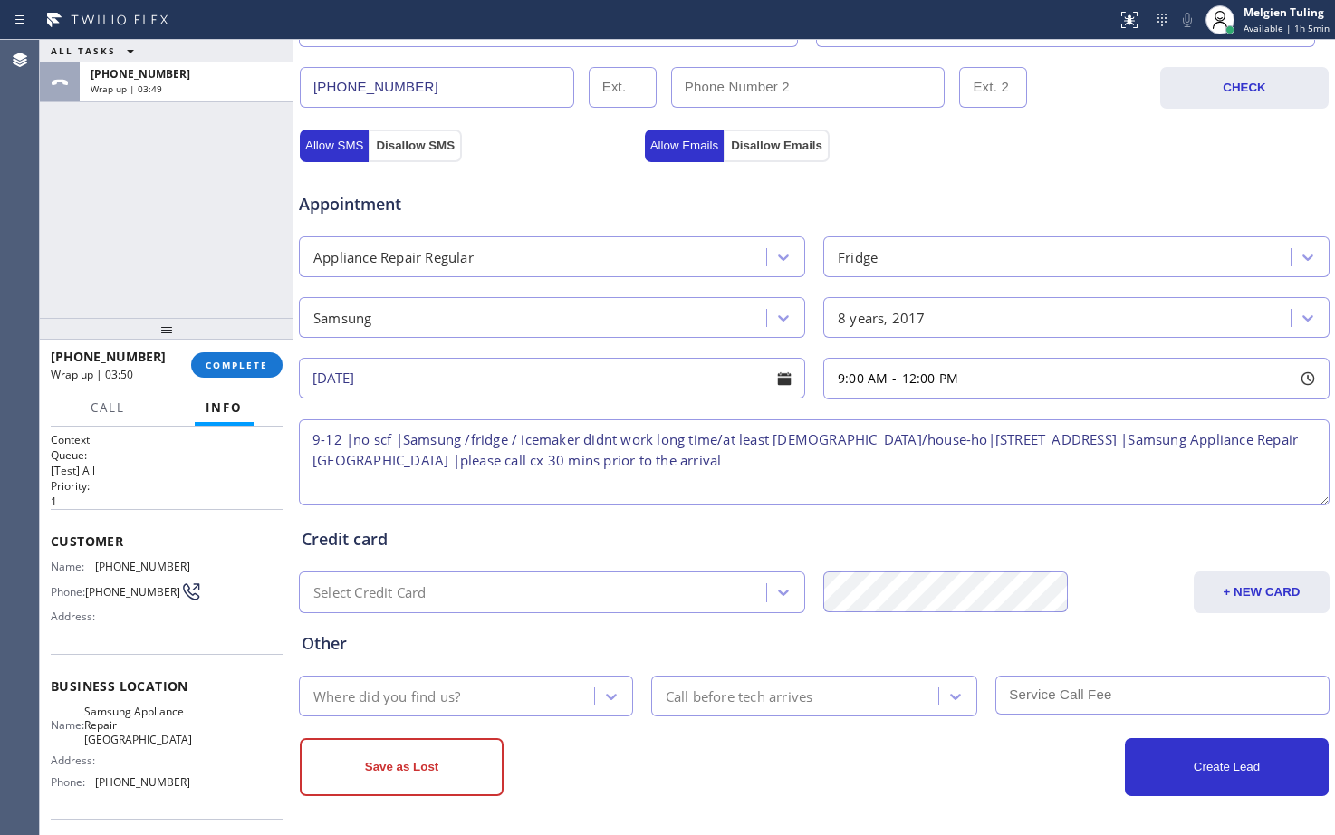
scroll to position [569, 0]
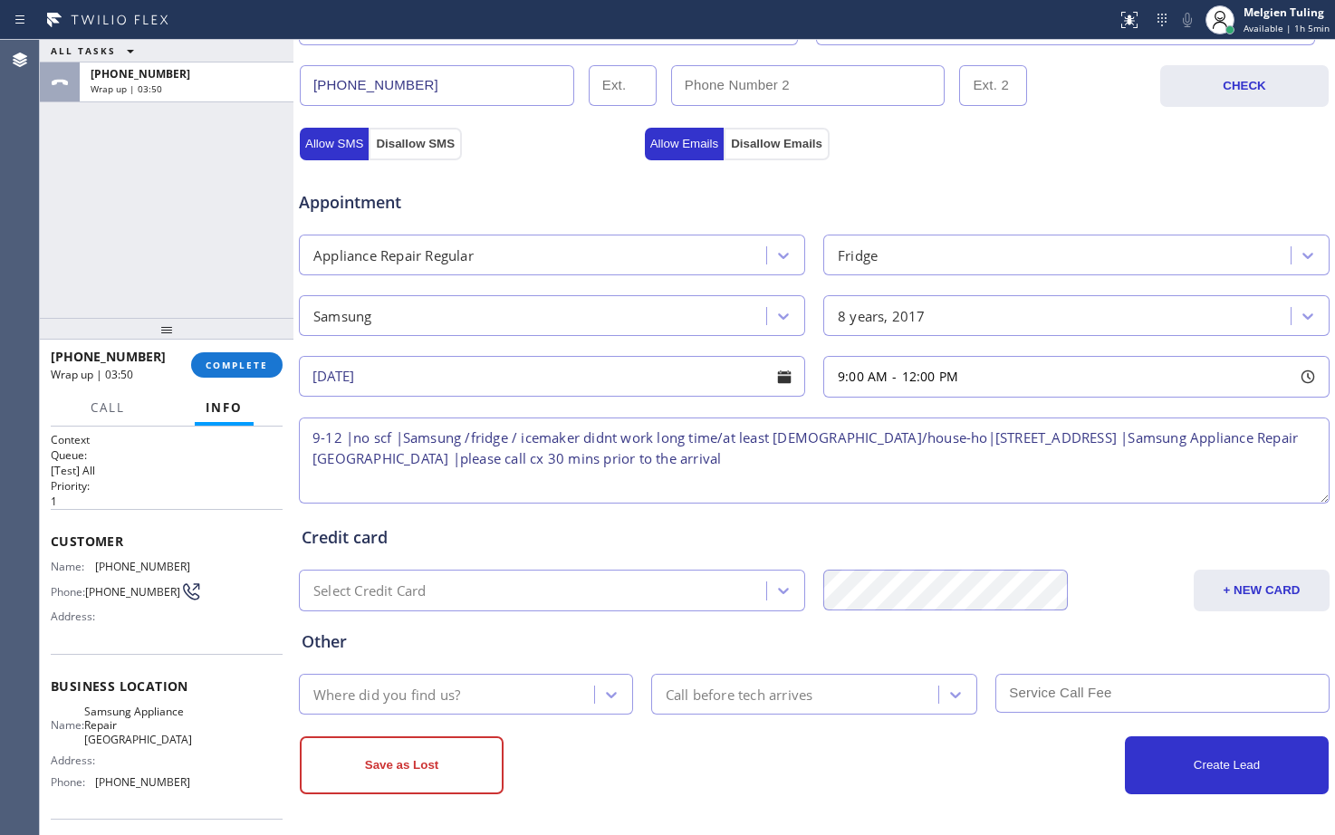
type textarea "9-12 |no scf |Samsung /fridge / icemaker didnt work long time/at least [DEMOGRA…"
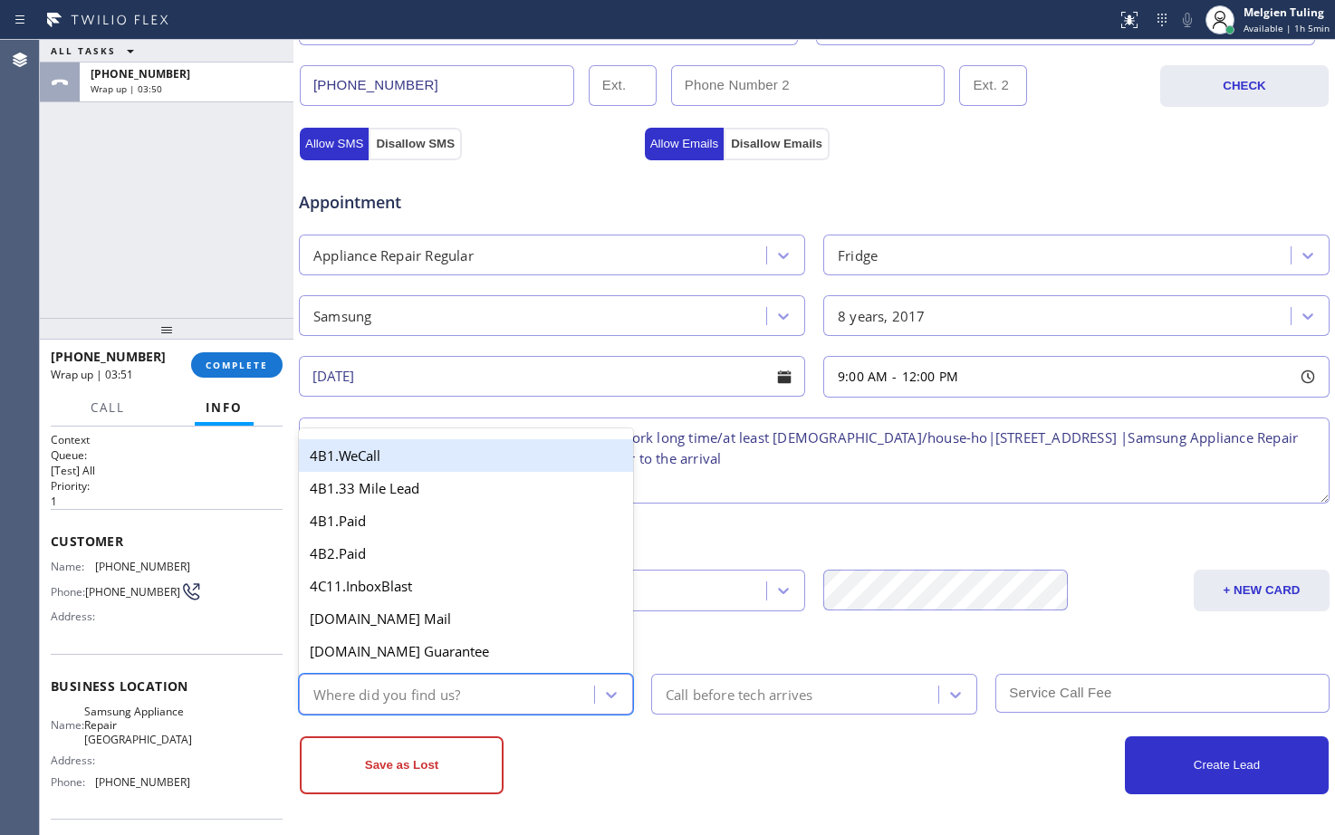
click at [468, 690] on div "Where did you find us?" at bounding box center [449, 694] width 290 height 32
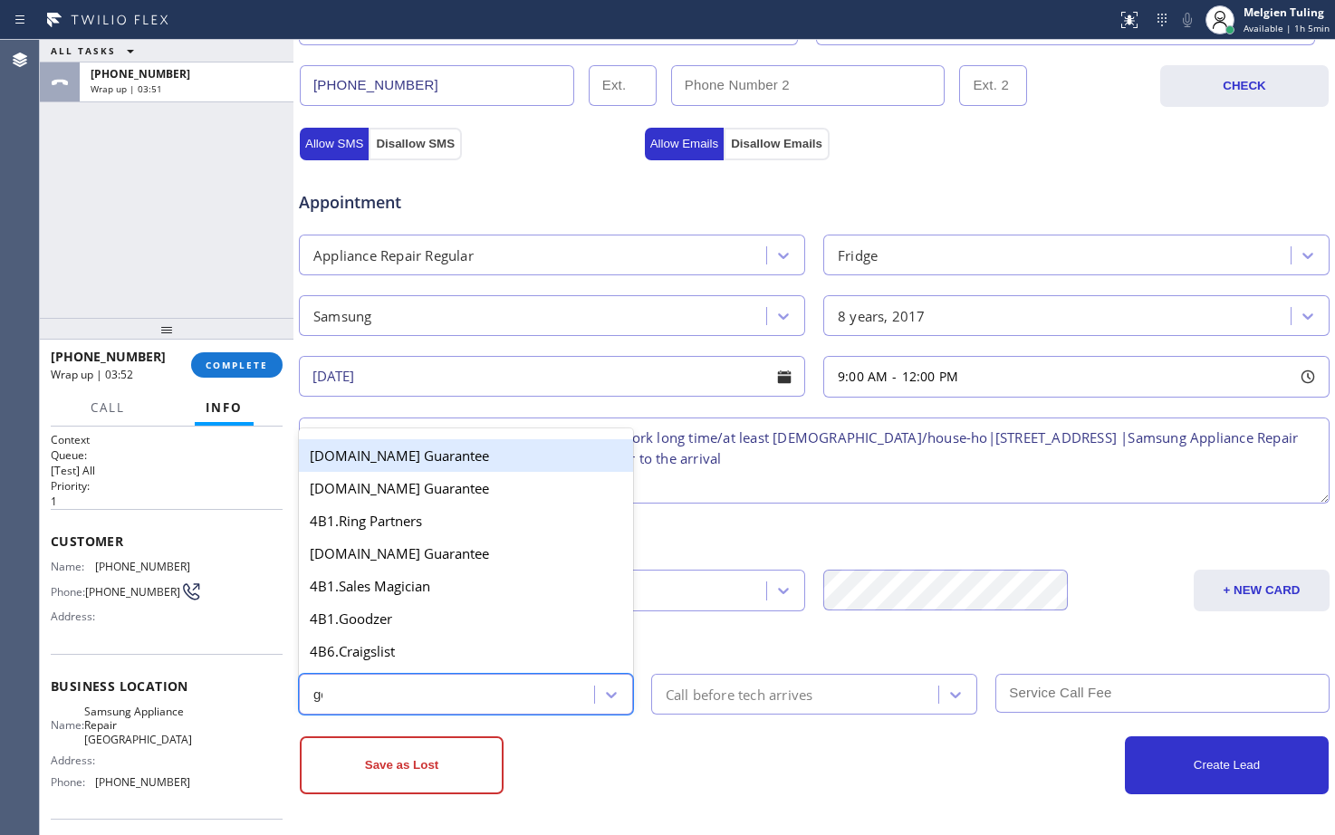
type input "goo"
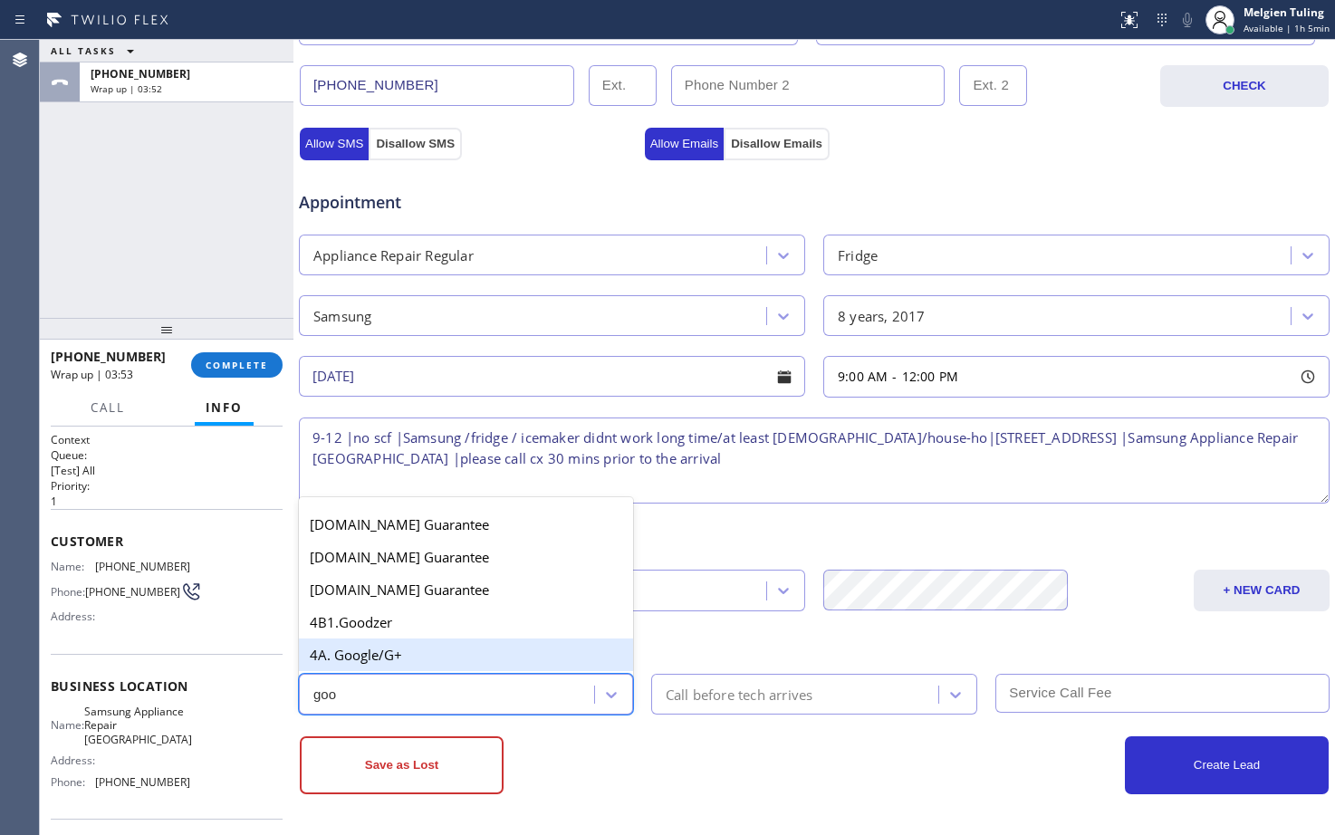
click at [383, 658] on div "4A. Google/G+" at bounding box center [466, 655] width 334 height 33
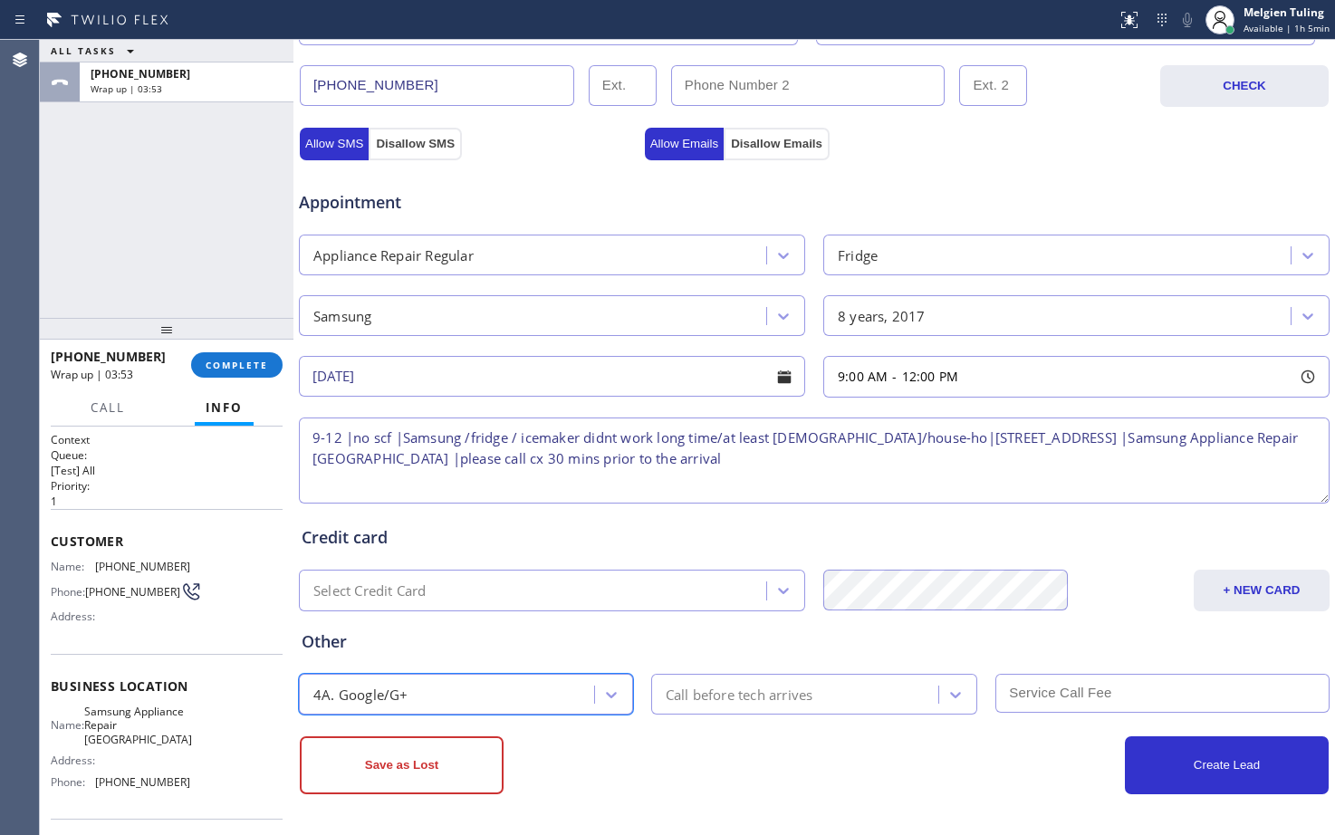
click at [716, 703] on div "Call before tech arrives" at bounding box center [740, 694] width 148 height 21
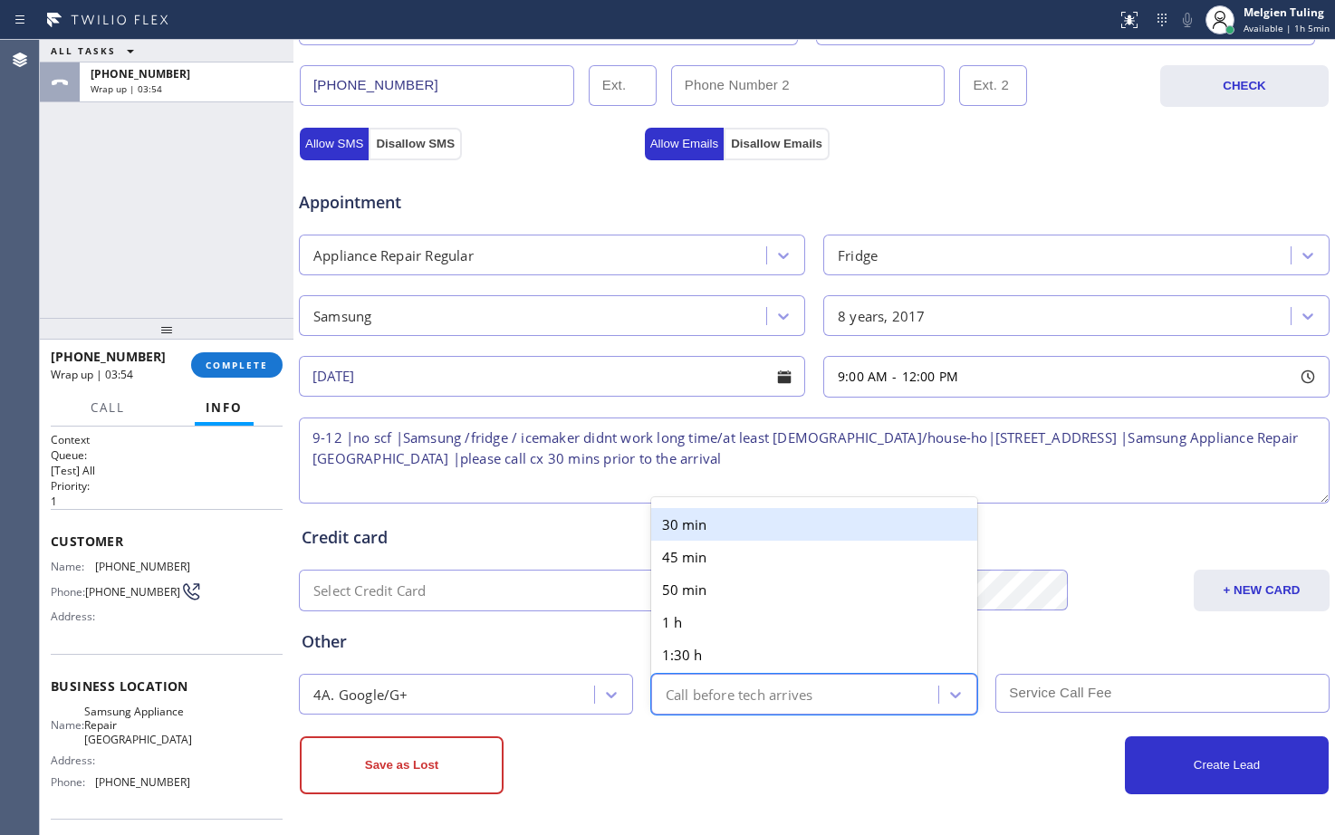
click at [699, 534] on div "30 min" at bounding box center [814, 524] width 327 height 33
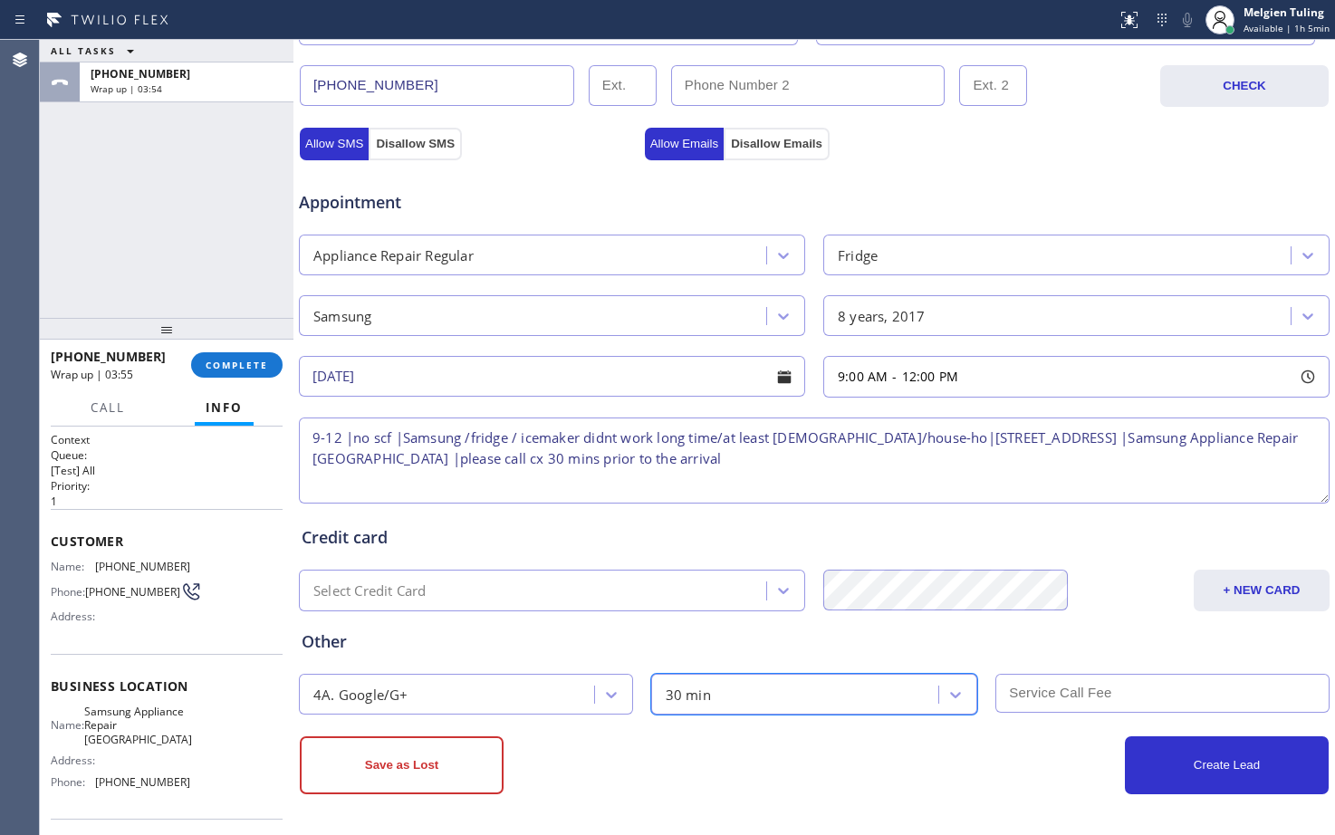
click at [1016, 695] on input "text" at bounding box center [1162, 693] width 334 height 39
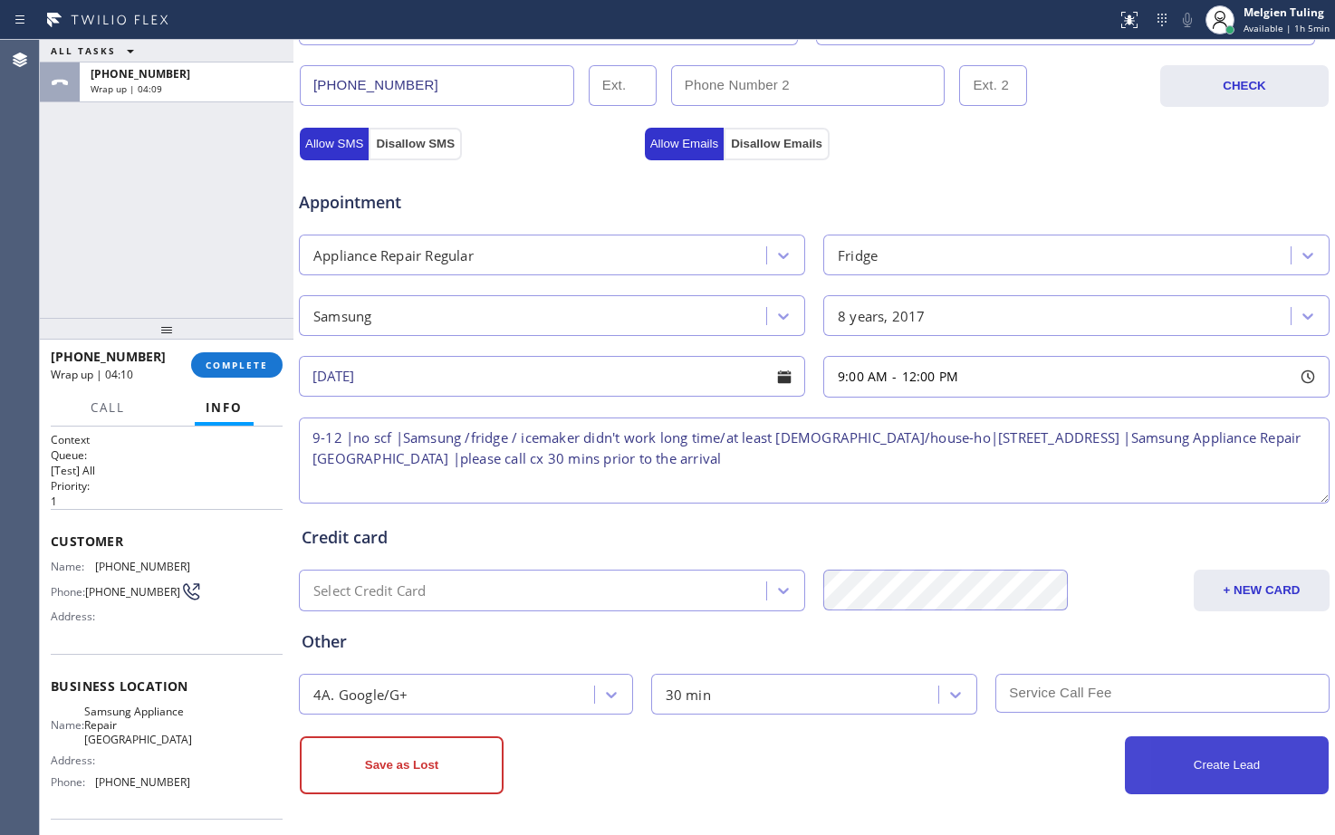
type textarea "9-12 |no scf |Samsung /fridge / icemaker didn't work long time/at least [DEMOGR…"
click at [1215, 761] on button "Create Lead" at bounding box center [1227, 765] width 204 height 58
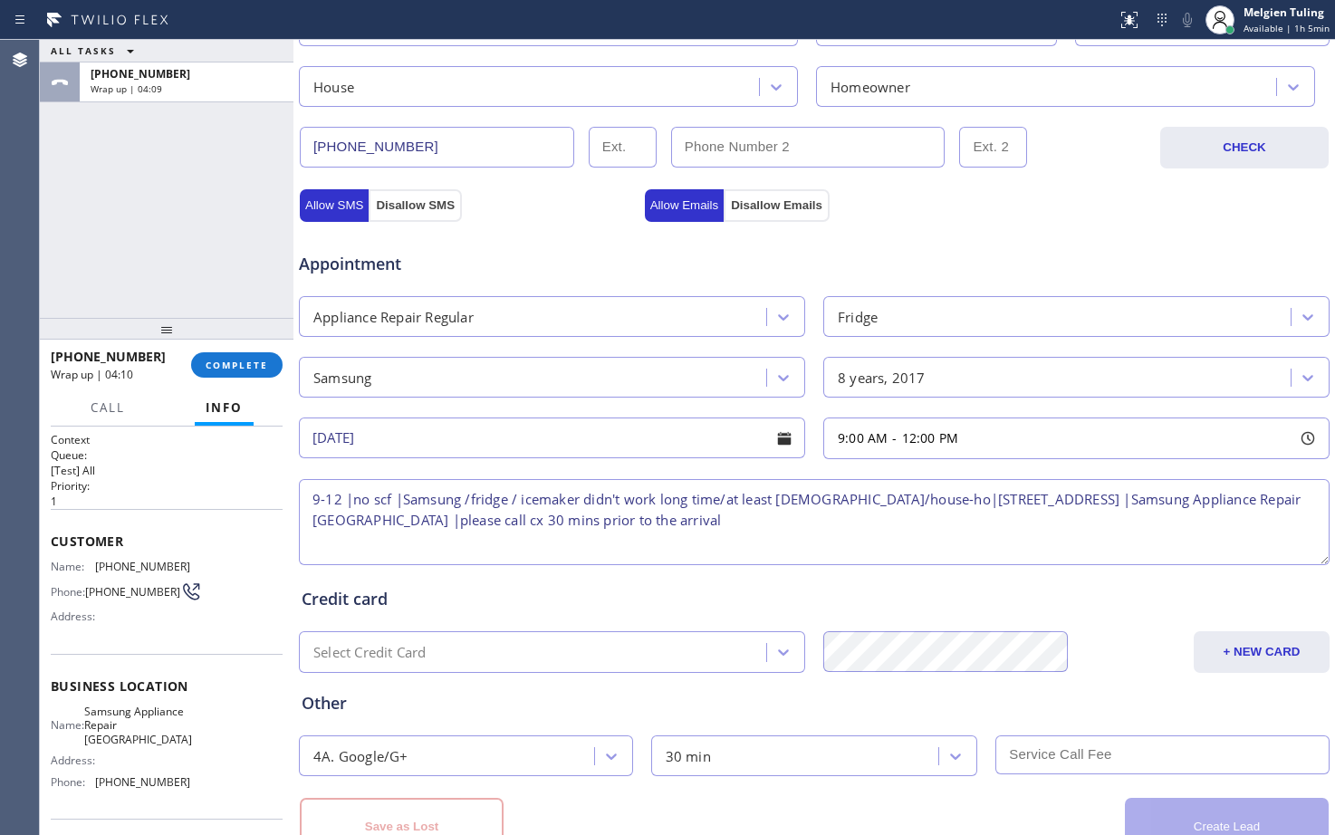
scroll to position [630, 0]
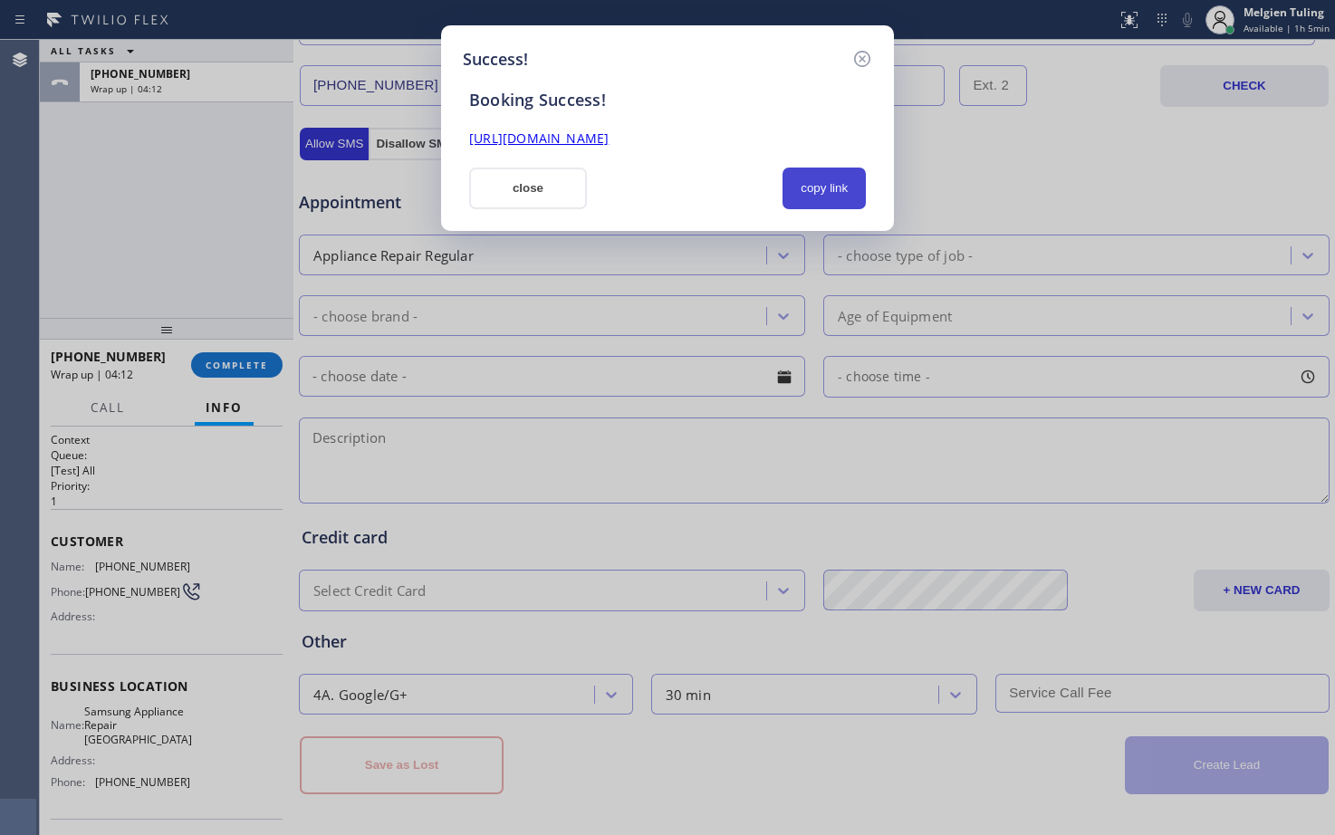
click at [812, 183] on button "copy link" at bounding box center [824, 189] width 83 height 42
click at [609, 142] on link "[URL][DOMAIN_NAME]" at bounding box center [538, 138] width 139 height 17
click at [505, 180] on button "close" at bounding box center [528, 189] width 118 height 42
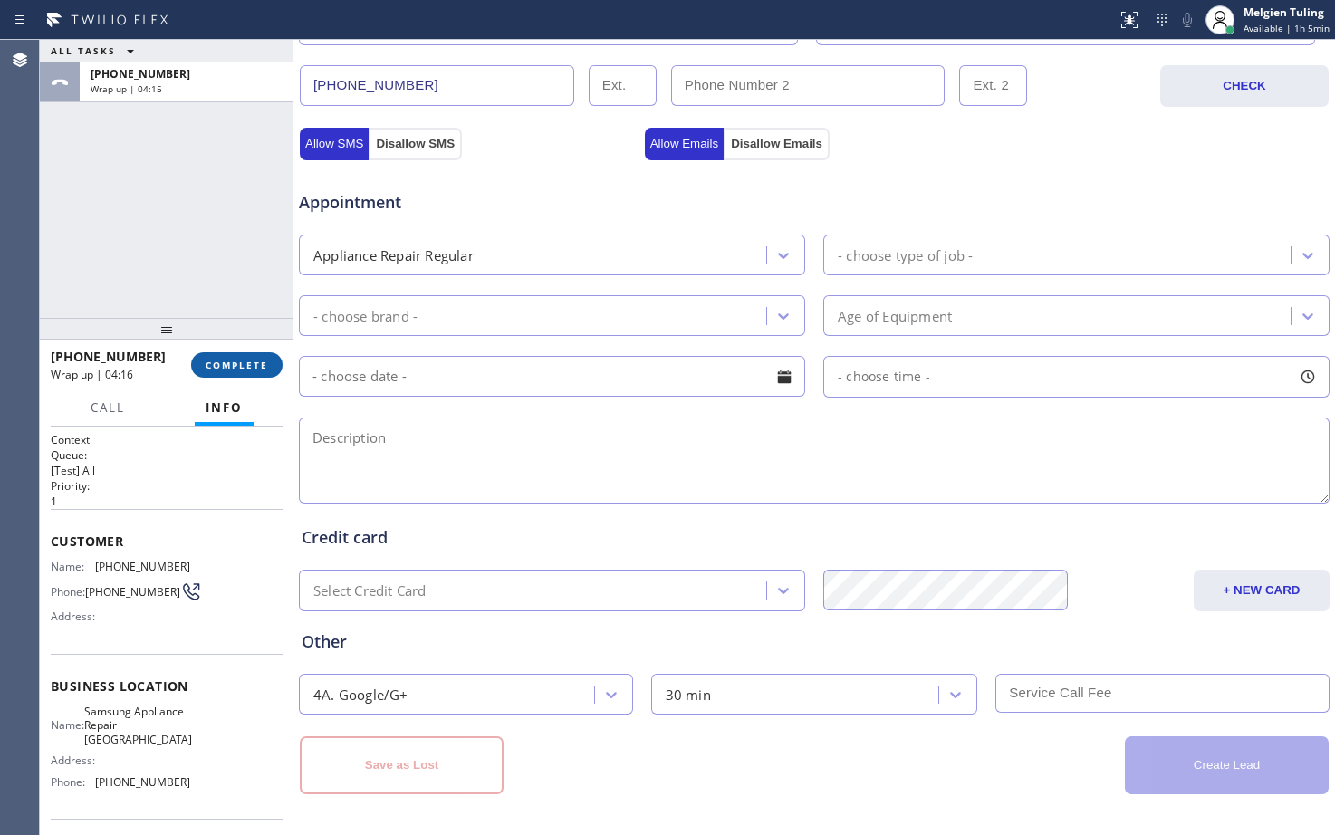
click at [214, 367] on span "COMPLETE" at bounding box center [237, 365] width 62 height 13
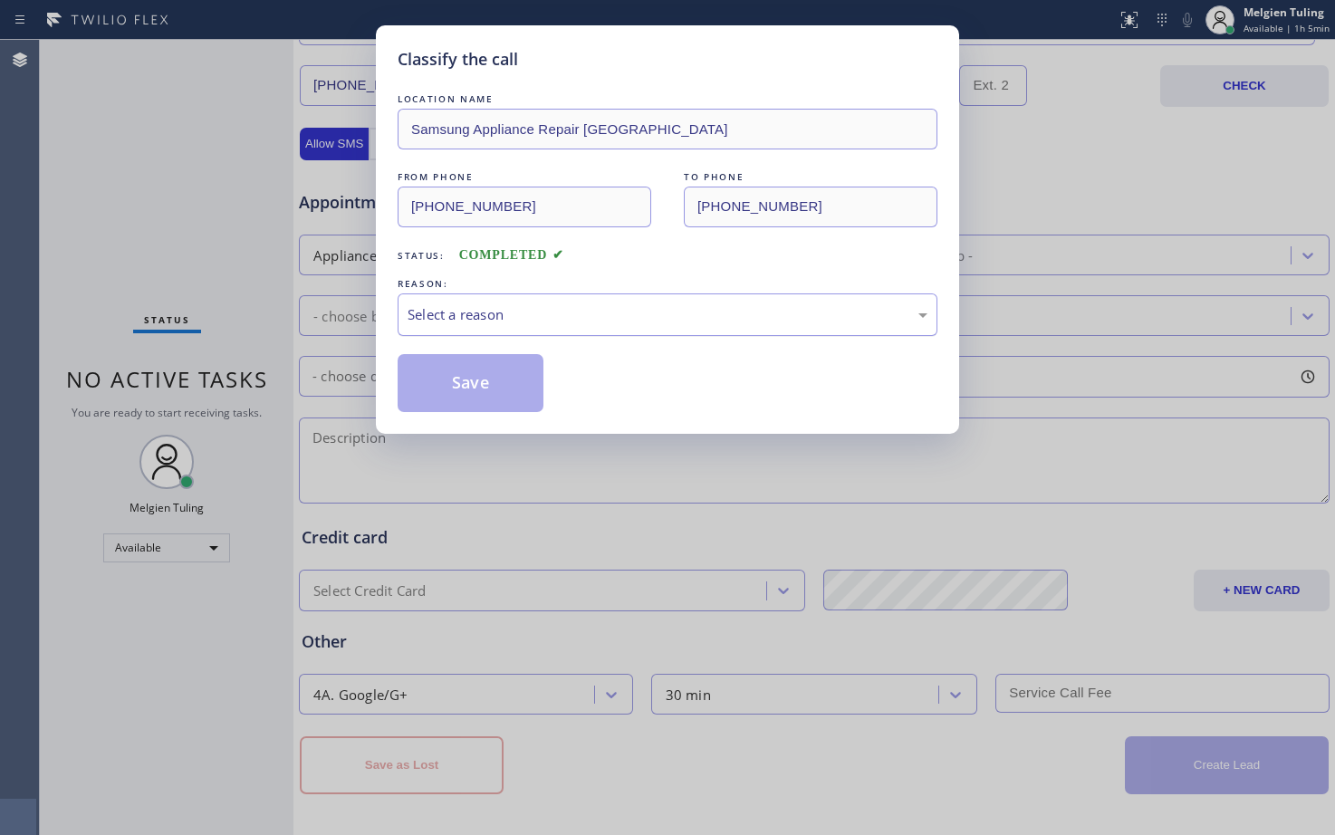
click at [421, 307] on div "Select a reason" at bounding box center [668, 314] width 520 height 21
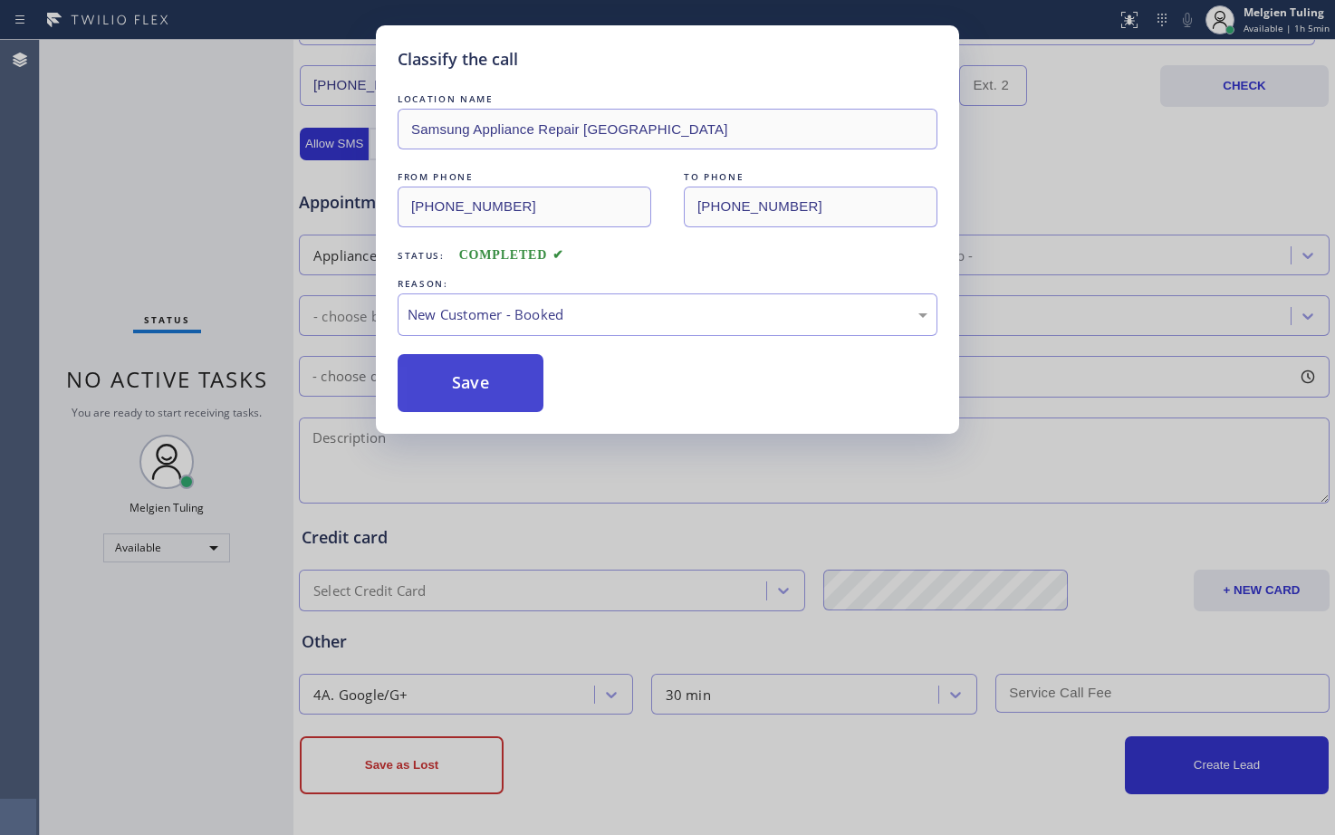
click at [470, 392] on button "Save" at bounding box center [471, 383] width 146 height 58
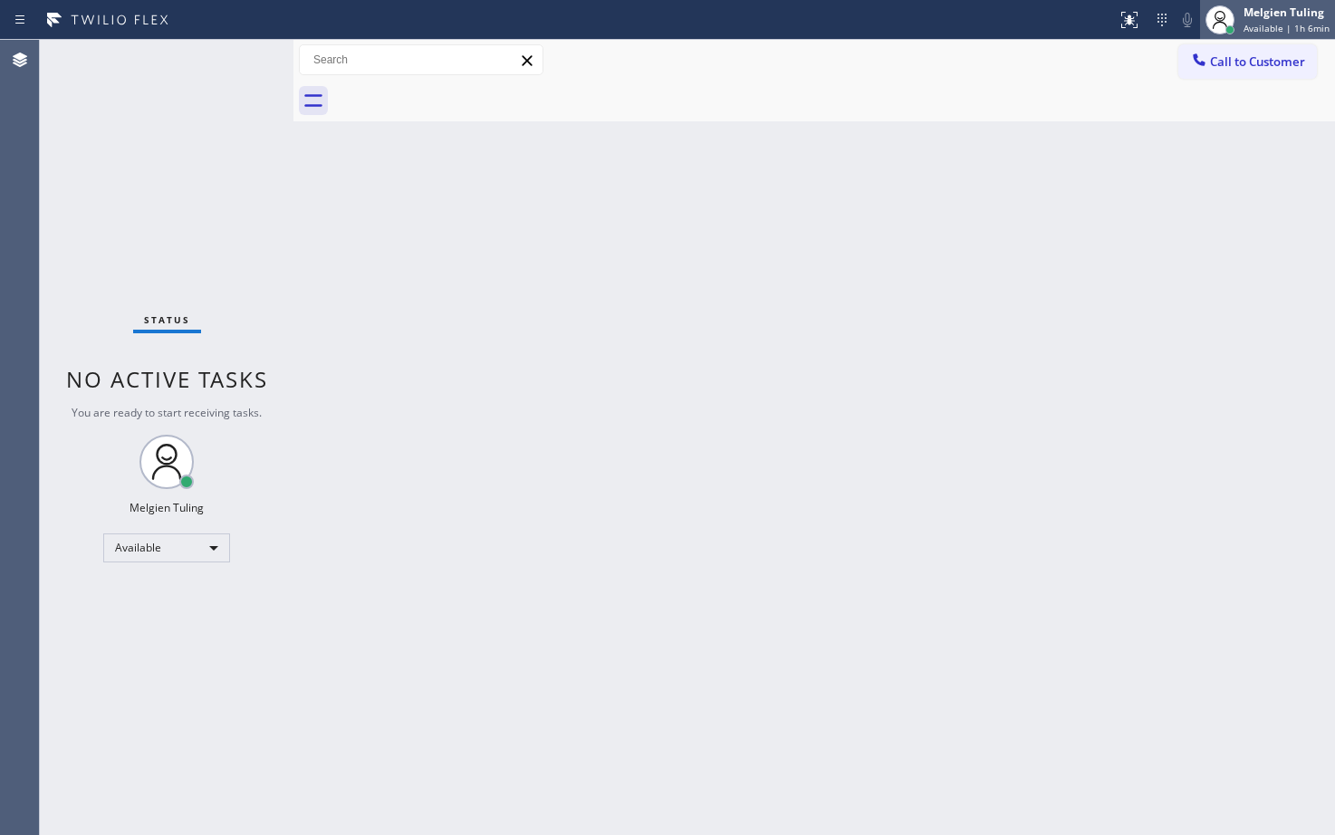
click at [1272, 24] on span "Available | 1h 6min" at bounding box center [1287, 28] width 86 height 13
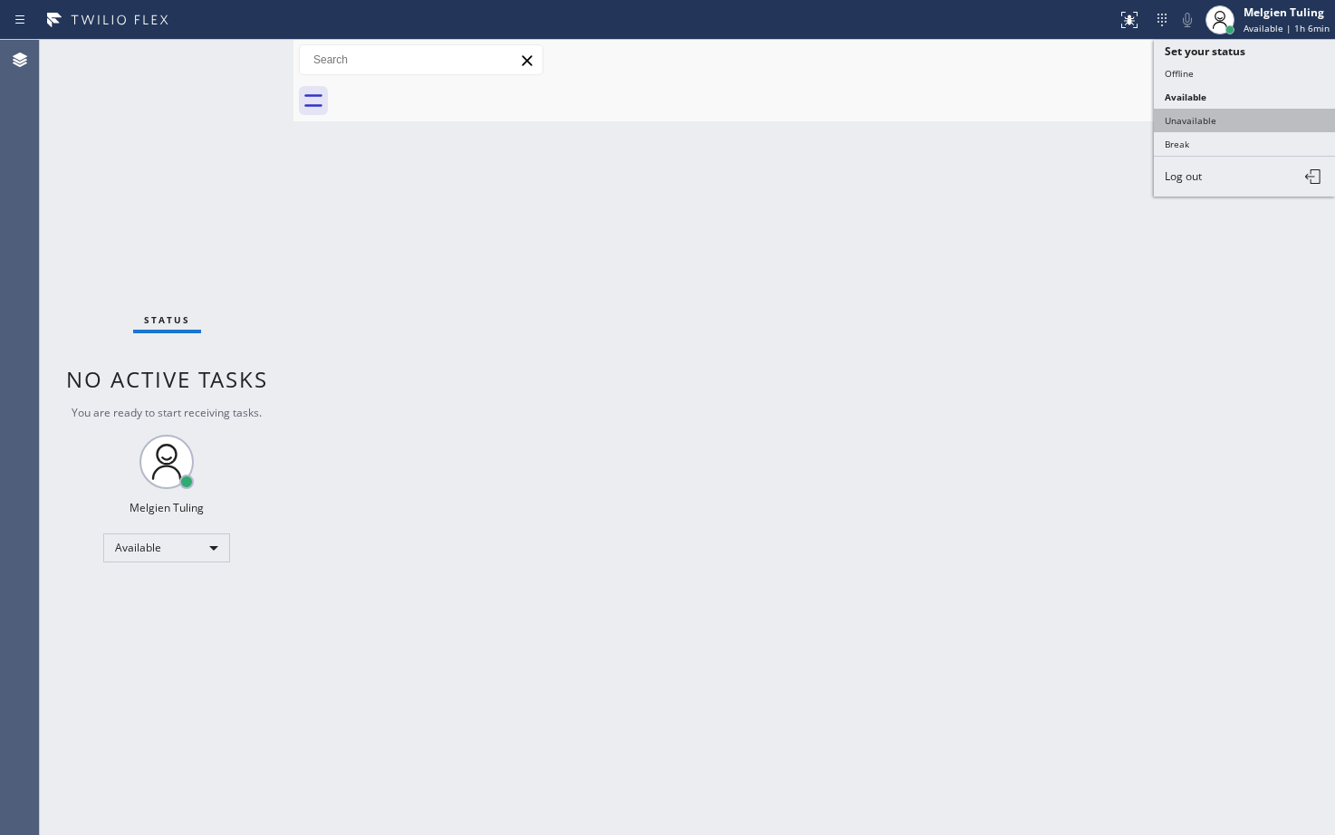
click at [1185, 122] on button "Unavailable" at bounding box center [1244, 121] width 181 height 24
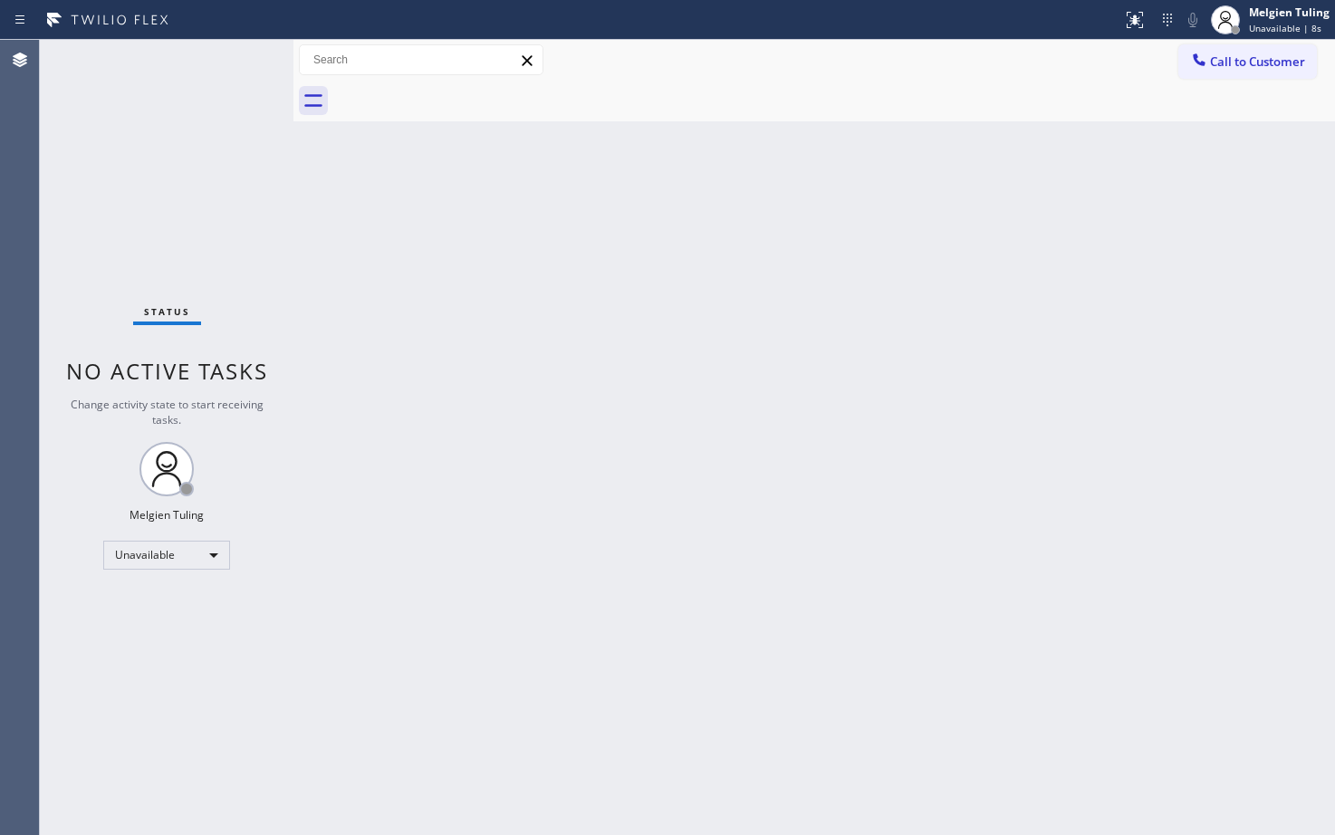
click at [55, 683] on div "Status No active tasks Change activity state to start receiving tasks. Melgien …" at bounding box center [167, 437] width 254 height 795
click at [84, 715] on div "Status No active tasks Change activity state to start receiving tasks. Melgien …" at bounding box center [167, 437] width 254 height 795
click at [101, 620] on div "Status No active tasks Change activity state to start receiving tasks. Melgien …" at bounding box center [167, 437] width 254 height 795
drag, startPoint x: 120, startPoint y: 635, endPoint x: 185, endPoint y: 547, distance: 108.9
click at [120, 634] on div "Status No active tasks Change activity state to start receiving tasks. Melgien …" at bounding box center [167, 437] width 254 height 795
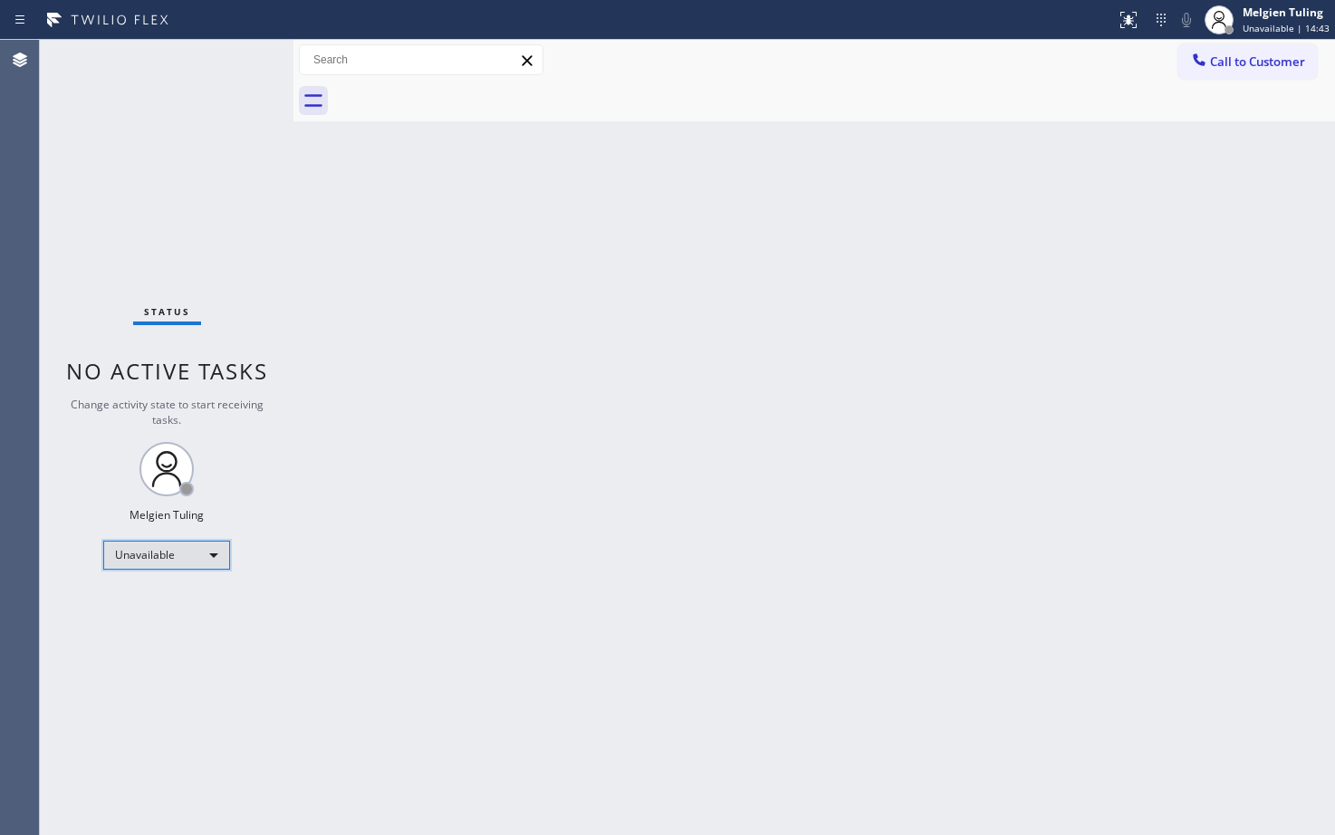
click at [186, 543] on div "Unavailable" at bounding box center [166, 555] width 127 height 29
click at [162, 604] on li "Available" at bounding box center [165, 603] width 123 height 22
click at [550, 543] on div "Back to Dashboard Change Sender ID Customers Technicians Select a contact Outbo…" at bounding box center [814, 437] width 1042 height 795
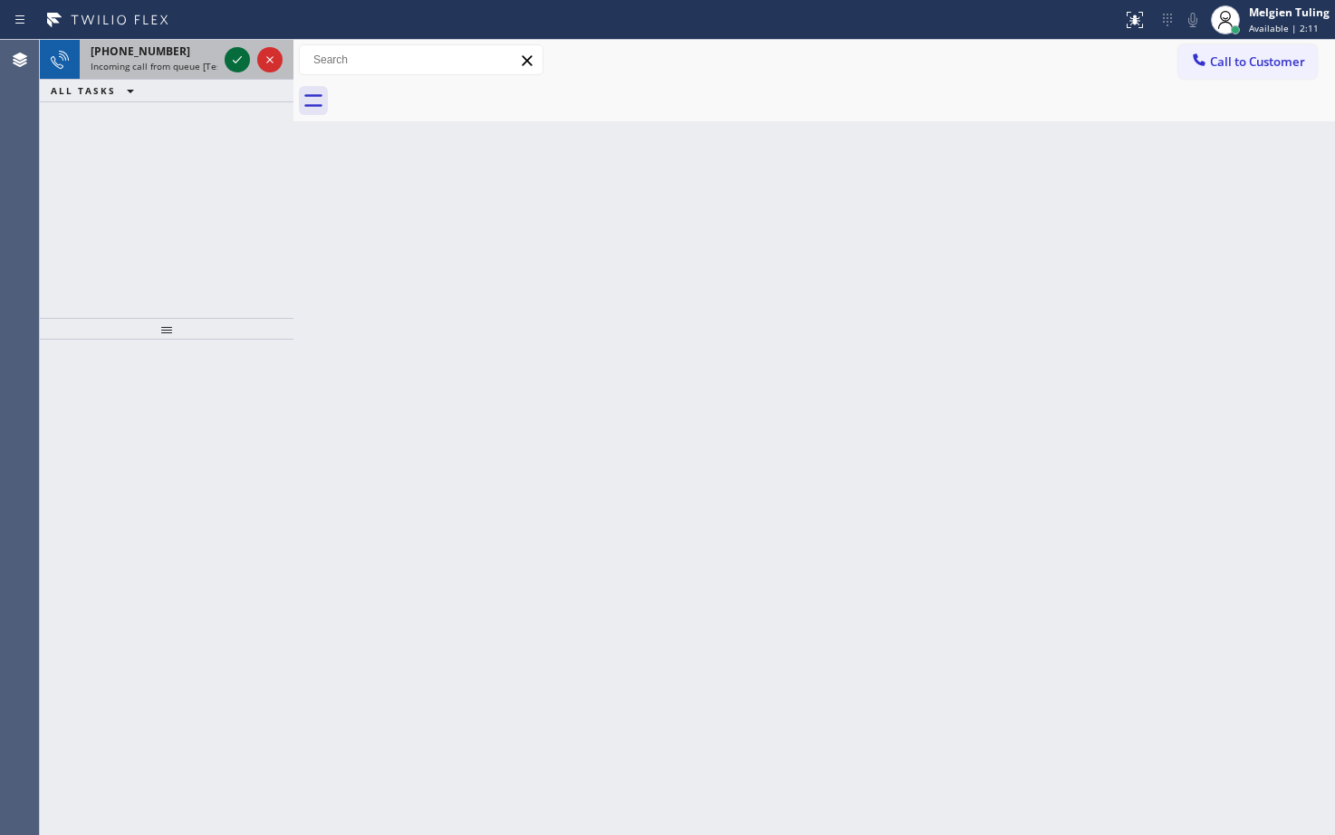
click at [229, 56] on icon at bounding box center [237, 60] width 22 height 22
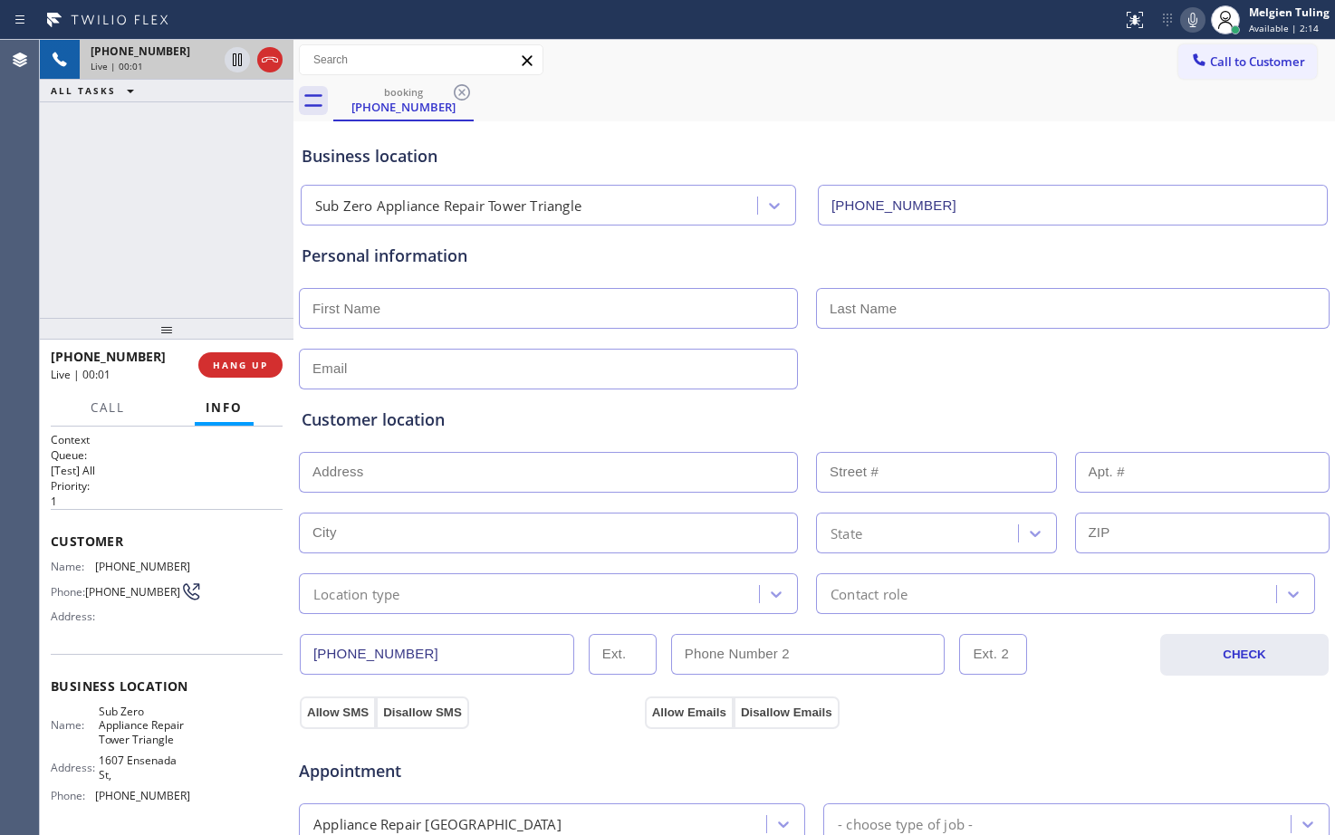
type input "[PHONE_NUMBER]"
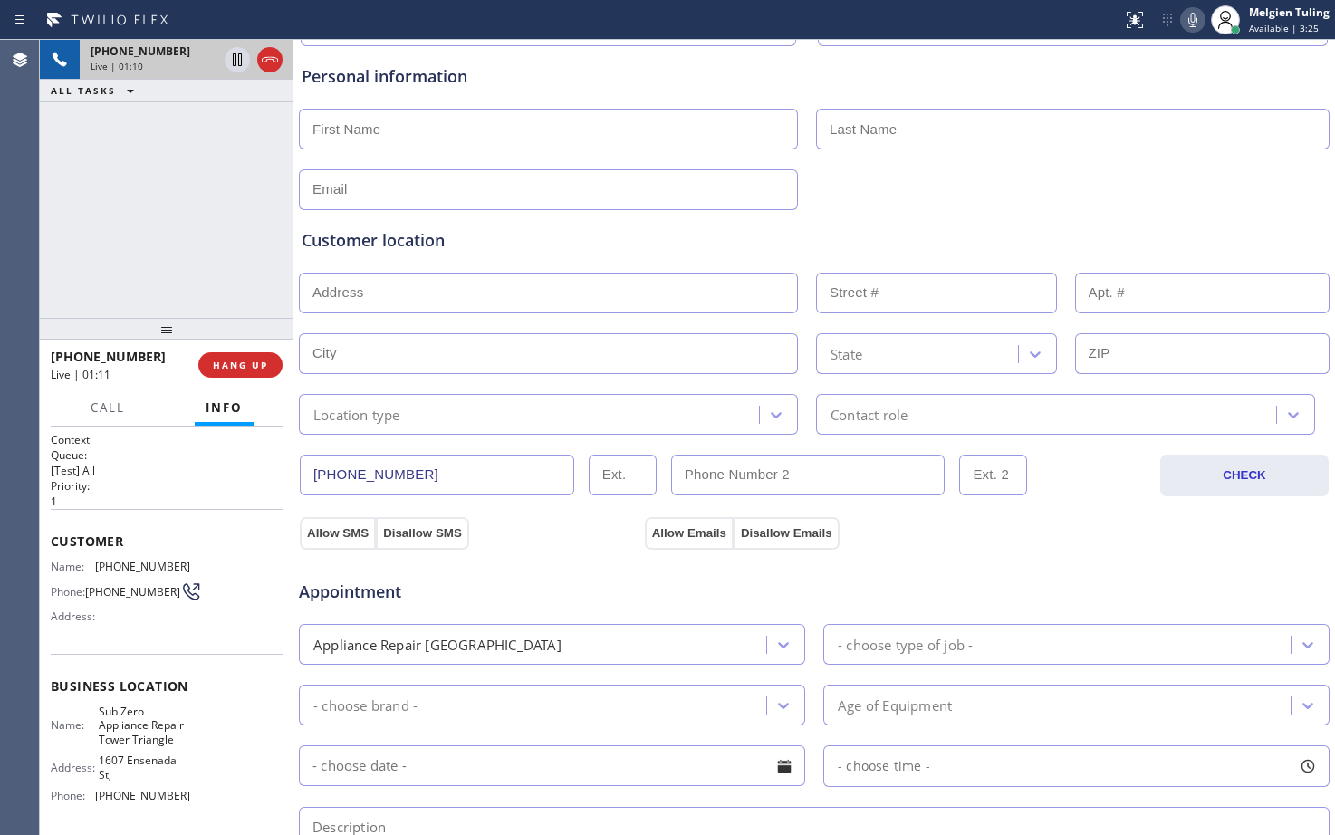
scroll to position [181, 0]
click at [232, 58] on icon at bounding box center [237, 60] width 22 height 22
click at [1190, 25] on icon at bounding box center [1193, 20] width 22 height 22
click at [234, 58] on icon at bounding box center [237, 59] width 13 height 13
click at [1191, 20] on icon at bounding box center [1193, 20] width 22 height 22
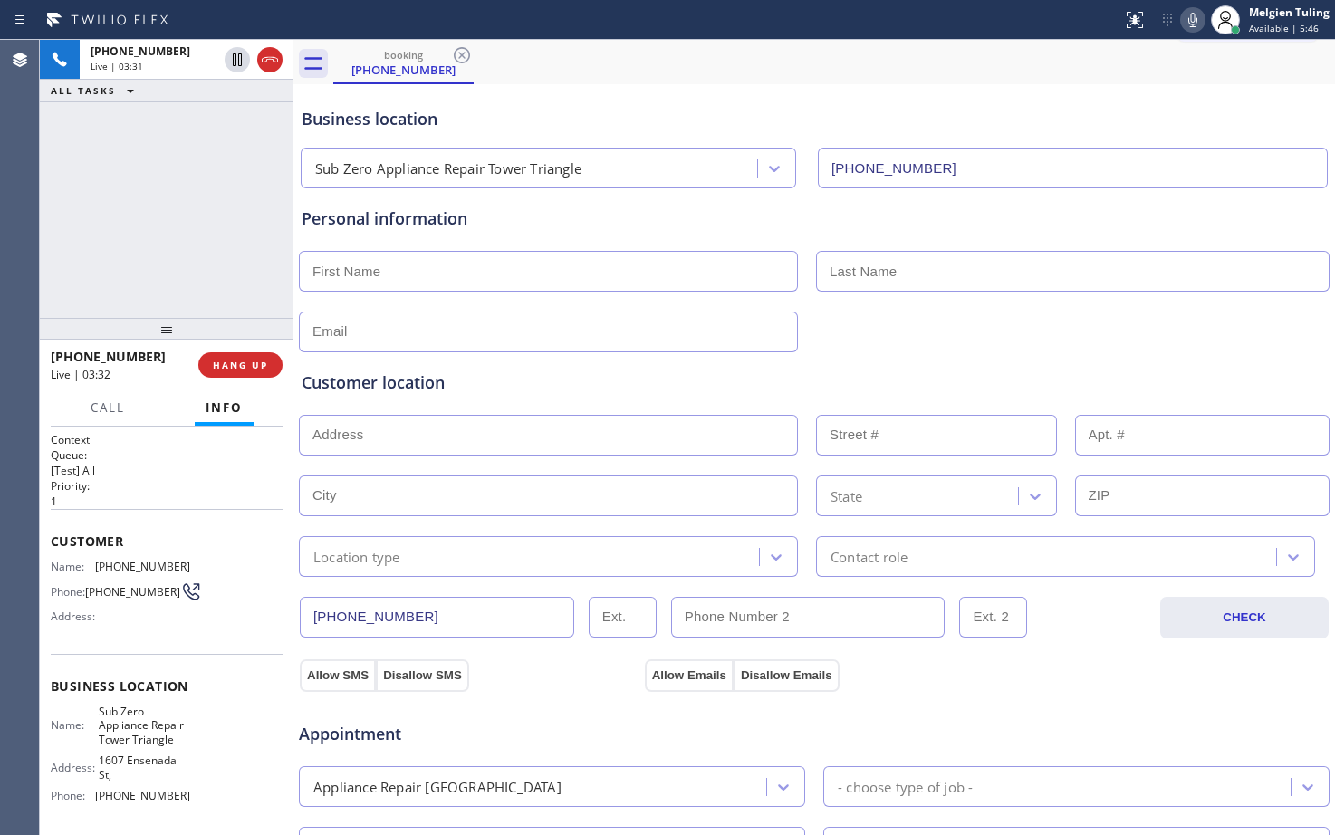
scroll to position [0, 0]
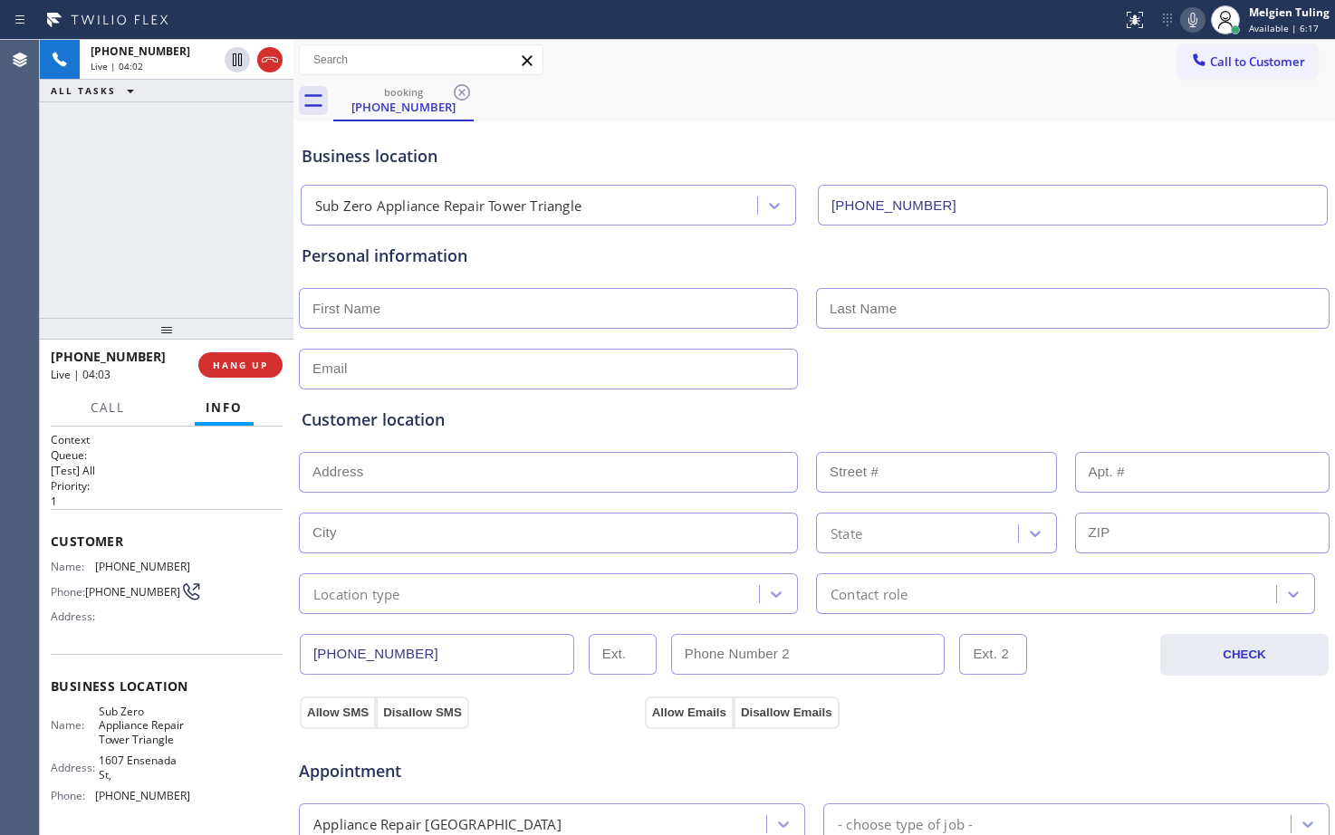
click at [711, 444] on div "Customer location >> ADD NEW ADDRESS << + NEW ADDRESS State Location type Conta…" at bounding box center [814, 511] width 1025 height 207
click at [1193, 19] on icon at bounding box center [1192, 20] width 9 height 14
click at [1191, 19] on icon at bounding box center [1193, 20] width 22 height 22
click at [234, 56] on icon at bounding box center [237, 59] width 9 height 13
click at [244, 58] on icon at bounding box center [237, 60] width 22 height 22
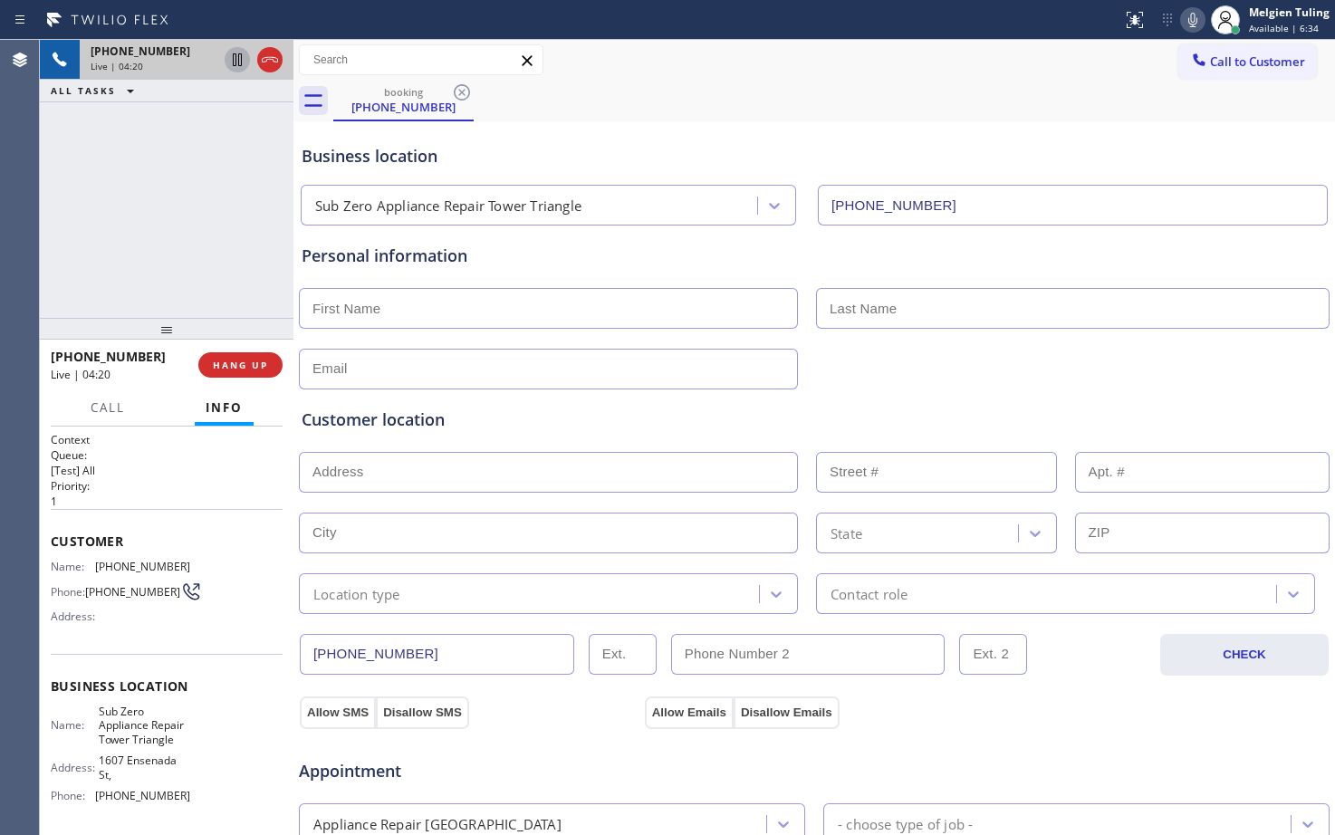
click at [628, 419] on div "Customer location" at bounding box center [814, 420] width 1025 height 24
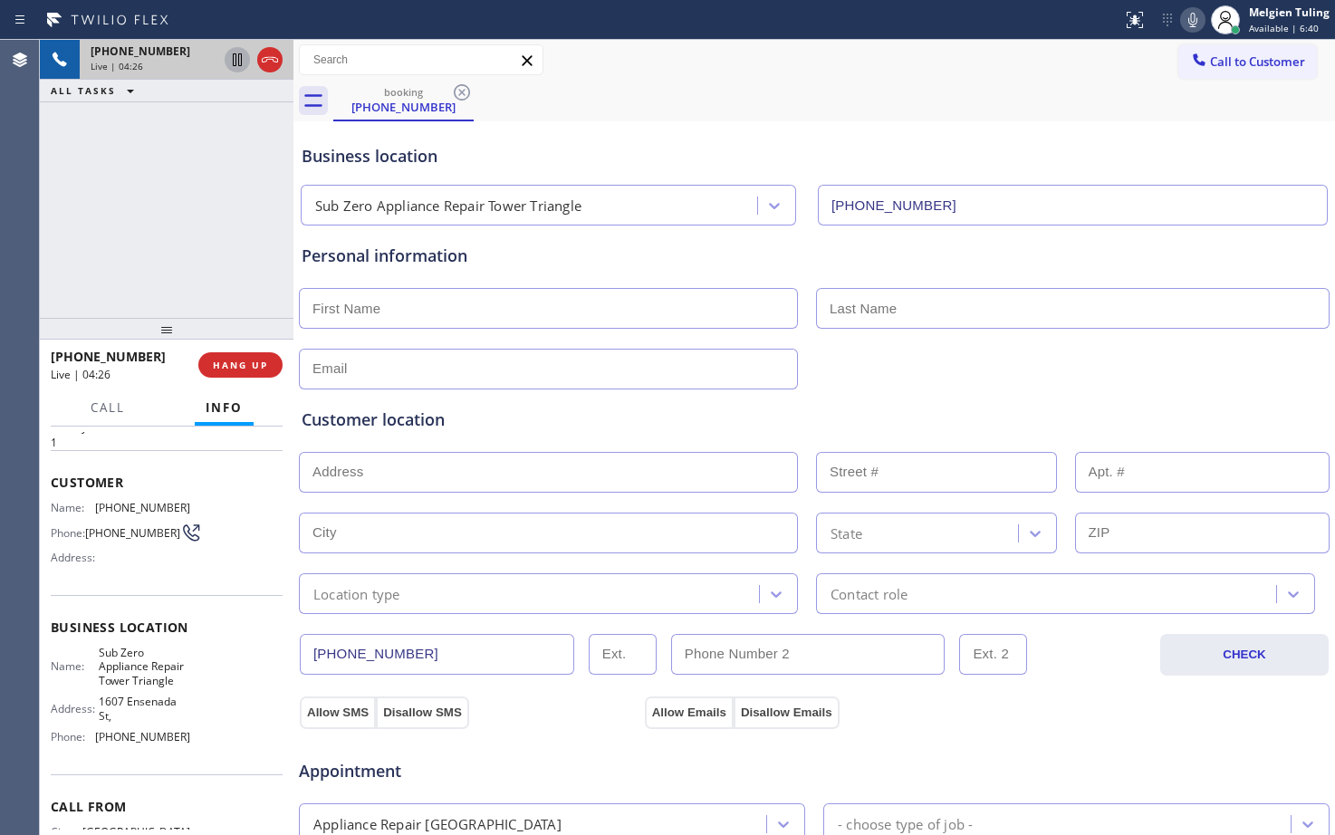
scroll to position [91, 0]
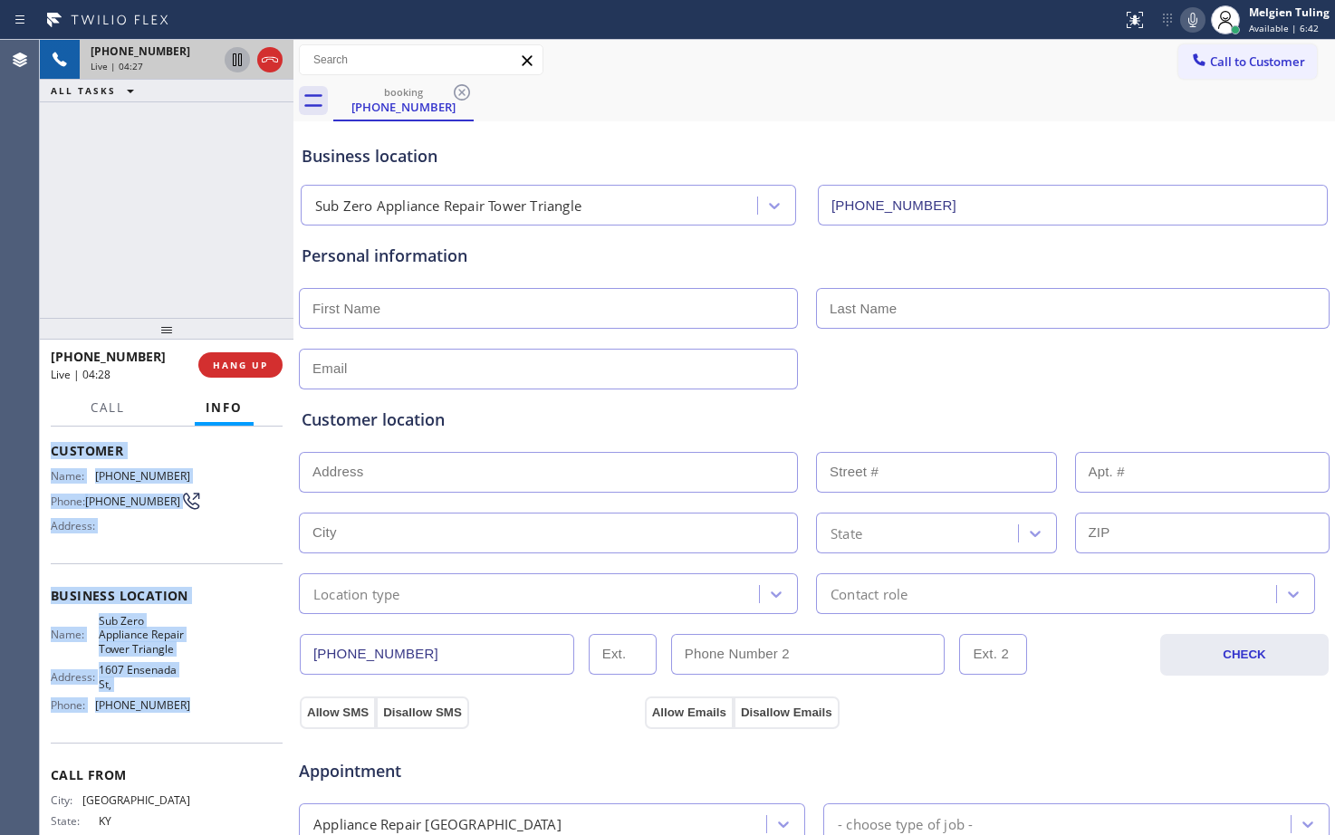
drag, startPoint x: 53, startPoint y: 454, endPoint x: 185, endPoint y: 709, distance: 287.2
click at [185, 709] on div "Context Queue: [Test] All Priority: 1 Customer Name: [PHONE_NUMBER] Phone: [PHO…" at bounding box center [167, 631] width 254 height 408
click at [242, 369] on span "HANG UP" at bounding box center [240, 365] width 55 height 13
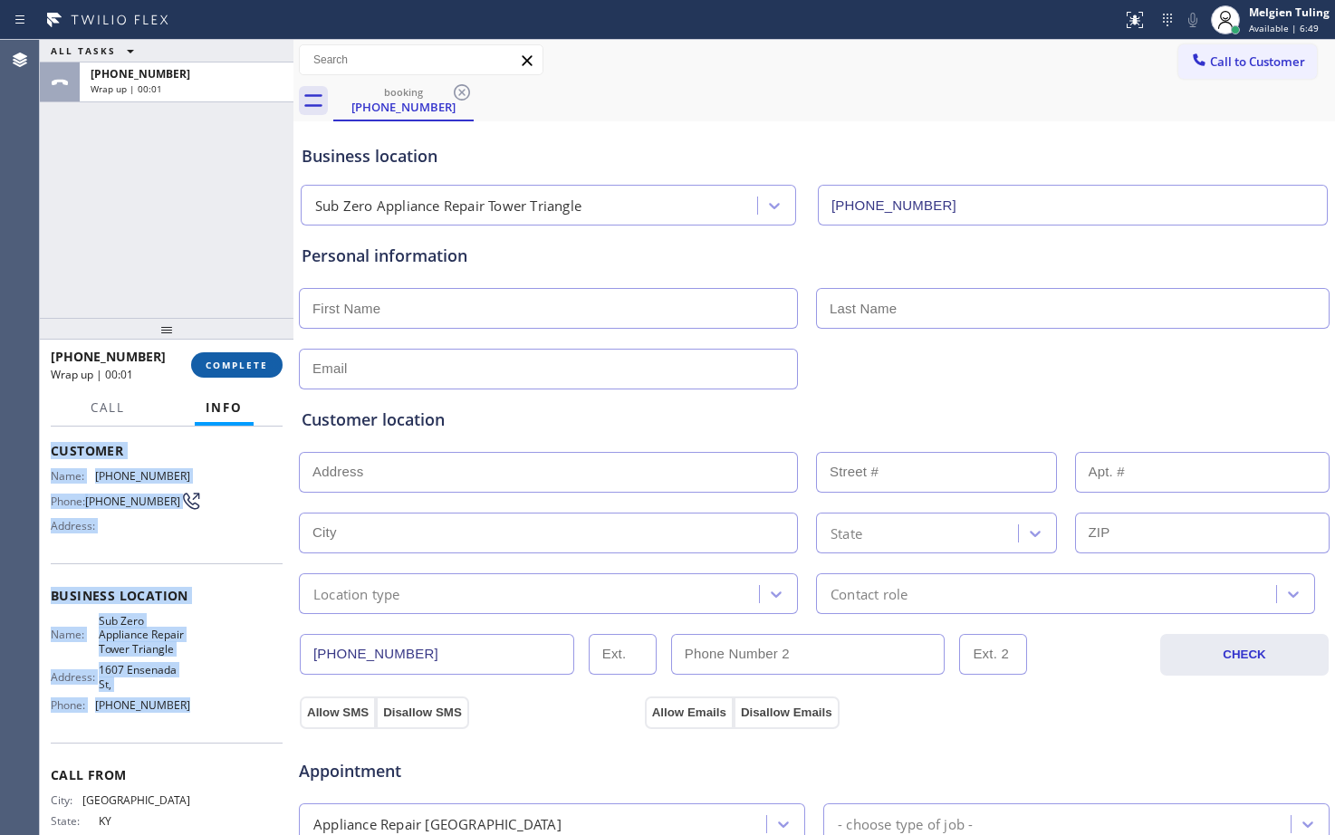
click at [236, 367] on span "COMPLETE" at bounding box center [237, 365] width 62 height 13
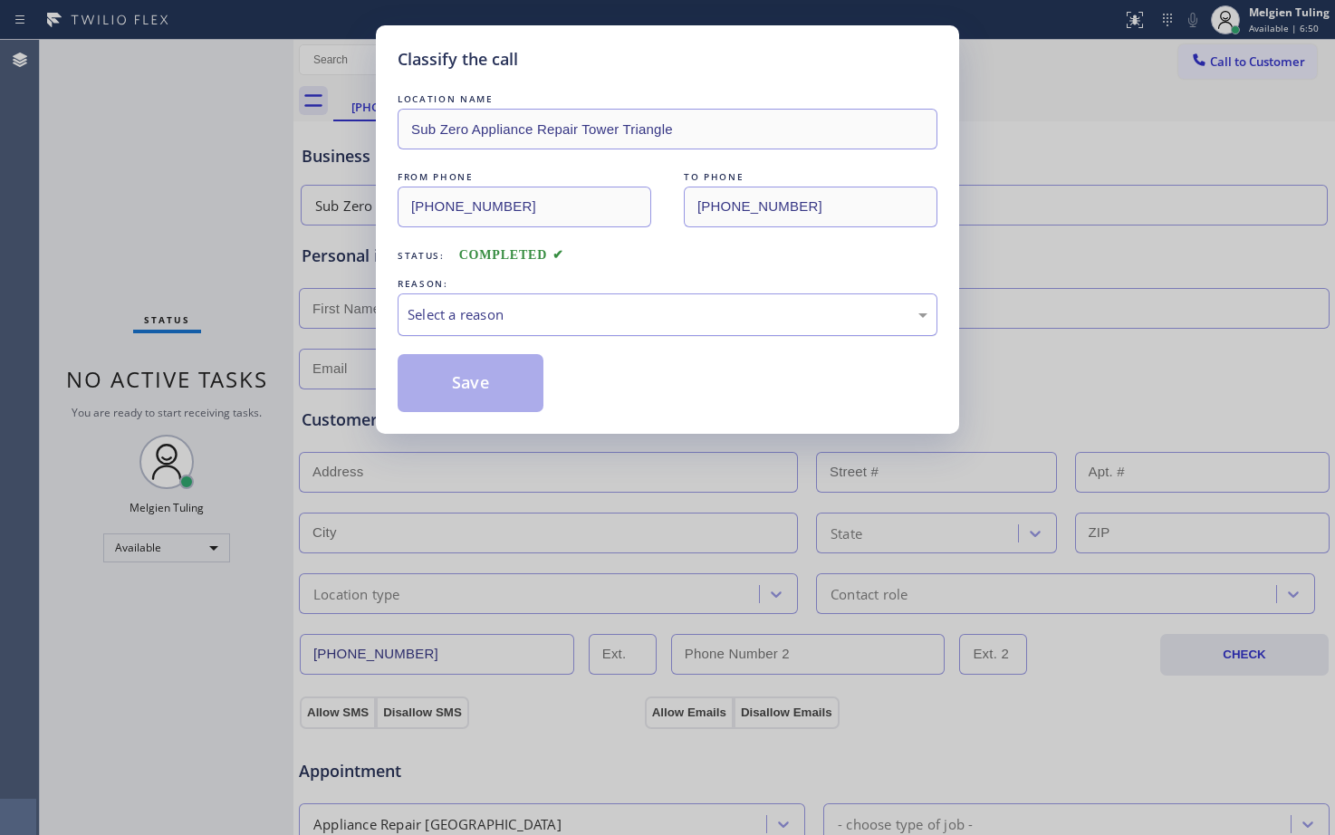
click at [462, 303] on div "Select a reason" at bounding box center [668, 314] width 540 height 43
click at [470, 374] on button "Save" at bounding box center [471, 383] width 146 height 58
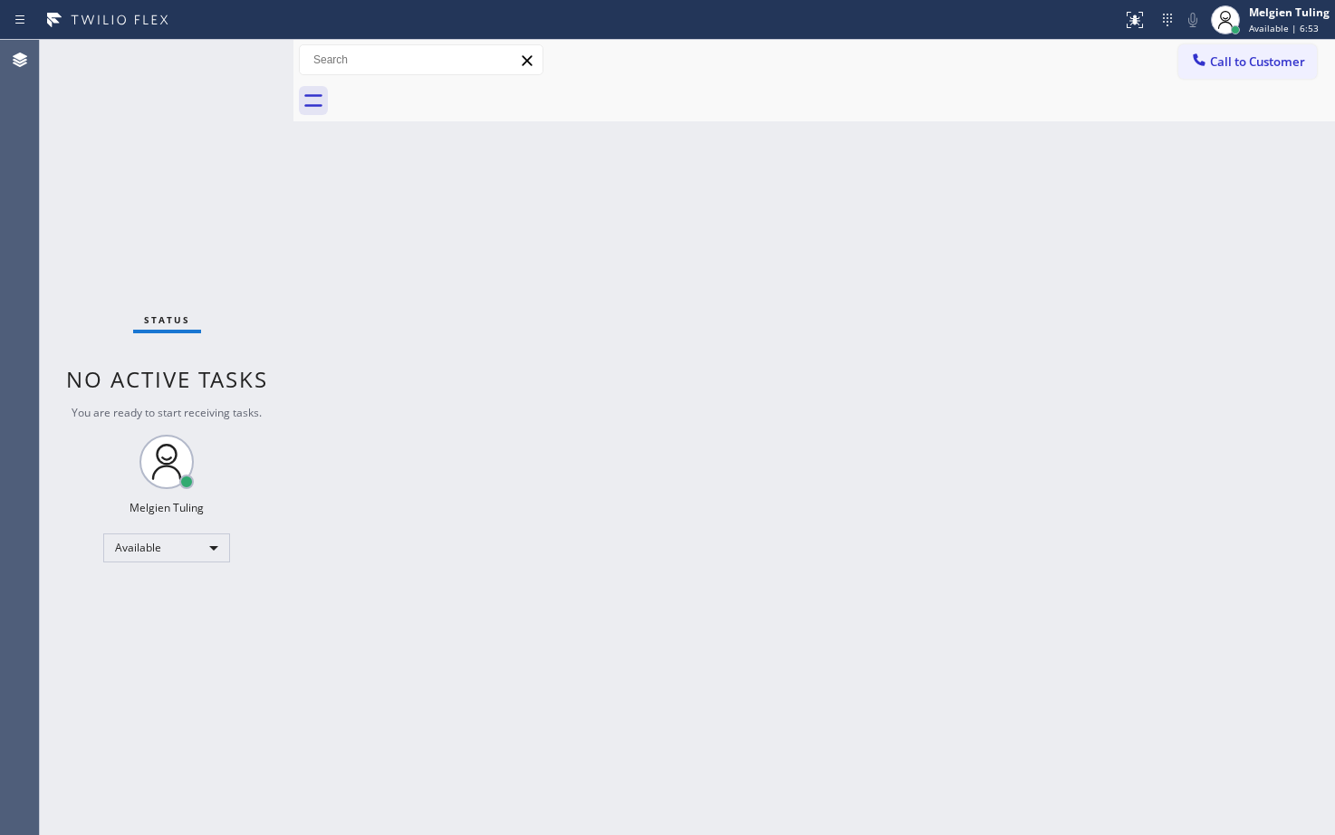
click at [309, 243] on div "Back to Dashboard Change Sender ID Customers Technicians Select a contact Outbo…" at bounding box center [814, 437] width 1042 height 795
click at [1283, 34] on div "Melgien Tuling Available | 6:55" at bounding box center [1290, 20] width 90 height 32
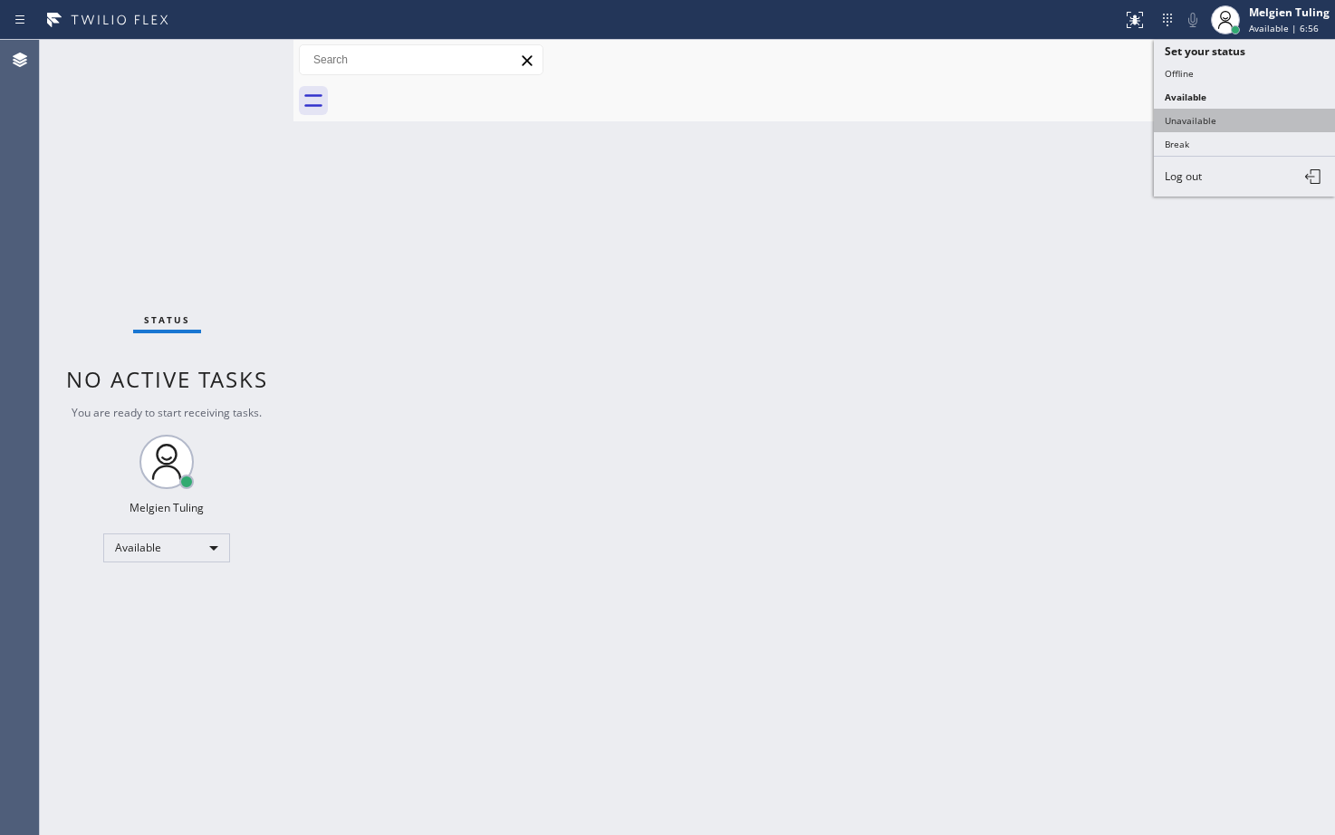
click at [1198, 122] on button "Unavailable" at bounding box center [1244, 121] width 181 height 24
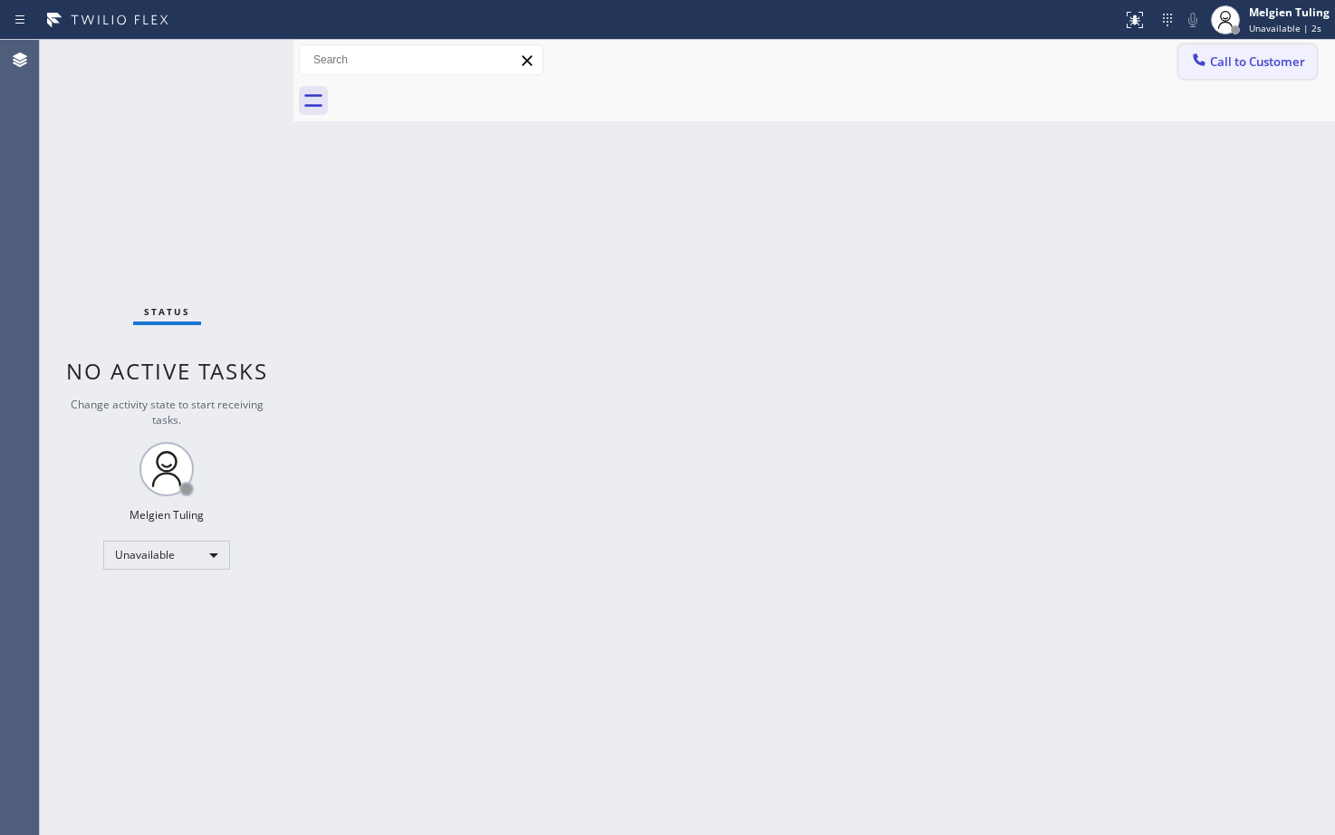
click at [1246, 64] on span "Call to Customer" at bounding box center [1257, 61] width 95 height 16
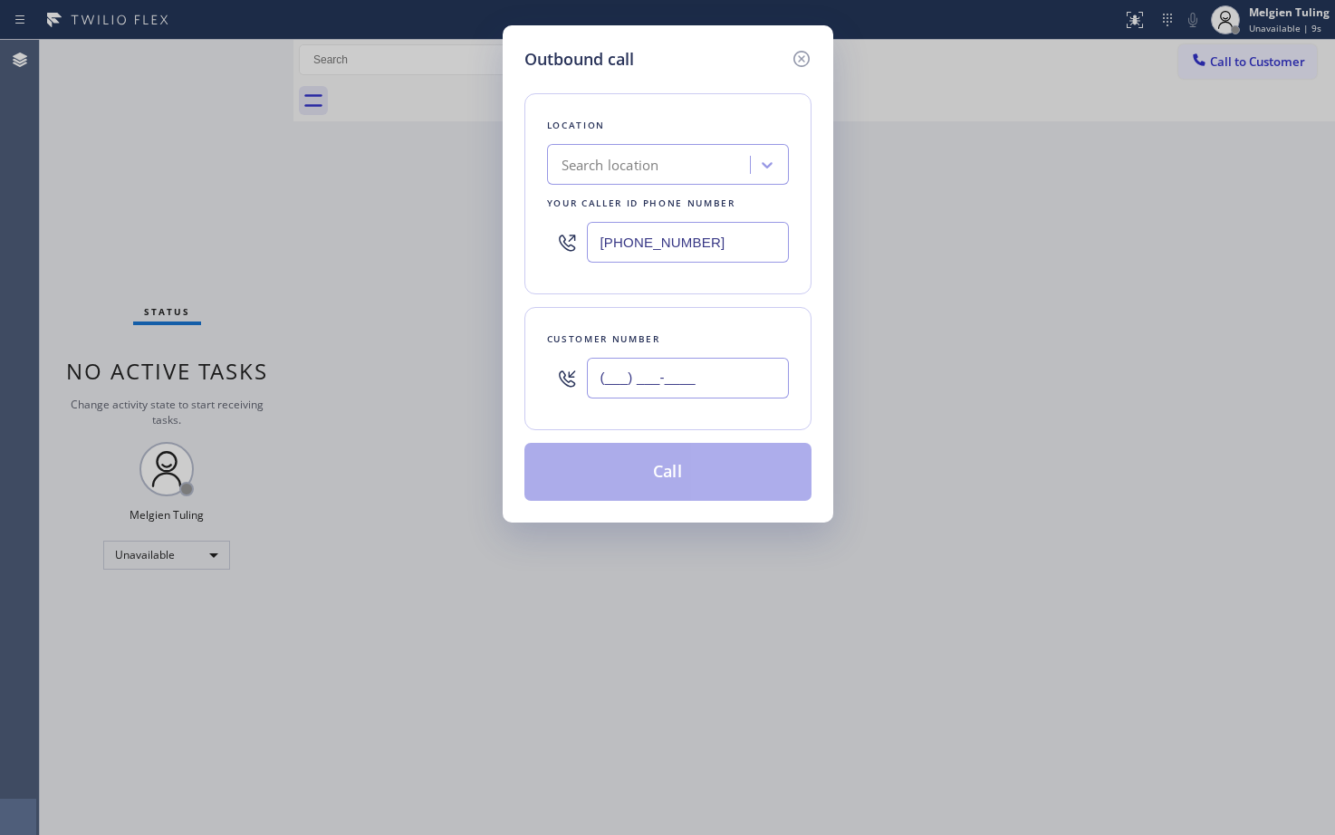
click at [605, 377] on input "(___) ___-____" at bounding box center [688, 378] width 202 height 41
paste input "502) 727-3126"
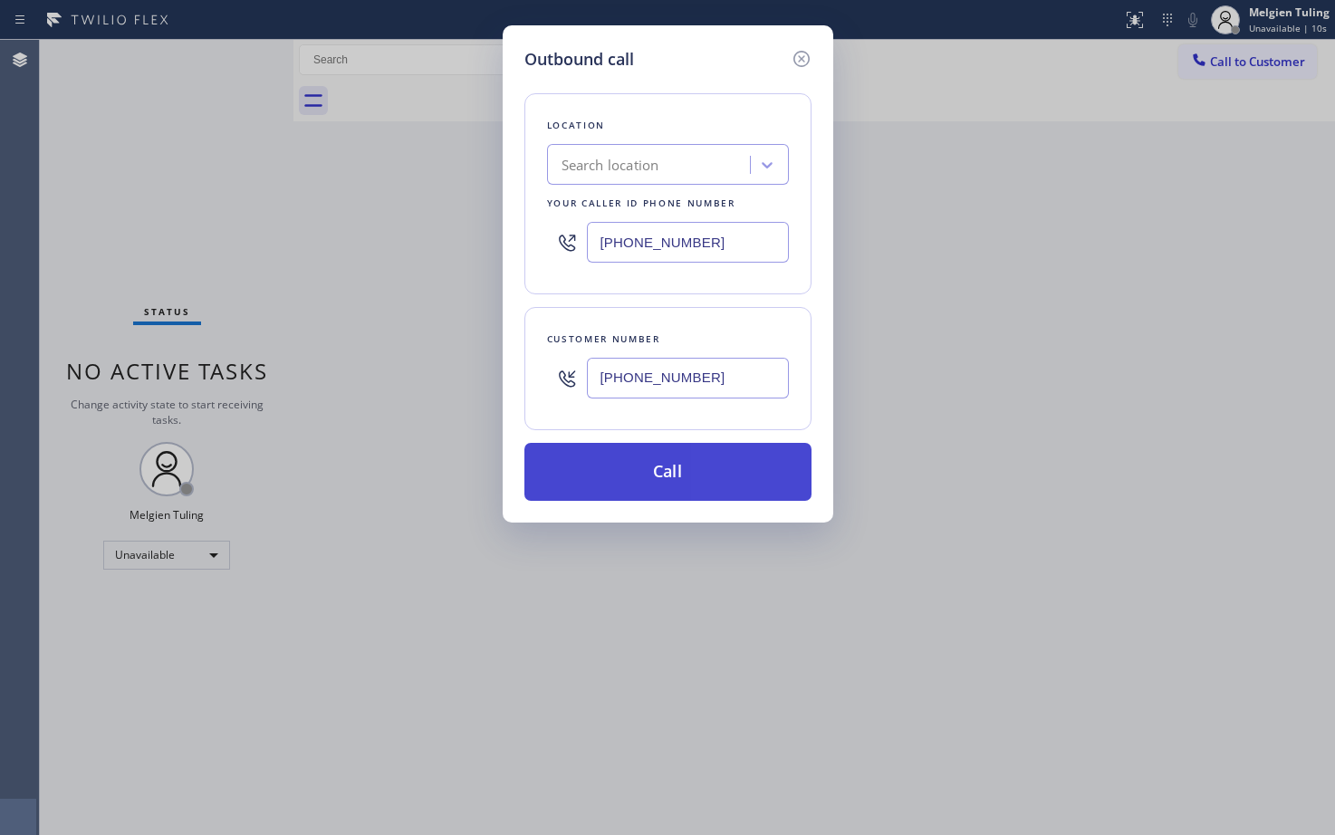
click at [668, 474] on button "Call" at bounding box center [667, 472] width 287 height 58
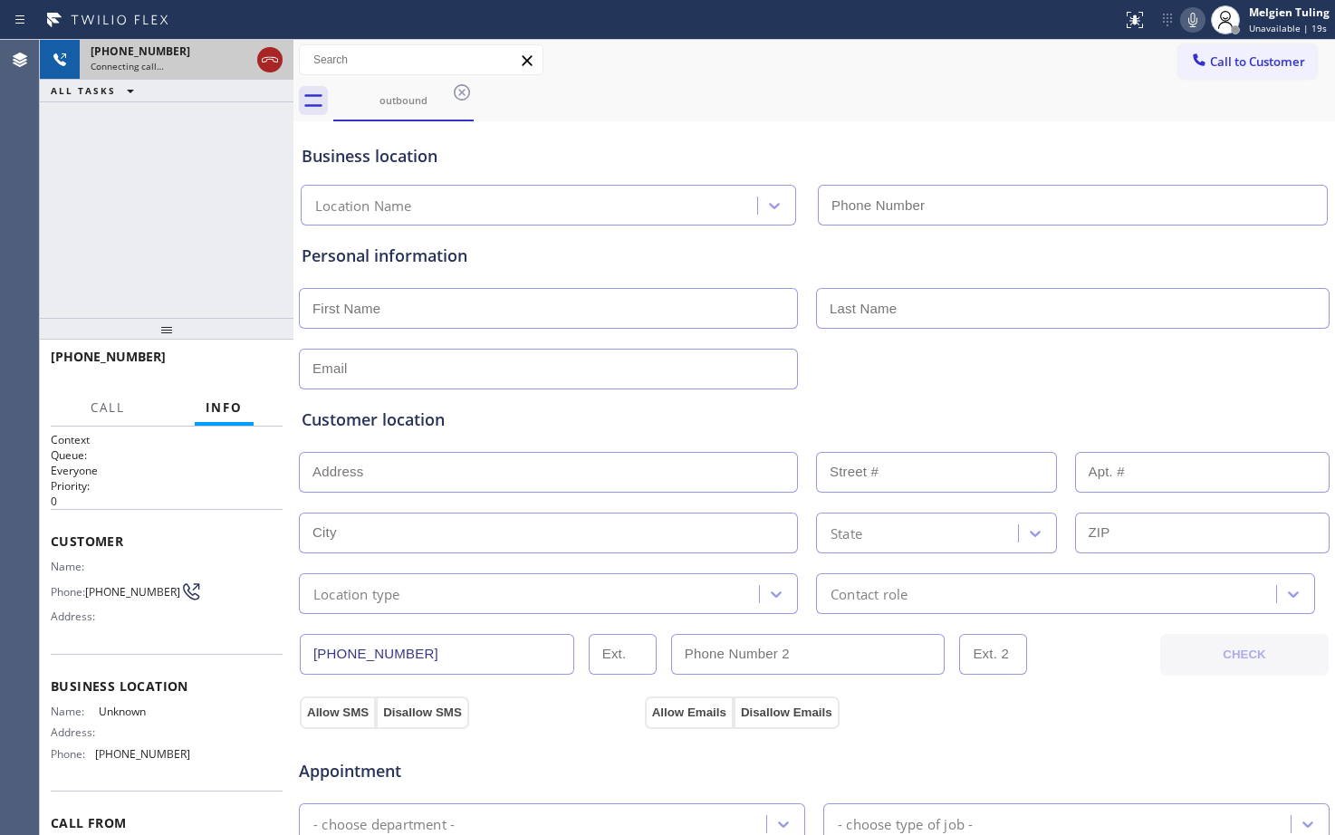
click at [274, 61] on icon at bounding box center [270, 59] width 16 height 5
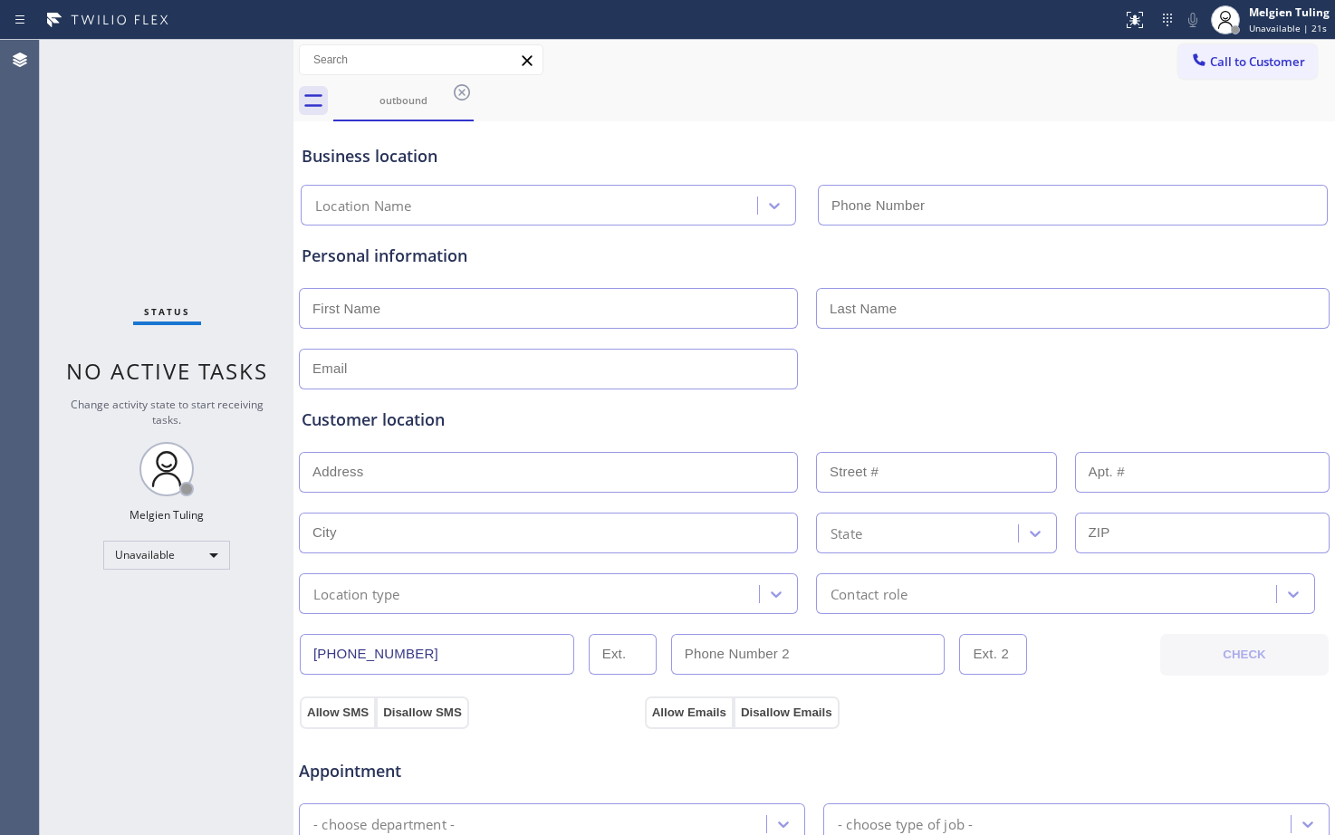
click at [1210, 57] on span "Call to Customer" at bounding box center [1257, 61] width 95 height 16
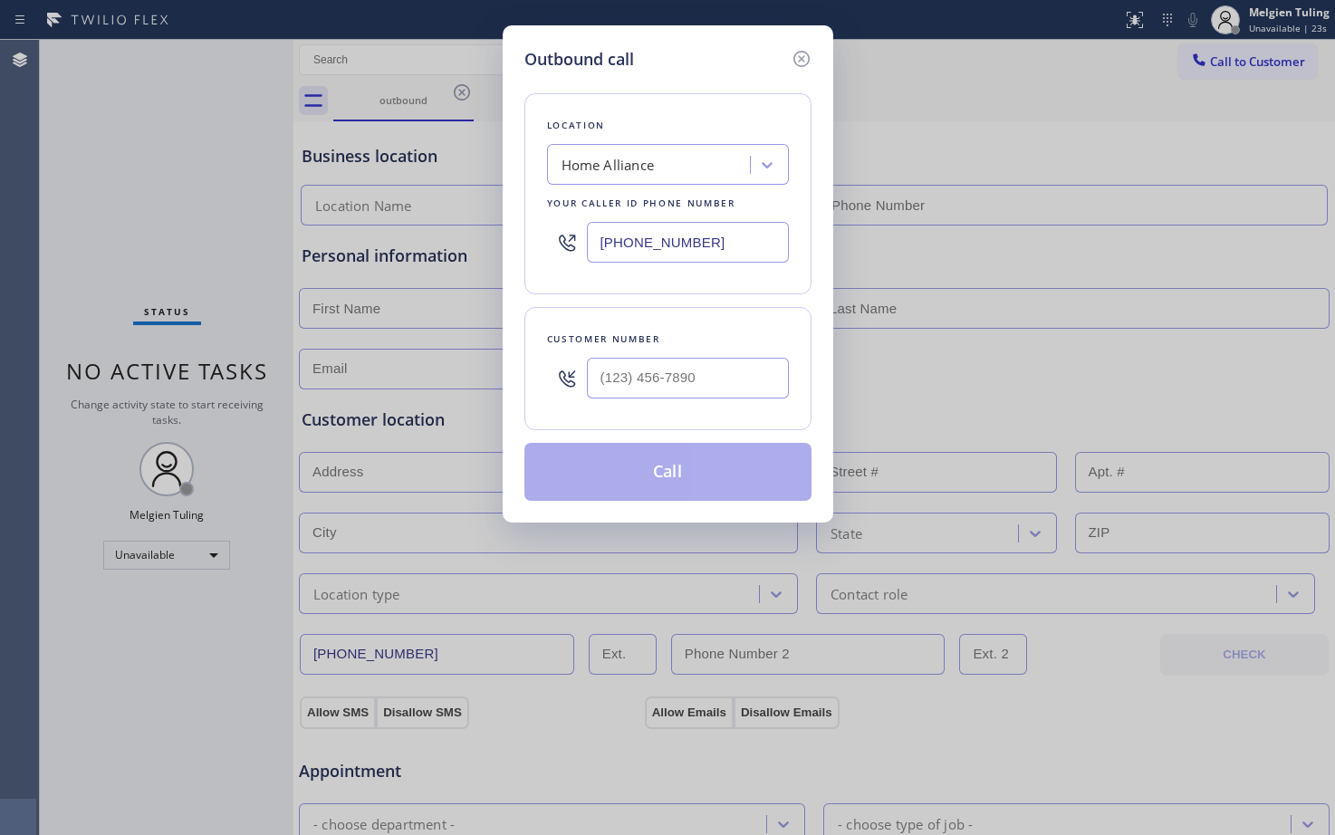
drag, startPoint x: 712, startPoint y: 244, endPoint x: 543, endPoint y: 246, distance: 168.5
click at [543, 246] on div "Location Home Alliance Your caller id phone number [PHONE_NUMBER]" at bounding box center [667, 193] width 287 height 201
click at [681, 380] on input "(___) ___-____" at bounding box center [688, 378] width 202 height 41
paste input "502) 727-3126"
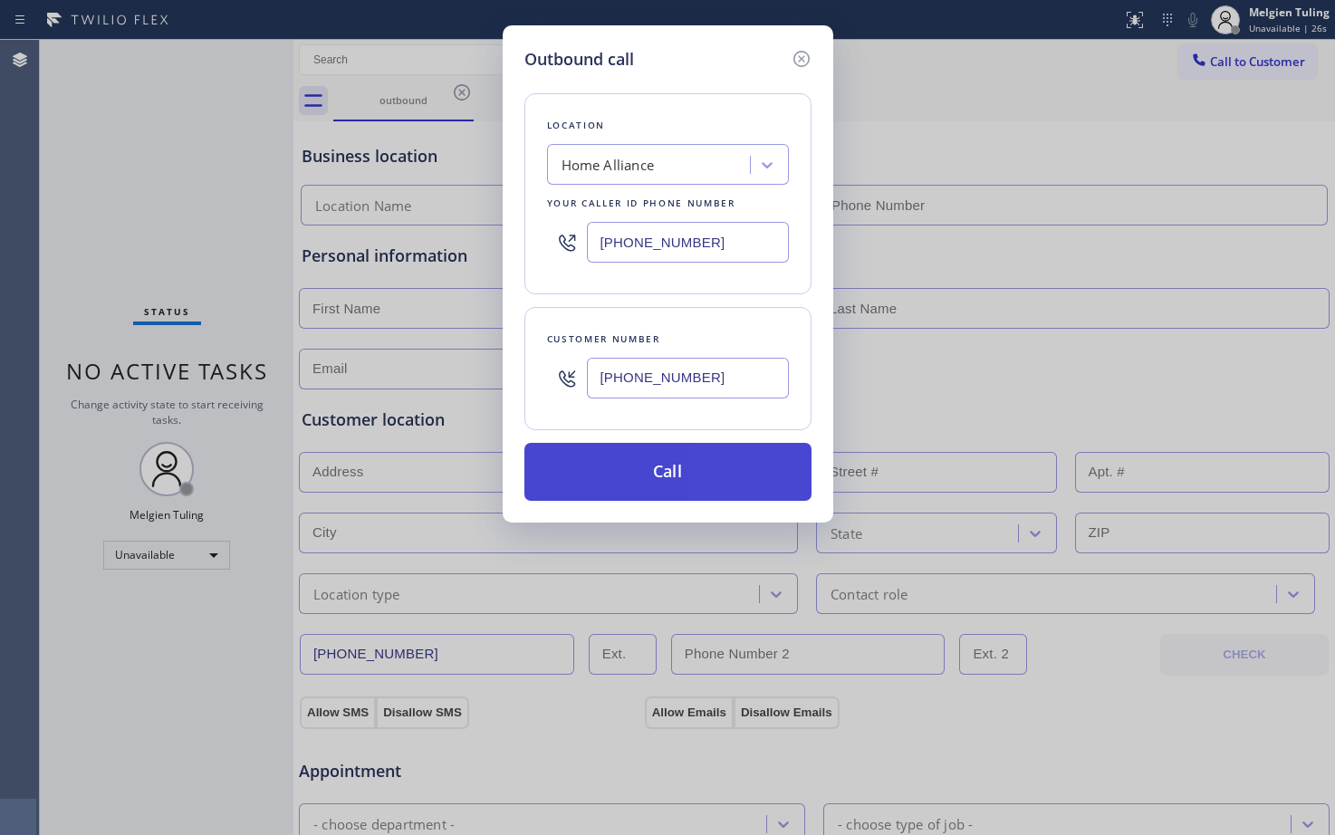
type input "[PHONE_NUMBER]"
click at [635, 470] on button "Call" at bounding box center [667, 472] width 287 height 58
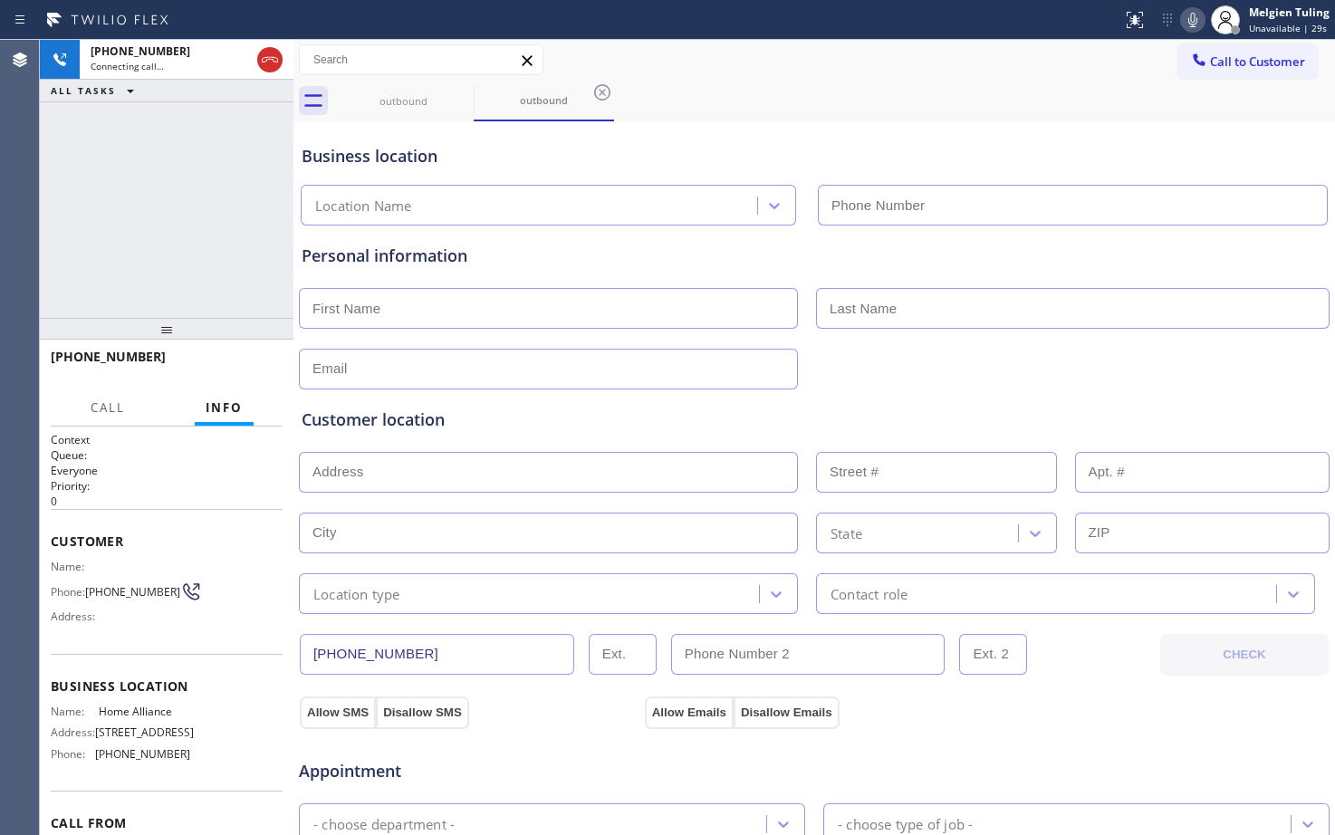
type input "[PHONE_NUMBER]"
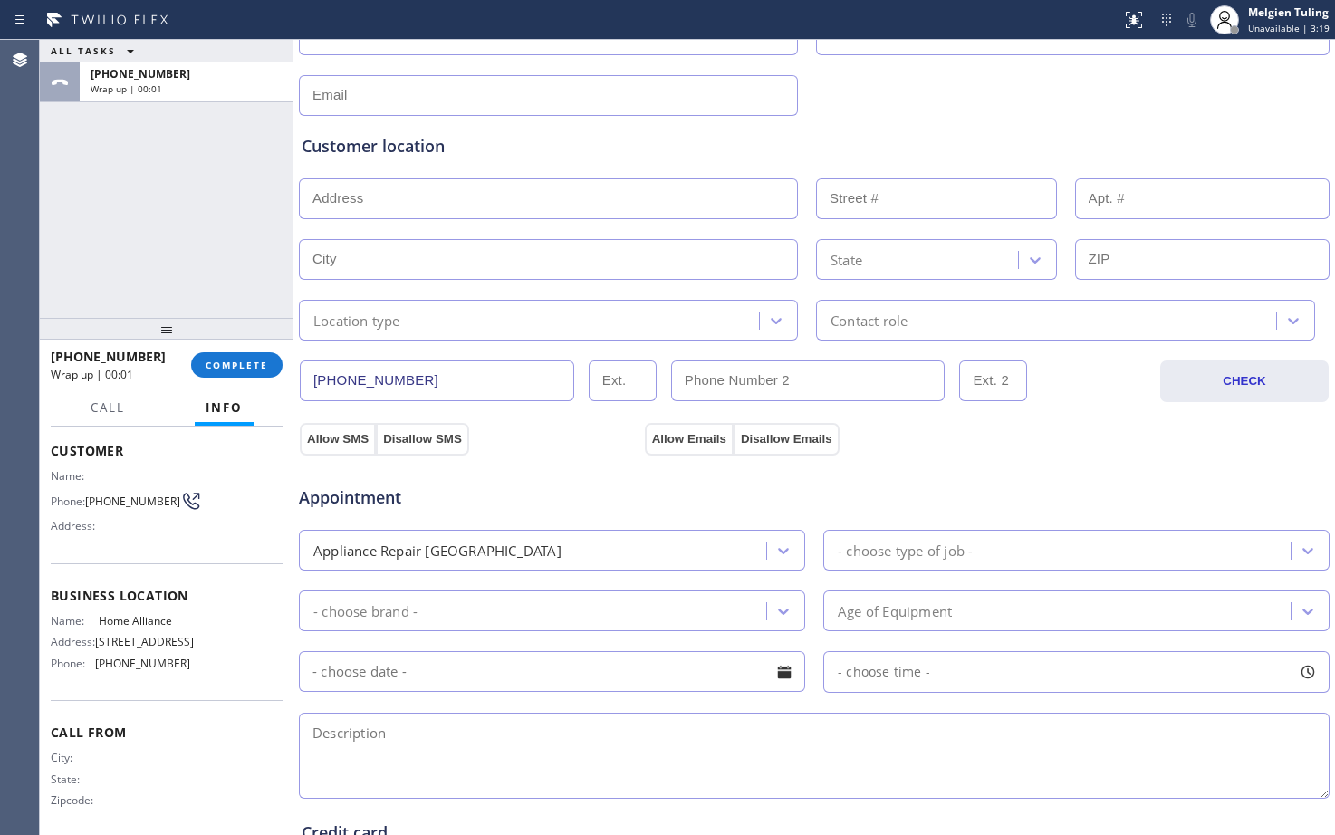
scroll to position [272, 0]
click at [382, 187] on input "text" at bounding box center [548, 200] width 499 height 41
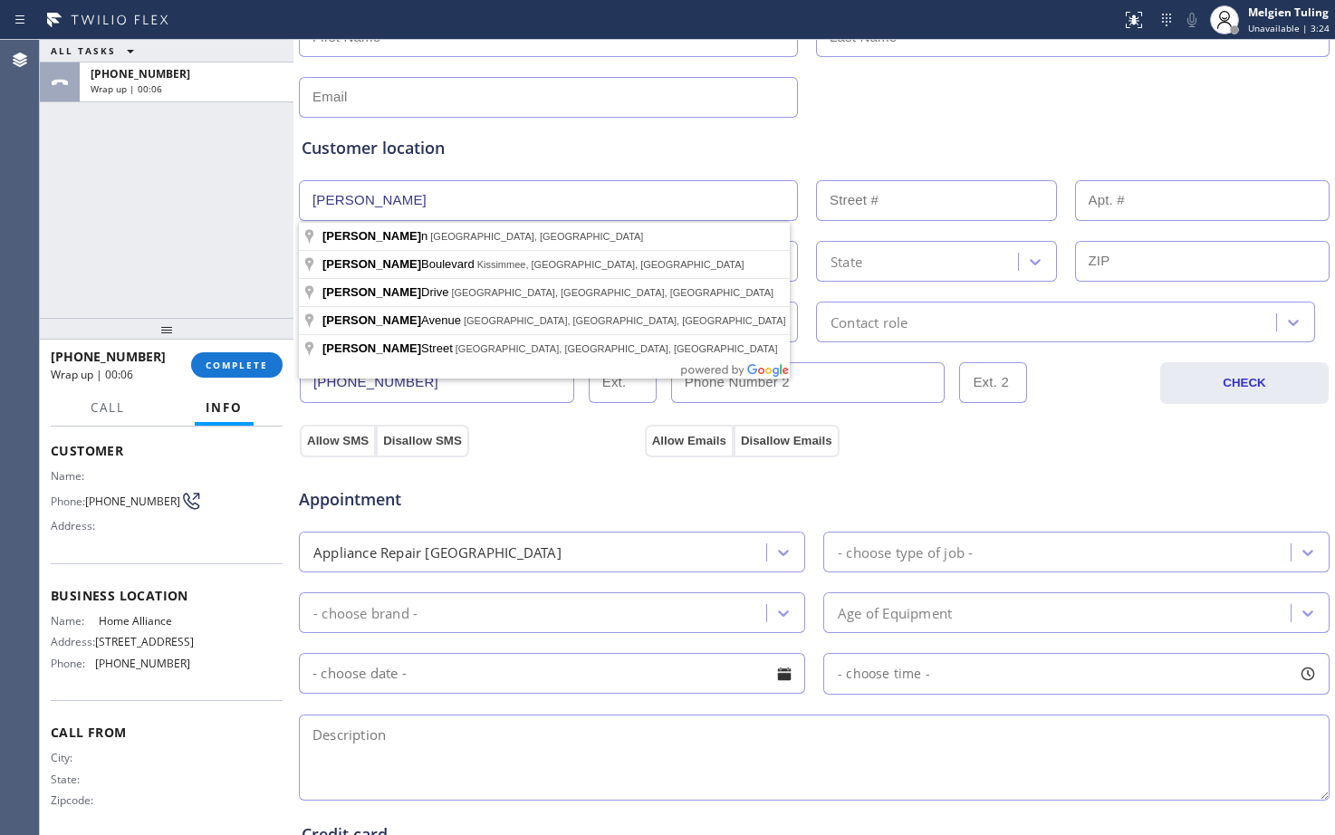
type input "[PERSON_NAME]"
click at [862, 194] on input "text" at bounding box center [936, 200] width 241 height 41
drag, startPoint x: 427, startPoint y: 191, endPoint x: 211, endPoint y: 188, distance: 215.6
click at [229, 208] on div "ALL TASKS ALL TASKS ACTIVE TASKS TASKS IN WRAP UP [PHONE_NUMBER] Wrap up | 00:0…" at bounding box center [687, 437] width 1295 height 795
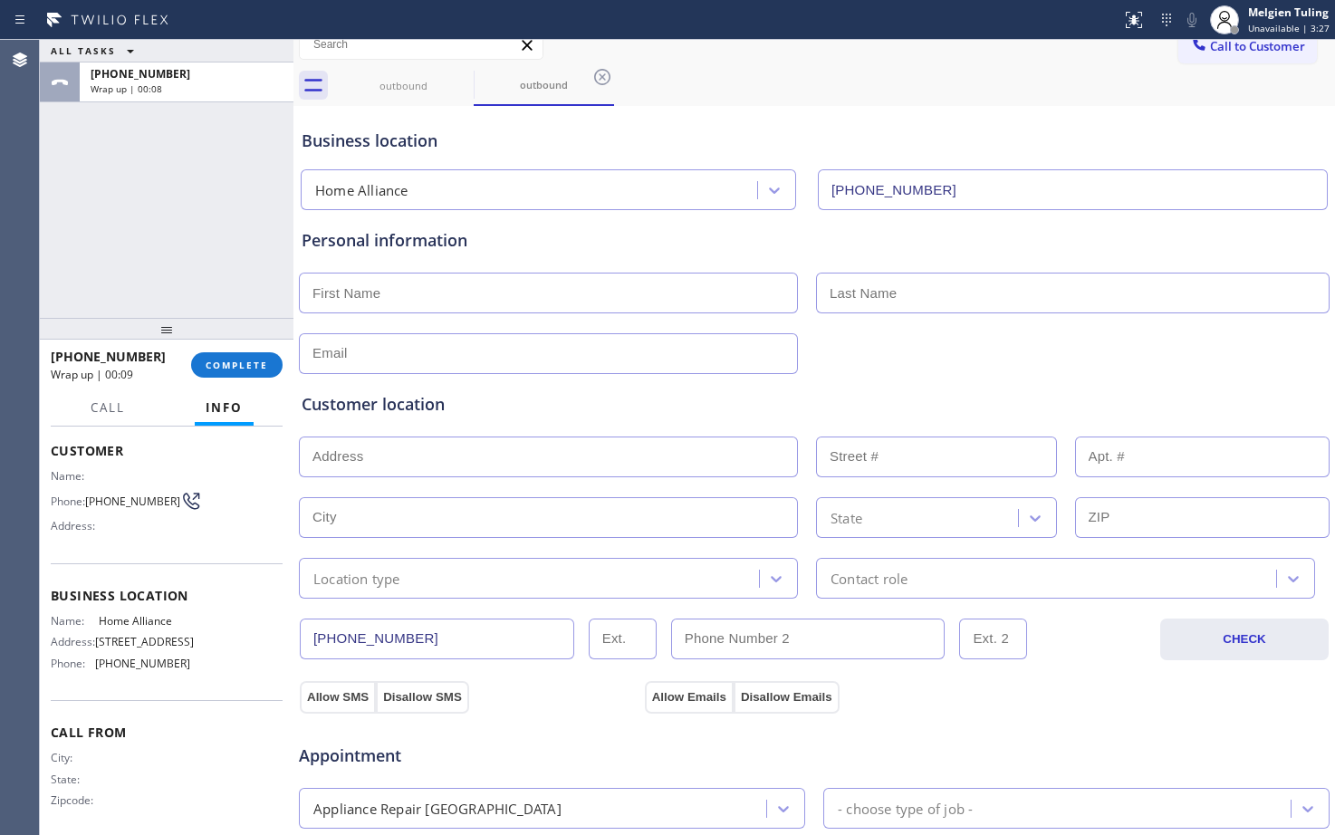
scroll to position [0, 0]
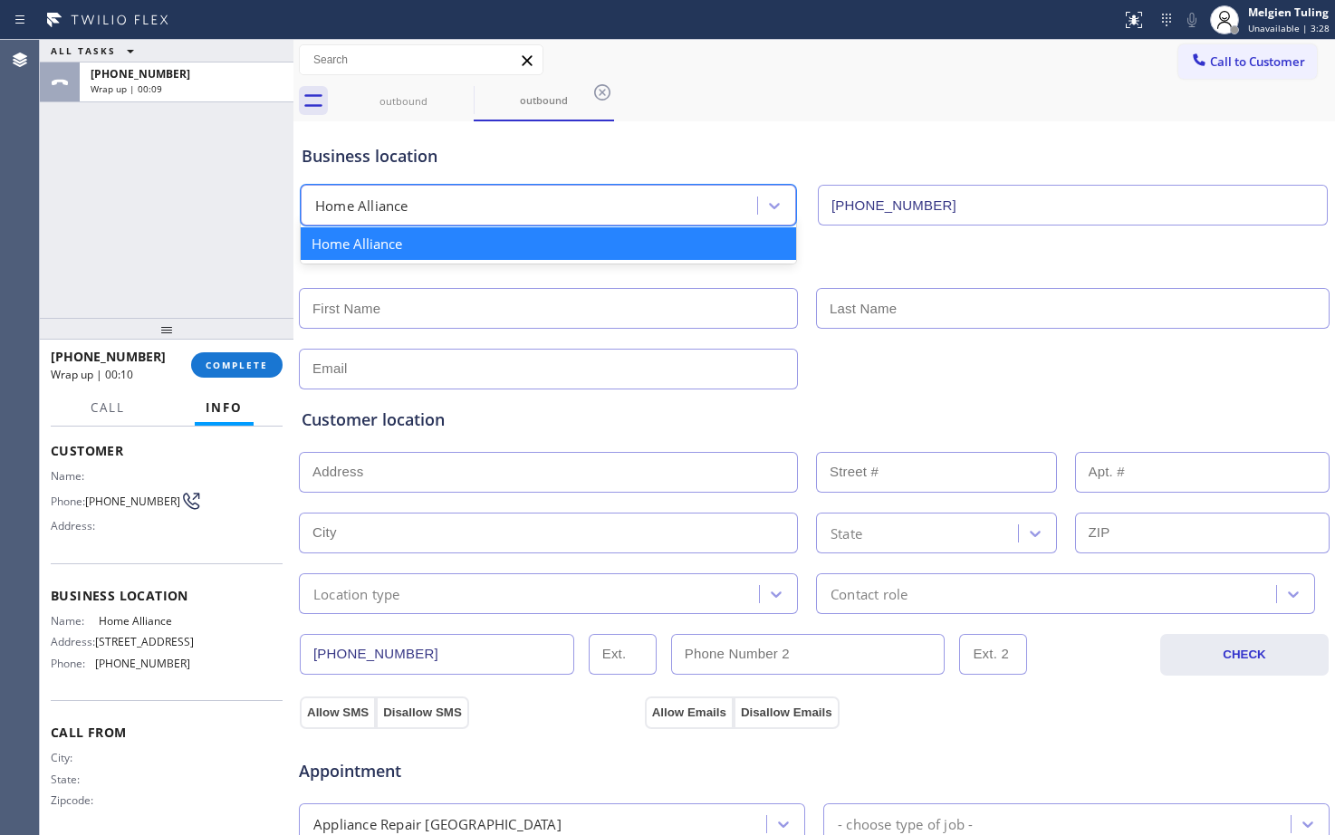
click at [386, 216] on div "Home Alliance" at bounding box center [531, 206] width 451 height 32
click at [476, 313] on input "text" at bounding box center [548, 308] width 499 height 41
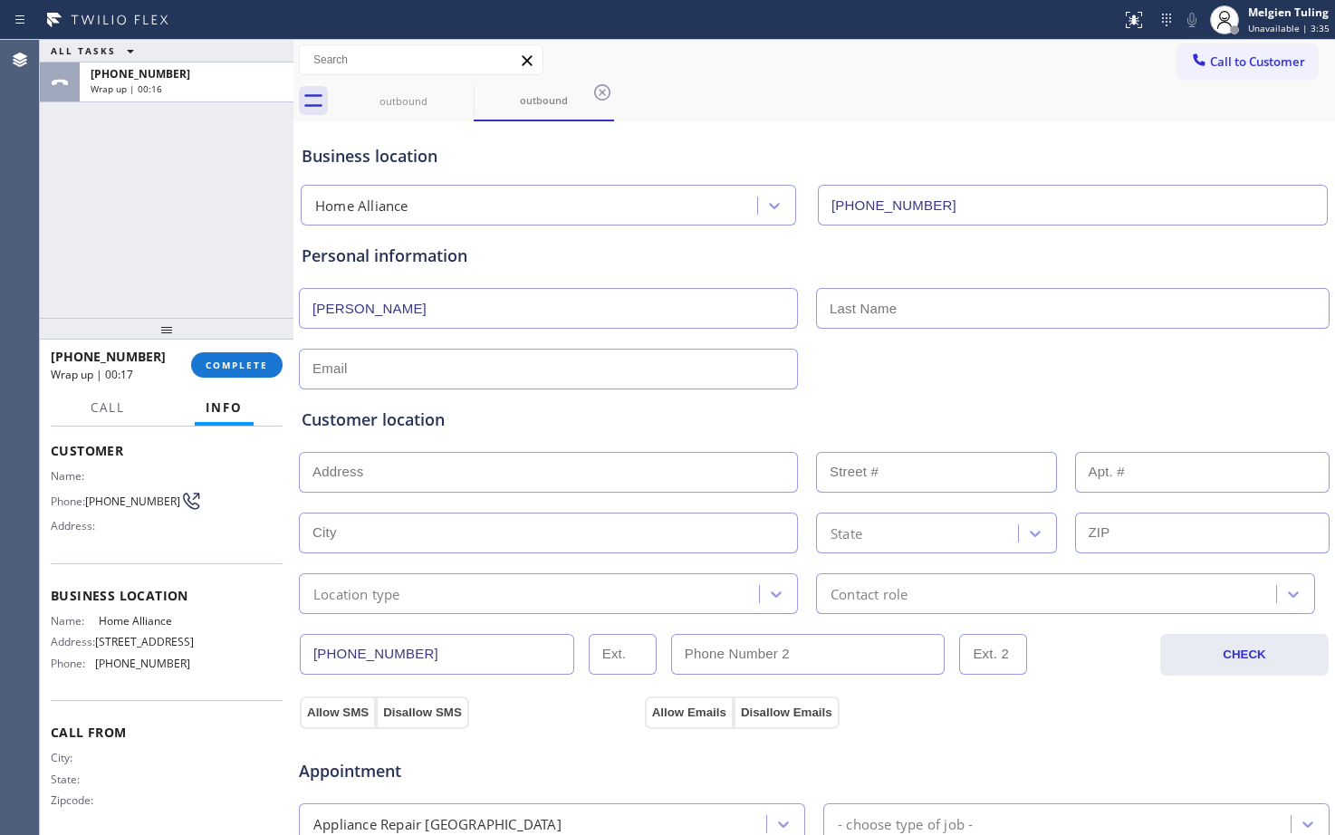
type input "[PERSON_NAME]"
click at [875, 315] on input "text" at bounding box center [1073, 308] width 514 height 41
type input "[PERSON_NAME]"
click at [607, 370] on input "text" at bounding box center [548, 369] width 499 height 41
type input "[EMAIL_ADDRESS][DOMAIN_NAME]"
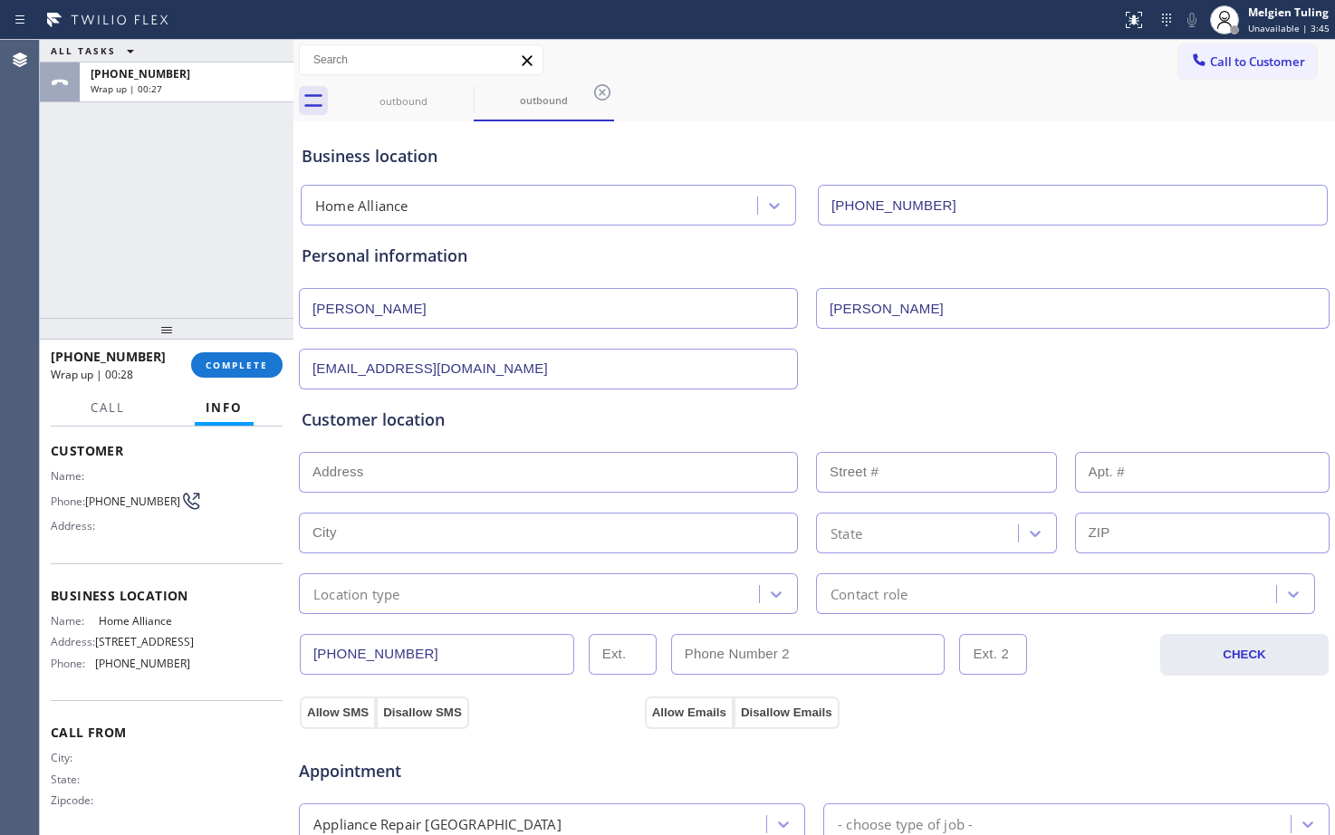
click at [381, 467] on input "text" at bounding box center [548, 472] width 499 height 41
click at [367, 475] on input "text" at bounding box center [548, 472] width 499 height 41
paste input "[STREET_ADDRESS][PERSON_NAME]"
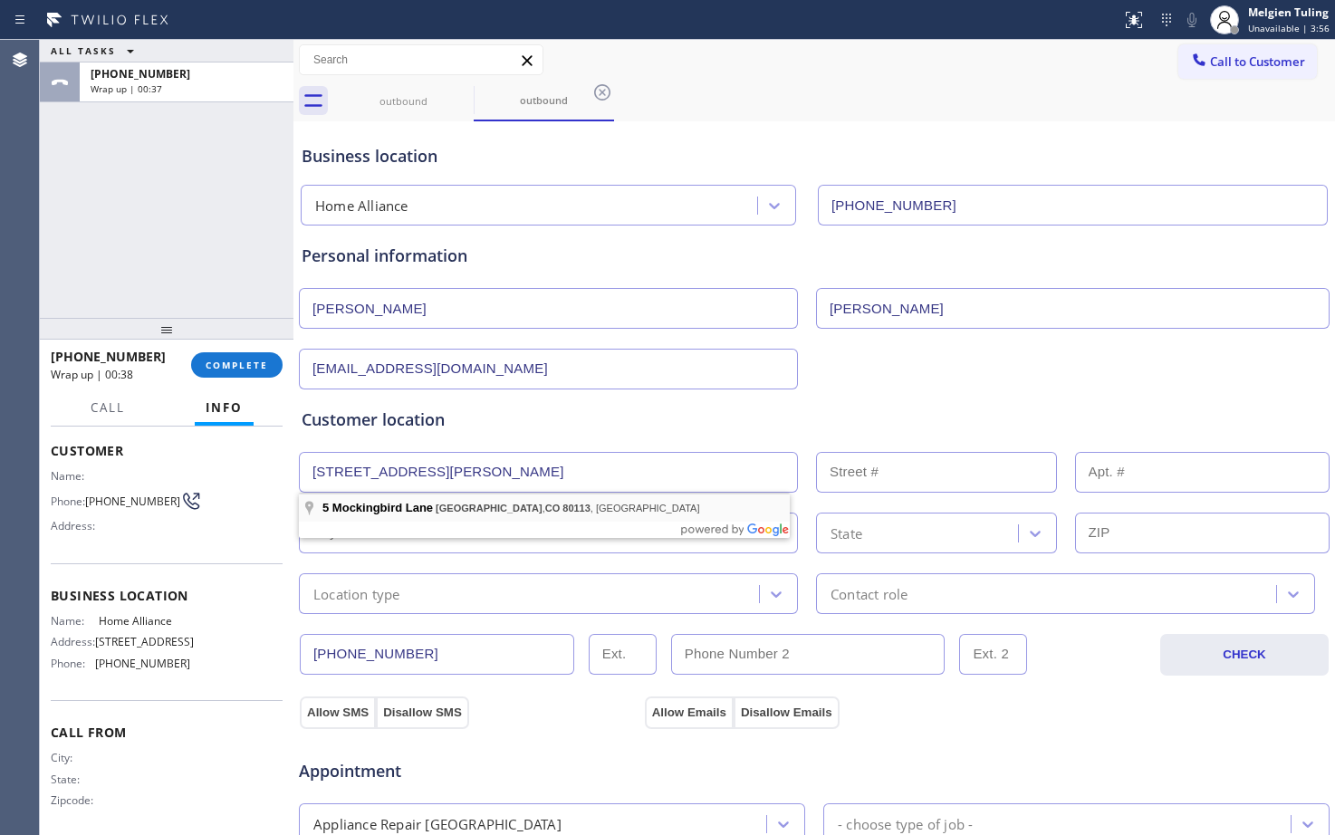
type input "5 Mockingbird Ln"
type input "5"
type input "[GEOGRAPHIC_DATA]"
type input "80113"
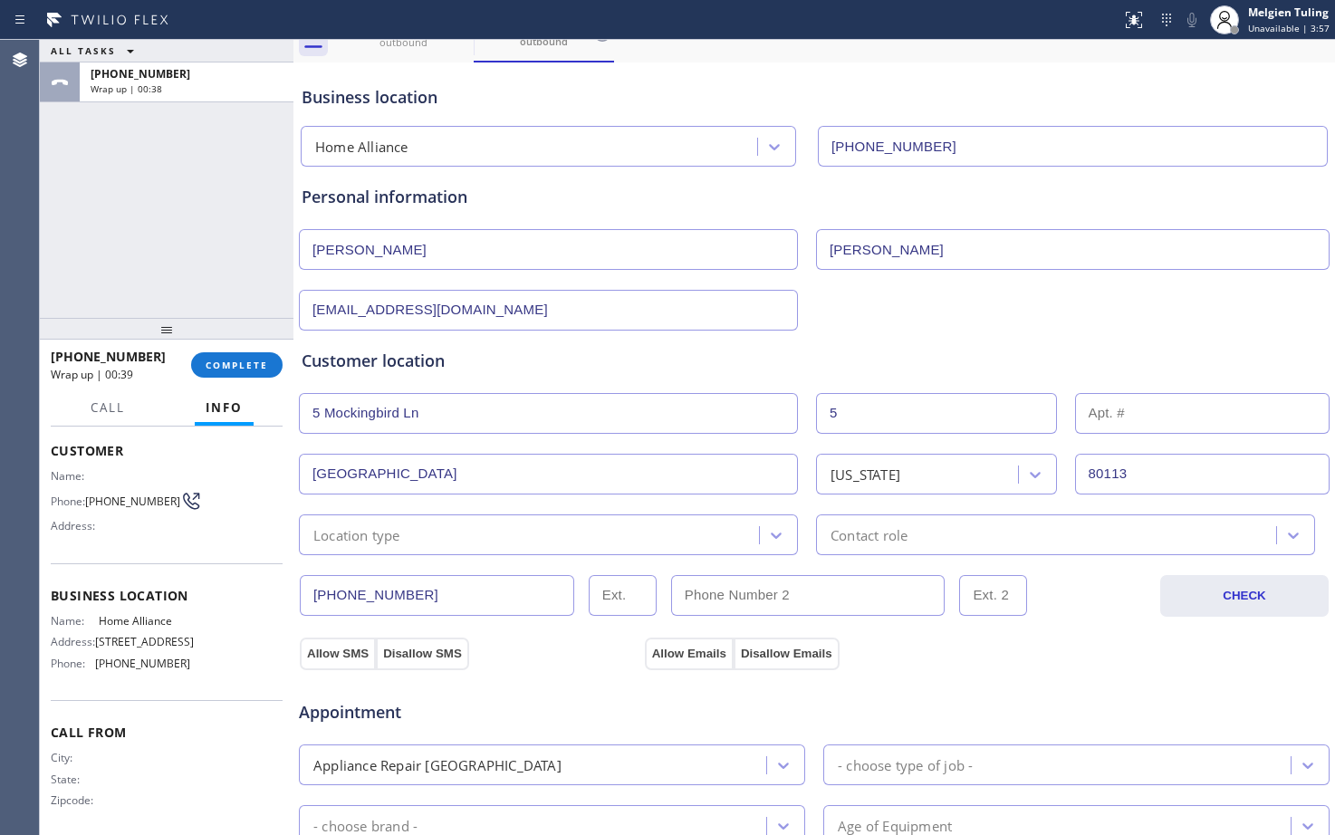
scroll to position [91, 0]
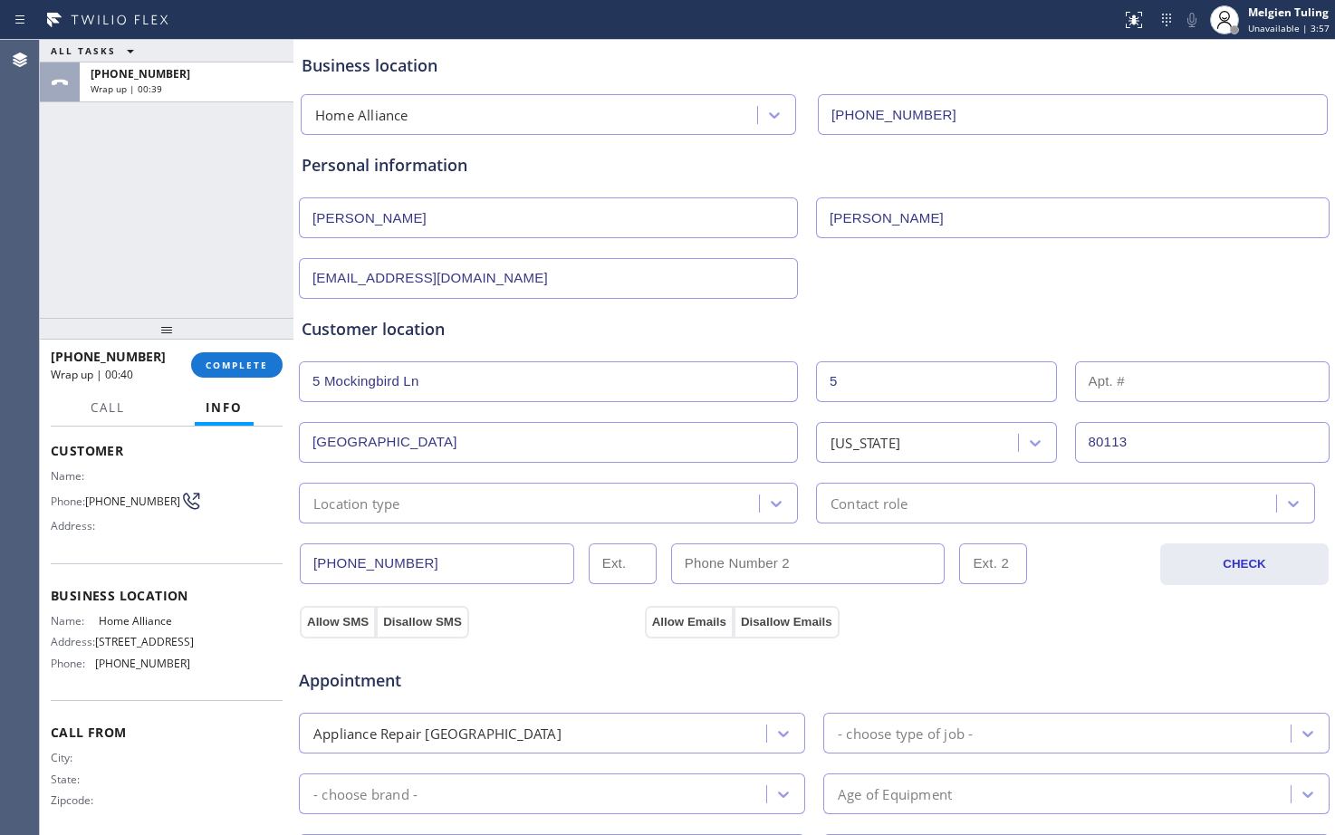
click at [578, 510] on div "Location type" at bounding box center [531, 503] width 455 height 32
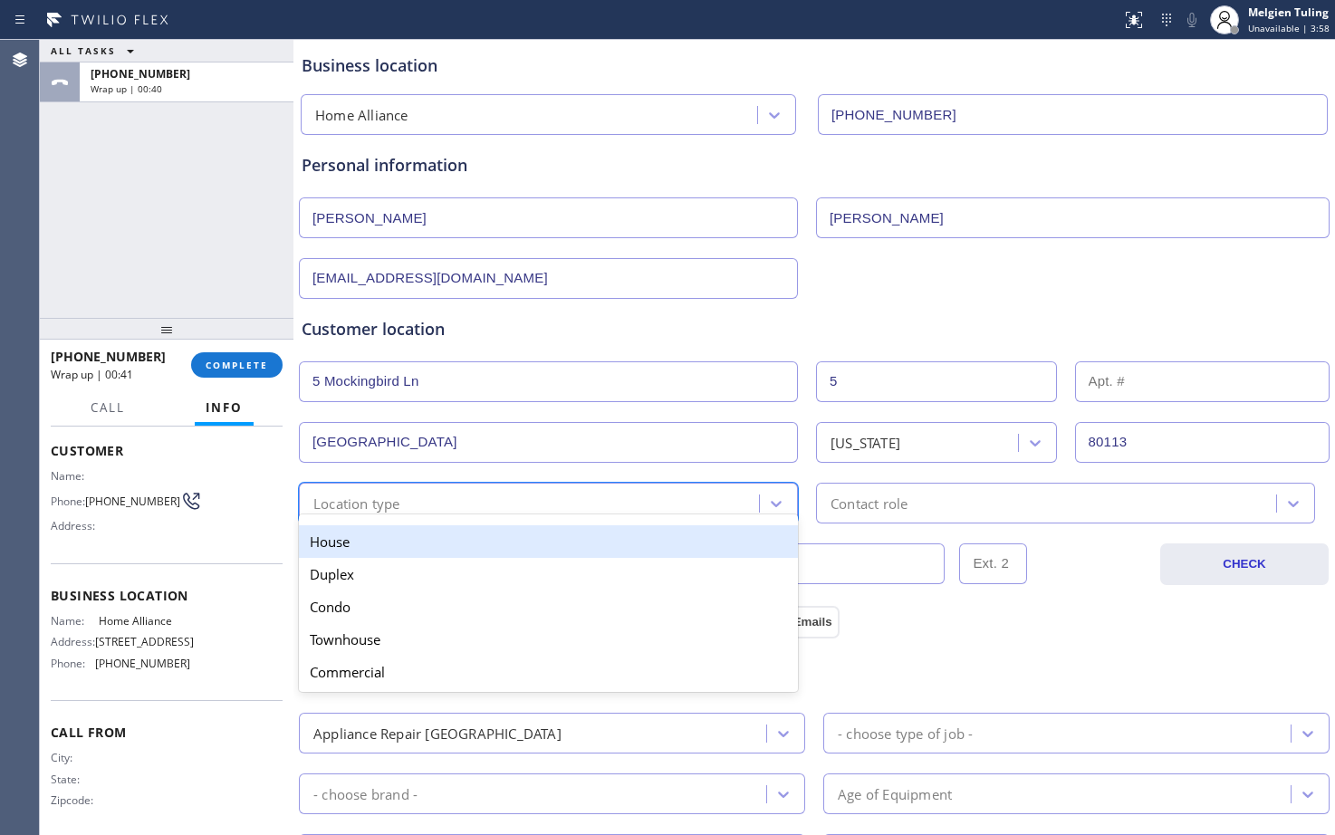
drag, startPoint x: 488, startPoint y: 543, endPoint x: 527, endPoint y: 537, distance: 39.3
click at [489, 543] on div "House" at bounding box center [548, 541] width 499 height 33
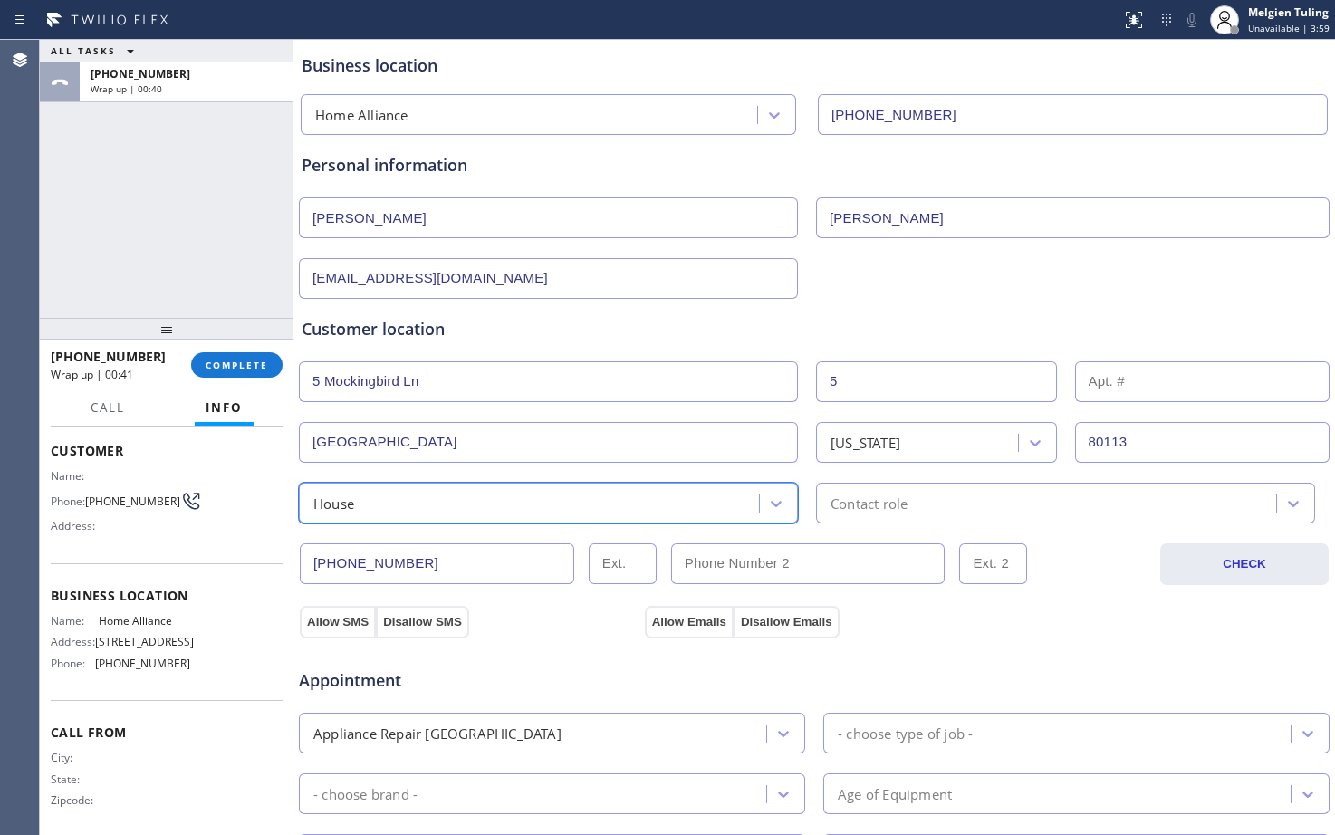
click at [884, 502] on div "Contact role" at bounding box center [869, 503] width 77 height 21
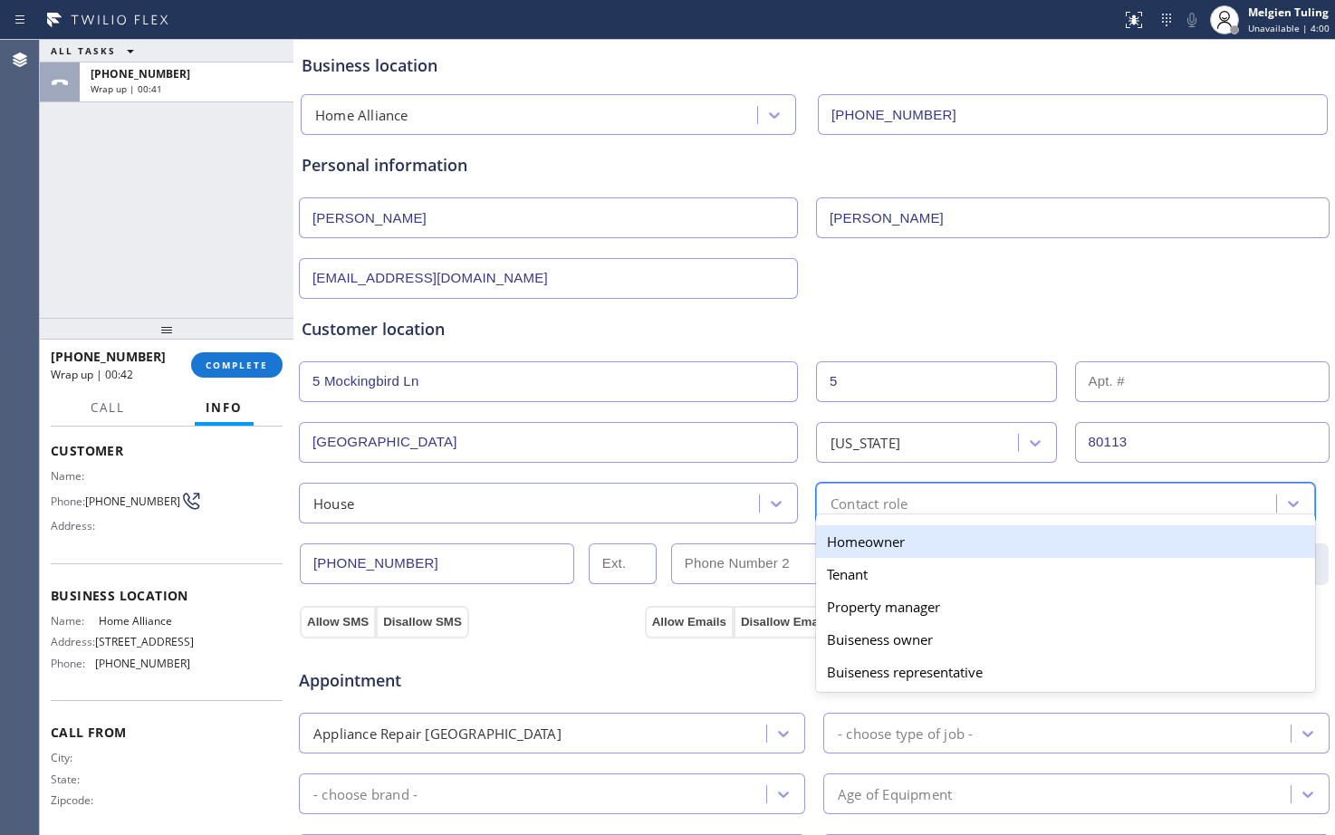
click at [860, 538] on div "Homeowner" at bounding box center [1065, 541] width 499 height 33
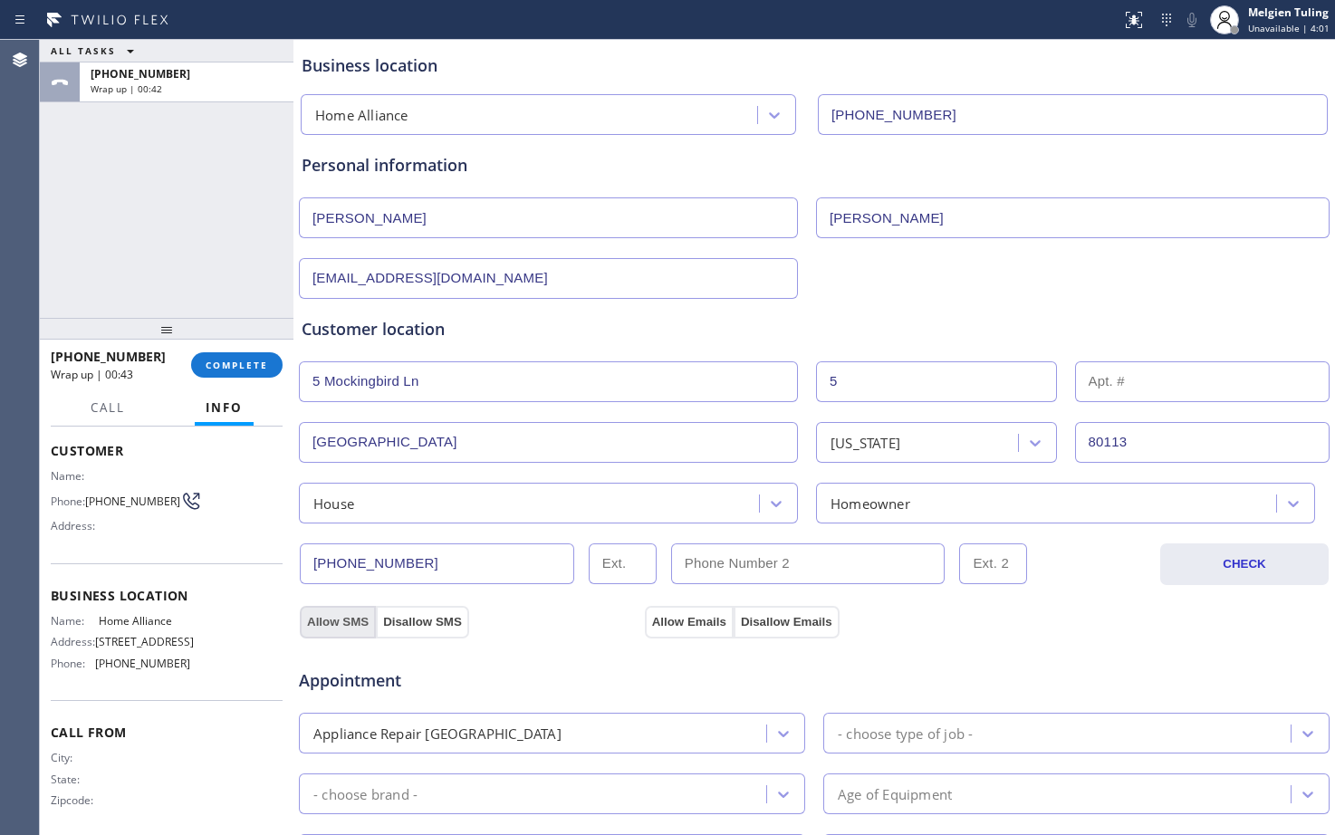
click at [321, 615] on button "Allow SMS" at bounding box center [338, 622] width 76 height 33
click at [668, 633] on div "Appointment Appliance Repair High End - choose type of job - - choose brand - A…" at bounding box center [814, 807] width 1033 height 355
click at [676, 622] on button "Allow Emails" at bounding box center [689, 622] width 89 height 33
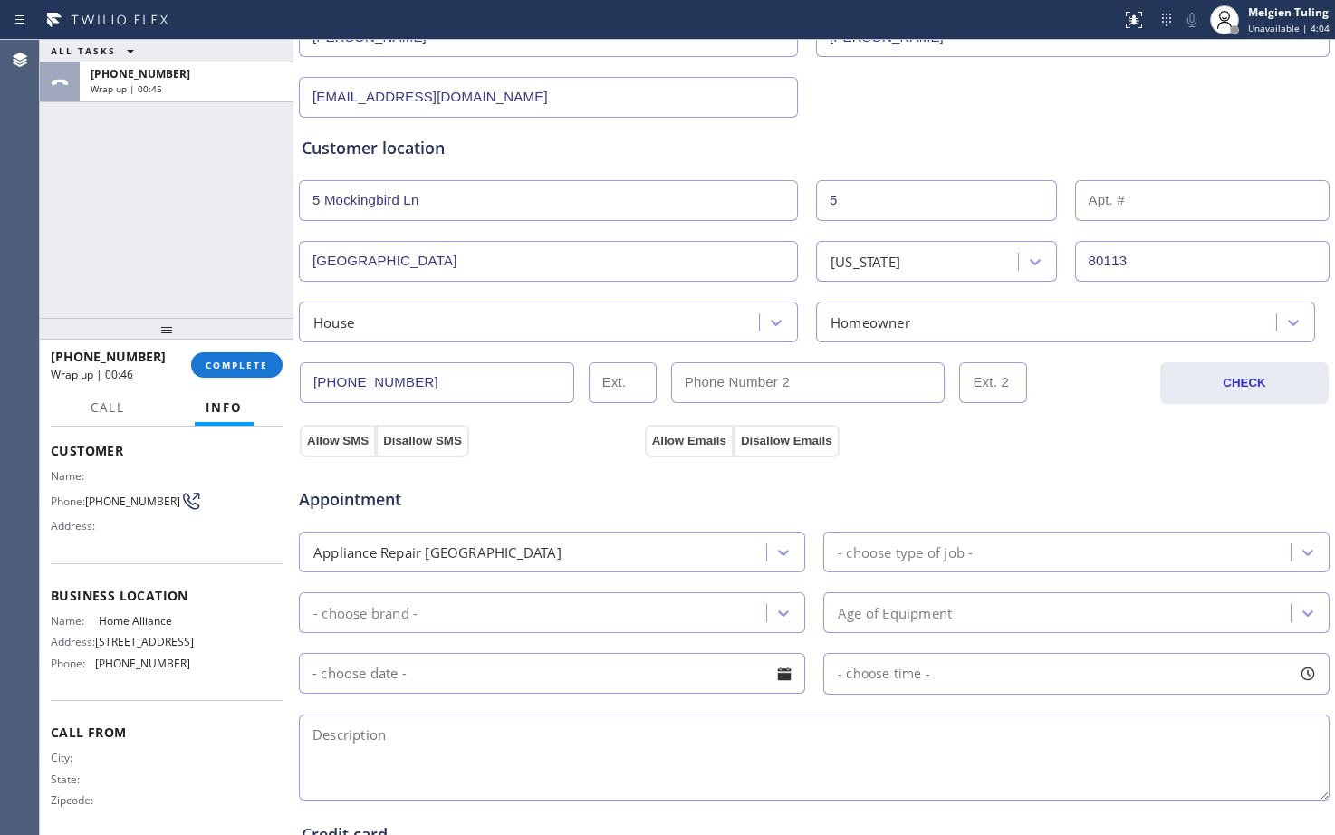
click at [697, 548] on div "Appliance Repair [GEOGRAPHIC_DATA]" at bounding box center [535, 552] width 462 height 32
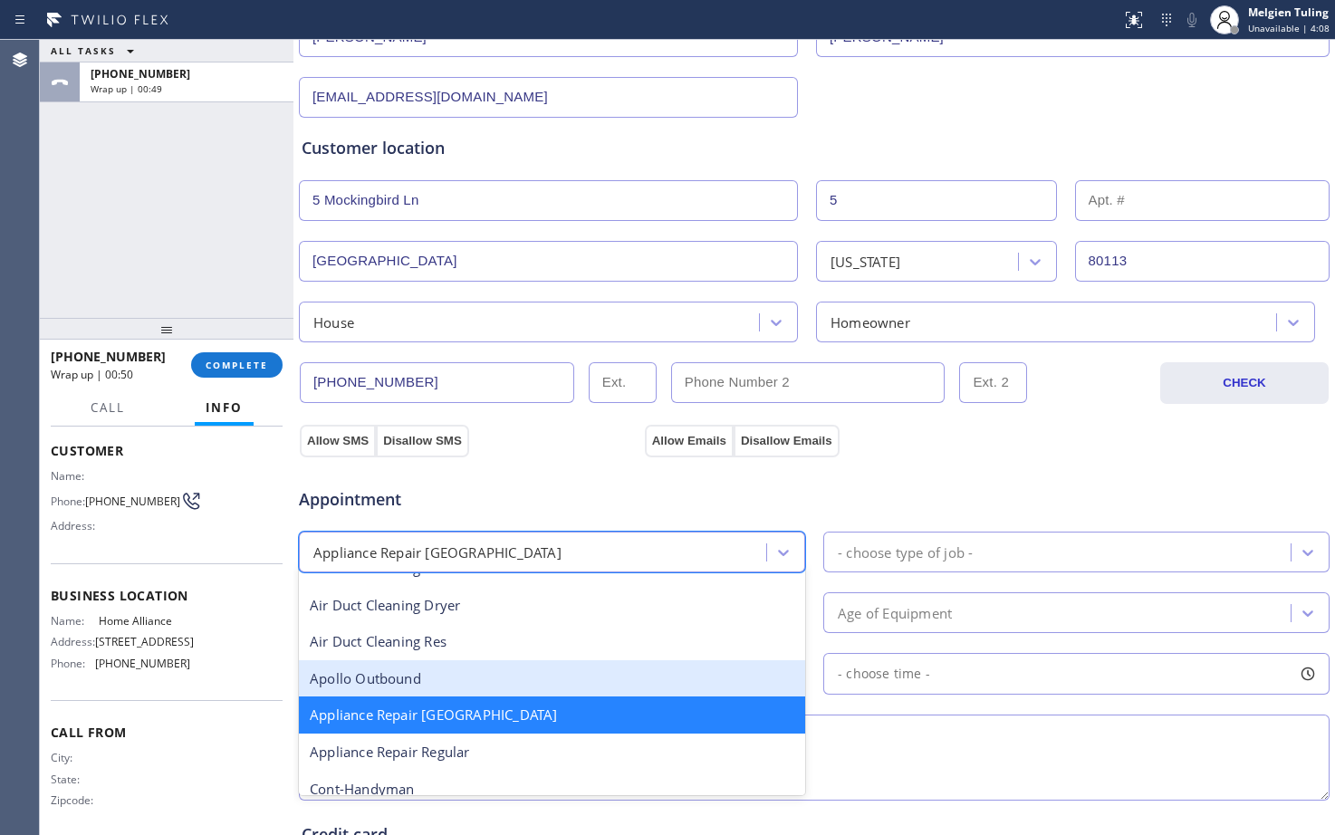
scroll to position [184, 0]
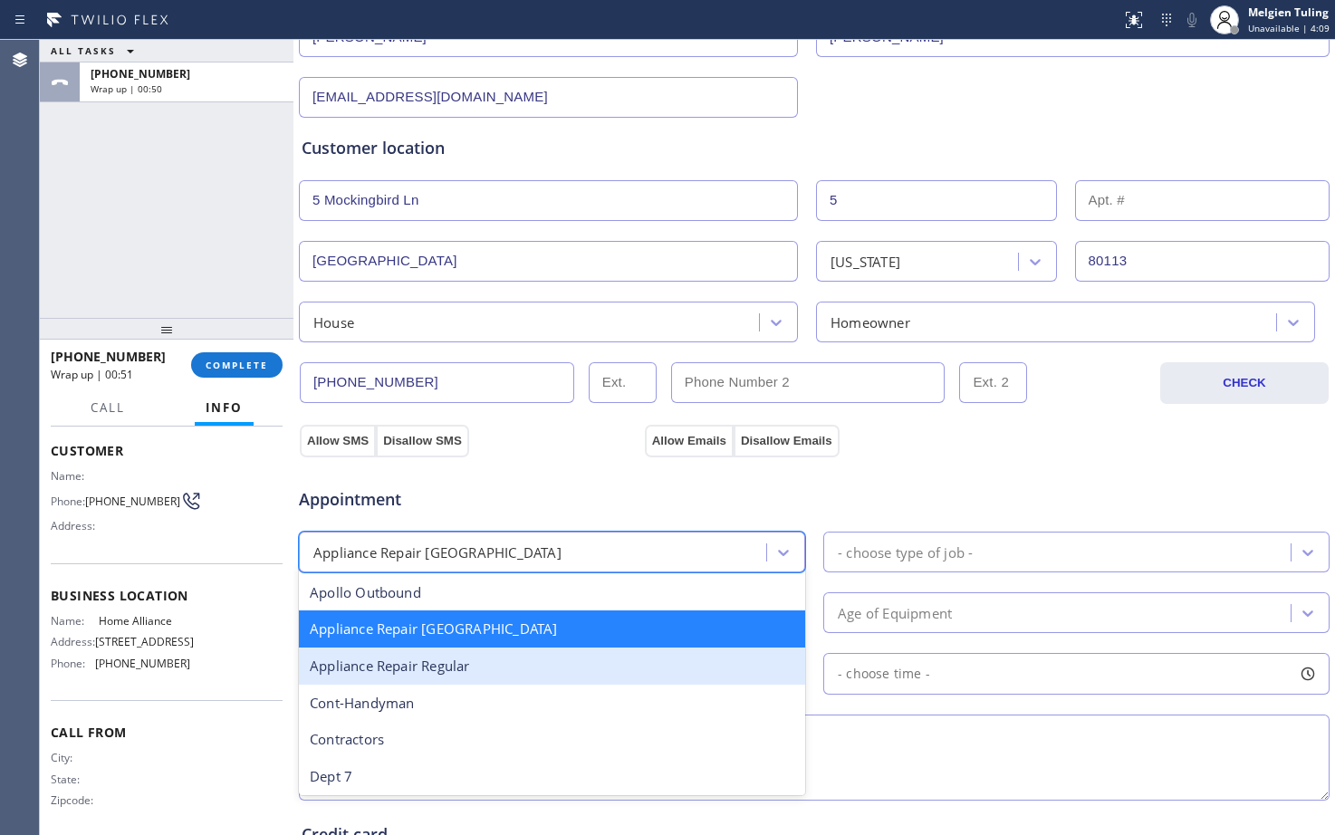
click at [429, 664] on div "Appliance Repair Regular" at bounding box center [552, 666] width 506 height 37
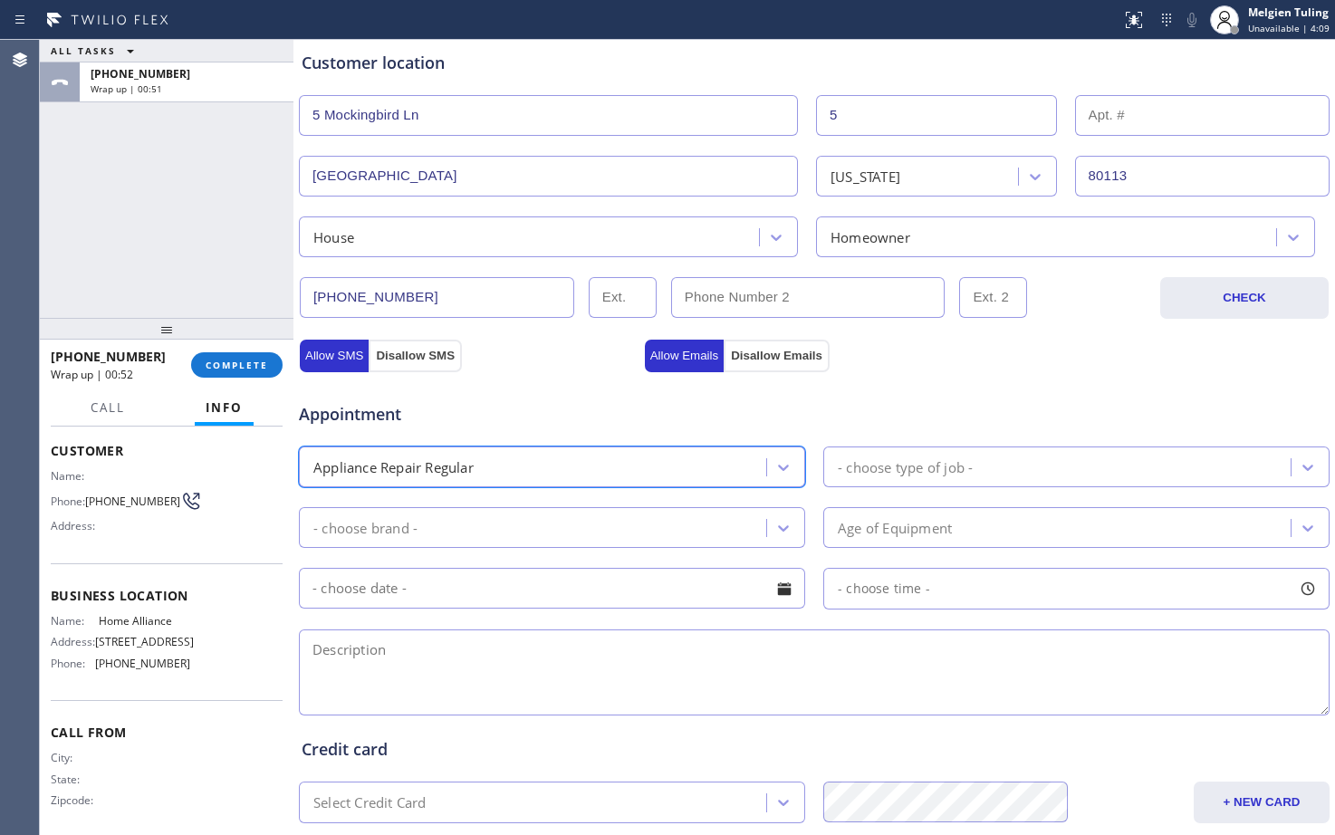
scroll to position [453, 0]
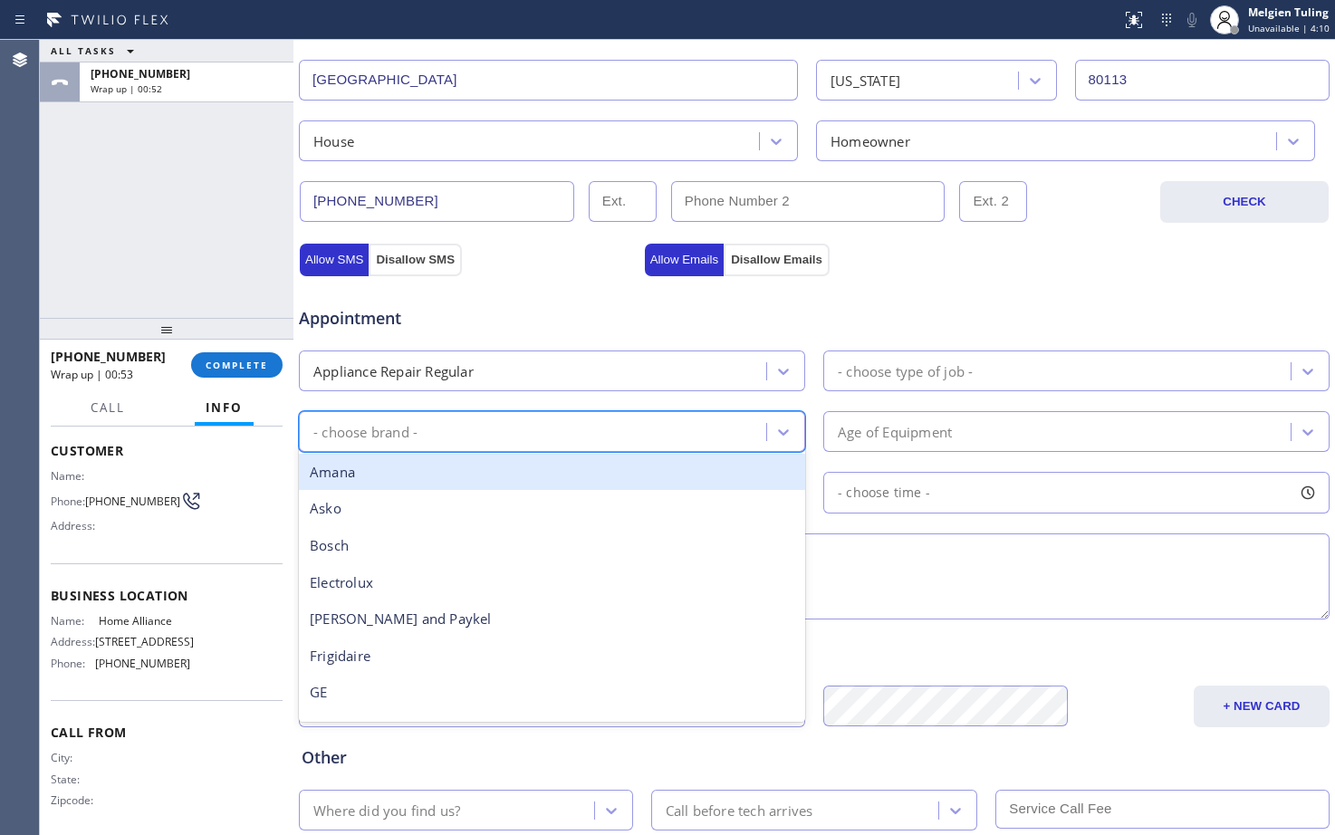
click at [524, 423] on div "- choose brand -" at bounding box center [535, 432] width 462 height 32
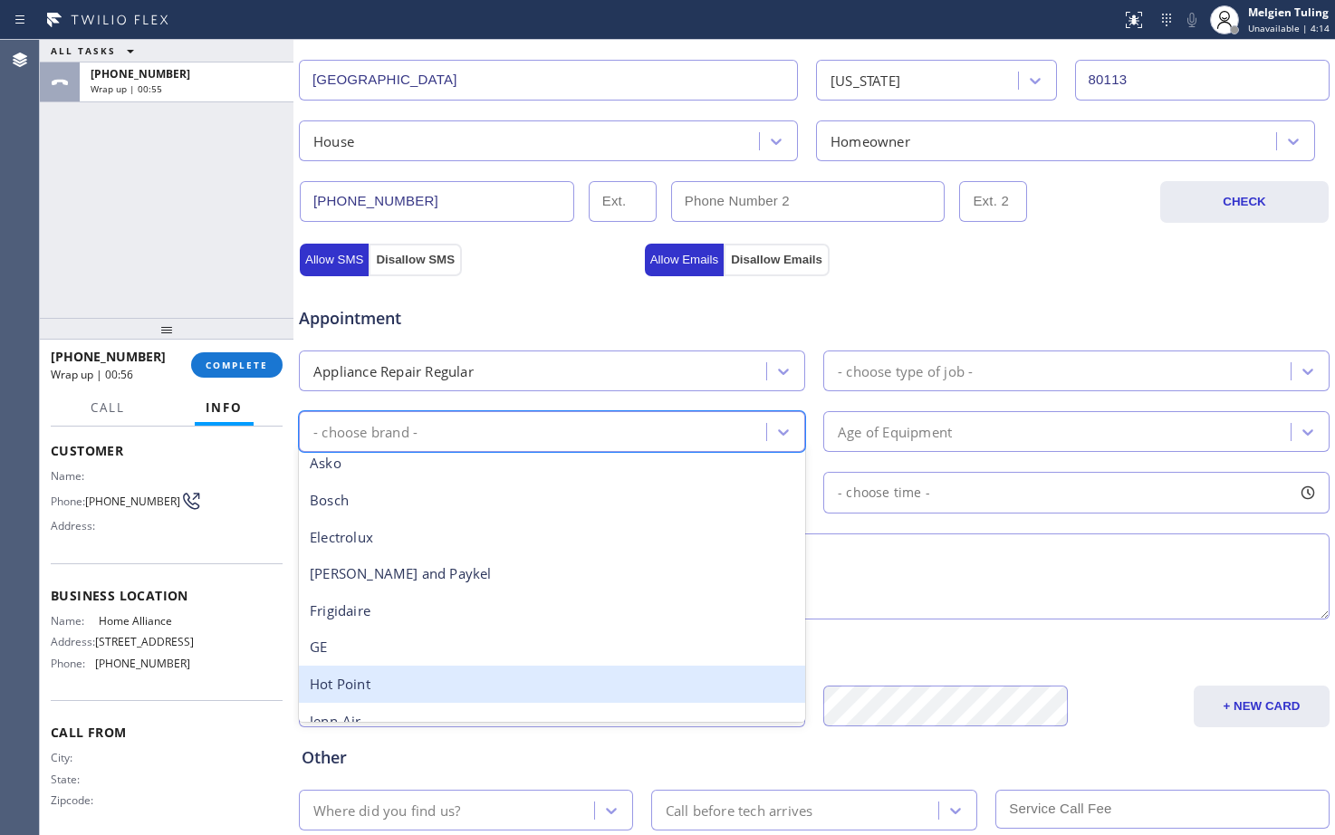
scroll to position [35, 0]
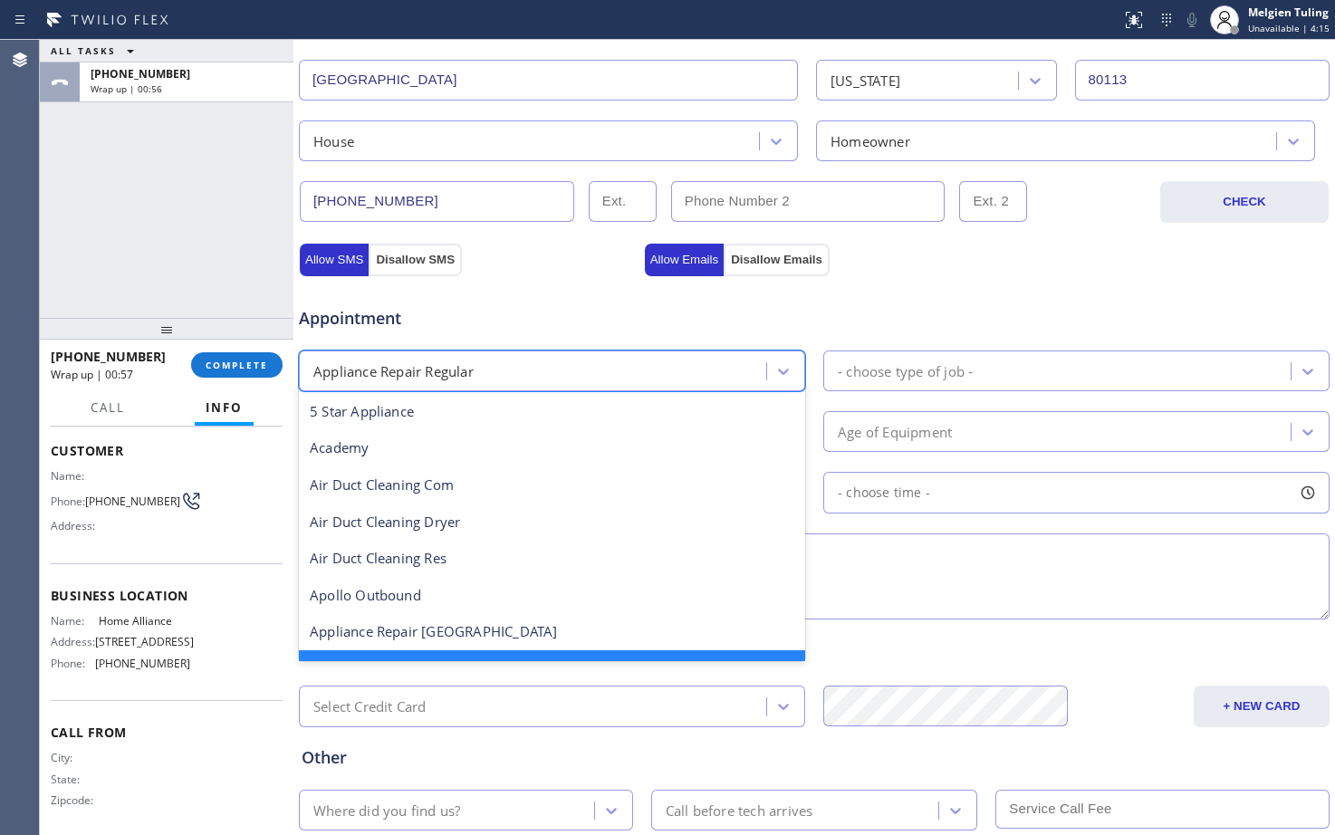
click at [502, 384] on div "Appliance Repair Regular" at bounding box center [535, 371] width 462 height 32
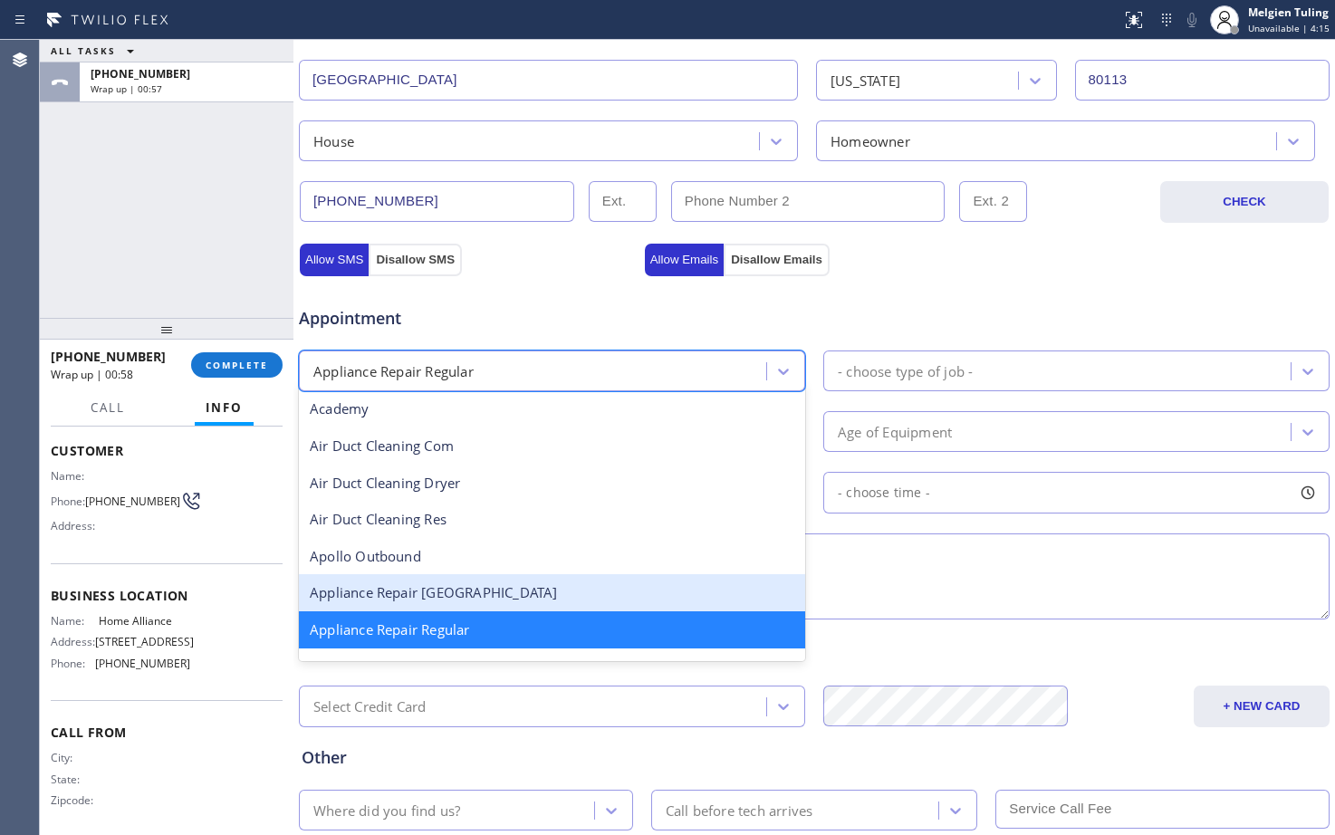
click at [447, 609] on div "Appliance Repair [GEOGRAPHIC_DATA]" at bounding box center [552, 592] width 506 height 37
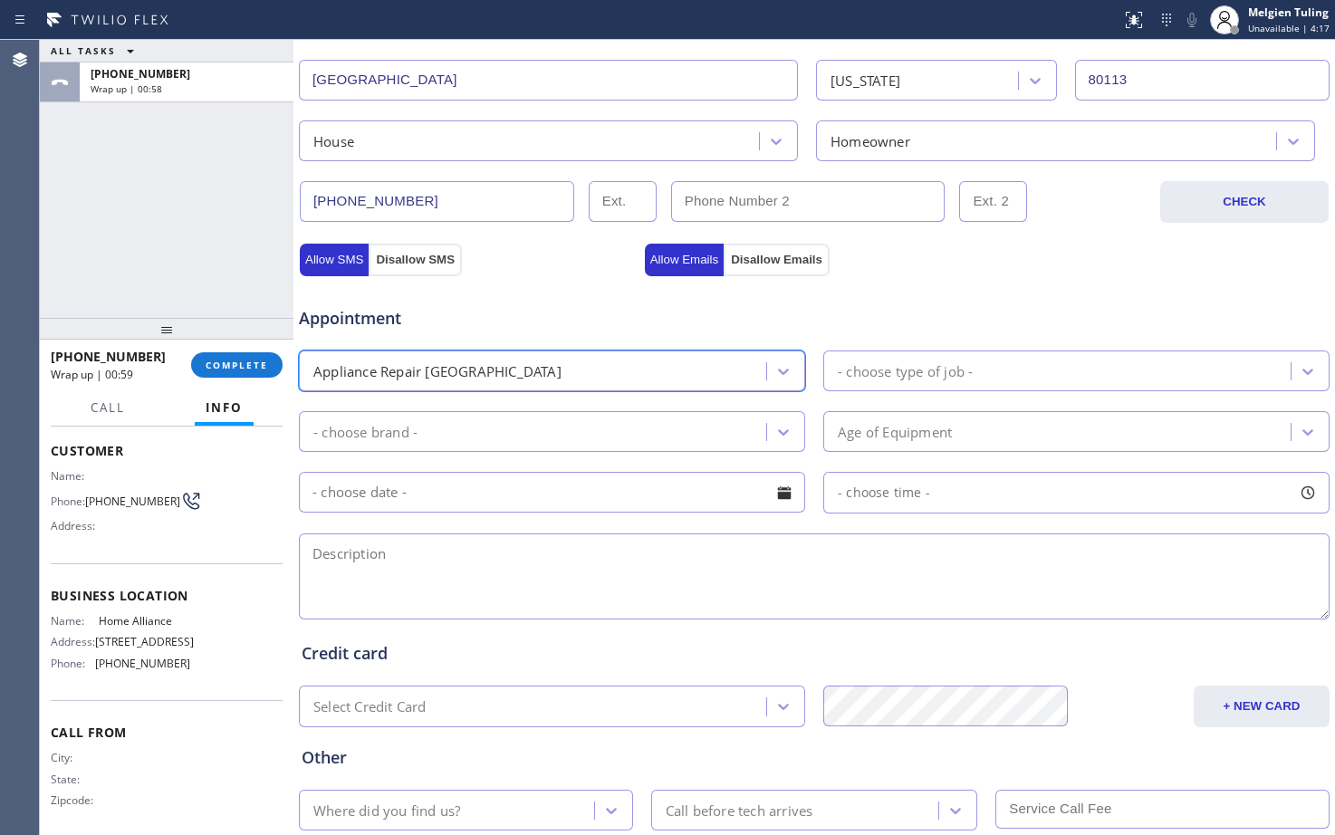
click at [523, 426] on div "- choose brand -" at bounding box center [535, 432] width 462 height 32
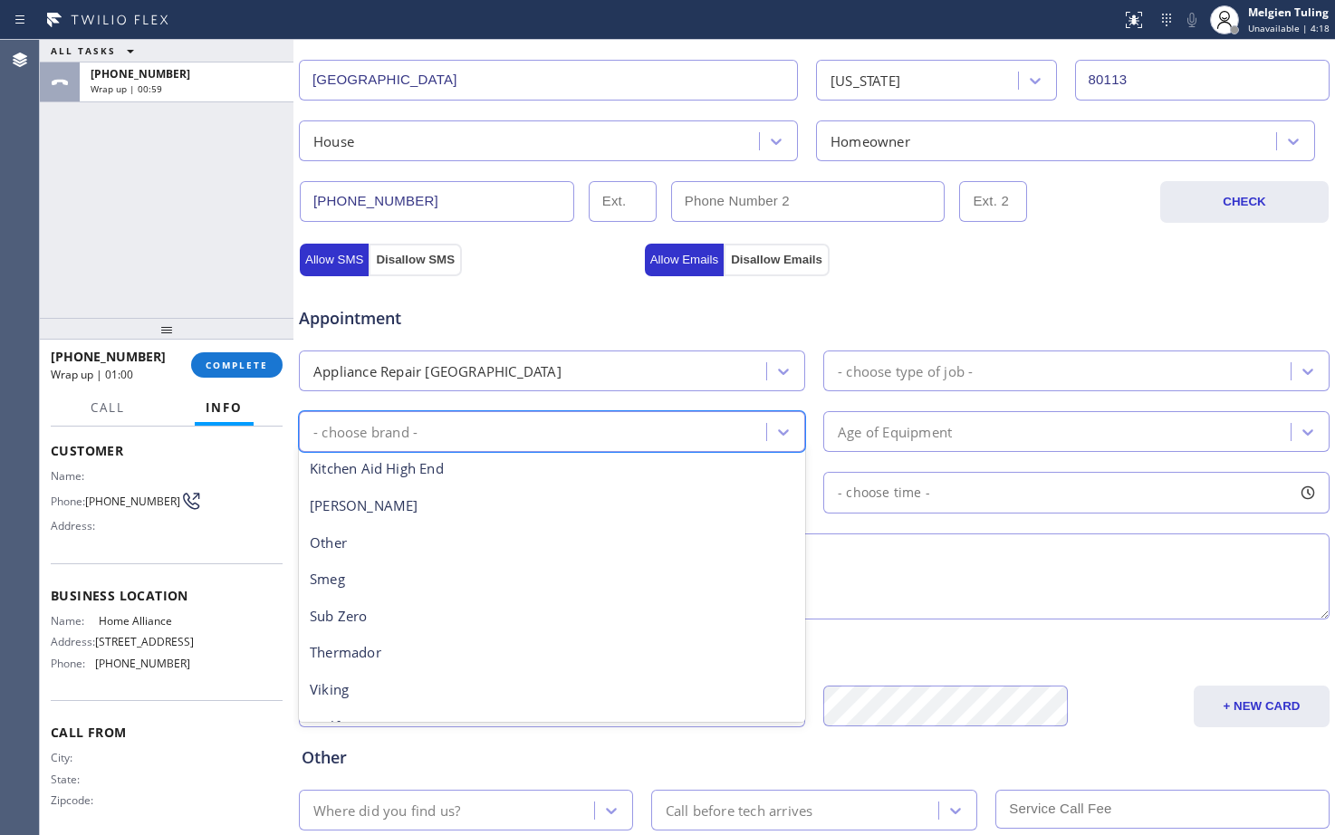
scroll to position [250, 0]
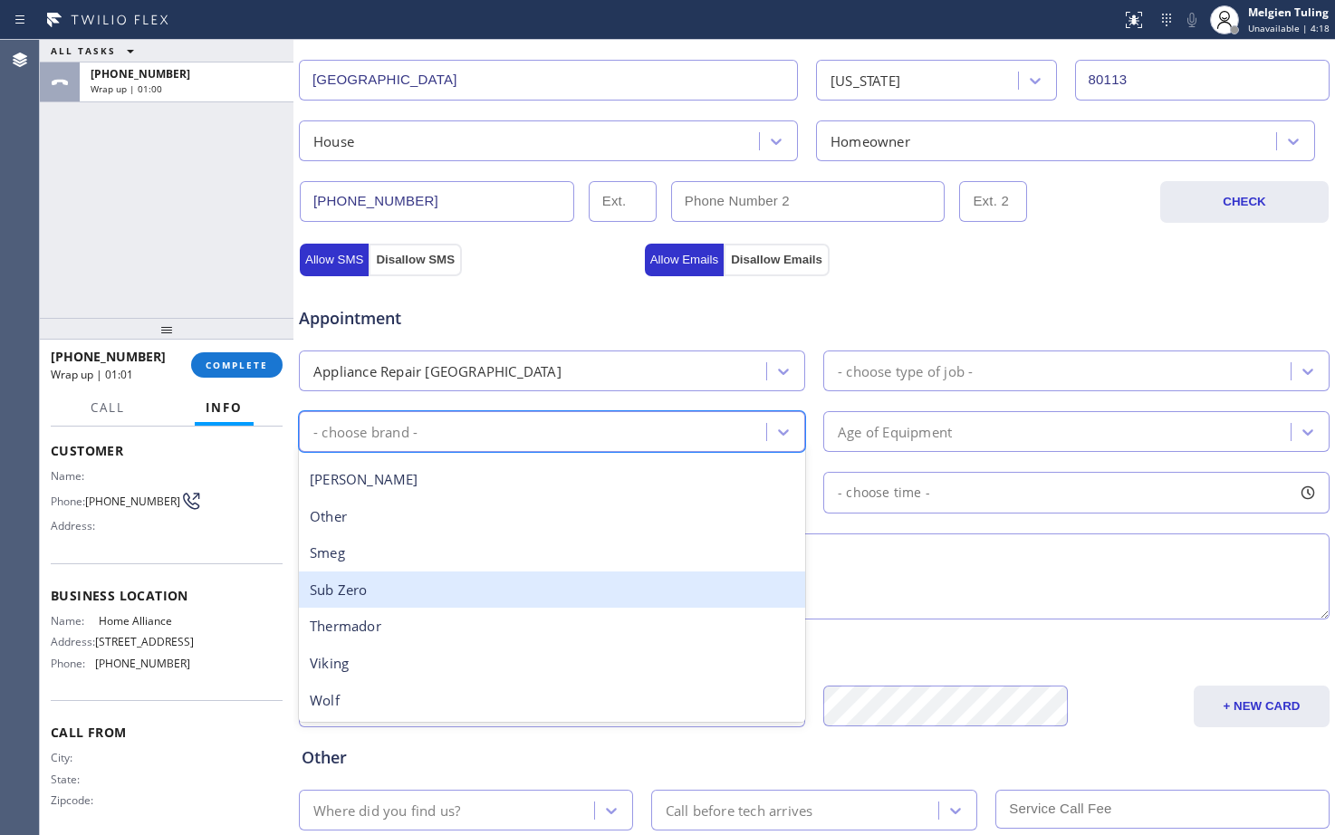
click at [427, 587] on div "Sub Zero" at bounding box center [552, 590] width 506 height 37
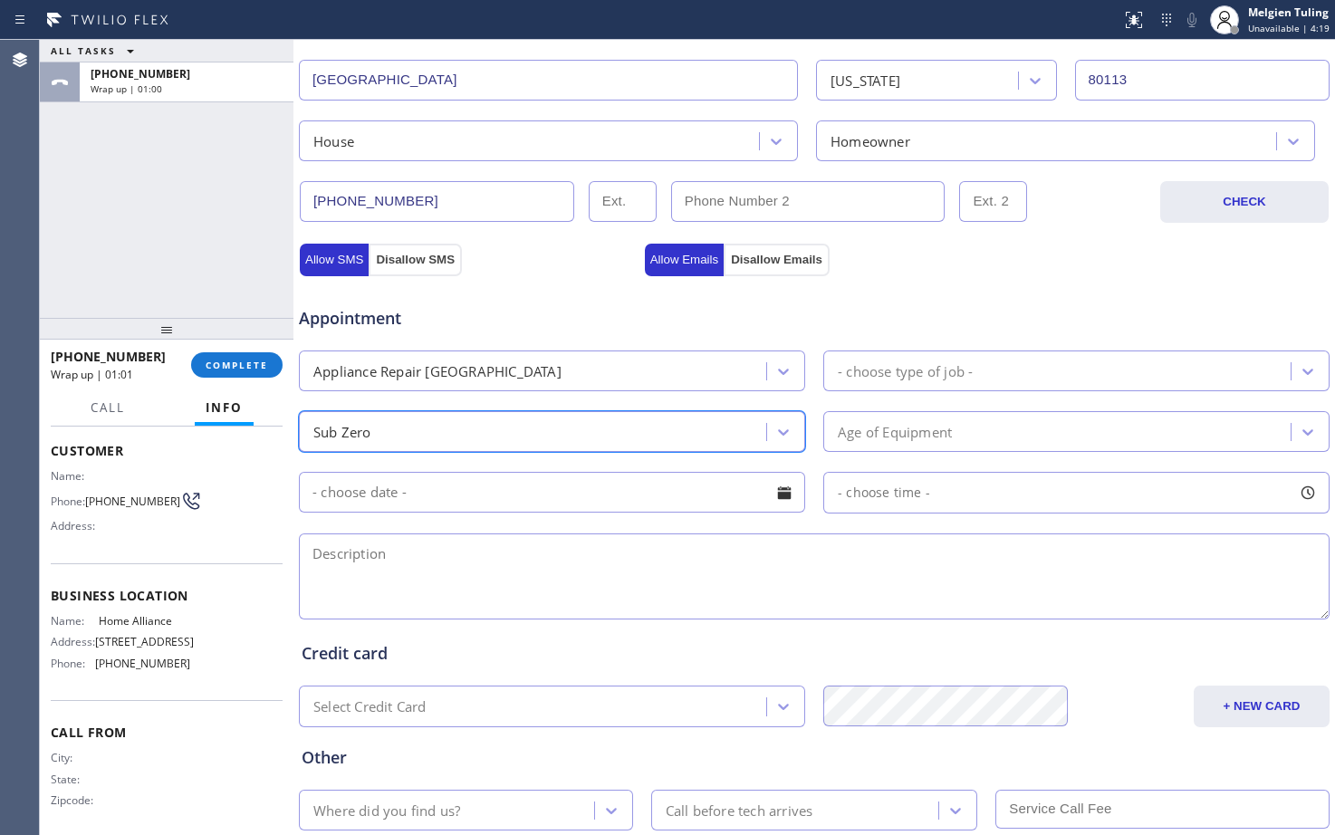
click at [996, 365] on div "- choose type of job -" at bounding box center [1060, 371] width 462 height 32
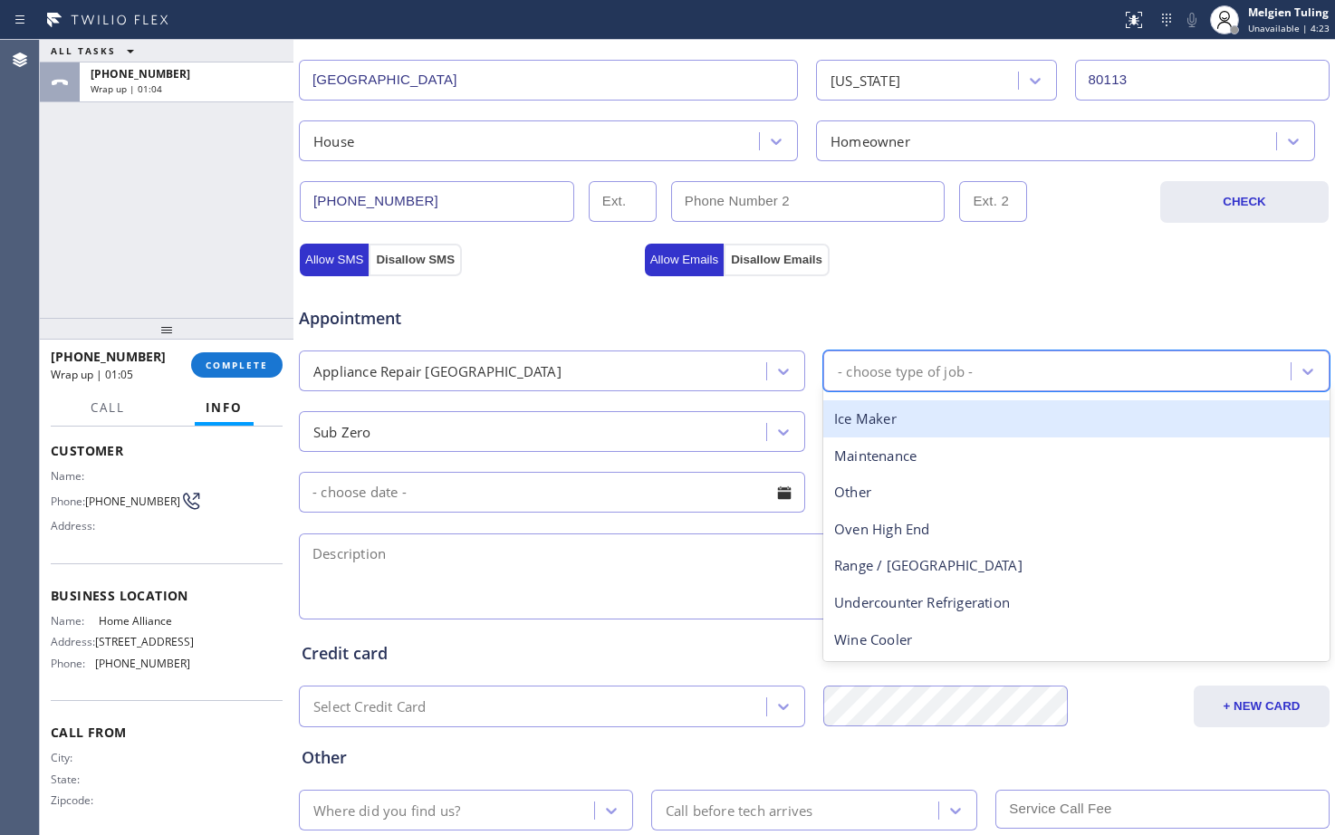
scroll to position [0, 0]
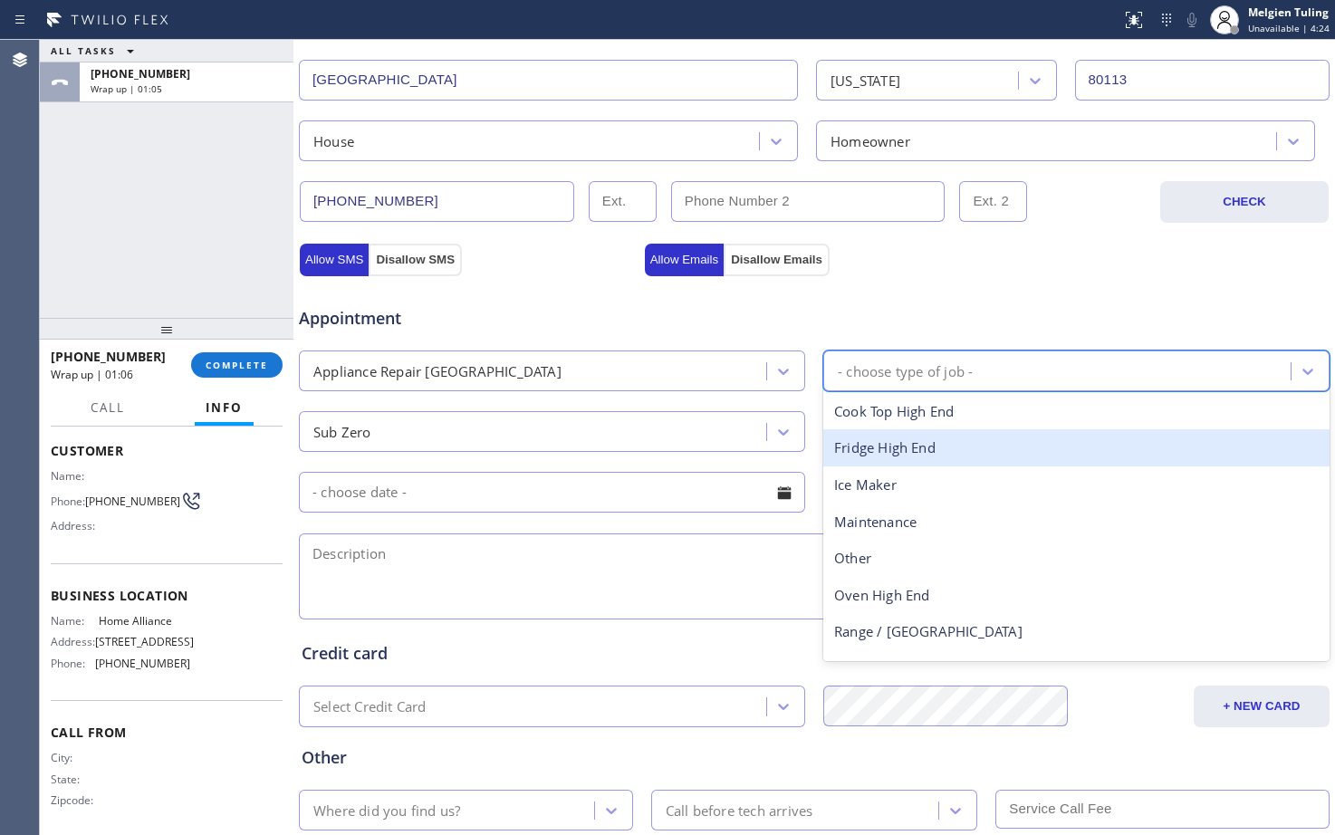
click at [900, 453] on div "Fridge High End" at bounding box center [1076, 447] width 506 height 37
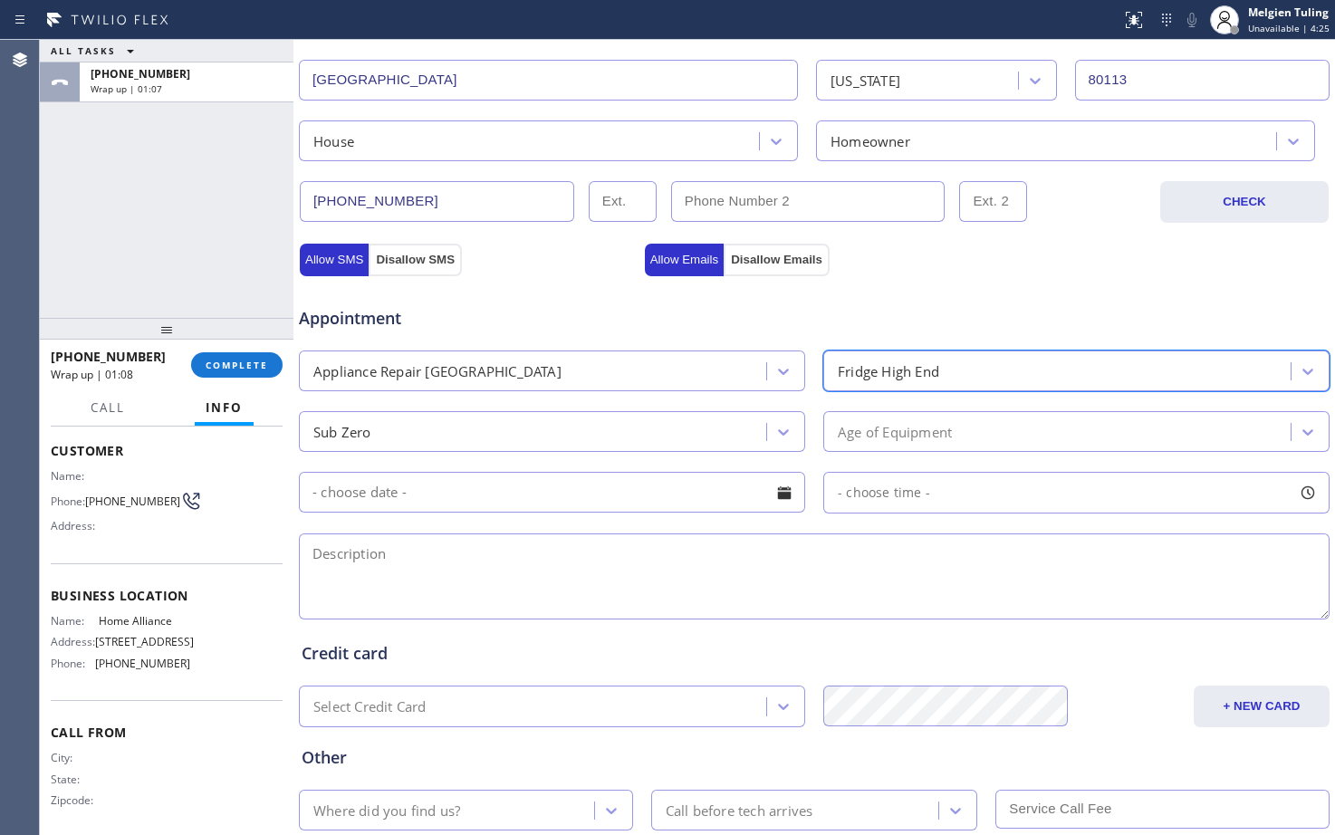
click at [331, 481] on input "text" at bounding box center [552, 492] width 506 height 41
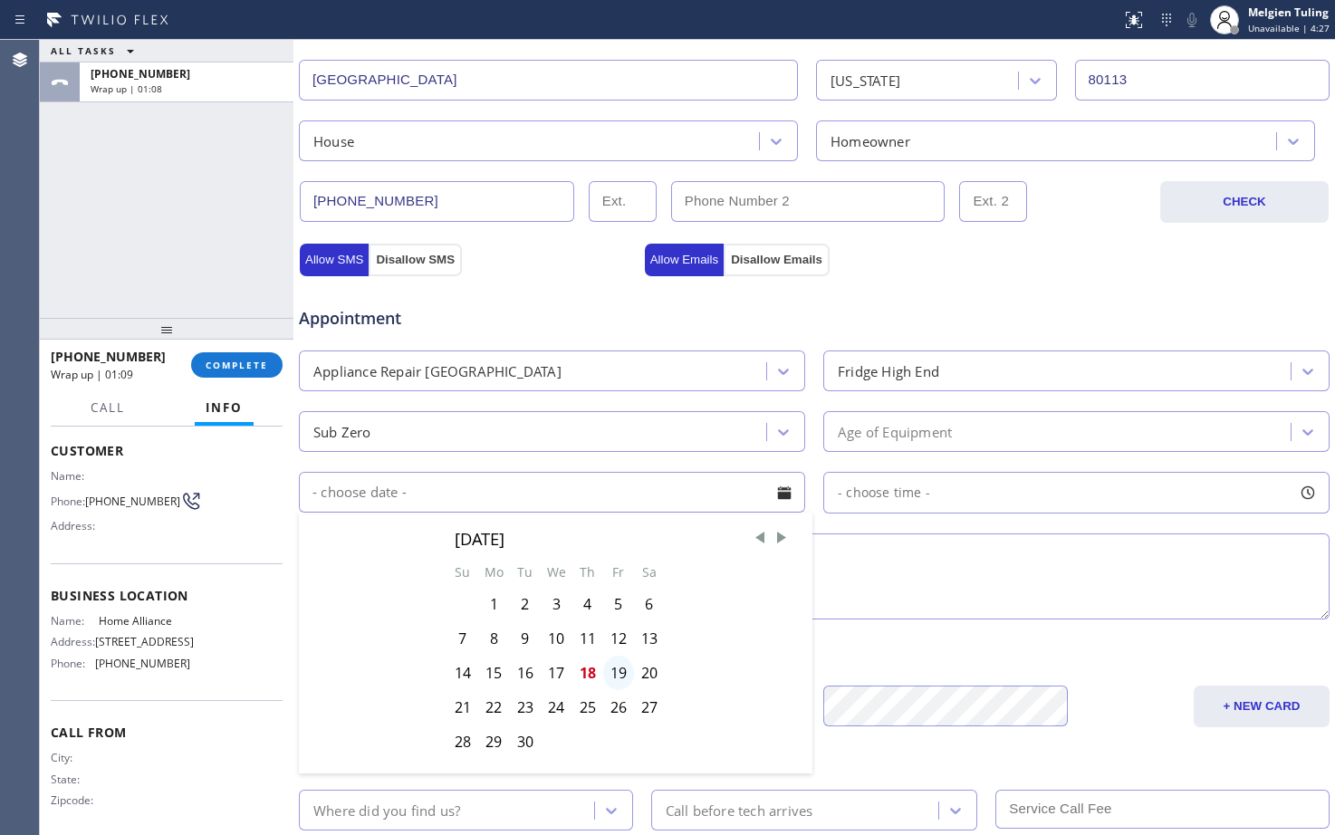
click at [613, 671] on div "19" at bounding box center [618, 673] width 31 height 34
type input "[DATE]"
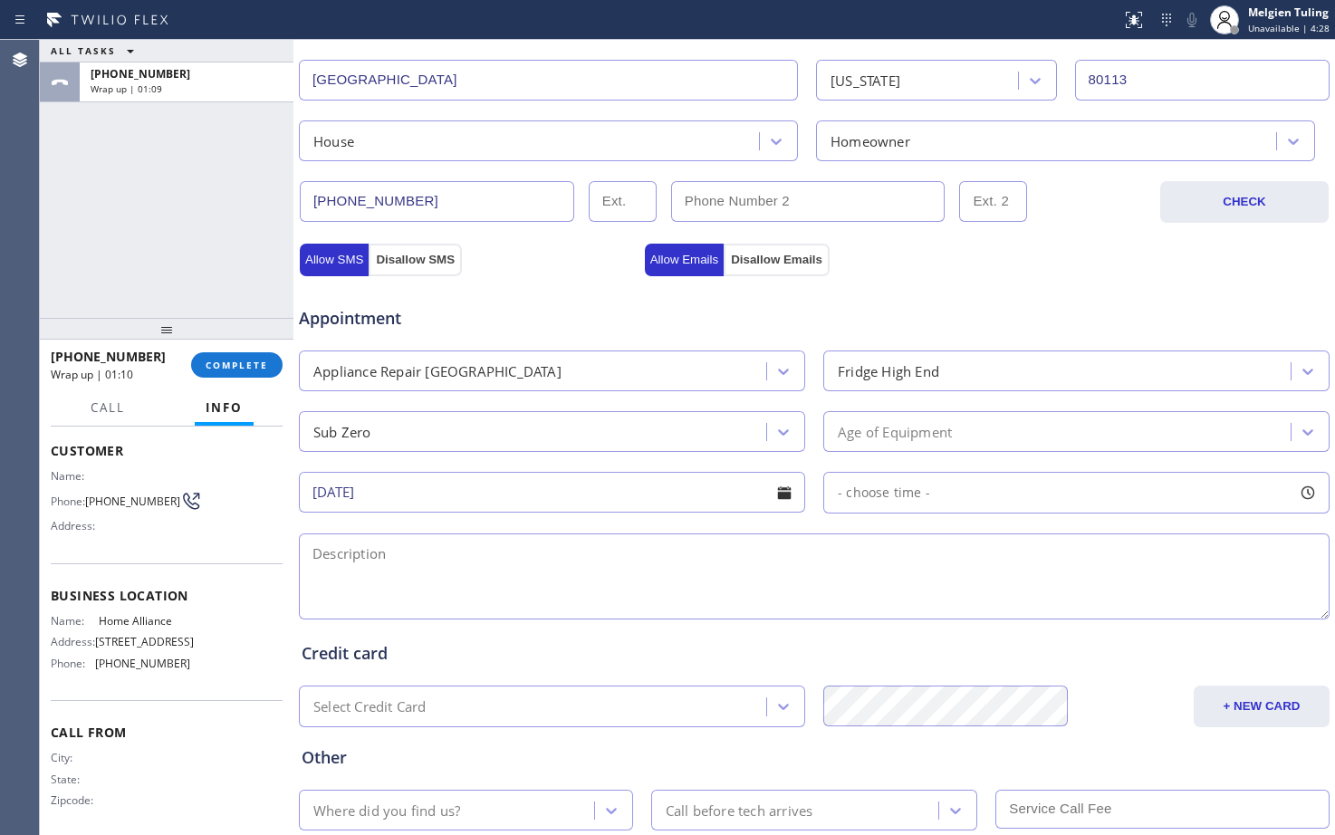
click at [859, 494] on span "- choose time -" at bounding box center [884, 492] width 92 height 17
drag, startPoint x: 833, startPoint y: 605, endPoint x: 972, endPoint y: 598, distance: 138.8
click at [976, 598] on div at bounding box center [987, 603] width 22 height 38
drag, startPoint x: 831, startPoint y: 600, endPoint x: 862, endPoint y: 600, distance: 30.8
click at [867, 600] on div at bounding box center [878, 603] width 22 height 38
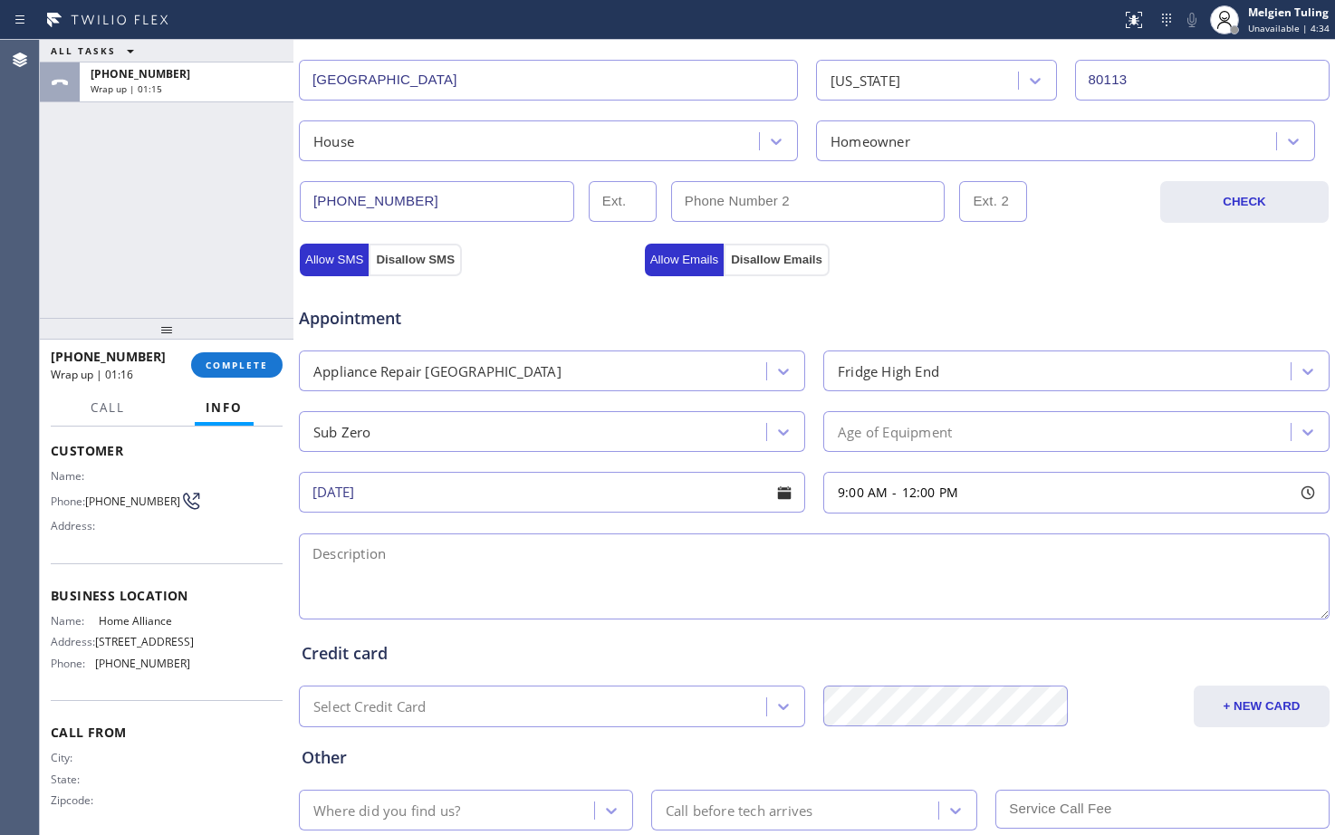
click at [462, 546] on textarea at bounding box center [814, 576] width 1031 height 86
click at [311, 552] on textarea at bounding box center [814, 576] width 1031 height 86
paste textarea "subzero/fridge /build-in /service light is blinking/[DEMOGRAPHIC_DATA] / house/…"
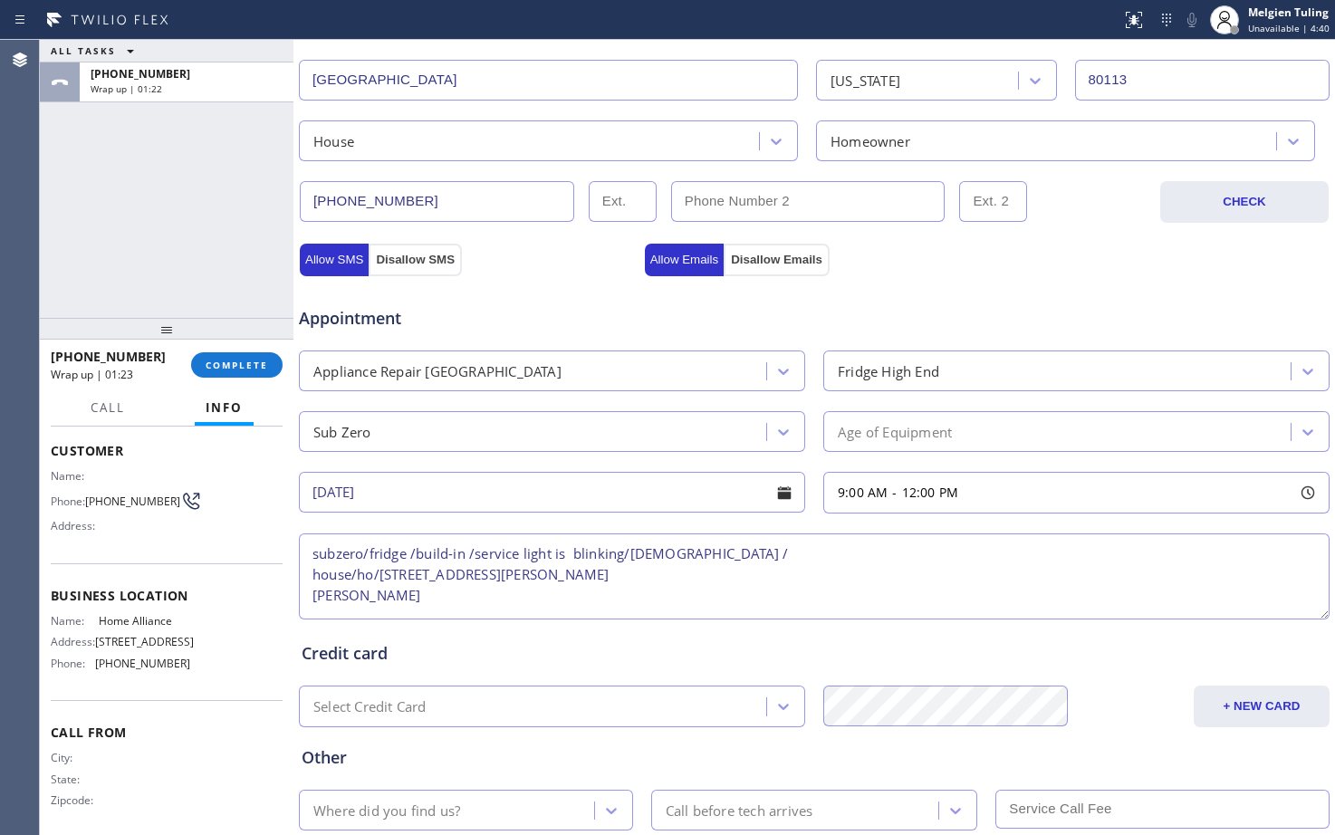
scroll to position [7, 0]
click at [311, 552] on textarea "subzero/fridge /build-in /service light is blinking/[DEMOGRAPHIC_DATA] / house/…" at bounding box center [814, 576] width 1031 height 86
click at [312, 564] on textarea "subzero/fridge /build-in /service light is blinking/[DEMOGRAPHIC_DATA] / house/…" at bounding box center [814, 576] width 1031 height 86
drag, startPoint x: 431, startPoint y: 586, endPoint x: 283, endPoint y: 575, distance: 148.0
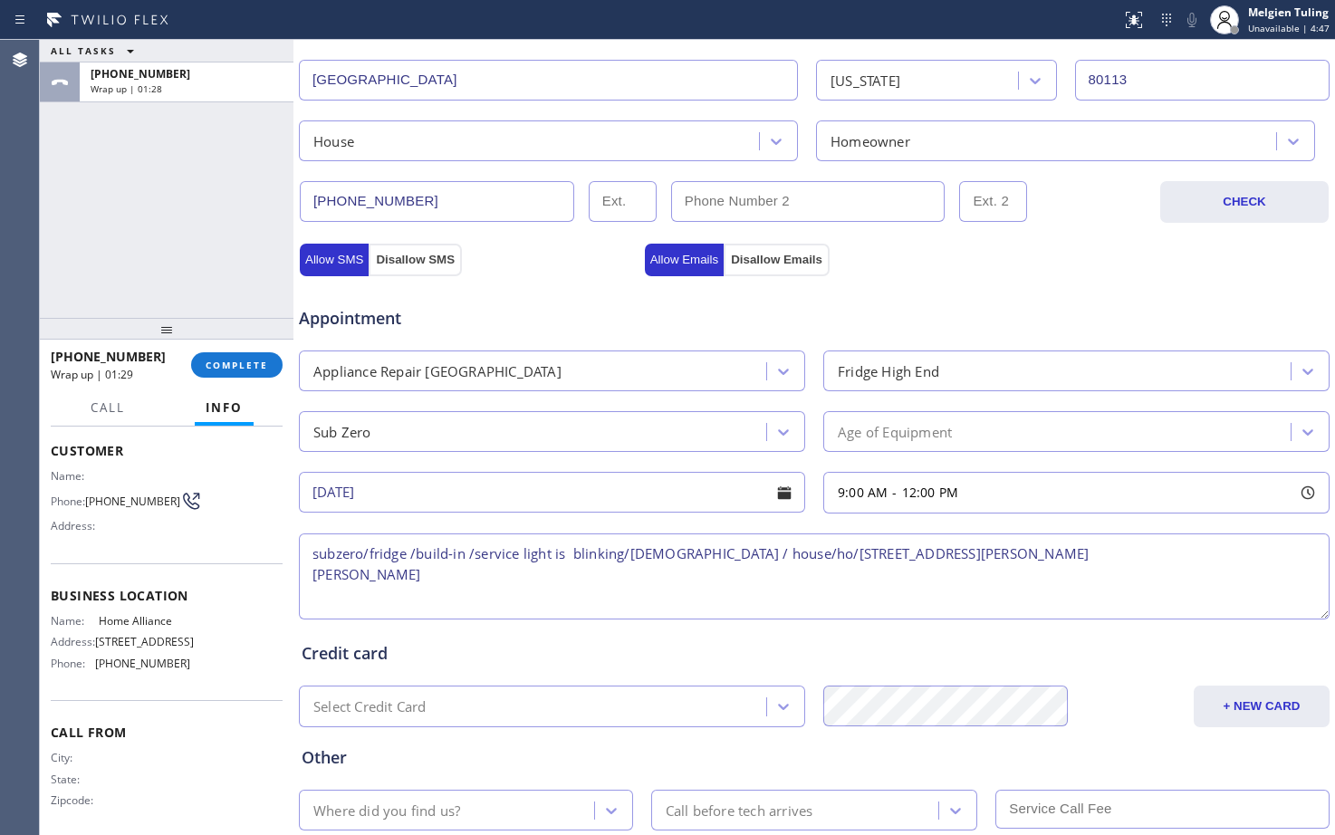
click at [283, 575] on div "ALL TASKS ALL TASKS ACTIVE TASKS TASKS IN WRAP UP [PHONE_NUMBER] Wrap up | 01:2…" at bounding box center [687, 437] width 1295 height 795
click at [312, 556] on textarea "subzero/fridge /build-in /service light is blinking/[DEMOGRAPHIC_DATA] / house/…" at bounding box center [814, 576] width 1031 height 86
click at [1198, 555] on textarea "9-12 |$75 | subzero/fridge /build-in /service light is blinking/[DEMOGRAPHIC_DA…" at bounding box center [814, 576] width 1031 height 86
click at [1192, 552] on textarea "9-12 |$75 | subzero/fridge /build-in /service light is blinking/[DEMOGRAPHIC_DA…" at bounding box center [814, 576] width 1031 height 86
paste textarea "Sub Zero Appliance Repair Tower Triangle"
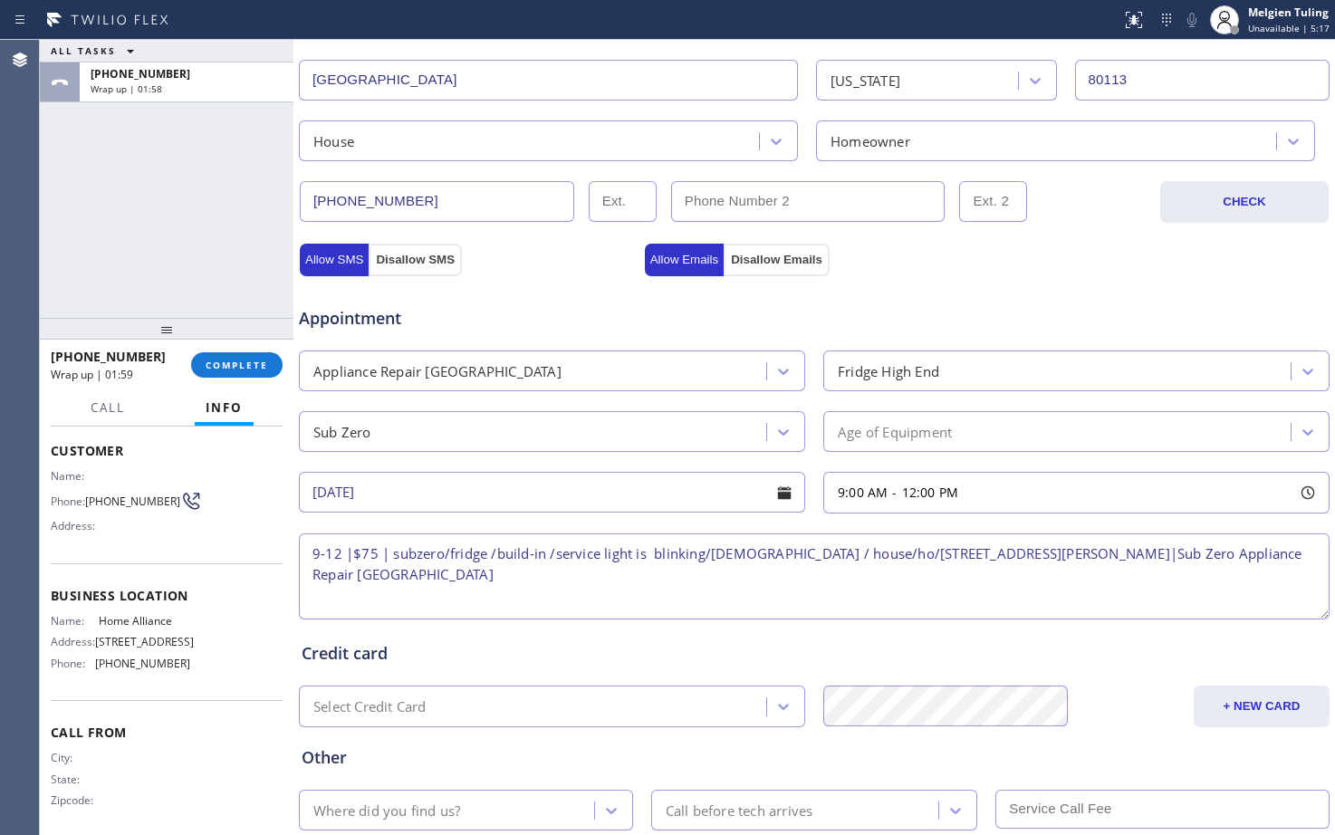
click at [602, 573] on textarea "9-12 |$75 | subzero/fridge /build-in /service light is blinking/[DEMOGRAPHIC_DA…" at bounding box center [814, 576] width 1031 height 86
type textarea "9-12 |$75 | subzero/fridge /build-in /service light is blinking/[DEMOGRAPHIC_DA…"
click at [346, 706] on div "Select Credit Card" at bounding box center [369, 707] width 113 height 21
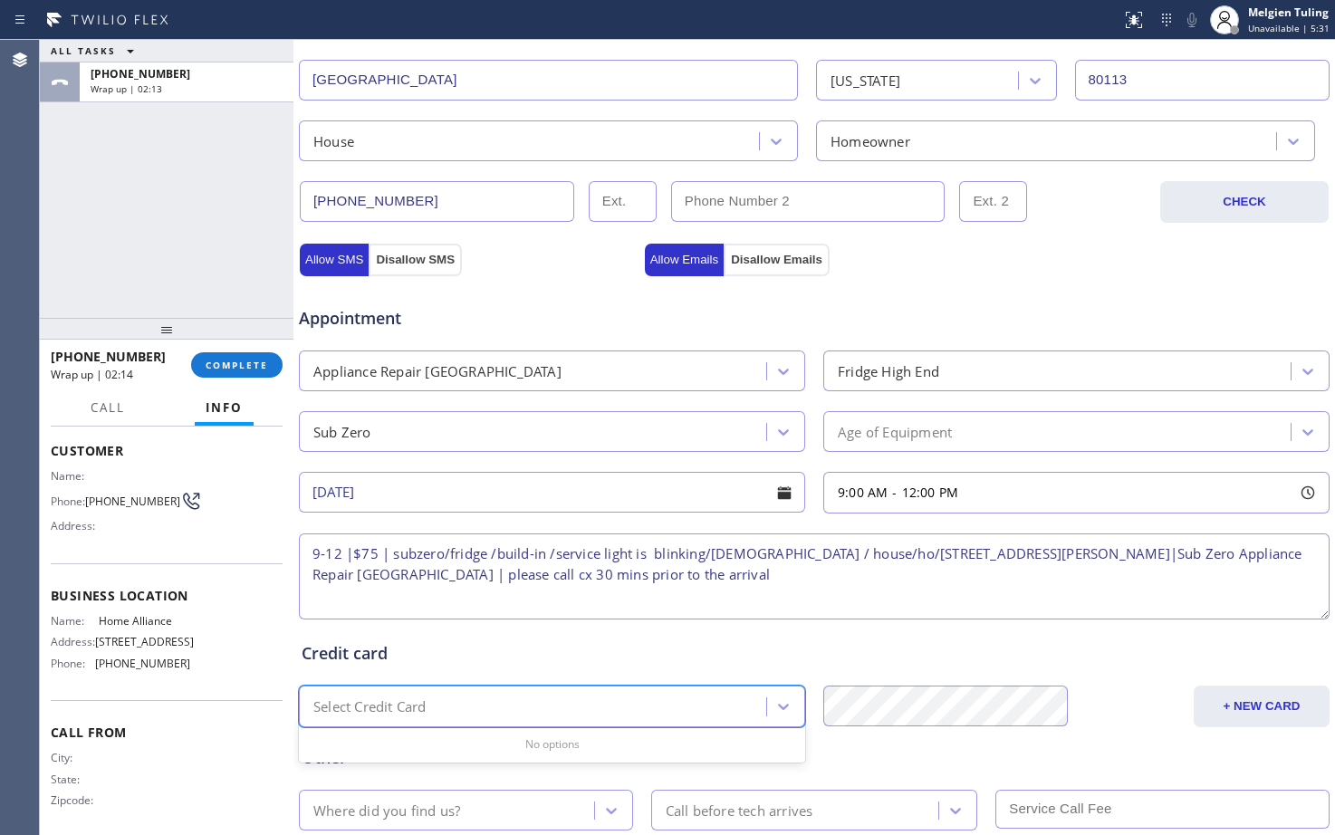
scroll to position [569, 0]
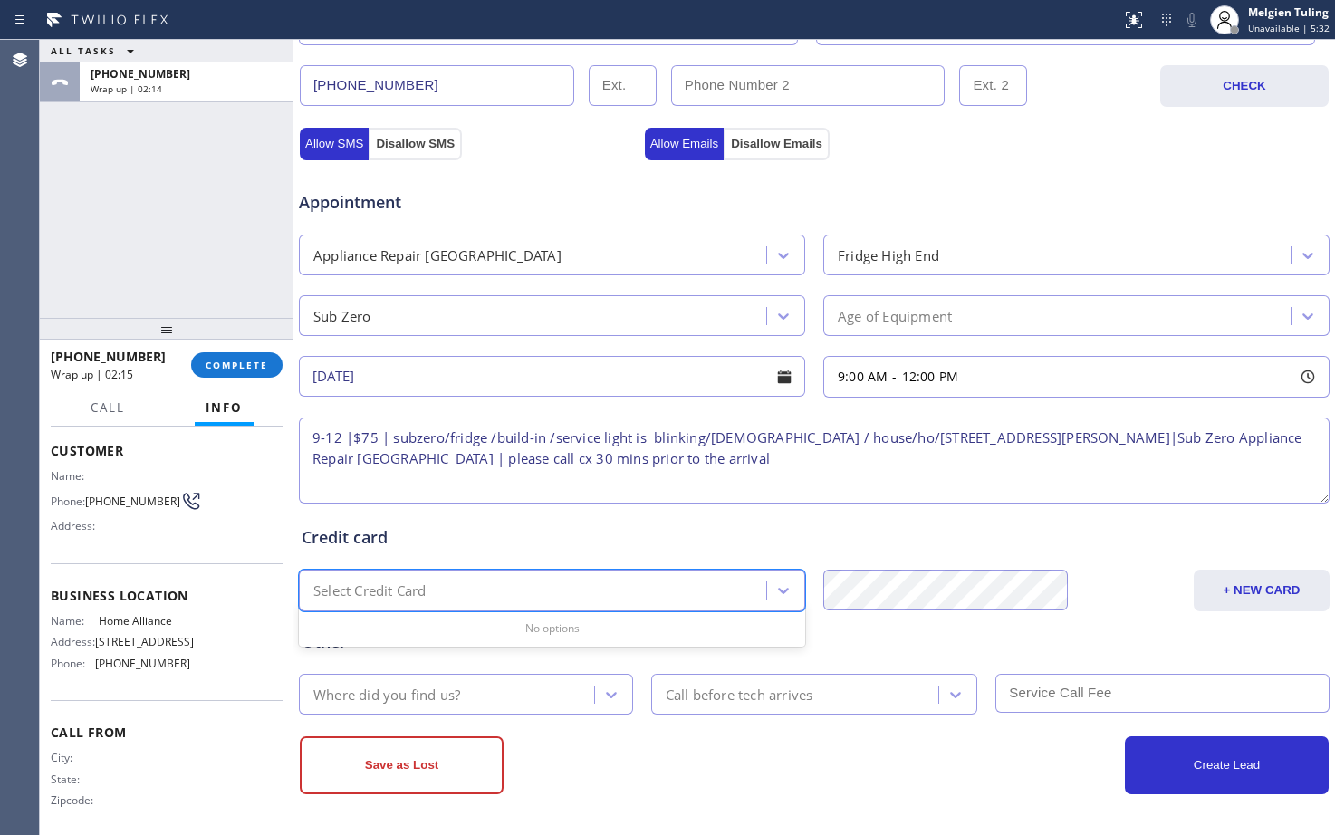
click at [378, 699] on div "Where did you find us?" at bounding box center [386, 694] width 147 height 21
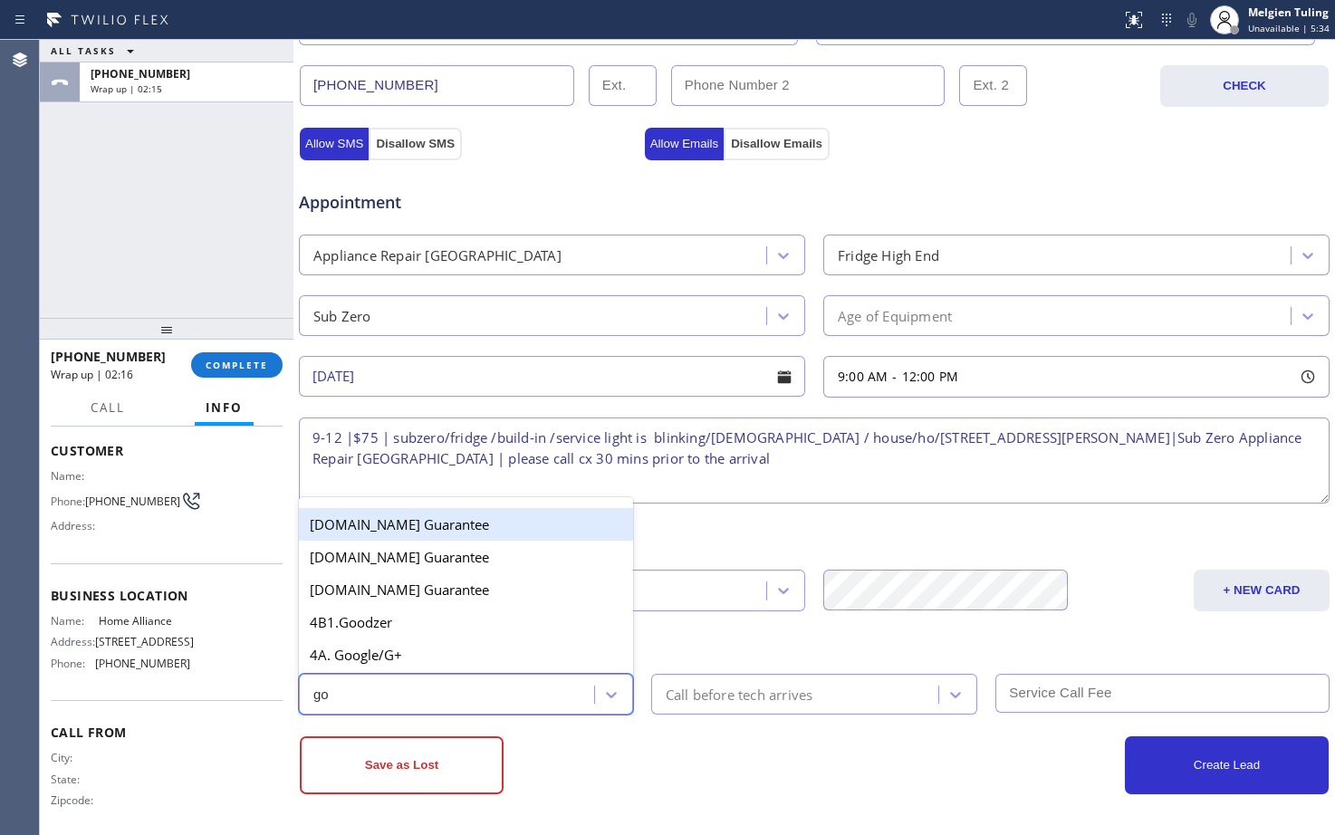
type input "goo"
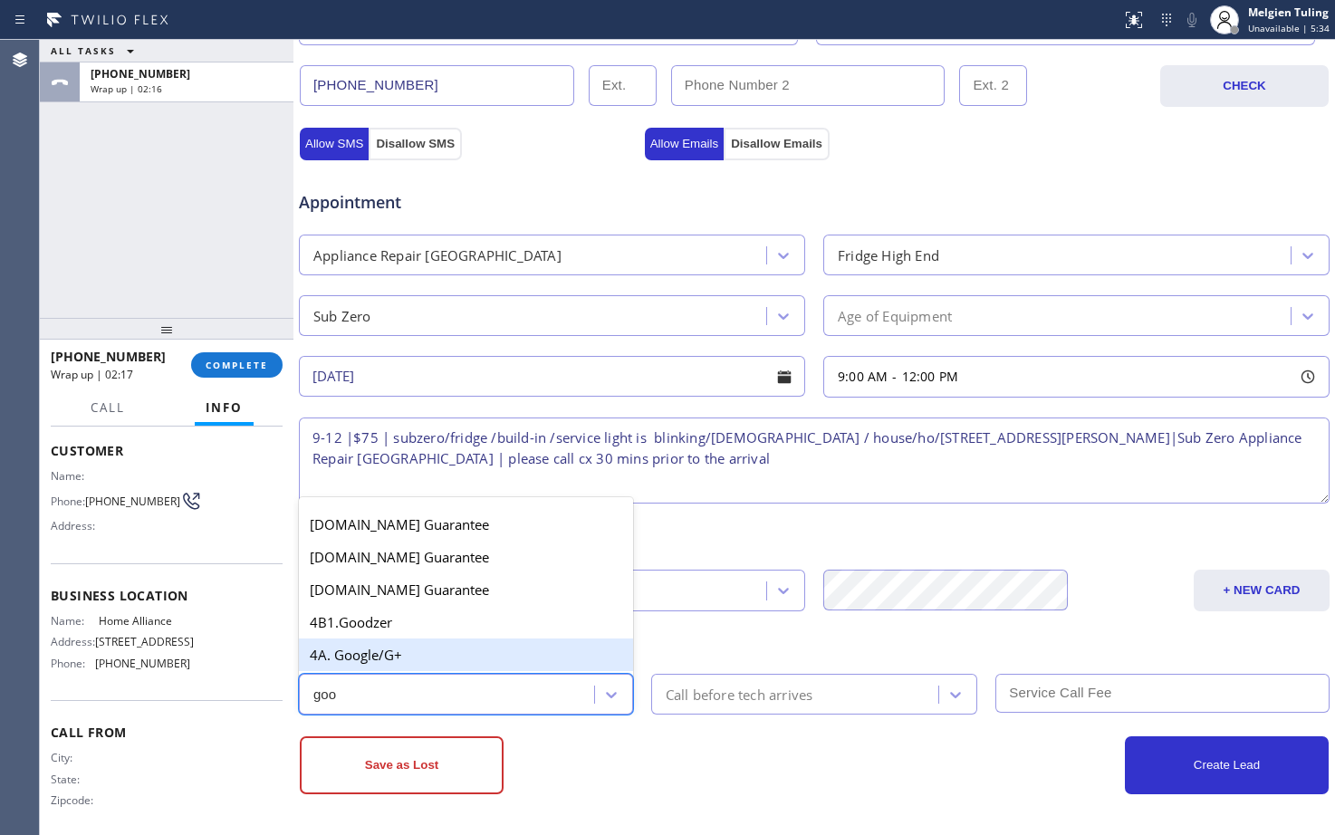
click at [398, 656] on div "4A. Google/G+" at bounding box center [466, 655] width 334 height 33
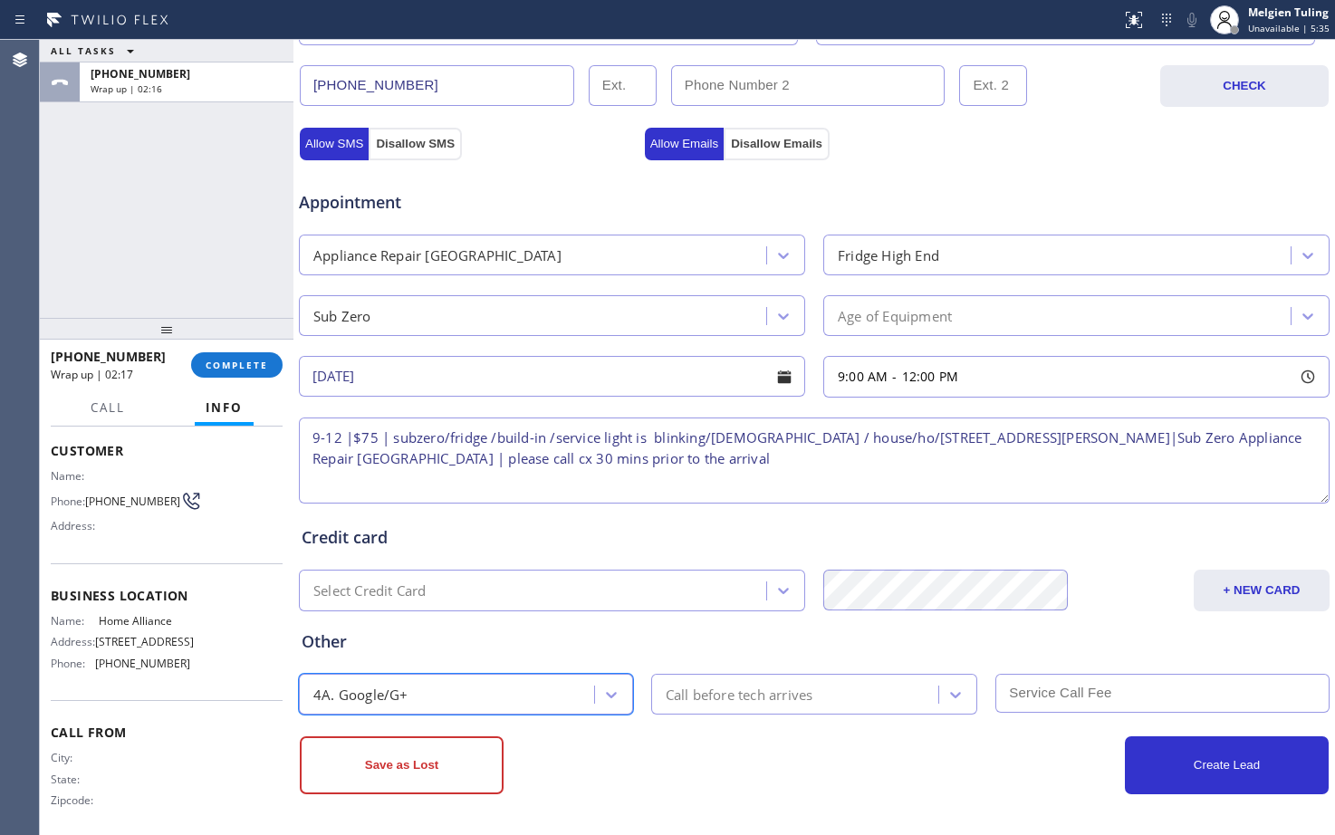
click at [697, 705] on div "Call before tech arrives" at bounding box center [740, 694] width 148 height 21
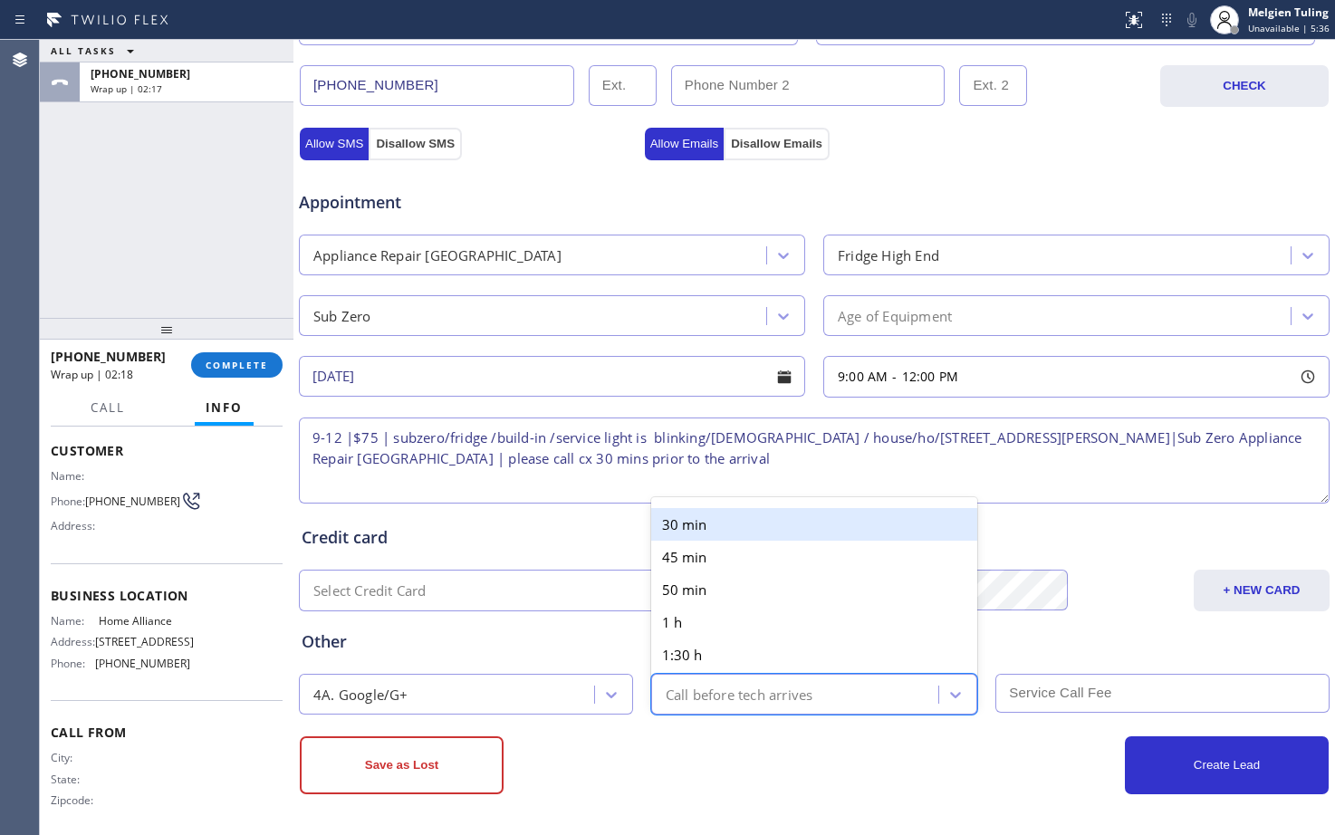
click at [670, 533] on div "30 min" at bounding box center [814, 524] width 327 height 33
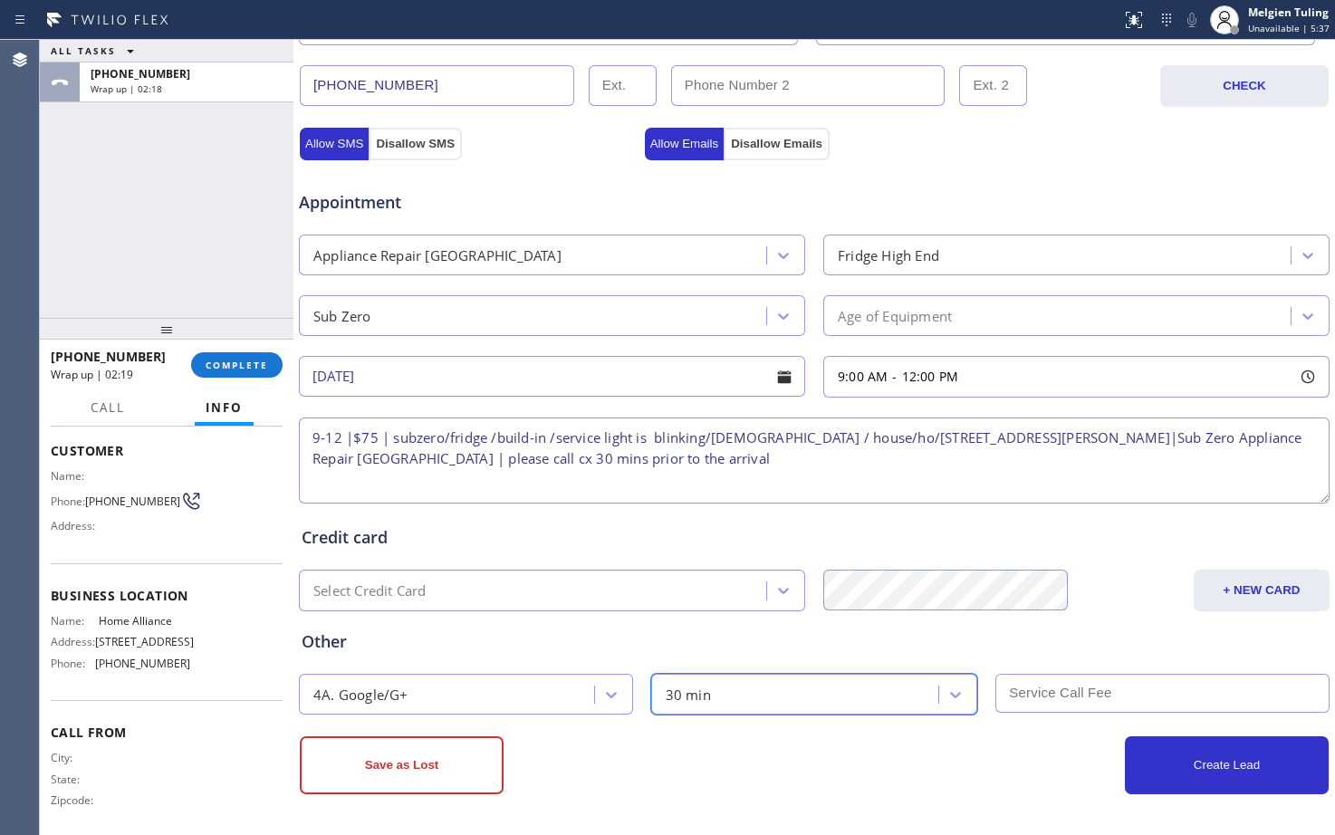
click at [1067, 698] on input "text" at bounding box center [1162, 693] width 334 height 39
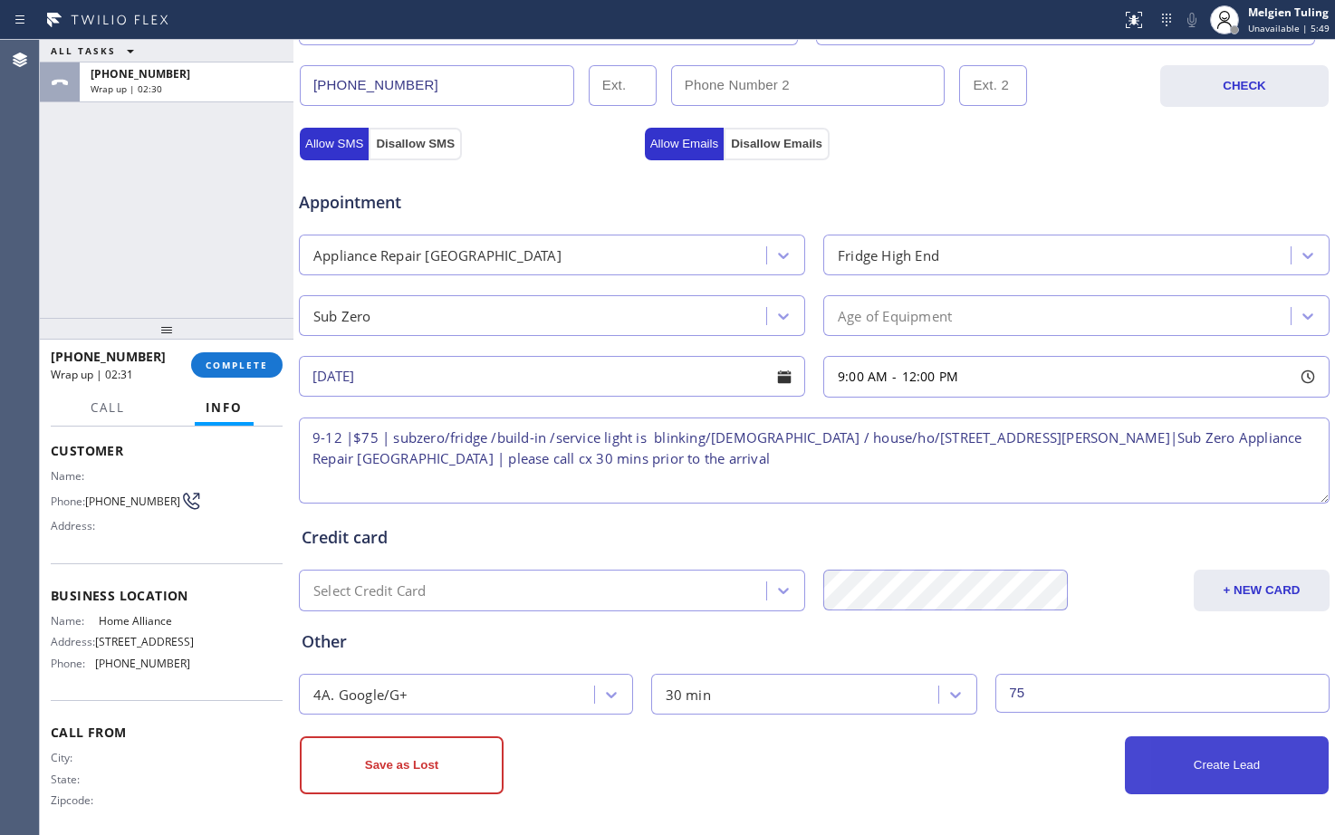
type input "75"
click at [1216, 775] on button "Create Lead" at bounding box center [1227, 765] width 204 height 58
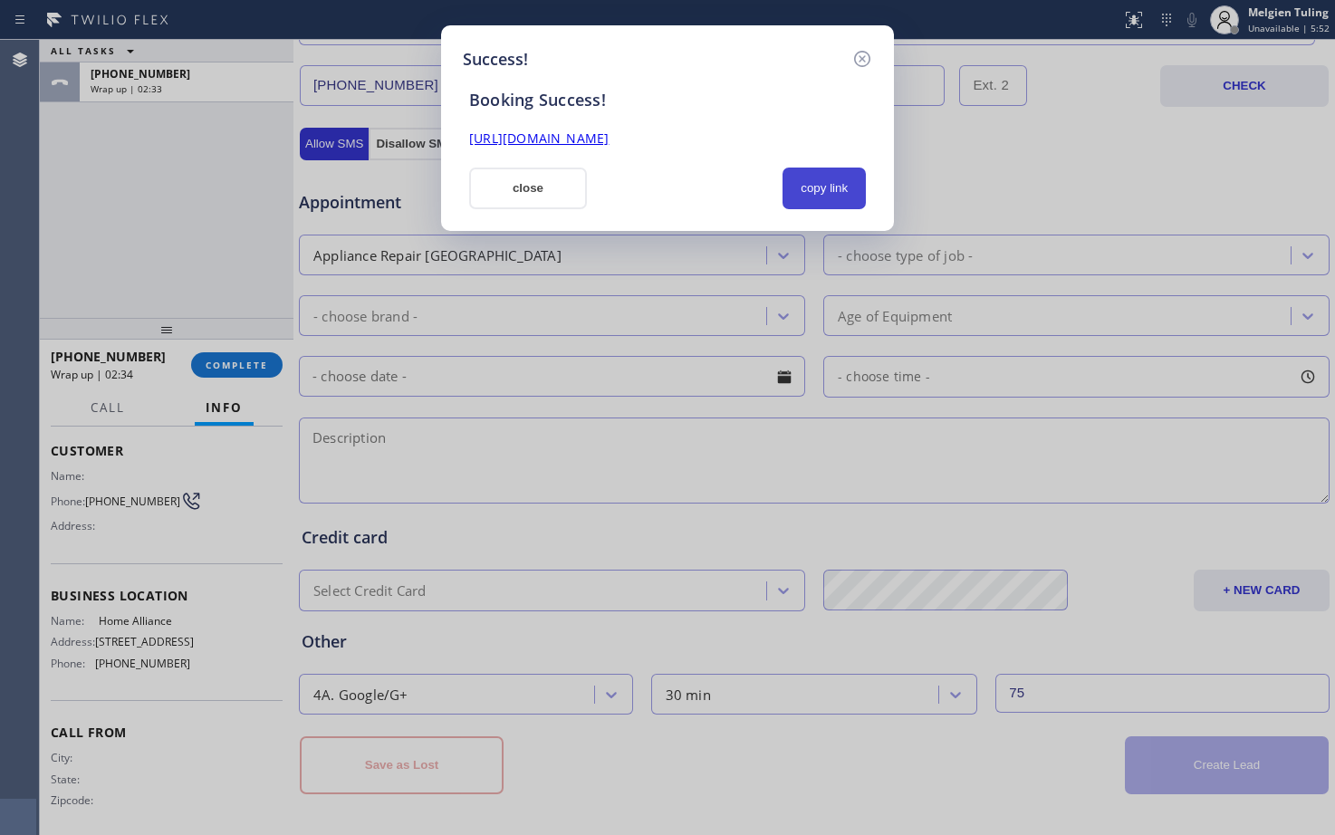
click at [821, 190] on button "copy link" at bounding box center [824, 189] width 83 height 42
click at [609, 139] on link "[URL][DOMAIN_NAME]" at bounding box center [538, 138] width 139 height 17
click at [493, 175] on button "close" at bounding box center [528, 189] width 118 height 42
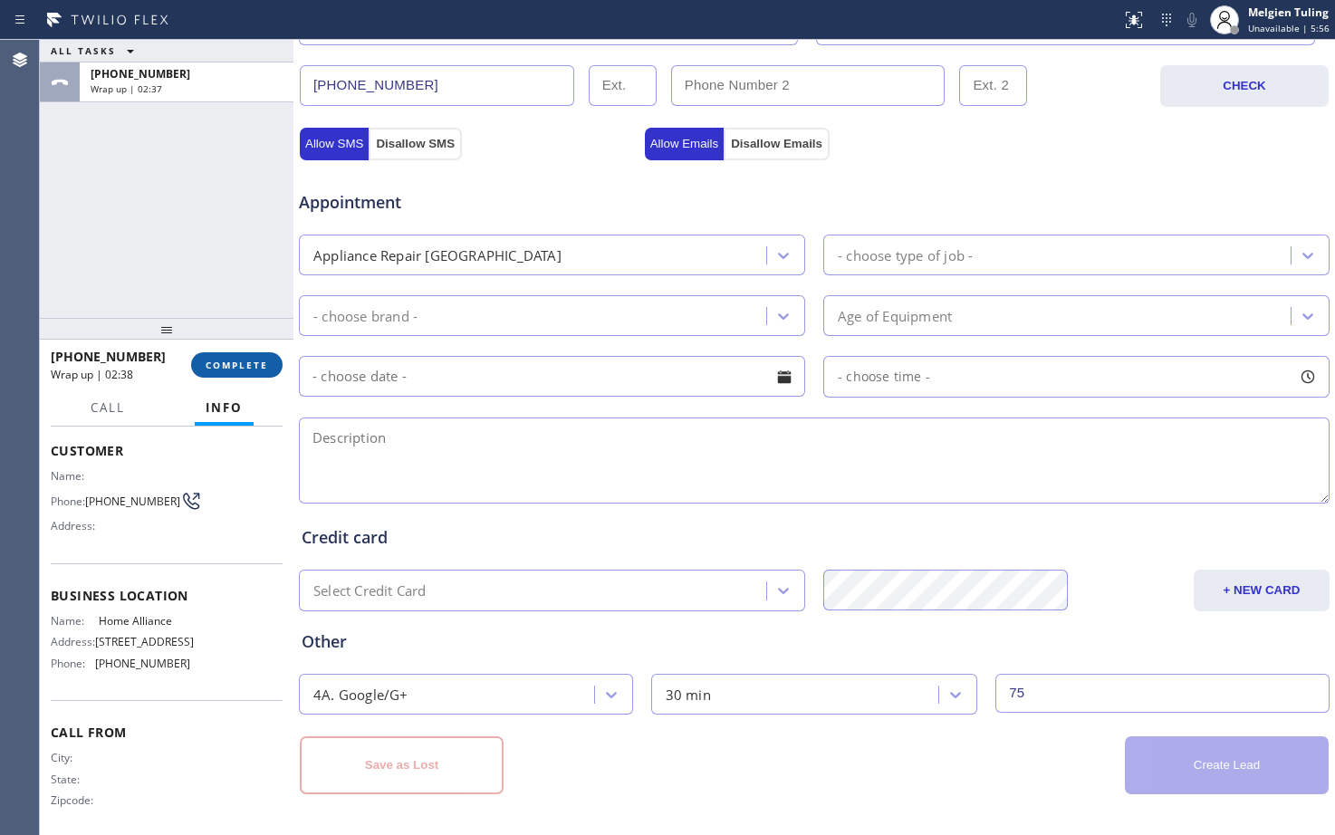
click at [208, 361] on span "COMPLETE" at bounding box center [237, 365] width 62 height 13
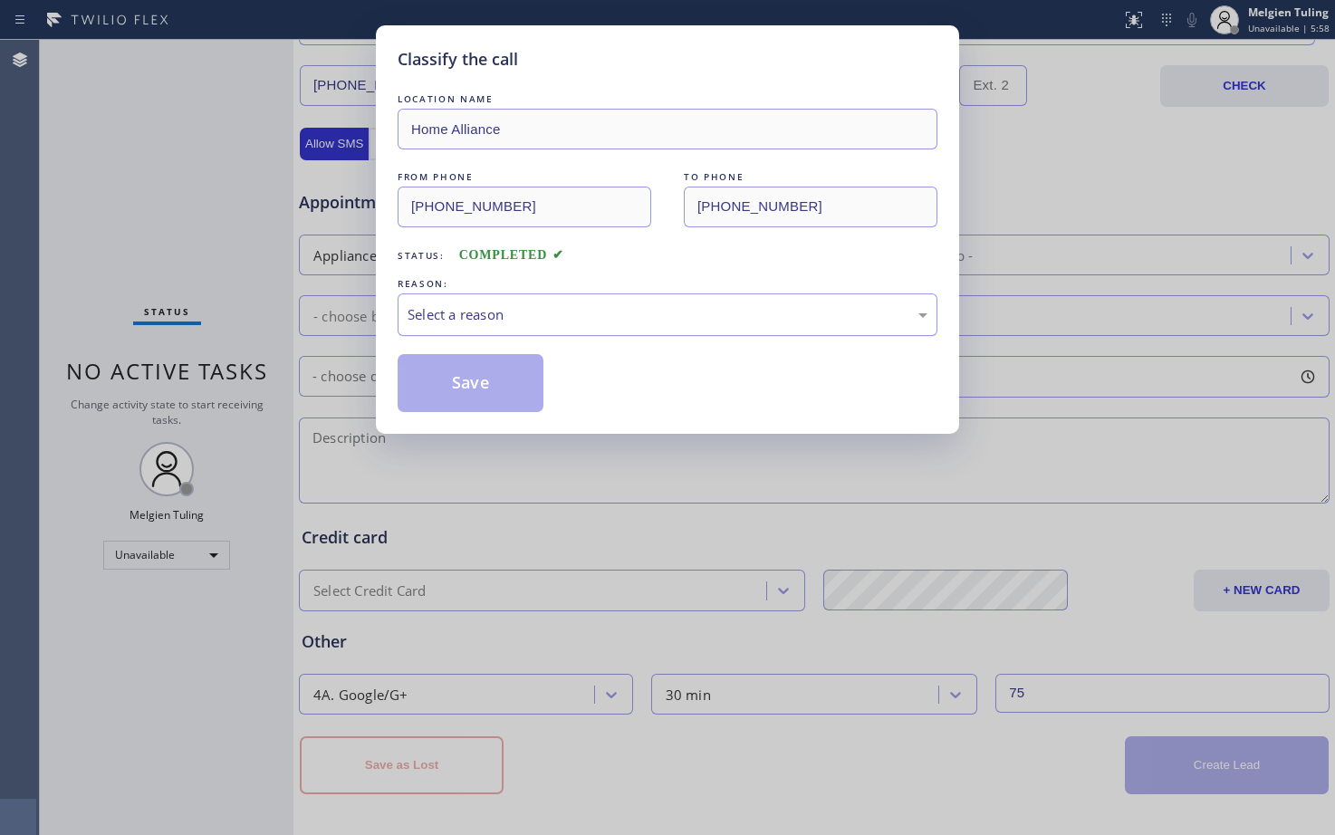
click at [453, 305] on div "Select a reason" at bounding box center [668, 314] width 520 height 21
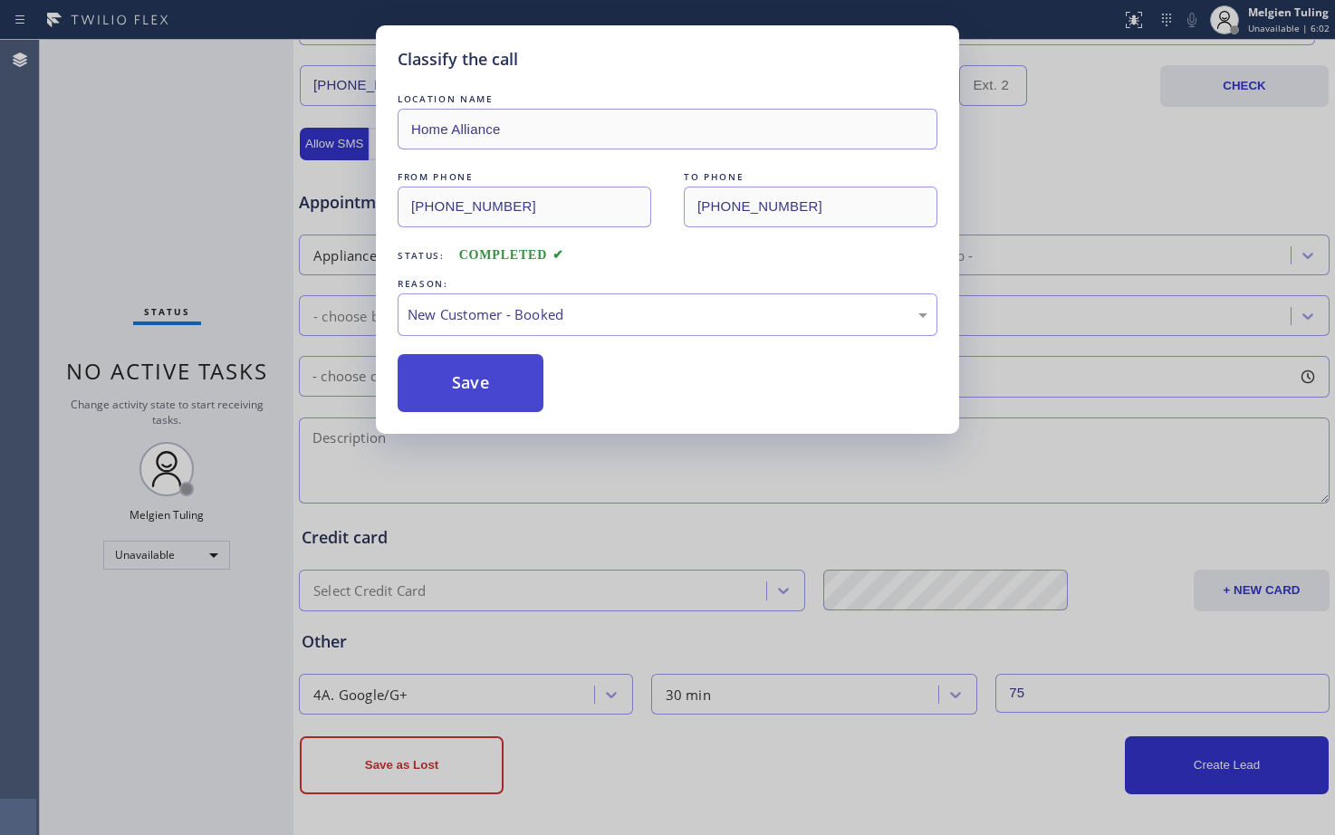
click at [457, 378] on button "Save" at bounding box center [471, 383] width 146 height 58
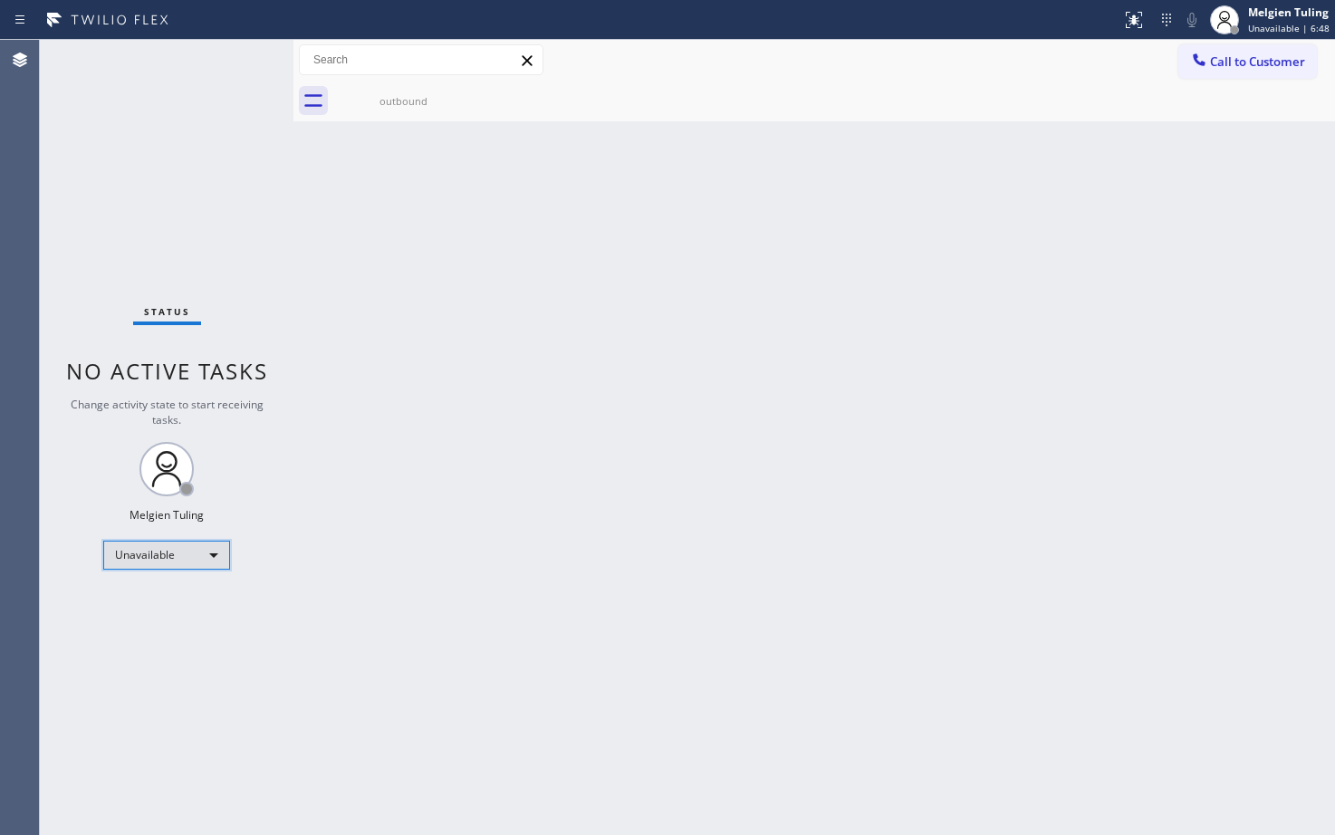
click at [159, 559] on div "Unavailable" at bounding box center [166, 555] width 127 height 29
click at [134, 605] on li "Available" at bounding box center [165, 603] width 123 height 22
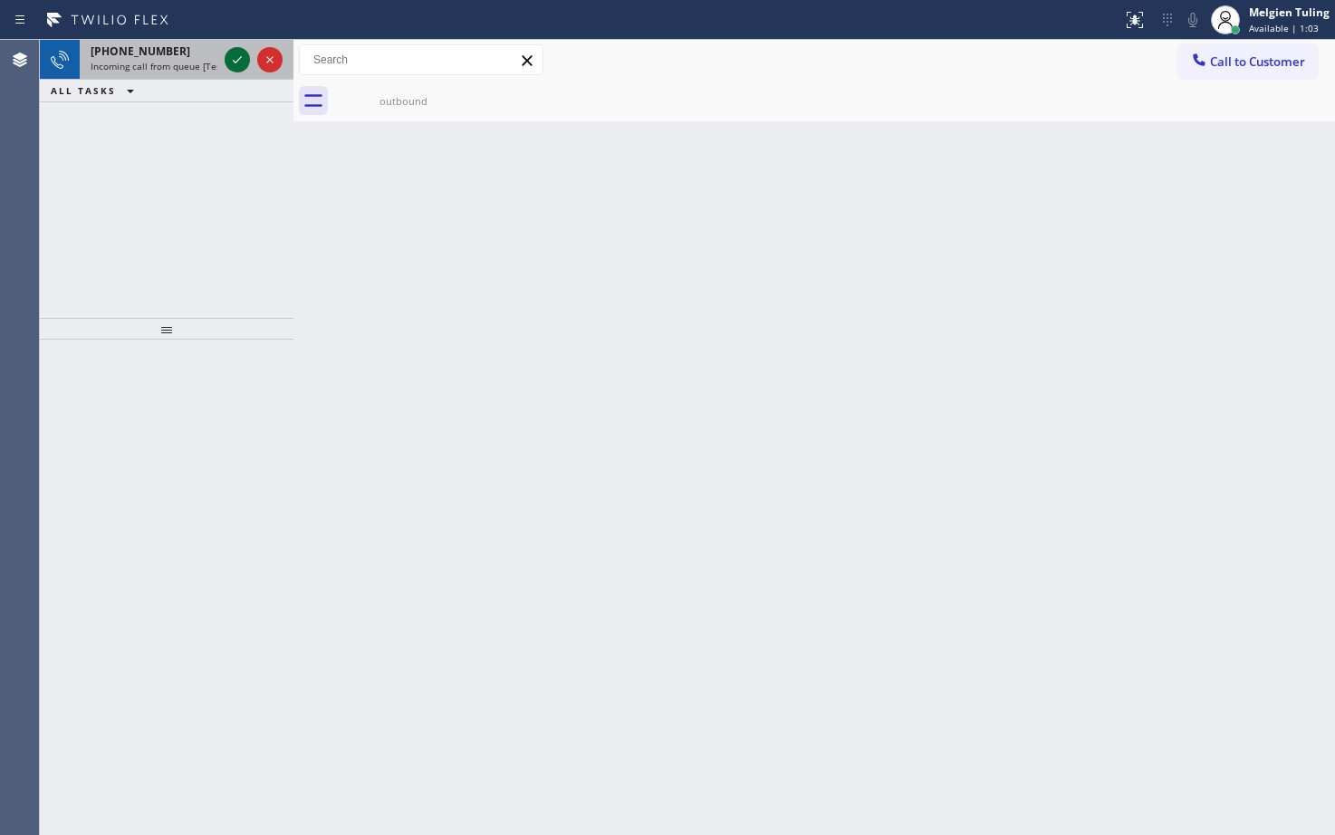
click at [236, 60] on icon at bounding box center [237, 60] width 22 height 22
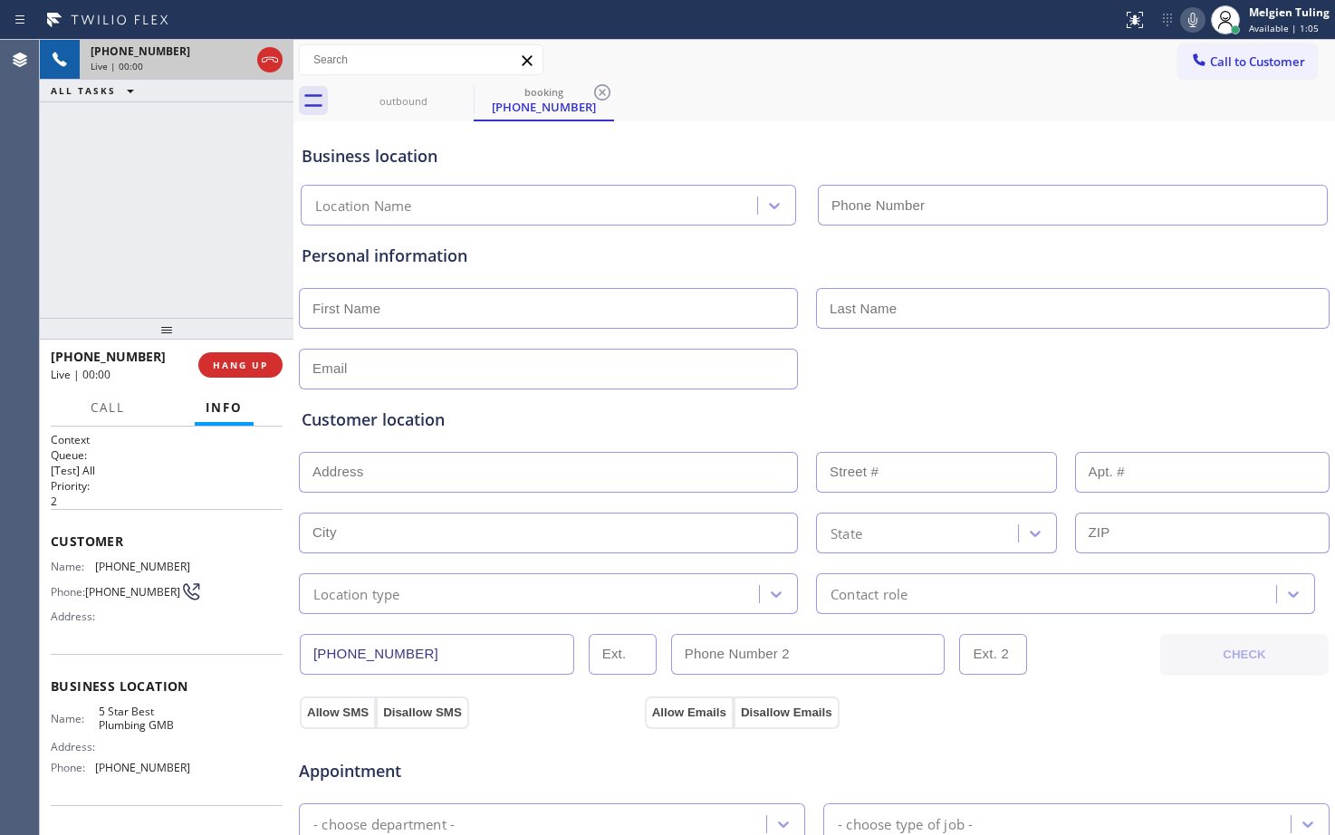
type input "[PHONE_NUMBER]"
click at [139, 524] on div "Customer Name: [PHONE_NUMBER] Phone: [PHONE_NUMBER] Address:" at bounding box center [167, 581] width 232 height 145
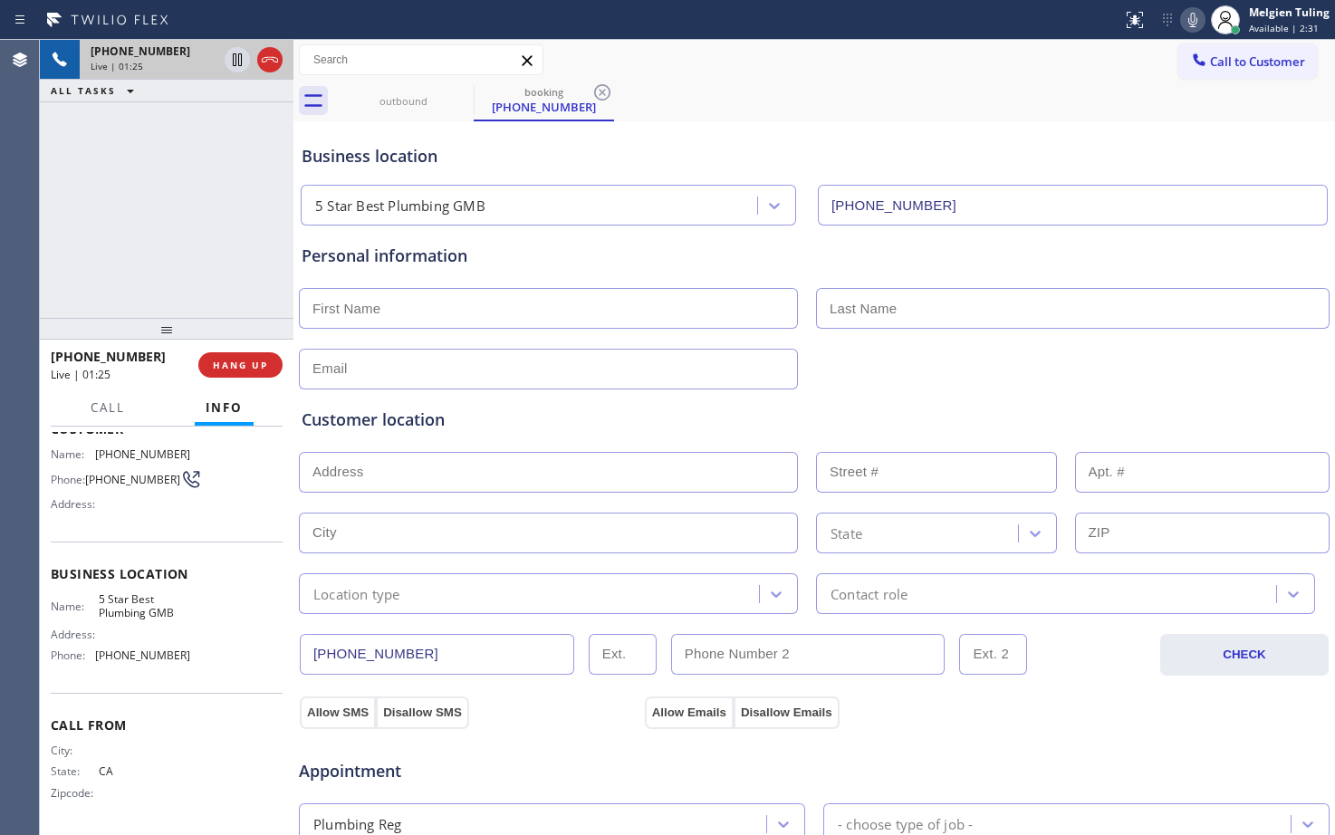
scroll to position [28, 0]
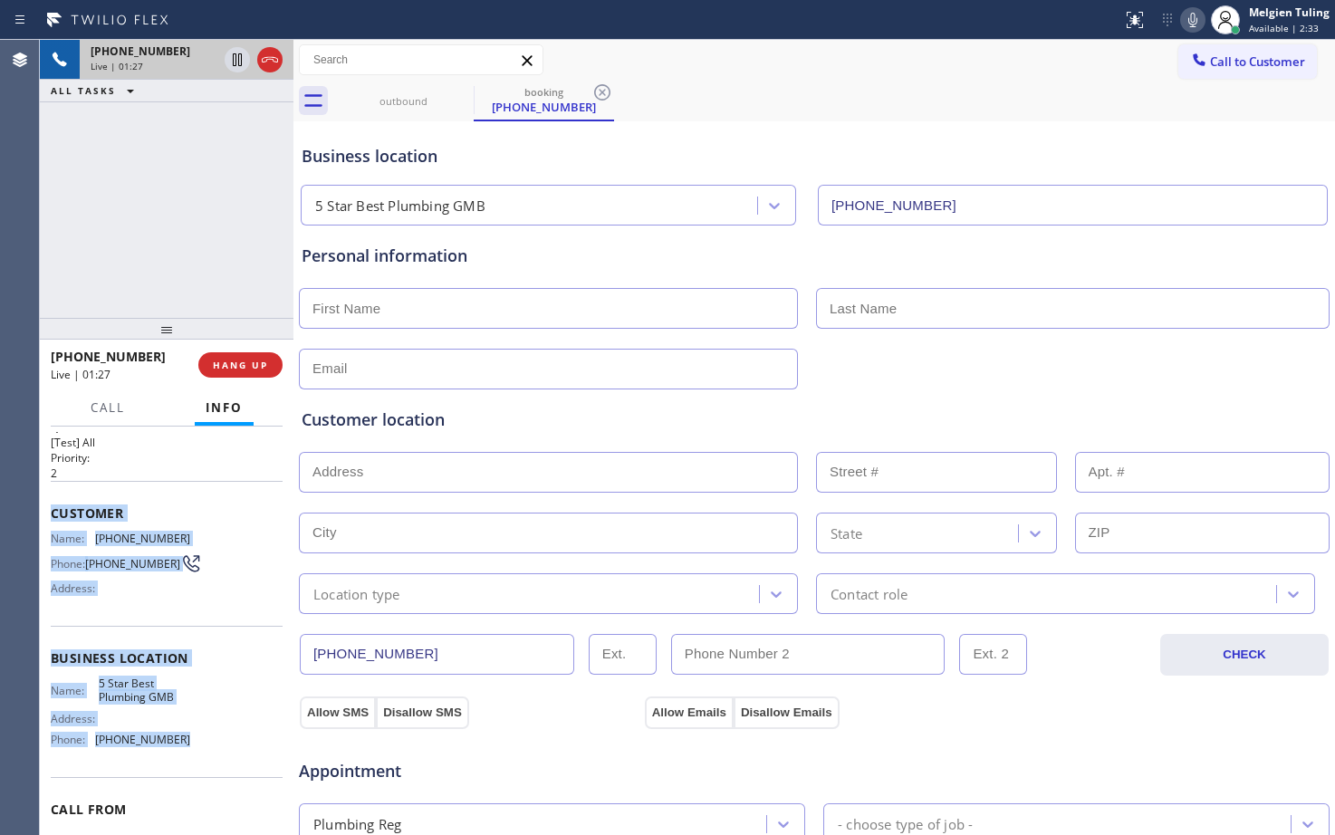
drag, startPoint x: 52, startPoint y: 504, endPoint x: 178, endPoint y: 763, distance: 287.6
click at [178, 763] on div "Context Queue: [Test] All Priority: 2 Customer Name: [PHONE_NUMBER] Phone: [PHO…" at bounding box center [167, 659] width 232 height 510
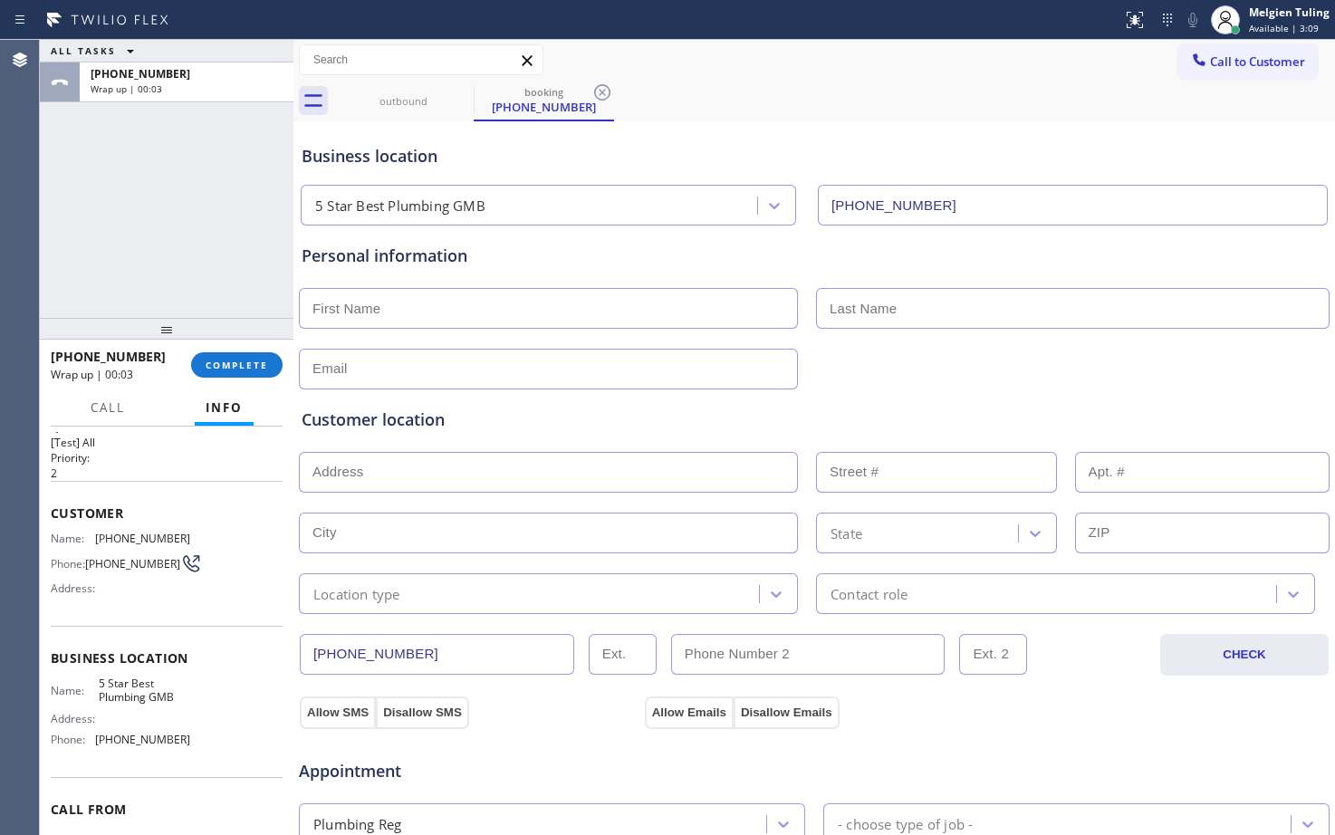
click at [607, 446] on div "Customer location >> ADD NEW ADDRESS << + NEW ADDRESS State Location type Conta…" at bounding box center [814, 511] width 1025 height 207
click at [221, 367] on span "COMPLETE" at bounding box center [237, 365] width 62 height 13
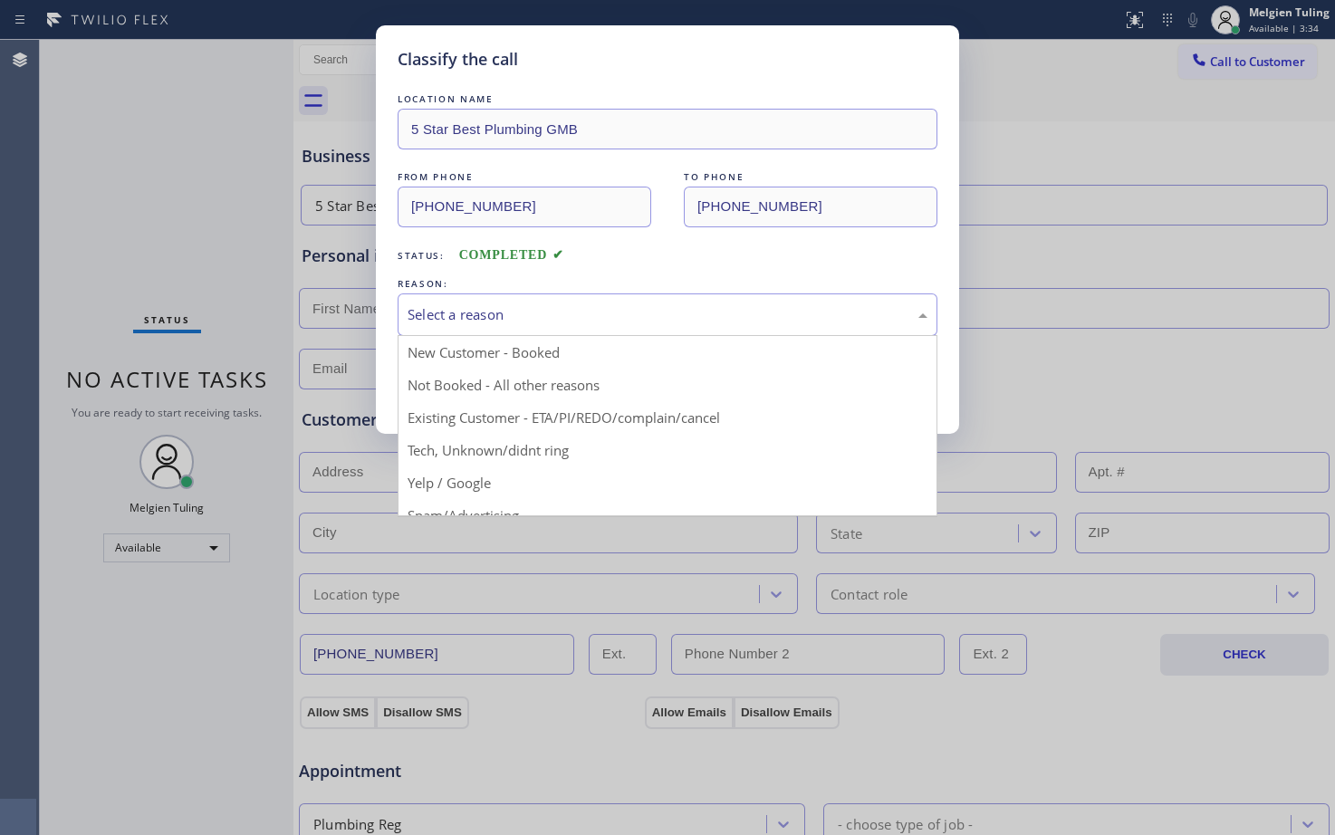
click at [485, 314] on div "Select a reason" at bounding box center [668, 314] width 520 height 21
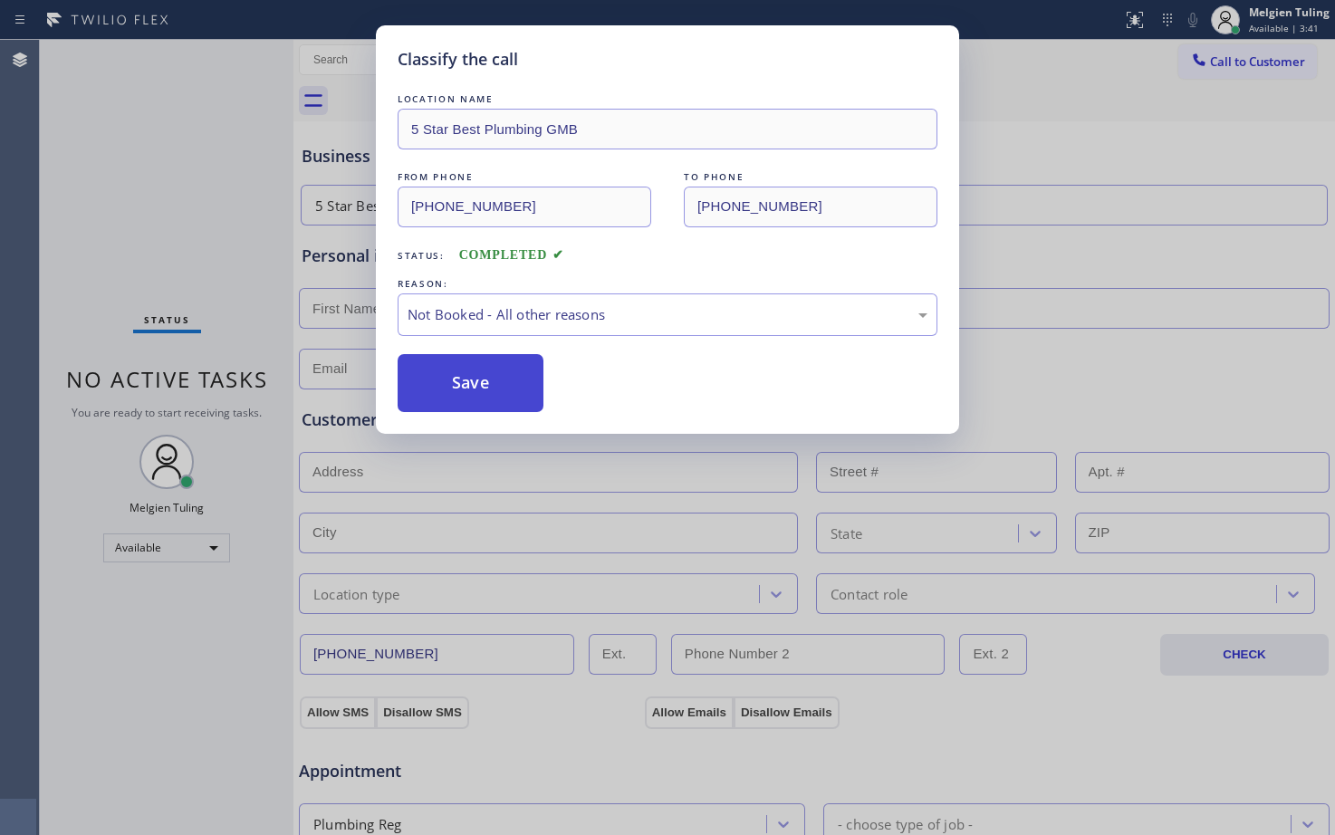
click at [477, 388] on button "Save" at bounding box center [471, 383] width 146 height 58
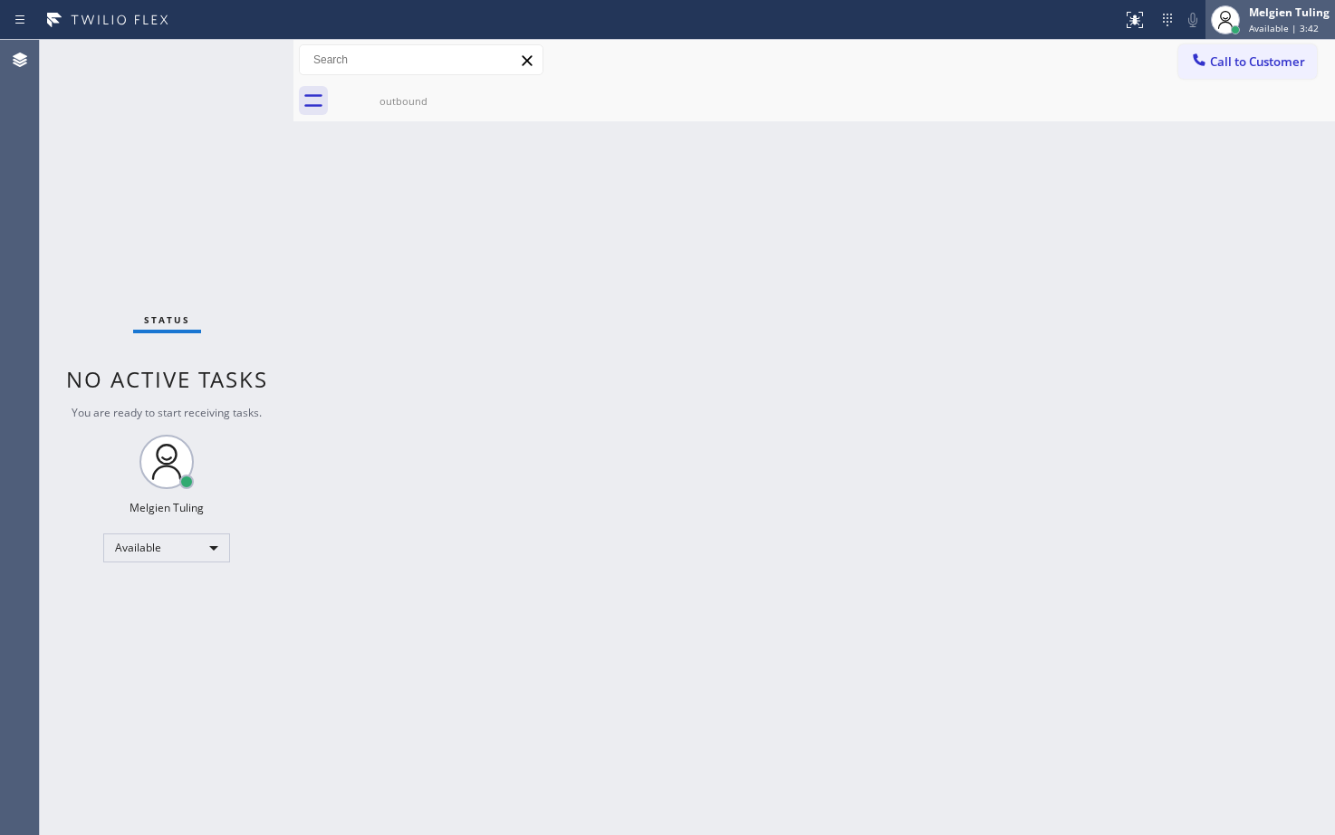
click at [1274, 14] on div "Melgien Tuling" at bounding box center [1289, 12] width 81 height 15
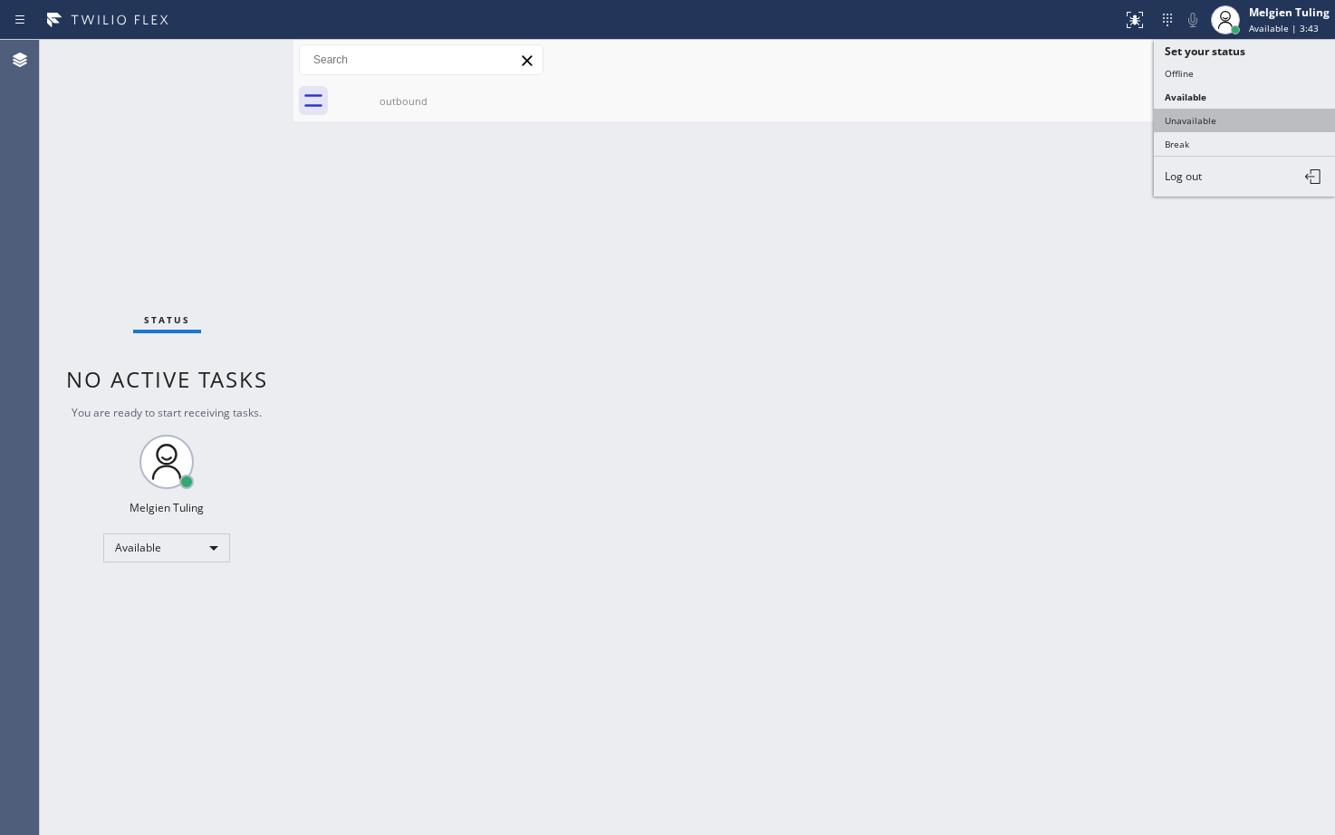
click at [1192, 111] on button "Unavailable" at bounding box center [1244, 121] width 181 height 24
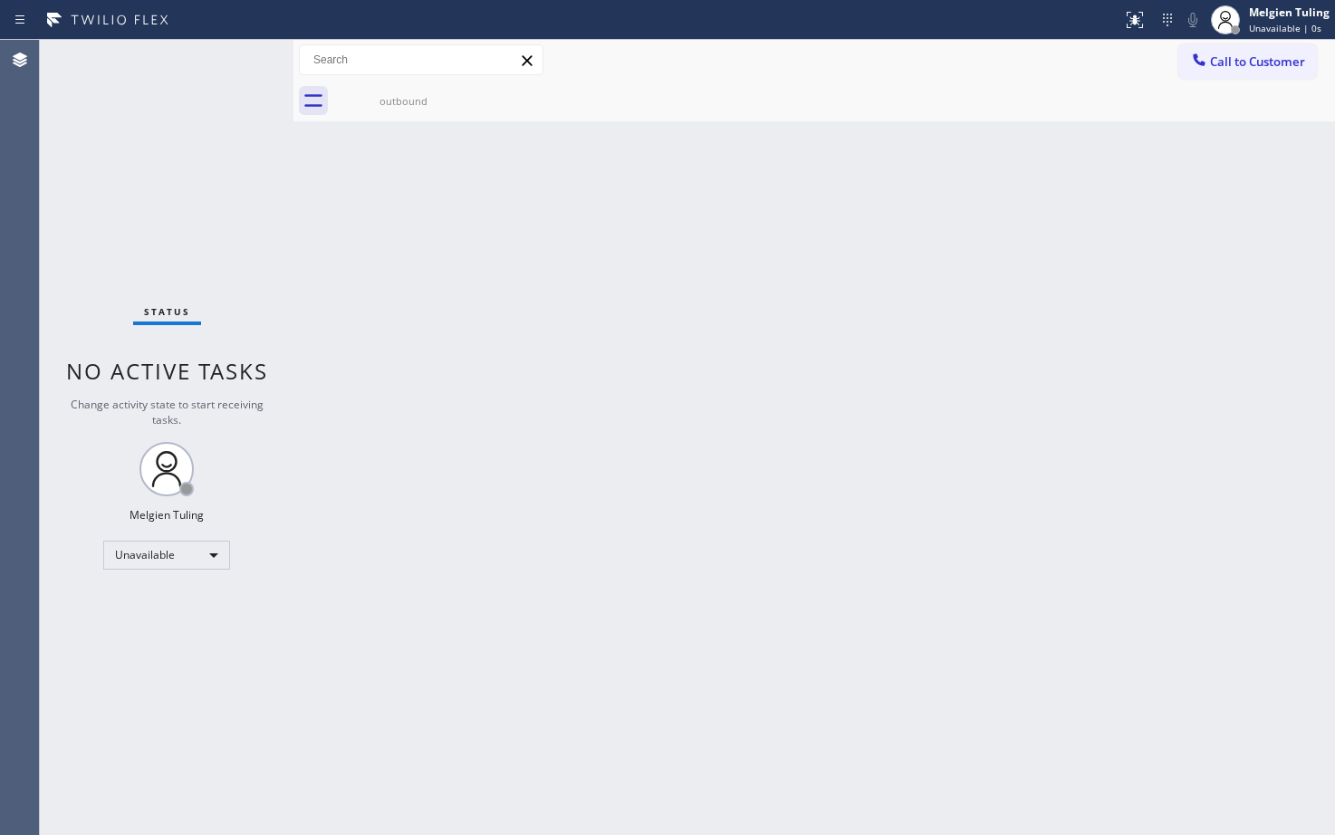
click at [918, 294] on div "Back to Dashboard Change Sender ID Customers Technicians Select a contact Outbo…" at bounding box center [814, 437] width 1042 height 795
click at [1269, 46] on button "Call to Customer" at bounding box center [1247, 61] width 139 height 34
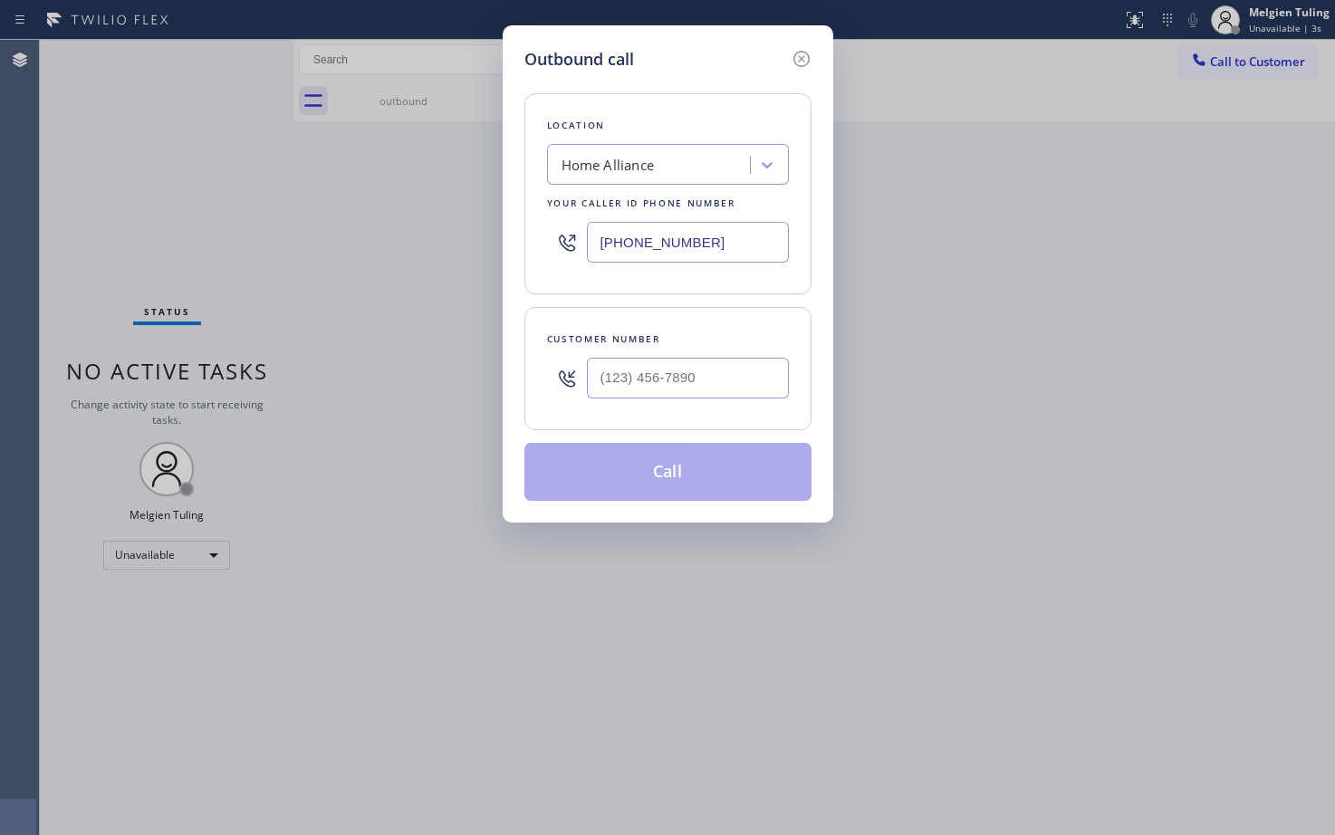
type input "(___) ___-____"
click at [587, 374] on input "(___) ___-____" at bounding box center [688, 378] width 202 height 41
click at [602, 373] on input "(___) ___-____" at bounding box center [688, 378] width 202 height 41
paste input "951) 458-3609"
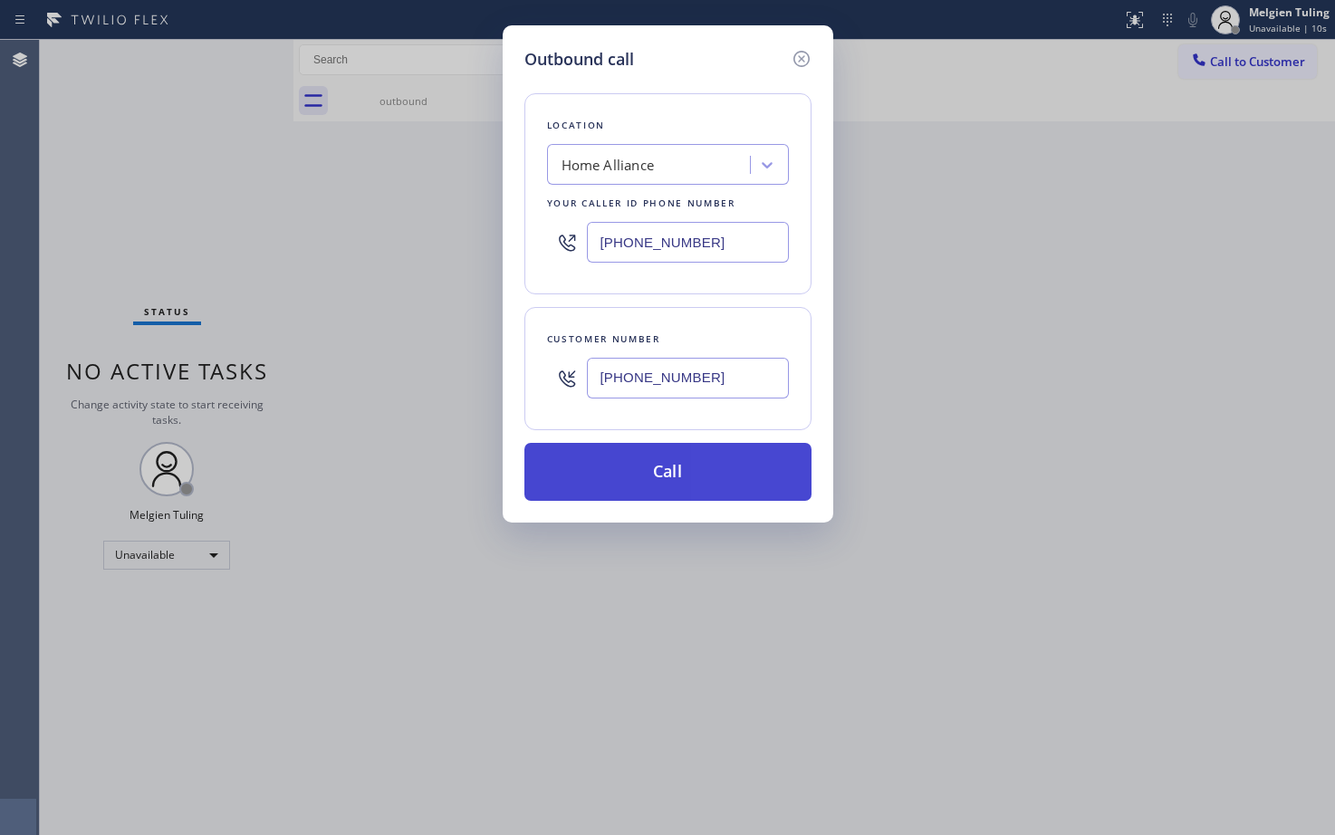
type input "[PHONE_NUMBER]"
click at [668, 478] on button "Call" at bounding box center [667, 472] width 287 height 58
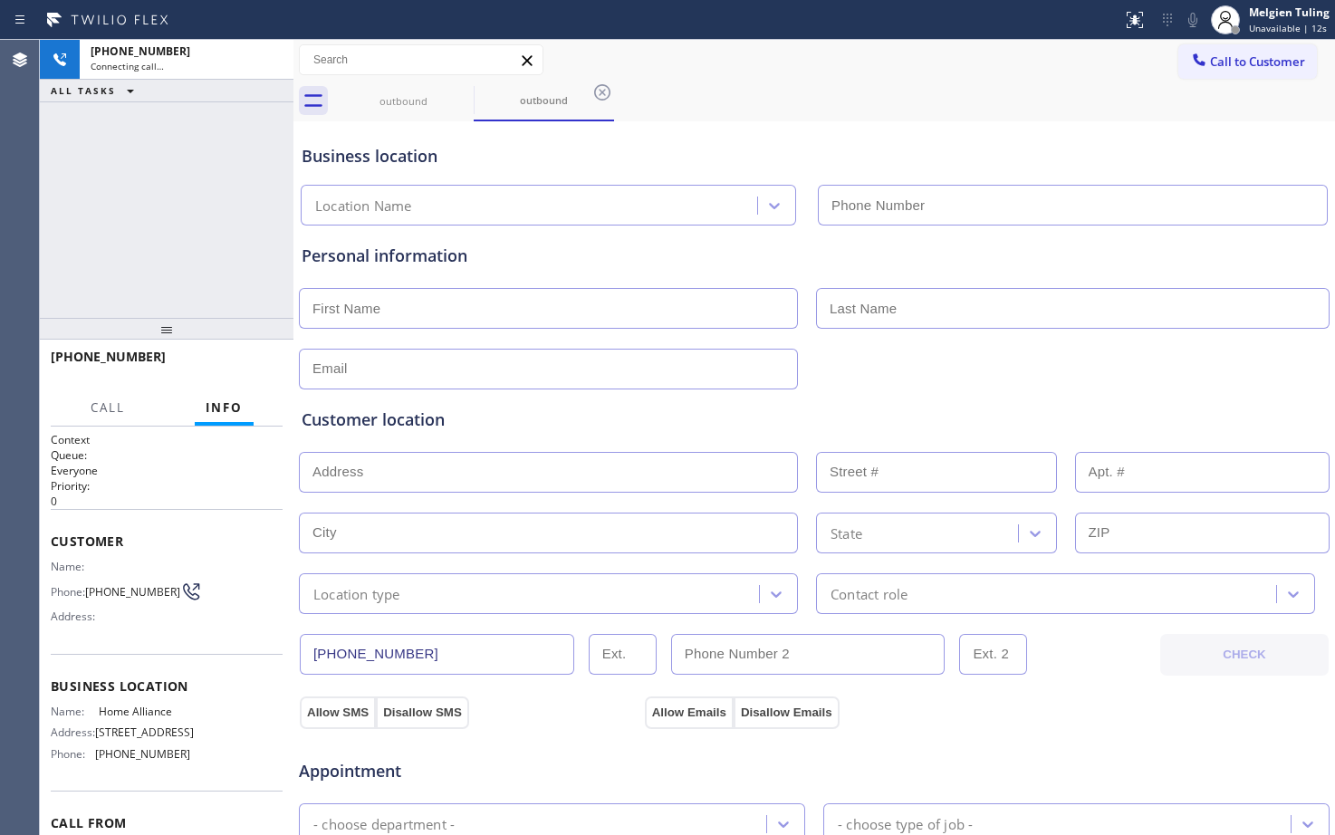
type input "[PHONE_NUMBER]"
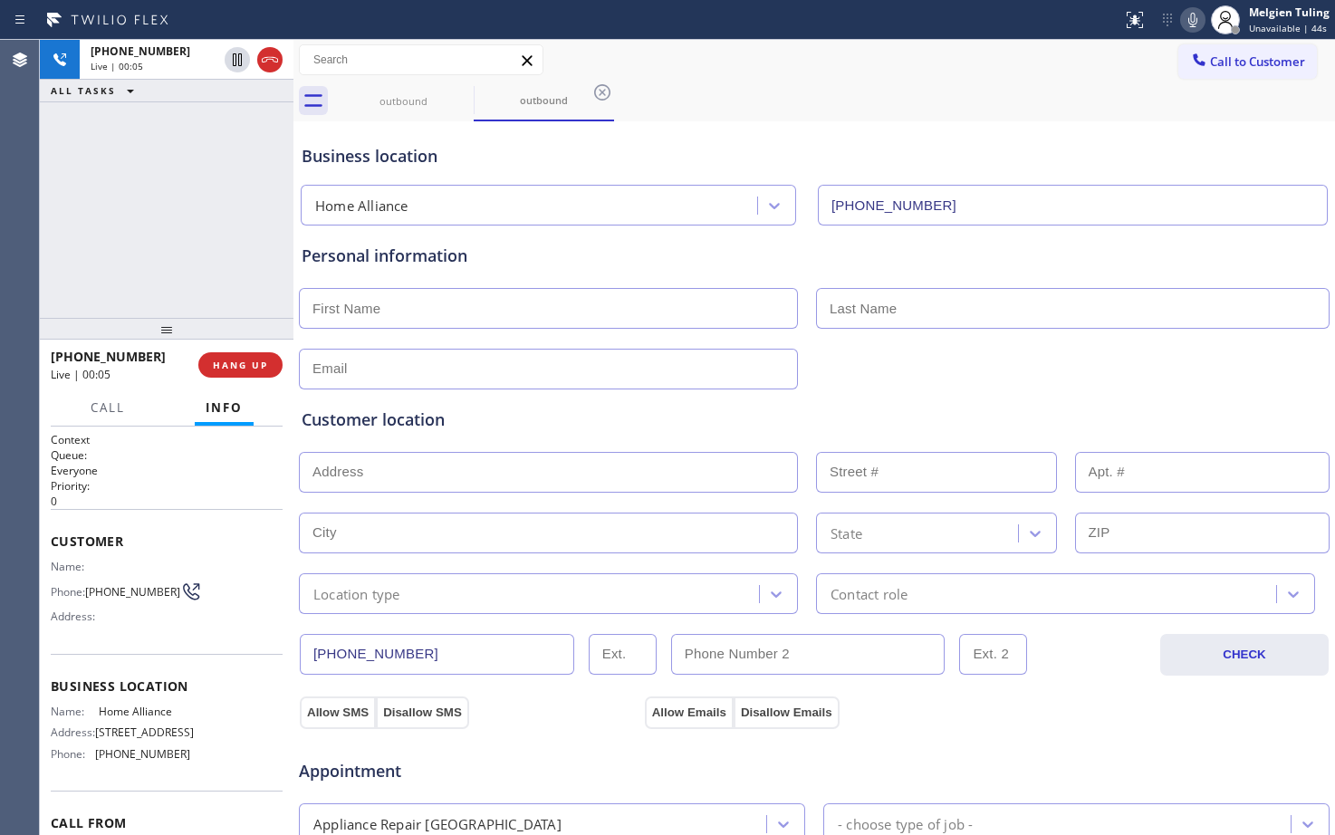
click at [1191, 14] on icon at bounding box center [1193, 20] width 22 height 22
click at [1192, 13] on icon at bounding box center [1193, 20] width 22 height 22
click at [1192, 20] on icon at bounding box center [1193, 20] width 22 height 22
click at [1012, 104] on div "outbound outbound" at bounding box center [834, 101] width 1002 height 41
click at [235, 363] on span "HANG UP" at bounding box center [240, 365] width 55 height 13
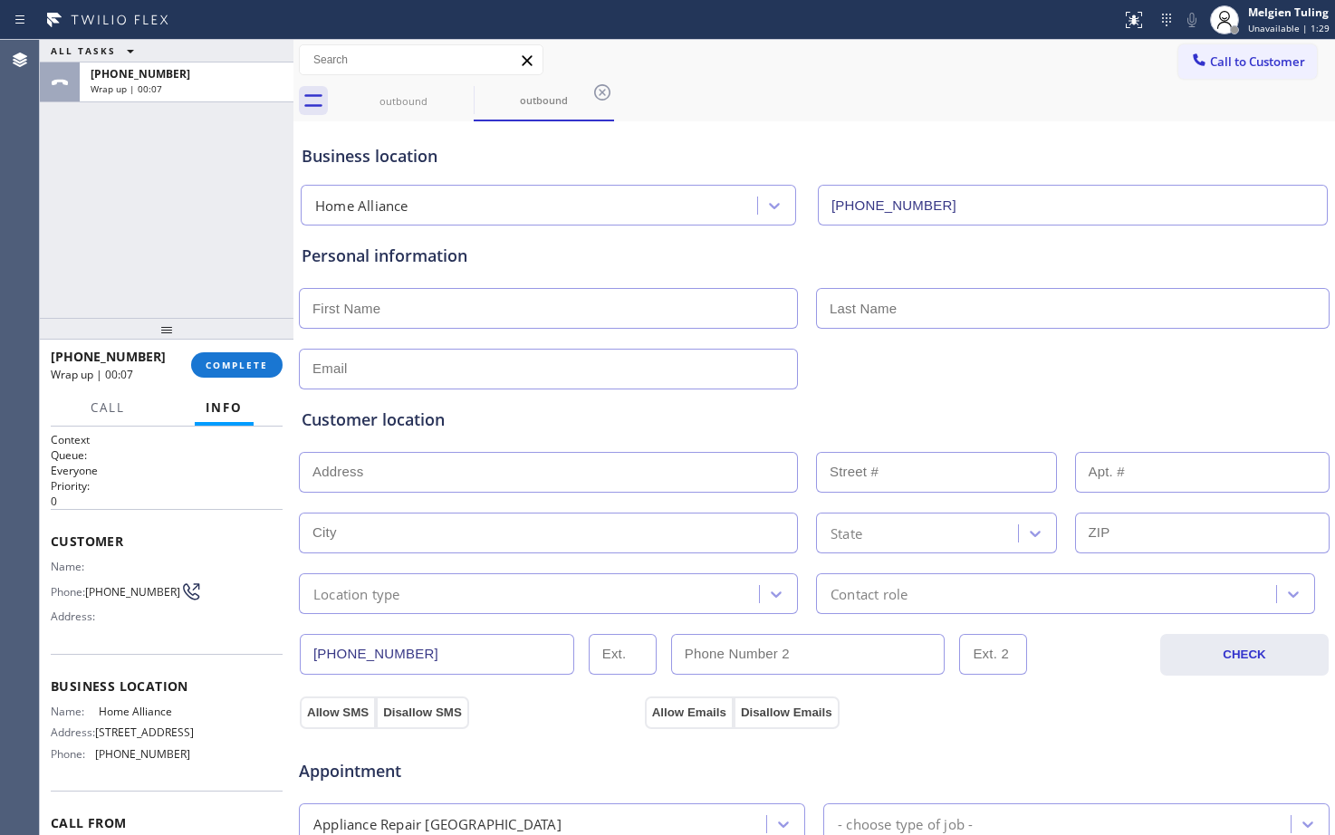
scroll to position [91, 0]
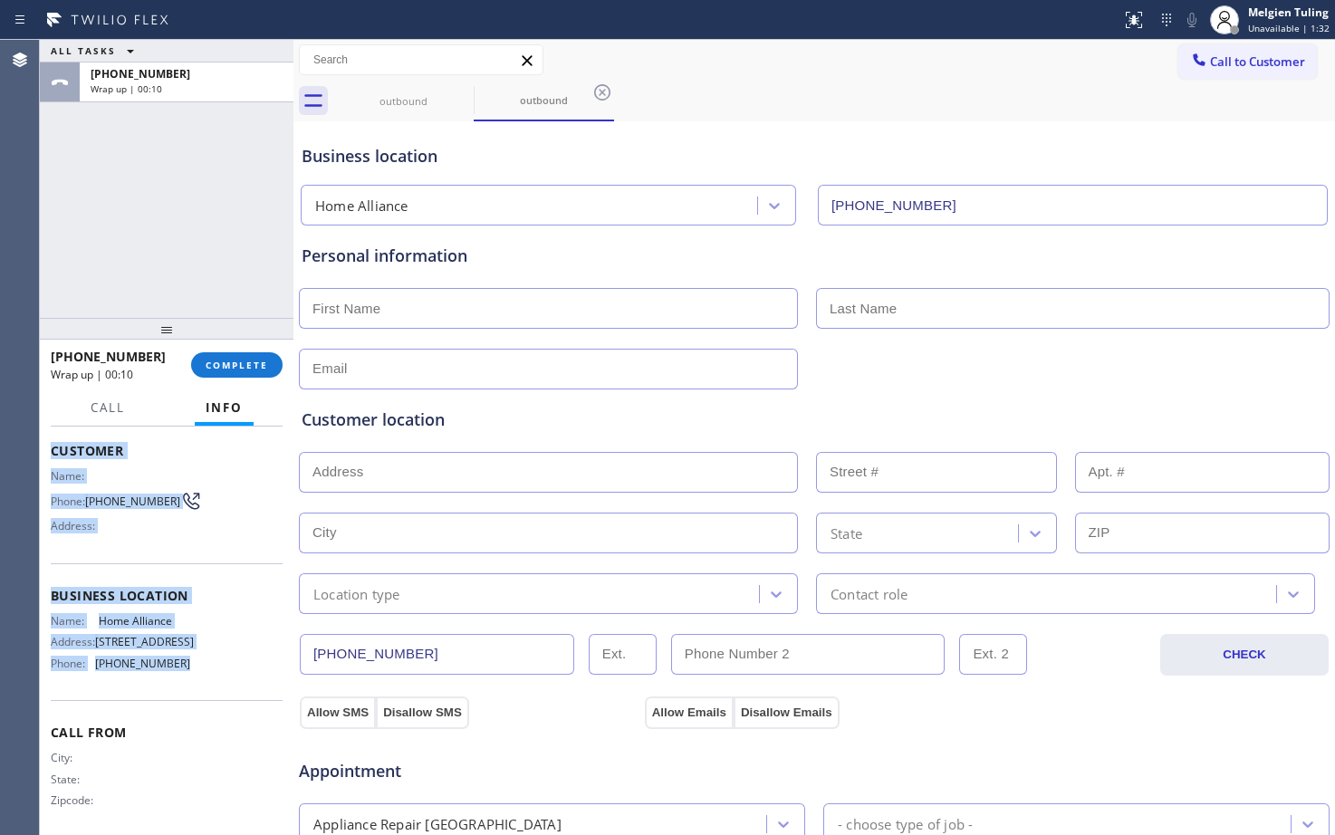
drag, startPoint x: 48, startPoint y: 454, endPoint x: 197, endPoint y: 693, distance: 281.5
click at [197, 693] on div "Context Queue: Everyone Priority: 0 Customer Name: Phone: [PHONE_NUMBER] Addres…" at bounding box center [167, 631] width 254 height 408
click at [197, 677] on div "Name: Home Alliance Address: [STREET_ADDRESS] Phone: [PHONE_NUMBER]" at bounding box center [167, 645] width 232 height 63
drag, startPoint x: 186, startPoint y: 684, endPoint x: 52, endPoint y: 451, distance: 268.6
click at [52, 451] on div "Context Queue: Everyone Priority: 0 Customer Name: Phone: [PHONE_NUMBER] Addres…" at bounding box center [167, 589] width 232 height 496
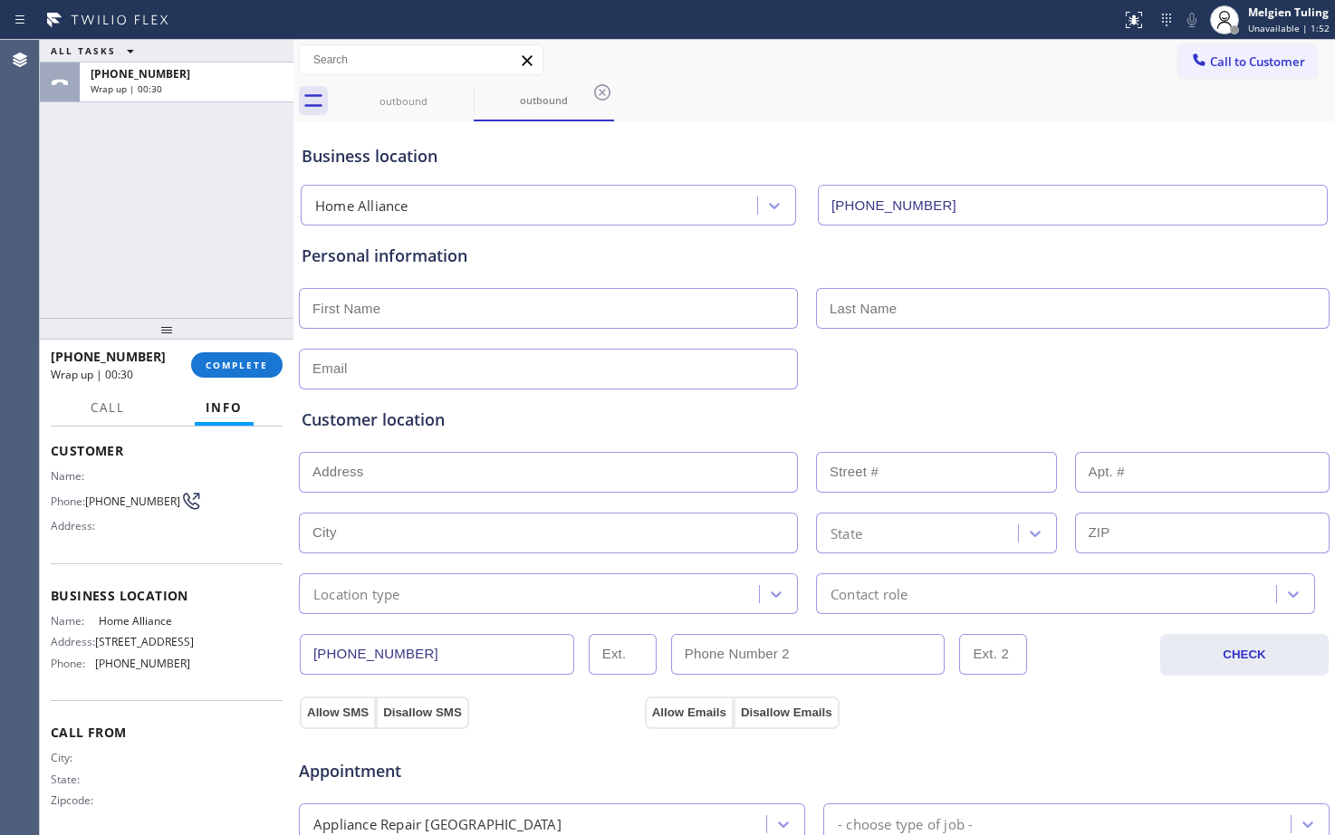
click at [159, 394] on div "Call Info" at bounding box center [167, 408] width 232 height 36
click at [212, 370] on span "COMPLETE" at bounding box center [237, 365] width 62 height 13
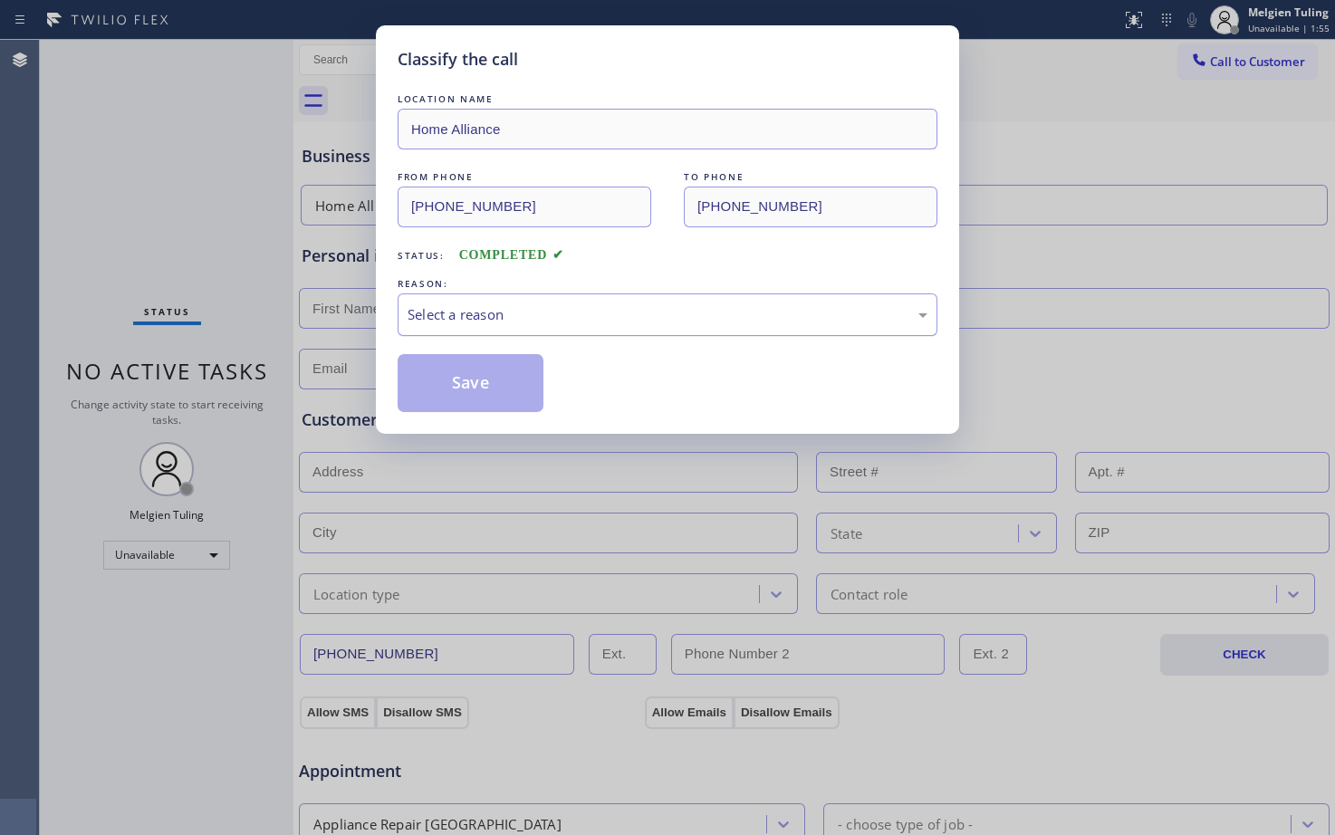
click at [418, 308] on div "Select a reason" at bounding box center [668, 314] width 520 height 21
click at [444, 383] on button "Save" at bounding box center [471, 383] width 146 height 58
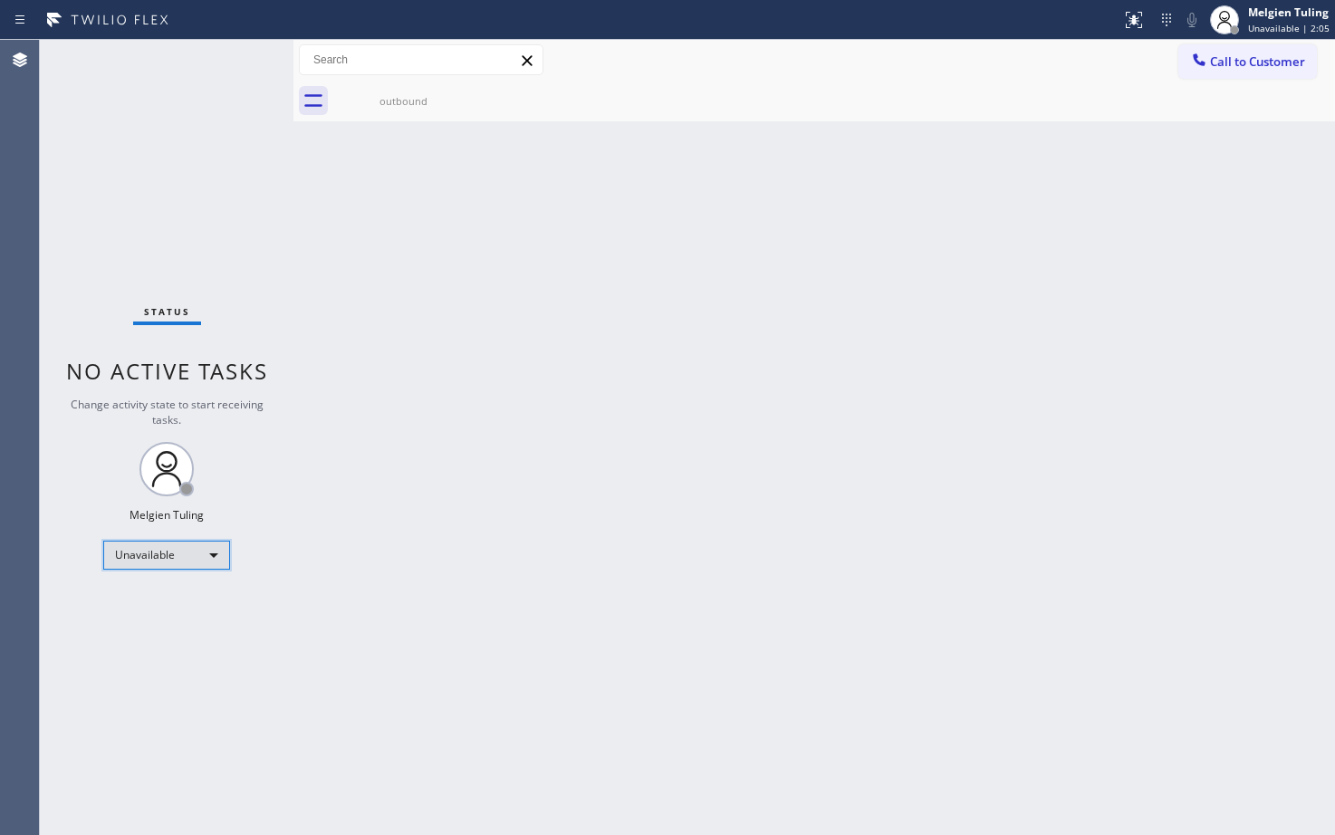
click at [132, 549] on div "Unavailable" at bounding box center [166, 555] width 127 height 29
click at [130, 601] on li "Available" at bounding box center [165, 603] width 123 height 22
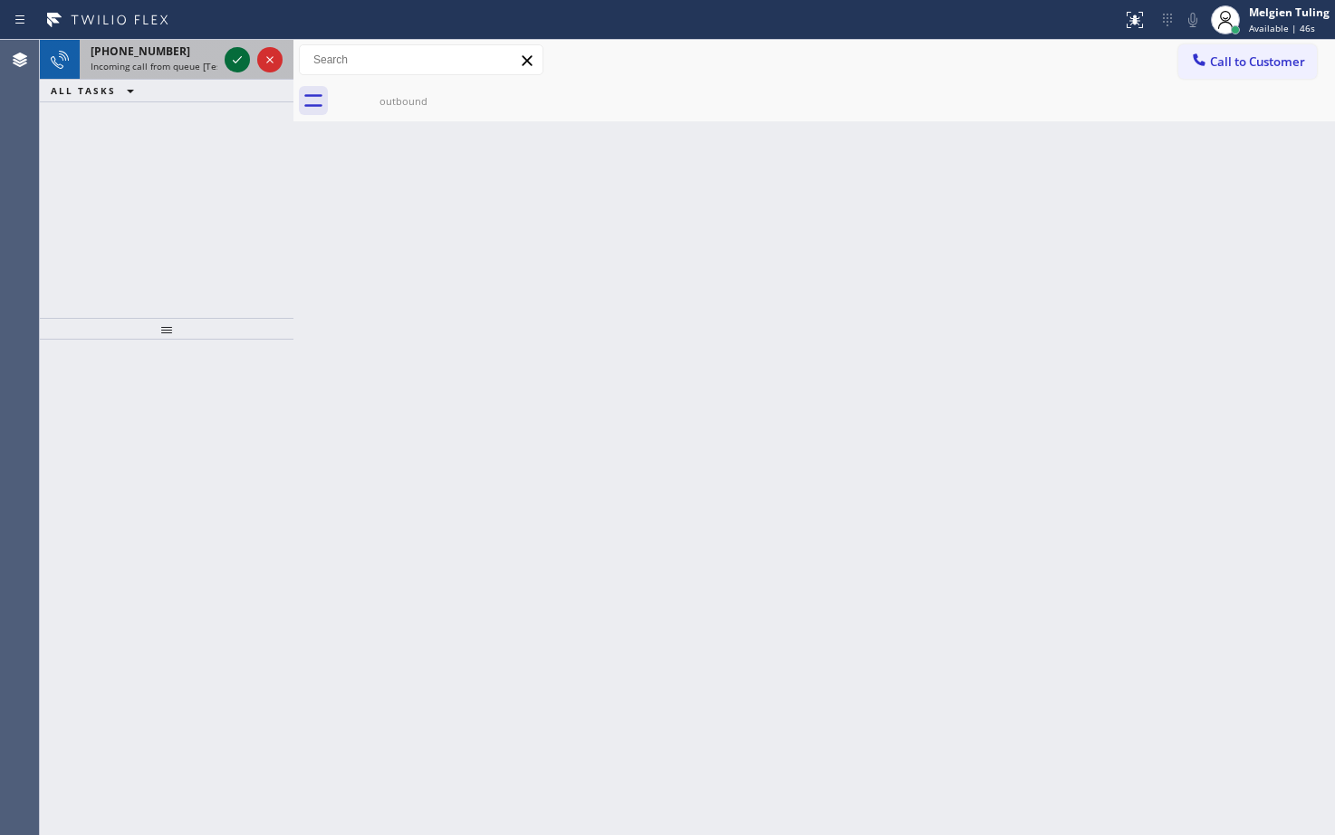
click at [243, 51] on icon at bounding box center [237, 60] width 22 height 22
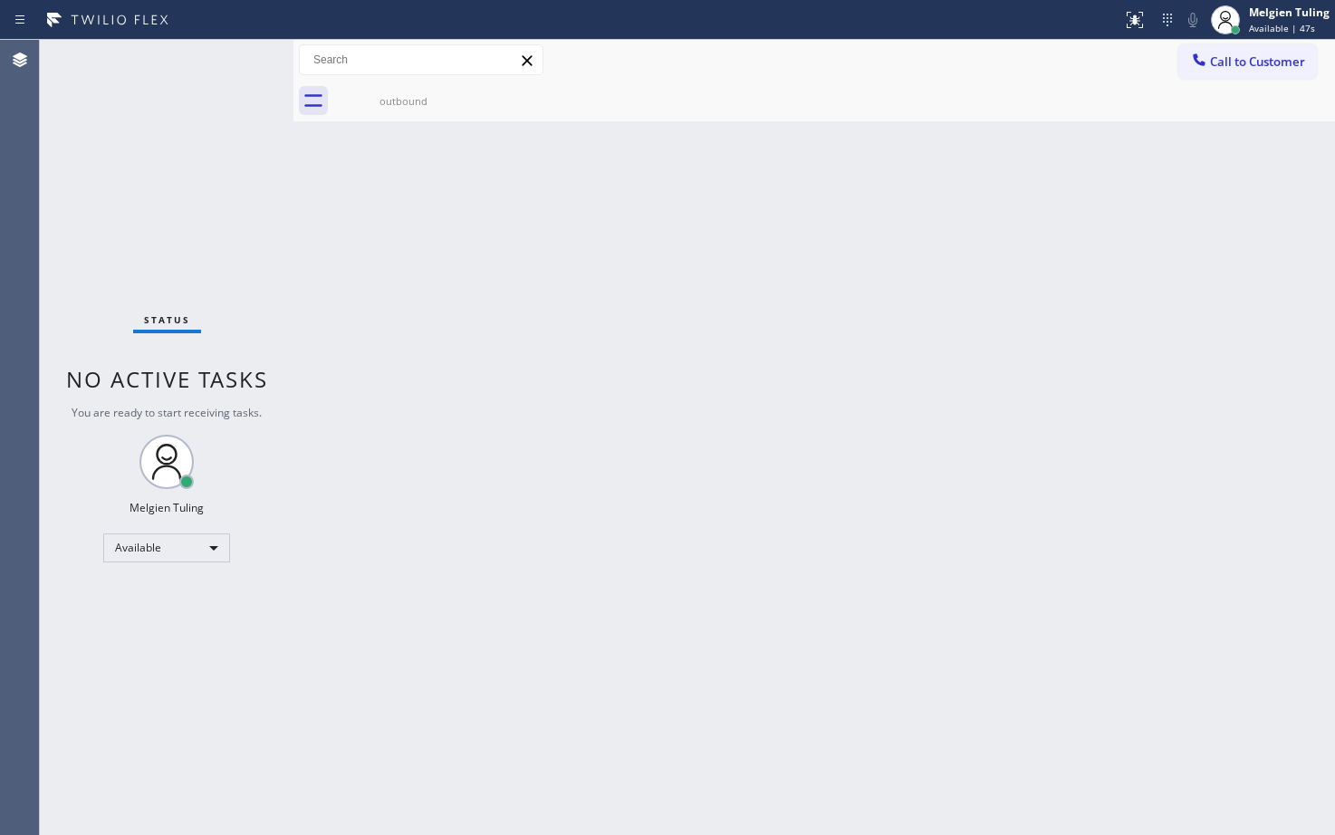
click at [243, 51] on div "Status No active tasks You are ready to start receiving tasks. Melgien Tuling A…" at bounding box center [167, 437] width 254 height 795
click at [226, 70] on div "Status No active tasks You are ready to start receiving tasks. Melgien Tuling A…" at bounding box center [167, 437] width 254 height 795
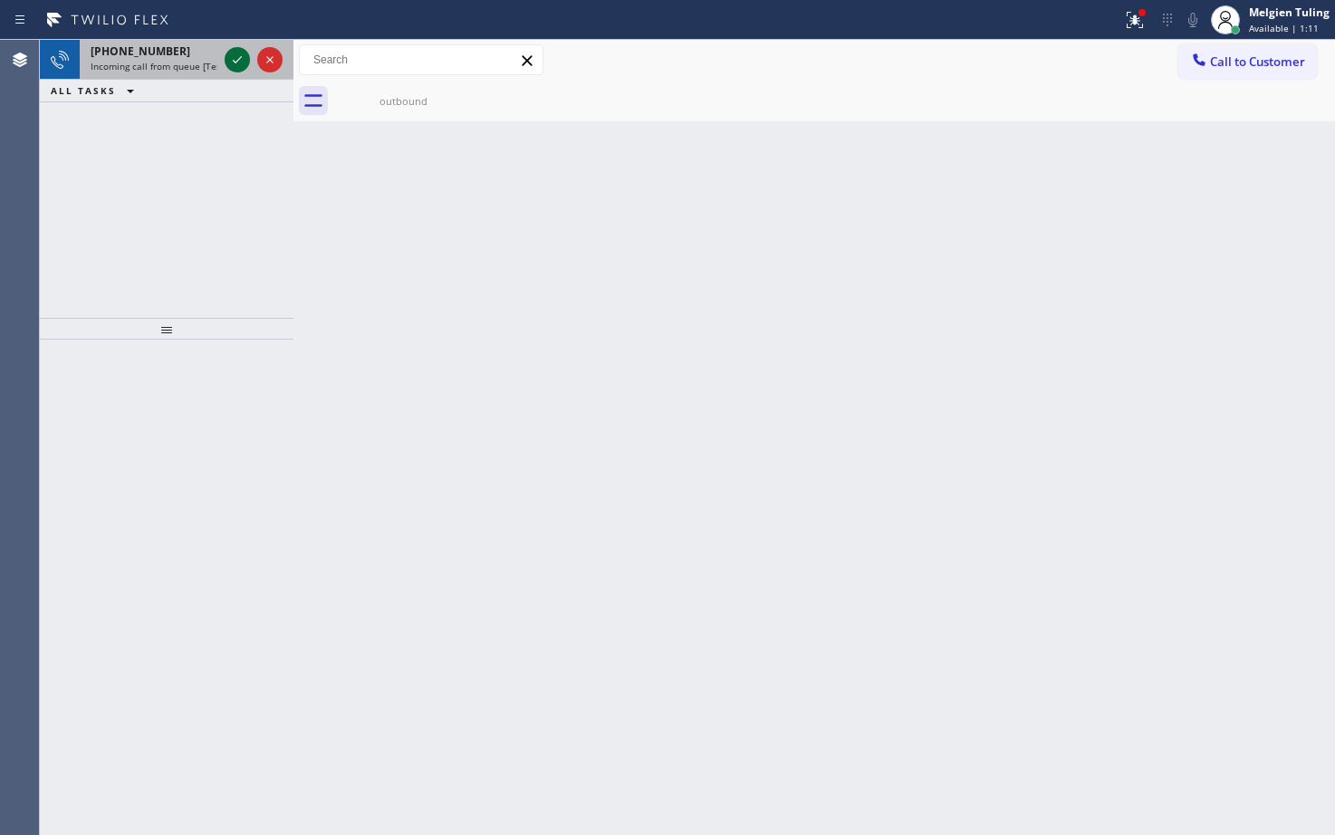
click at [240, 65] on icon at bounding box center [237, 60] width 22 height 22
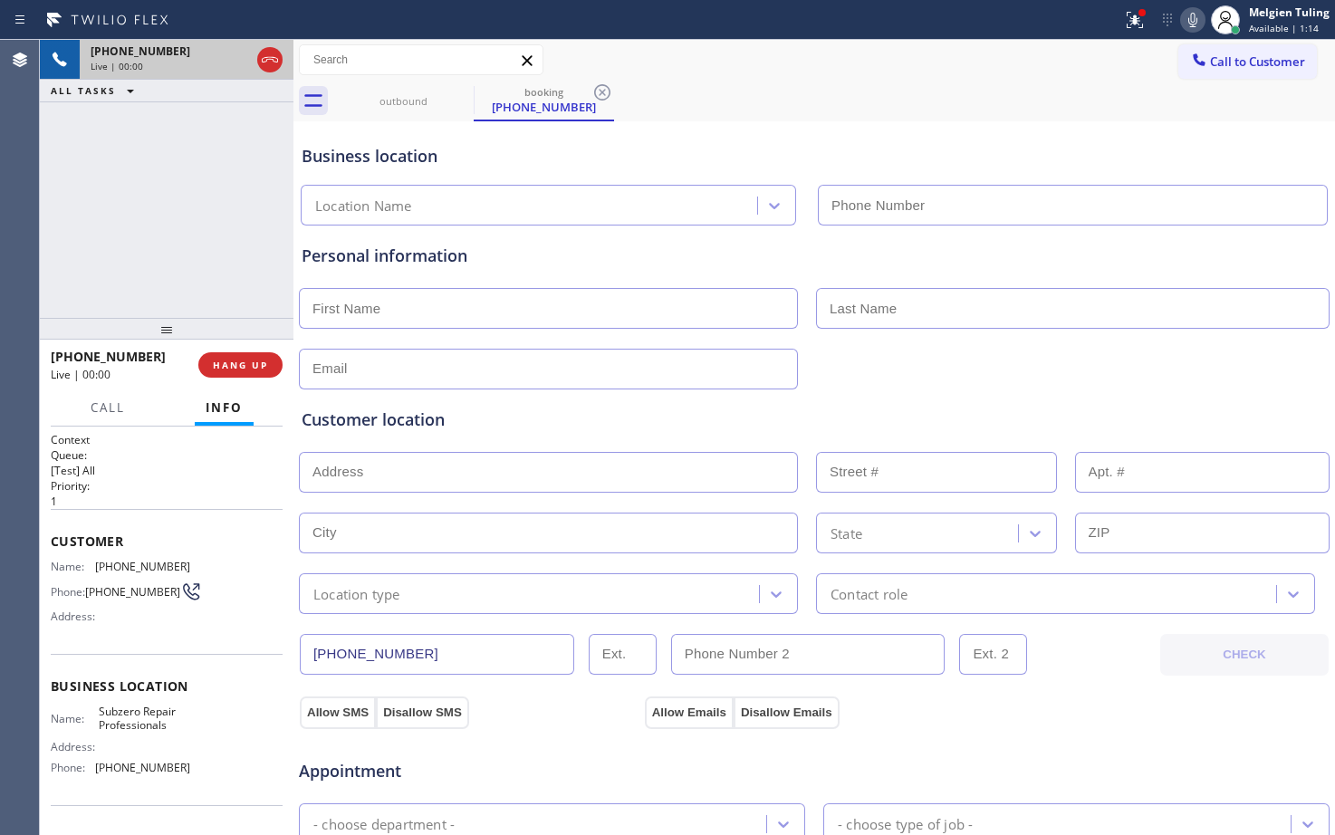
type input "[PHONE_NUMBER]"
click at [1194, 22] on icon at bounding box center [1192, 20] width 9 height 14
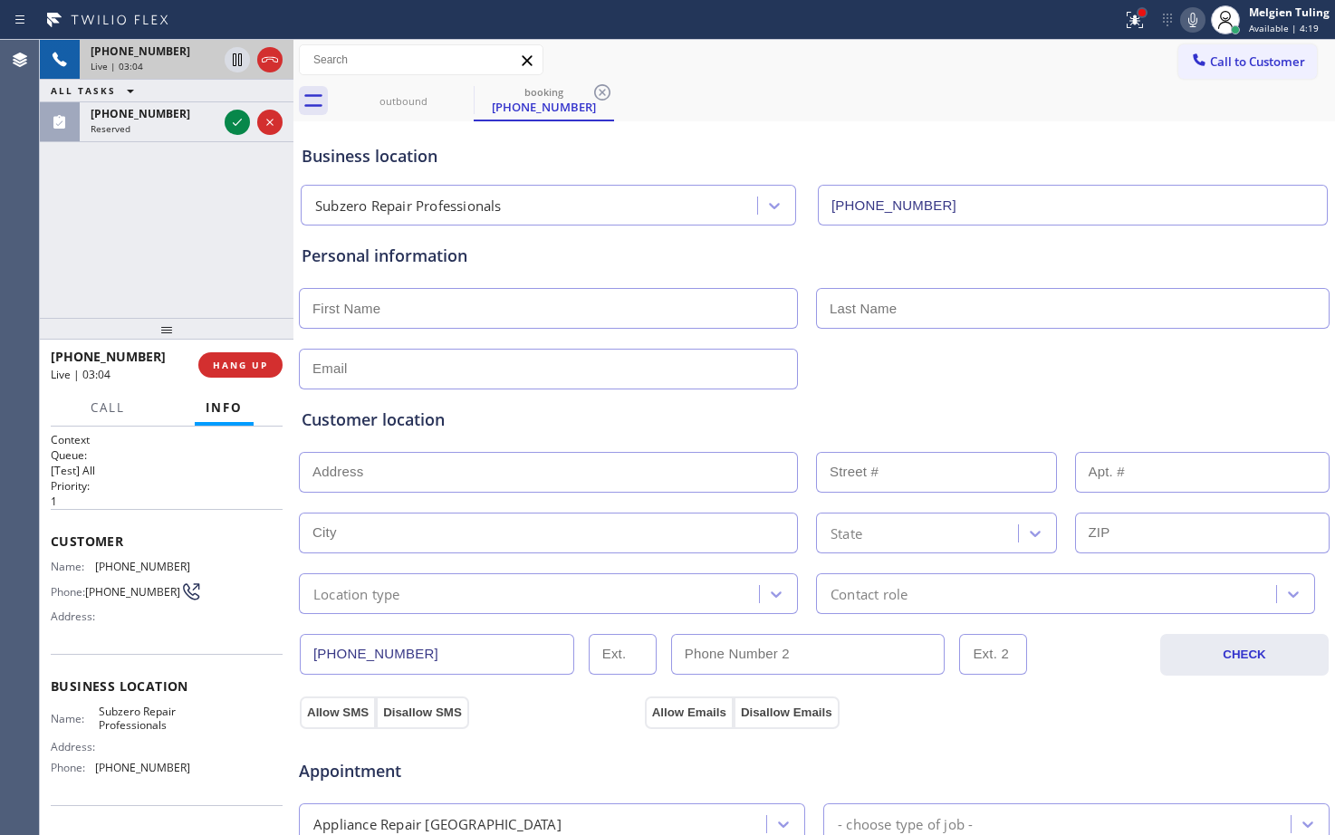
click at [1139, 16] on div at bounding box center [1142, 12] width 11 height 11
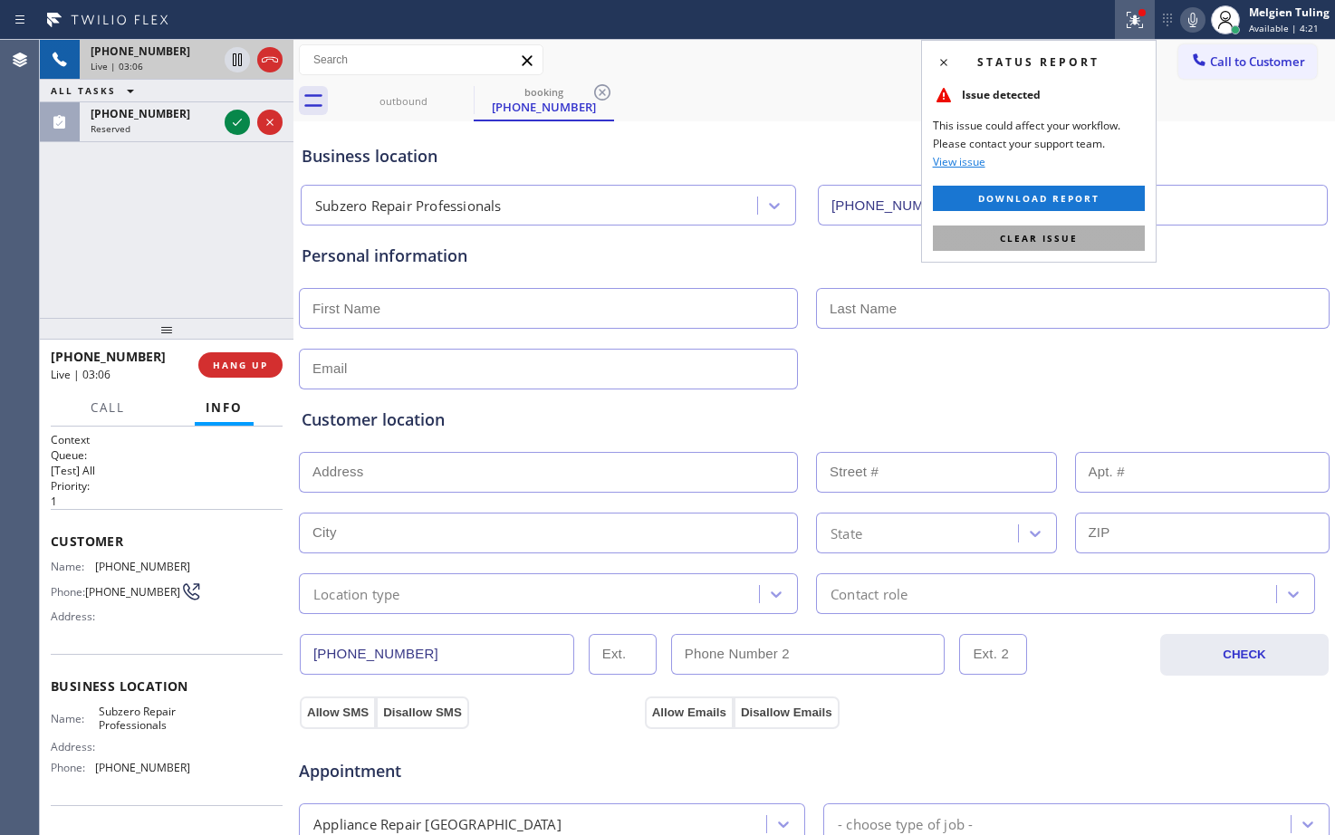
click at [1015, 232] on span "Clear issue" at bounding box center [1039, 238] width 78 height 13
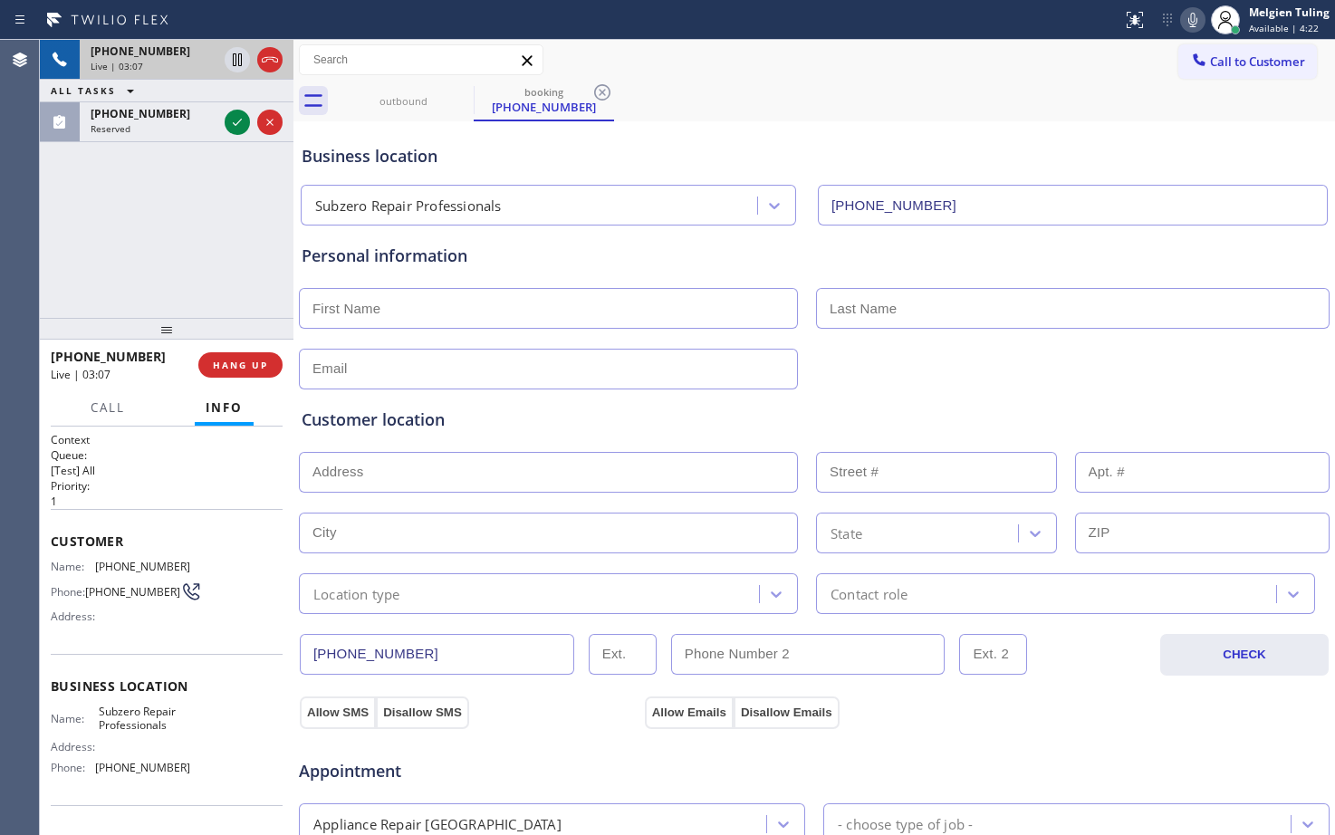
click at [1051, 79] on div "Call to Customer Outbound call Location Home Alliance Your caller id phone numb…" at bounding box center [814, 60] width 1042 height 41
click at [1191, 18] on icon at bounding box center [1193, 20] width 22 height 22
click at [678, 41] on div "Call to Customer Outbound call Location Home Alliance Your caller id phone numb…" at bounding box center [814, 60] width 1042 height 41
click at [238, 60] on icon at bounding box center [237, 59] width 9 height 13
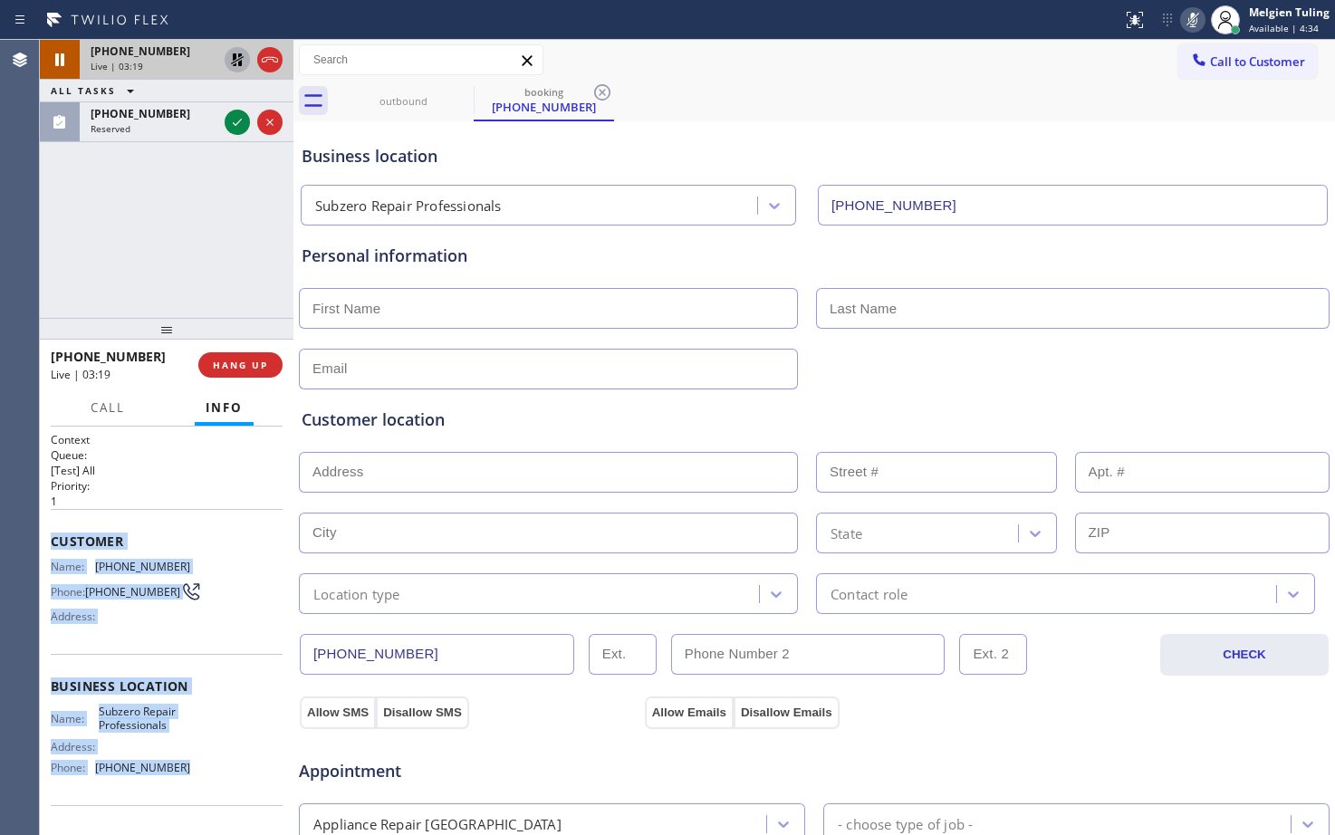
drag, startPoint x: 43, startPoint y: 537, endPoint x: 181, endPoint y: 768, distance: 269.3
click at [181, 768] on div "Context Queue: [Test] All Priority: 1 Customer Name: [PHONE_NUMBER] Phone: [PHO…" at bounding box center [167, 631] width 254 height 408
drag, startPoint x: 220, startPoint y: 524, endPoint x: 200, endPoint y: 418, distance: 108.7
click at [220, 524] on div "Customer Name: [PHONE_NUMBER] Phone: [PHONE_NUMBER] Address:" at bounding box center [167, 581] width 232 height 145
click at [195, 117] on div "[PHONE_NUMBER]" at bounding box center [154, 113] width 127 height 15
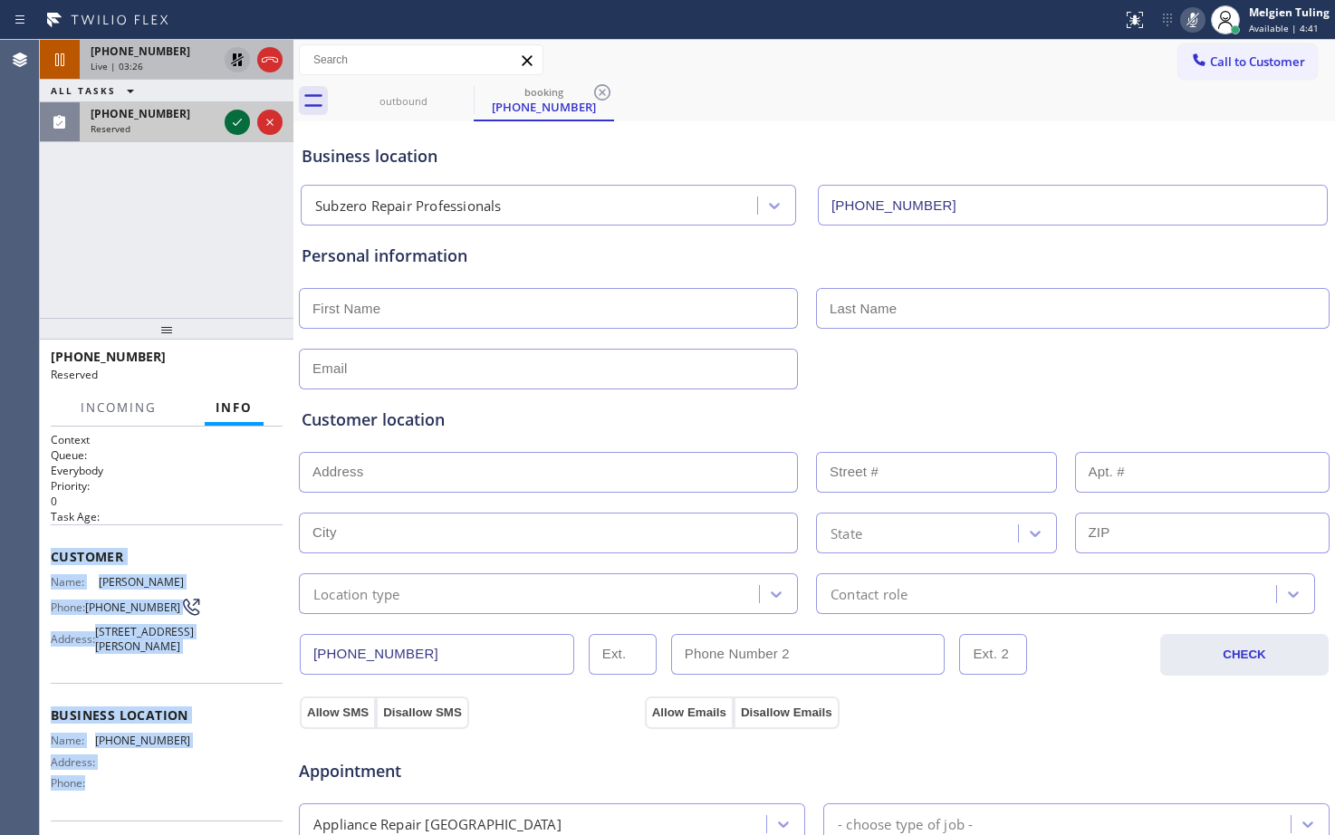
click at [235, 122] on icon at bounding box center [237, 122] width 22 height 22
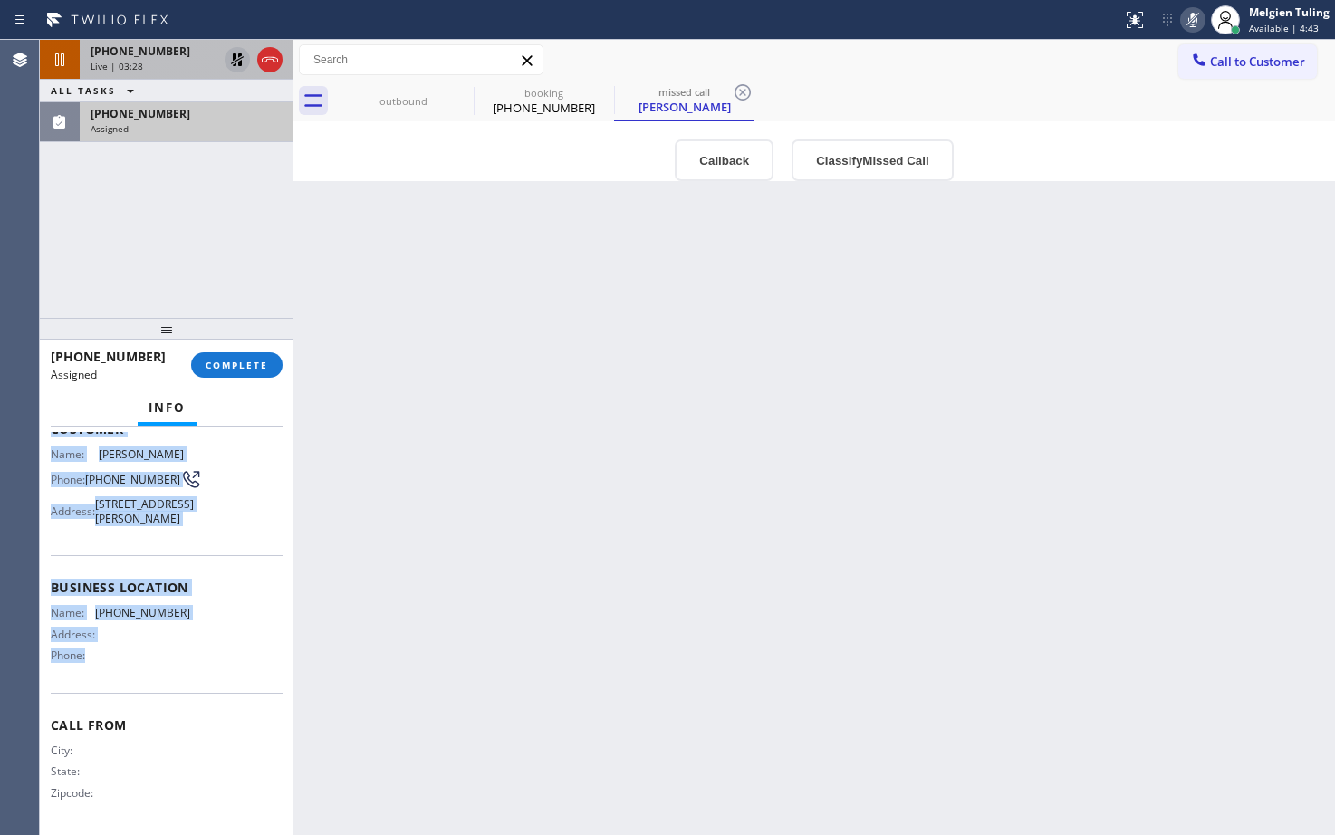
scroll to position [72, 0]
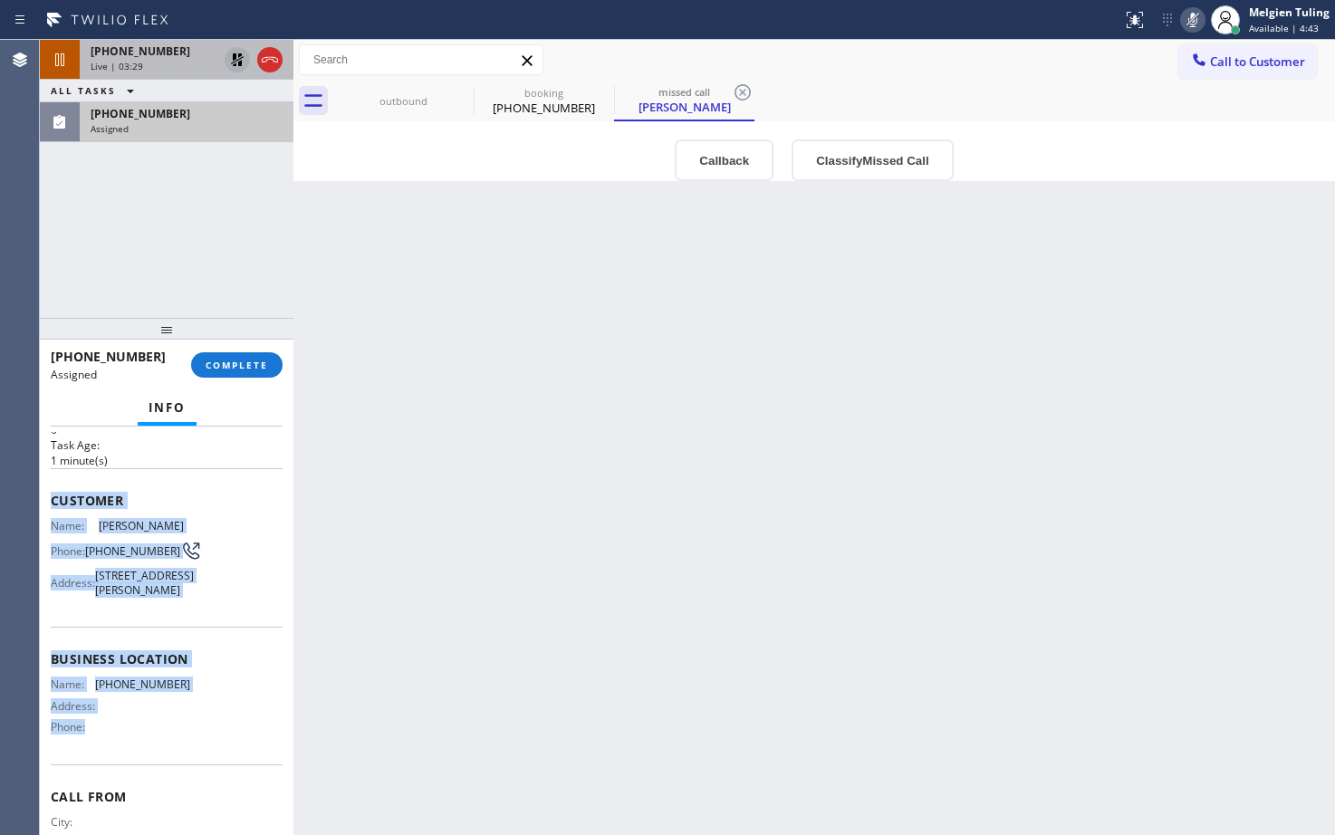
click at [130, 508] on span "Customer" at bounding box center [167, 500] width 232 height 17
drag, startPoint x: 52, startPoint y: 496, endPoint x: 203, endPoint y: 739, distance: 286.0
click at [203, 739] on div "Context Queue: Everybody Priority: 0 Task Age: [DEMOGRAPHIC_DATA] minute(s) Cus…" at bounding box center [167, 630] width 232 height 541
click at [203, 739] on div "Name: [PHONE_NUMBER] Address: Phone:" at bounding box center [167, 708] width 232 height 63
drag, startPoint x: 203, startPoint y: 739, endPoint x: 43, endPoint y: 505, distance: 282.9
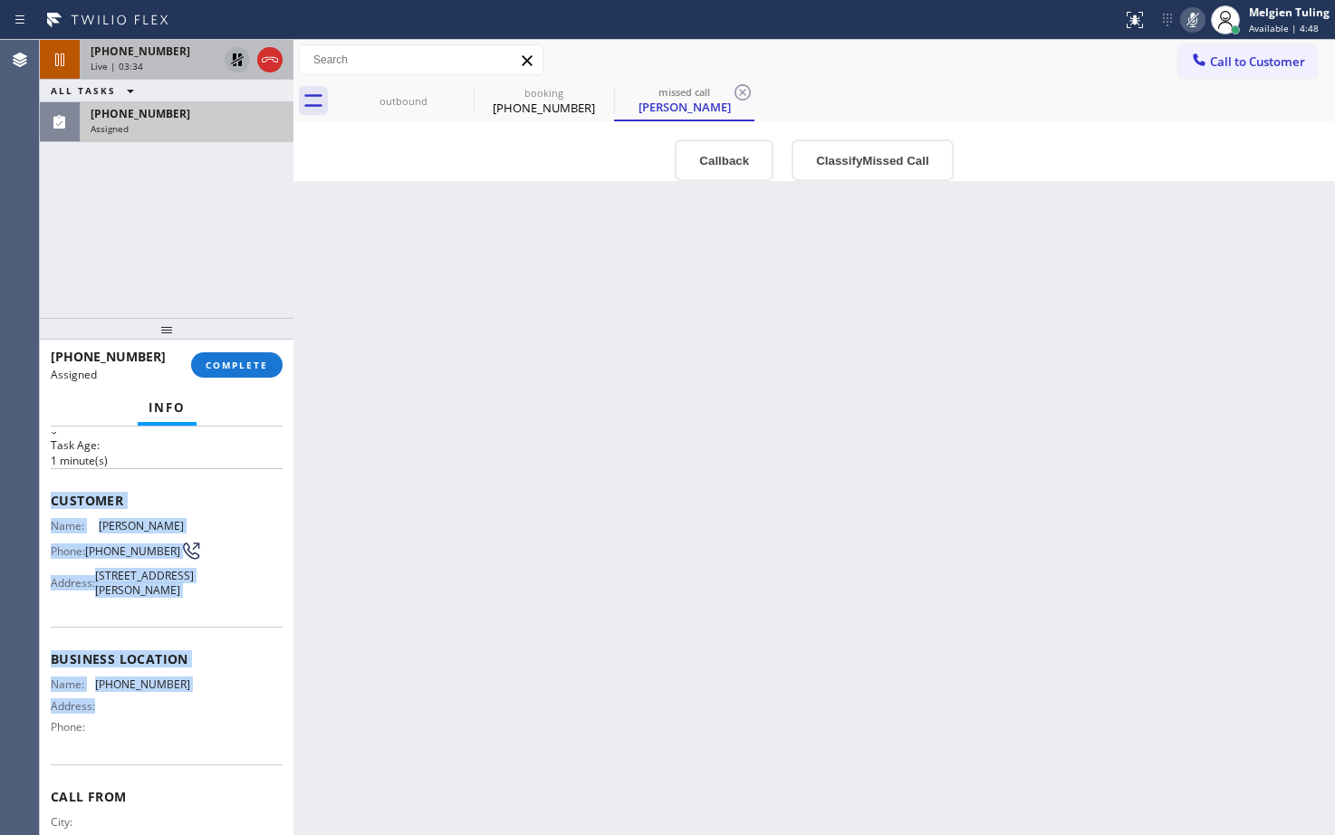
click at [43, 505] on div "Context Queue: Everybody Priority: 0 Task Age: [DEMOGRAPHIC_DATA] minute(s) Cus…" at bounding box center [167, 631] width 254 height 408
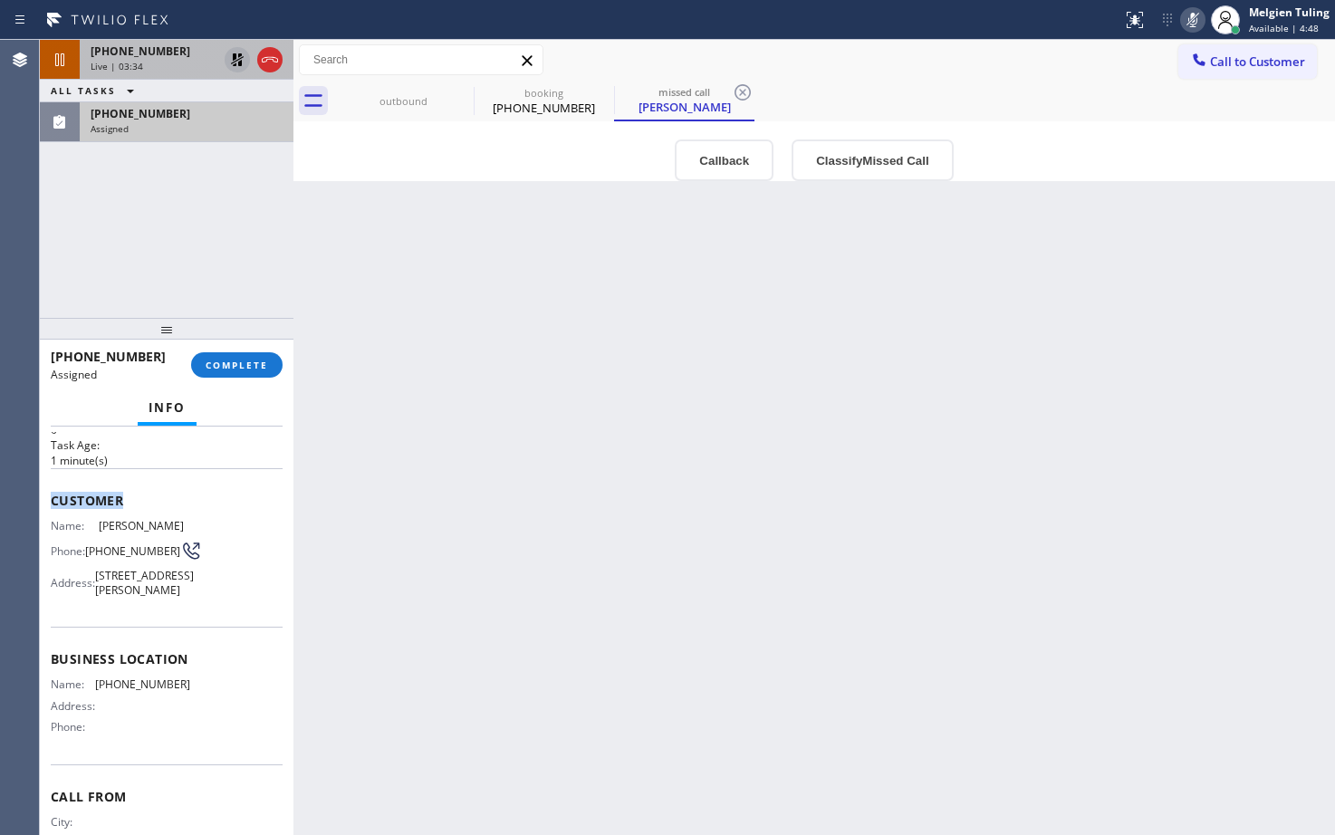
click at [43, 505] on div "Context Queue: Everybody Priority: 0 Task Age: [DEMOGRAPHIC_DATA] minute(s) Cus…" at bounding box center [167, 631] width 254 height 408
drag, startPoint x: 178, startPoint y: 621, endPoint x: 100, endPoint y: 539, distance: 113.4
click at [178, 597] on span "[STREET_ADDRESS][PERSON_NAME]" at bounding box center [144, 583] width 99 height 28
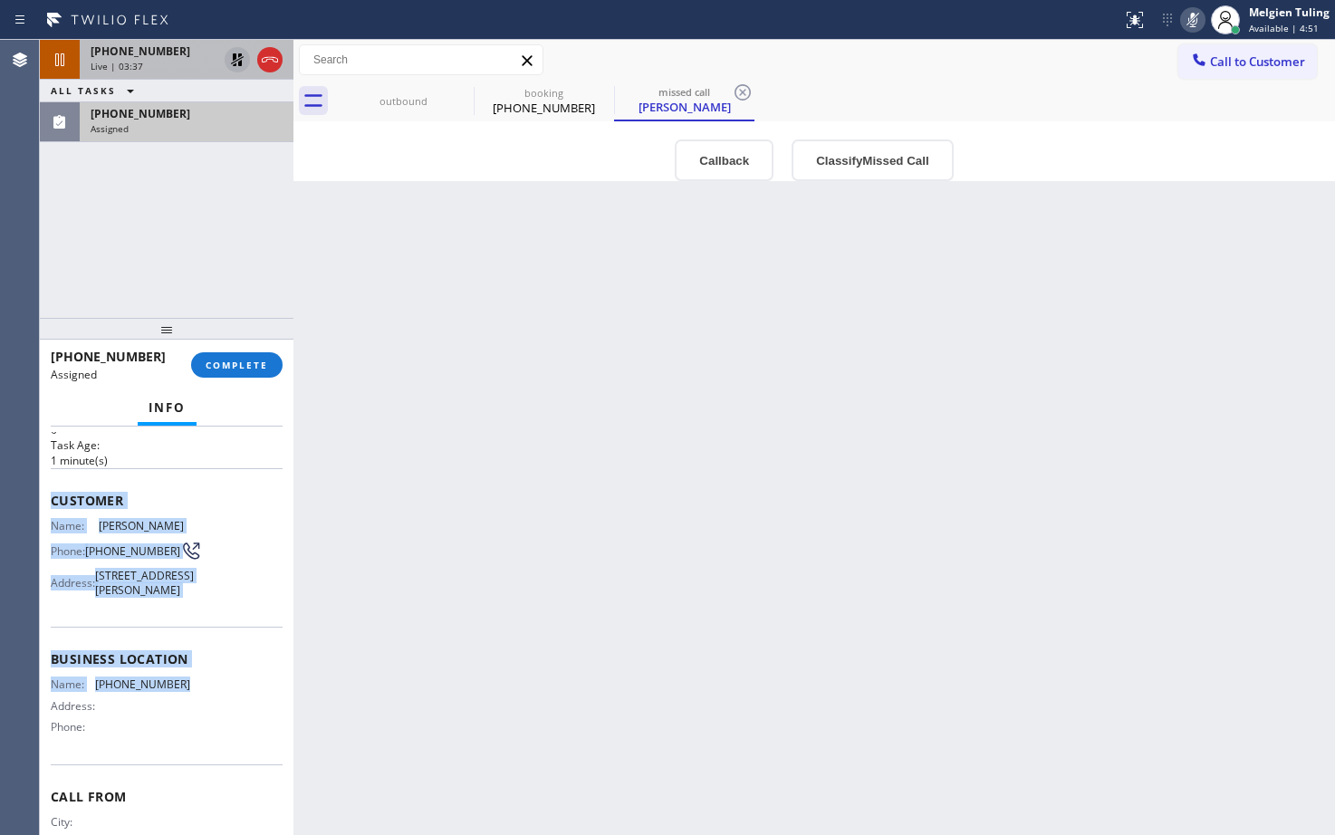
drag, startPoint x: 51, startPoint y: 499, endPoint x: 194, endPoint y: 726, distance: 268.6
click at [194, 726] on div "Context Queue: Everybody Priority: 0 Task Age: [DEMOGRAPHIC_DATA] minute(s) Cus…" at bounding box center [167, 630] width 232 height 541
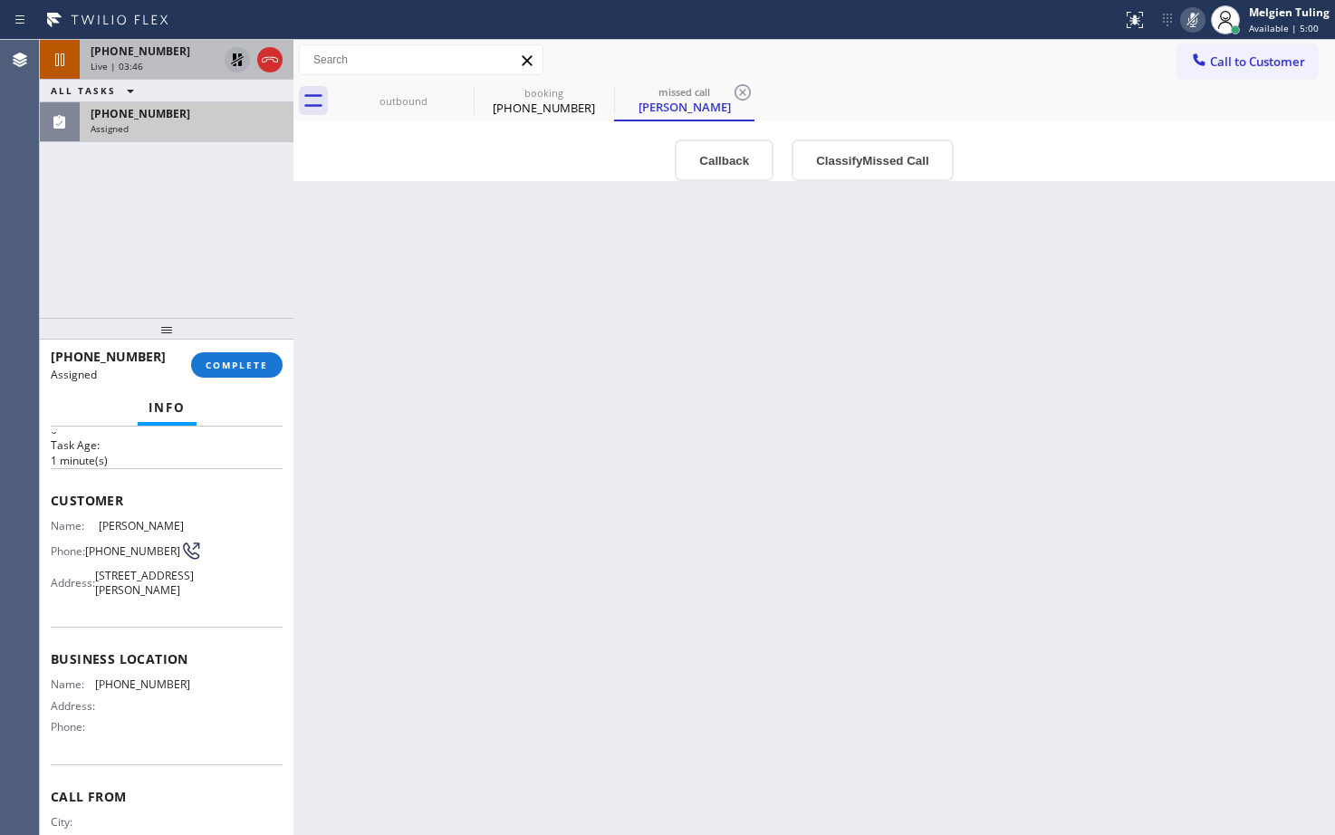
click at [99, 402] on div "Info" at bounding box center [167, 408] width 232 height 36
click at [226, 372] on button "COMPLETE" at bounding box center [236, 364] width 91 height 25
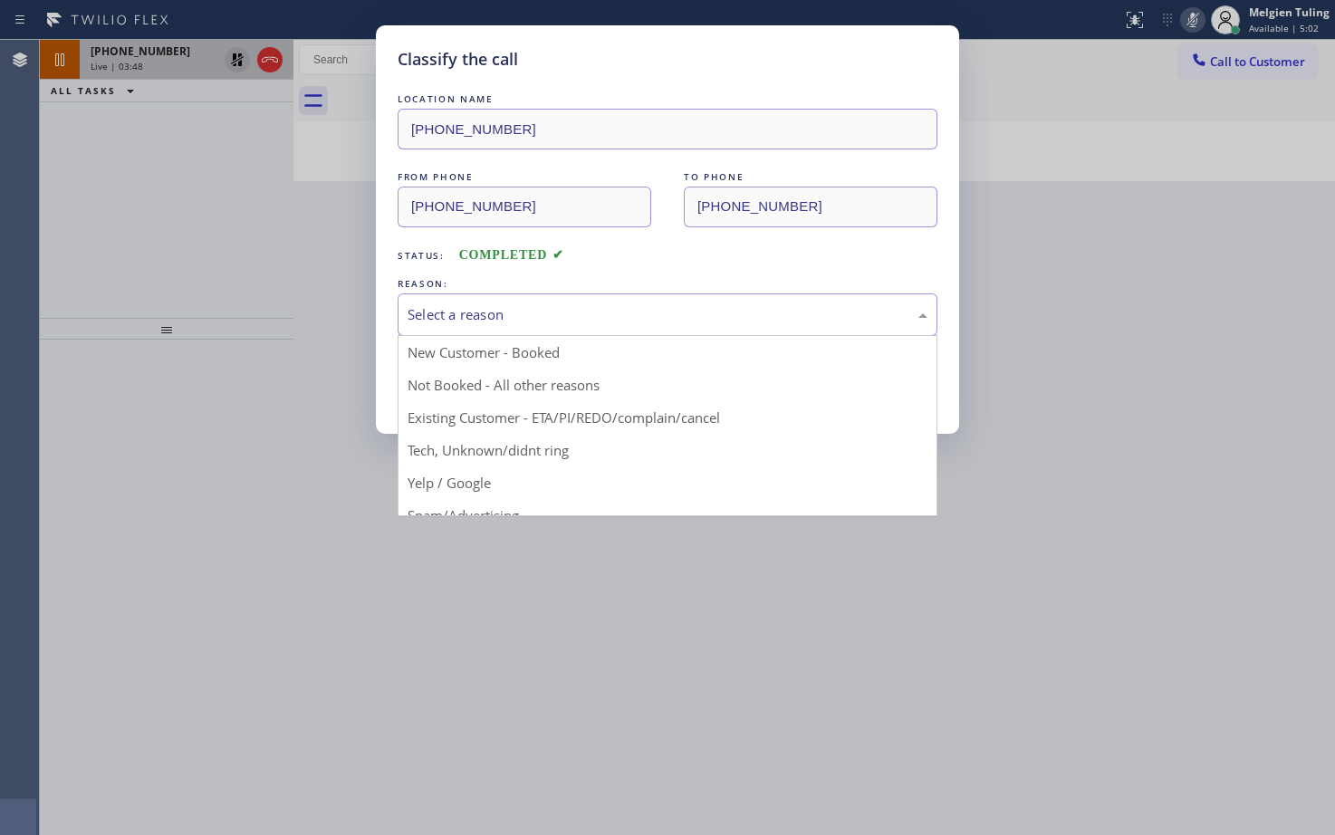
click at [456, 314] on div "Select a reason" at bounding box center [668, 314] width 520 height 21
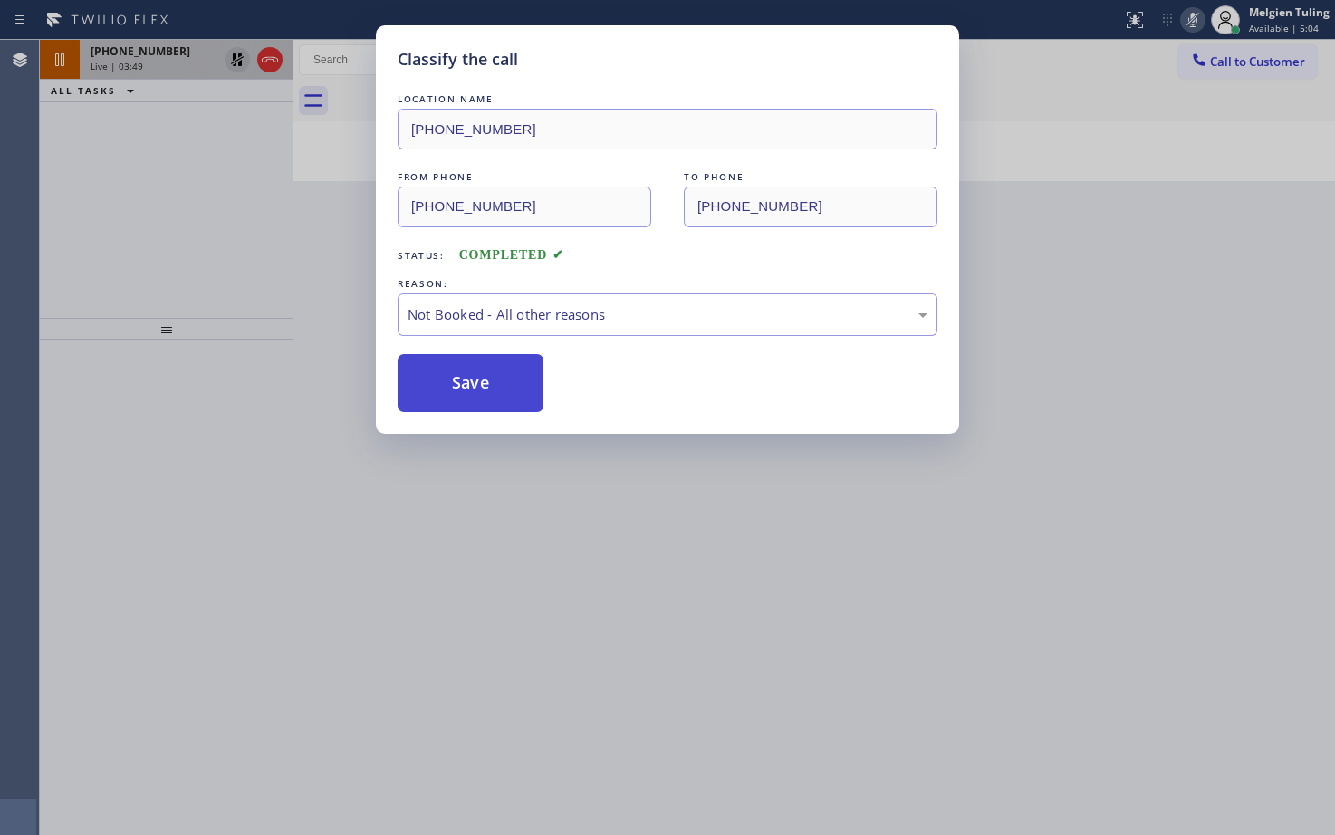
click at [453, 379] on button "Save" at bounding box center [471, 383] width 146 height 58
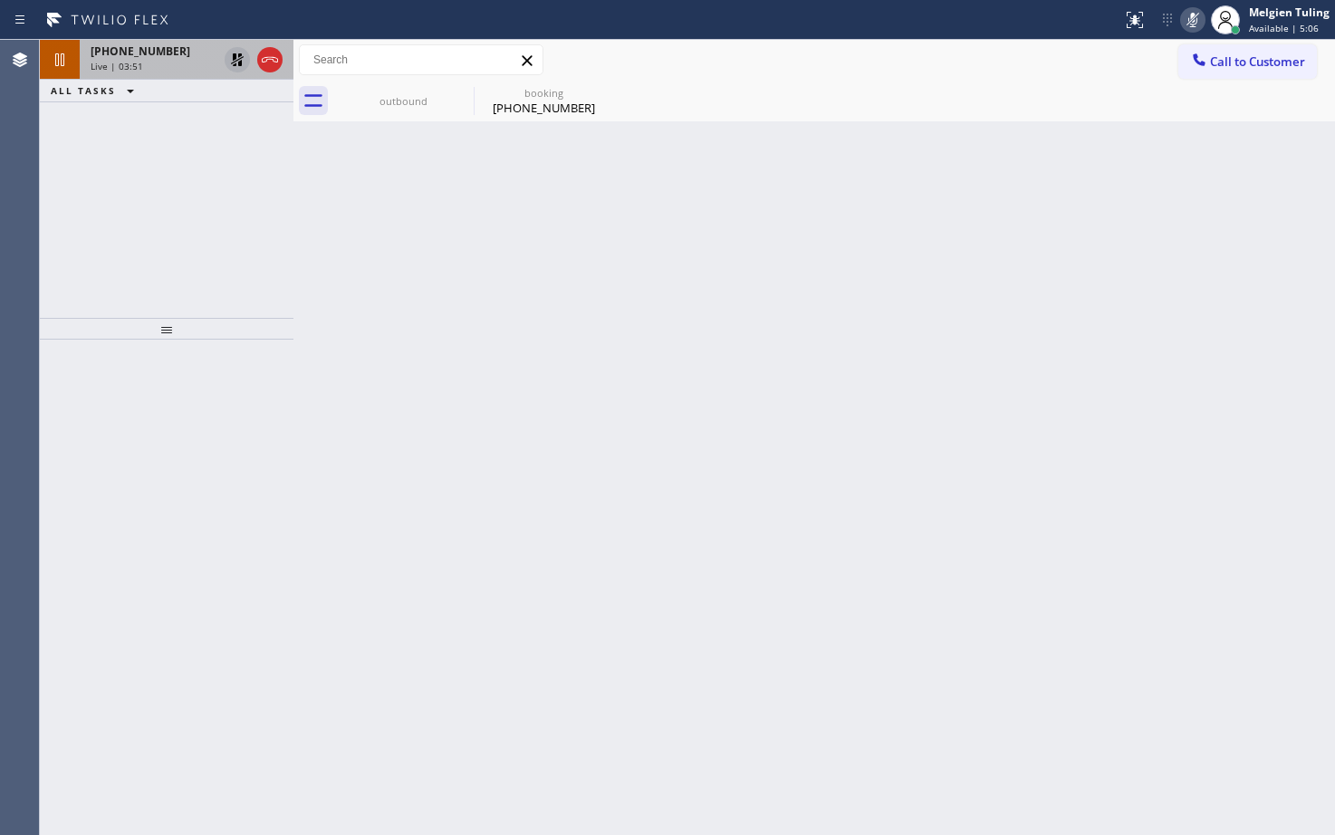
click at [132, 216] on div "[PHONE_NUMBER] Live | 03:51 ALL TASKS ALL TASKS ACTIVE TASKS TASKS IN WRAP UP" at bounding box center [167, 179] width 254 height 278
click at [149, 64] on div "Live | 03:52" at bounding box center [154, 66] width 127 height 13
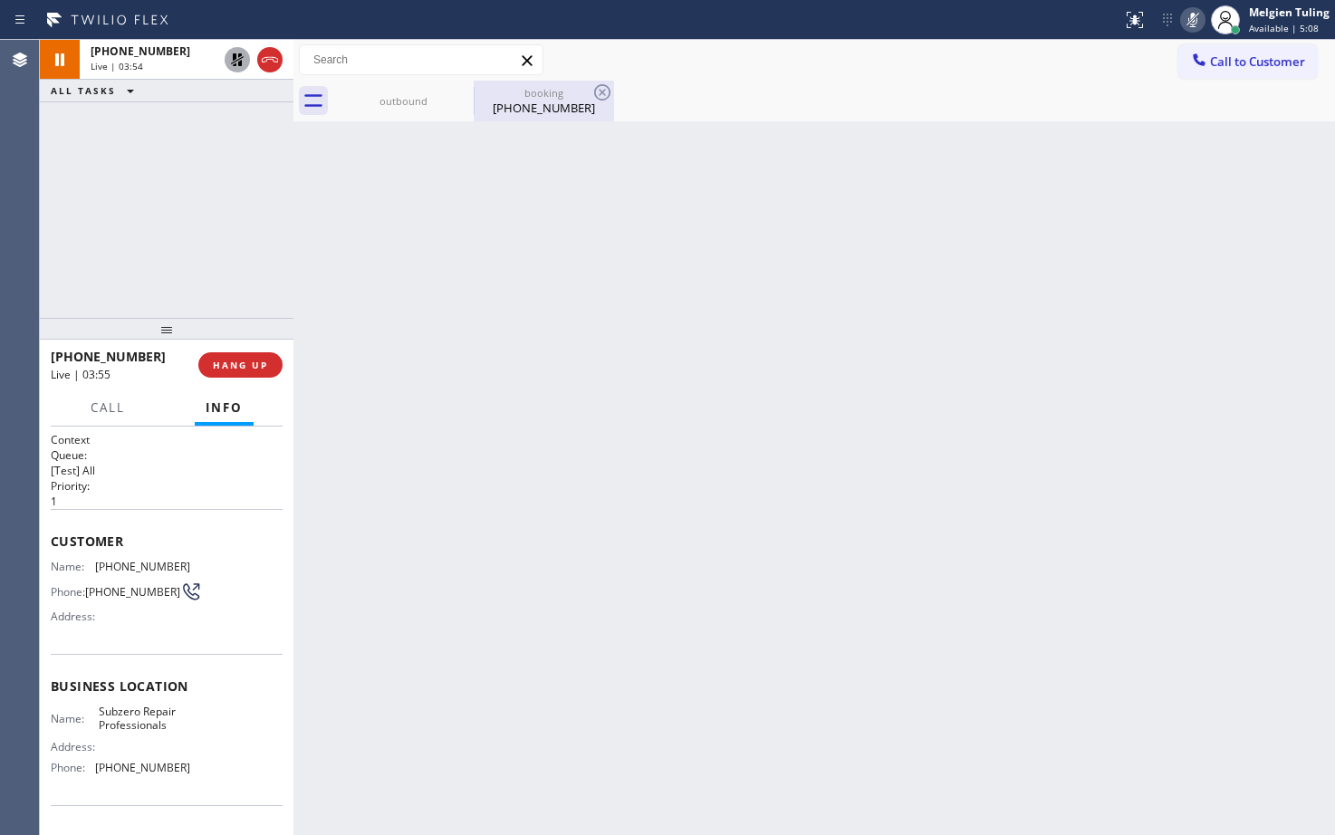
drag, startPoint x: 520, startPoint y: 111, endPoint x: 505, endPoint y: 111, distance: 14.5
click at [520, 111] on div "[PHONE_NUMBER]" at bounding box center [544, 108] width 137 height 16
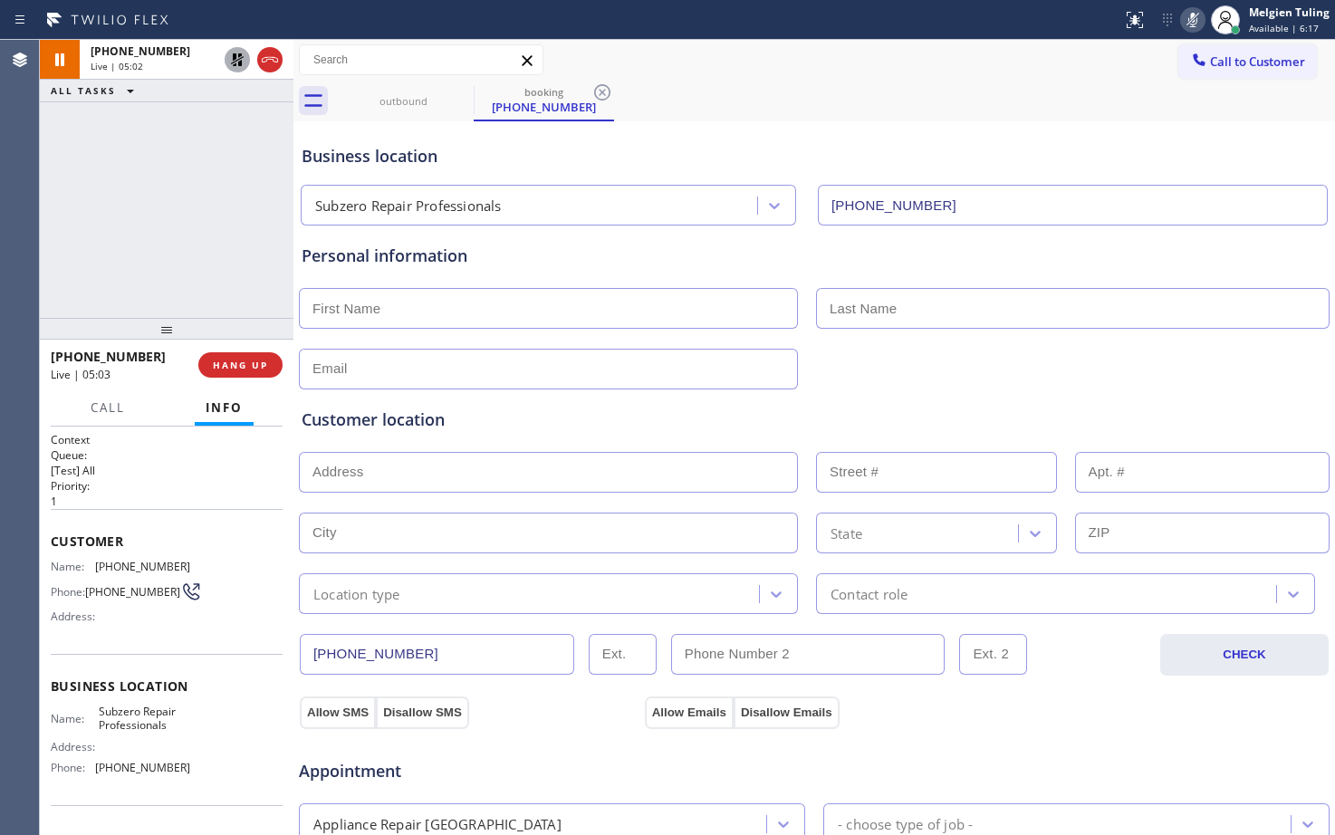
click at [231, 57] on icon at bounding box center [237, 60] width 22 height 22
click at [1190, 19] on icon at bounding box center [1192, 20] width 9 height 14
click at [810, 91] on div "outbound booking [PHONE_NUMBER]" at bounding box center [834, 101] width 1002 height 41
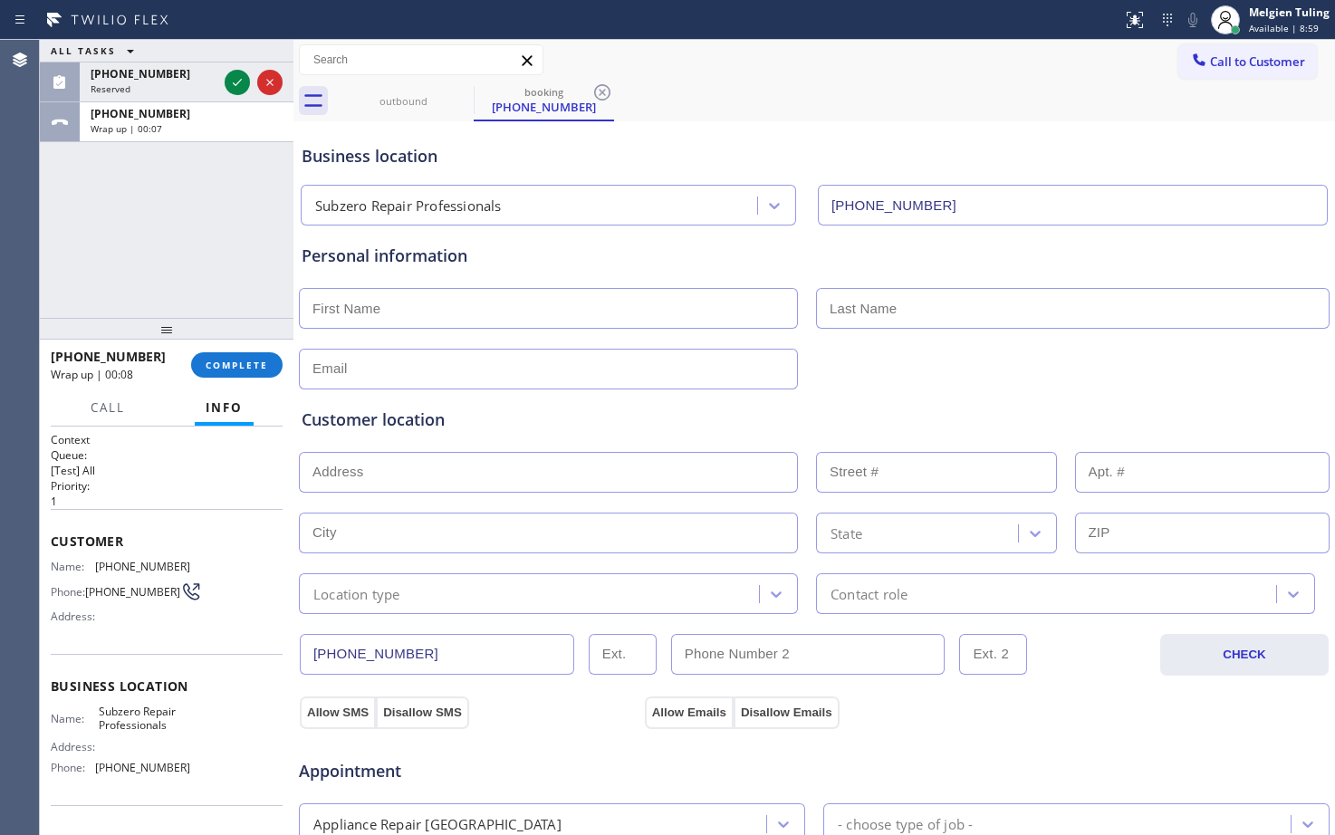
click at [353, 314] on input "text" at bounding box center [548, 308] width 499 height 41
type input "[PERSON_NAME]"
click at [841, 284] on div "[PERSON_NAME]" at bounding box center [814, 306] width 1034 height 44
click at [847, 312] on input "text" at bounding box center [1073, 308] width 514 height 41
type input "[PERSON_NAME]"
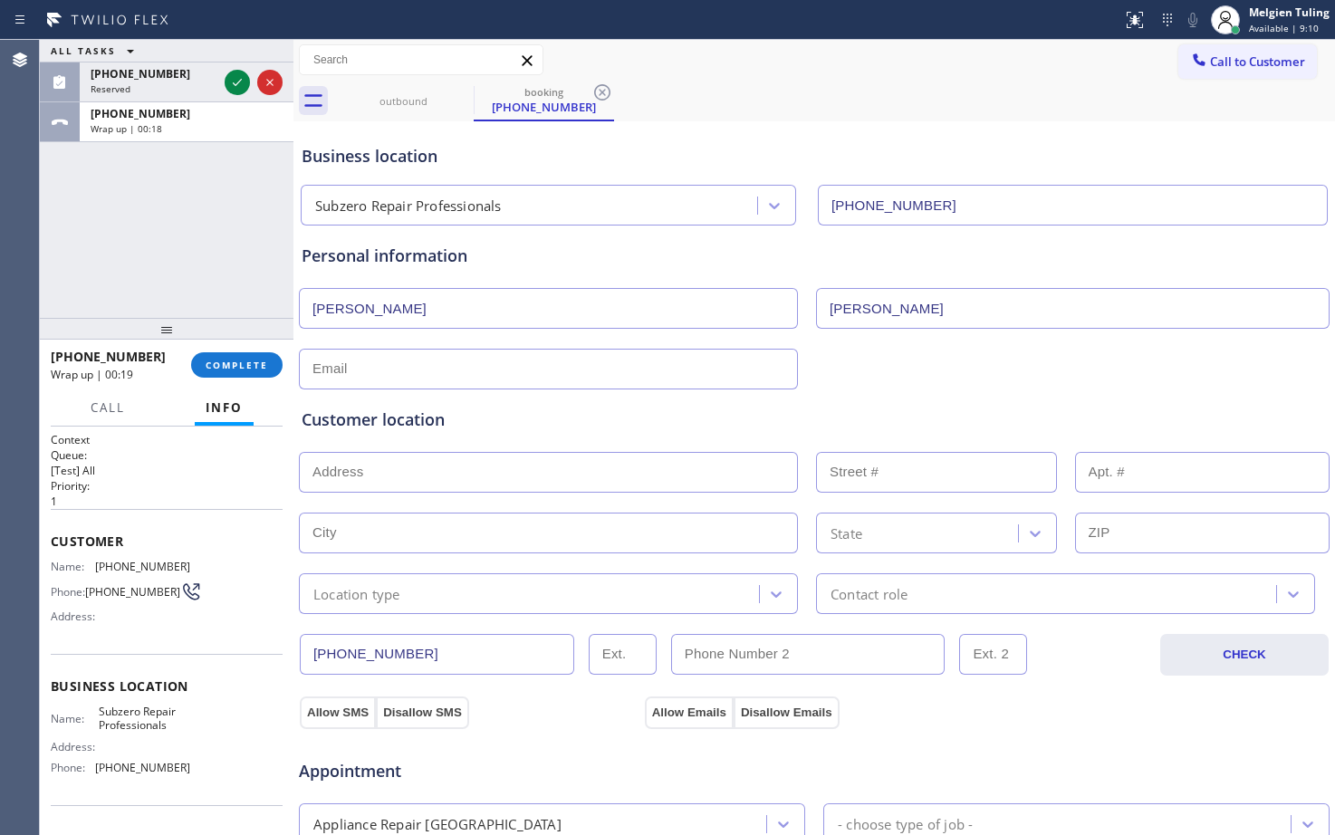
click at [487, 374] on input "text" at bounding box center [548, 369] width 499 height 41
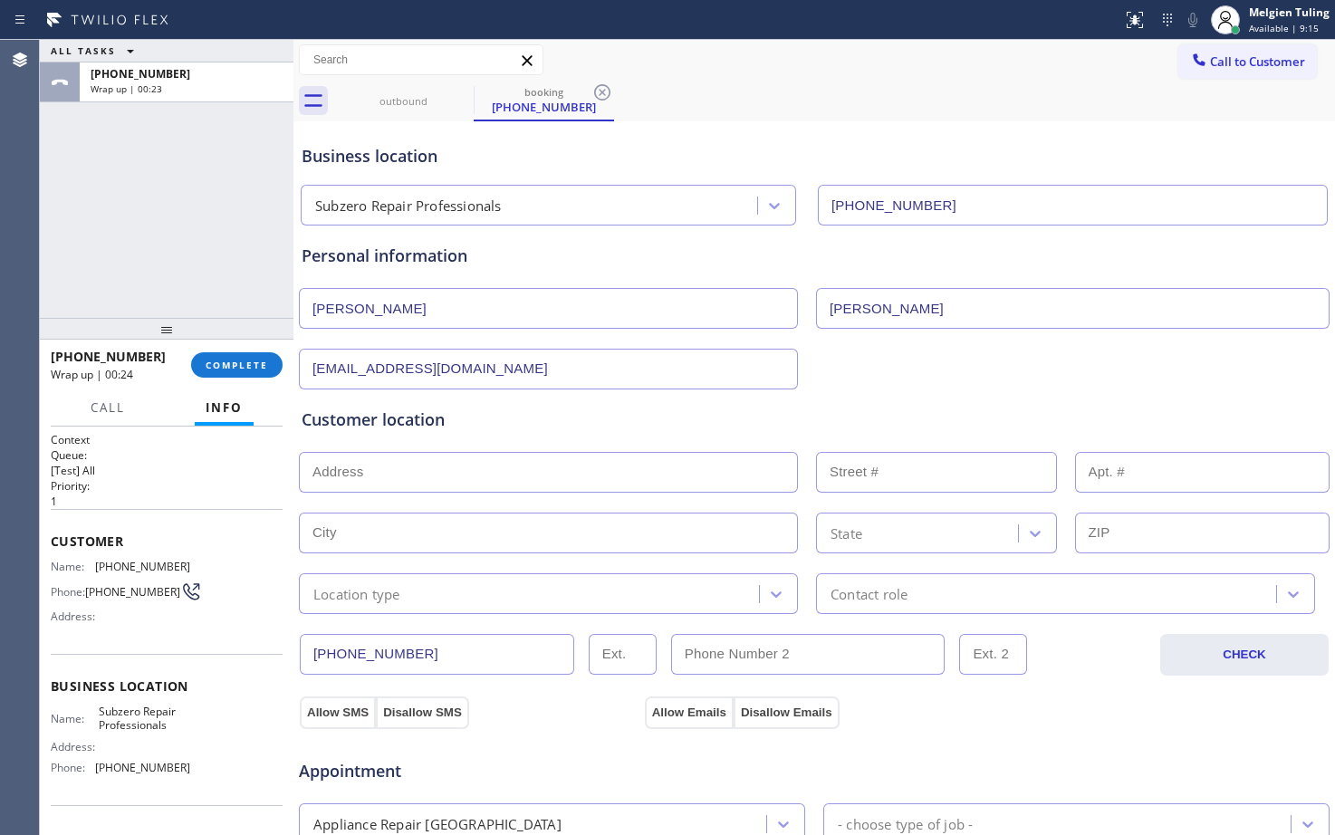
type input "[EMAIL_ADDRESS][DOMAIN_NAME]"
click at [389, 469] on input "text" at bounding box center [548, 472] width 499 height 41
click at [351, 472] on input "text" at bounding box center [548, 472] width 499 height 41
paste input "[STREET_ADDRESS]"
type input "[STREET_ADDRESS]"
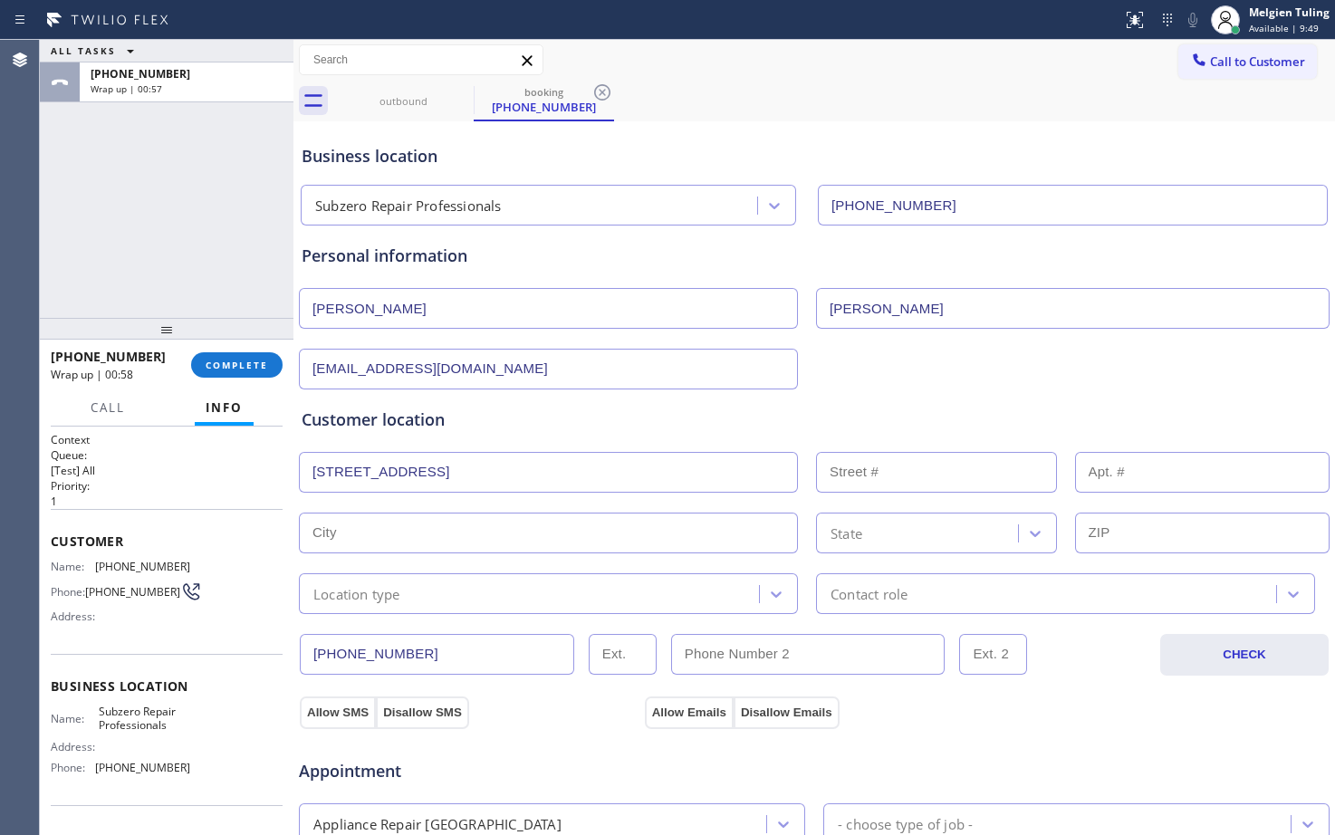
type input "1734"
type input "[GEOGRAPHIC_DATA]"
type input "60047"
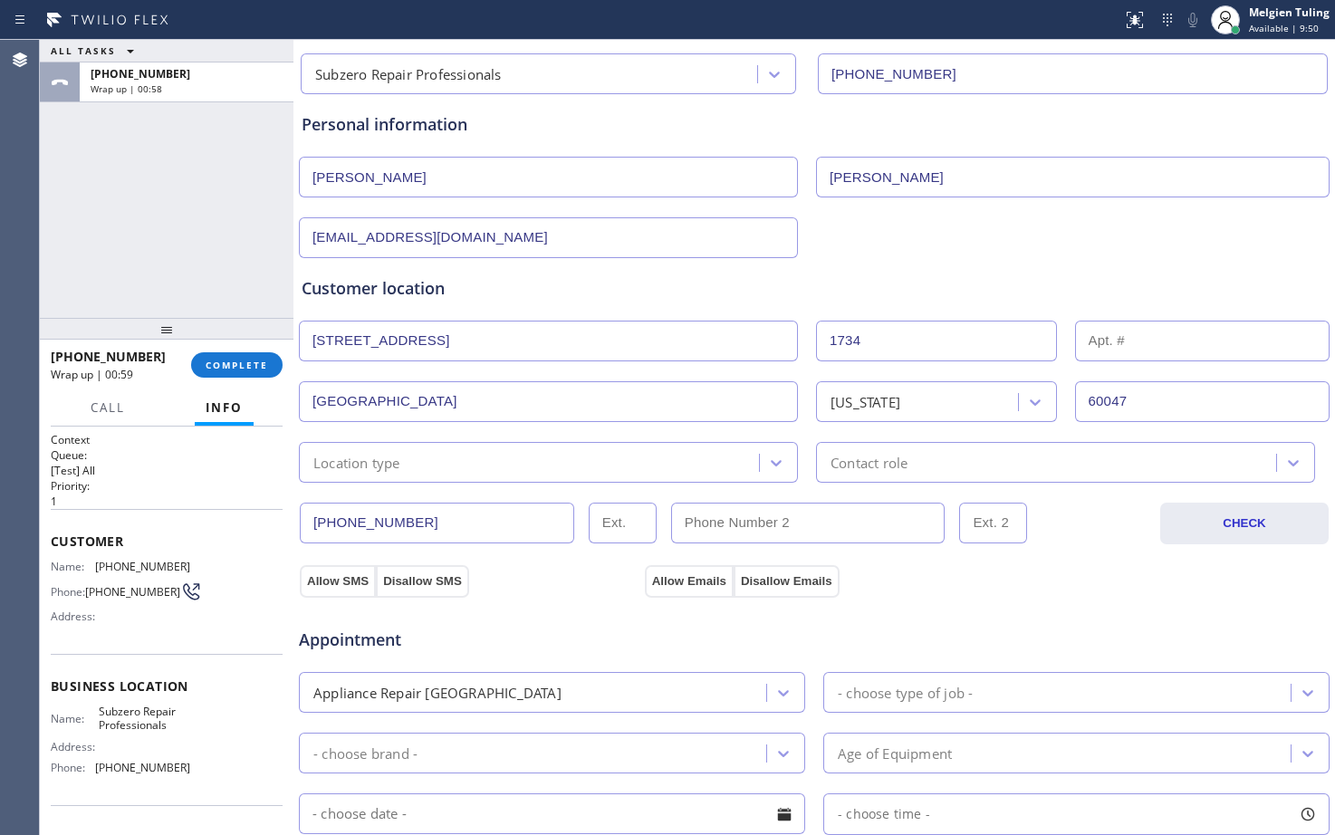
scroll to position [181, 0]
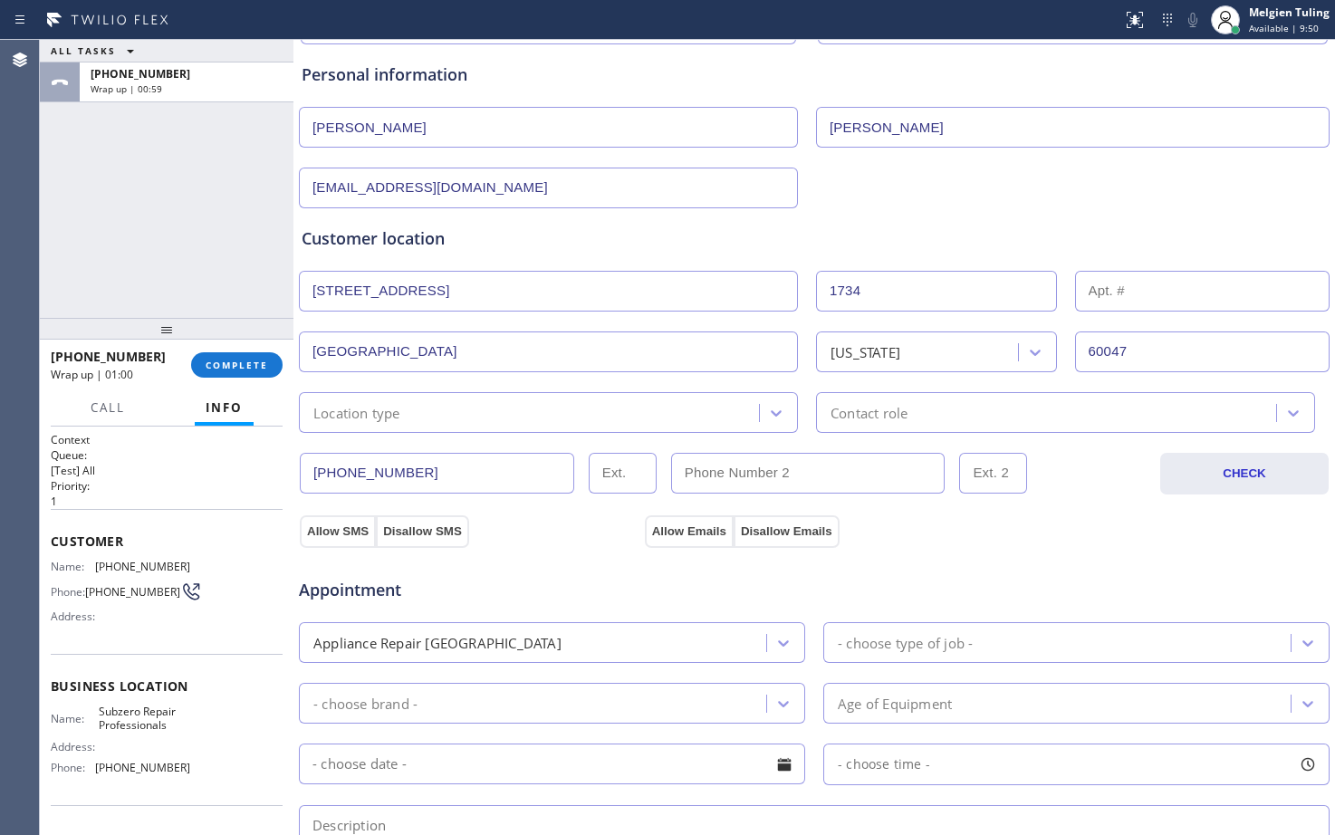
click at [492, 418] on div "Location type" at bounding box center [531, 413] width 455 height 32
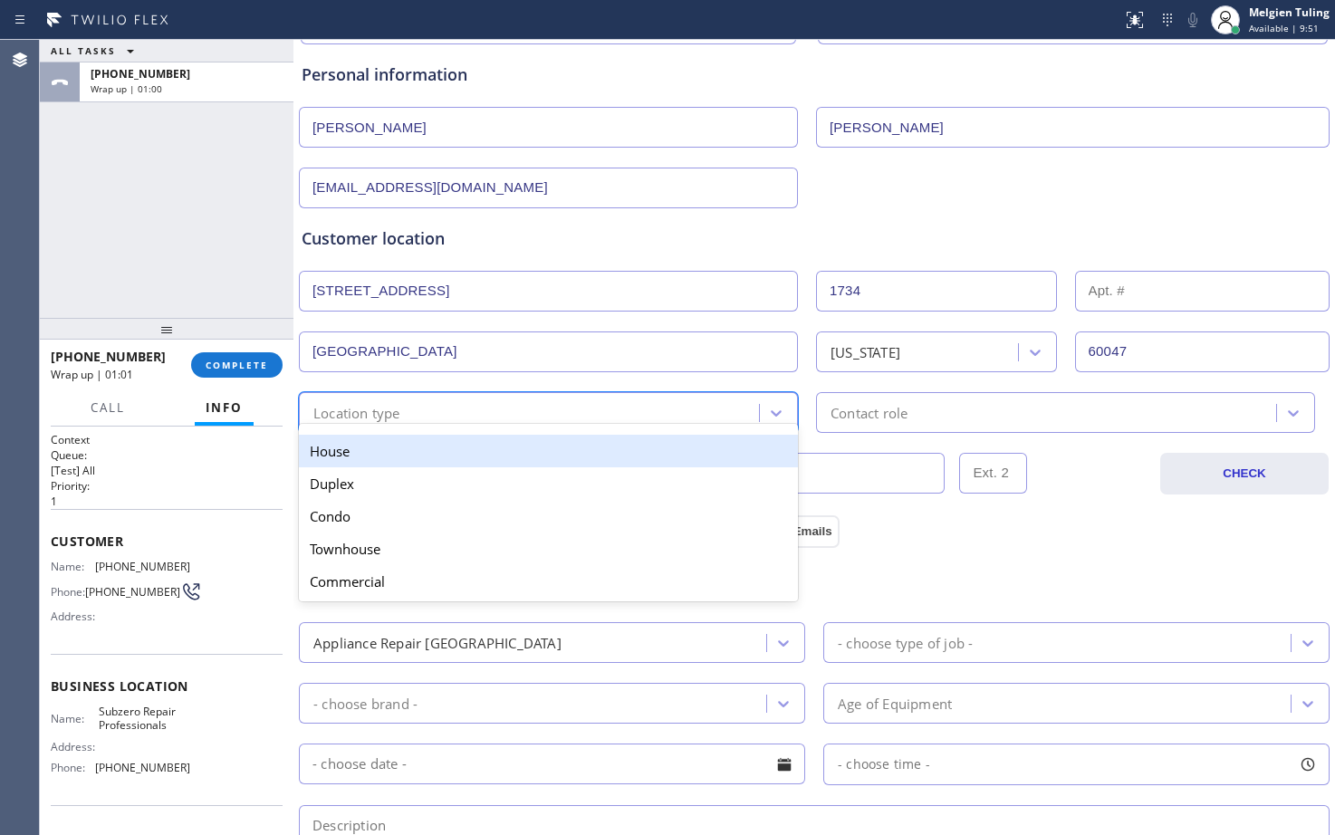
click at [439, 460] on div "House" at bounding box center [548, 451] width 499 height 33
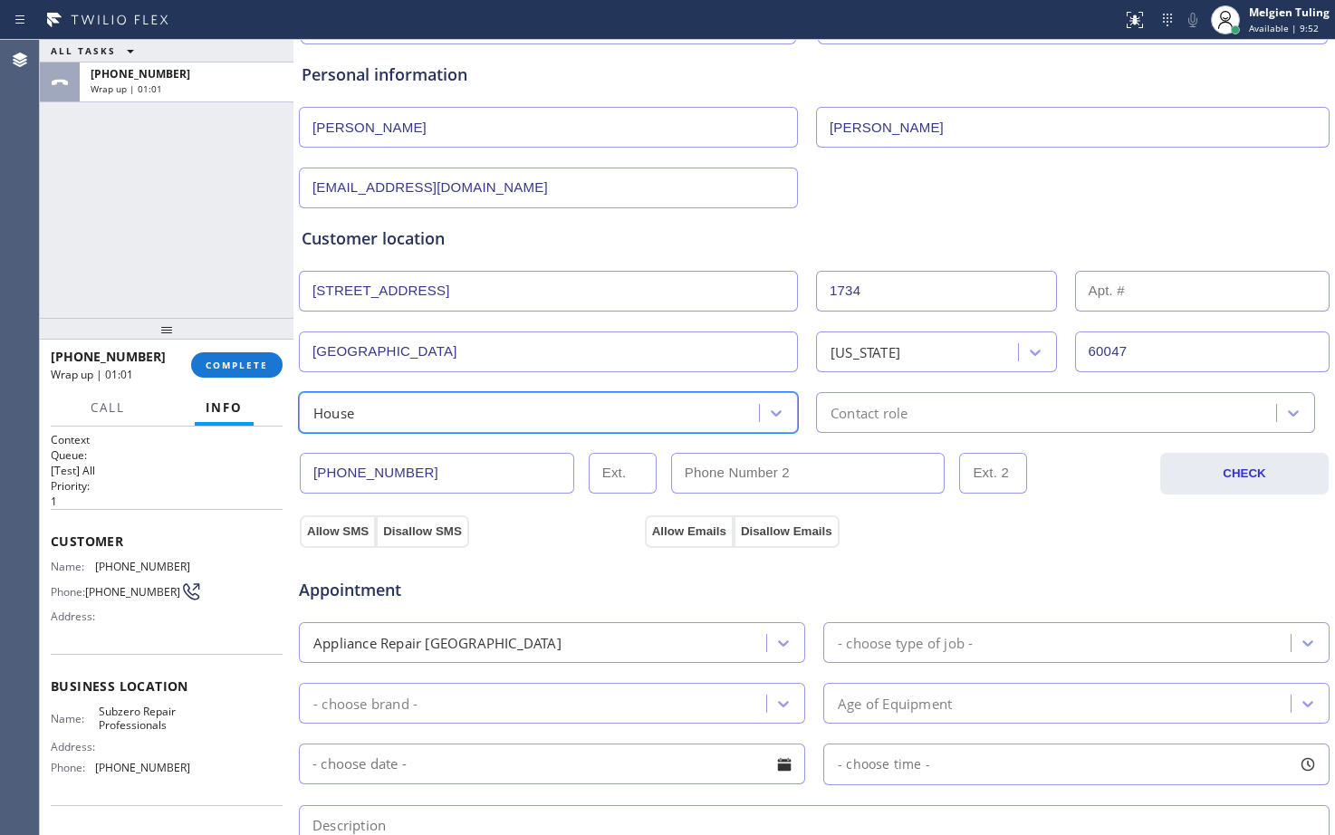
click at [850, 410] on div "Contact role" at bounding box center [869, 412] width 77 height 21
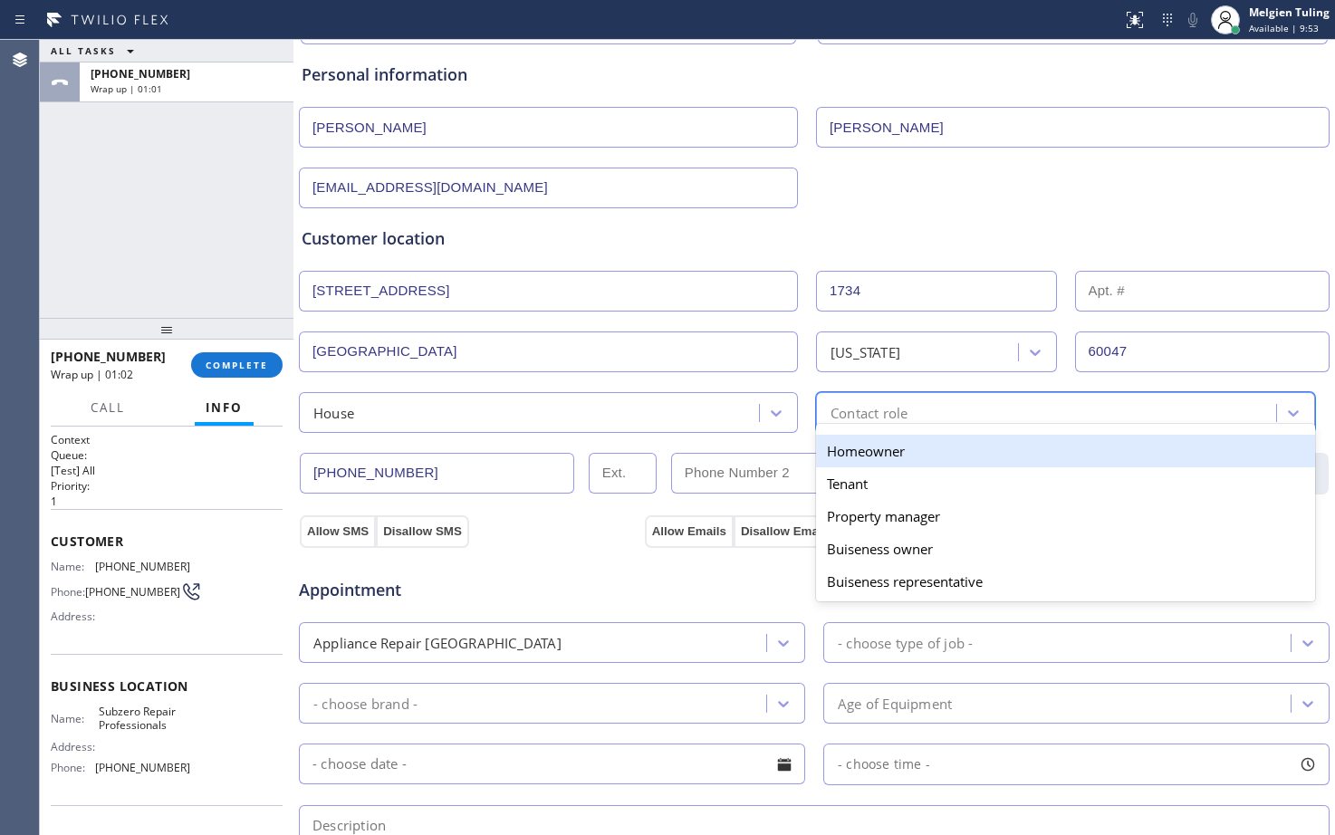
click at [838, 452] on div "Homeowner" at bounding box center [1065, 451] width 499 height 33
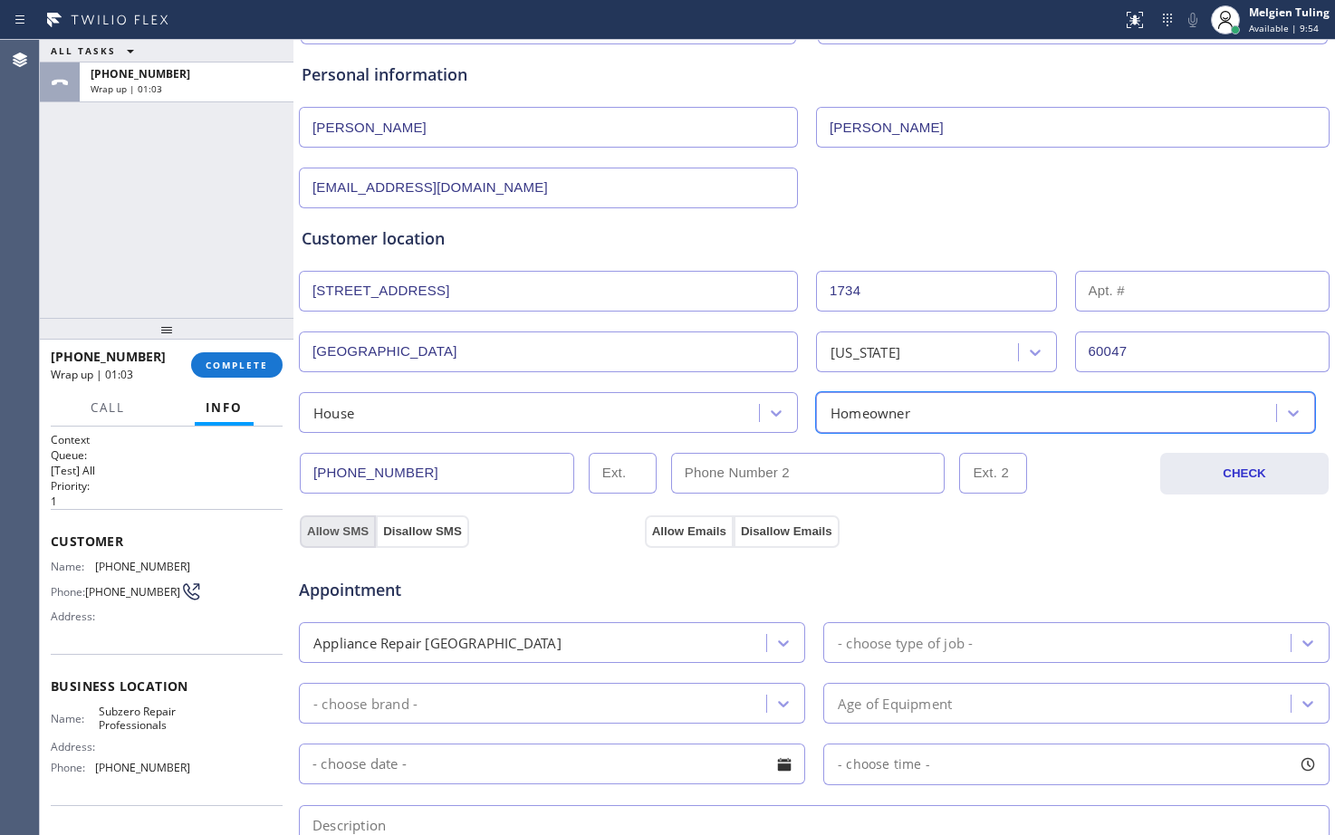
click at [334, 529] on button "Allow SMS" at bounding box center [338, 531] width 76 height 33
click at [677, 536] on button "Allow Emails" at bounding box center [689, 531] width 89 height 33
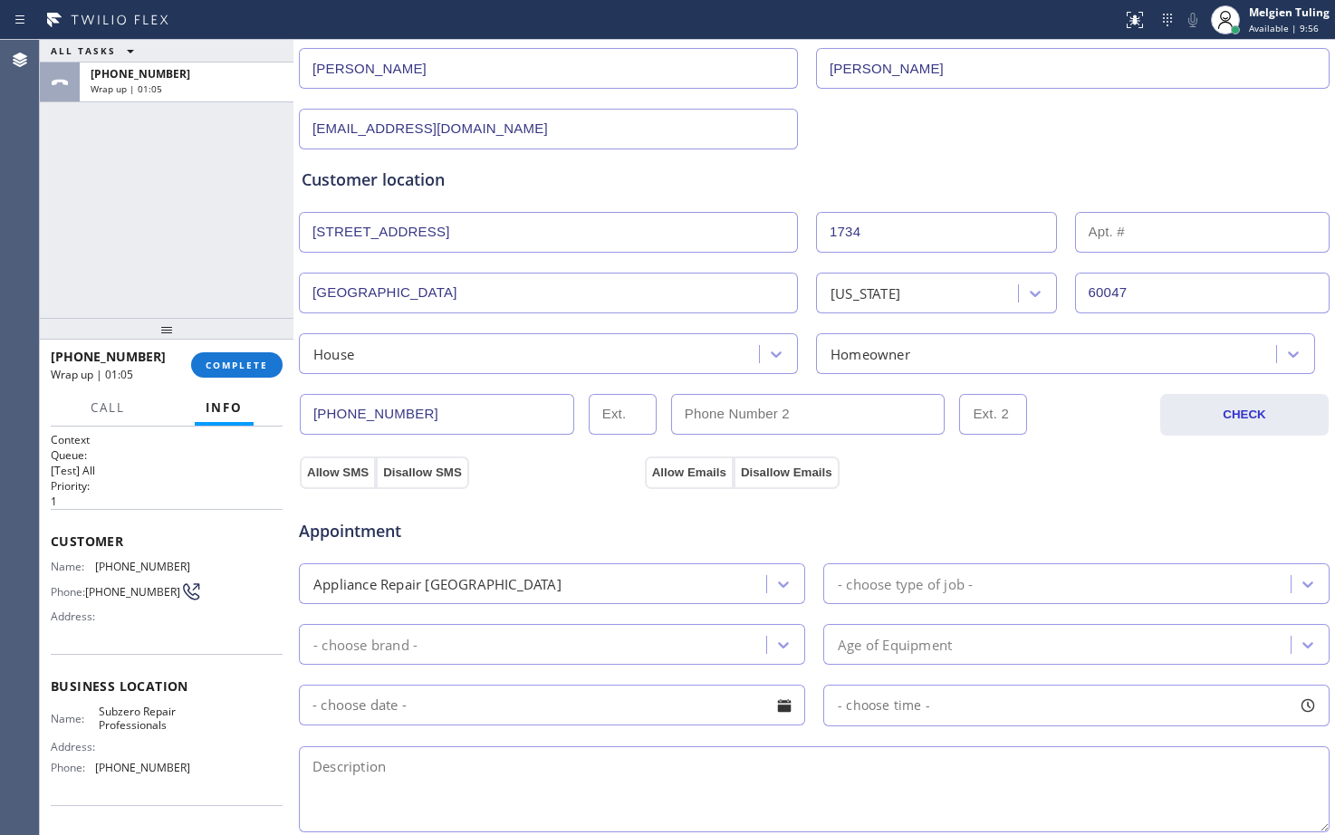
scroll to position [272, 0]
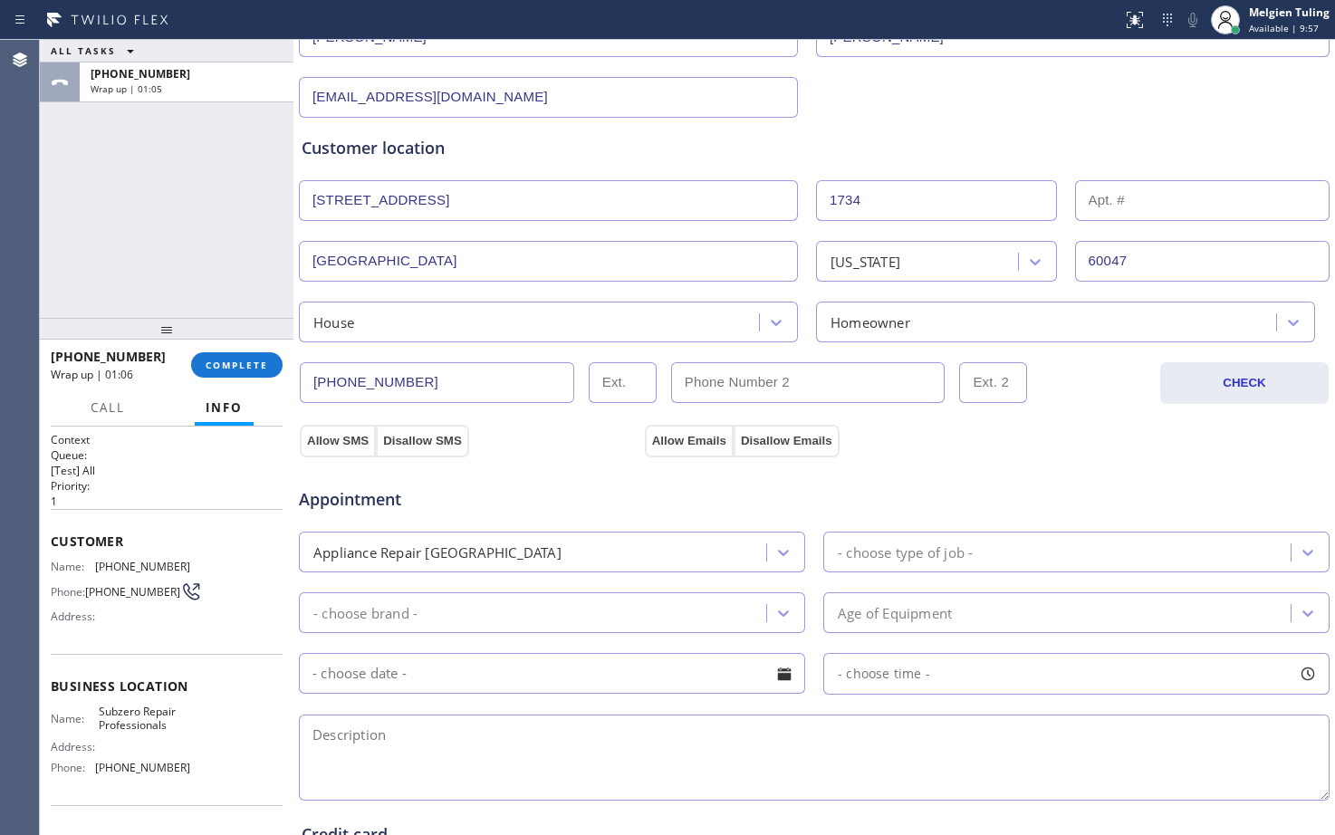
click at [534, 551] on div "Appliance Repair [GEOGRAPHIC_DATA]" at bounding box center [535, 552] width 462 height 32
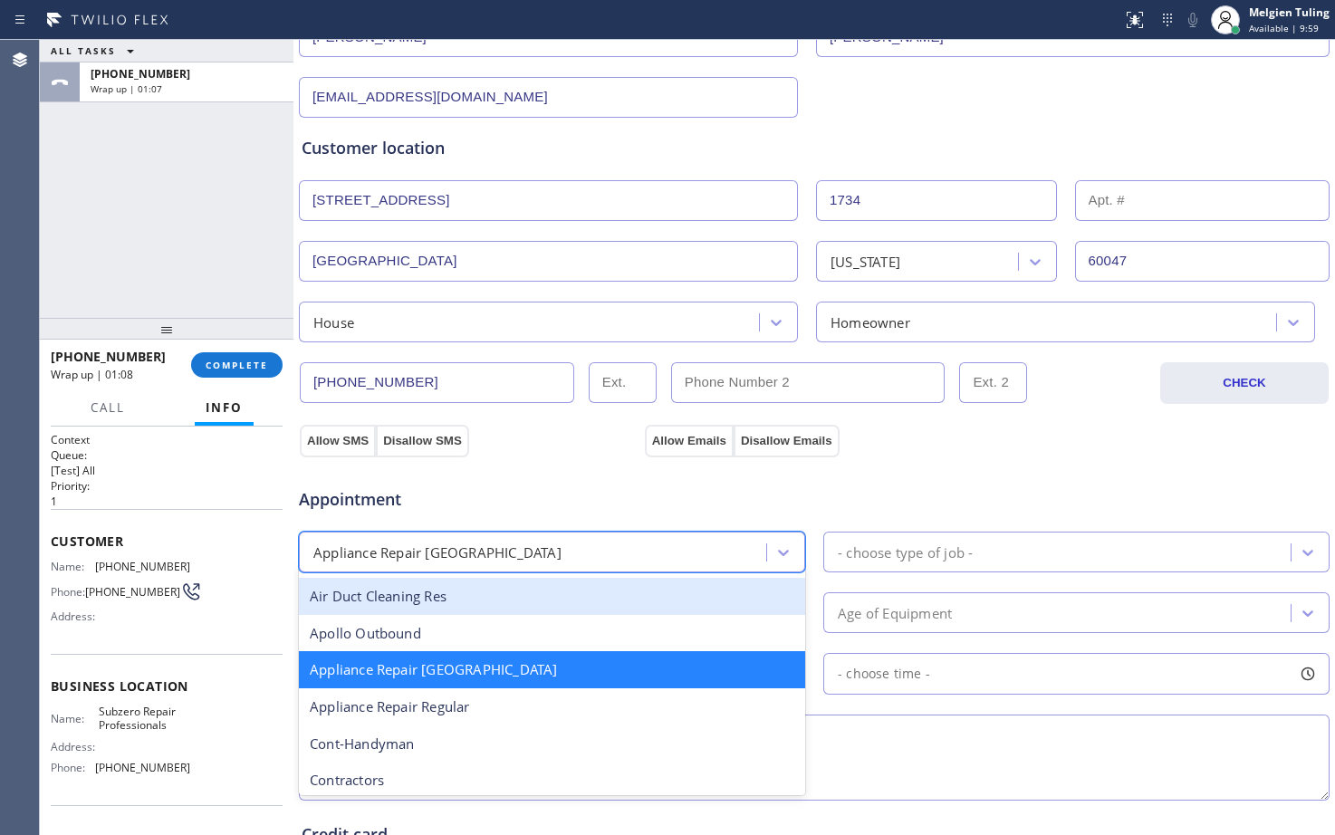
scroll to position [184, 0]
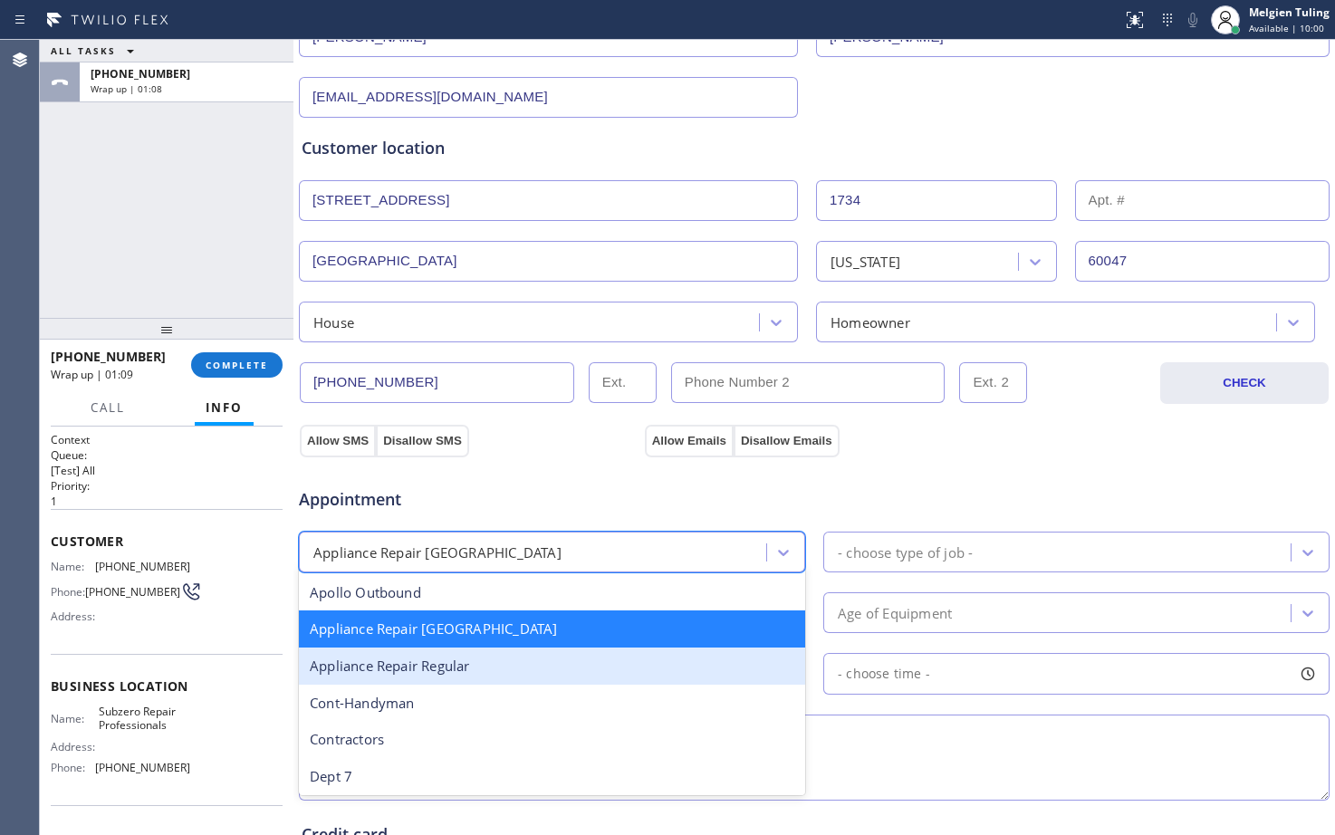
click at [420, 677] on div "Appliance Repair Regular" at bounding box center [552, 666] width 506 height 37
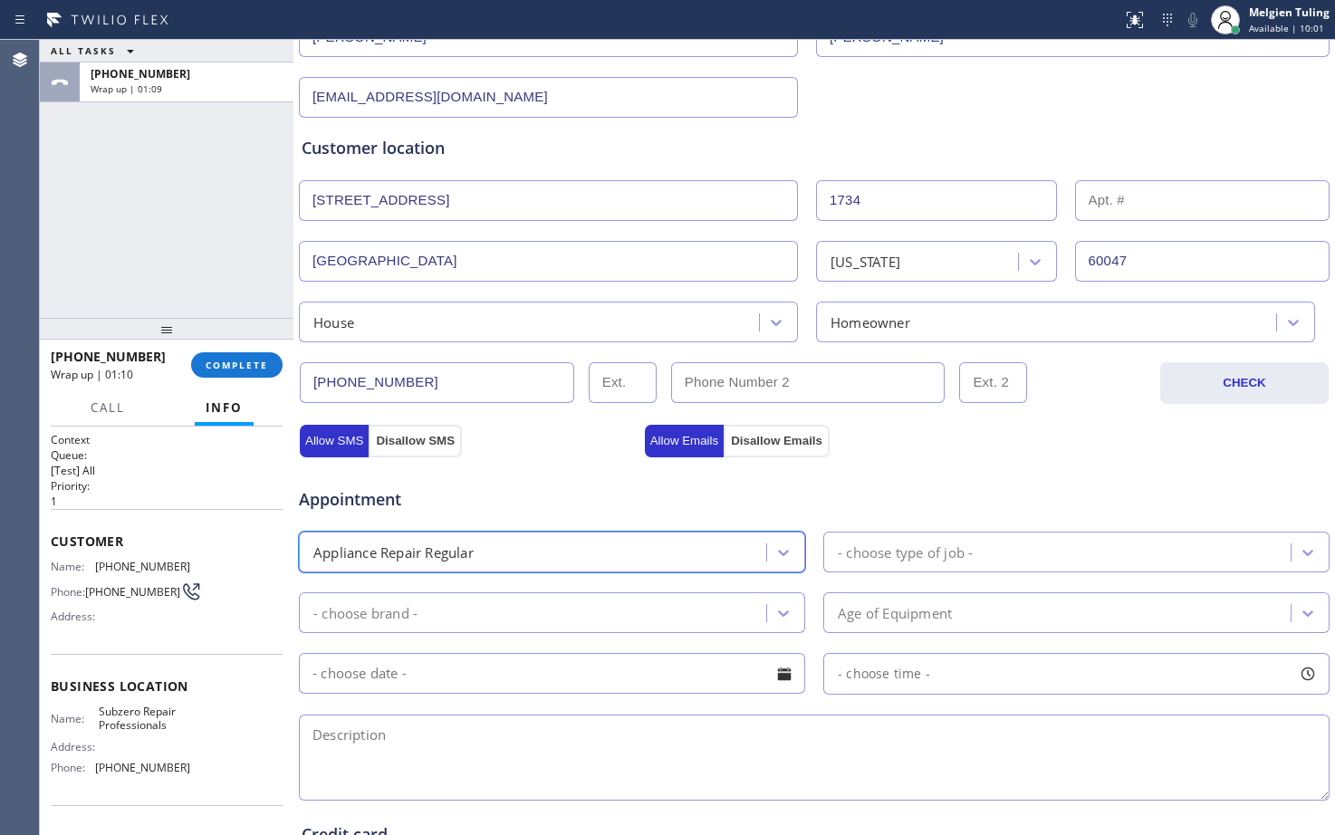
click at [464, 608] on div "- choose brand -" at bounding box center [535, 613] width 462 height 32
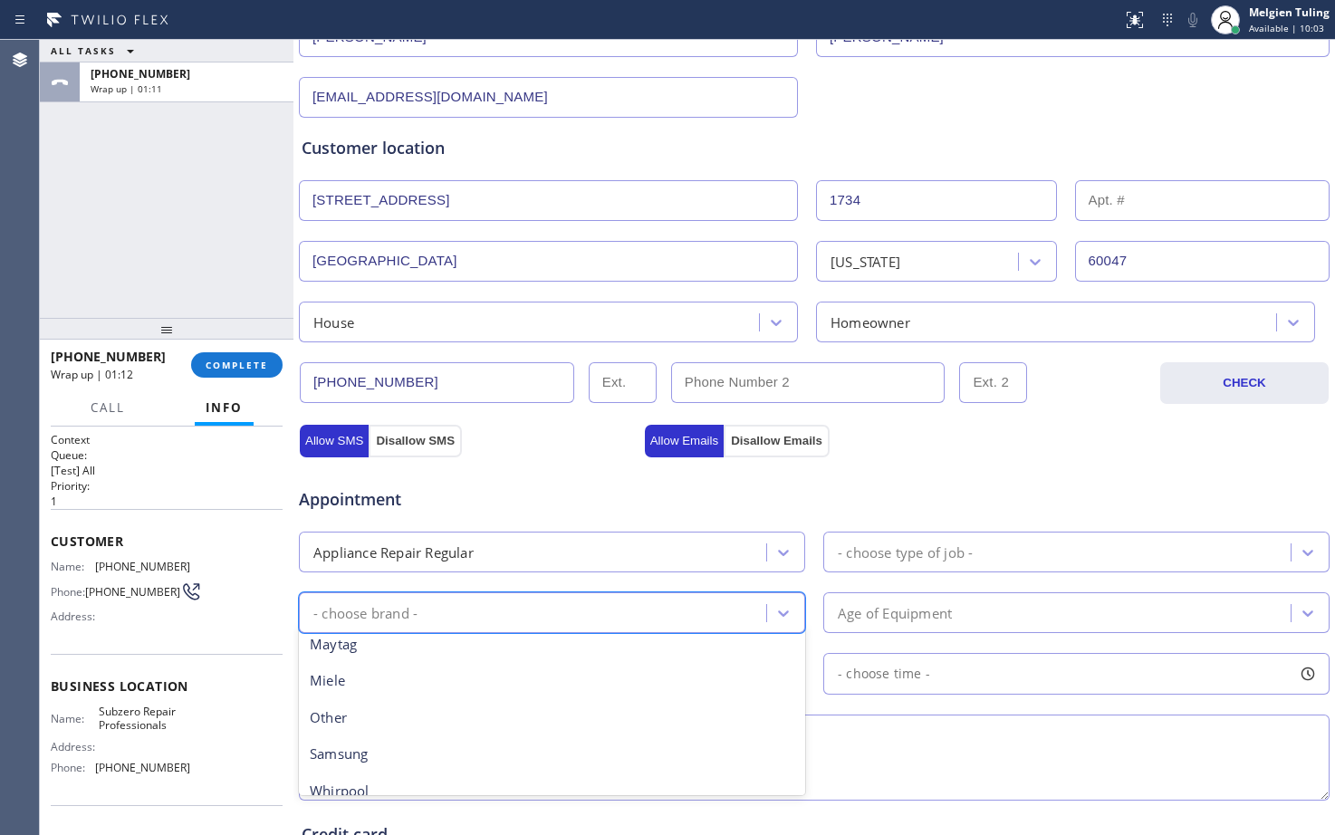
scroll to position [505, 0]
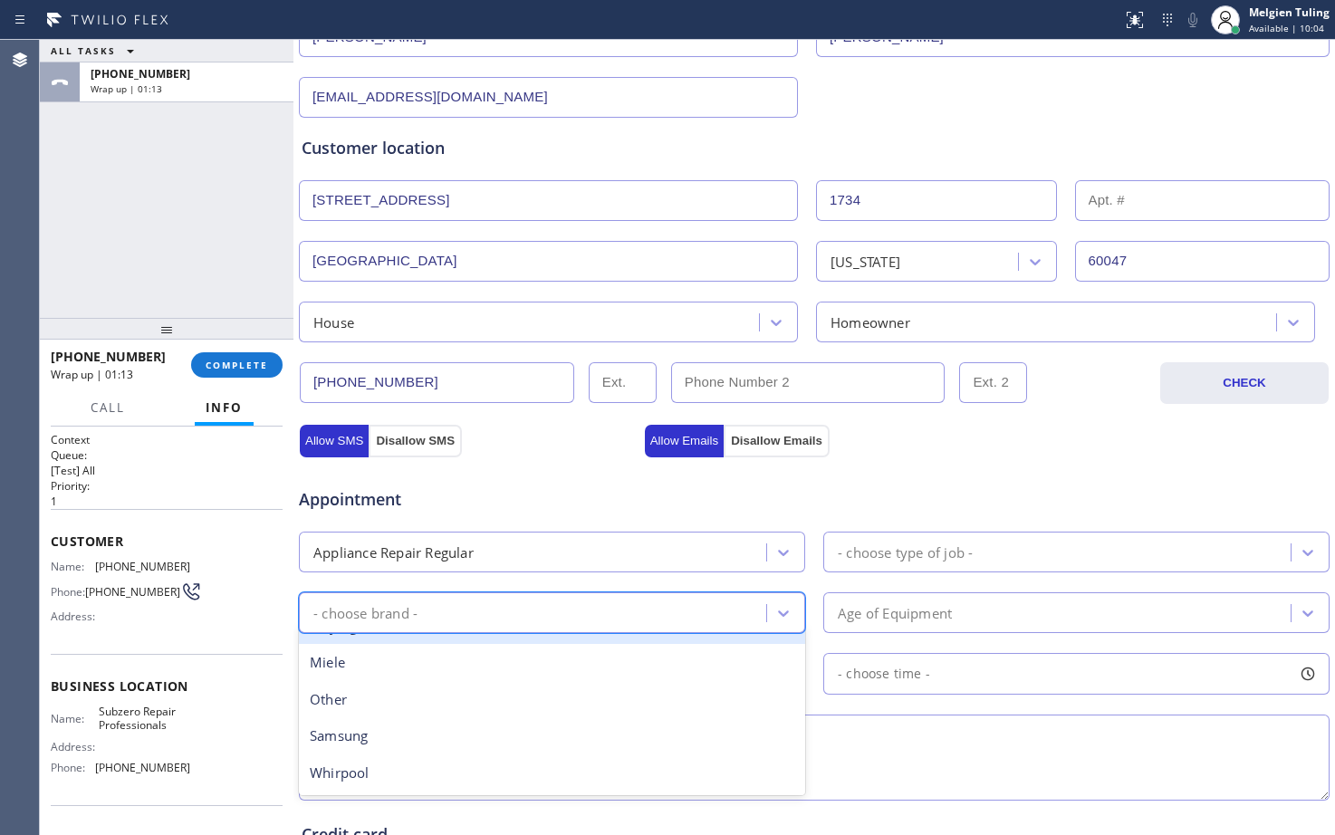
click at [422, 552] on div "Appliance Repair Regular" at bounding box center [393, 552] width 160 height 21
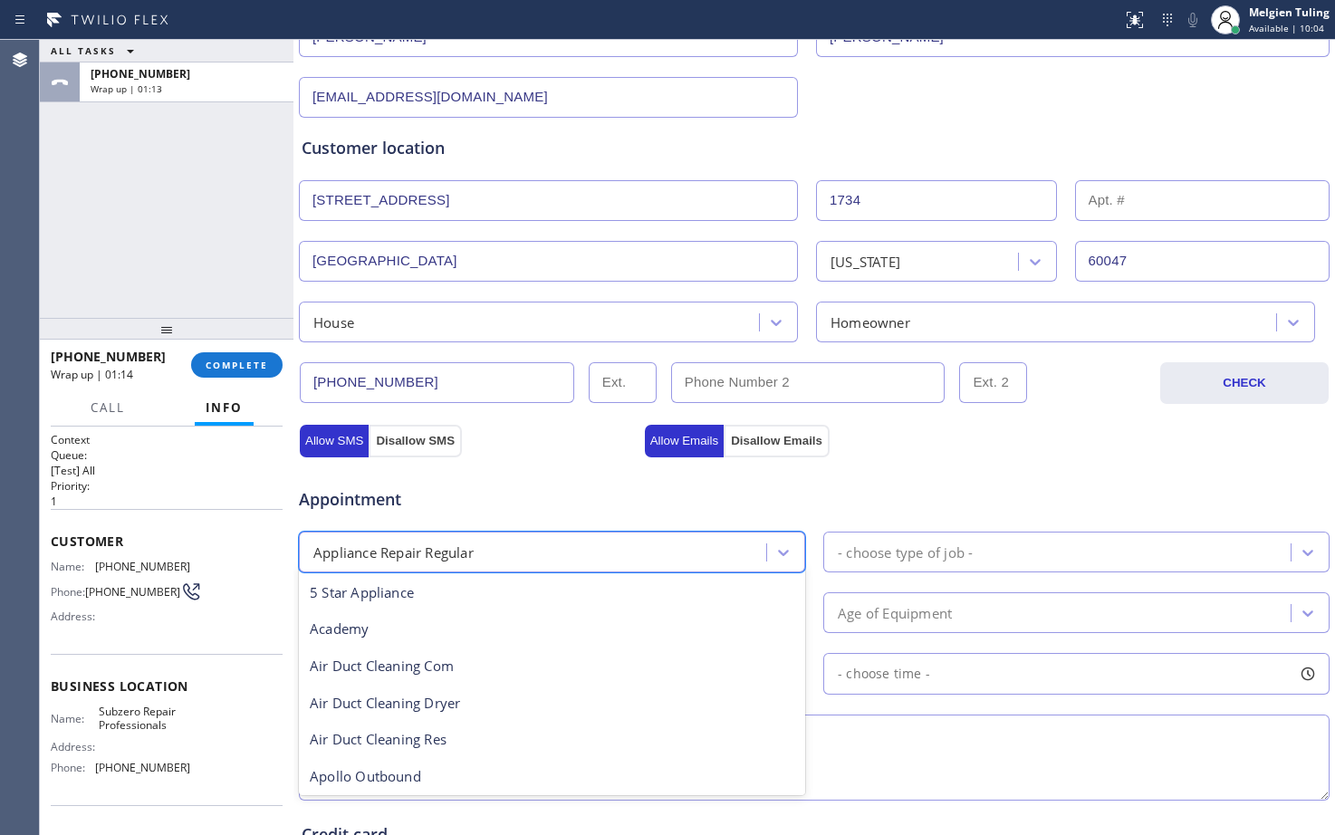
scroll to position [39, 0]
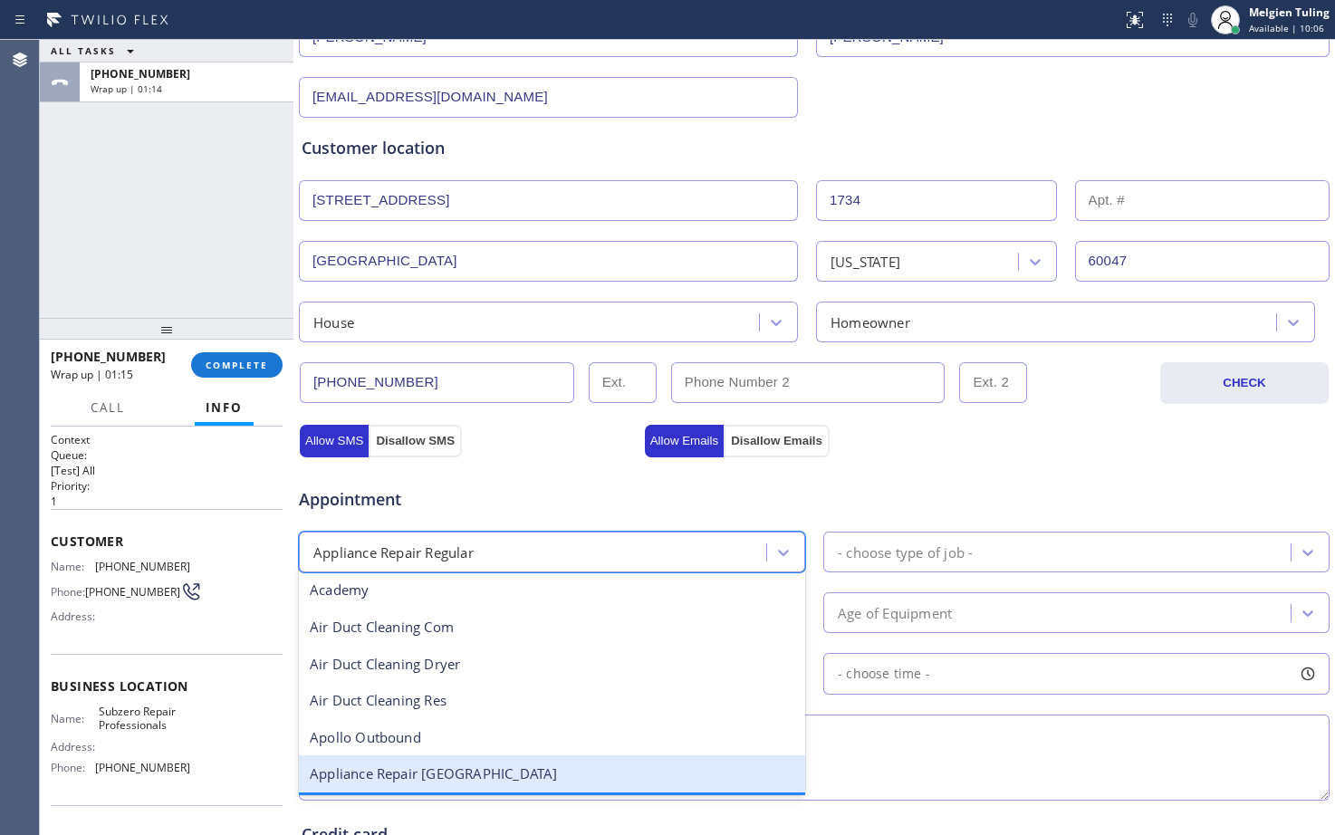
click at [408, 781] on div "Appliance Repair [GEOGRAPHIC_DATA]" at bounding box center [552, 773] width 506 height 37
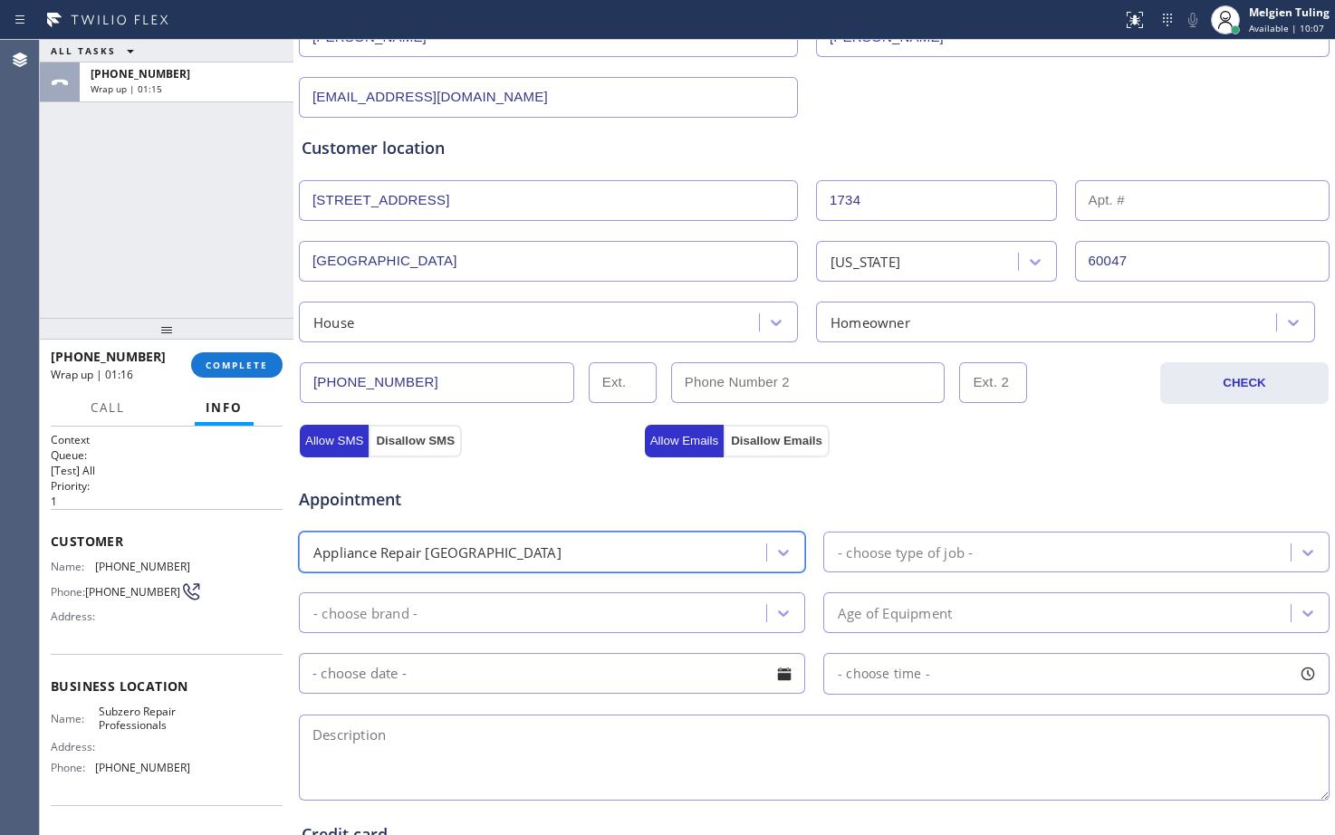
click at [403, 606] on div "- choose brand -" at bounding box center [365, 612] width 104 height 21
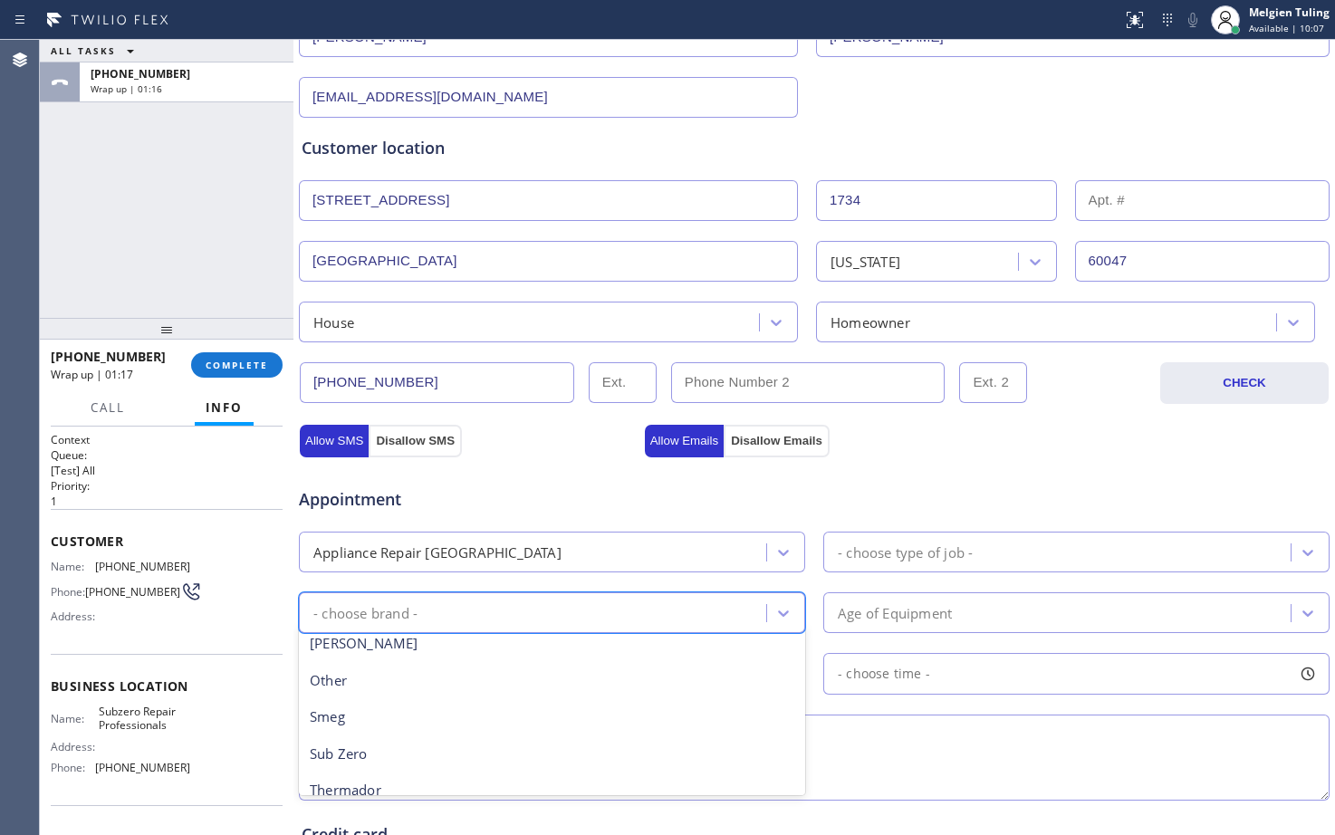
scroll to position [358, 0]
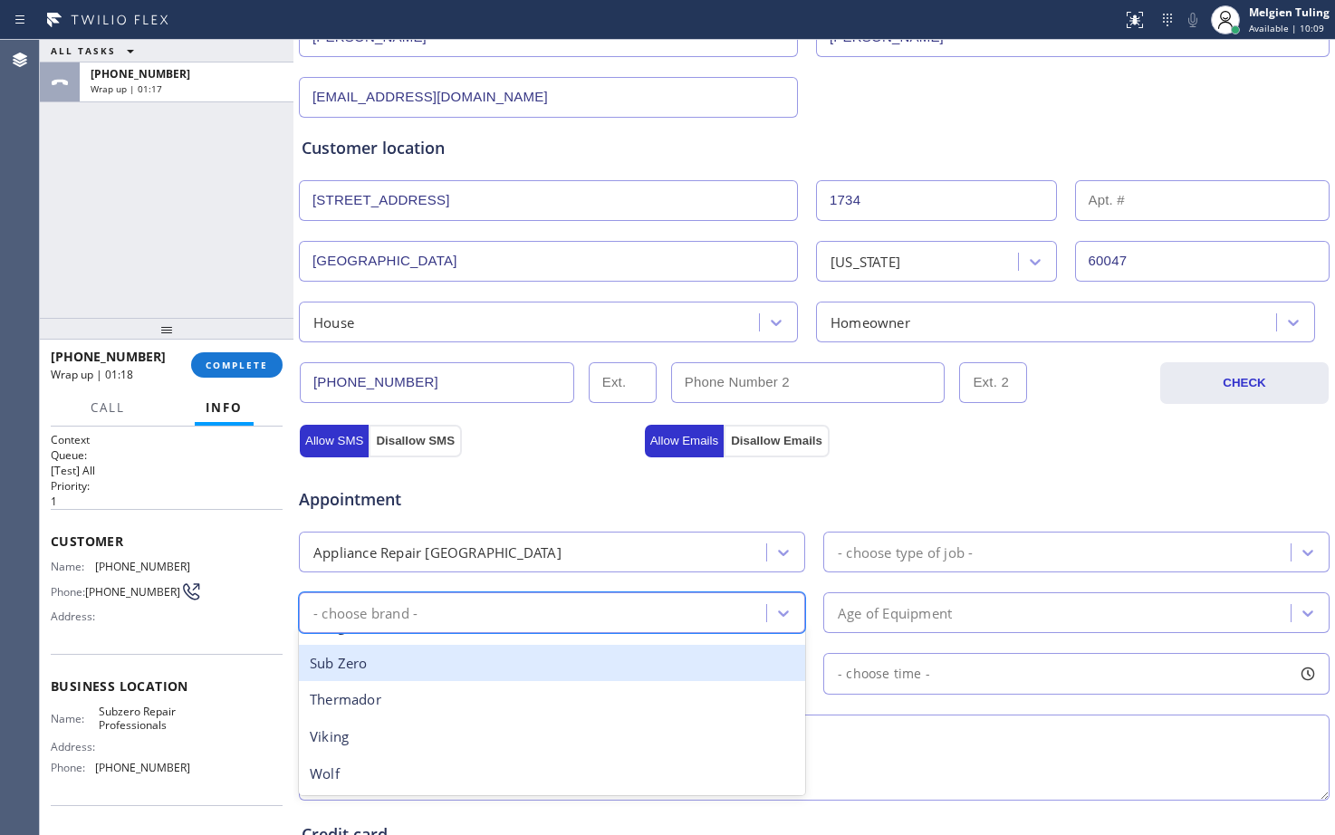
click at [413, 660] on div "Sub Zero" at bounding box center [552, 663] width 506 height 37
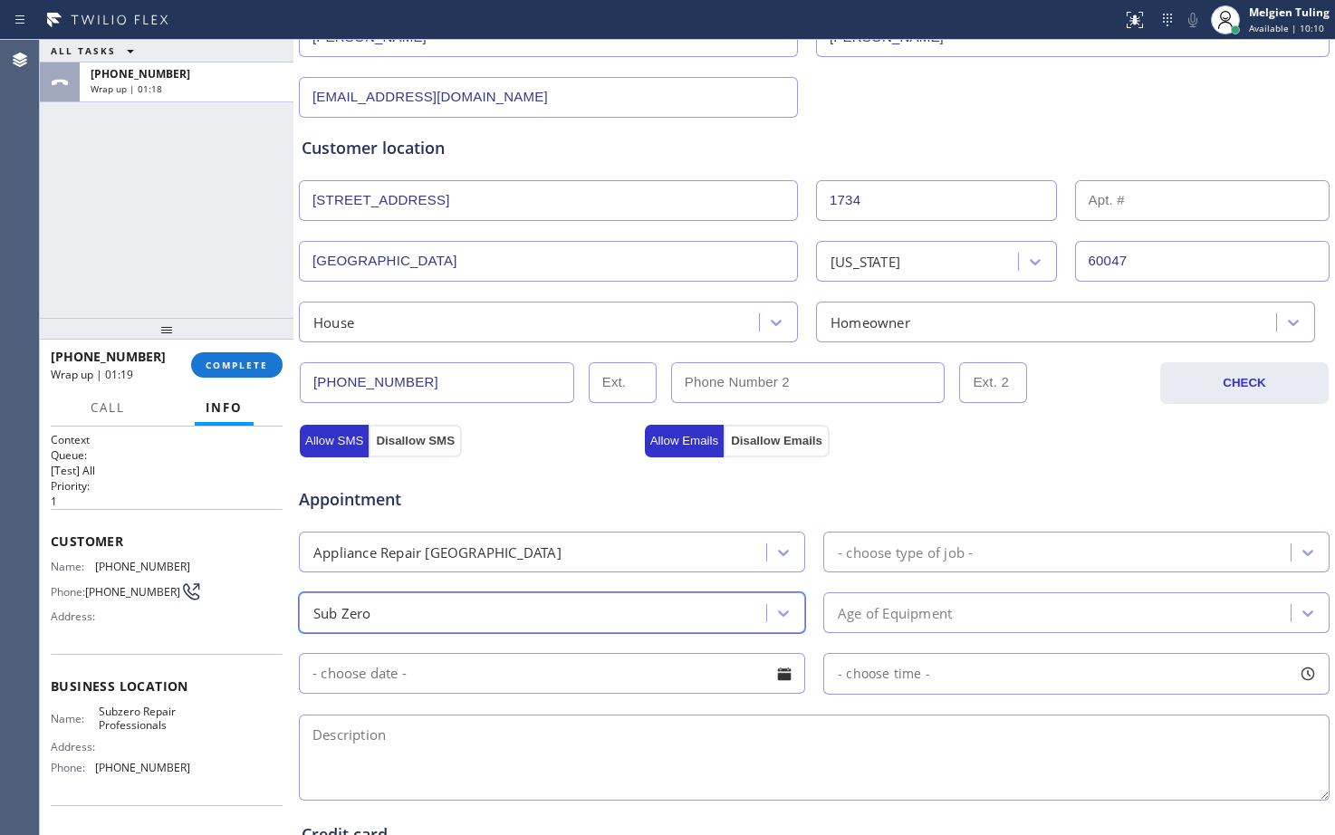
click at [893, 546] on div "- choose type of job -" at bounding box center [905, 552] width 135 height 21
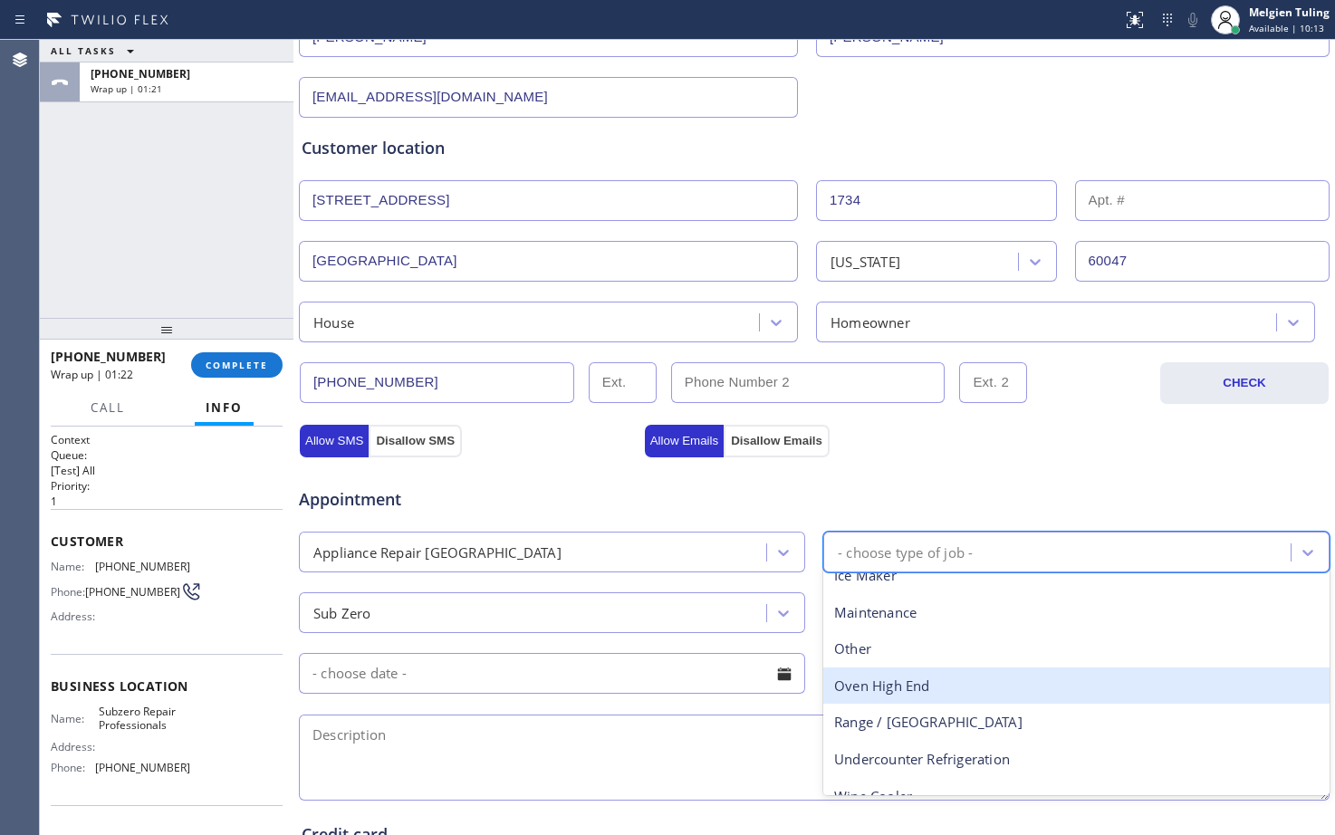
scroll to position [0, 0]
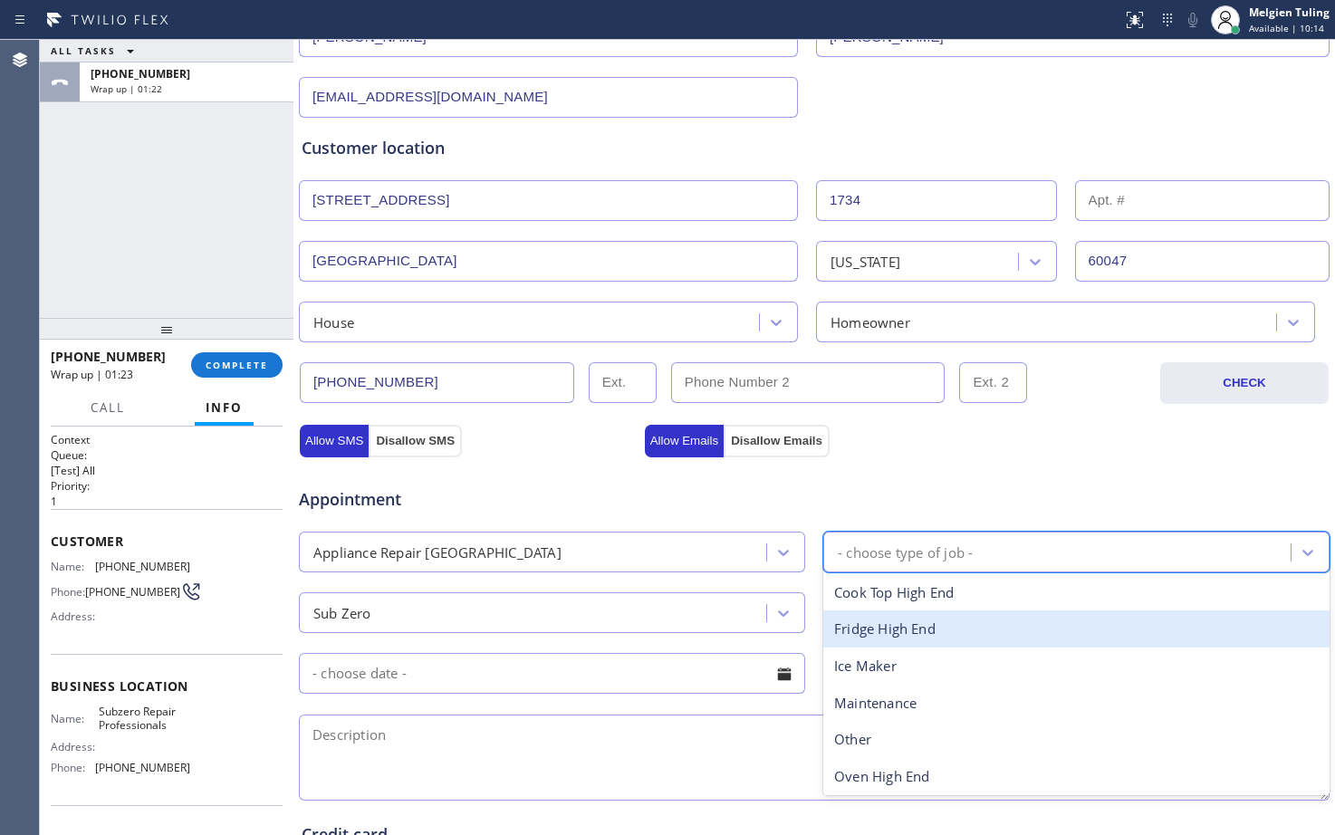
click at [880, 637] on div "Fridge High End" at bounding box center [1076, 628] width 506 height 37
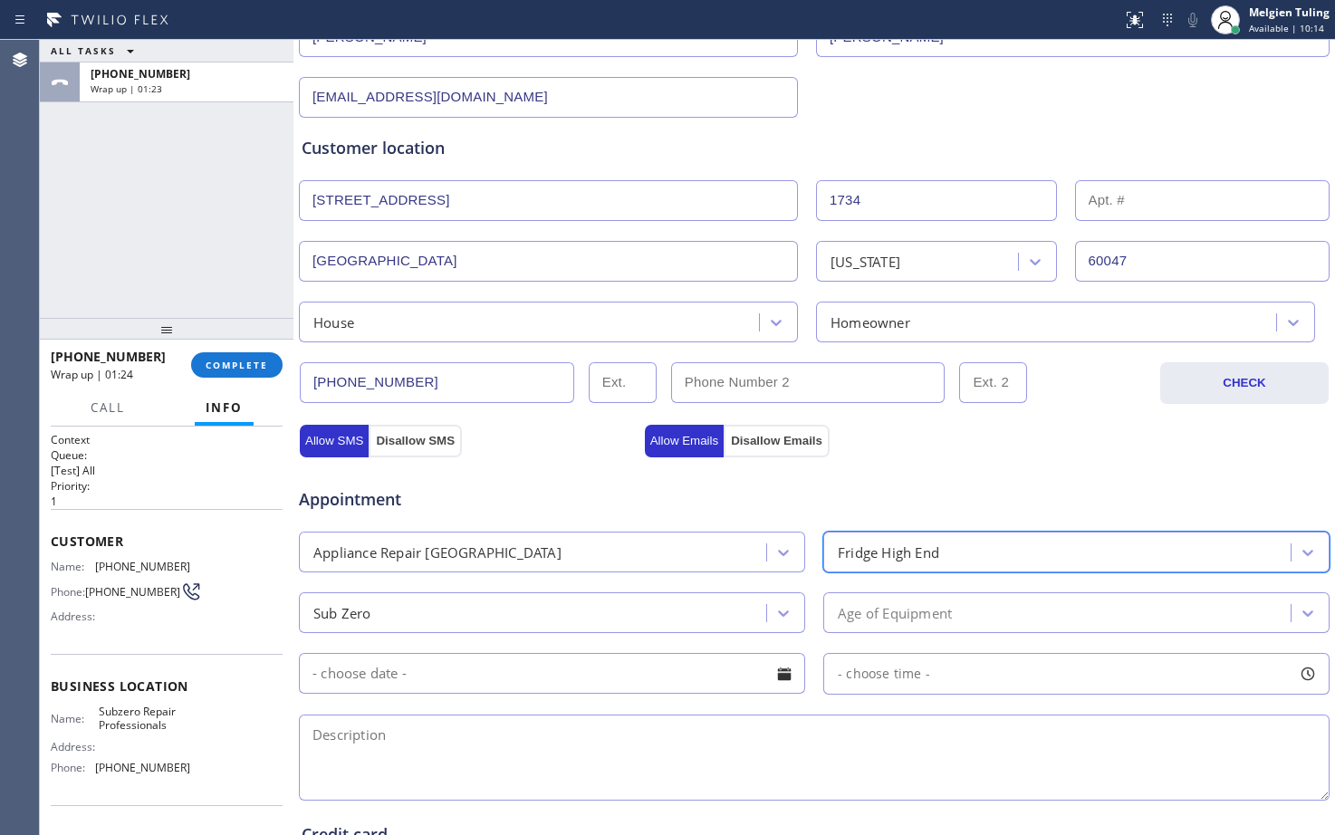
click at [862, 611] on div "Age of Equipment" at bounding box center [895, 612] width 114 height 21
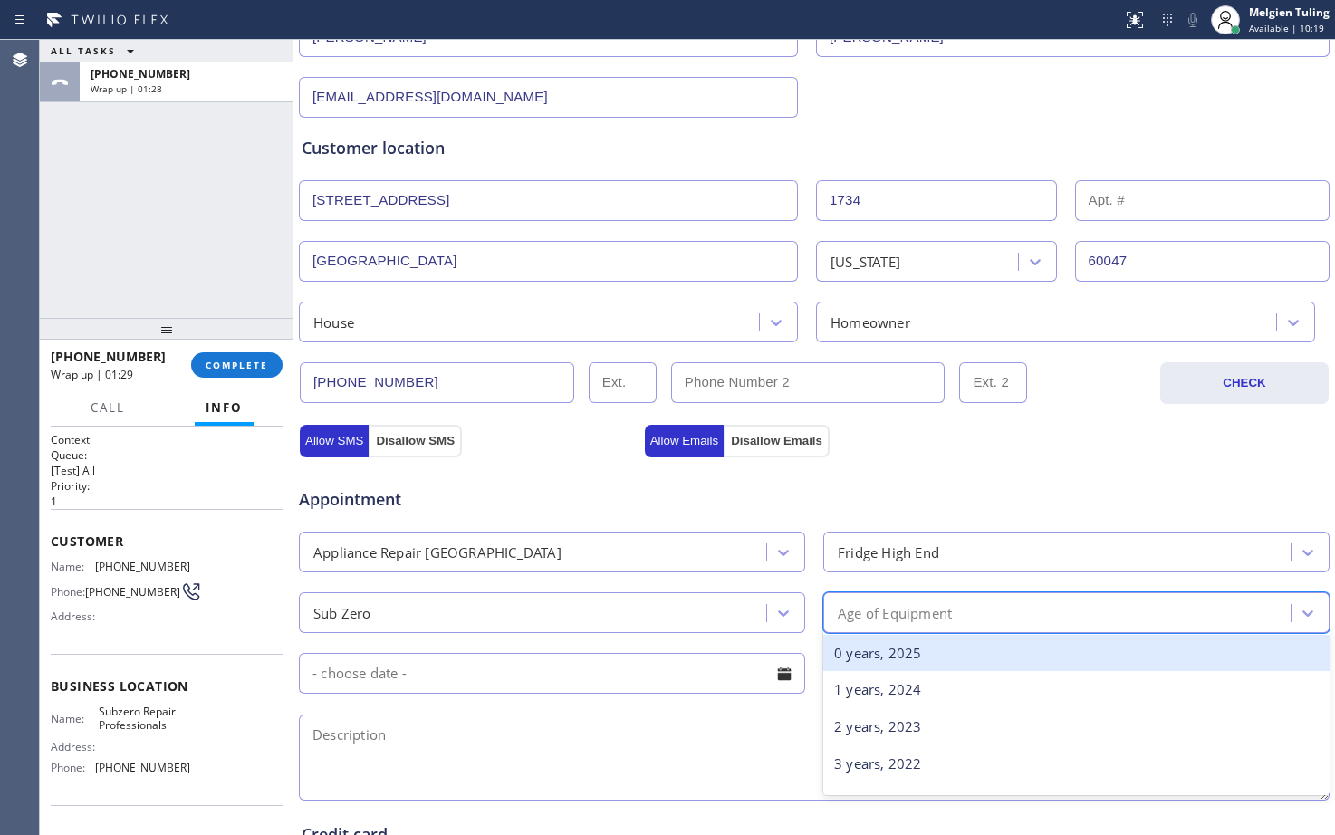
click at [885, 662] on div "0 years, 2025" at bounding box center [1076, 653] width 506 height 37
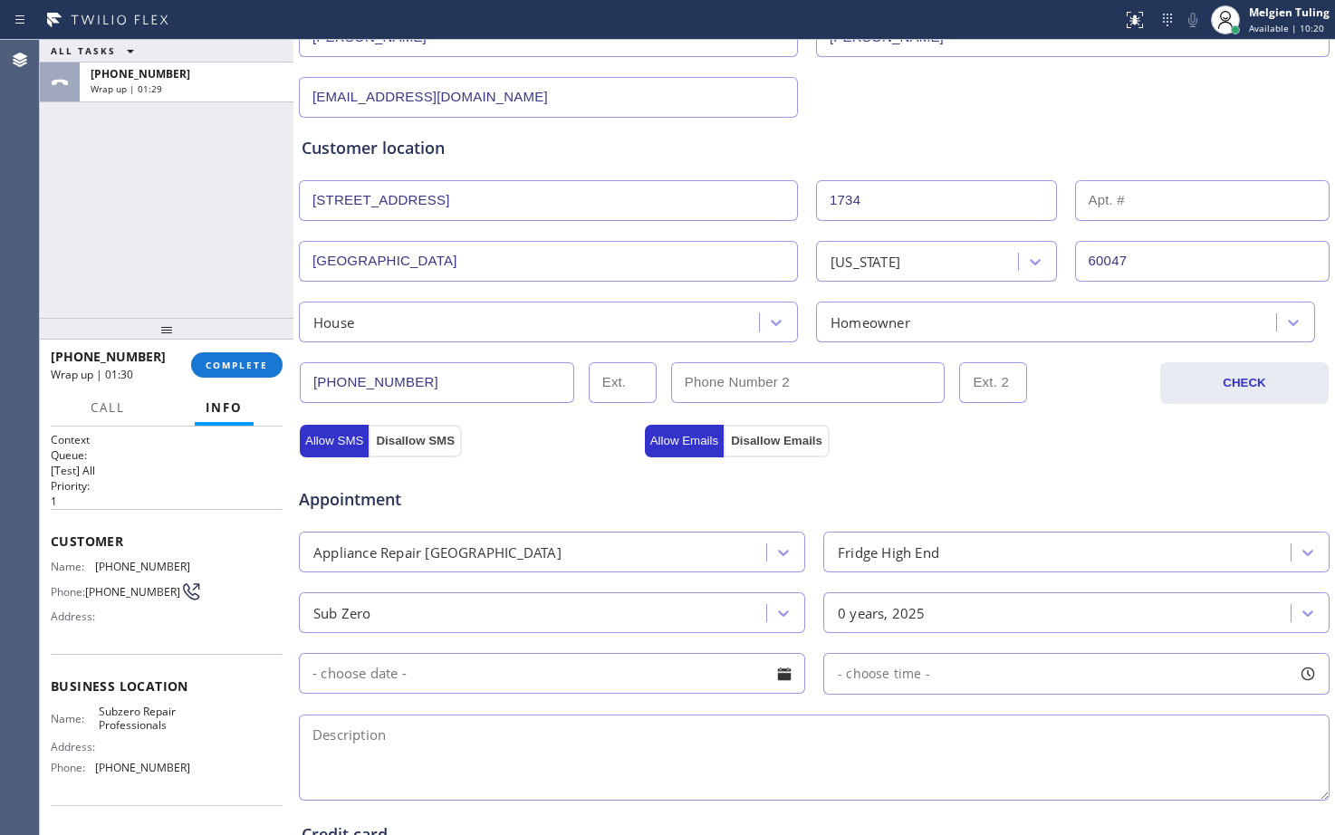
click at [572, 670] on input "text" at bounding box center [552, 673] width 506 height 41
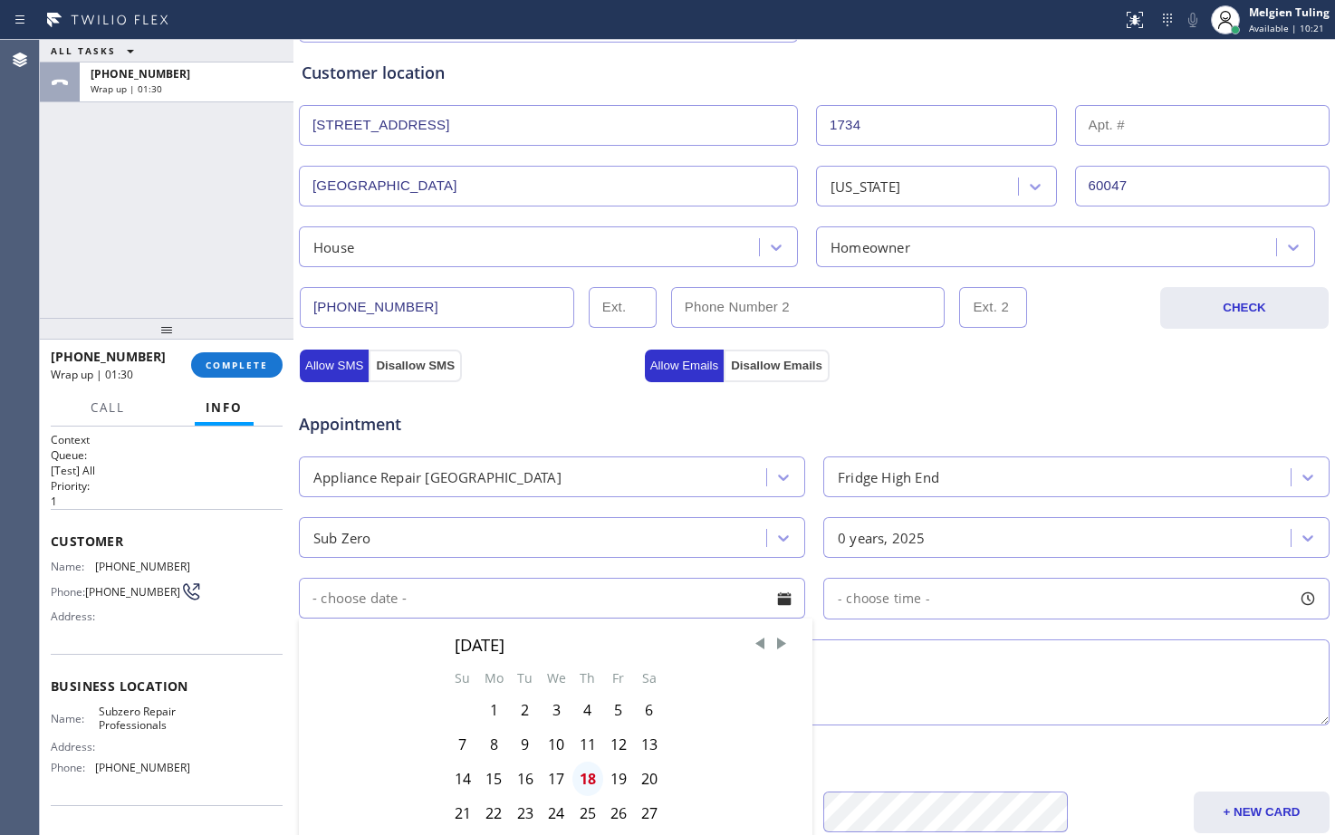
scroll to position [453, 0]
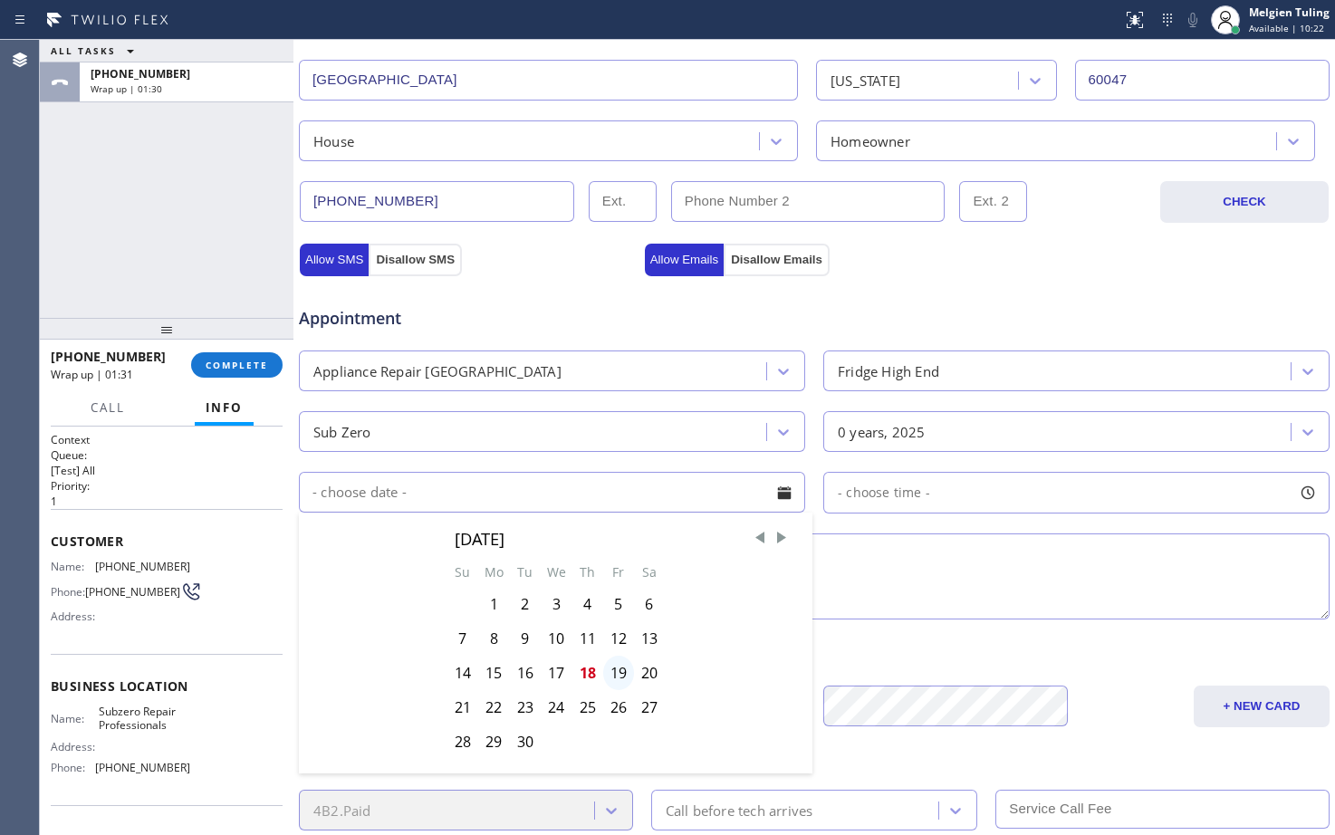
click at [615, 668] on div "19" at bounding box center [618, 673] width 31 height 34
type input "[DATE]"
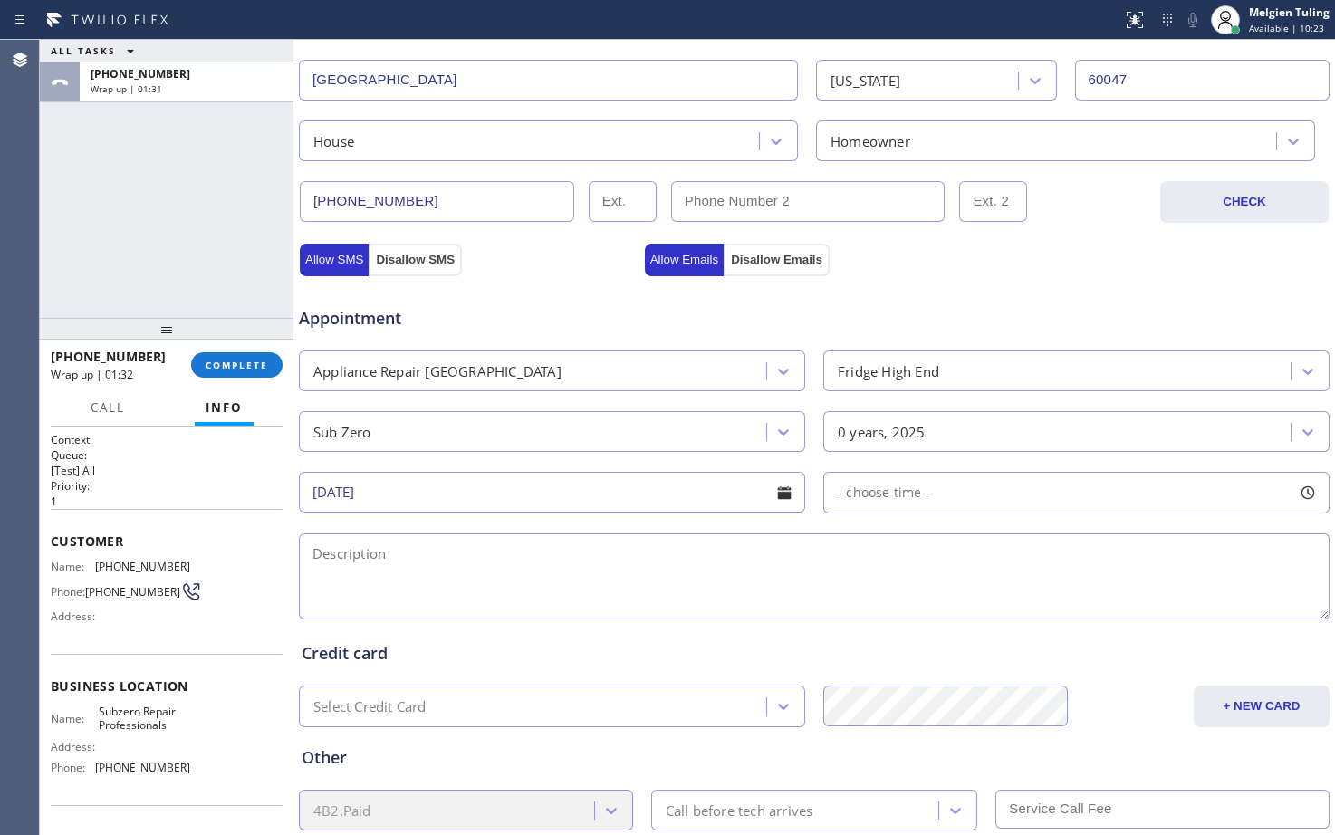
click at [898, 496] on span "- choose time -" at bounding box center [884, 492] width 92 height 17
drag, startPoint x: 843, startPoint y: 597, endPoint x: 895, endPoint y: 595, distance: 51.7
click at [852, 597] on div at bounding box center [842, 603] width 22 height 38
drag, startPoint x: 895, startPoint y: 595, endPoint x: 961, endPoint y: 603, distance: 66.6
click at [961, 603] on div "FROM TILL 8:00 AM 8:30 AM" at bounding box center [1062, 579] width 479 height 130
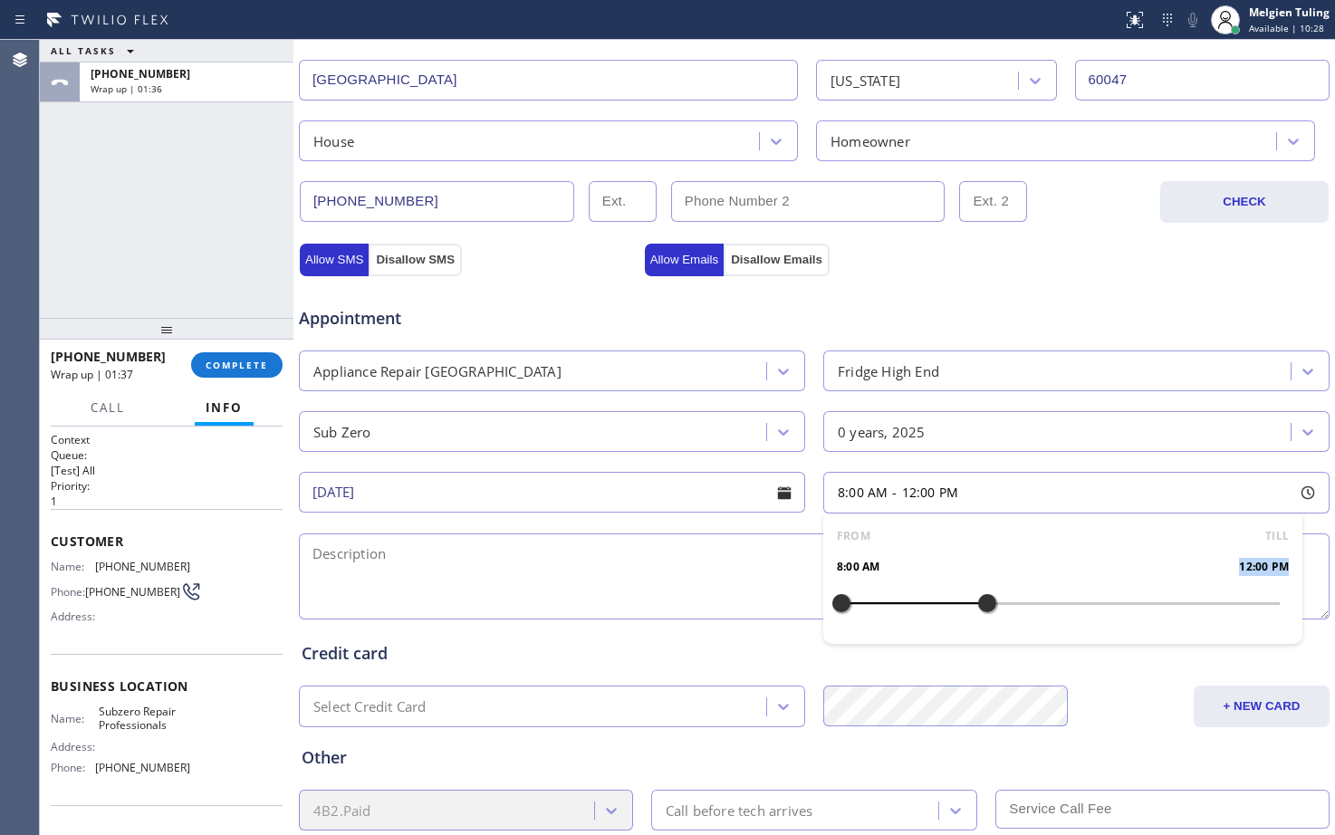
drag, startPoint x: 851, startPoint y: 604, endPoint x: 982, endPoint y: 607, distance: 130.5
click at [982, 607] on div at bounding box center [987, 603] width 22 height 38
drag, startPoint x: 837, startPoint y: 596, endPoint x: 867, endPoint y: 601, distance: 30.2
click at [867, 601] on div at bounding box center [878, 603] width 22 height 38
click at [582, 560] on textarea at bounding box center [814, 576] width 1031 height 86
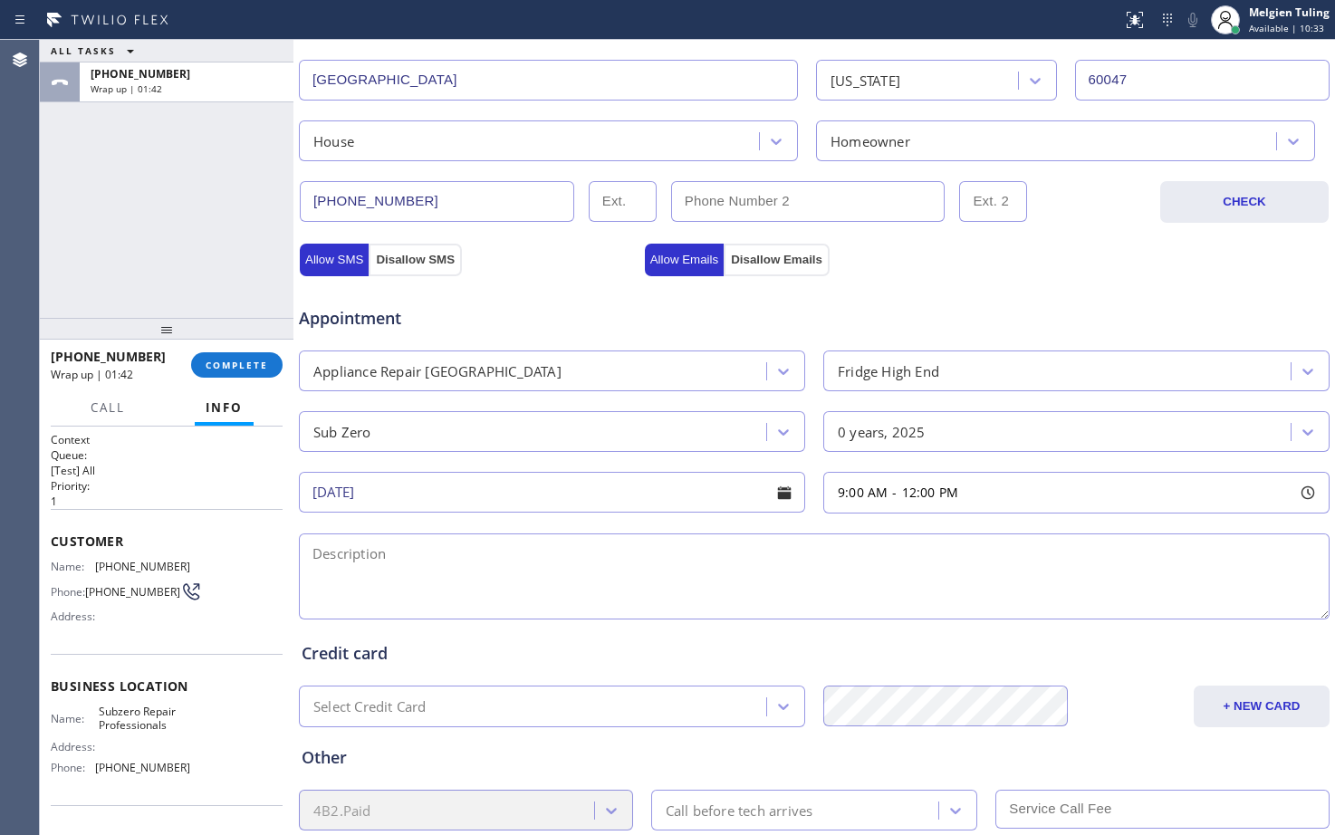
click at [385, 557] on textarea at bounding box center [814, 576] width 1031 height 86
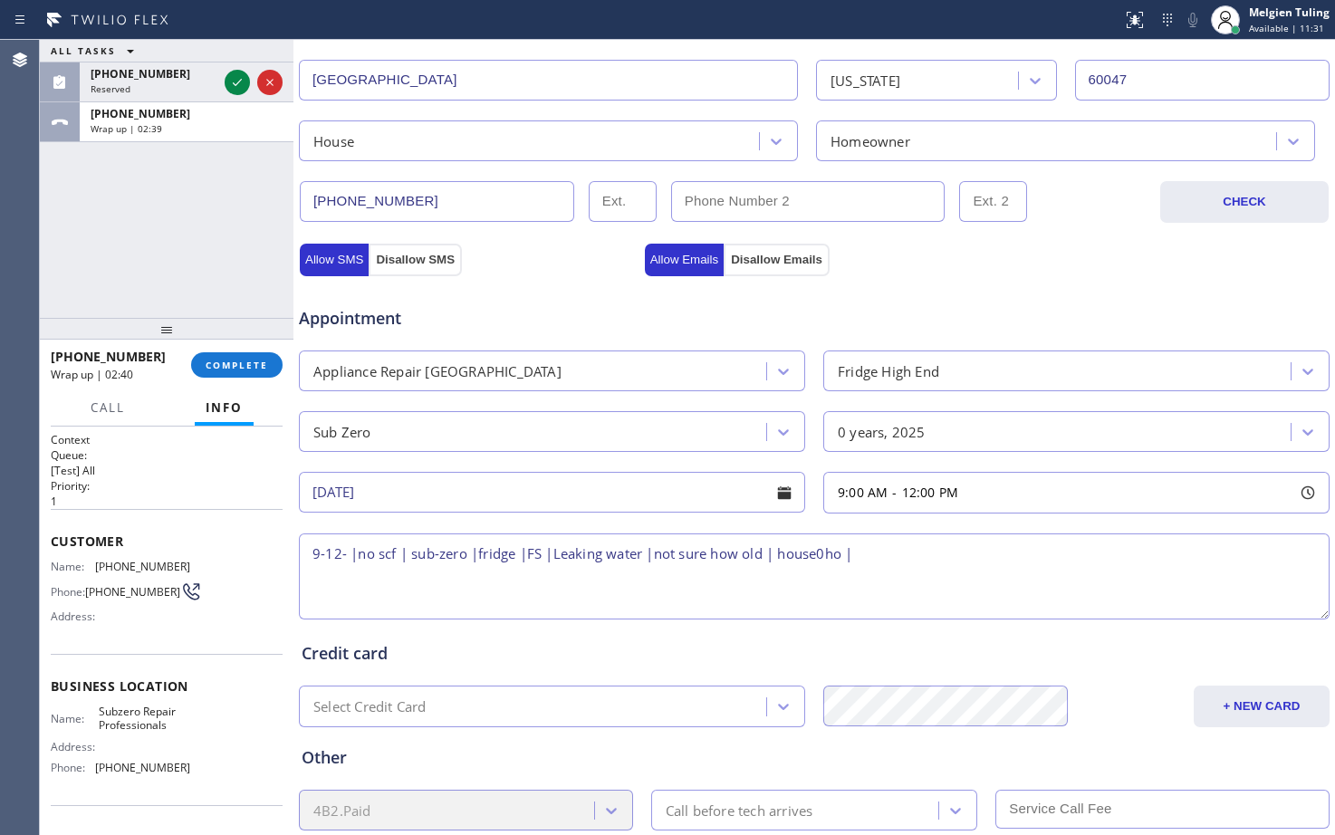
click at [822, 556] on textarea "9-12- |no scf | sub-zero |fridge |FS |Leaking water |not sure how old | house0h…" at bounding box center [814, 576] width 1031 height 86
click at [903, 555] on textarea "9-12- |no scf | sub-zero |fridge |FS |Leaking water |not sure how old | house-h…" at bounding box center [814, 576] width 1031 height 86
paste textarea "[STREET_ADDRESS]"
drag, startPoint x: 164, startPoint y: 737, endPoint x: 86, endPoint y: 725, distance: 78.8
click at [86, 725] on div "Name: Subzero Repair Professionals" at bounding box center [120, 719] width 139 height 28
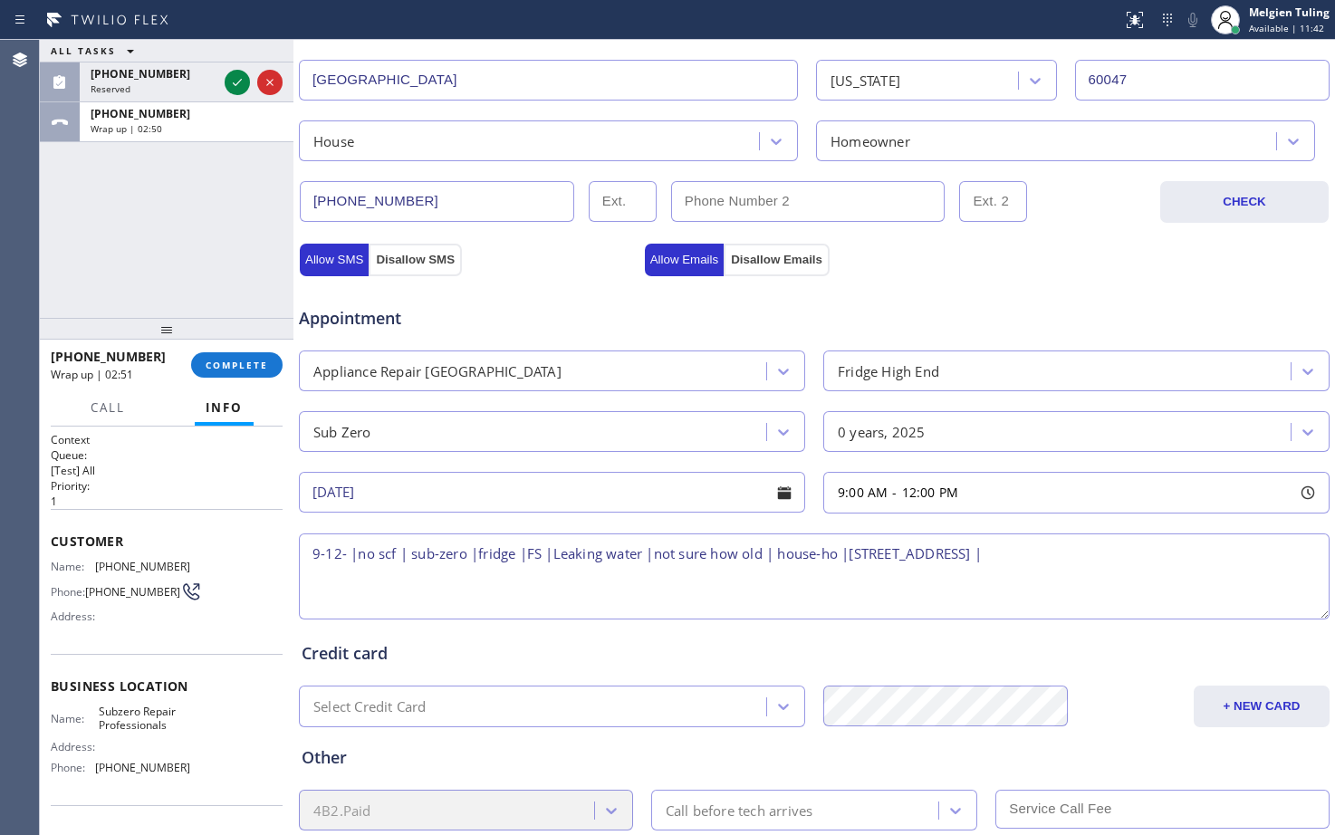
click at [1188, 556] on textarea "9-12- |no scf | sub-zero |fridge |FS |Leaking water |not sure how old | house-h…" at bounding box center [814, 576] width 1031 height 86
paste textarea "Subzero Repair Professionals"
click at [312, 574] on textarea "9-12- |no scf | sub-zero |fridge |FS |Leaking water |not sure how old | house-h…" at bounding box center [814, 576] width 1031 height 86
click at [420, 576] on textarea "9-12- |no scf | sub-zero |fridge |FS |Leaking water |not sure how old | house-h…" at bounding box center [814, 576] width 1031 height 86
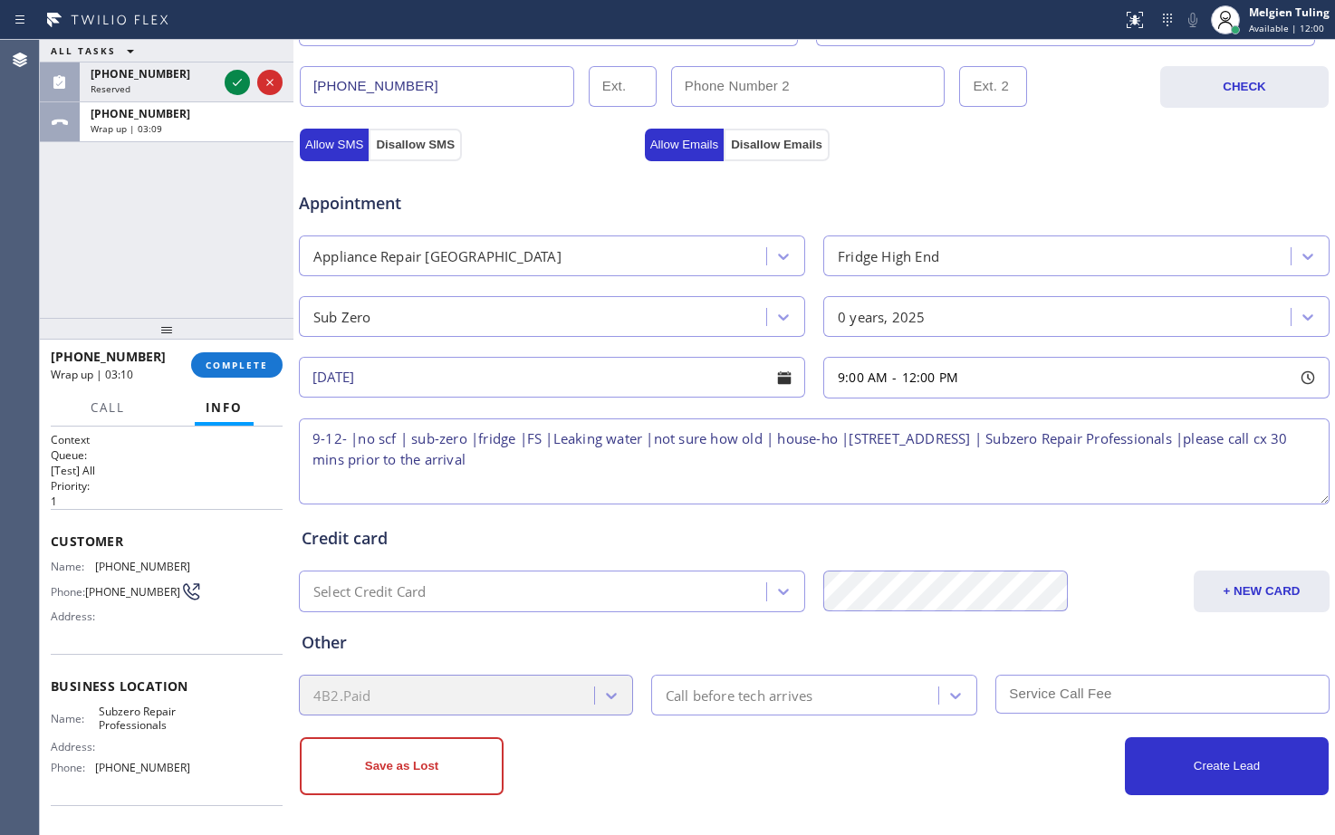
scroll to position [569, 0]
type textarea "9-12- |no scf | sub-zero |fridge |FS |Leaking water |not sure how old | house-h…"
click at [712, 693] on div "Call before tech arrives" at bounding box center [740, 694] width 148 height 21
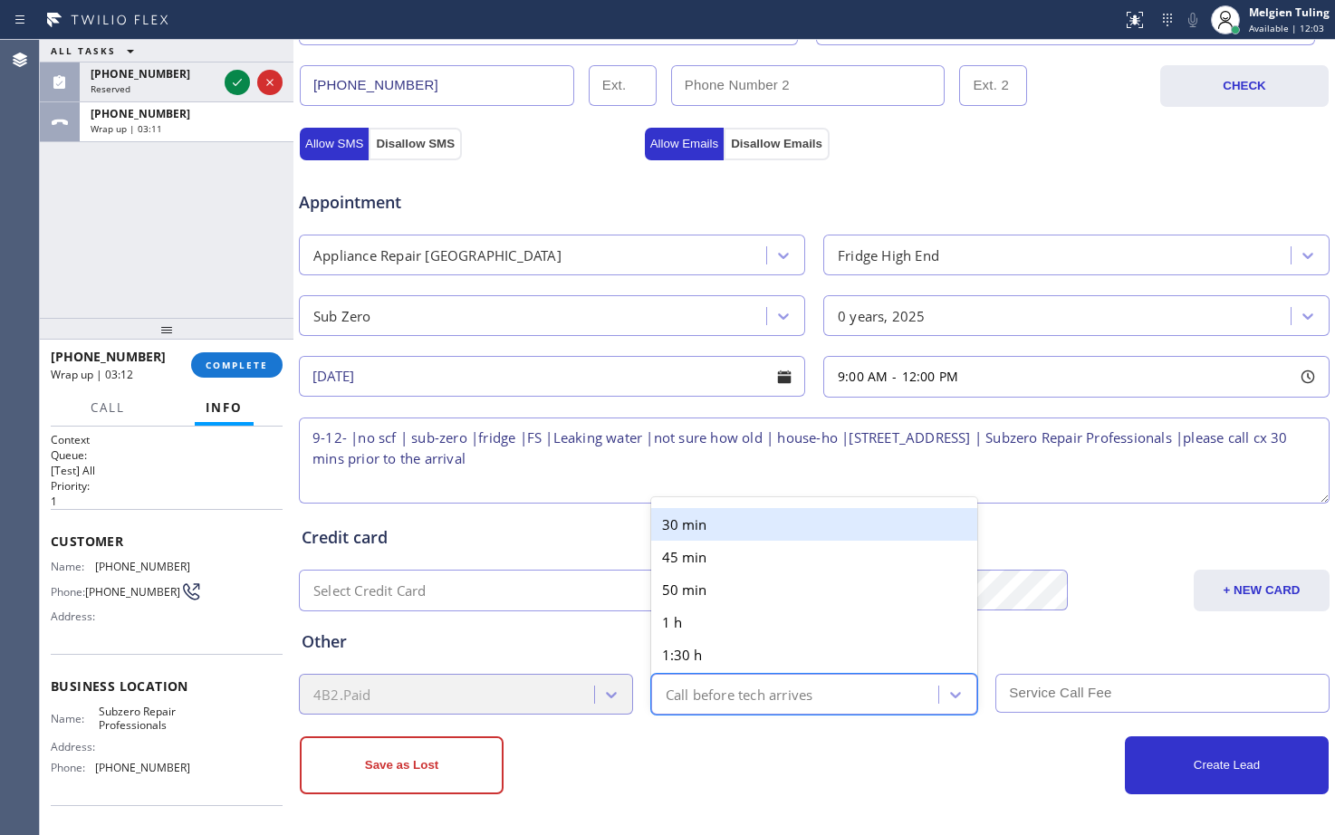
click at [723, 533] on div "30 min" at bounding box center [814, 524] width 327 height 33
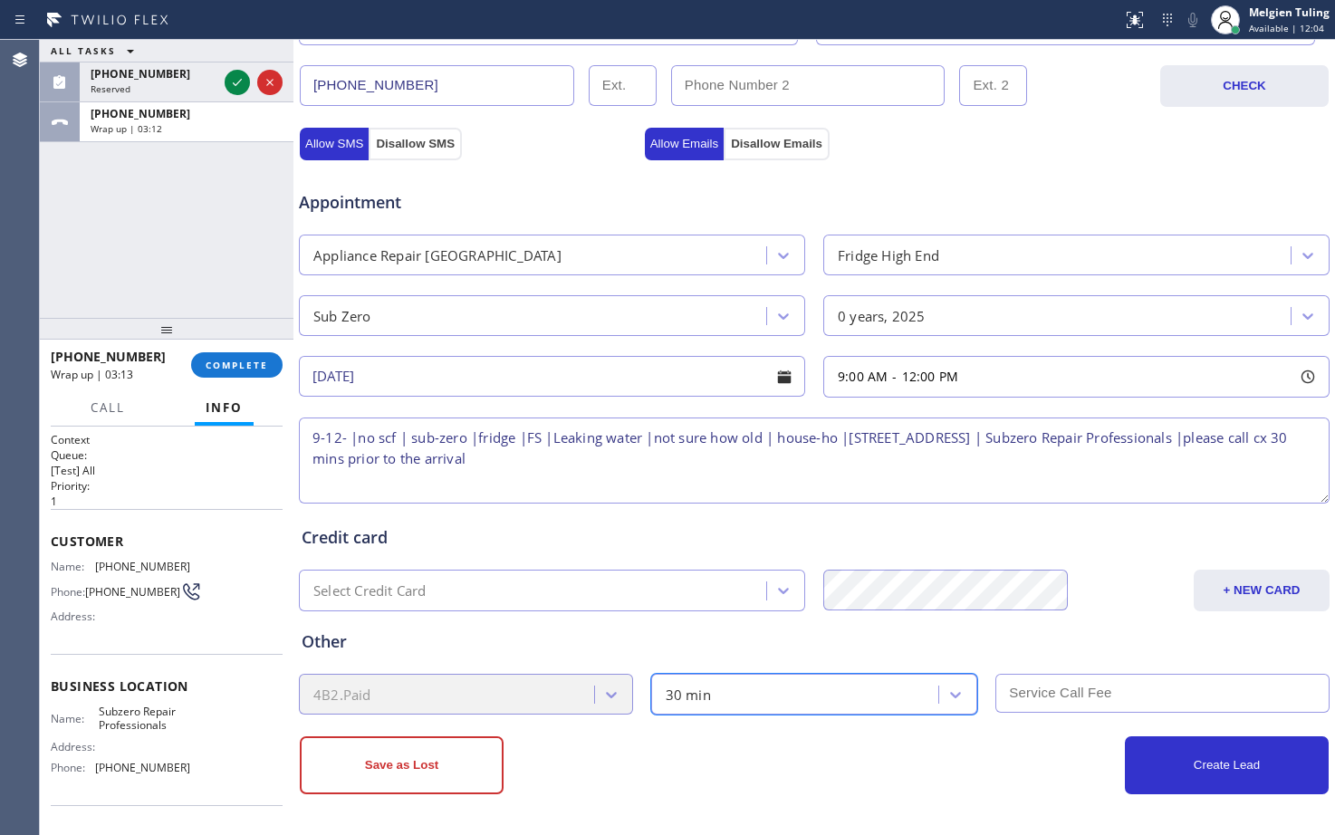
click at [1019, 702] on input "text" at bounding box center [1162, 693] width 334 height 39
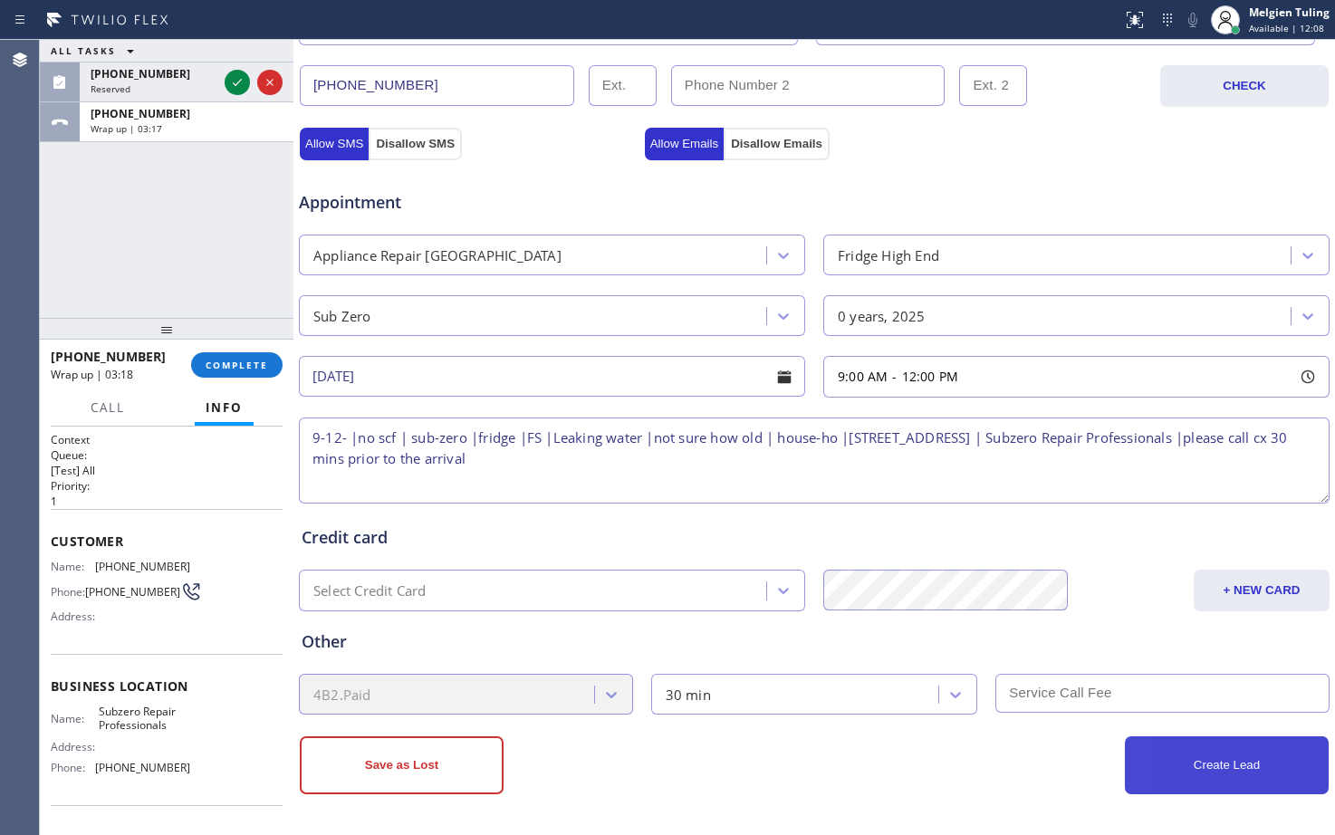
click at [1199, 765] on button "Create Lead" at bounding box center [1227, 765] width 204 height 58
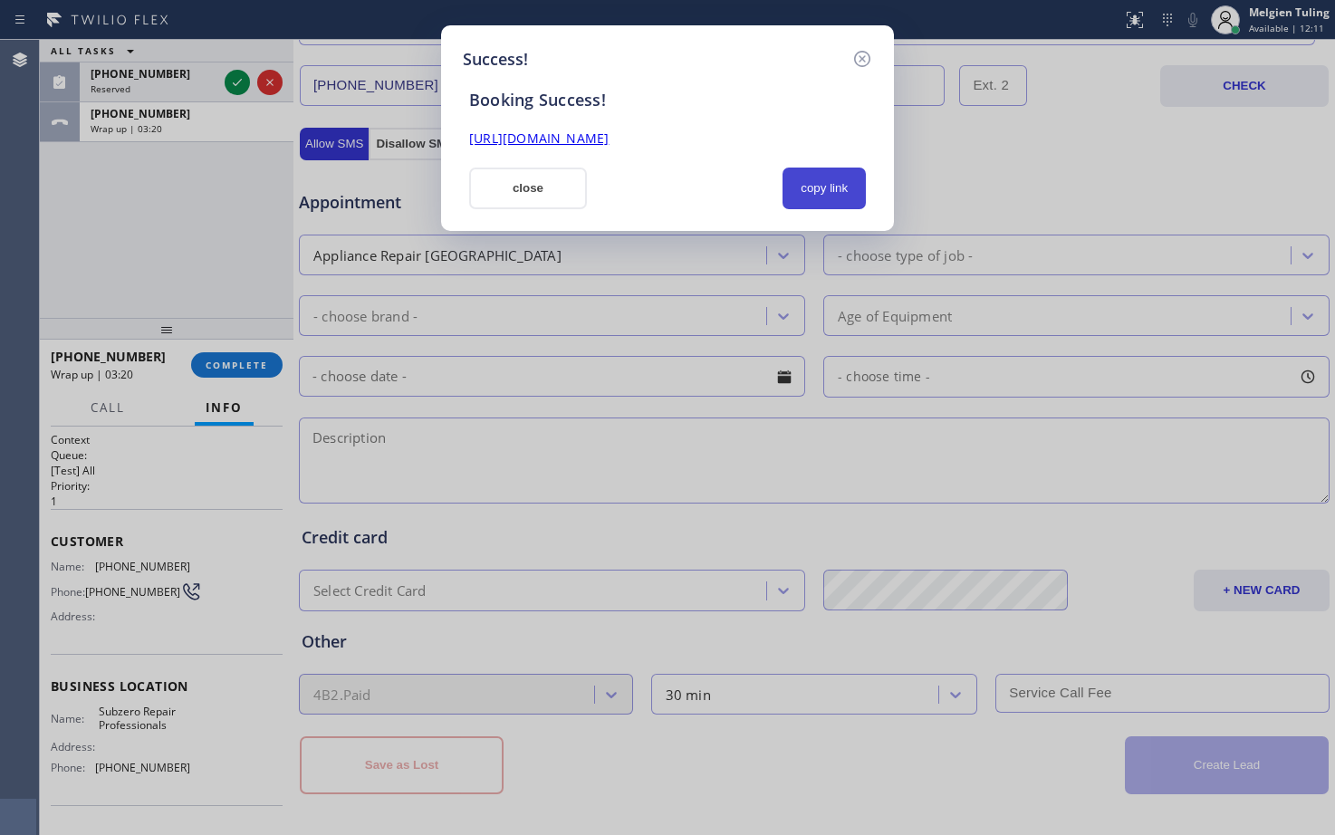
click at [839, 191] on button "copy link" at bounding box center [824, 189] width 83 height 42
click at [609, 141] on link "[URL][DOMAIN_NAME]" at bounding box center [538, 138] width 139 height 17
click at [512, 172] on button "close" at bounding box center [528, 189] width 118 height 42
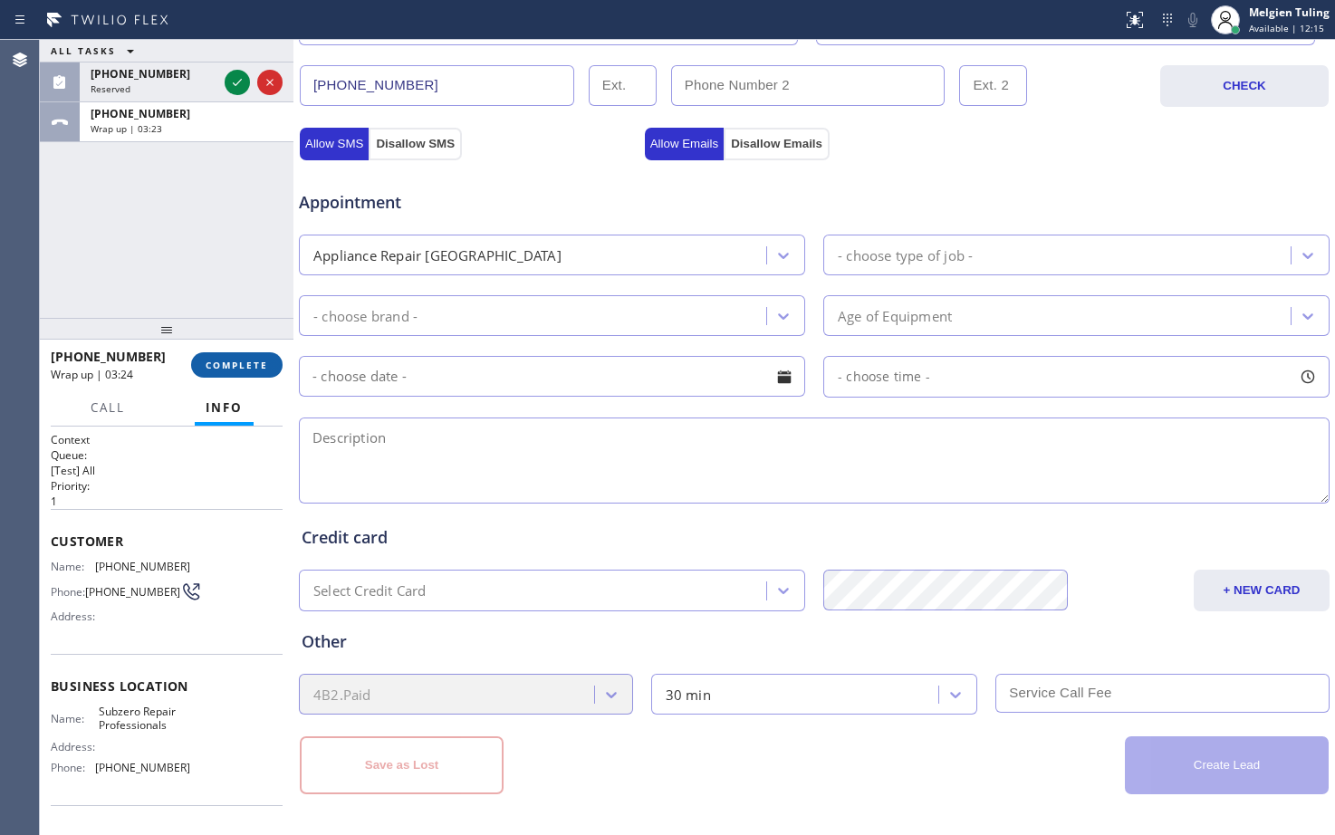
click at [214, 359] on span "COMPLETE" at bounding box center [237, 365] width 62 height 13
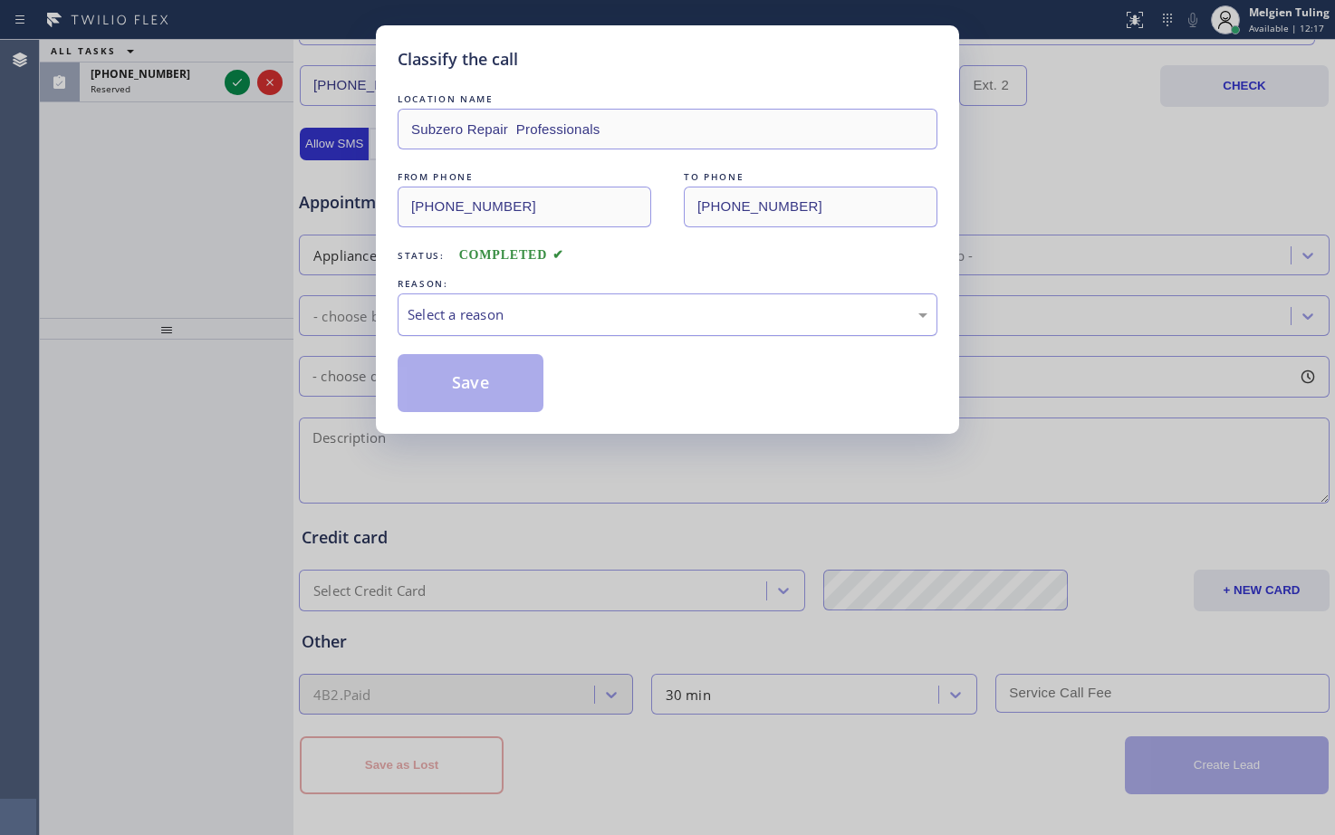
click at [481, 303] on div "Select a reason" at bounding box center [668, 314] width 540 height 43
click at [469, 388] on button "Save" at bounding box center [471, 383] width 146 height 58
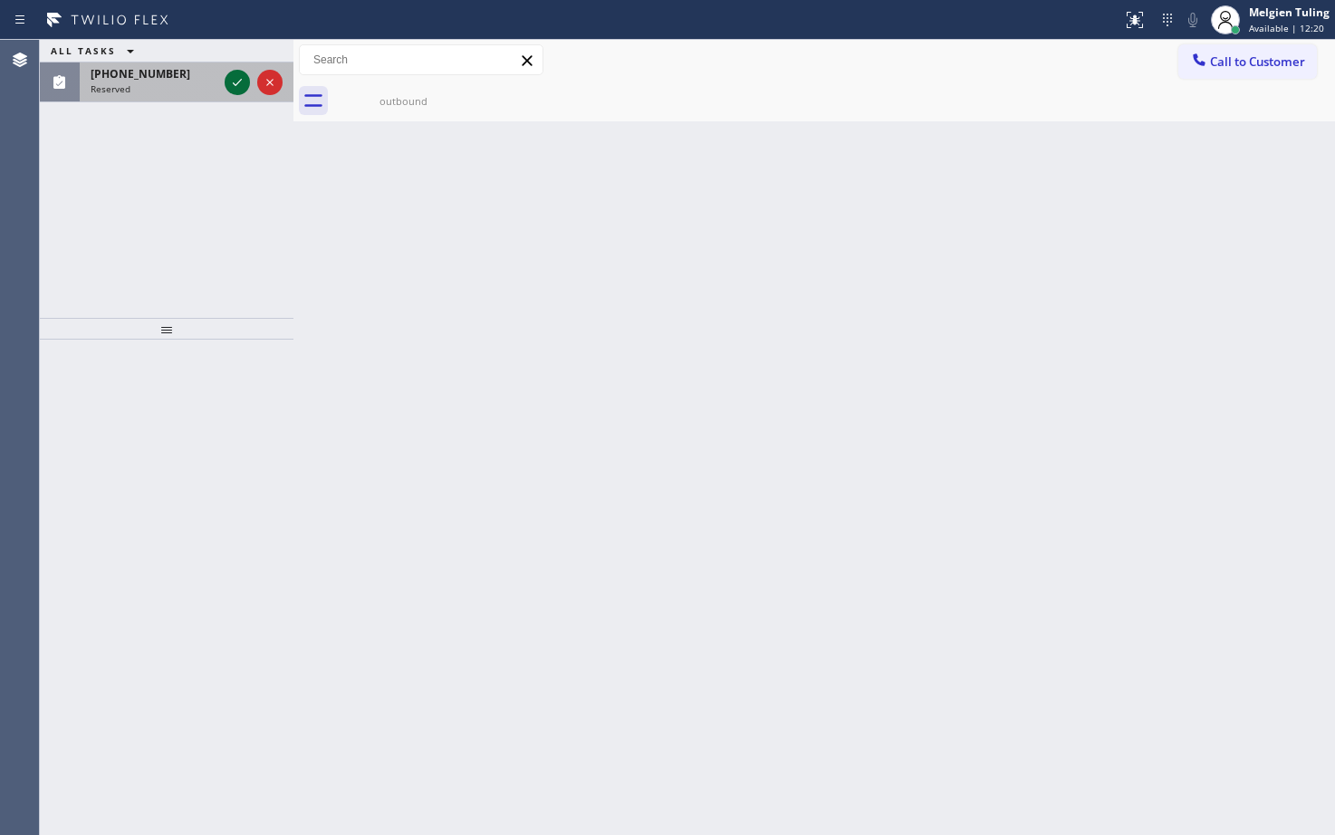
click at [241, 82] on icon at bounding box center [237, 83] width 22 height 22
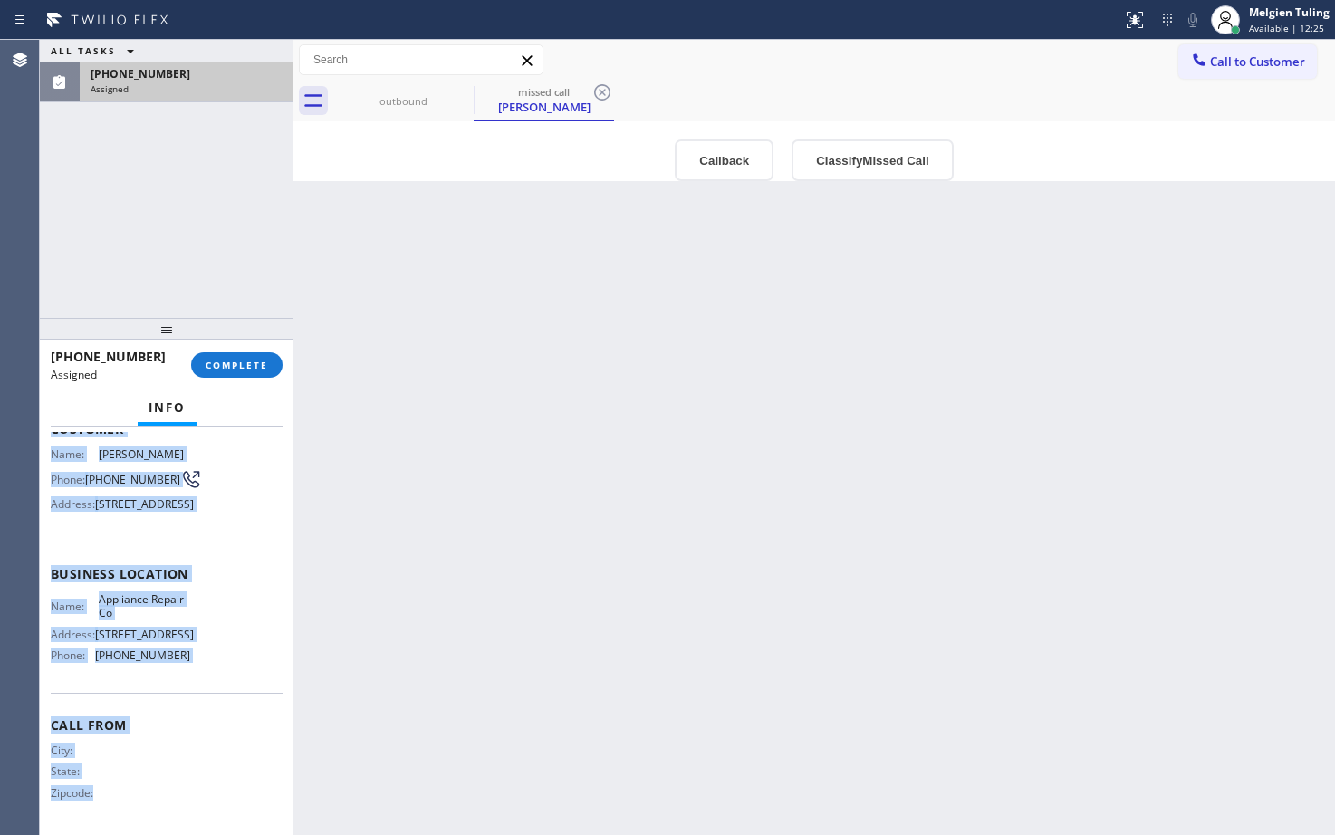
scroll to position [247, 0]
drag, startPoint x: 72, startPoint y: 571, endPoint x: 195, endPoint y: 667, distance: 156.2
click at [197, 665] on div "Context Queue: Appliance Repair Priority: 0 Task Age: [DEMOGRAPHIC_DATA] minute…" at bounding box center [167, 559] width 232 height 541
click at [91, 461] on div "Name: [PERSON_NAME] Phone: [PHONE_NUMBER] Address: [STREET_ADDRESS]" at bounding box center [120, 483] width 139 height 72
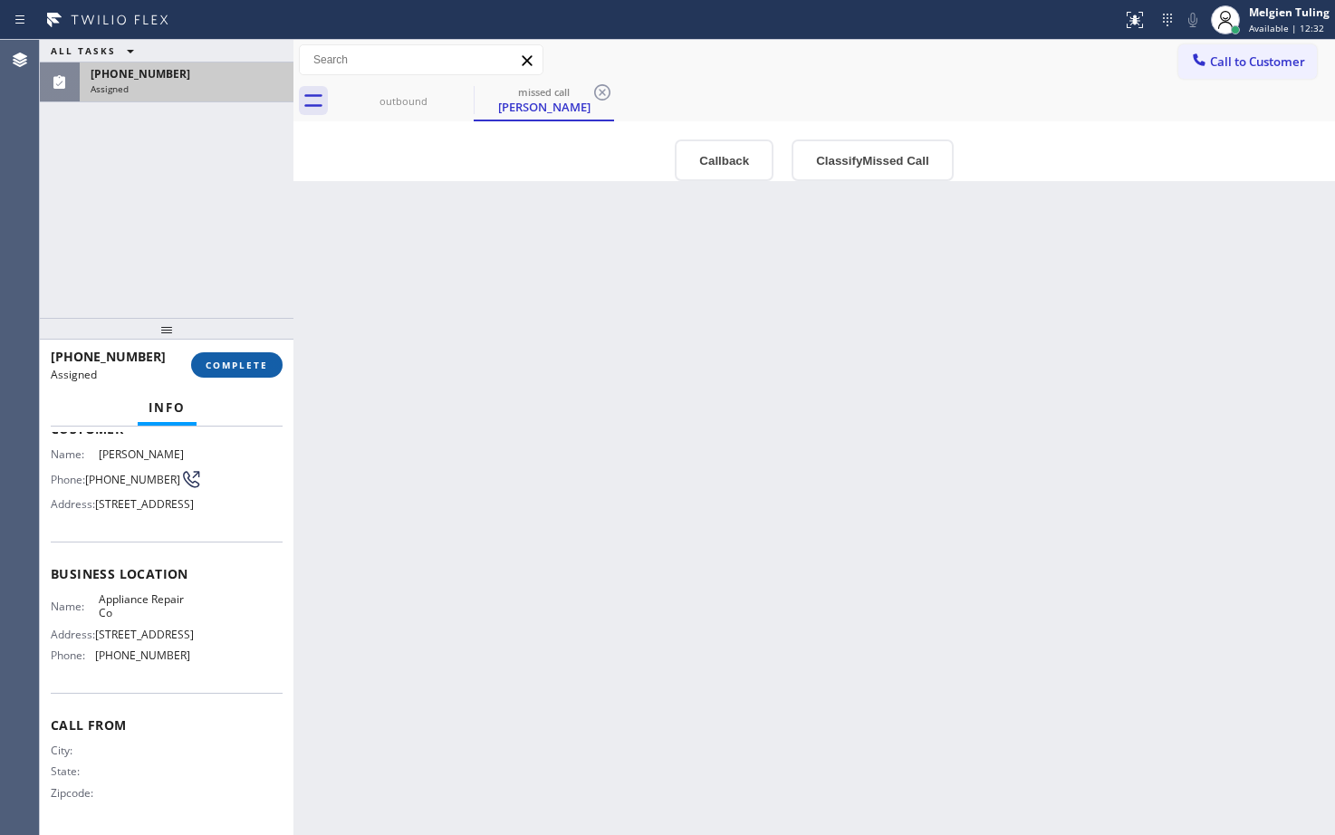
click at [193, 363] on button "COMPLETE" at bounding box center [236, 364] width 91 height 25
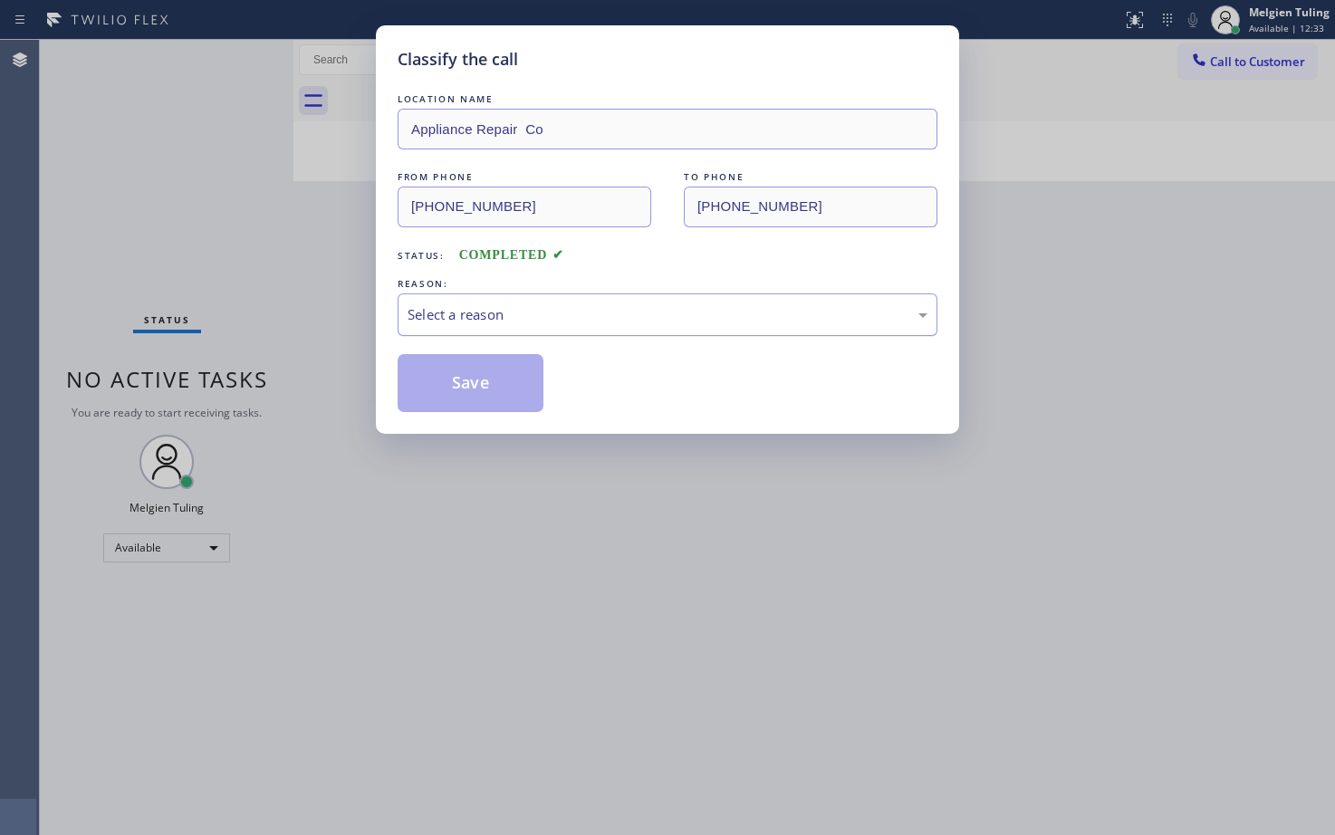
click at [484, 303] on div "Select a reason" at bounding box center [668, 314] width 540 height 43
click at [439, 384] on button "Save" at bounding box center [471, 383] width 146 height 58
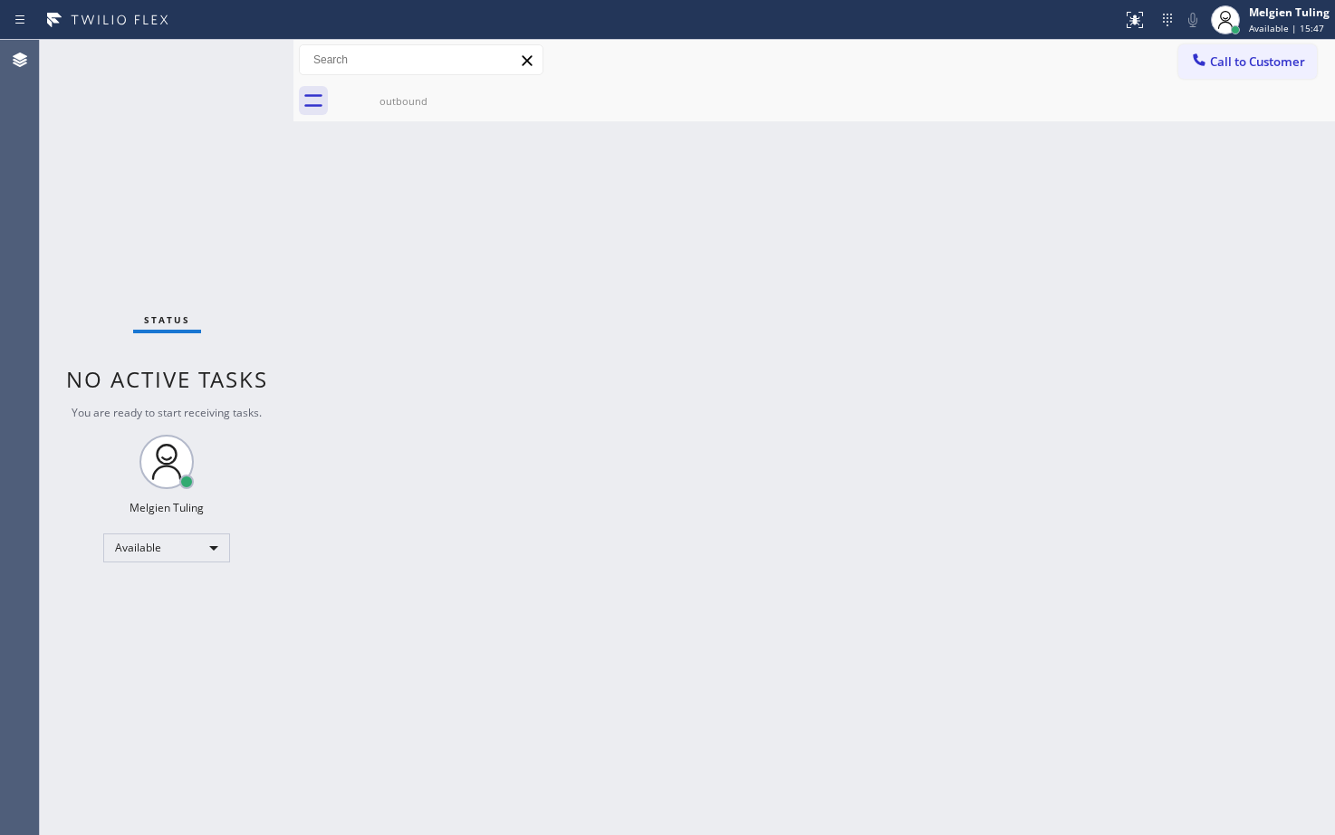
click at [94, 640] on div "Status No active tasks You are ready to start receiving tasks. Melgien Tuling A…" at bounding box center [167, 437] width 254 height 795
click at [154, 638] on div "Status No active tasks You are ready to start receiving tasks. Melgien Tuling A…" at bounding box center [167, 437] width 254 height 795
click at [106, 630] on div "Status No active tasks You are ready to start receiving tasks. Melgien Tuling A…" at bounding box center [167, 437] width 254 height 795
click at [144, 539] on div "Available" at bounding box center [166, 547] width 127 height 29
click at [126, 641] on li "Break" at bounding box center [165, 641] width 123 height 22
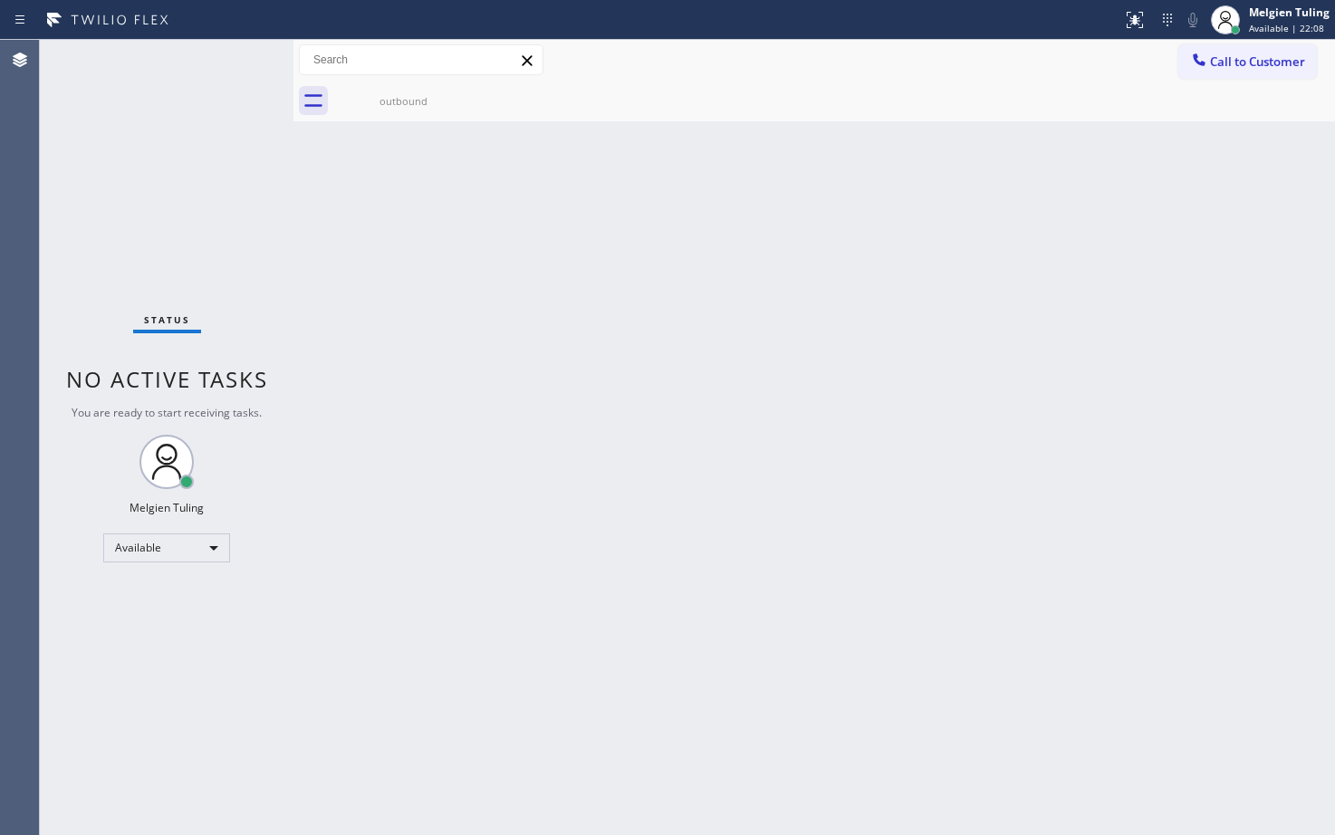
click at [465, 565] on div "Back to Dashboard Change Sender ID Customers Technicians Select a contact Outbo…" at bounding box center [814, 437] width 1042 height 795
click at [95, 616] on div "Status No active tasks Change activity state to start receiving tasks. Melgien …" at bounding box center [167, 437] width 254 height 795
click at [119, 551] on div "Break" at bounding box center [166, 555] width 127 height 29
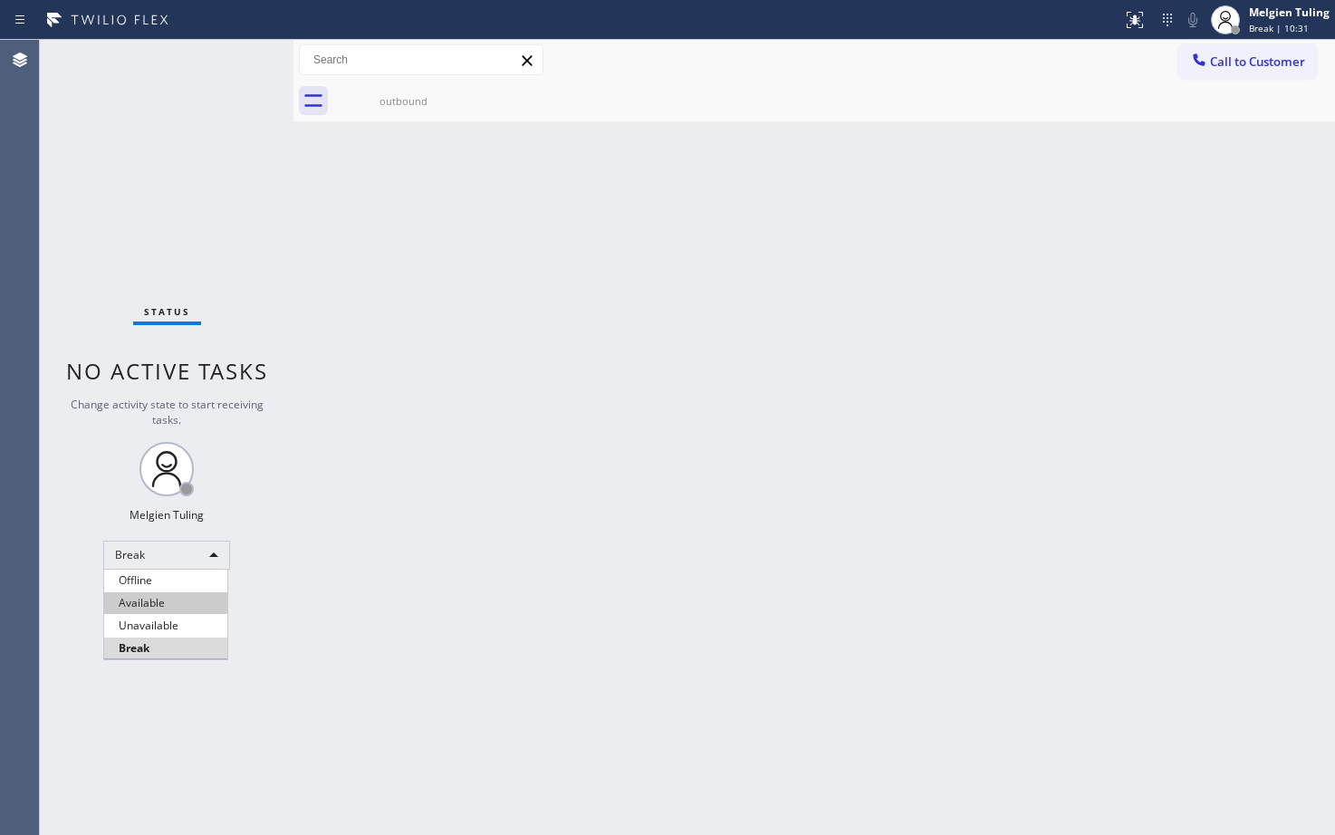
click at [135, 601] on li "Available" at bounding box center [165, 603] width 123 height 22
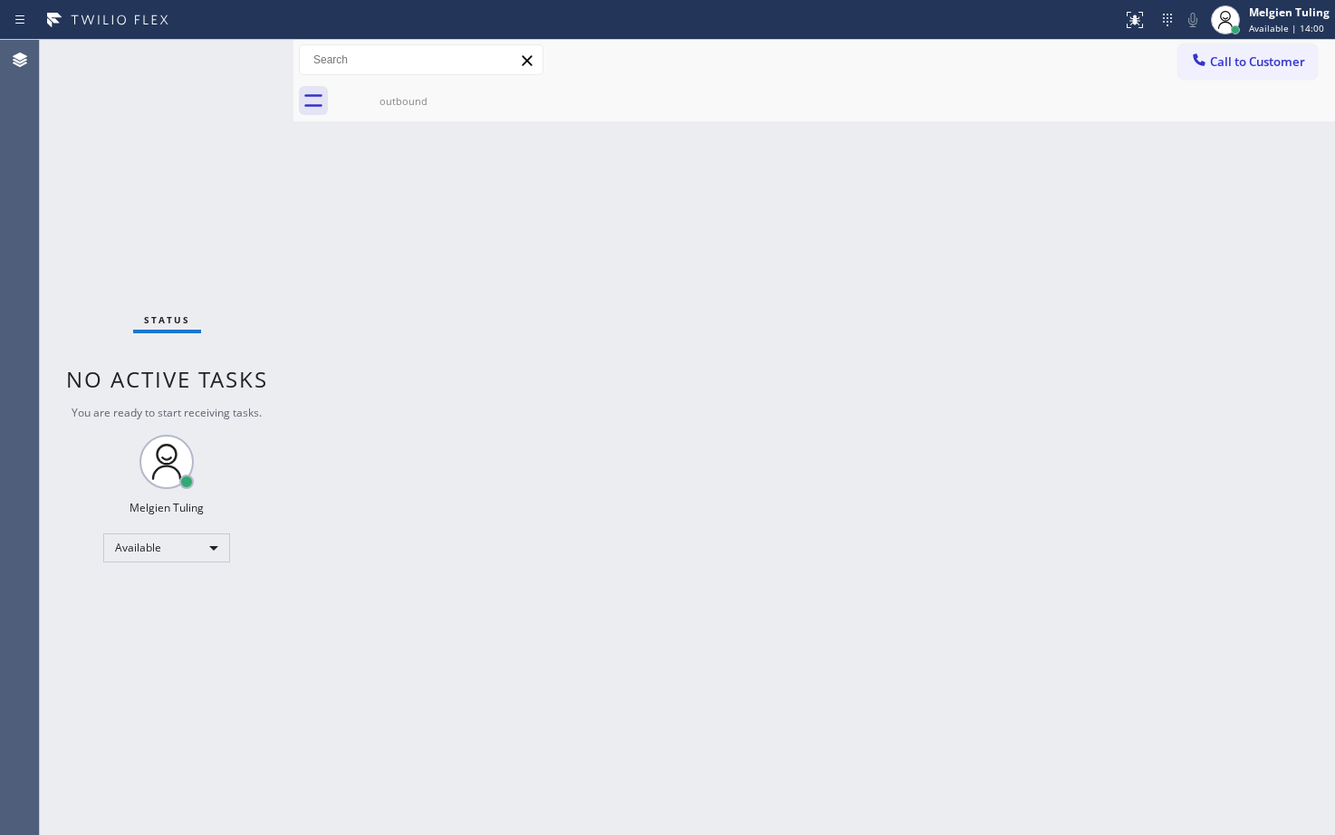
click at [476, 270] on div "Back to Dashboard Change Sender ID Customers Technicians Select a contact Outbo…" at bounding box center [814, 437] width 1042 height 795
click at [90, 651] on div "Status No active tasks You are ready to start receiving tasks. Melgien Tuling A…" at bounding box center [167, 437] width 254 height 795
click at [215, 548] on div "Available" at bounding box center [166, 547] width 127 height 29
click at [163, 572] on li "Offline" at bounding box center [165, 573] width 123 height 22
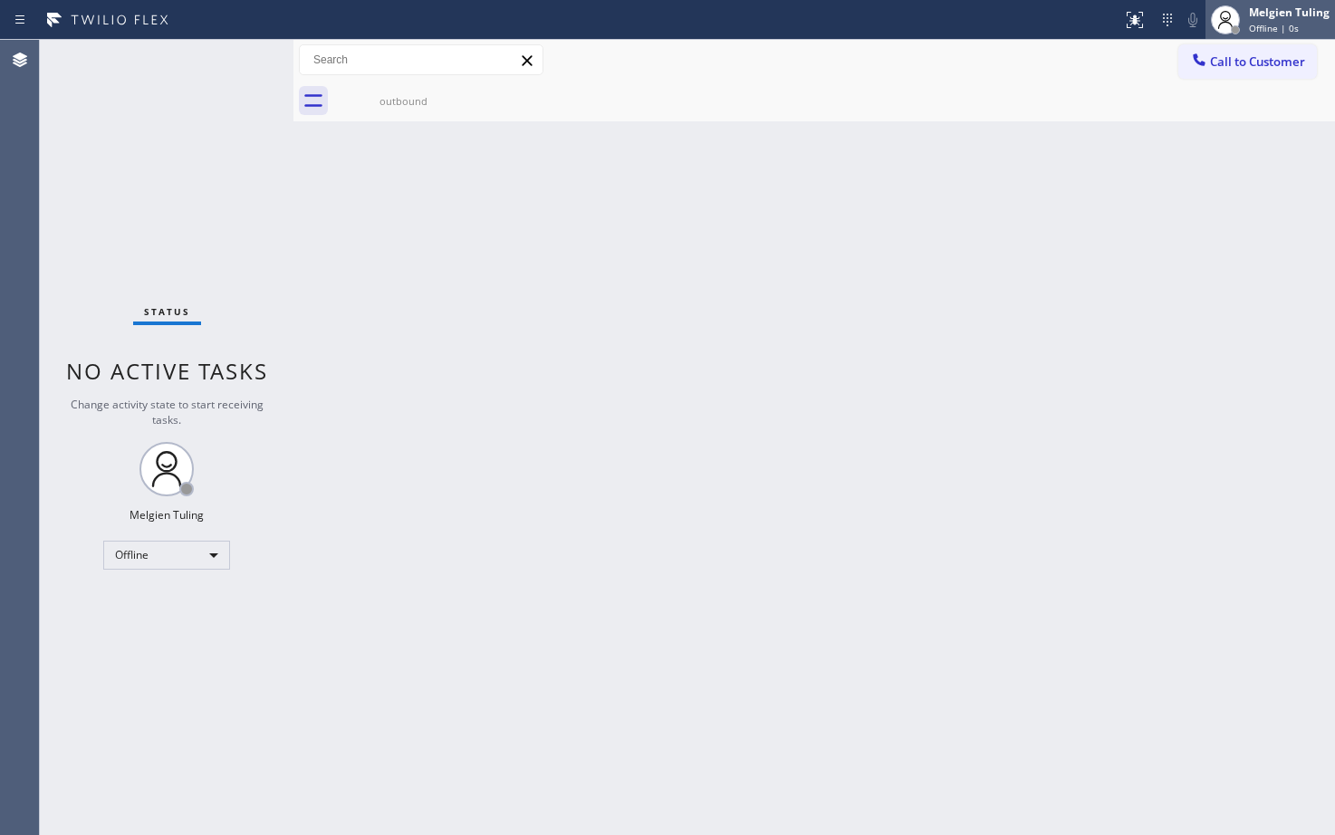
click at [1206, 22] on div at bounding box center [1226, 20] width 40 height 40
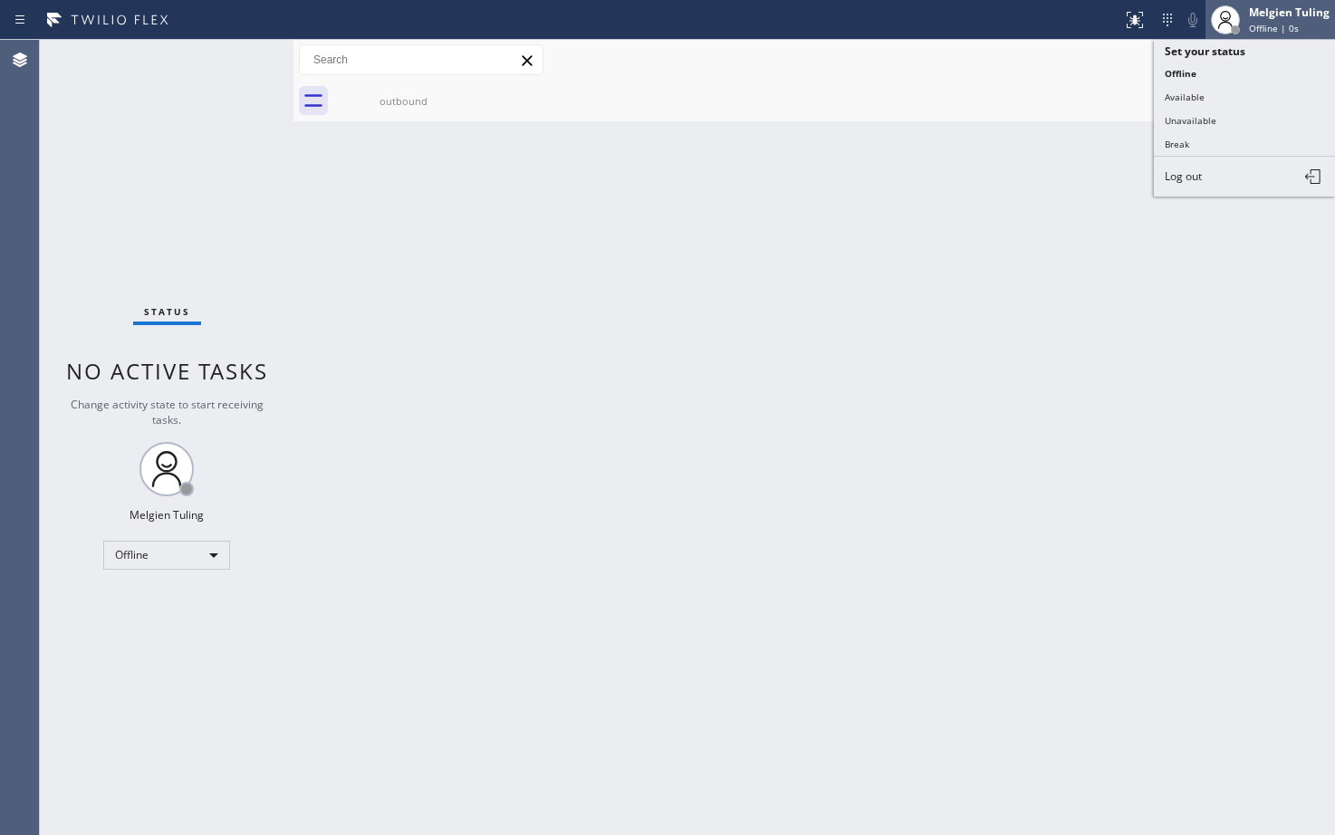
click at [1206, 22] on div at bounding box center [1226, 20] width 40 height 40
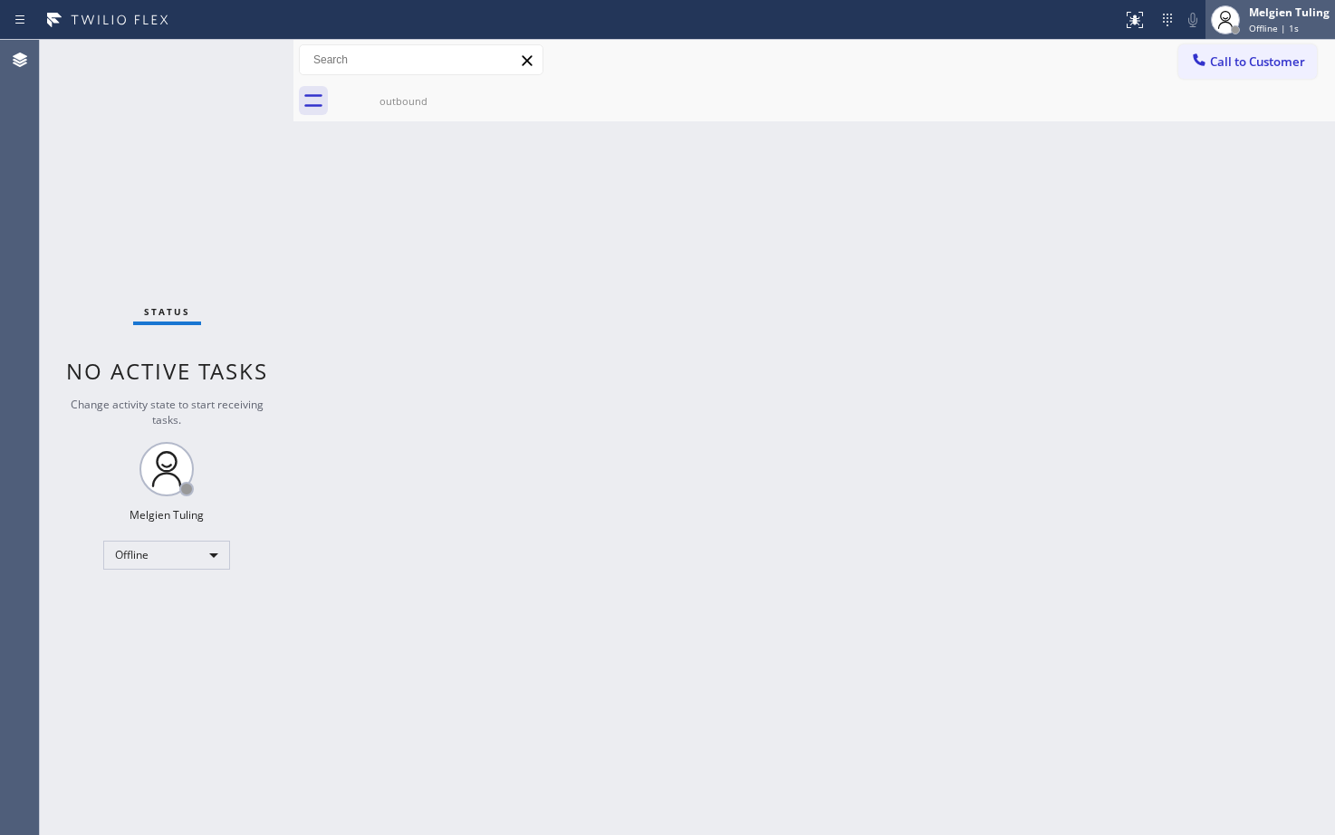
click at [1263, 15] on div "Melgien Tuling" at bounding box center [1289, 12] width 81 height 15
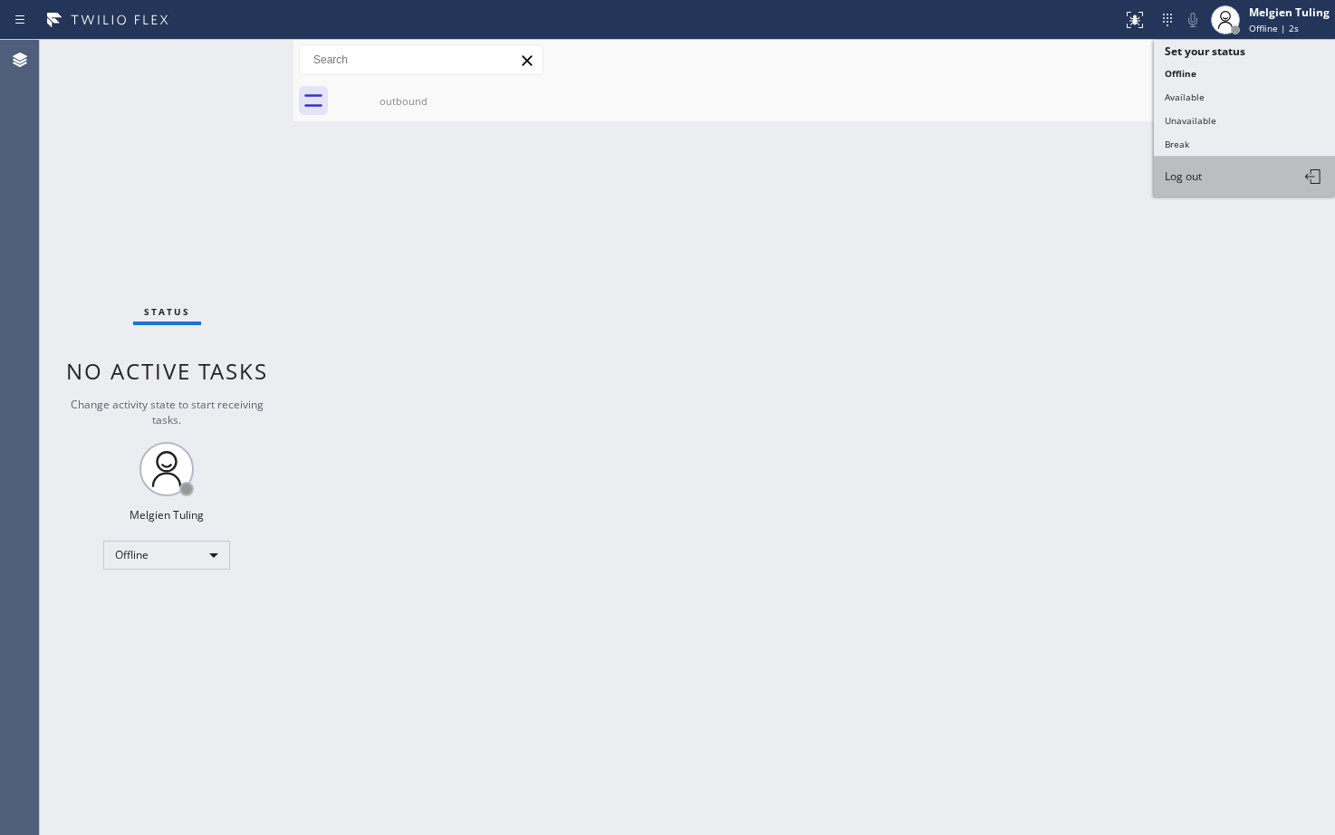
click at [1181, 176] on span "Log out" at bounding box center [1183, 175] width 37 height 15
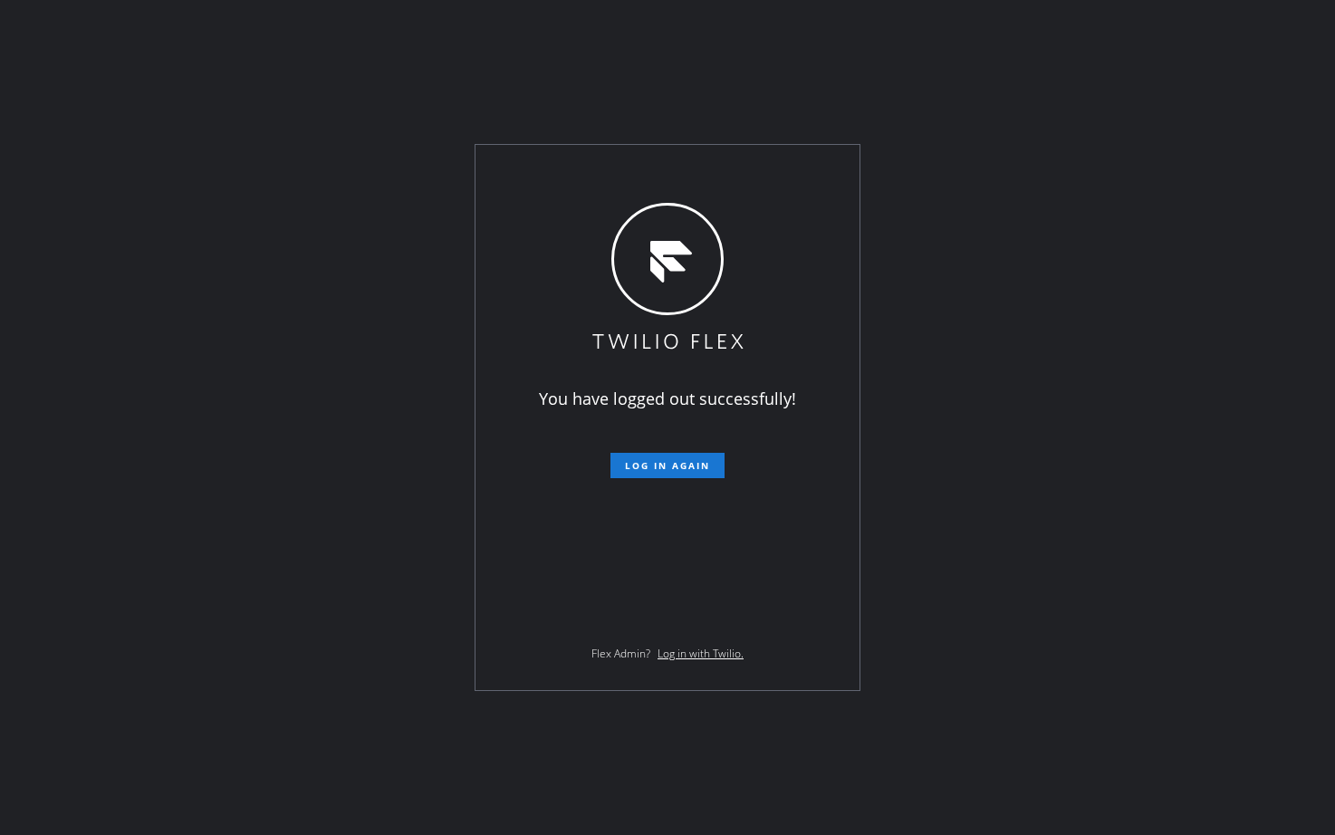
click at [1167, 220] on div "You have logged out successfully! Log in again Flex Admin? Log in with Twilio." at bounding box center [667, 417] width 1335 height 835
